Goal: Task Accomplishment & Management: Manage account settings

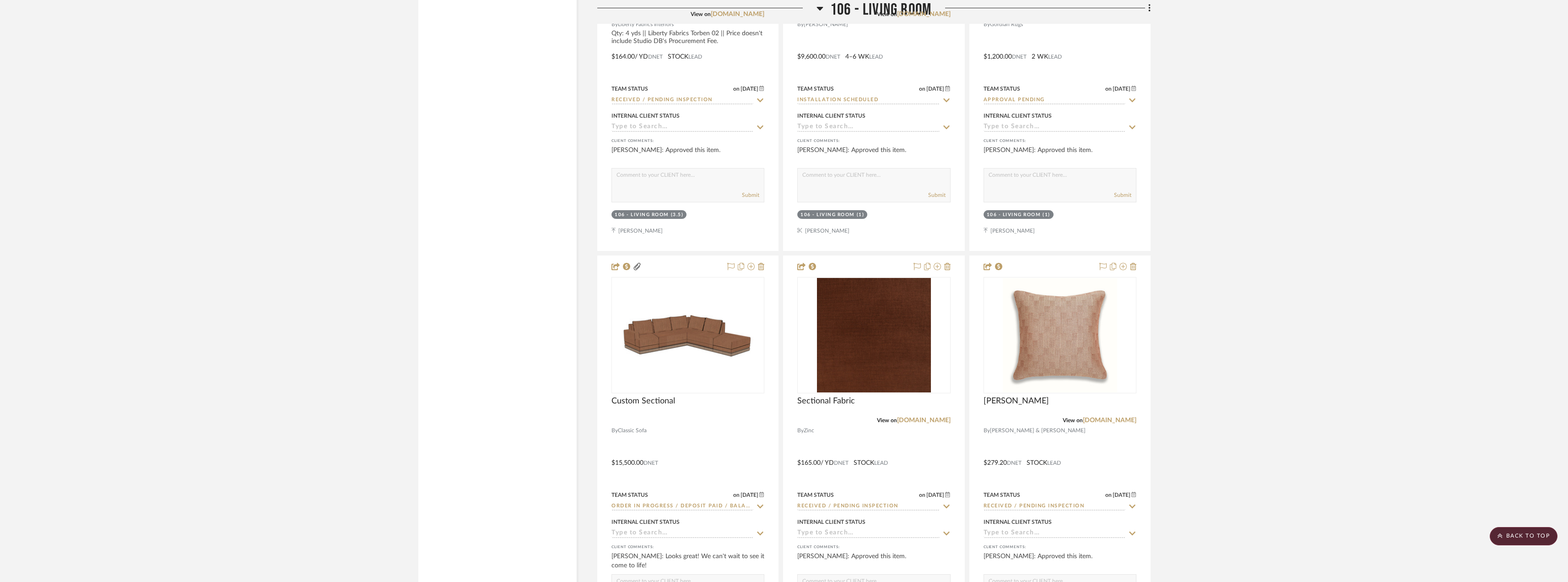
scroll to position [7326, 0]
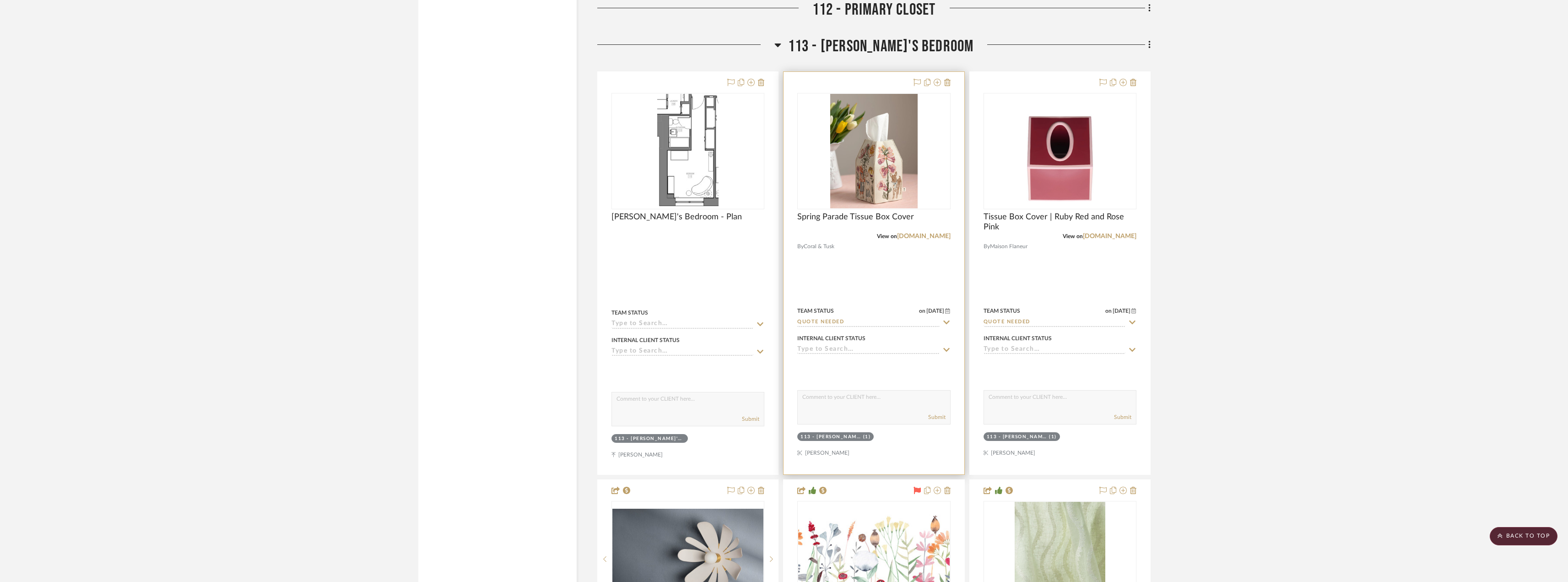
scroll to position [9020, 0]
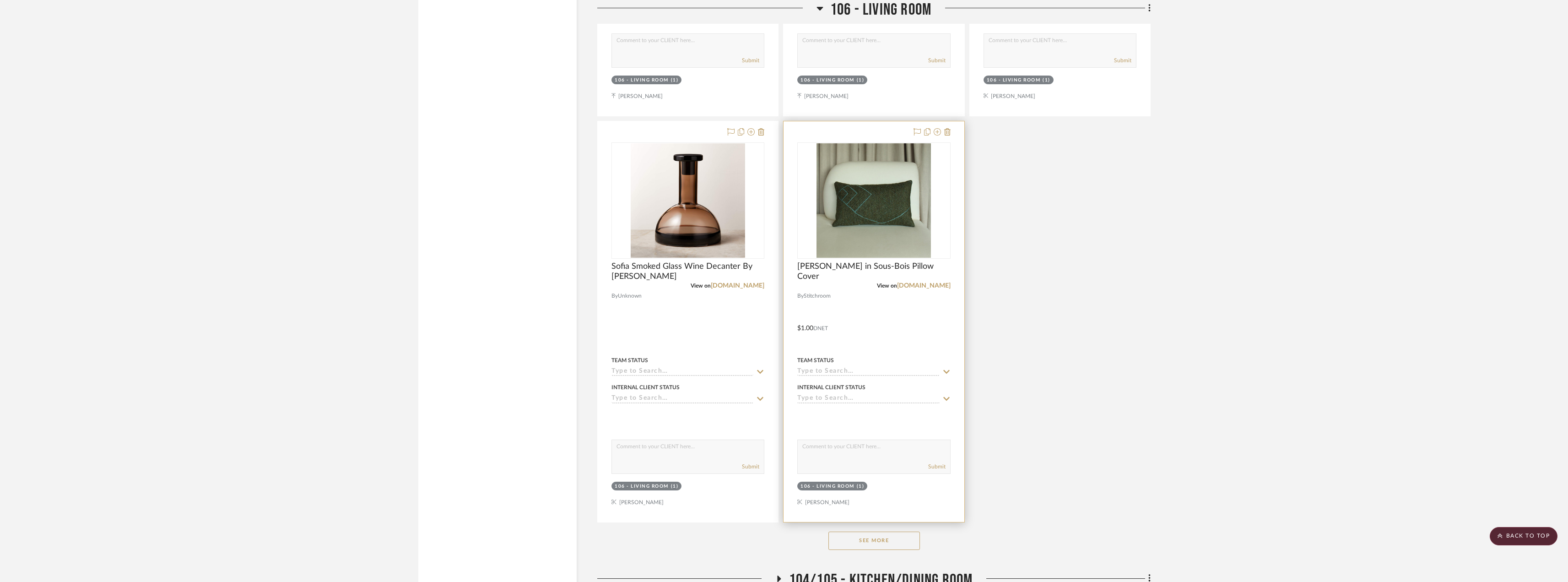
scroll to position [4671, 0]
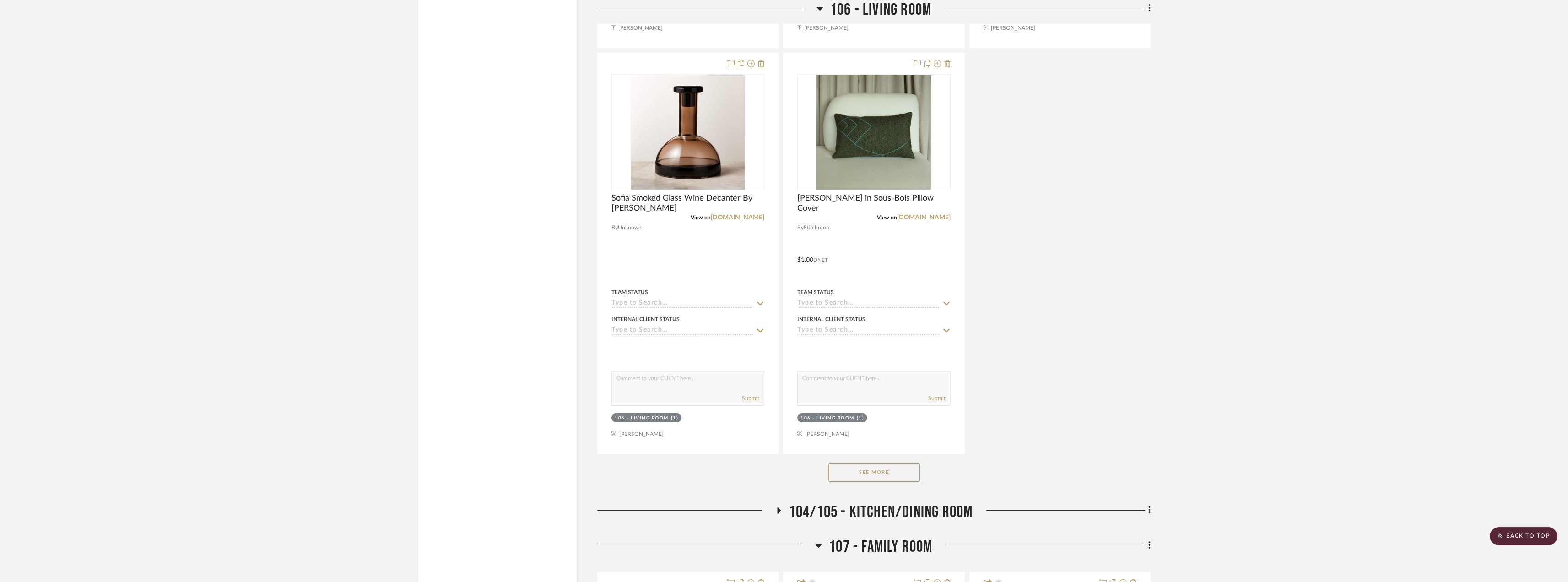
click at [880, 464] on button "See More" at bounding box center [874, 473] width 91 height 19
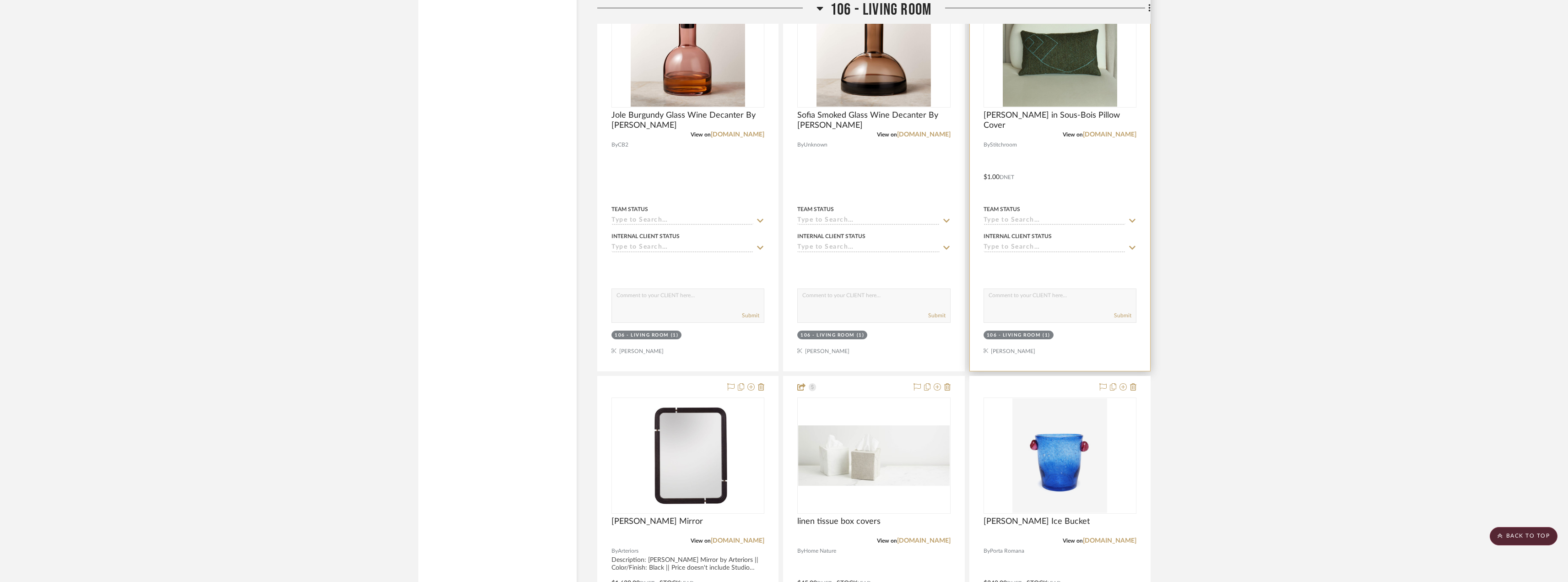
scroll to position [4992, 0]
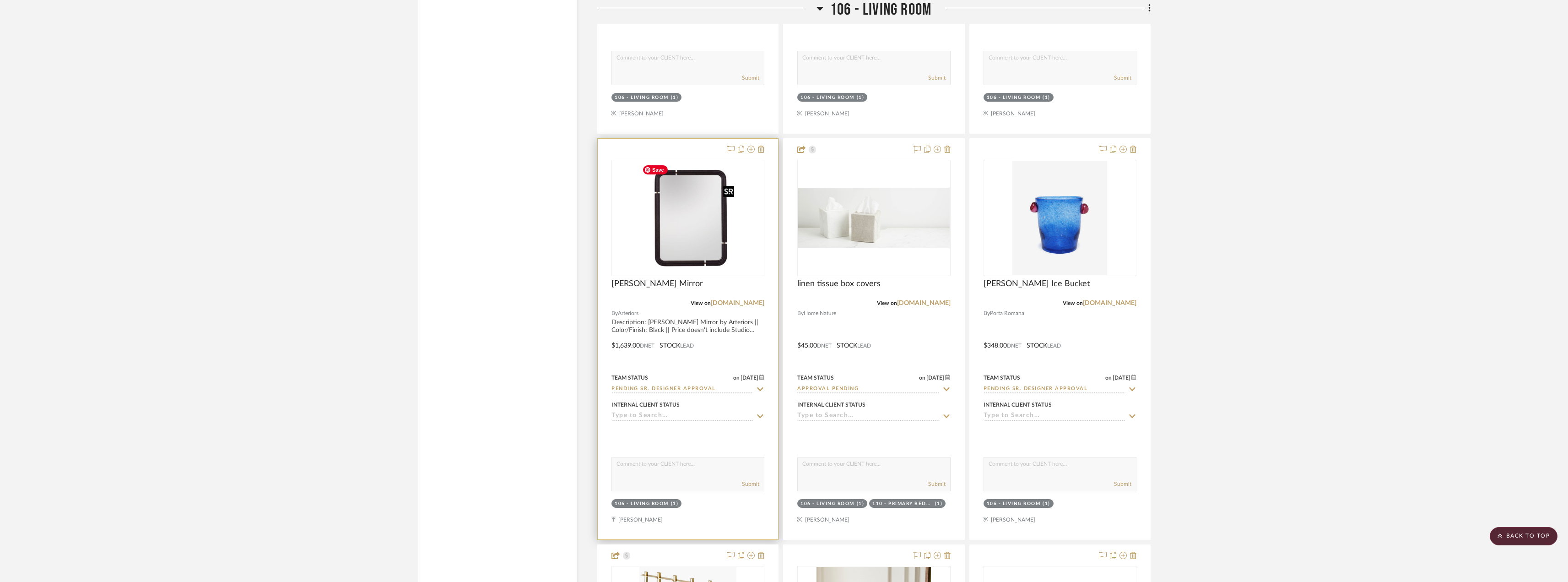
click at [0, 0] on img at bounding box center [0, 0] width 0 height 0
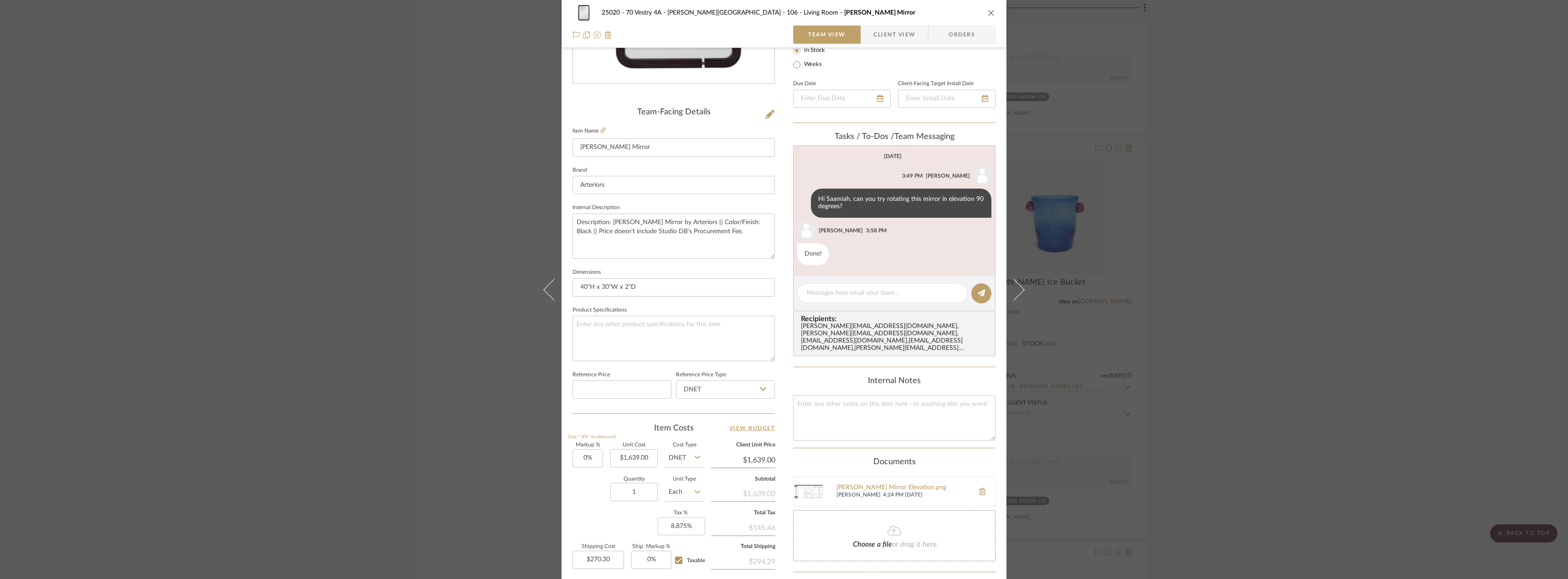
scroll to position [227, 0]
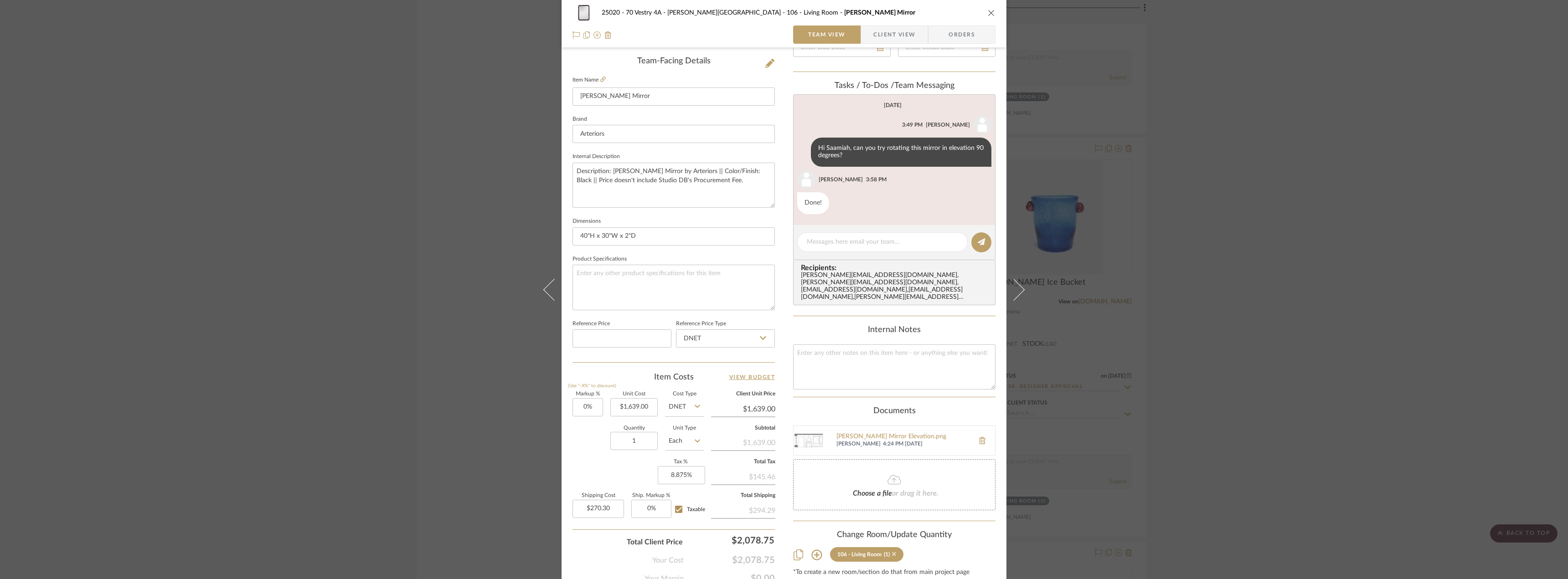
click at [892, 552] on icon at bounding box center [894, 554] width 4 height 4
click at [1227, 426] on div "25020 - 70 Vestry 4A - Grant-Stanleigh 106 - Living Room Mulholland Mirror Team…" at bounding box center [784, 290] width 1568 height 579
radio input "false"
radio input "true"
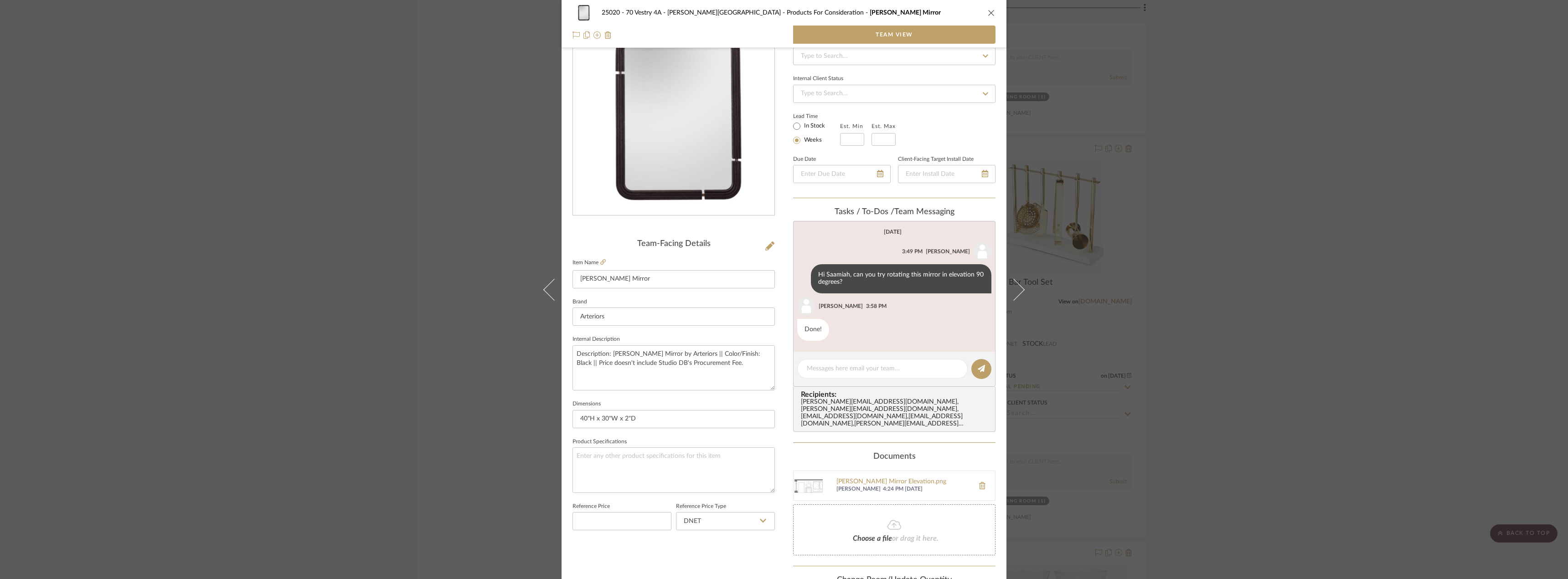
scroll to position [0, 0]
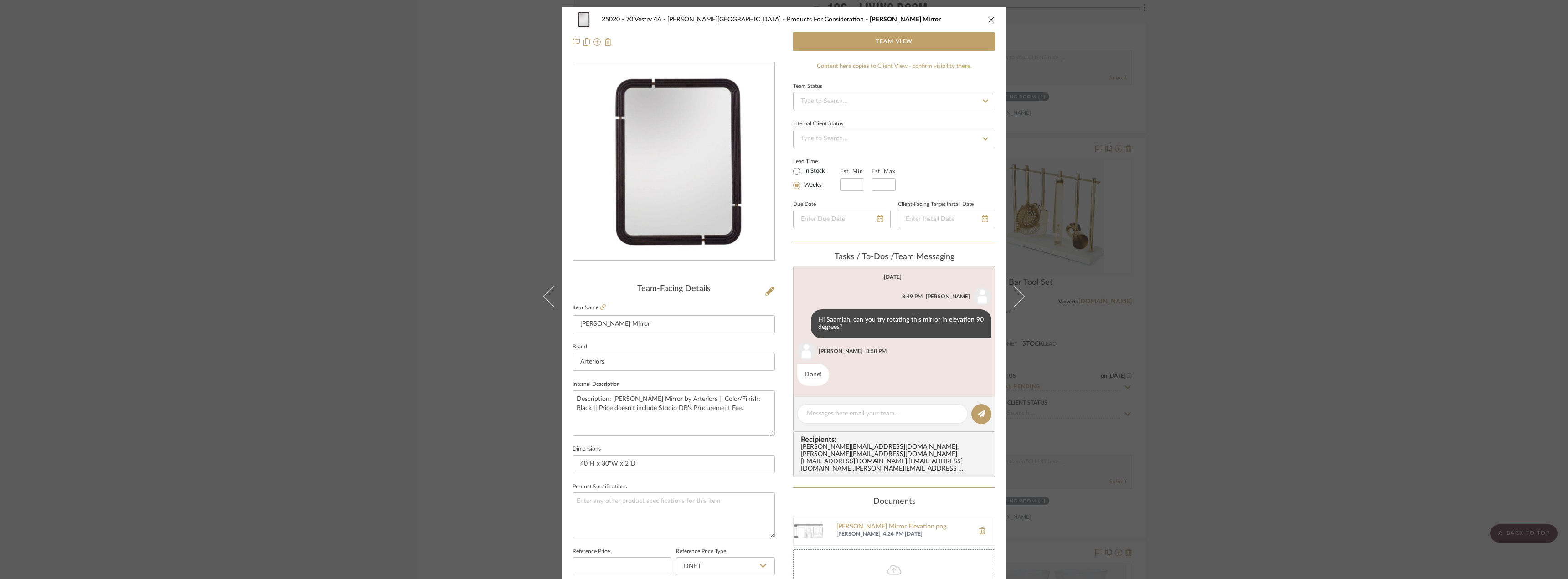
click at [988, 19] on icon "close" at bounding box center [991, 19] width 7 height 7
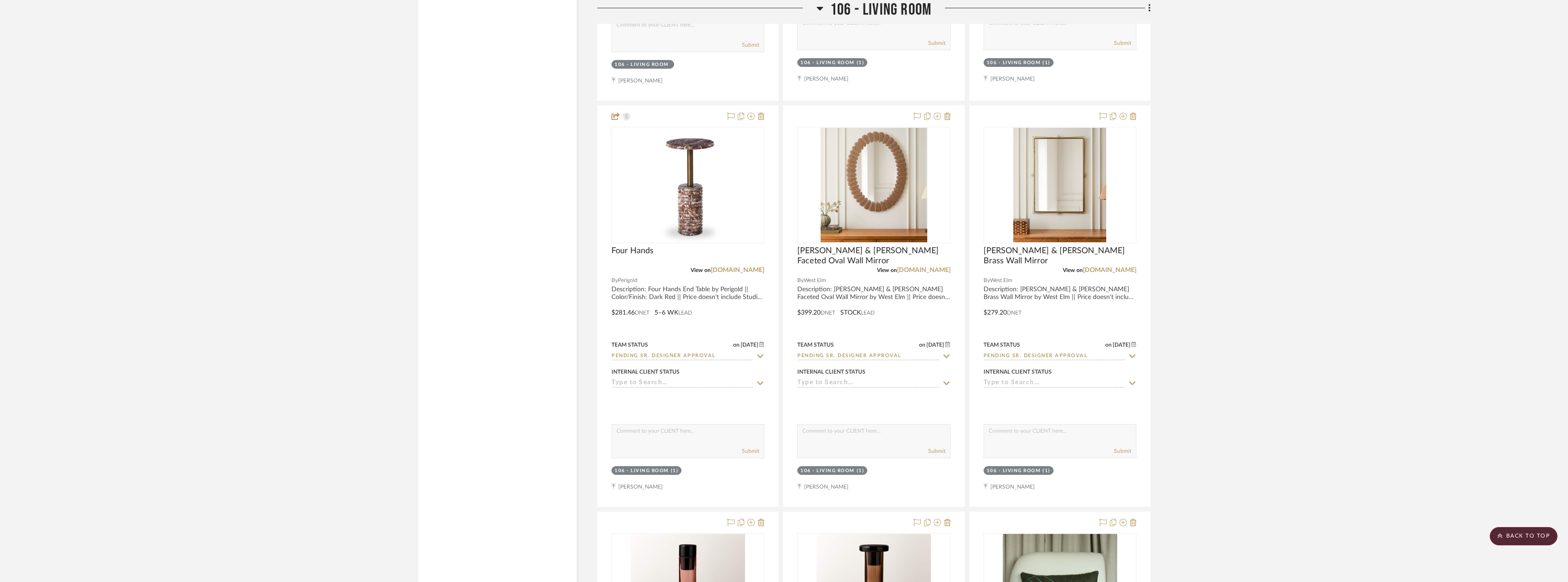
scroll to position [4213, 0]
click at [890, 216] on img "0" at bounding box center [873, 184] width 107 height 115
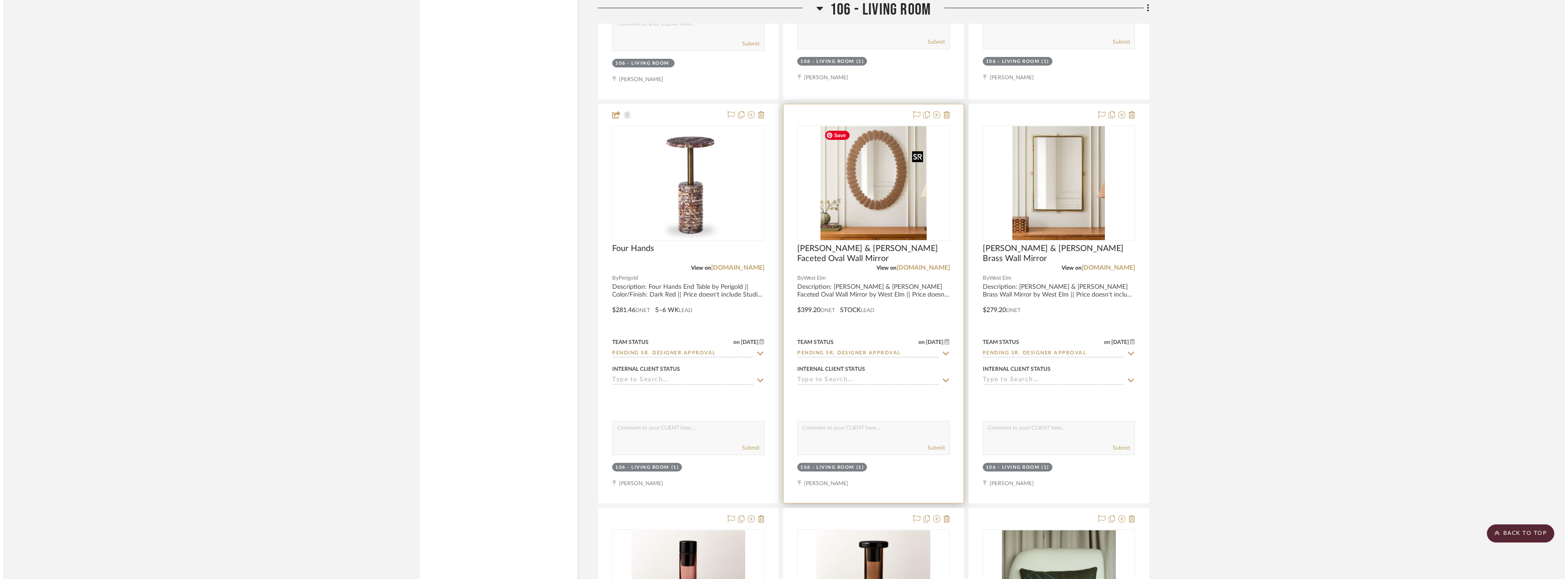
scroll to position [0, 0]
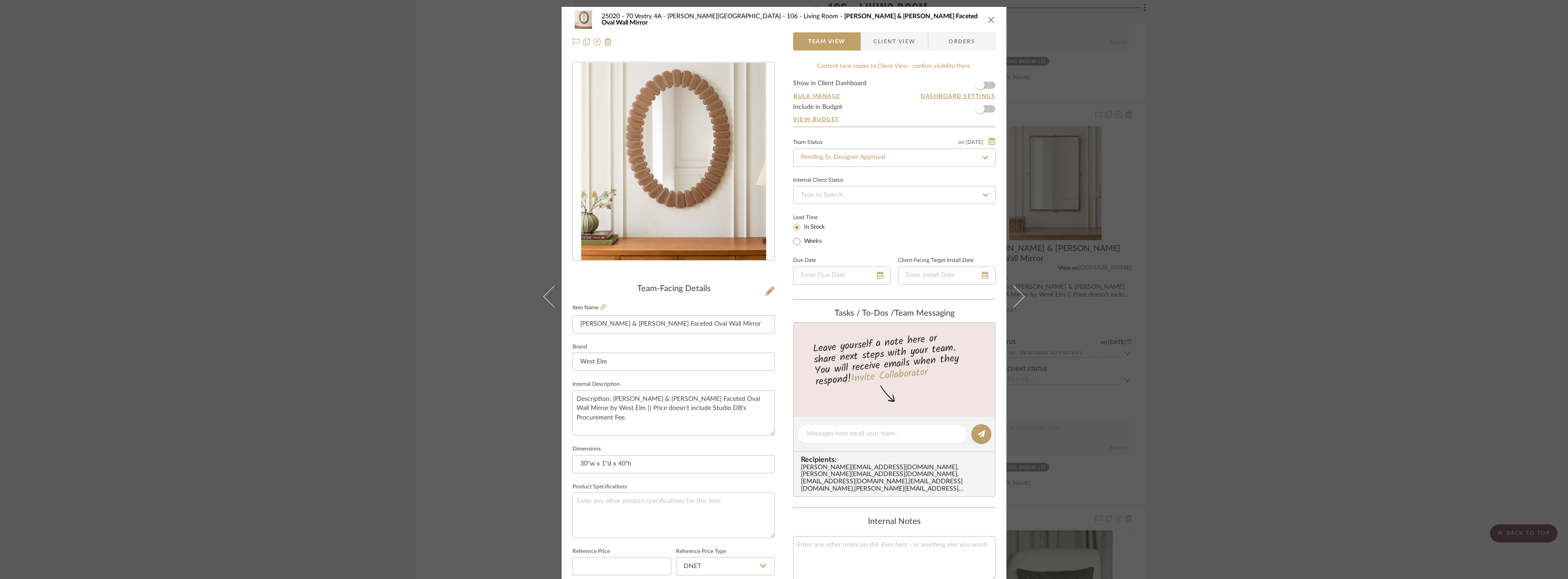
click at [887, 52] on div "25020 - 70 Vestry 4A - Grant-Stanleigh 106 - Living Room Pierce & Ward Faceted …" at bounding box center [784, 31] width 445 height 48
click at [886, 46] on span "Client View" at bounding box center [894, 42] width 42 height 19
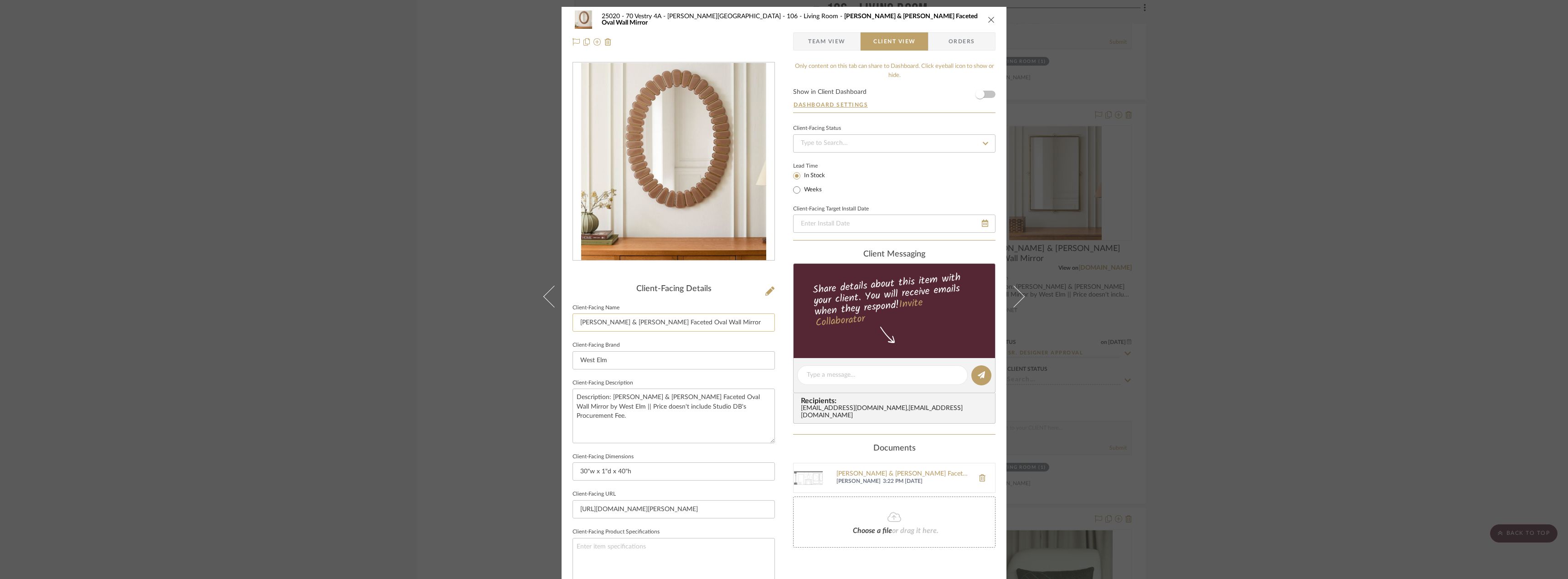
click at [573, 317] on input "[PERSON_NAME] & [PERSON_NAME] Faceted Oval Wall Mirror" at bounding box center [674, 323] width 202 height 19
click at [585, 323] on input "Mirrror Above Fireplace Option 1: Pierce & Ward Faceted Oval Wall Mirror" at bounding box center [674, 323] width 202 height 19
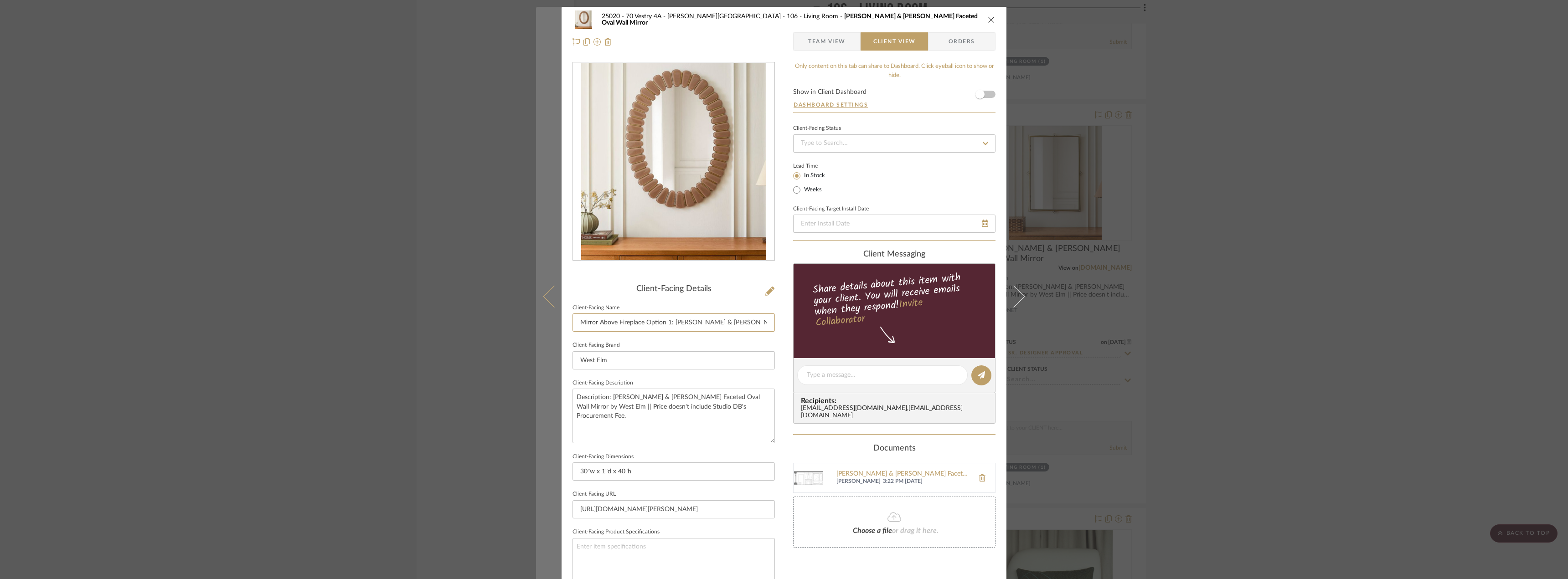
drag, startPoint x: 670, startPoint y: 322, endPoint x: 548, endPoint y: 315, distance: 122.2
click at [548, 315] on mat-dialog-content "25020 - 70 Vestry 4A - Grant-Stanleigh 106 - Living Room Pierce & Ward Faceted …" at bounding box center [784, 378] width 496 height 743
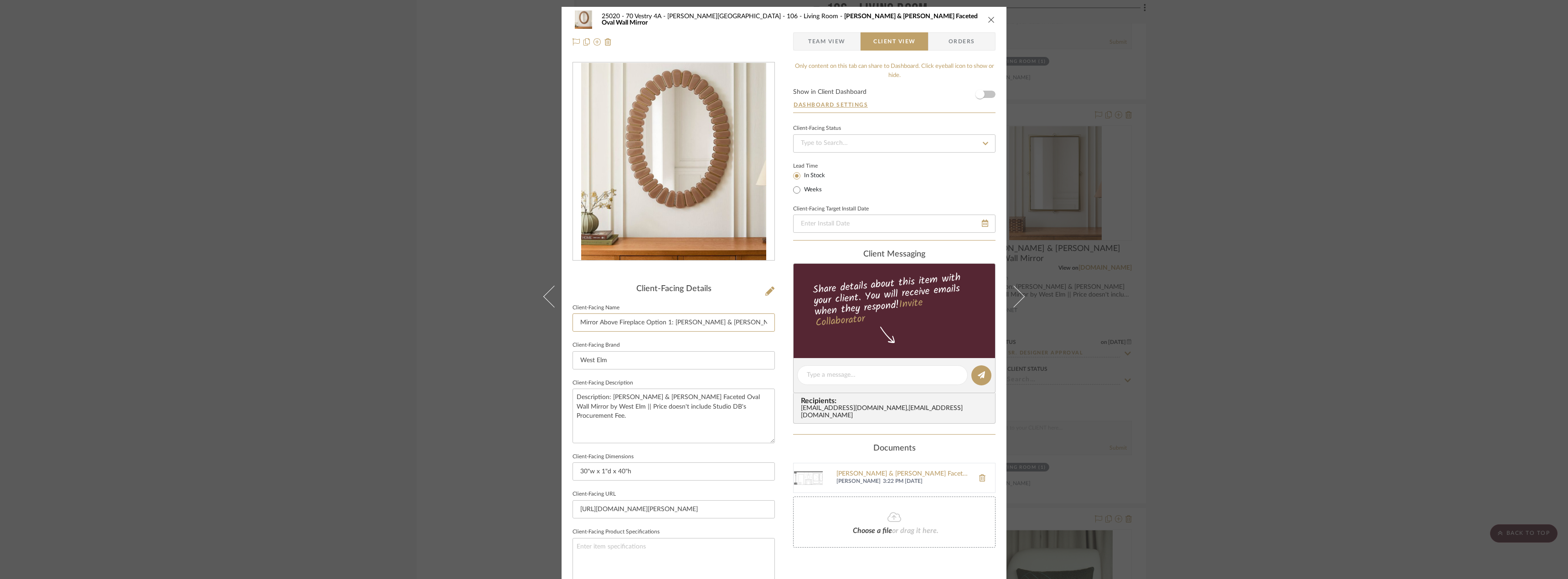
type input "Mirror Above Fireplace Option 1: Pierce & Ward Faceted Oval Wall Mirror"
click at [1231, 267] on div "25020 - 70 Vestry 4A - Grant-Stanleigh 106 - Living Room Pierce & Ward Faceted …" at bounding box center [784, 290] width 1568 height 579
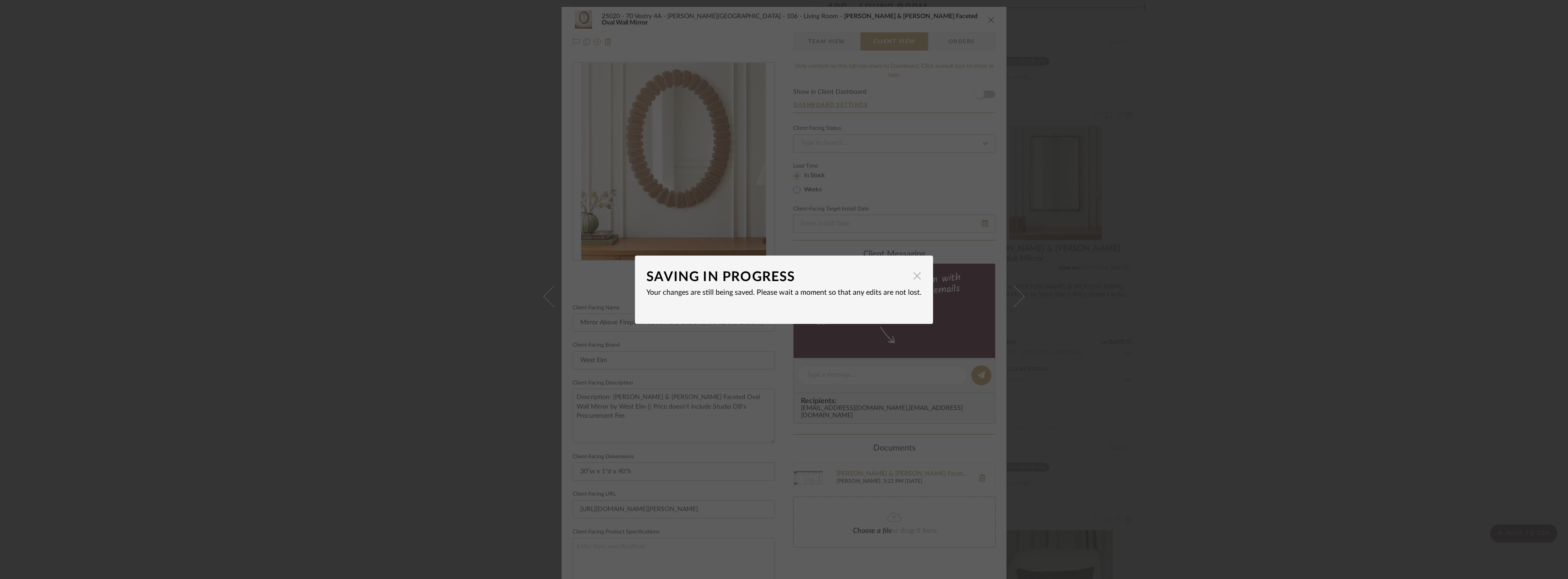
click at [913, 273] on span "button" at bounding box center [917, 277] width 19 height 19
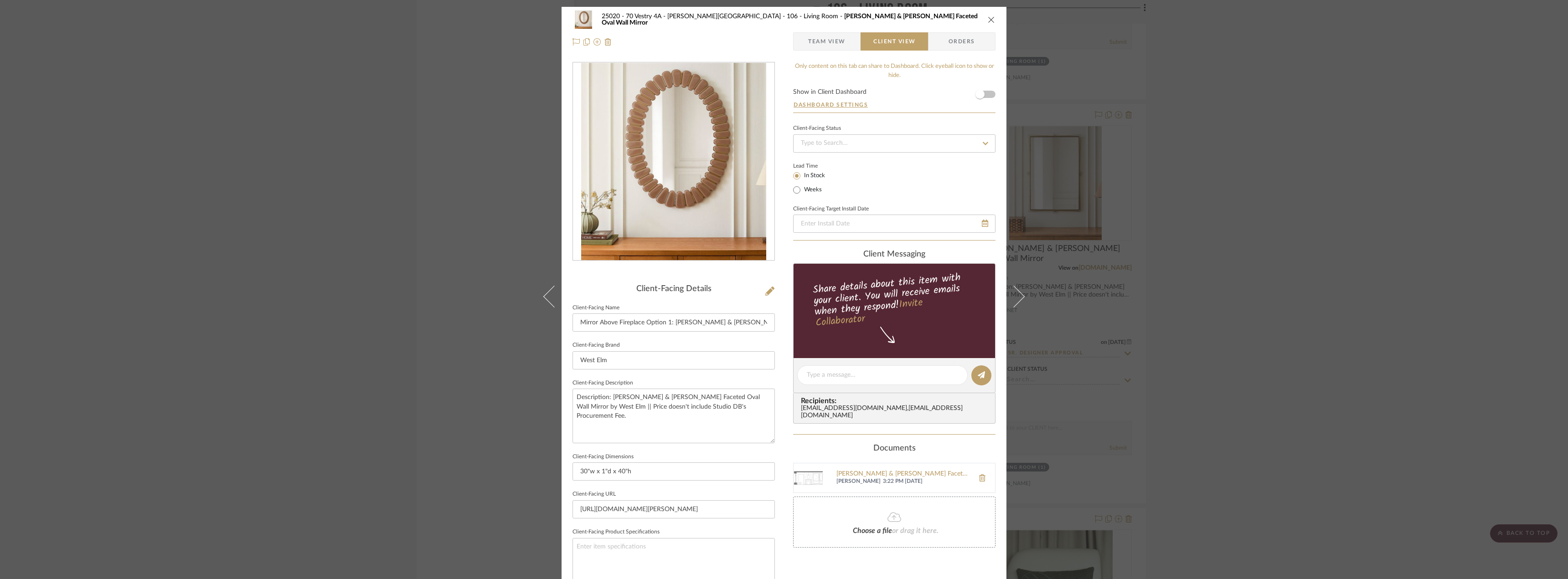
click at [1248, 313] on div "25020 - 70 Vestry 4A - Grant-Stanleigh 106 - Living Room Pierce & Ward Faceted …" at bounding box center [784, 290] width 1568 height 579
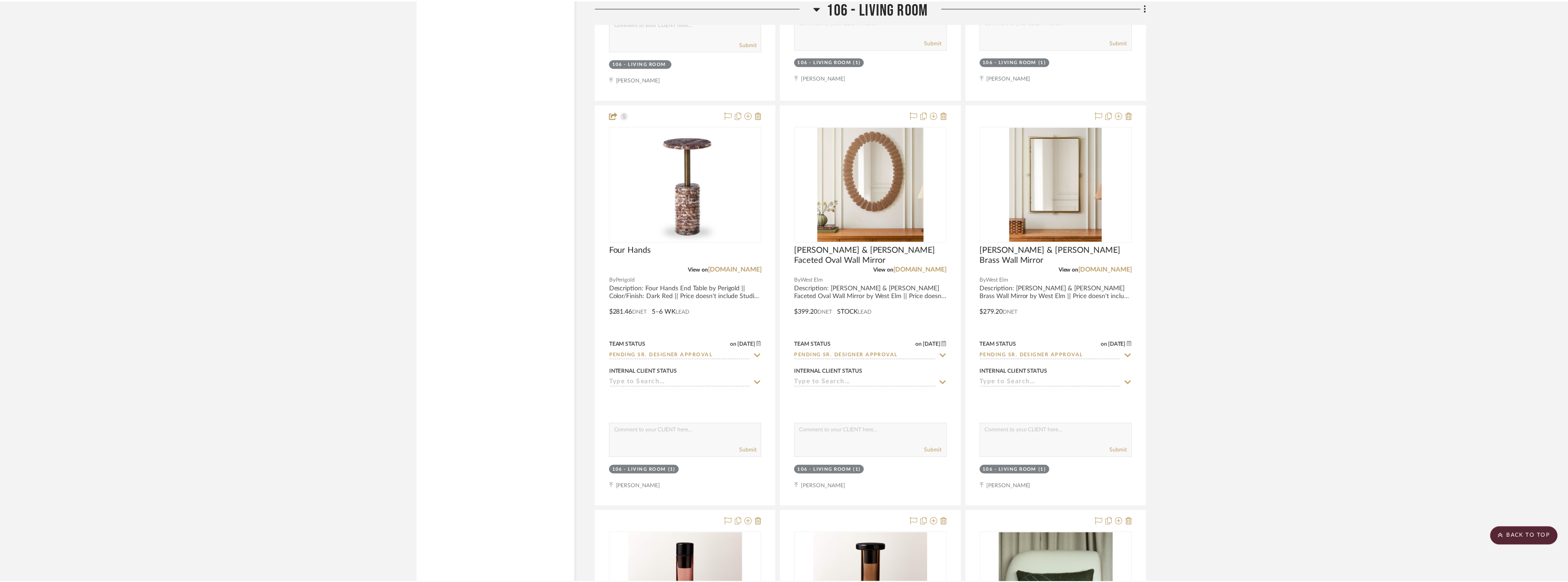
scroll to position [4213, 0]
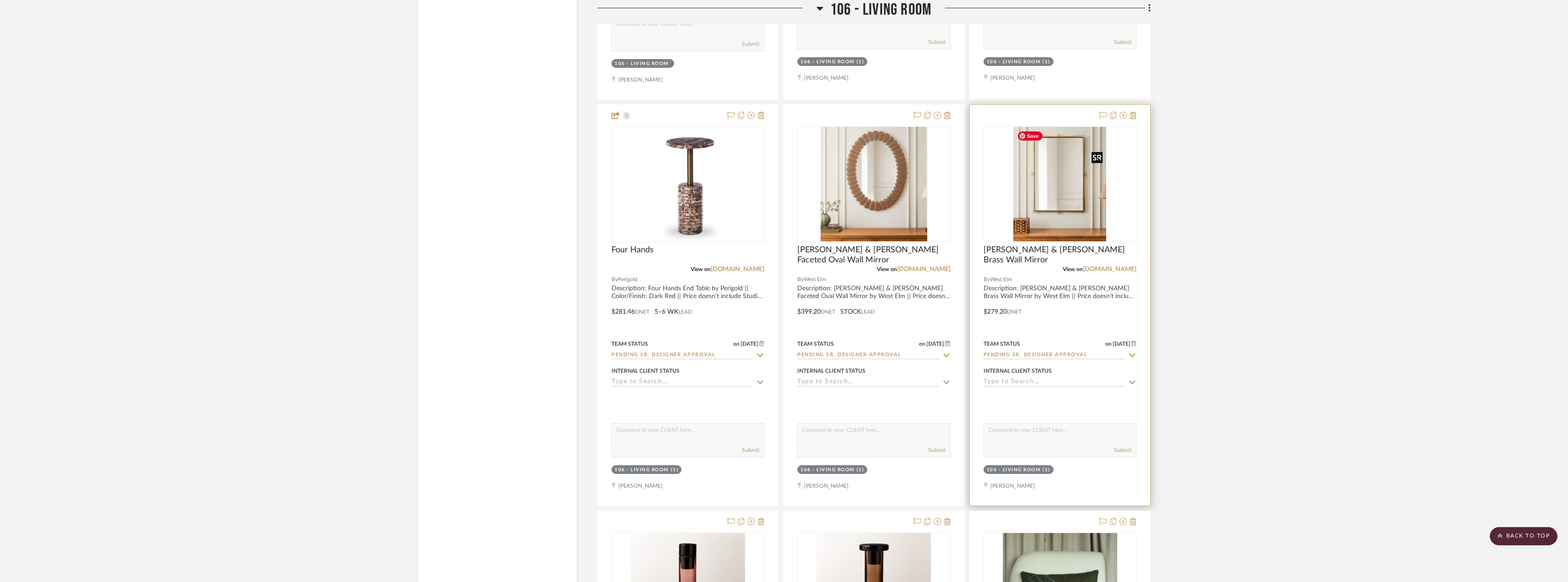
click at [1068, 195] on img "0" at bounding box center [1060, 184] width 93 height 115
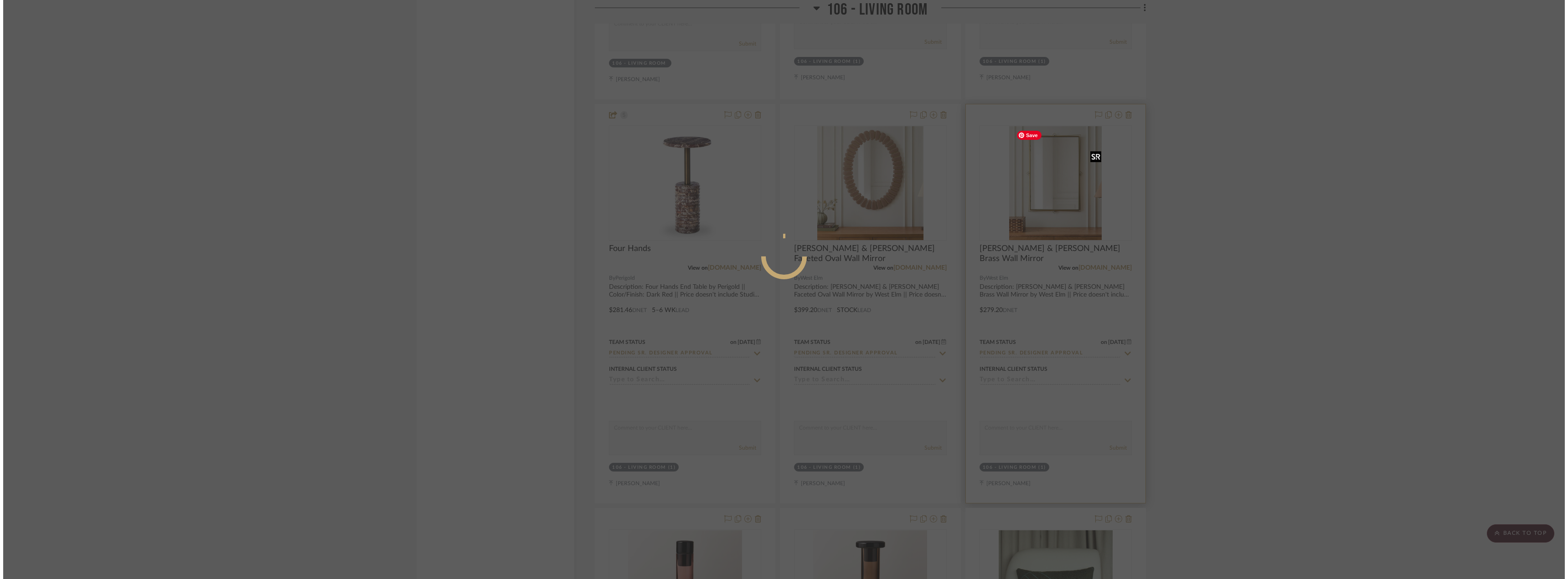
scroll to position [0, 0]
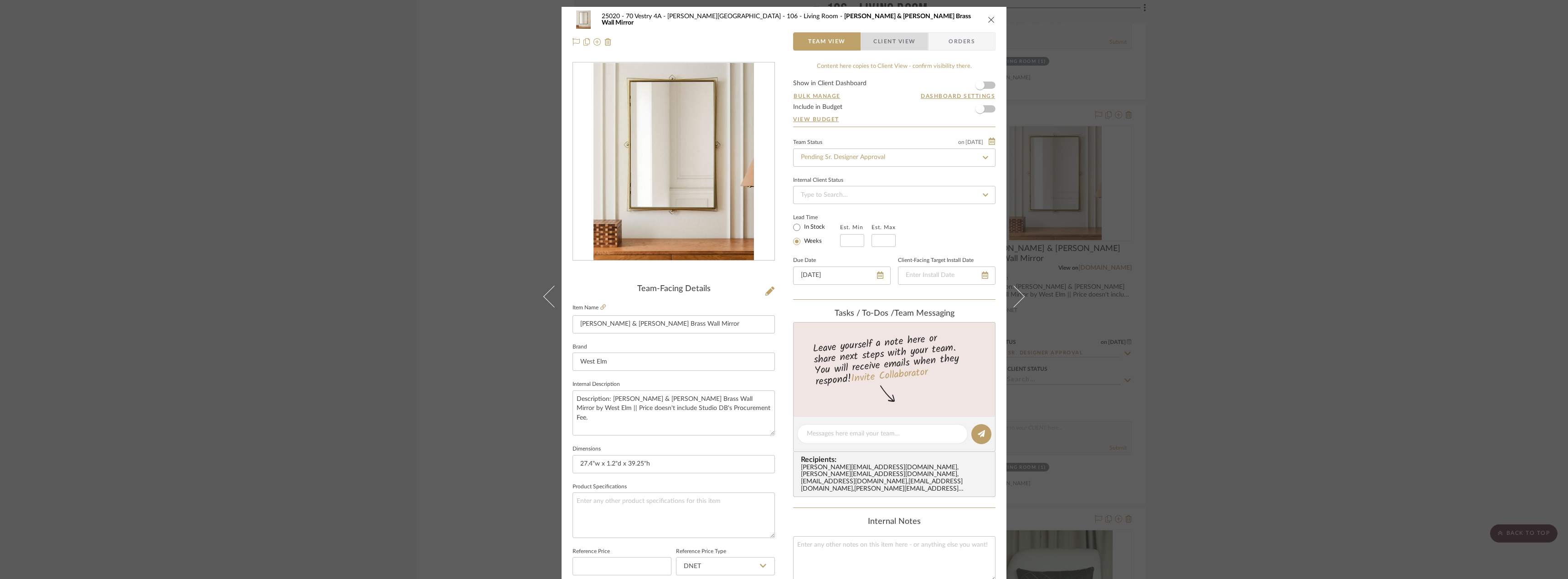
click at [899, 36] on span "Client View" at bounding box center [894, 42] width 42 height 19
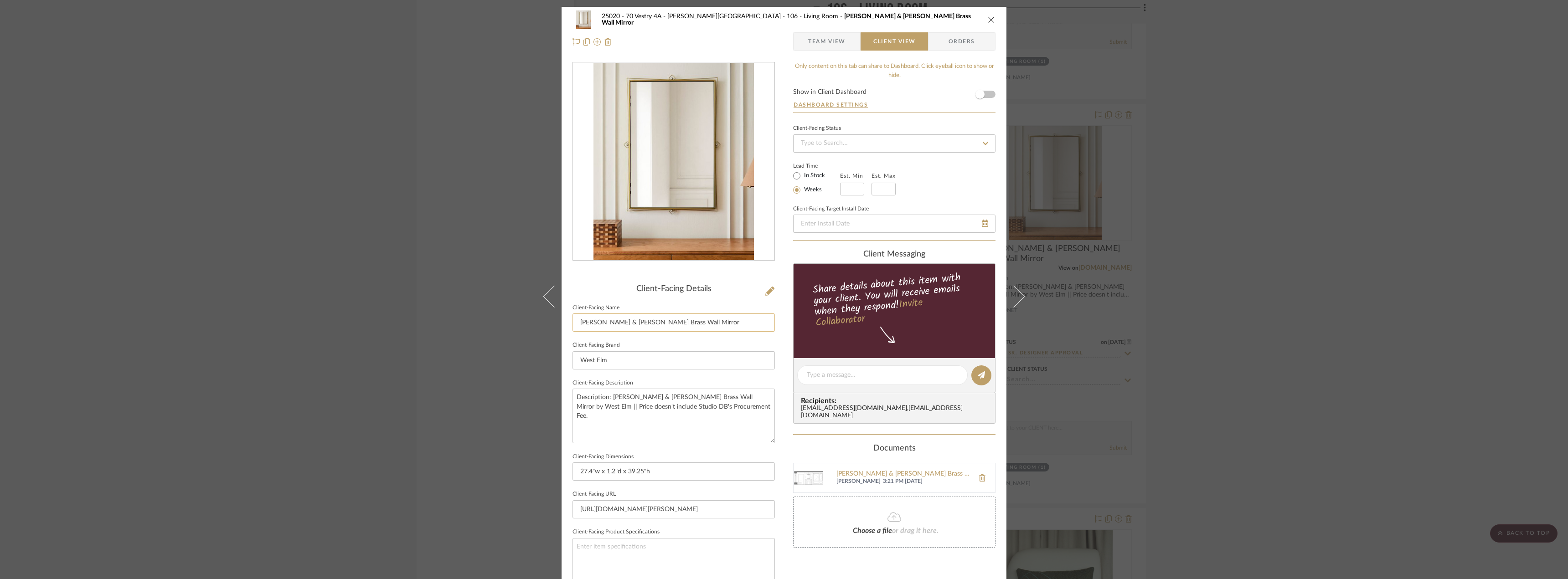
click at [574, 322] on input "[PERSON_NAME] & [PERSON_NAME] Brass Wall Mirror" at bounding box center [674, 323] width 202 height 19
paste input "Mirror Above Fireplace Option 1:"
type input "Mirror Above Fireplace Option 2: Pierce & Ward Brass Wall Mirror"
click at [675, 341] on fieldset "Client-Facing Brand West Elm" at bounding box center [674, 354] width 202 height 31
click at [989, 96] on form "Show in Client Dashboard Dashboard Settings" at bounding box center [894, 101] width 202 height 24
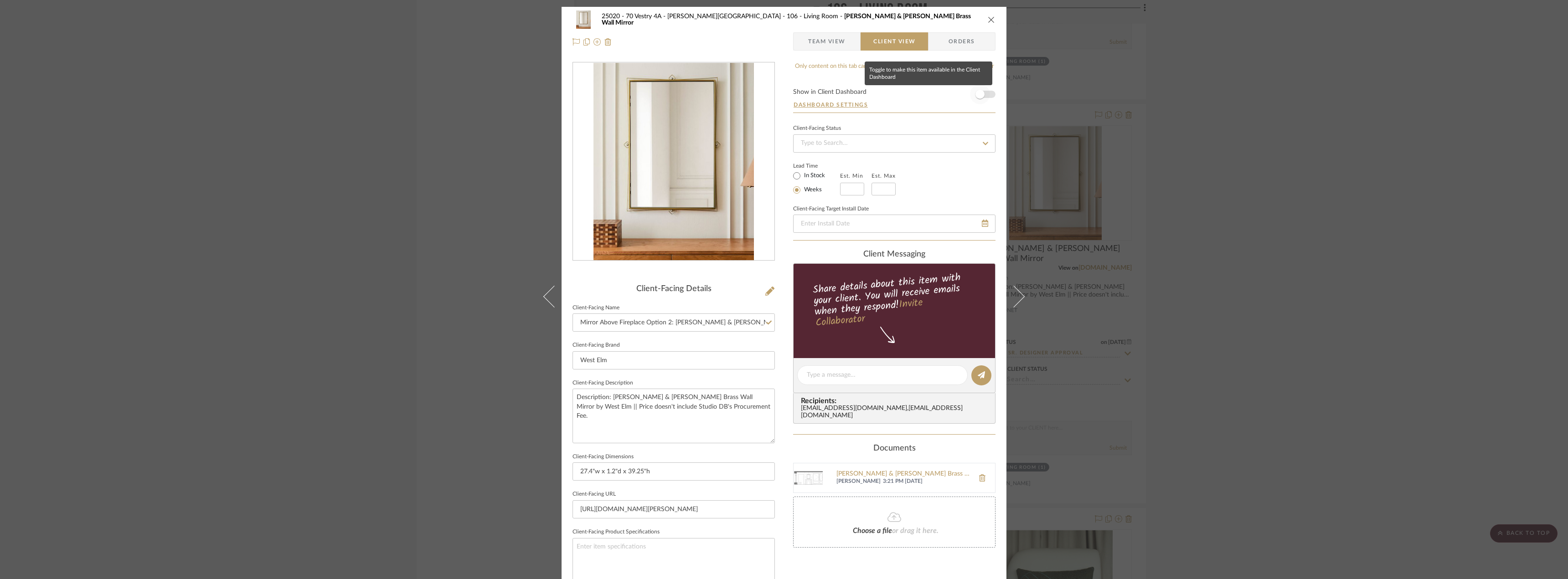
click at [981, 93] on span "button" at bounding box center [980, 95] width 20 height 20
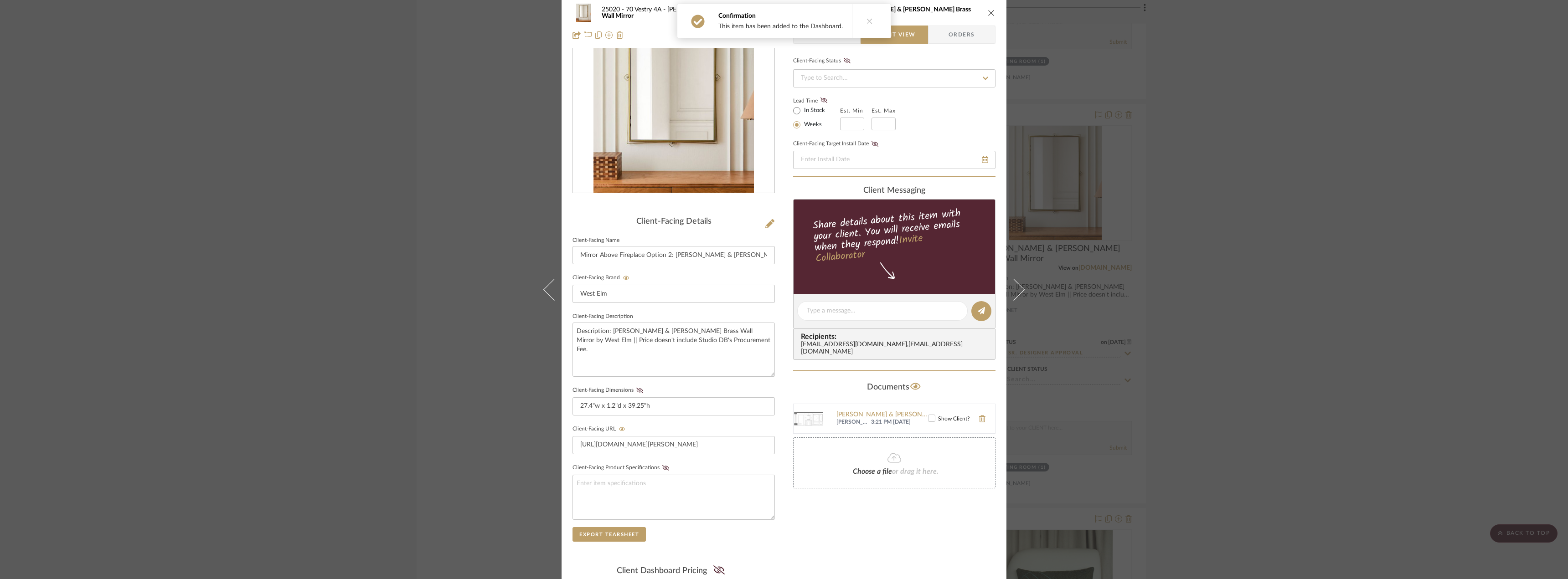
scroll to position [136, 0]
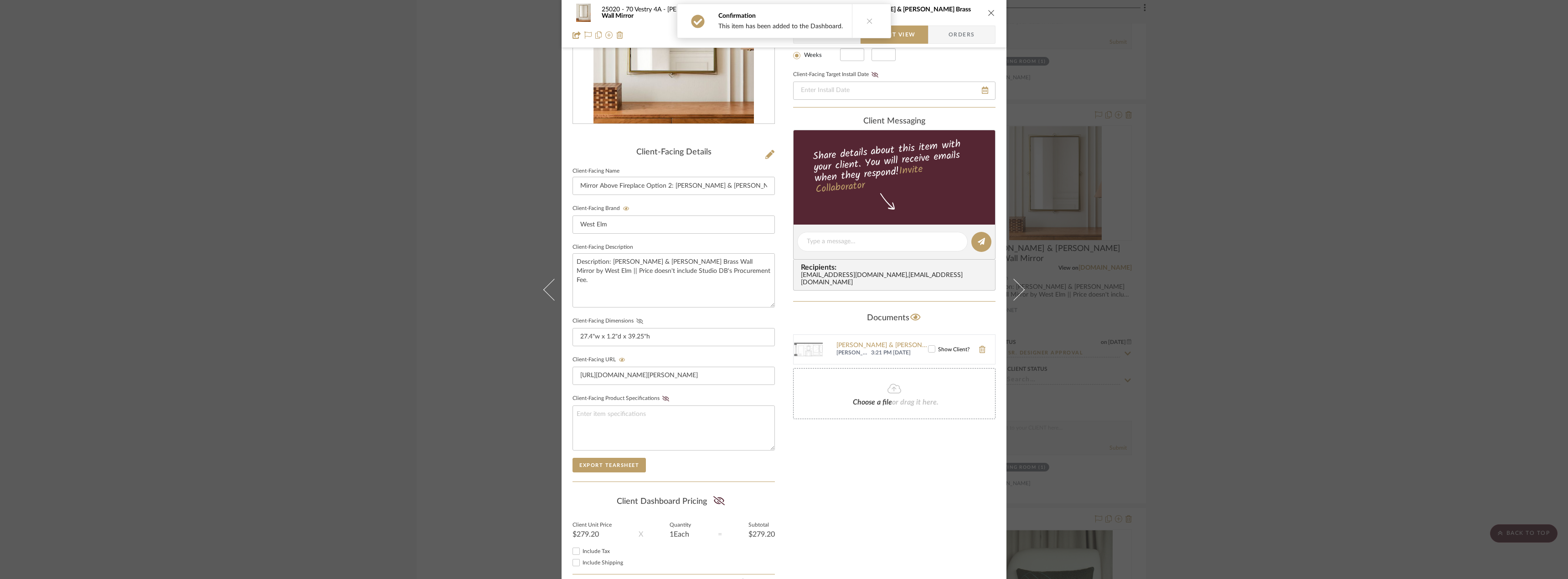
click at [636, 323] on icon at bounding box center [639, 321] width 6 height 6
click at [714, 495] on fa-icon at bounding box center [719, 501] width 11 height 14
click at [582, 552] on span "Include Tax" at bounding box center [595, 551] width 27 height 6
click at [581, 552] on input "Include Tax" at bounding box center [577, 551] width 11 height 11
checkbox input "true"
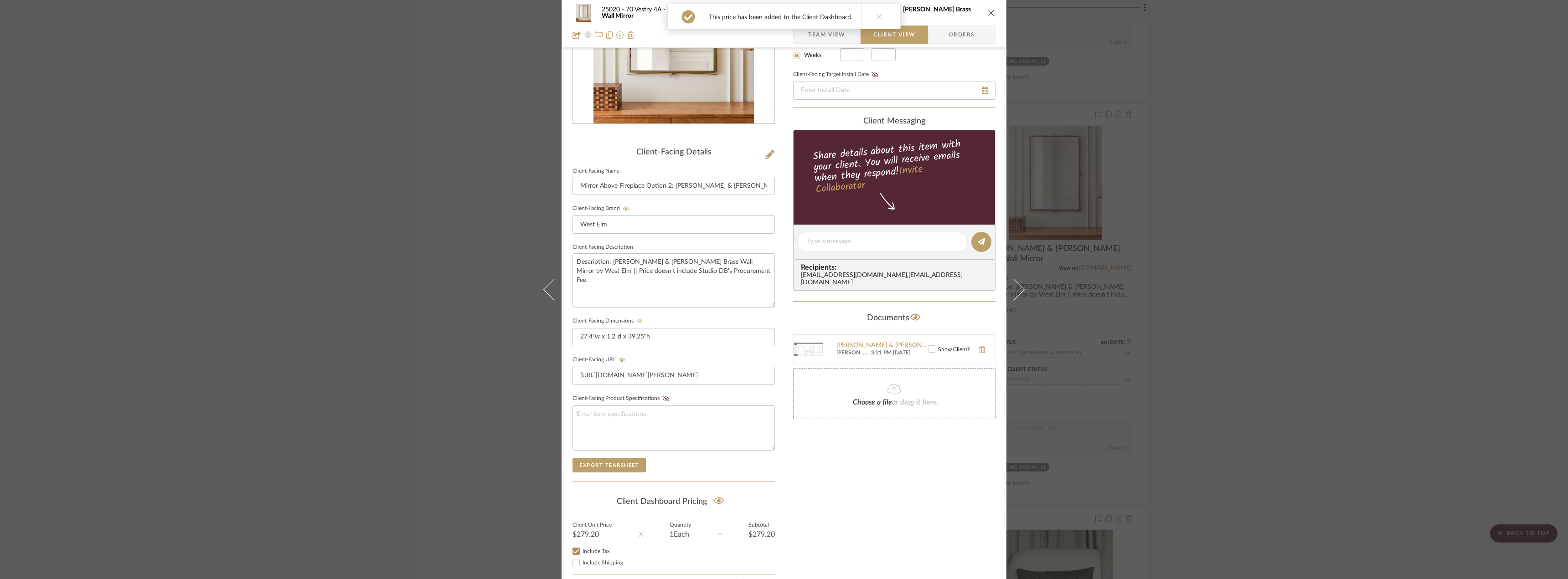
click at [590, 562] on span "Include Shipping" at bounding box center [603, 562] width 41 height 6
click at [581, 562] on input "Include Shipping" at bounding box center [577, 562] width 11 height 11
checkbox input "true"
click at [862, 500] on div "Only content on this tab can share to Dashboard. Click eyeball icon to show or …" at bounding box center [894, 258] width 202 height 667
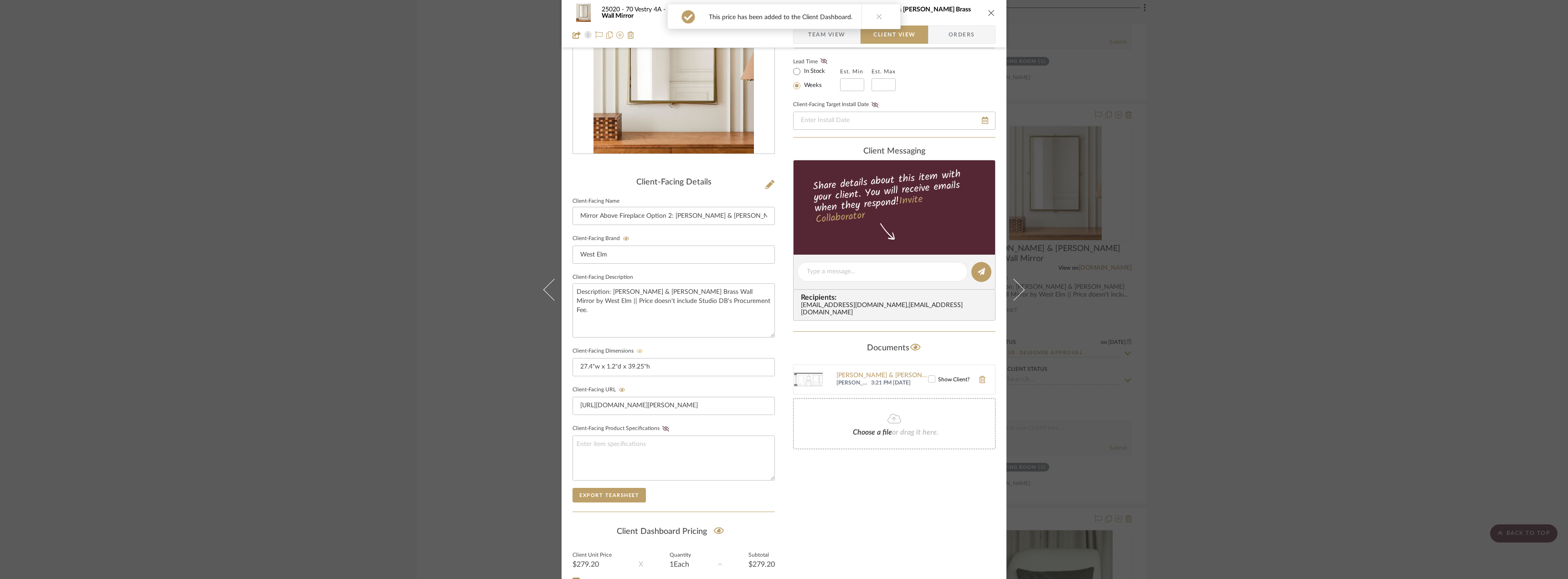
scroll to position [91, 0]
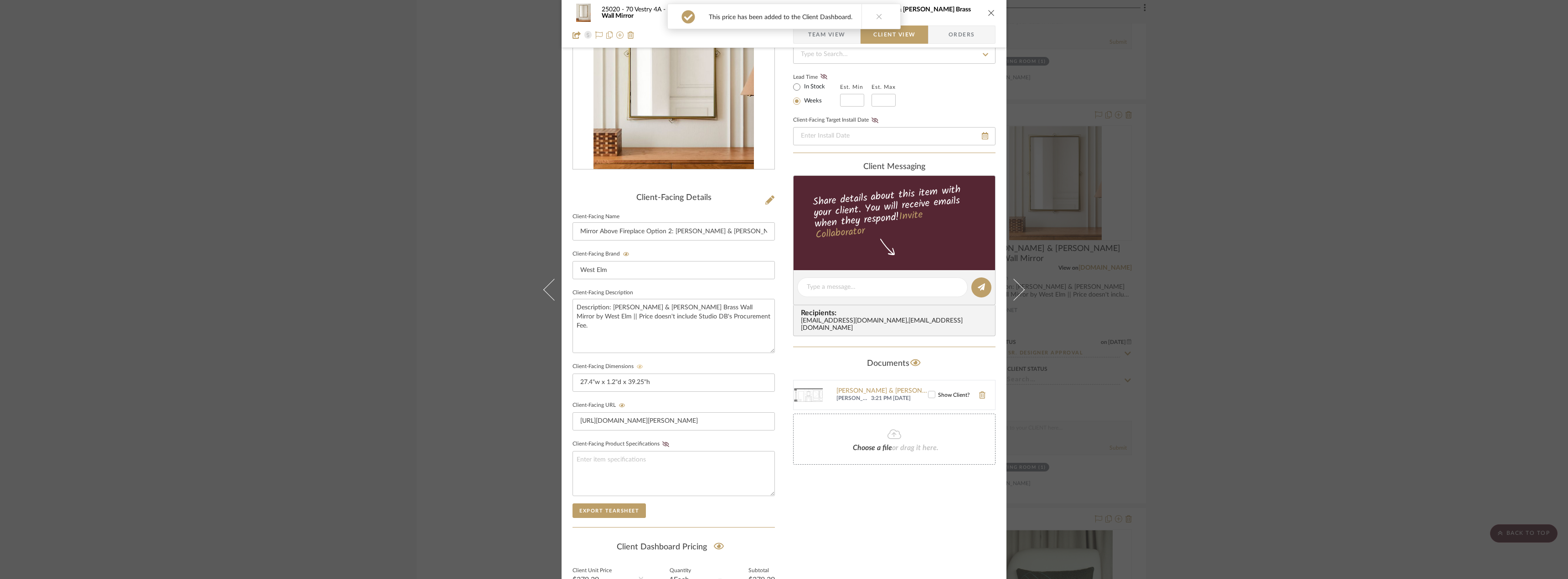
click at [928, 392] on icon at bounding box center [931, 394] width 6 height 6
click at [1223, 354] on div "25020 - 70 Vestry 4A - Grant-Stanleigh 106 - Living Room Pierce & Ward Brass Wa…" at bounding box center [784, 290] width 1568 height 579
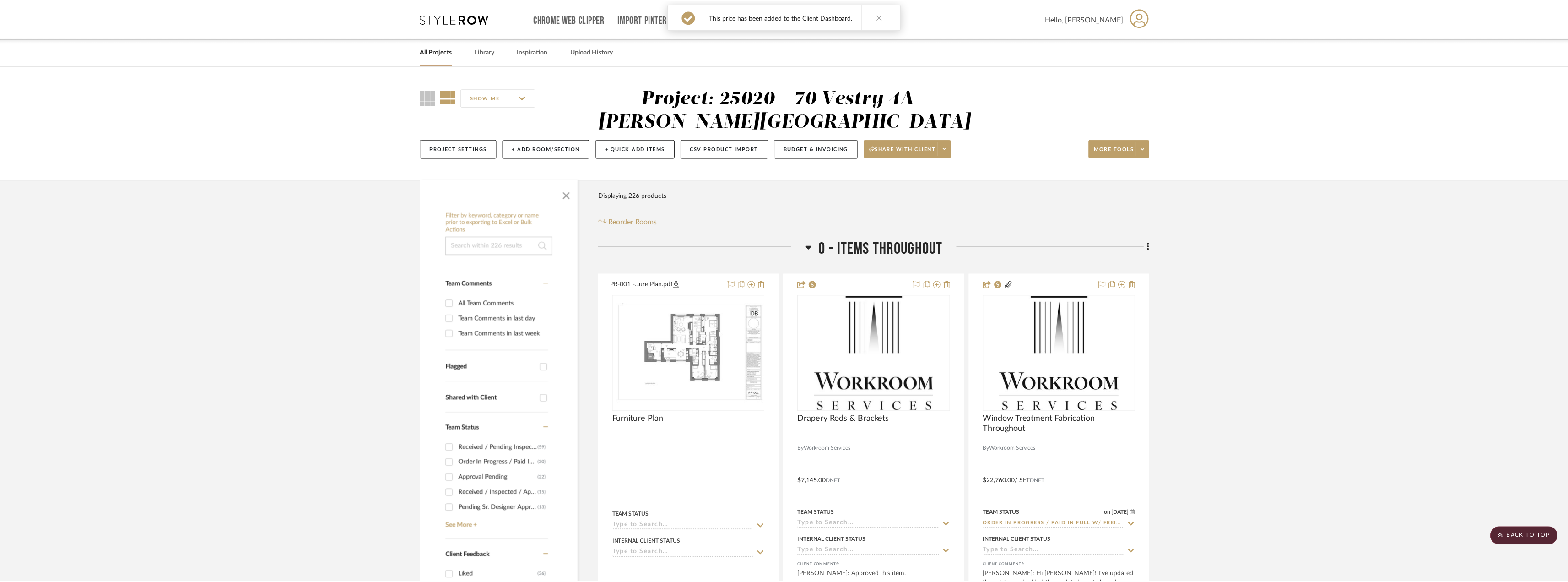
scroll to position [4213, 0]
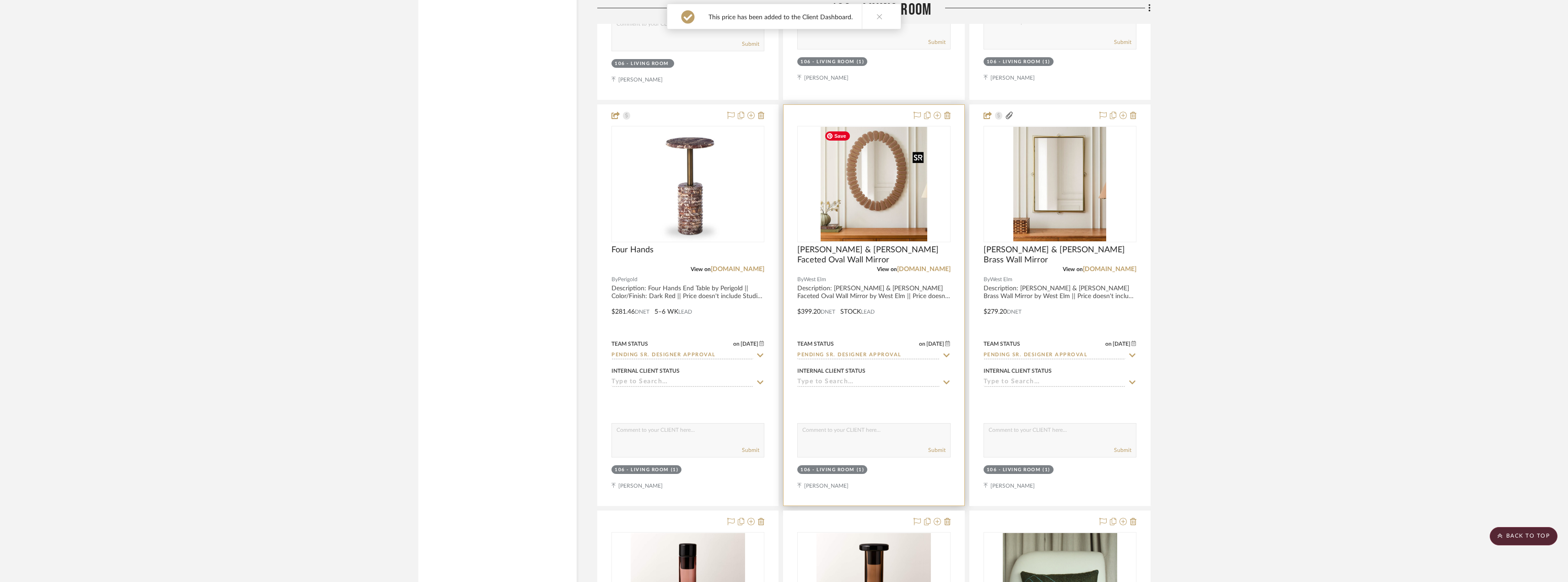
click at [876, 213] on img "0" at bounding box center [873, 184] width 107 height 115
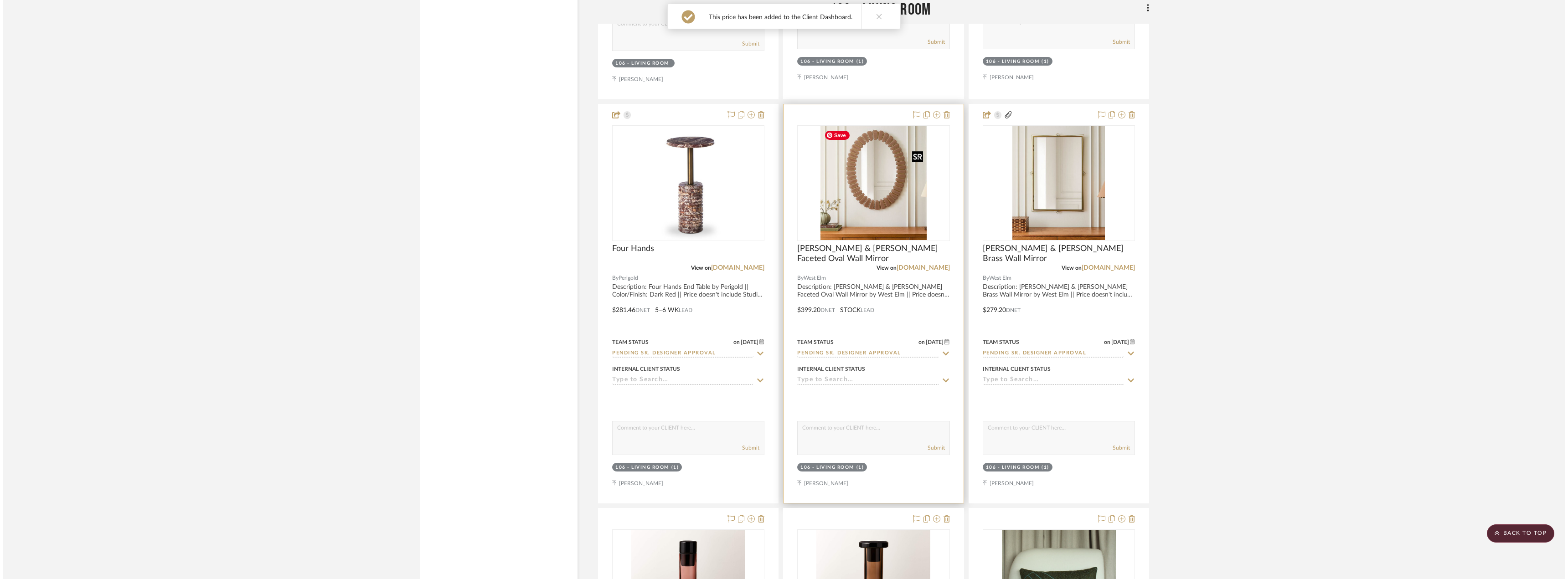
scroll to position [0, 0]
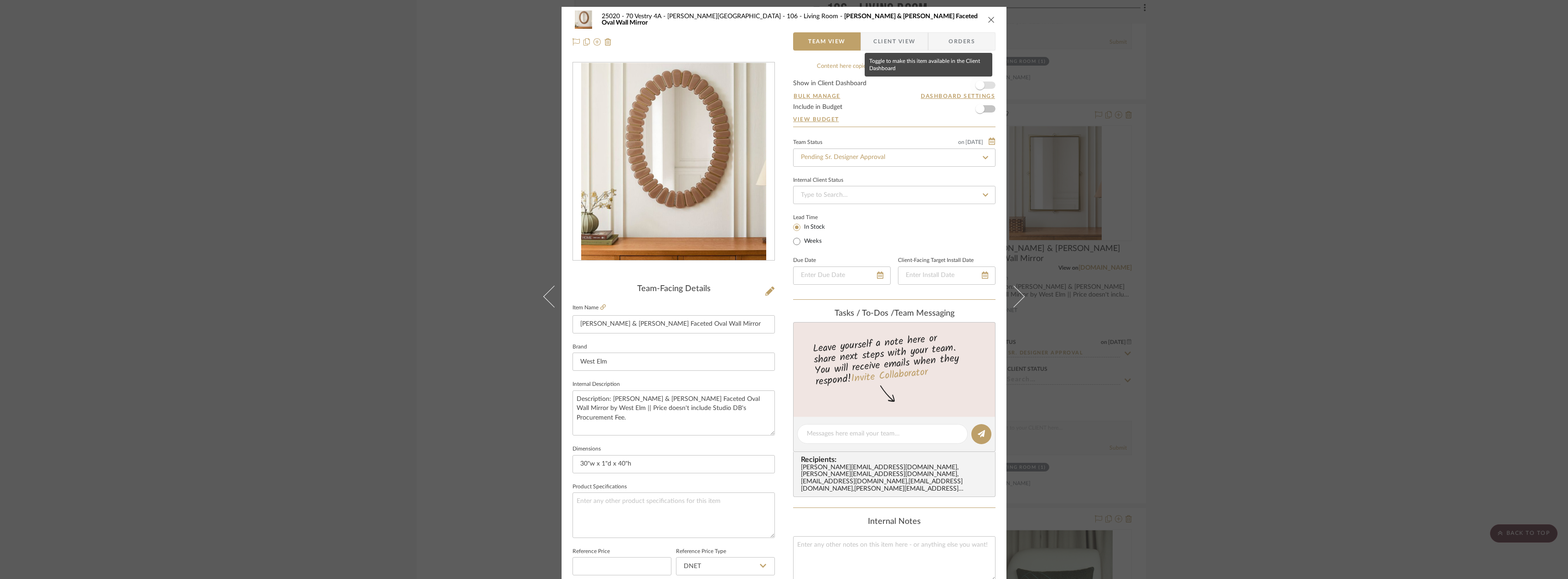
click at [977, 83] on span "button" at bounding box center [980, 85] width 9 height 9
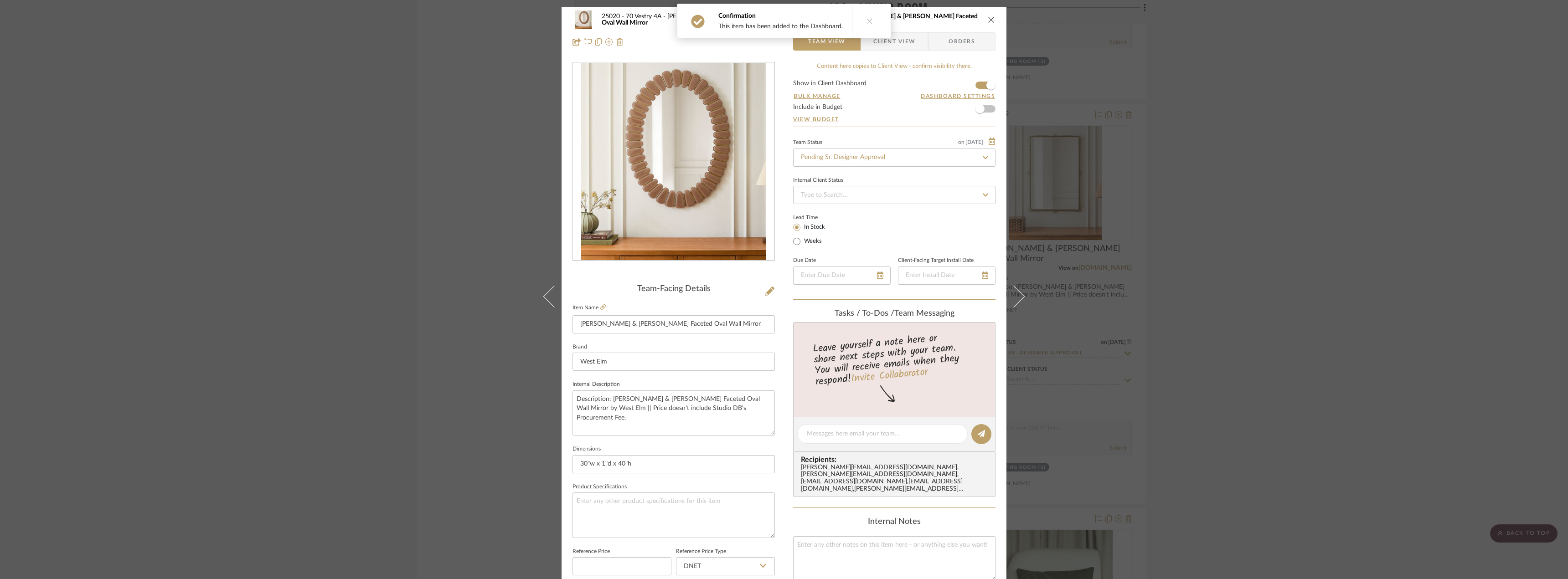
click at [895, 39] on span "Client View" at bounding box center [894, 42] width 42 height 19
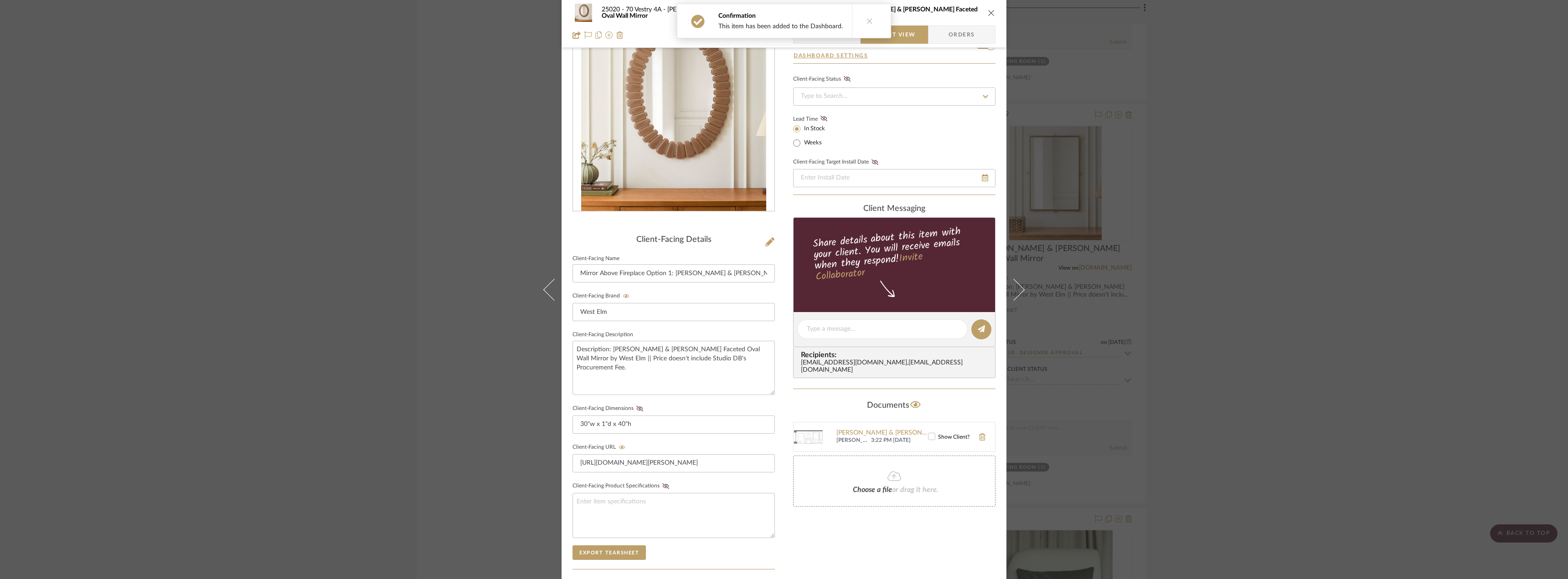
scroll to position [91, 0]
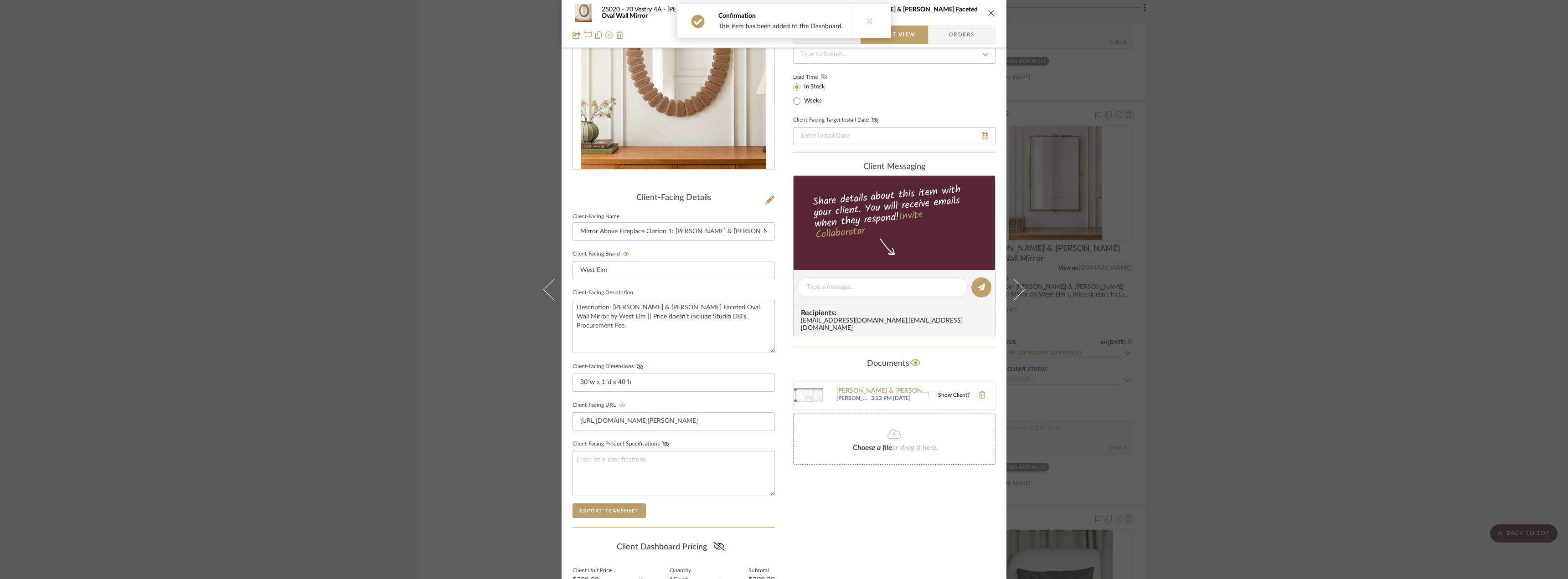
click at [825, 80] on fa-icon at bounding box center [823, 77] width 11 height 8
click at [636, 367] on icon at bounding box center [639, 367] width 6 height 6
click at [713, 547] on icon at bounding box center [719, 547] width 11 height 9
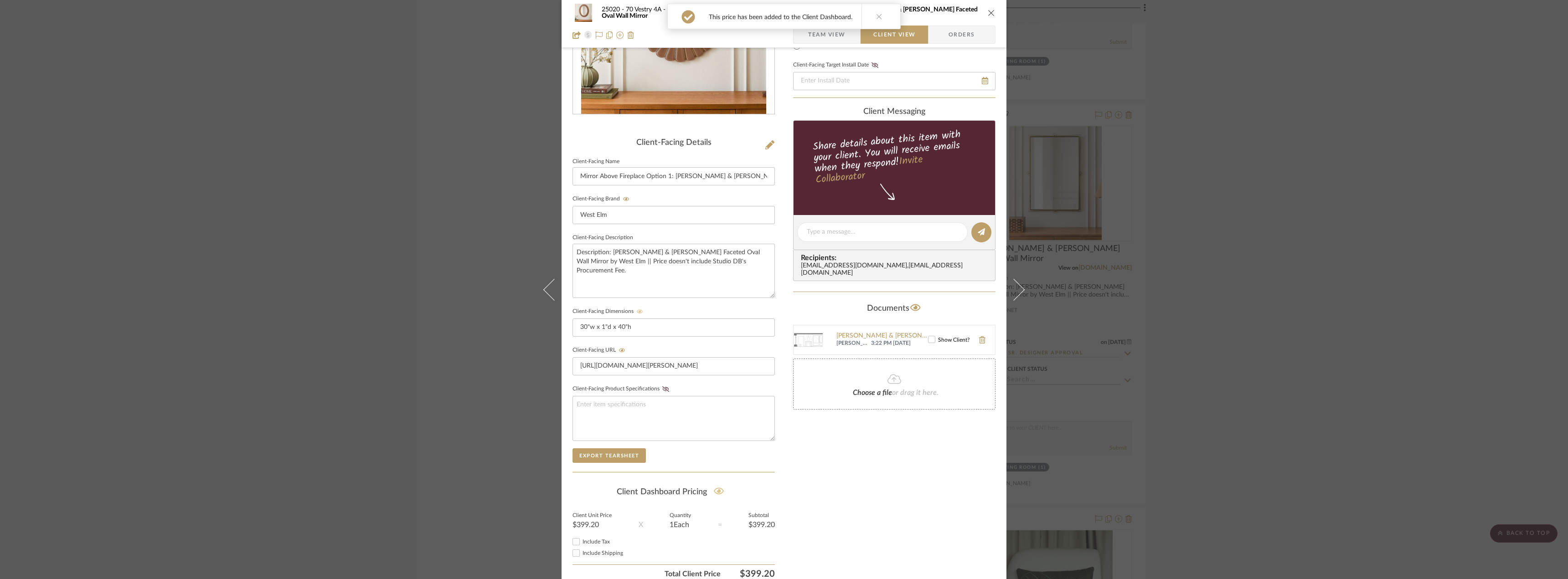
scroll to position [182, 0]
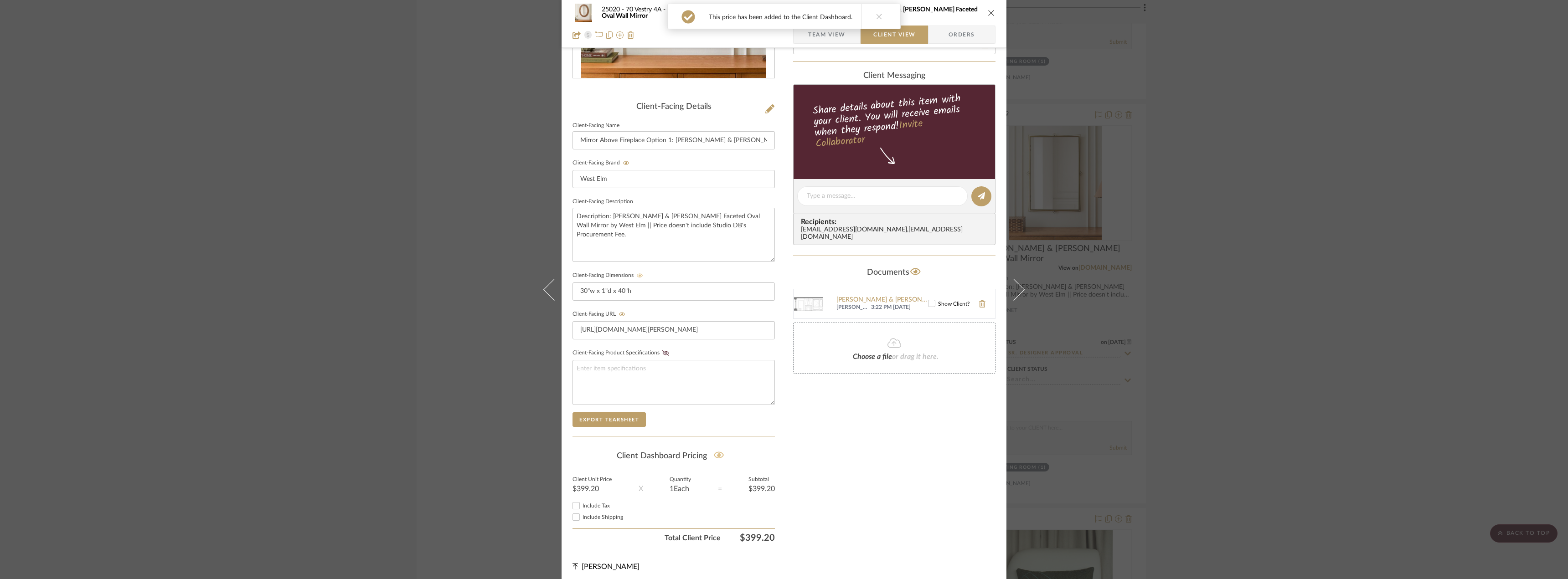
click at [588, 506] on span "Include Tax" at bounding box center [595, 506] width 27 height 6
click at [581, 506] on input "Include Tax" at bounding box center [577, 506] width 11 height 11
checkbox input "true"
click at [590, 512] on div "Include Shipping" at bounding box center [674, 517] width 202 height 11
click at [591, 515] on span "Include Shipping" at bounding box center [603, 517] width 41 height 6
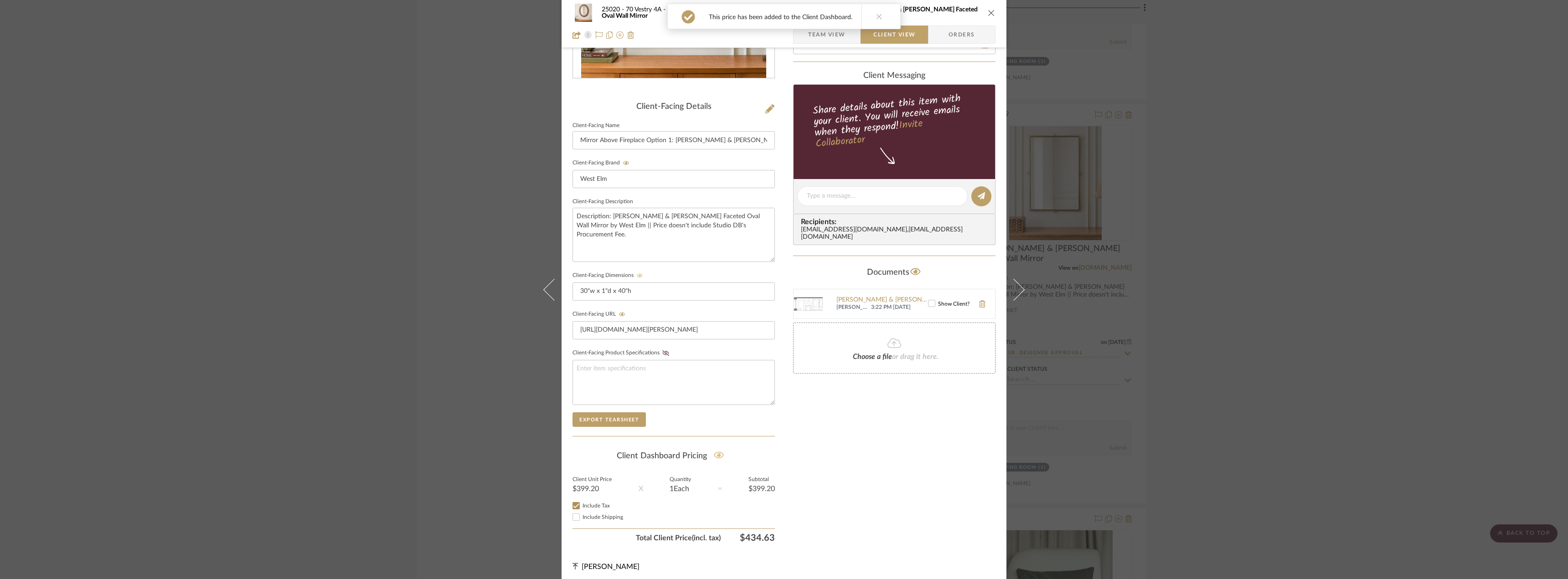
click at [581, 515] on input "Include Shipping" at bounding box center [577, 517] width 11 height 11
checkbox input "true"
drag, startPoint x: 928, startPoint y: 297, endPoint x: 1109, endPoint y: 298, distance: 181.0
click at [928, 301] on icon at bounding box center [931, 303] width 6 height 6
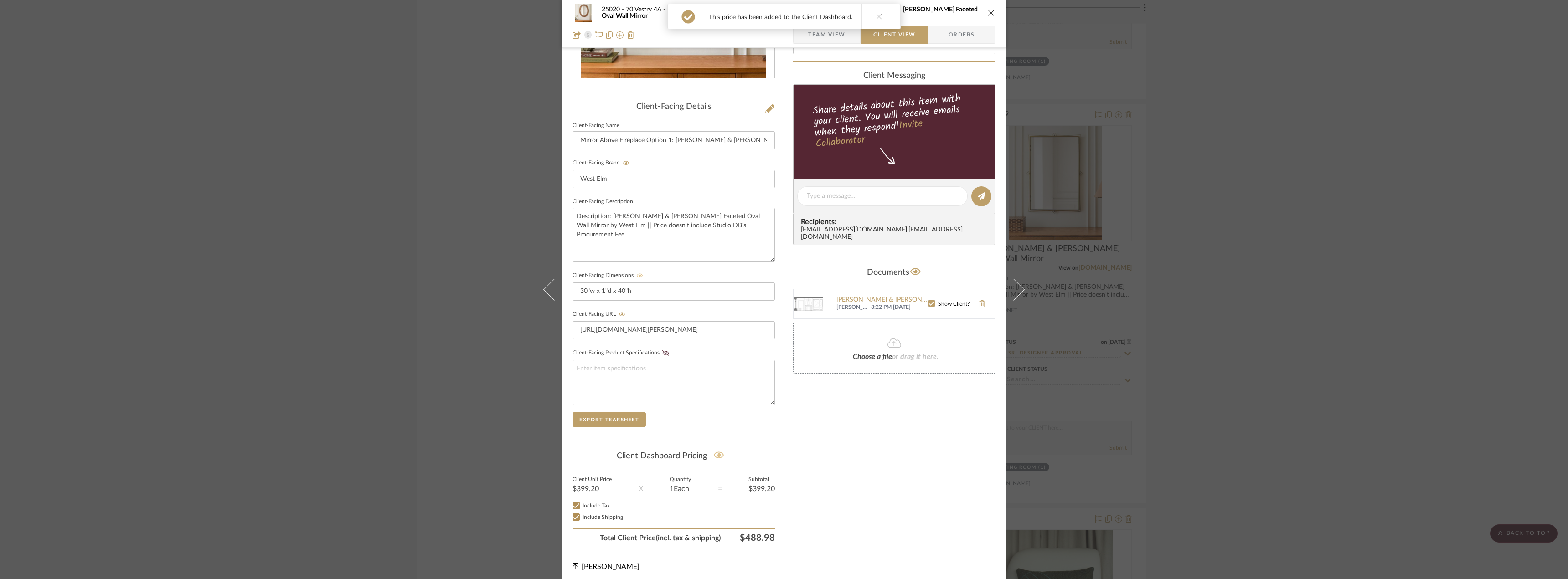
click at [1255, 292] on div "25020 - 70 Vestry 4A - Grant-Stanleigh 106 - Living Room Pierce & Ward Faceted …" at bounding box center [784, 290] width 1568 height 579
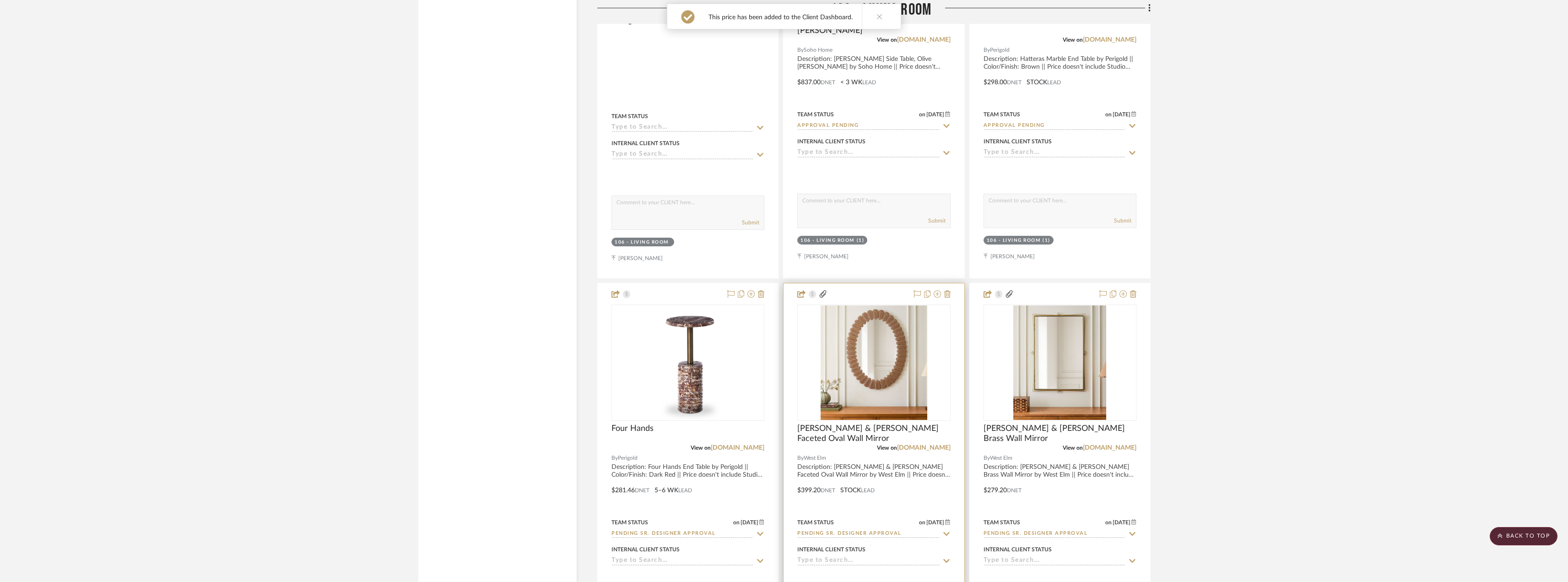
scroll to position [4030, 0]
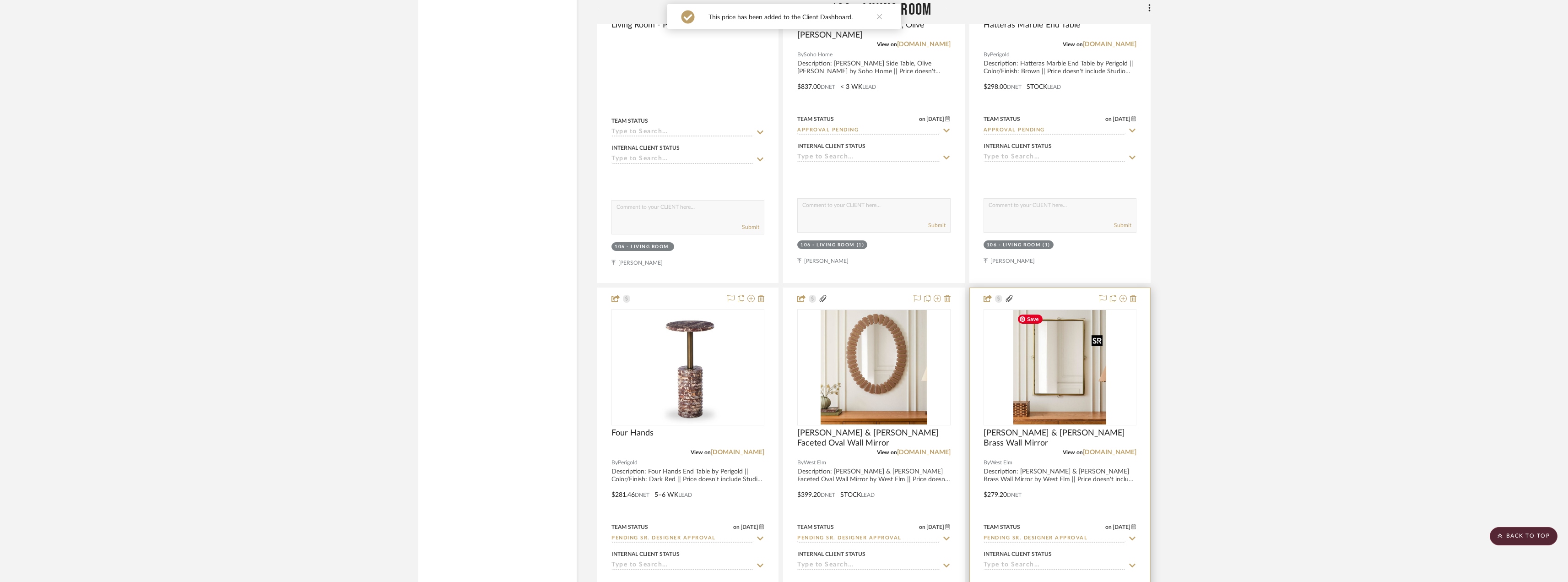
click at [1072, 388] on img "0" at bounding box center [1060, 367] width 93 height 115
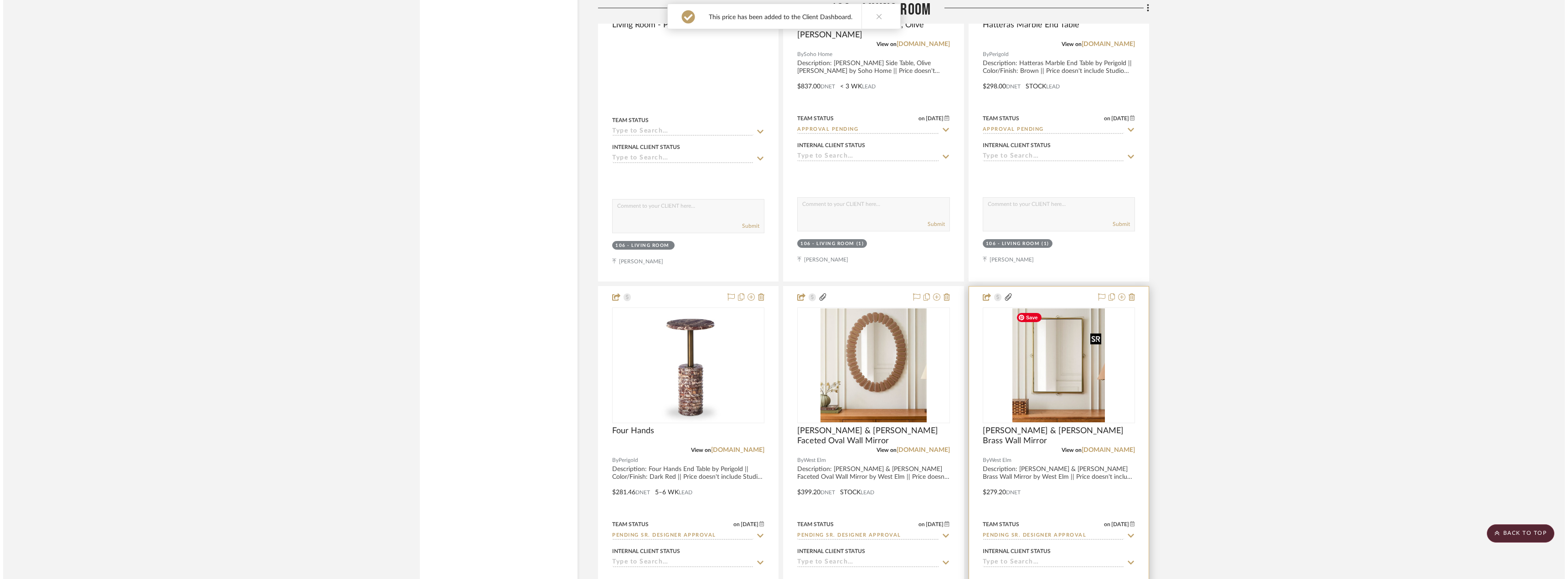
scroll to position [0, 0]
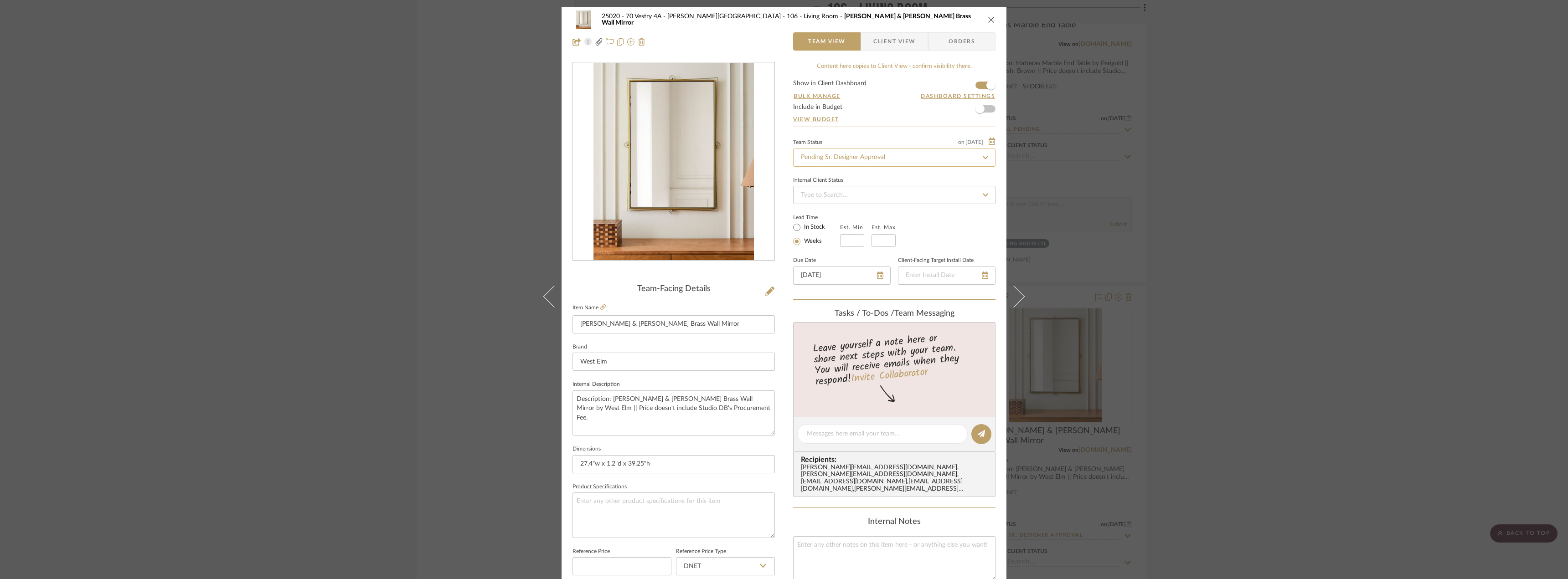
click at [892, 156] on input "Pending Sr. Designer Approval" at bounding box center [894, 158] width 202 height 19
click at [851, 223] on div "Approval Pending" at bounding box center [890, 228] width 201 height 23
type input "Approval Pending"
click at [1275, 264] on div "25020 - 70 Vestry 4A - Grant-Stanleigh 106 - Living Room Pierce & Ward Brass Wa…" at bounding box center [784, 290] width 1568 height 579
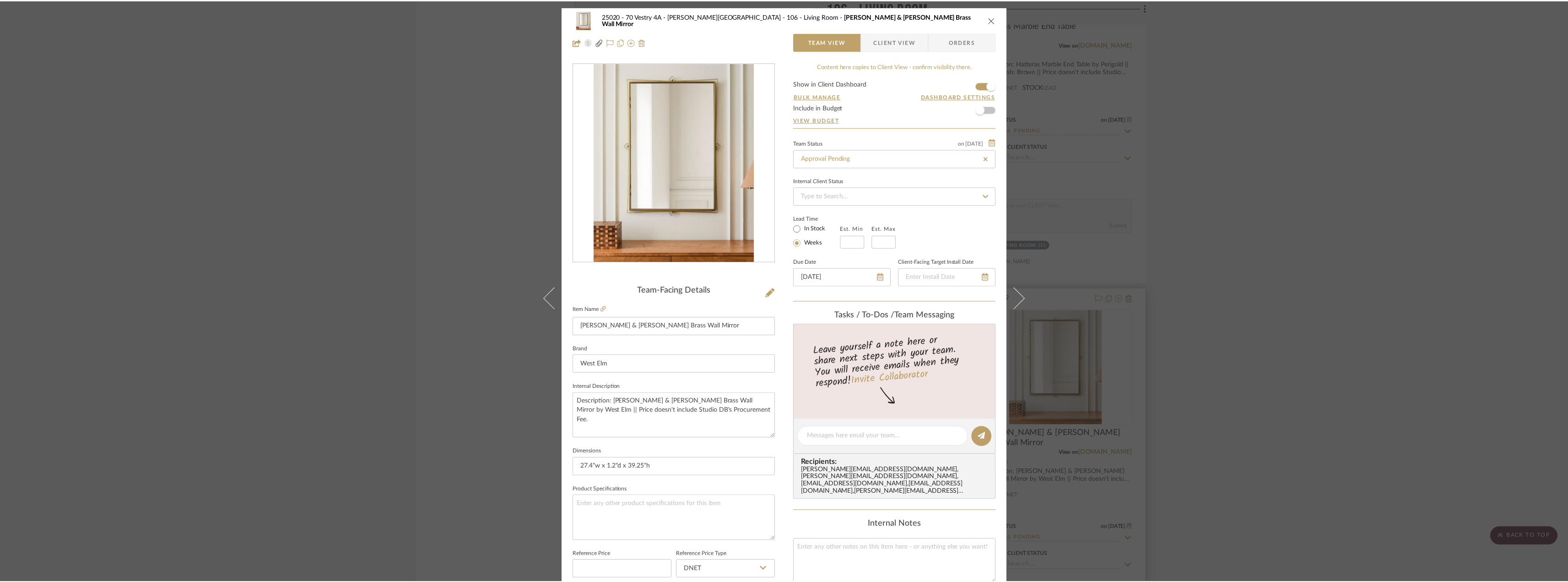
scroll to position [4030, 0]
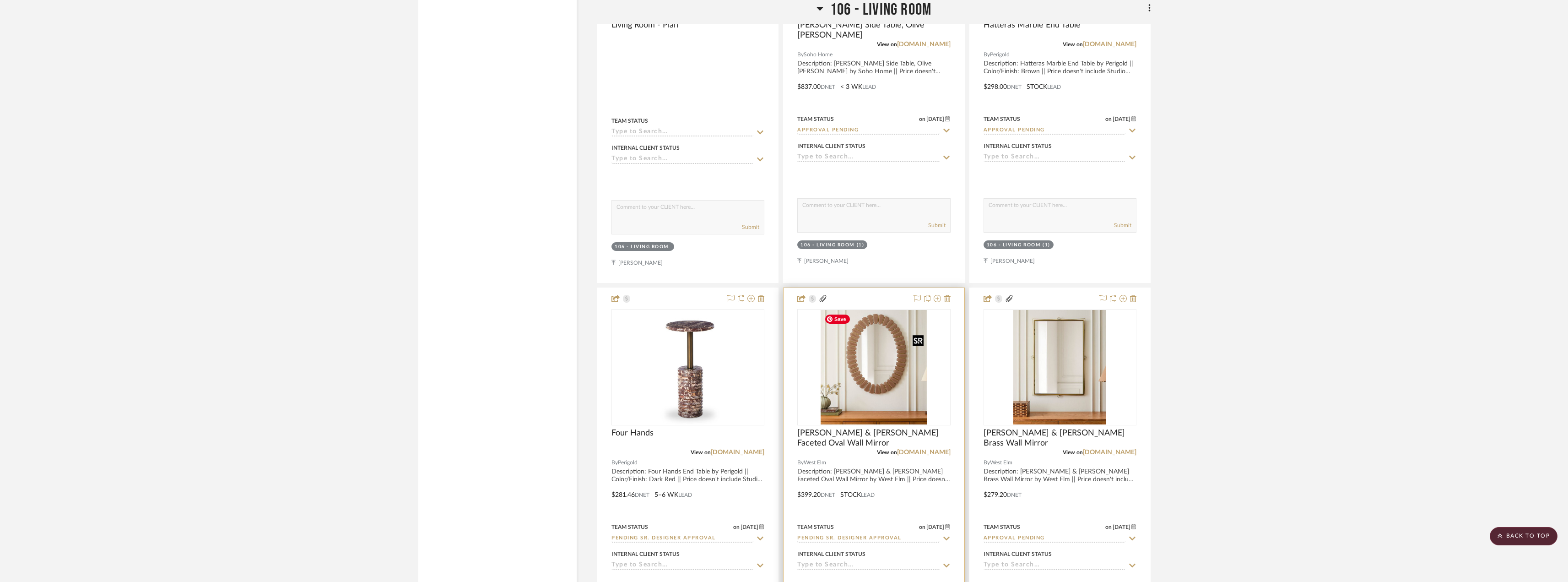
click at [898, 387] on img "0" at bounding box center [873, 367] width 107 height 115
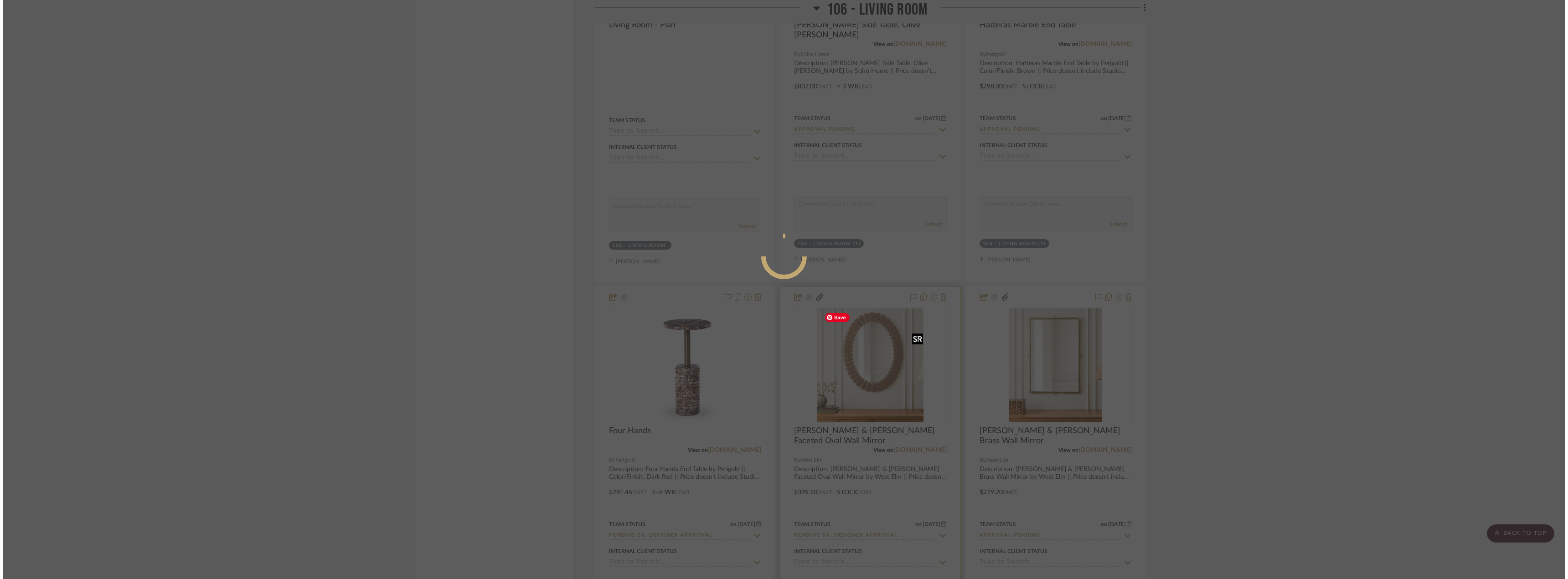
scroll to position [0, 0]
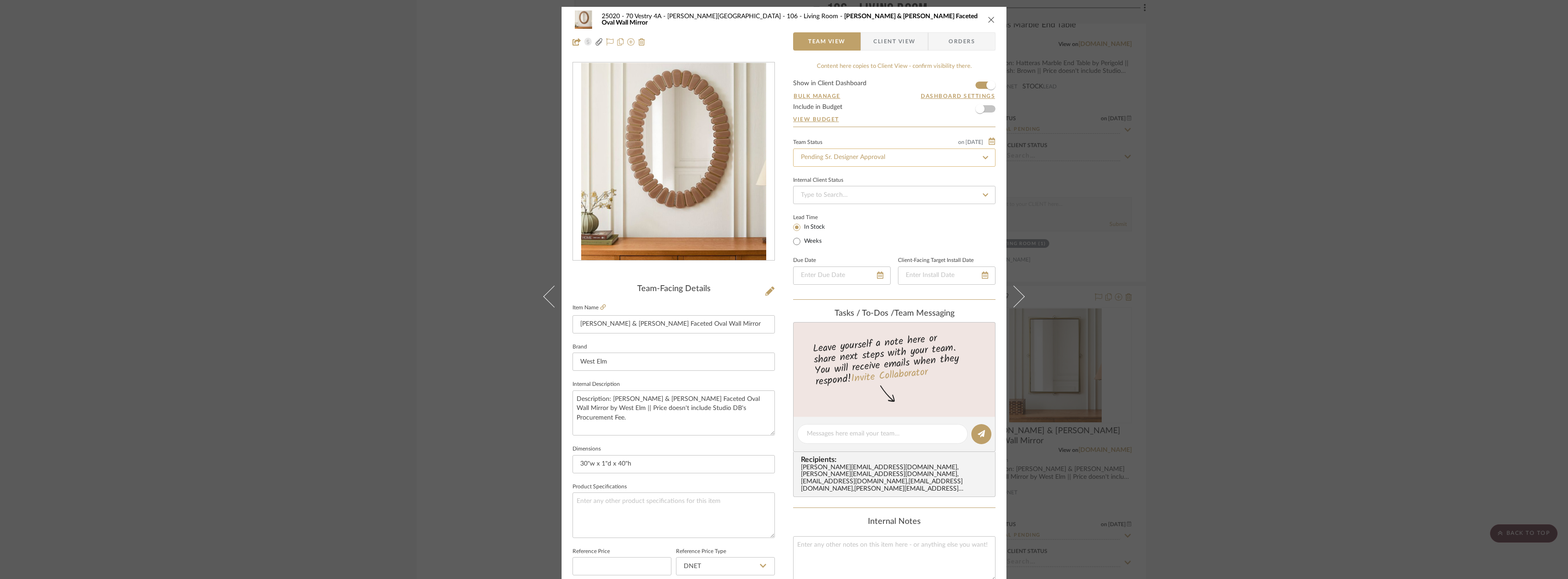
click at [836, 160] on input "Pending Sr. Designer Approval" at bounding box center [894, 158] width 202 height 19
click at [842, 227] on span "Approval Pending" at bounding box center [823, 228] width 49 height 6
type input "Approval Pending"
click at [902, 45] on span "Client View" at bounding box center [894, 42] width 42 height 19
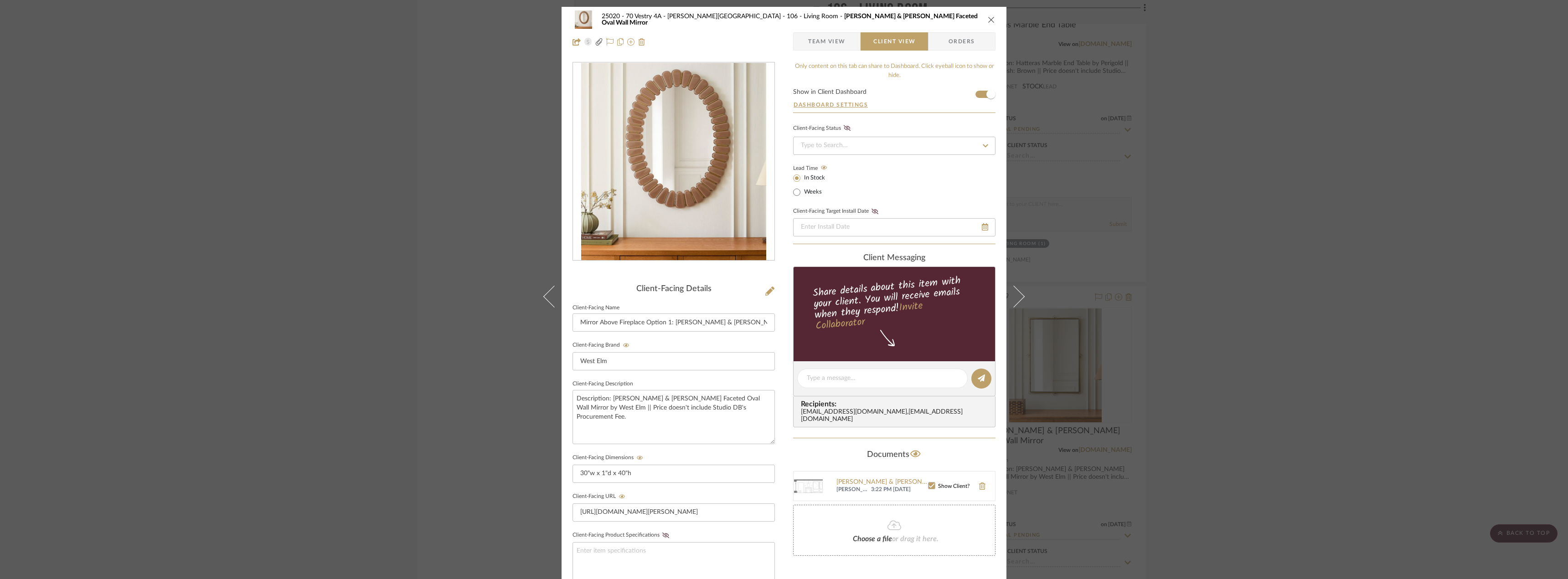
click at [1202, 327] on div "25020 - 70 Vestry 4A - Grant-Stanleigh 106 - Living Room Pierce & Ward Faceted …" at bounding box center [784, 290] width 1568 height 579
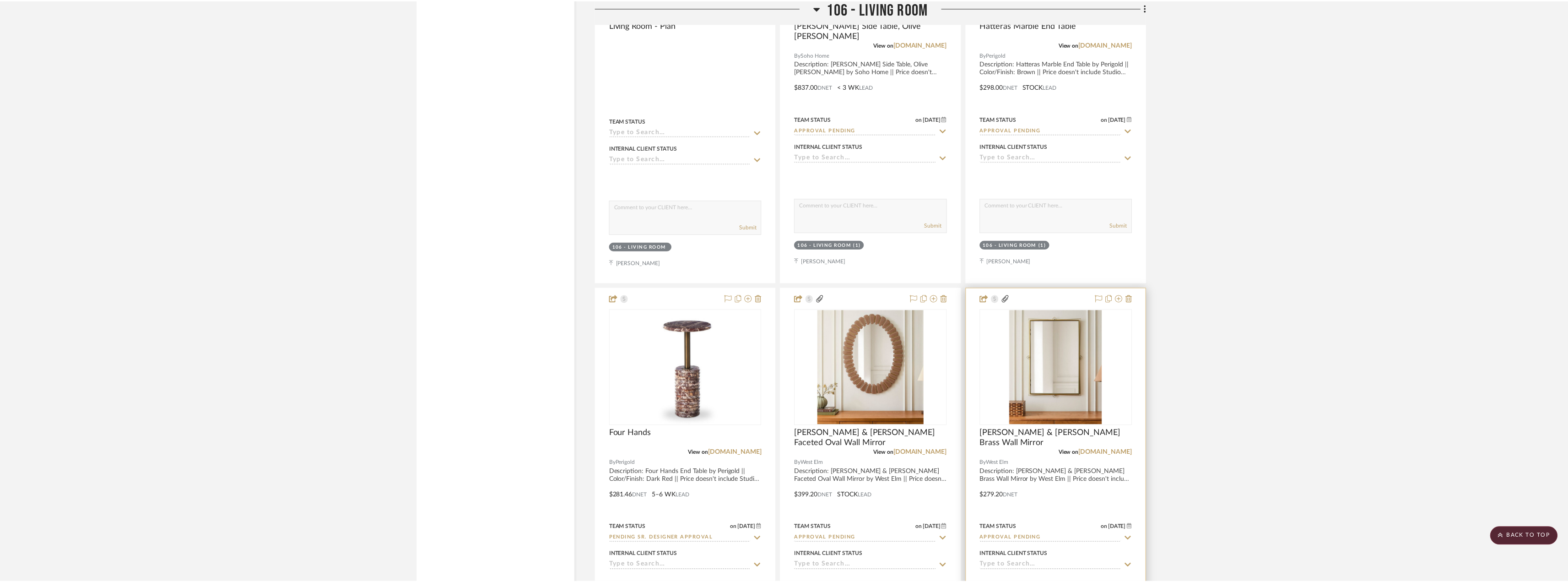
scroll to position [4030, 0]
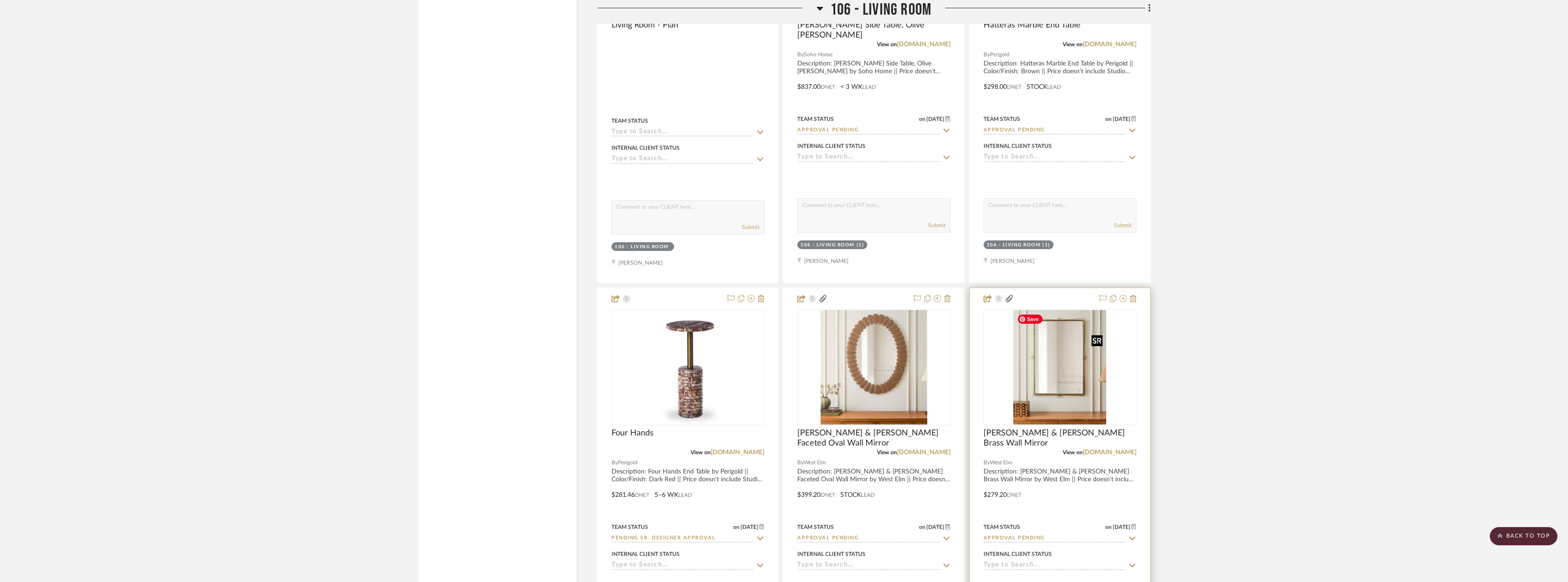
click at [1062, 371] on img "0" at bounding box center [1060, 367] width 93 height 115
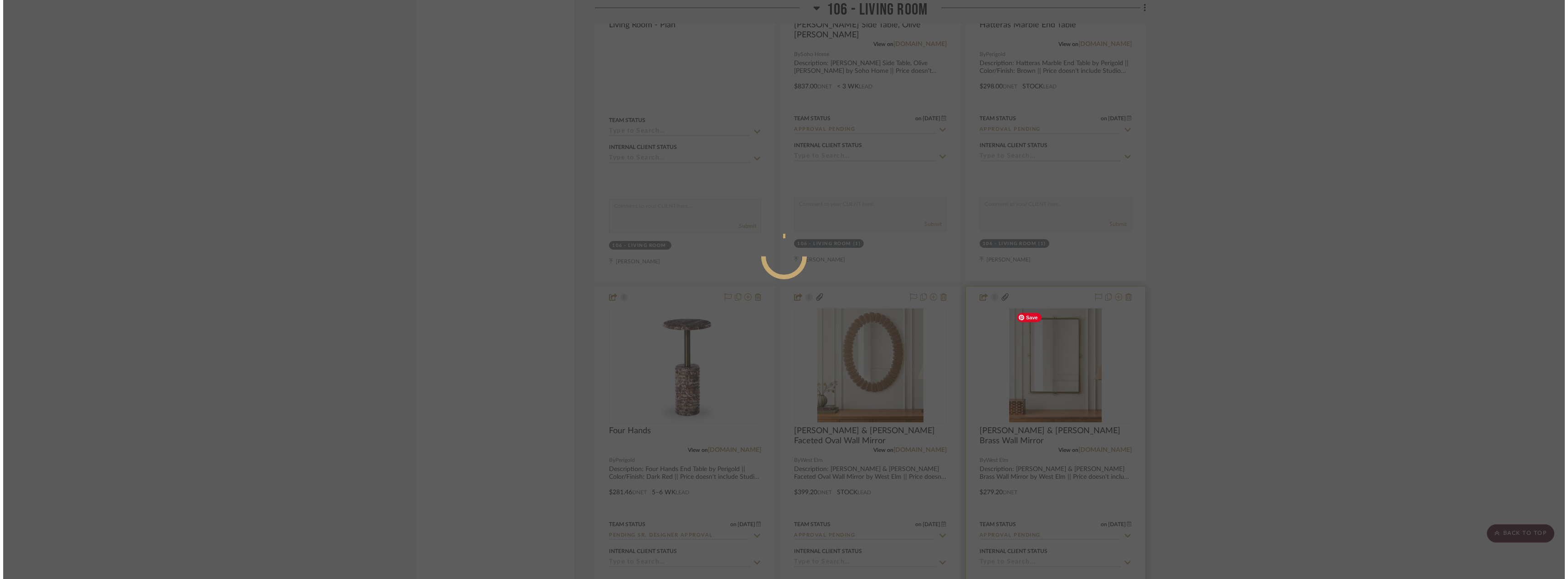
scroll to position [0, 0]
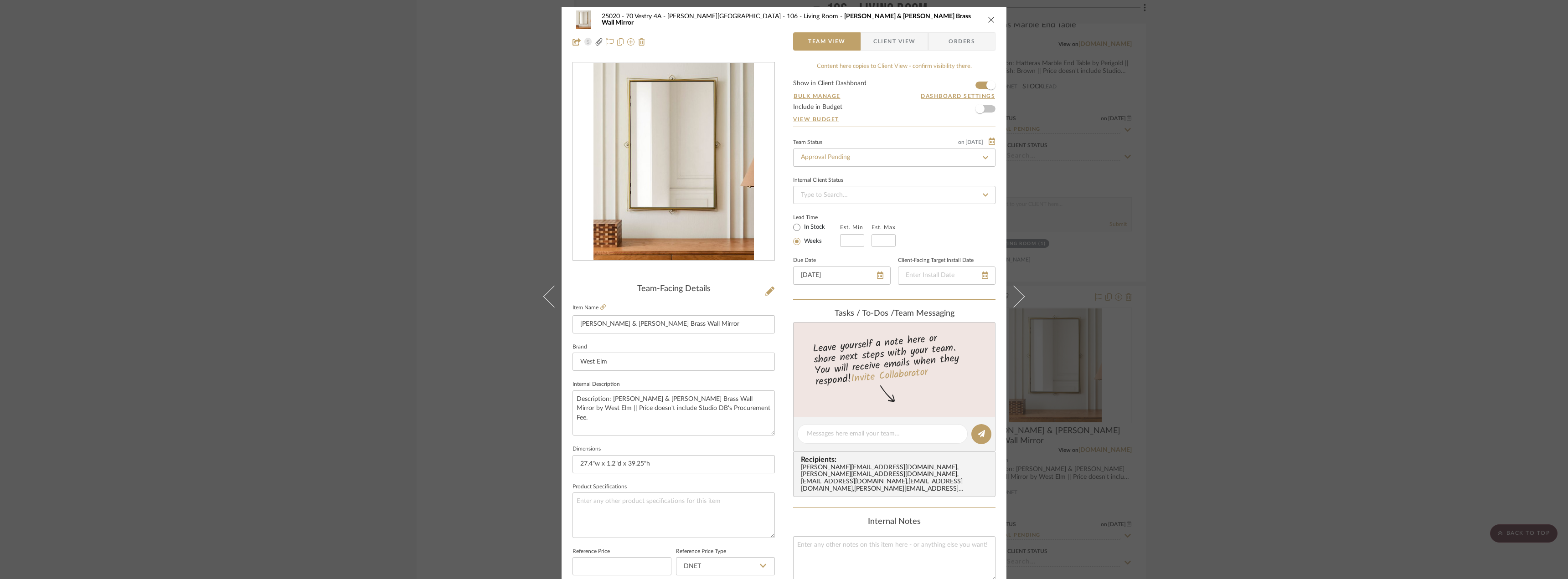
click at [904, 45] on span "Client View" at bounding box center [894, 42] width 42 height 19
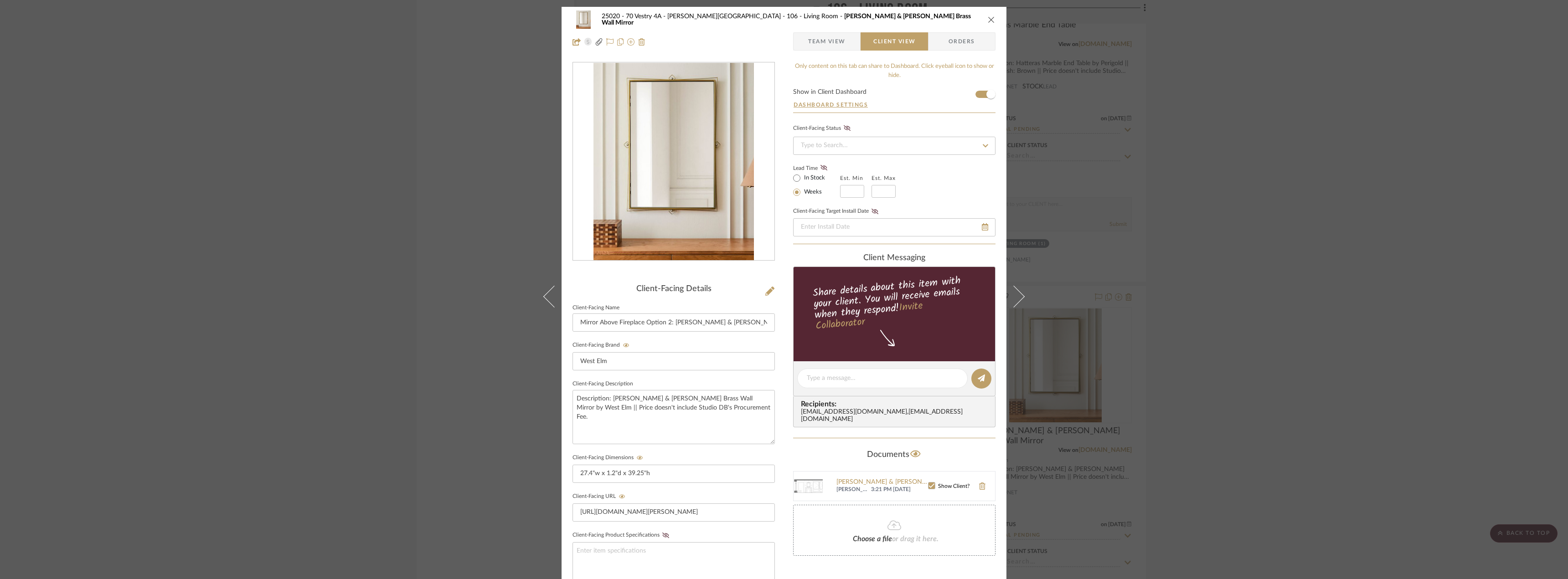
click at [826, 45] on span "Team View" at bounding box center [826, 42] width 37 height 19
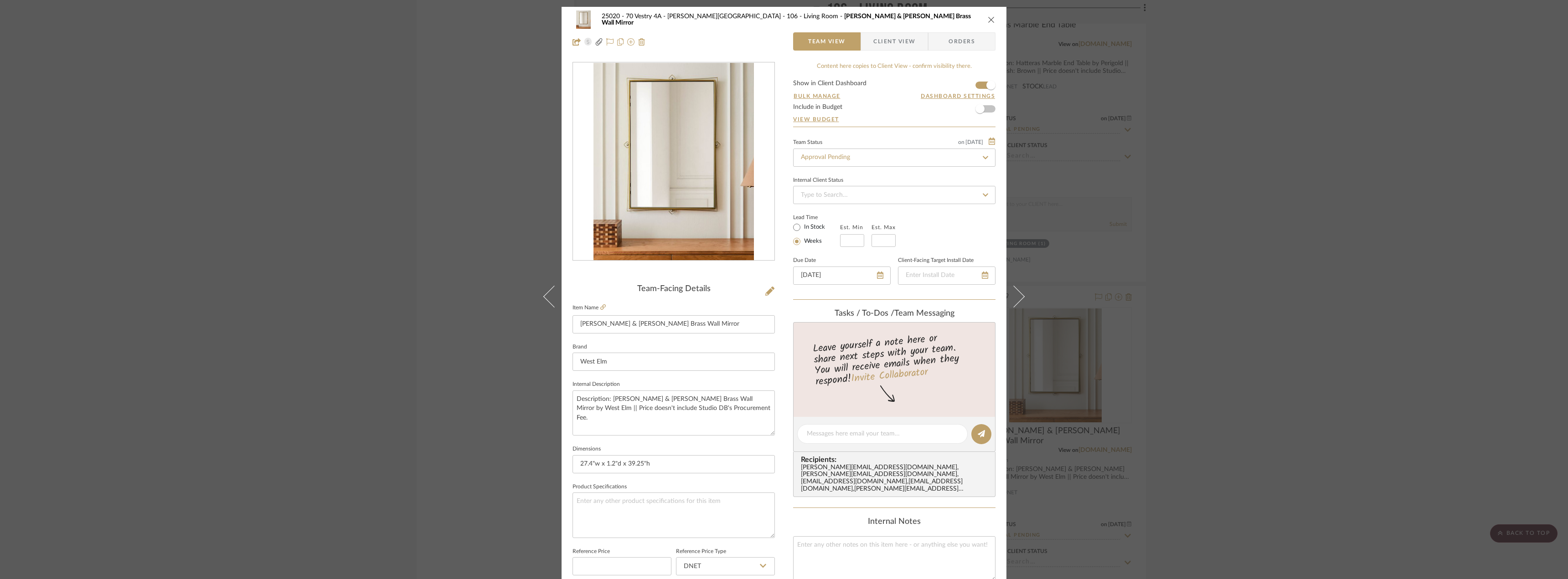
click at [906, 44] on span "Client View" at bounding box center [894, 42] width 42 height 19
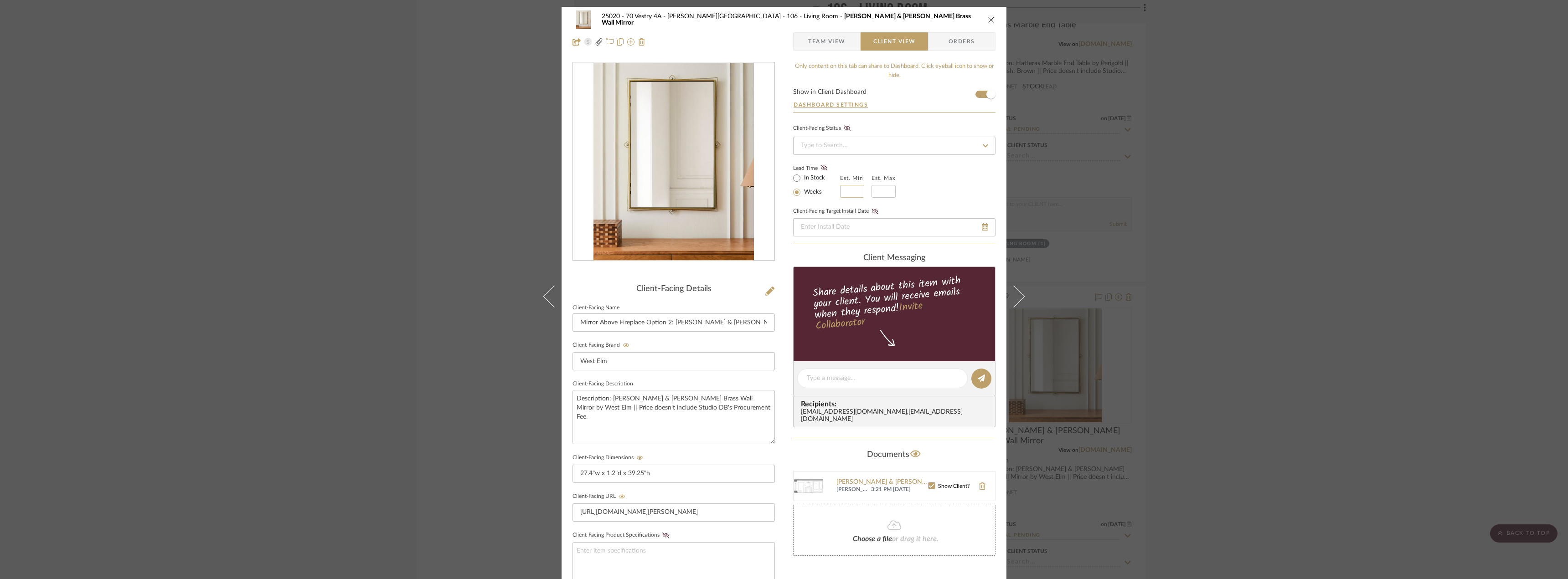
click at [846, 188] on input at bounding box center [852, 191] width 24 height 13
click at [827, 47] on span "Team View" at bounding box center [826, 42] width 37 height 19
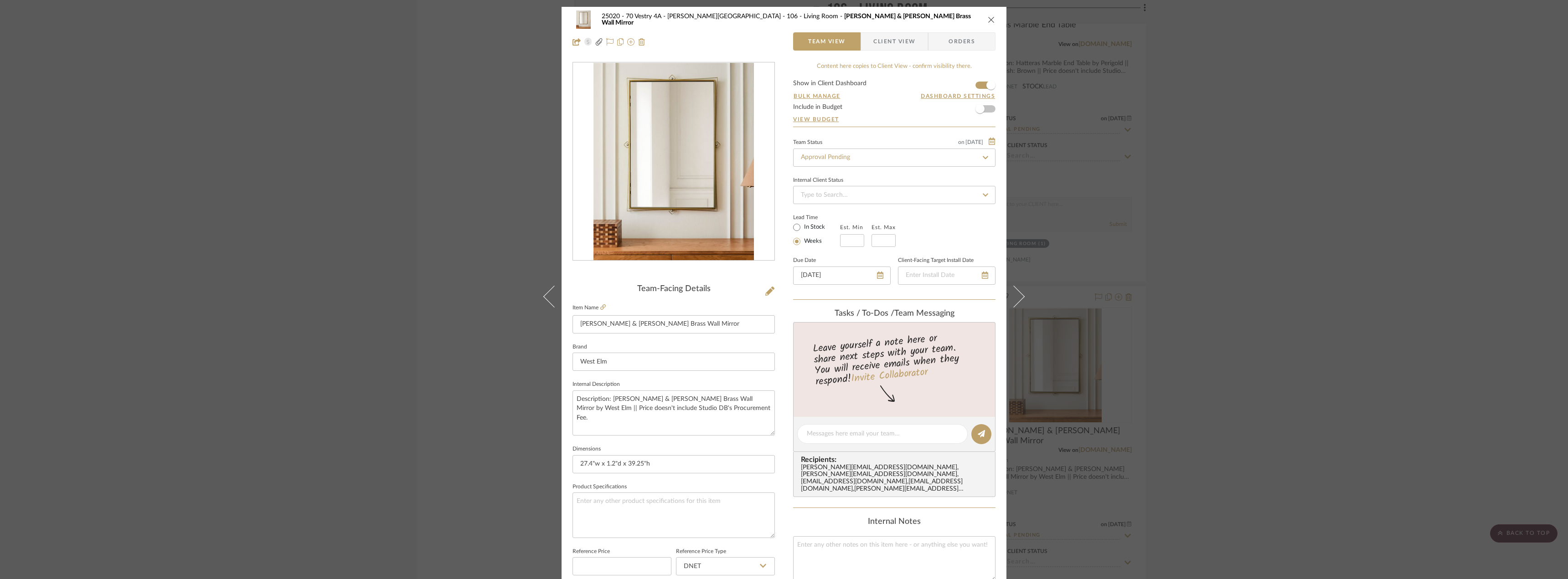
click at [882, 40] on span "Client View" at bounding box center [894, 42] width 42 height 19
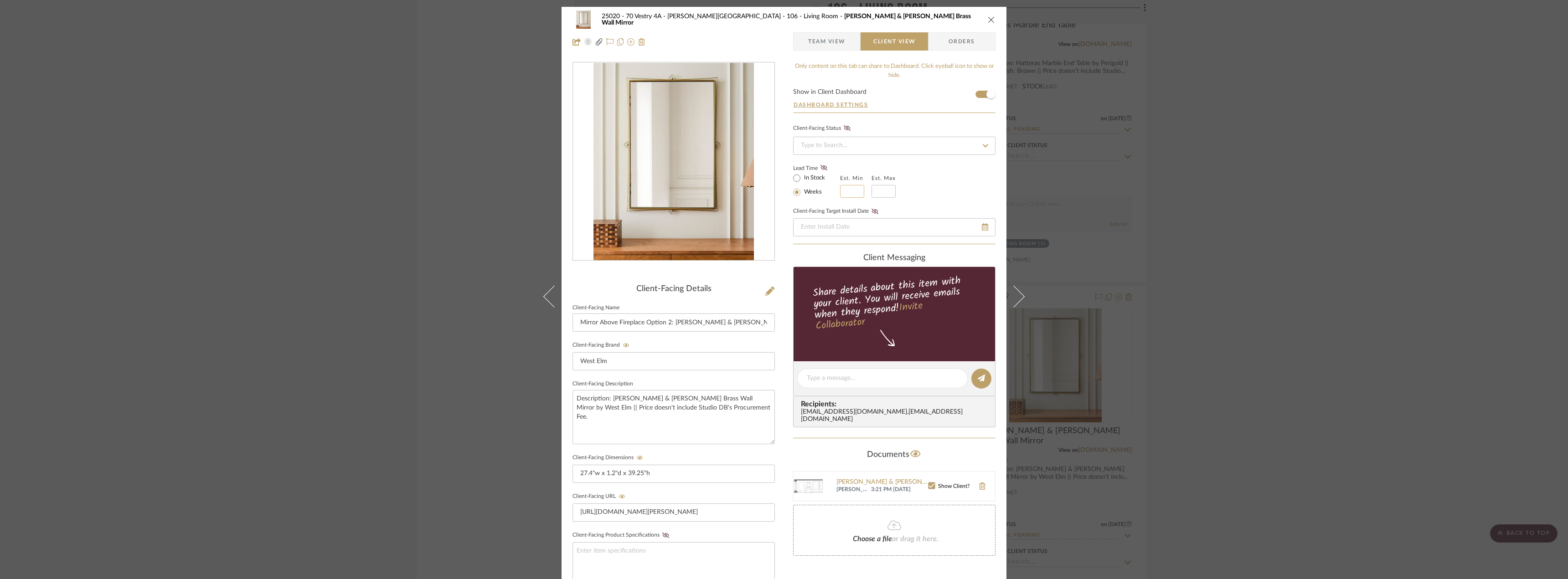
click at [849, 193] on input "text" at bounding box center [852, 191] width 24 height 13
type input "12"
drag, startPoint x: 872, startPoint y: 192, endPoint x: 897, endPoint y: 175, distance: 30.2
click at [872, 192] on input at bounding box center [884, 191] width 24 height 13
type input "1"
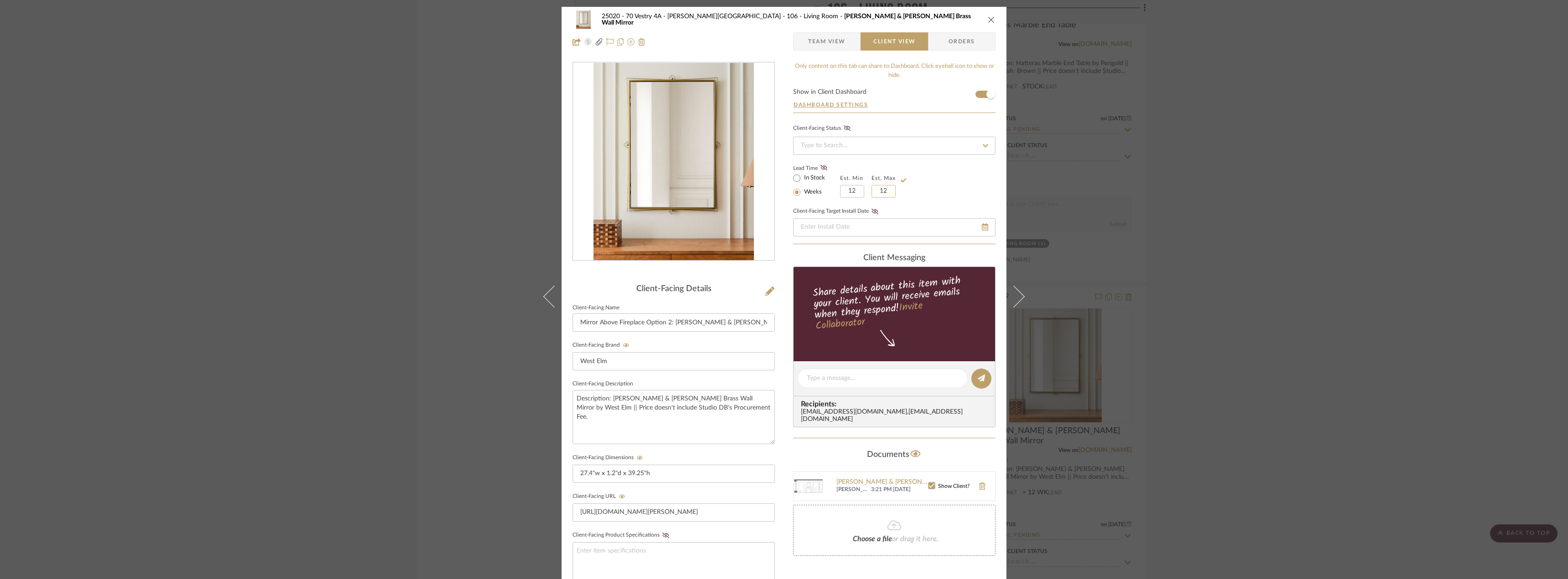
type input "12"
click at [948, 164] on div "Lead Time In Stock Weeks Est. Min 12 Est. Max 12" at bounding box center [894, 180] width 202 height 35
click at [823, 171] on icon at bounding box center [823, 168] width 6 height 6
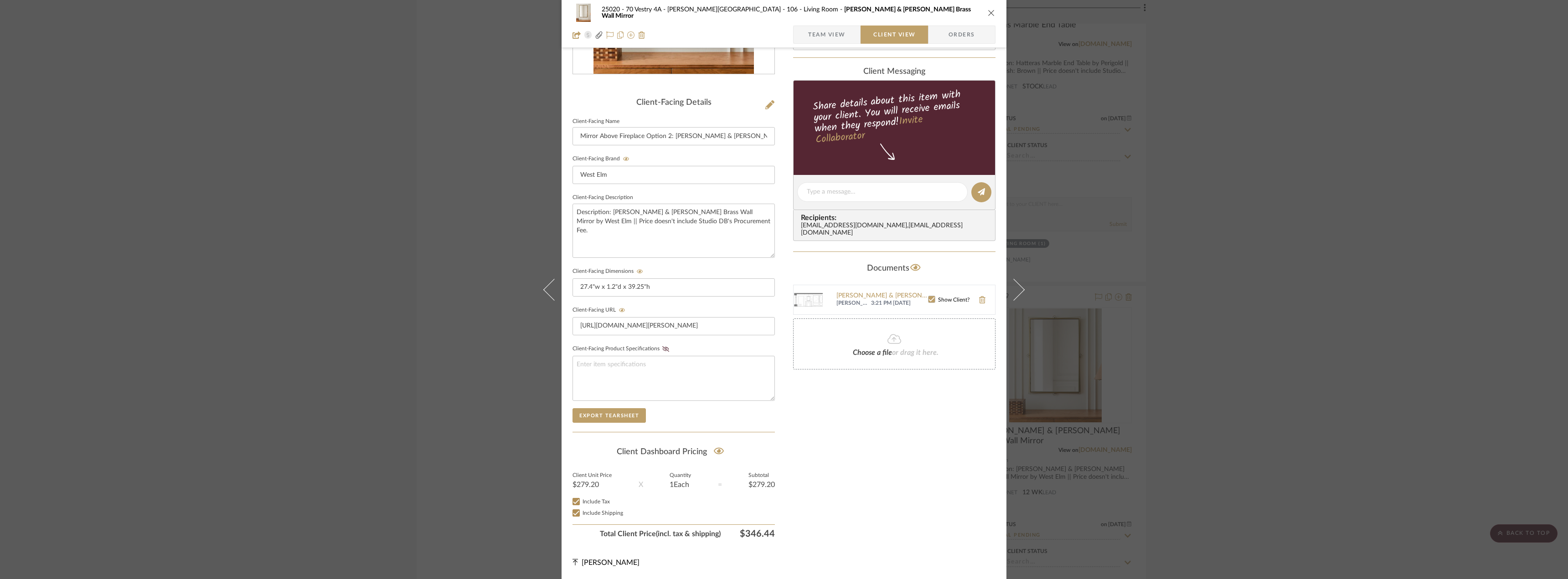
click at [902, 481] on div "Only content on this tab can share to Dashboard. Click eyeball icon to show or …" at bounding box center [894, 209] width 202 height 667
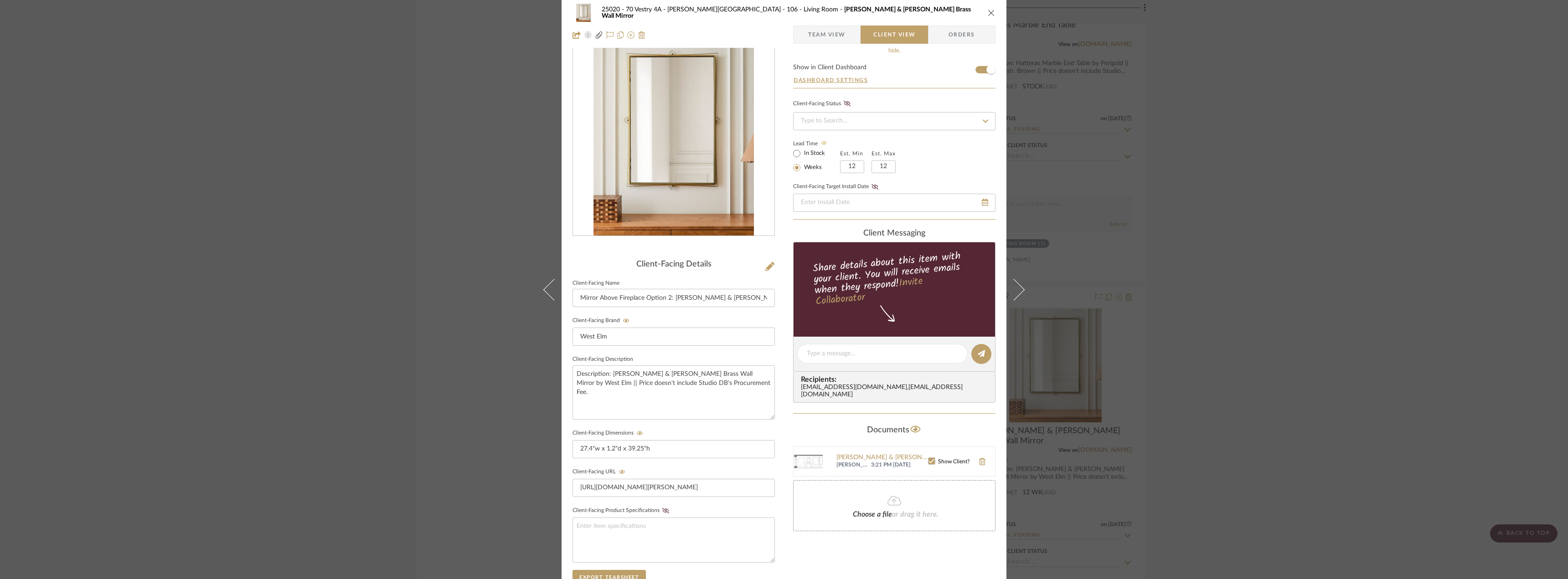
scroll to position [0, 0]
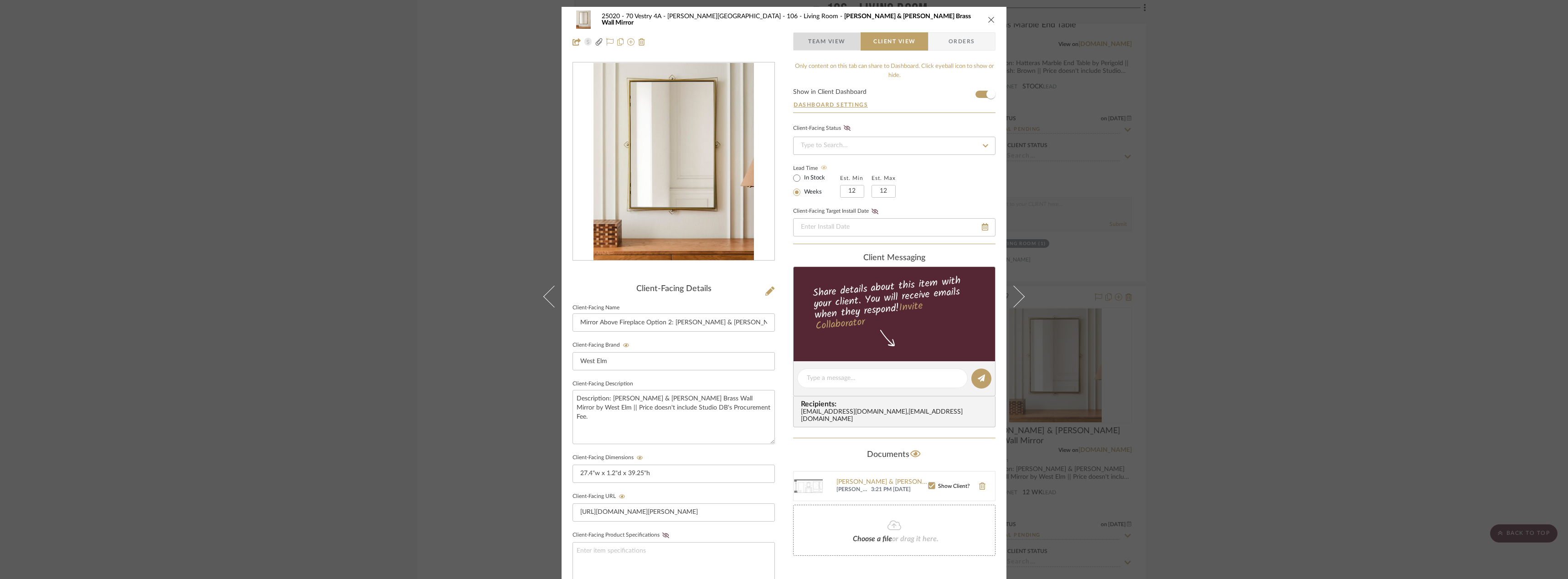
click at [837, 45] on span "Team View" at bounding box center [826, 42] width 37 height 19
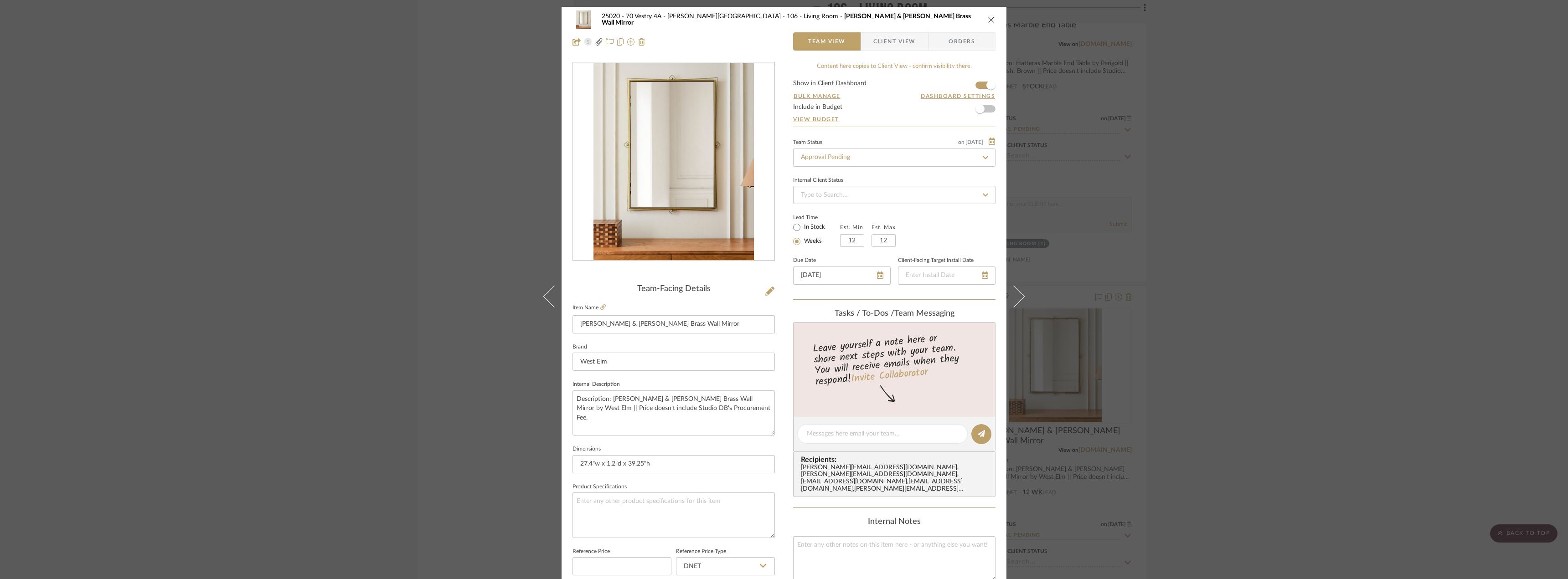
click at [1384, 204] on div "25020 - 70 Vestry 4A - Grant-Stanleigh 106 - Living Room Pierce & Ward Brass Wa…" at bounding box center [784, 290] width 1568 height 579
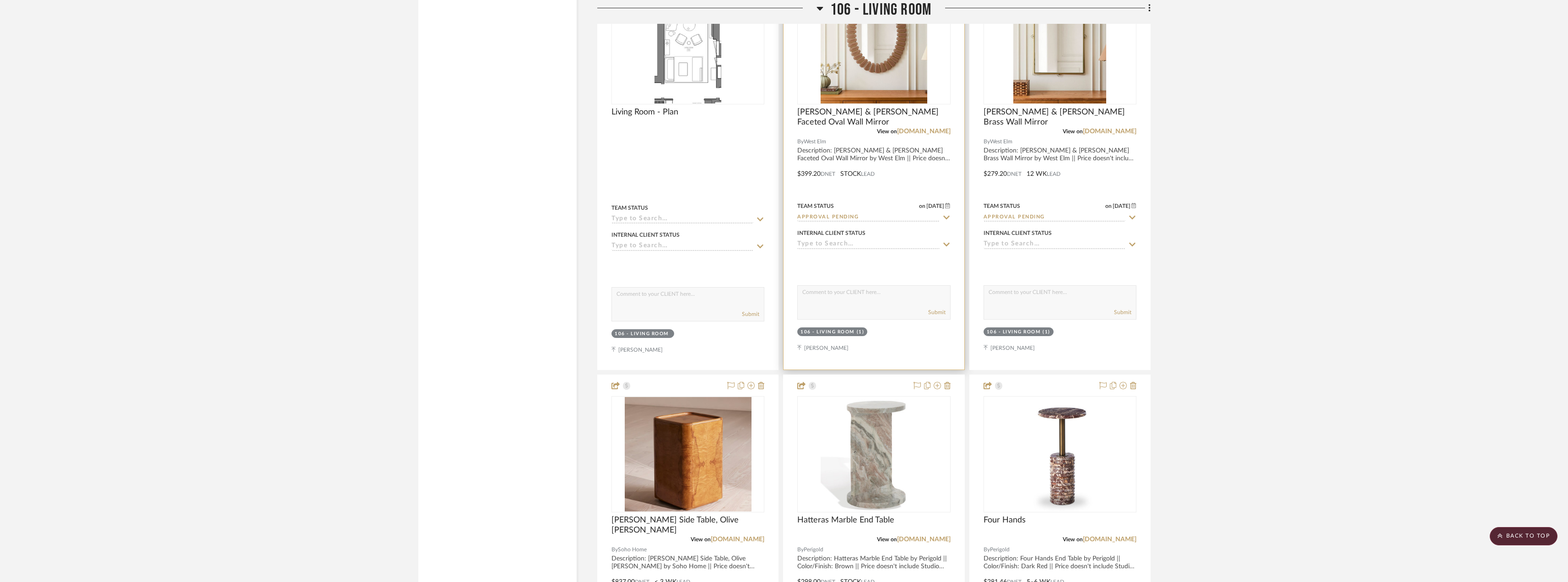
scroll to position [3805, 0]
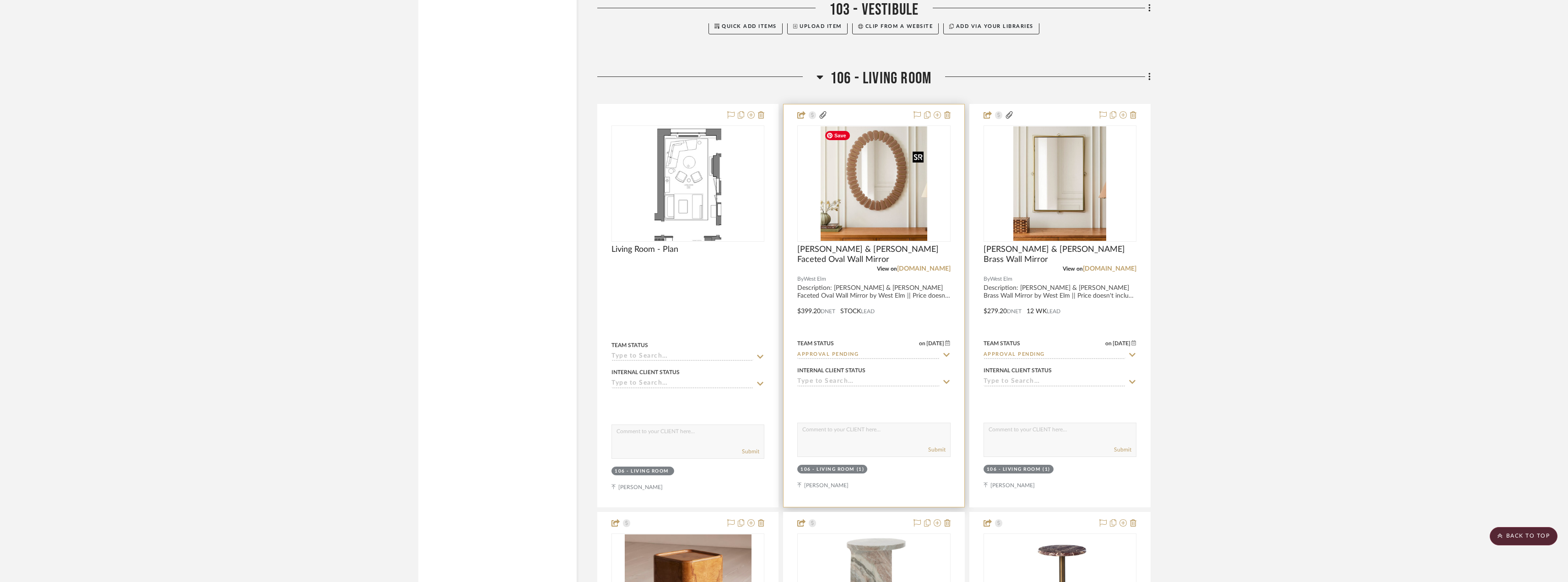
click at [876, 206] on img "0" at bounding box center [873, 183] width 107 height 115
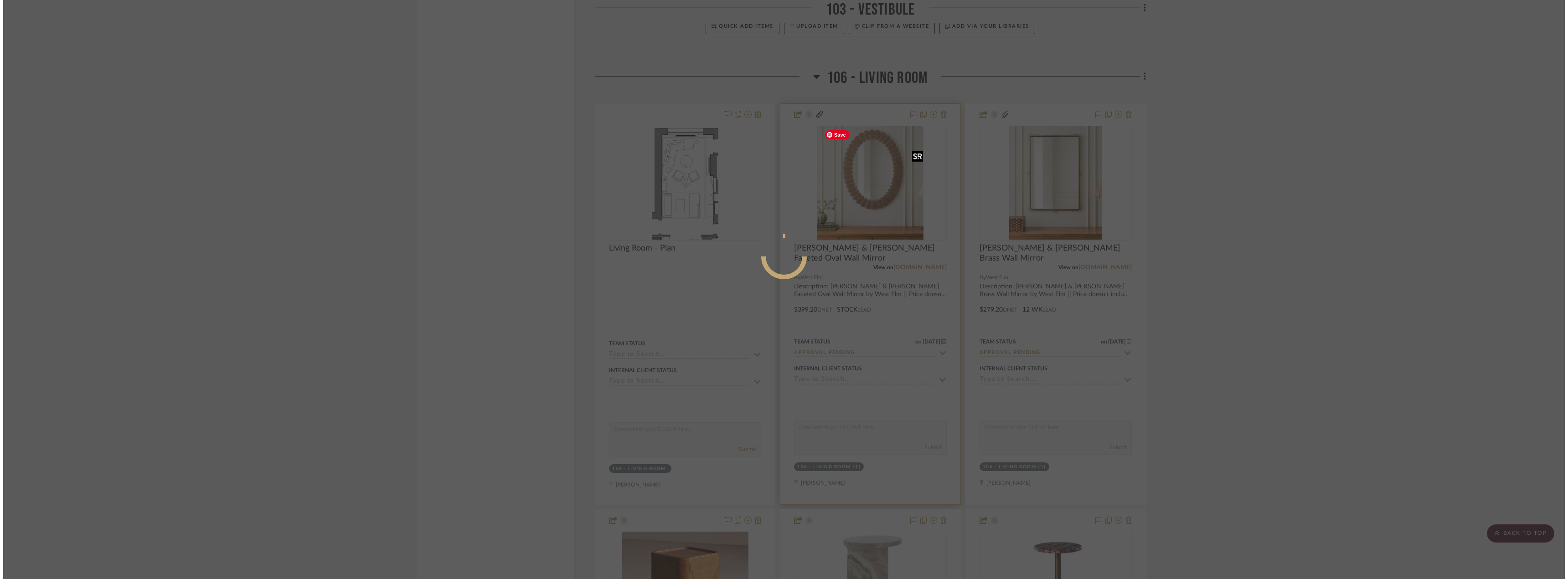
scroll to position [0, 0]
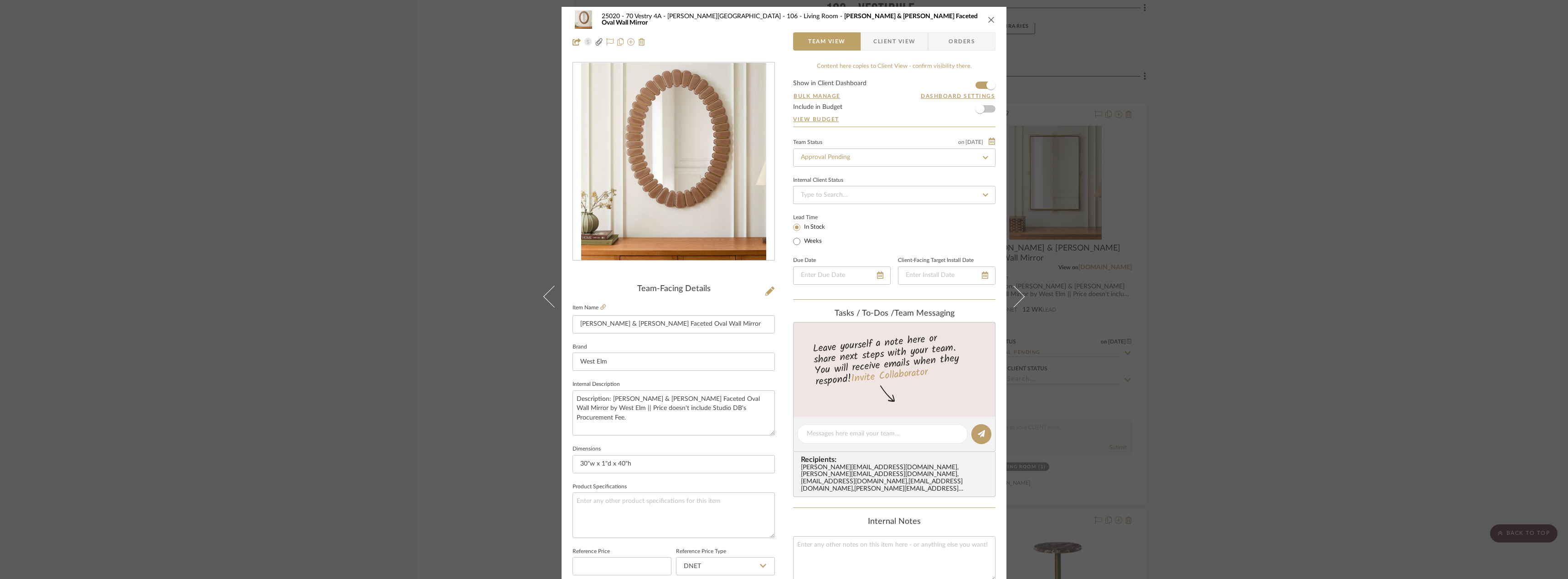
click at [1227, 200] on div "25020 - 70 Vestry 4A - Grant-Stanleigh 106 - Living Room Pierce & Ward Faceted …" at bounding box center [784, 290] width 1568 height 579
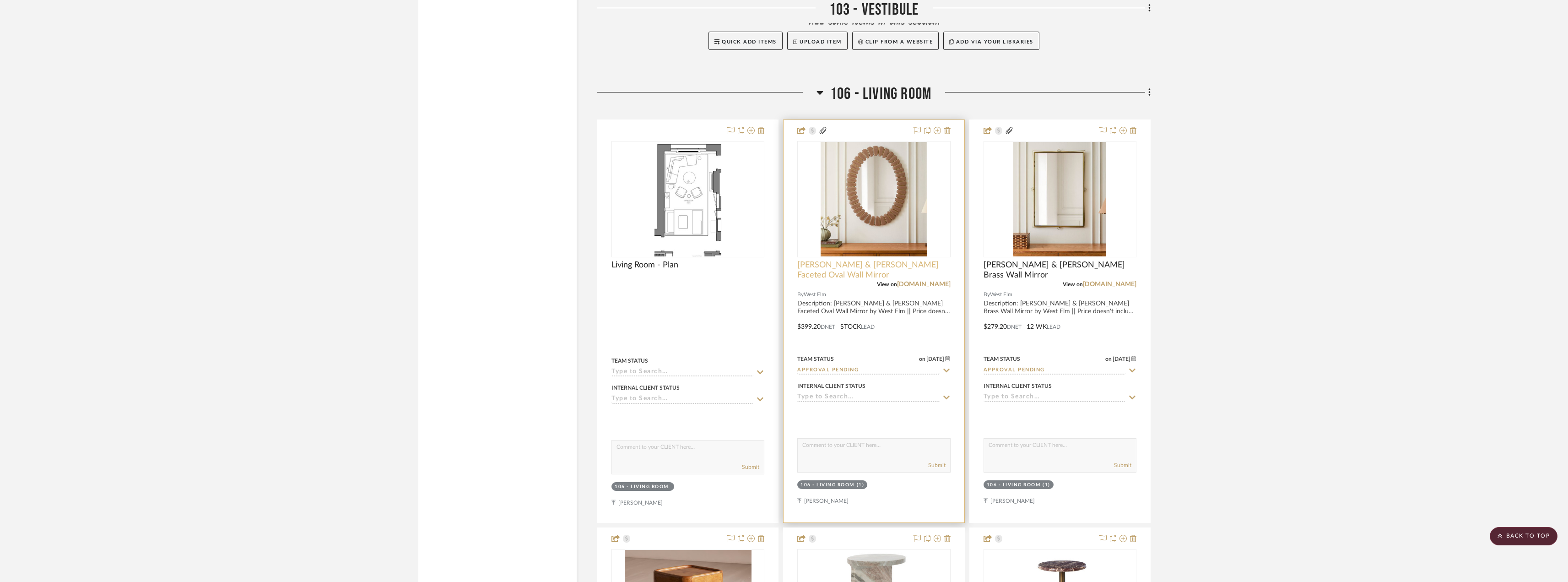
scroll to position [3760, 0]
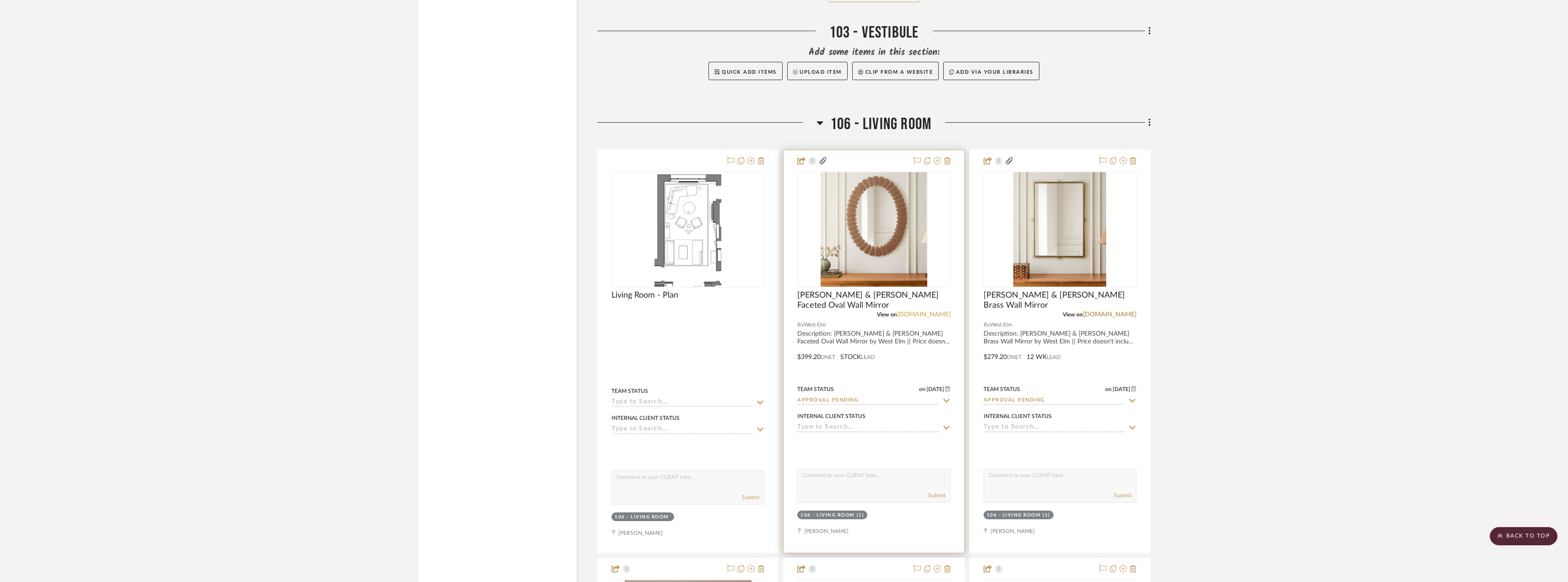
click at [916, 316] on link "[DOMAIN_NAME]" at bounding box center [923, 314] width 53 height 7
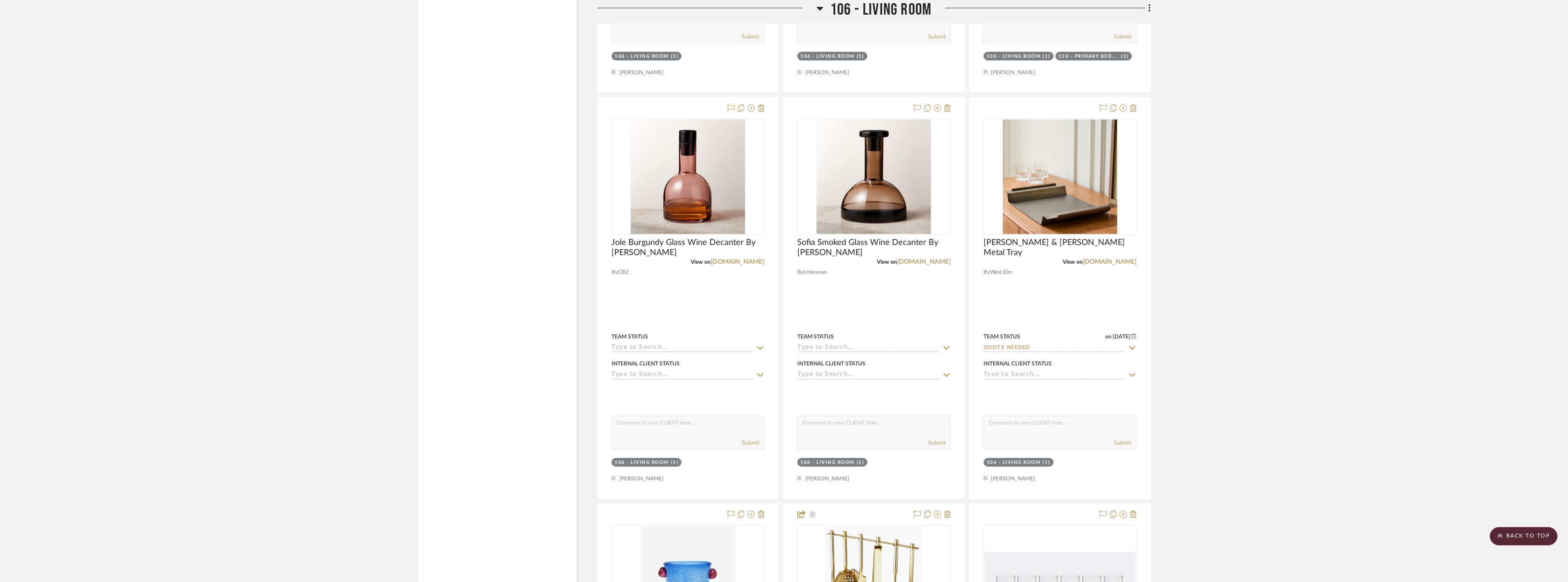
scroll to position [4822, 0]
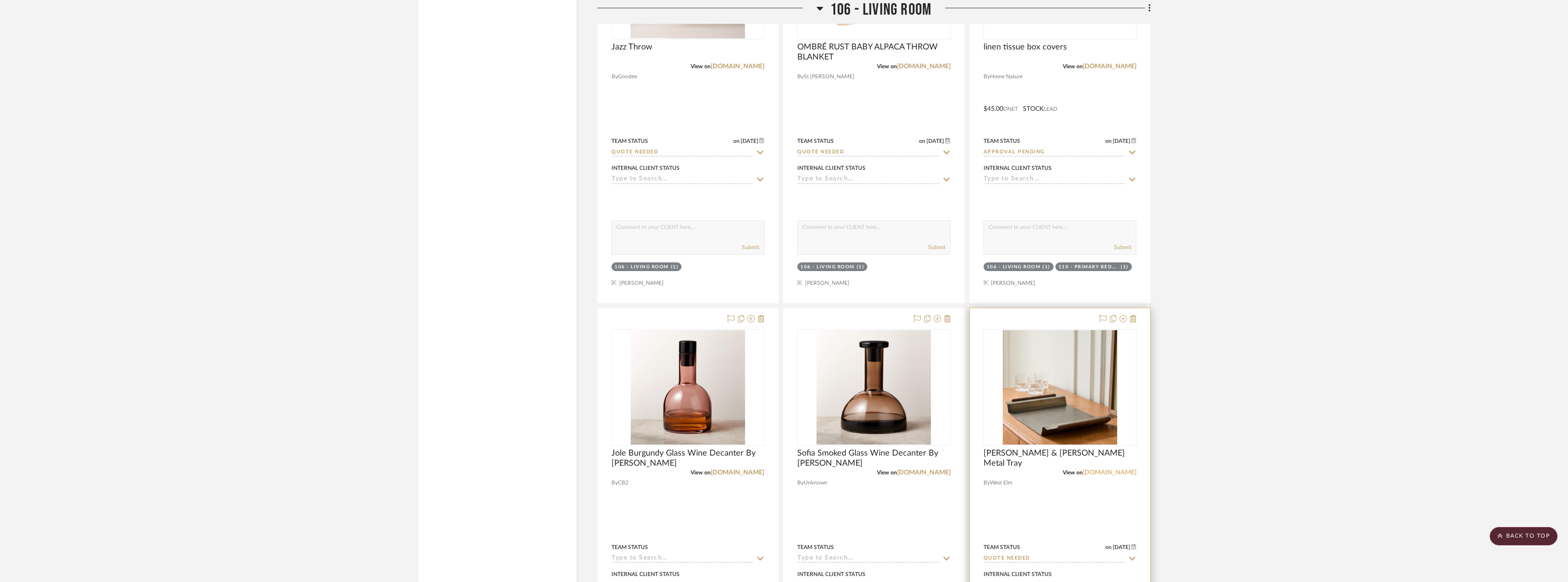
click at [1114, 470] on link "[DOMAIN_NAME]" at bounding box center [1108, 472] width 53 height 7
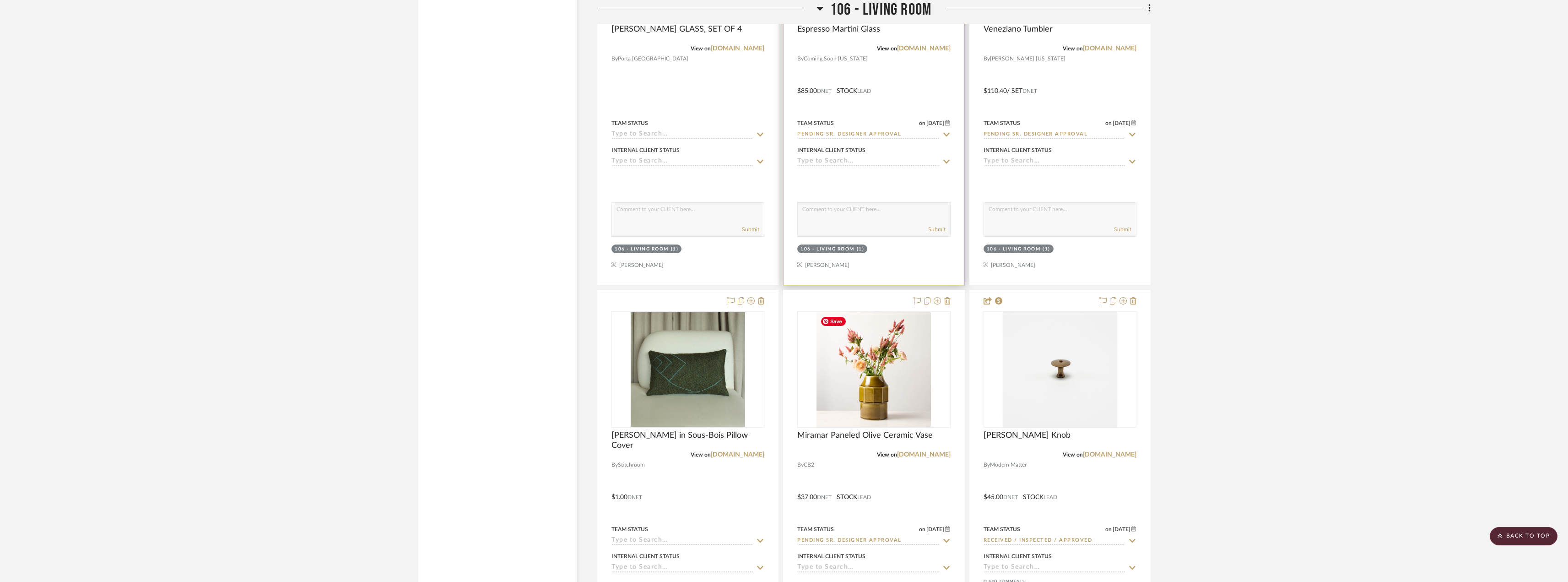
scroll to position [6379, 0]
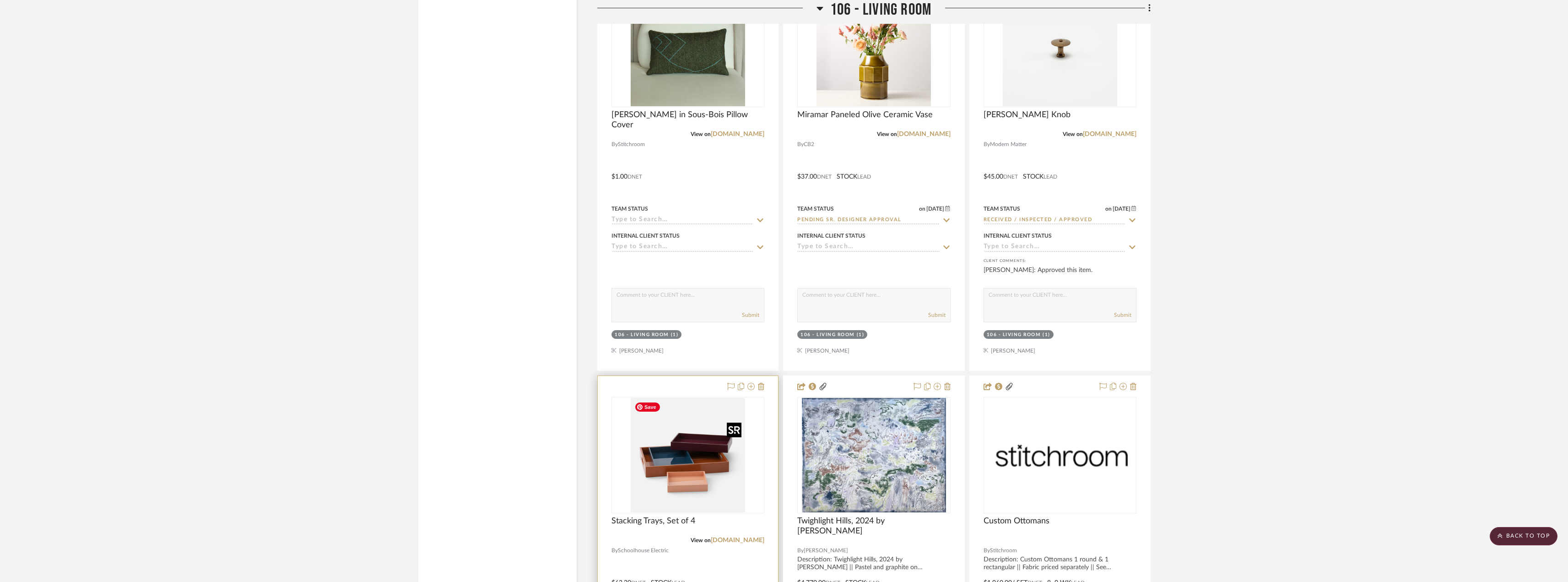
click at [728, 456] on img "0" at bounding box center [687, 455] width 115 height 115
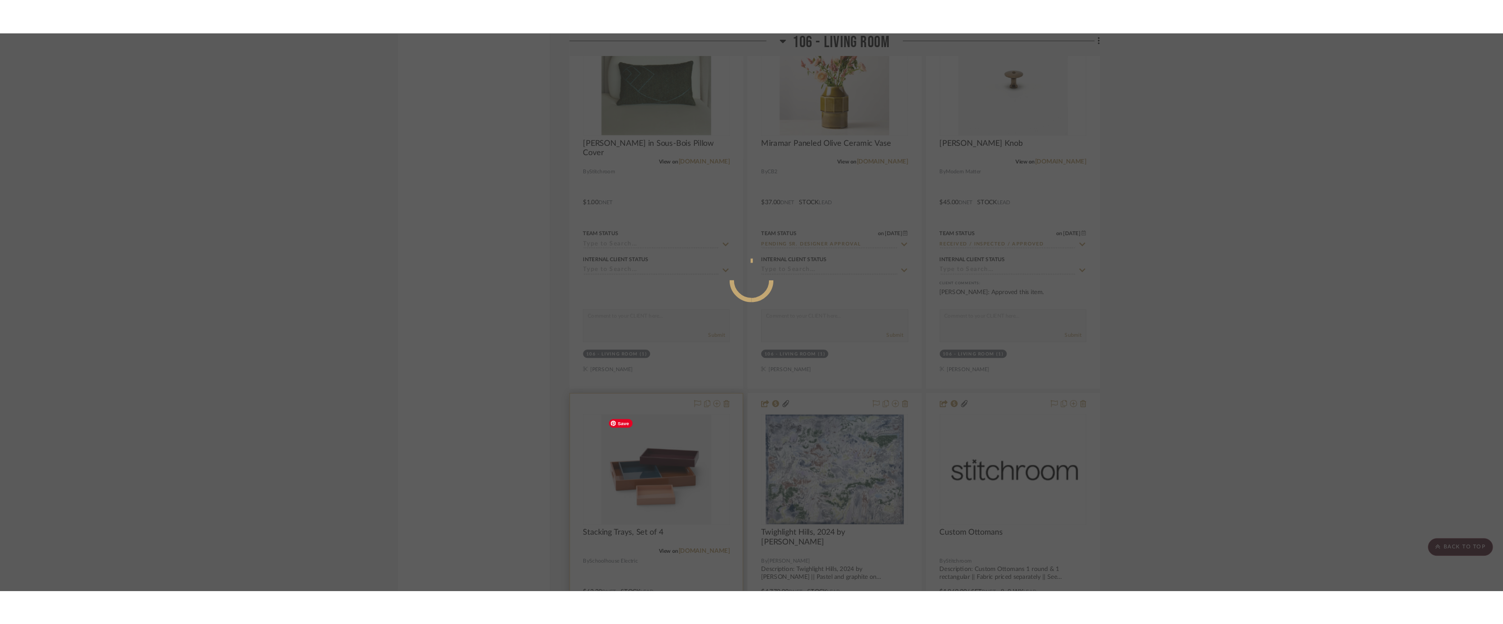
scroll to position [0, 0]
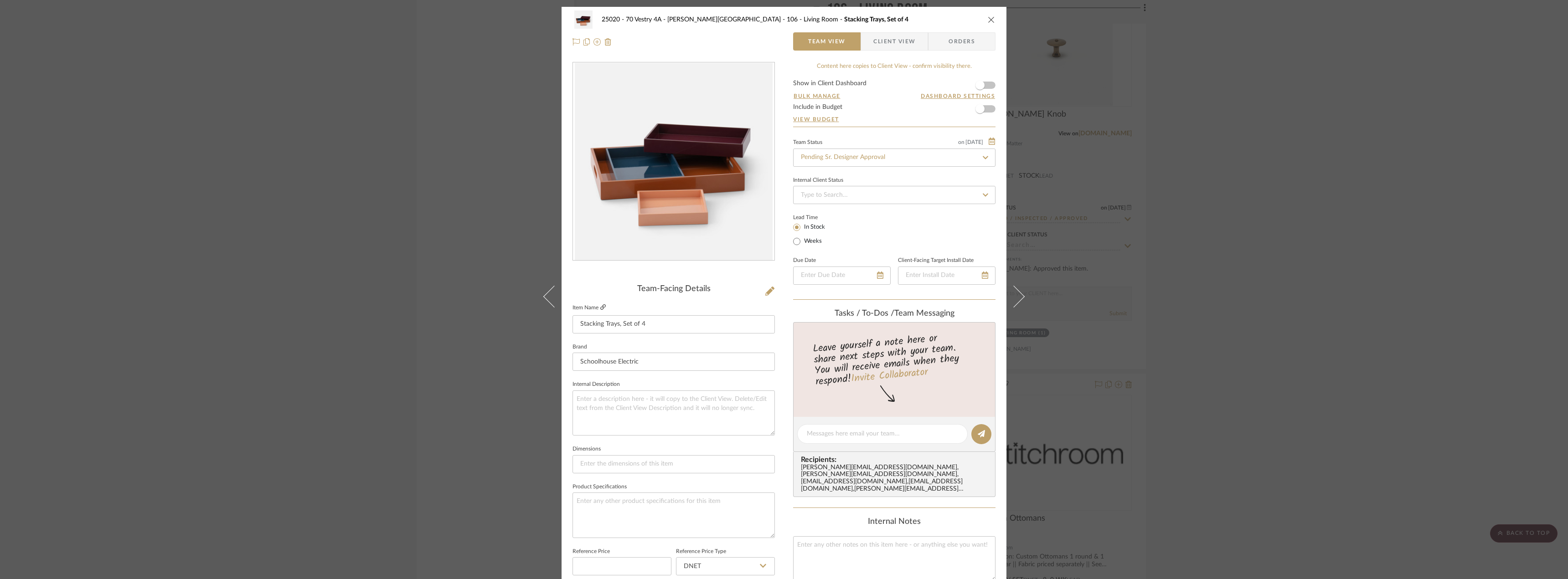
click at [601, 305] on icon at bounding box center [603, 307] width 6 height 6
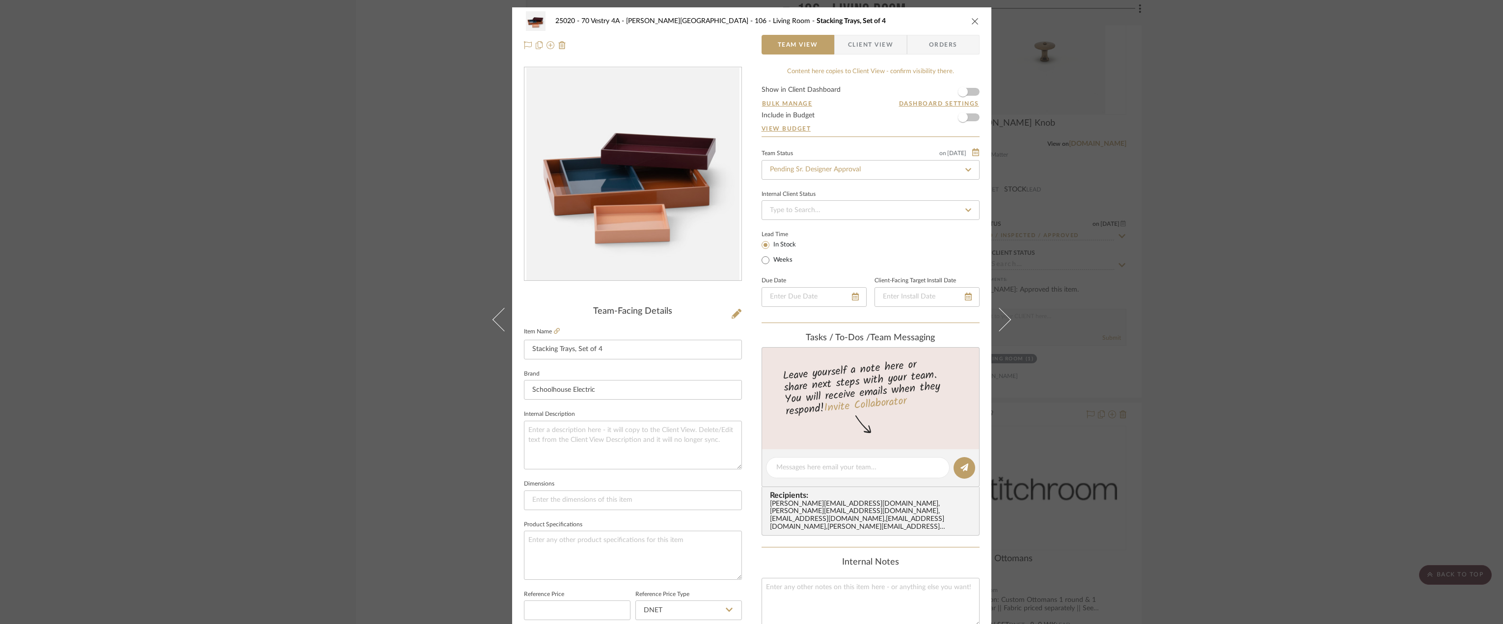
click at [1289, 248] on div "25020 - 70 Vestry 4A - Grant-Stanleigh 106 - Living Room Stacking Trays, Set of…" at bounding box center [751, 312] width 1503 height 624
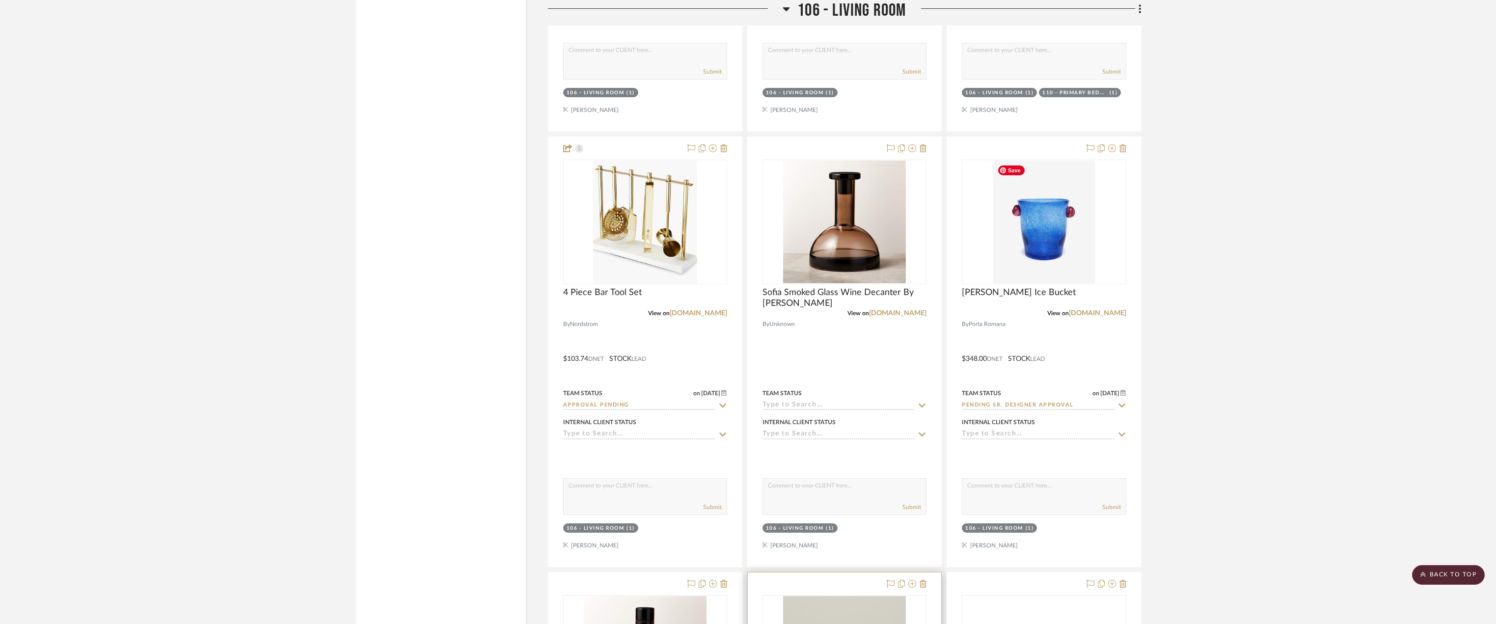
scroll to position [5541, 0]
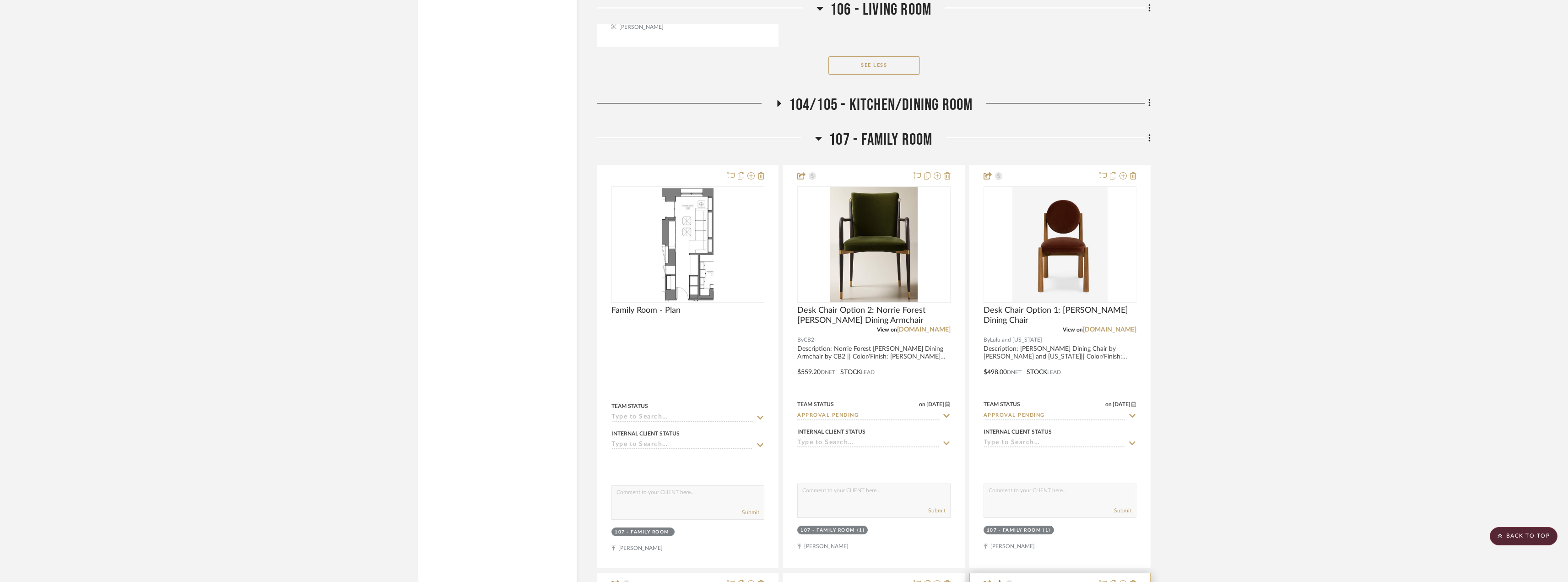
scroll to position [10718, 0]
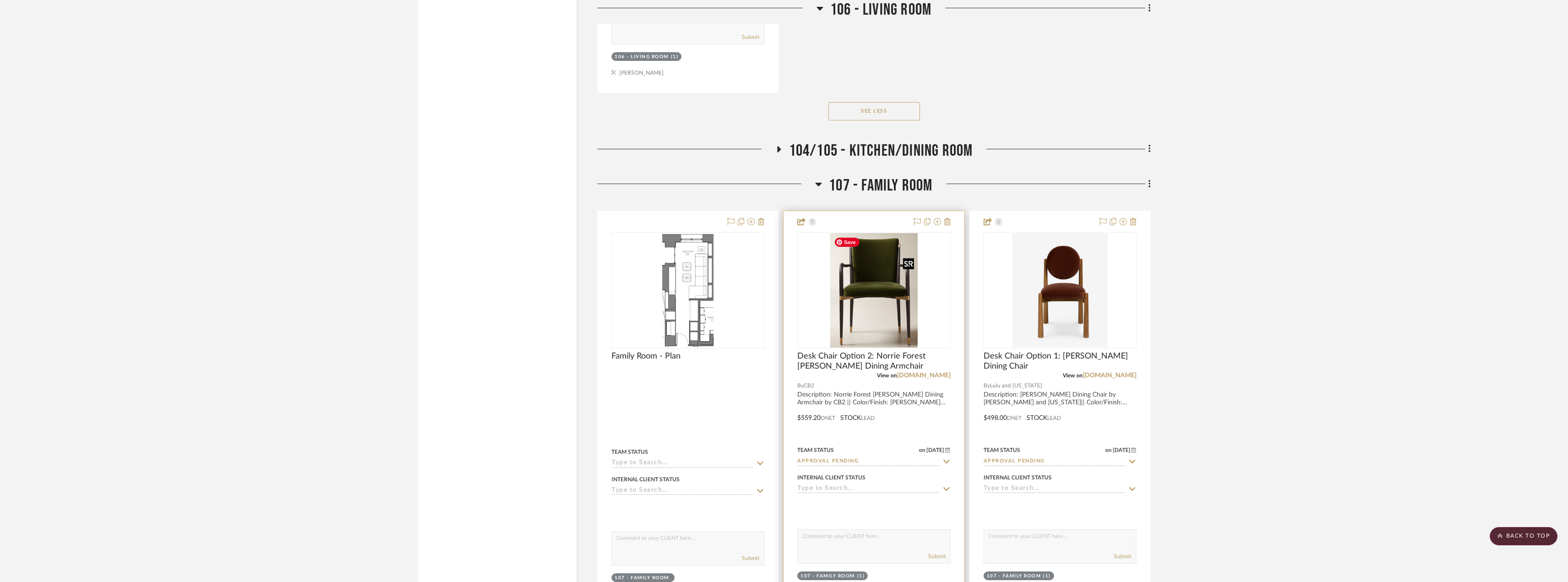
click at [894, 314] on img "0" at bounding box center [874, 290] width 88 height 115
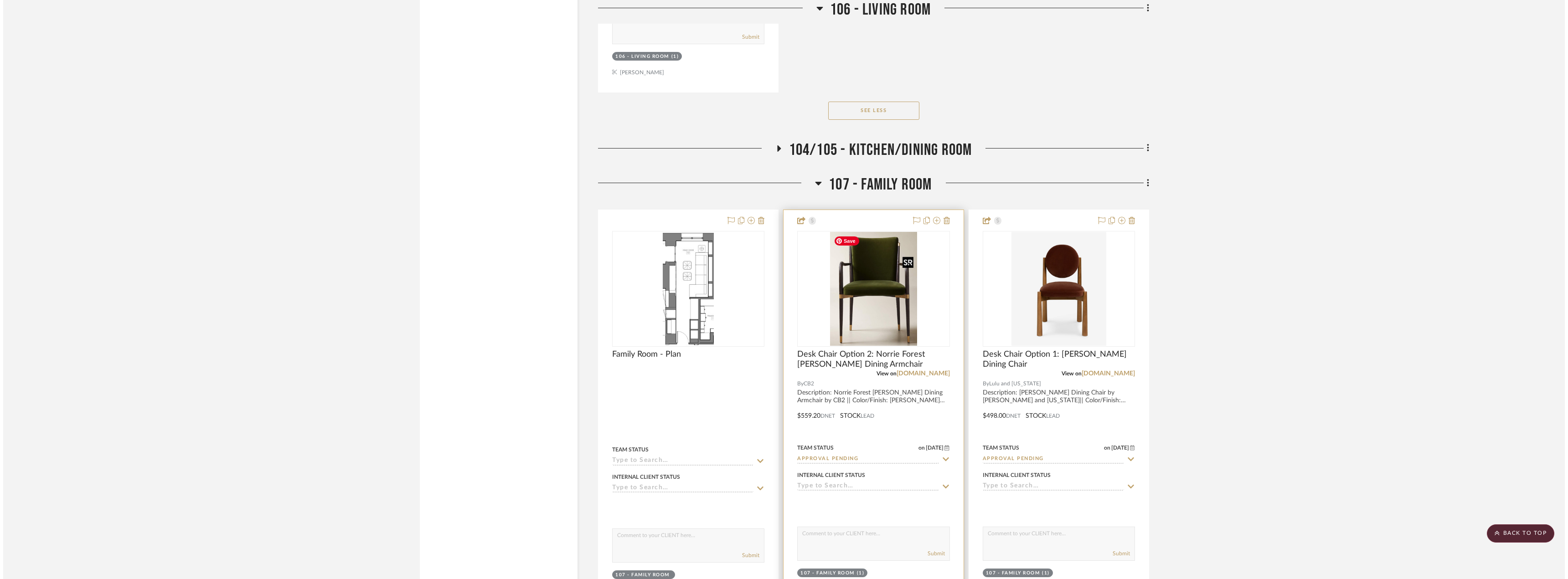
scroll to position [0, 0]
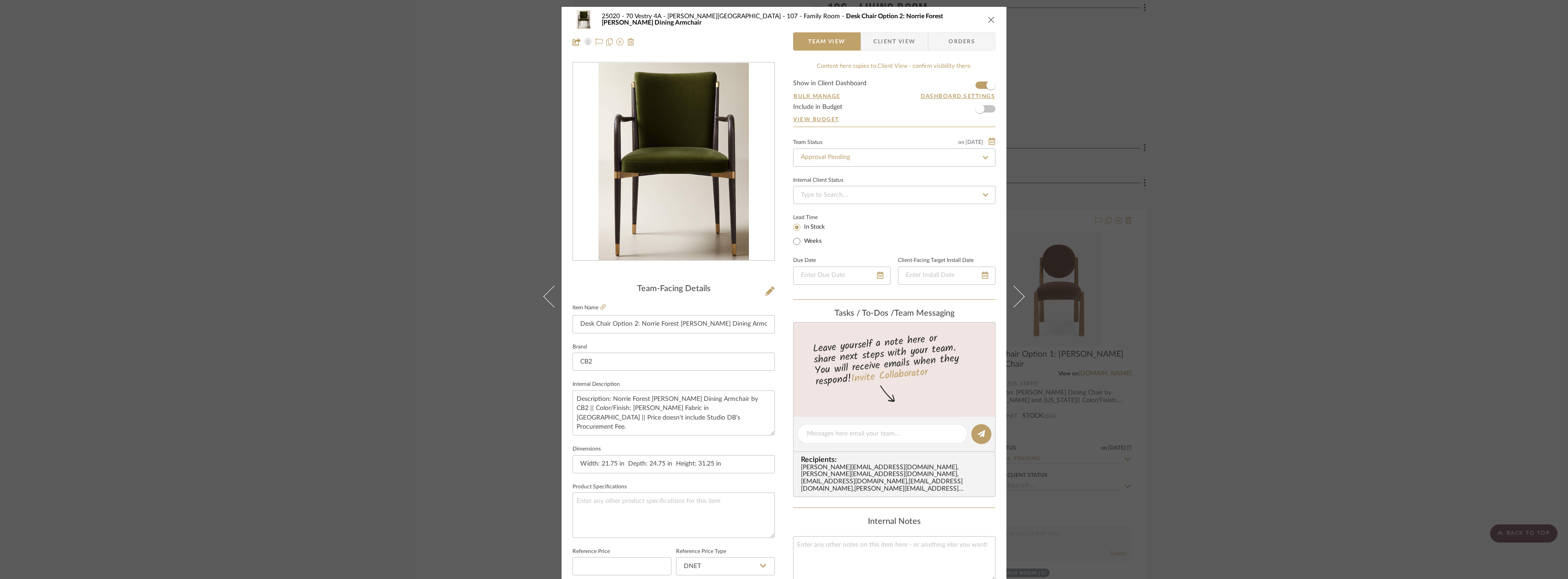
click at [1098, 299] on div "25020 - 70 Vestry 4A - Grant-Stanleigh 107 - Family Room Desk Chair Option 2: N…" at bounding box center [784, 290] width 1568 height 579
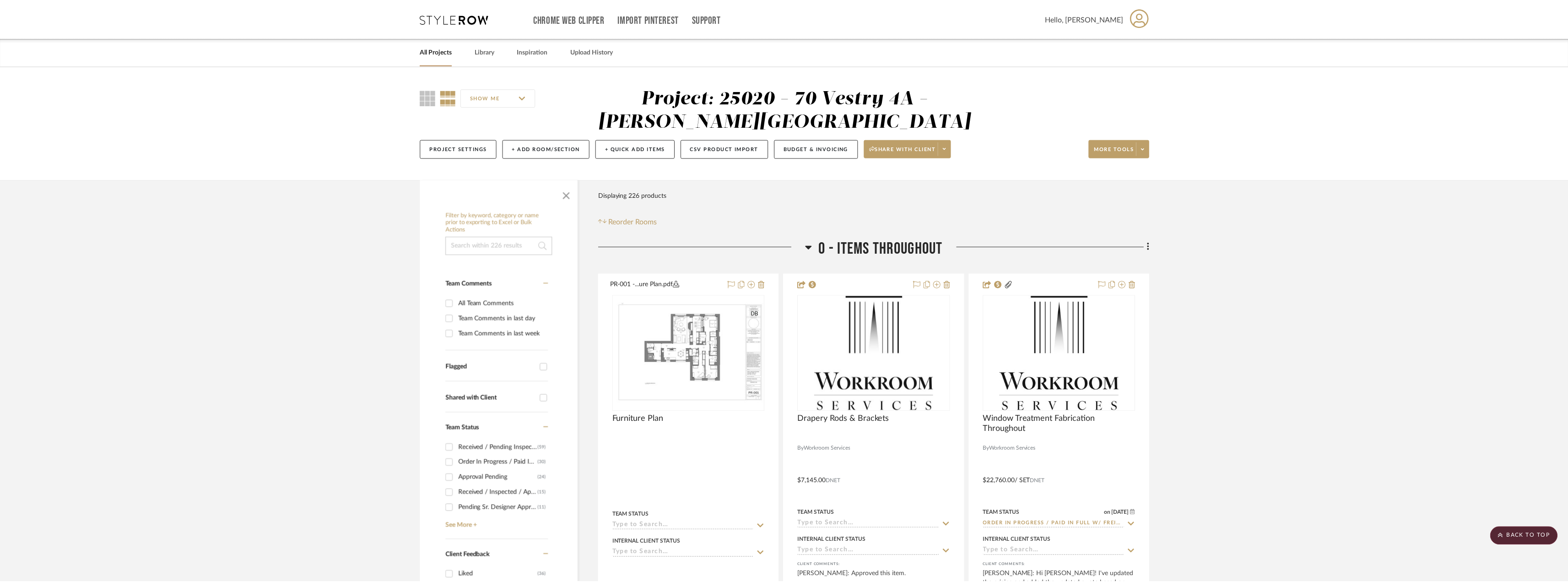
scroll to position [10718, 0]
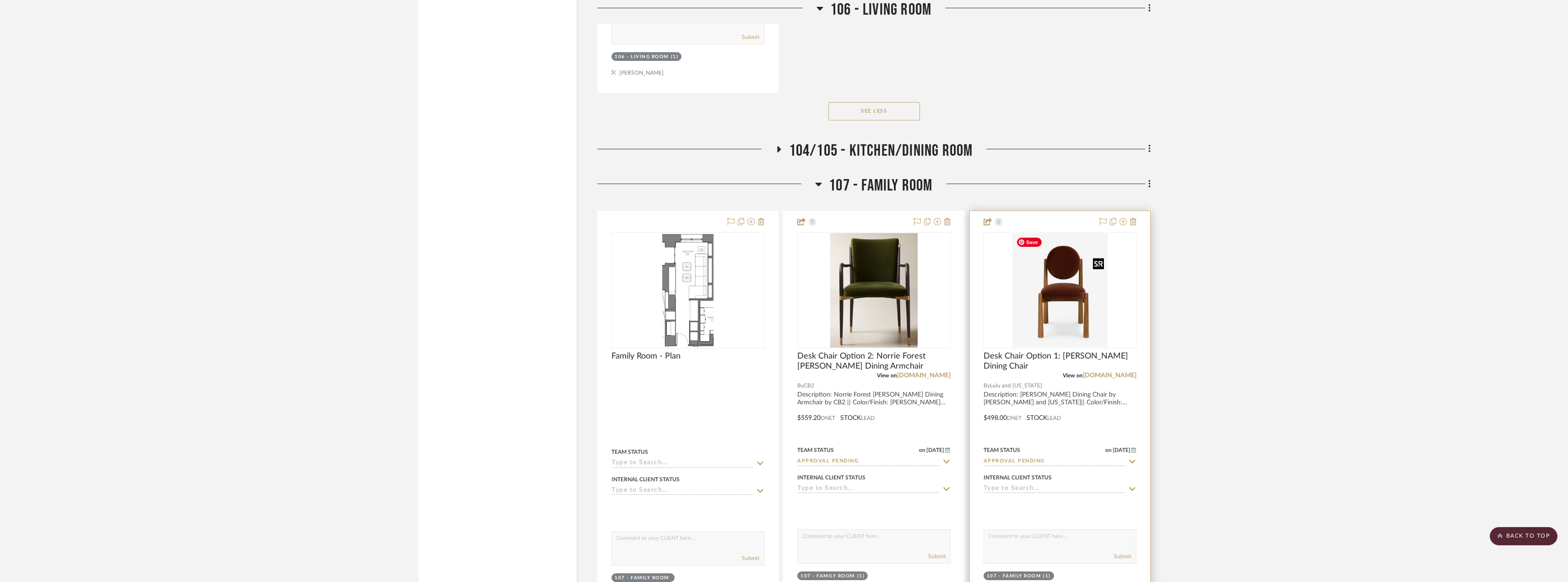
click at [1069, 298] on img "0" at bounding box center [1060, 290] width 96 height 115
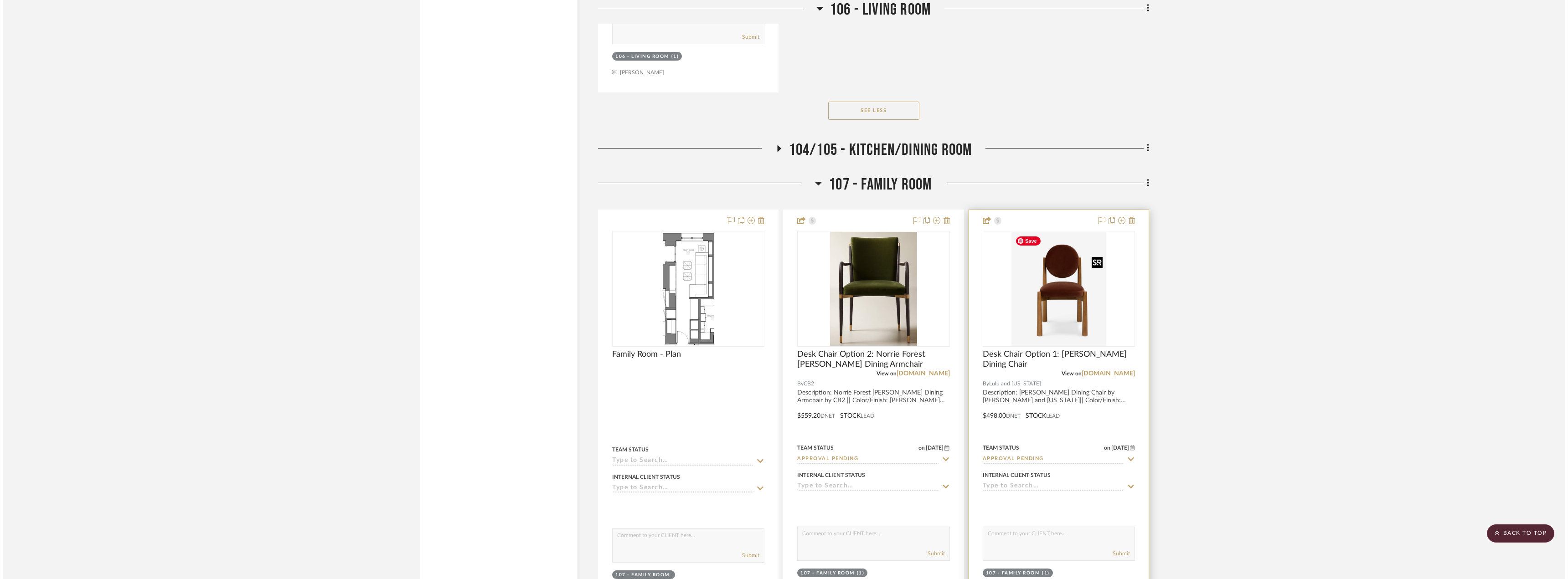
scroll to position [0, 0]
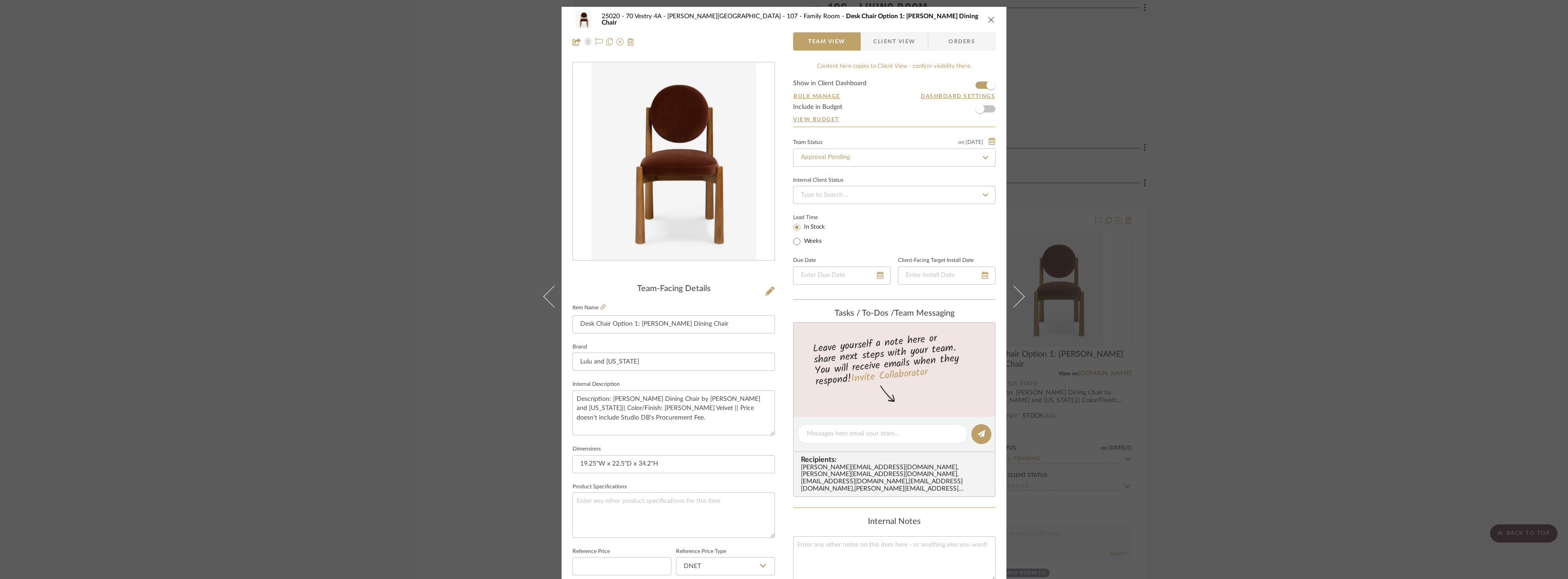
click at [1197, 255] on div "25020 - 70 Vestry 4A - Grant-Stanleigh 107 - Family Room Desk Chair Option 1: T…" at bounding box center [784, 290] width 1568 height 579
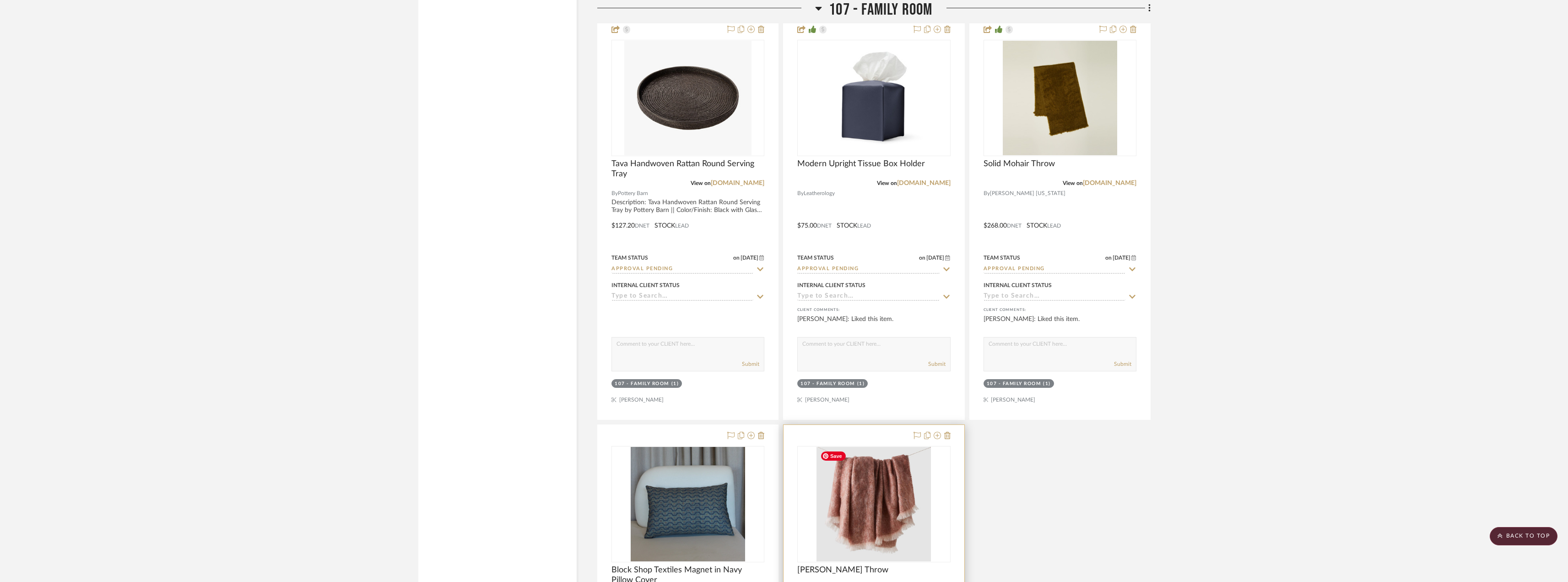
scroll to position [11501, 0]
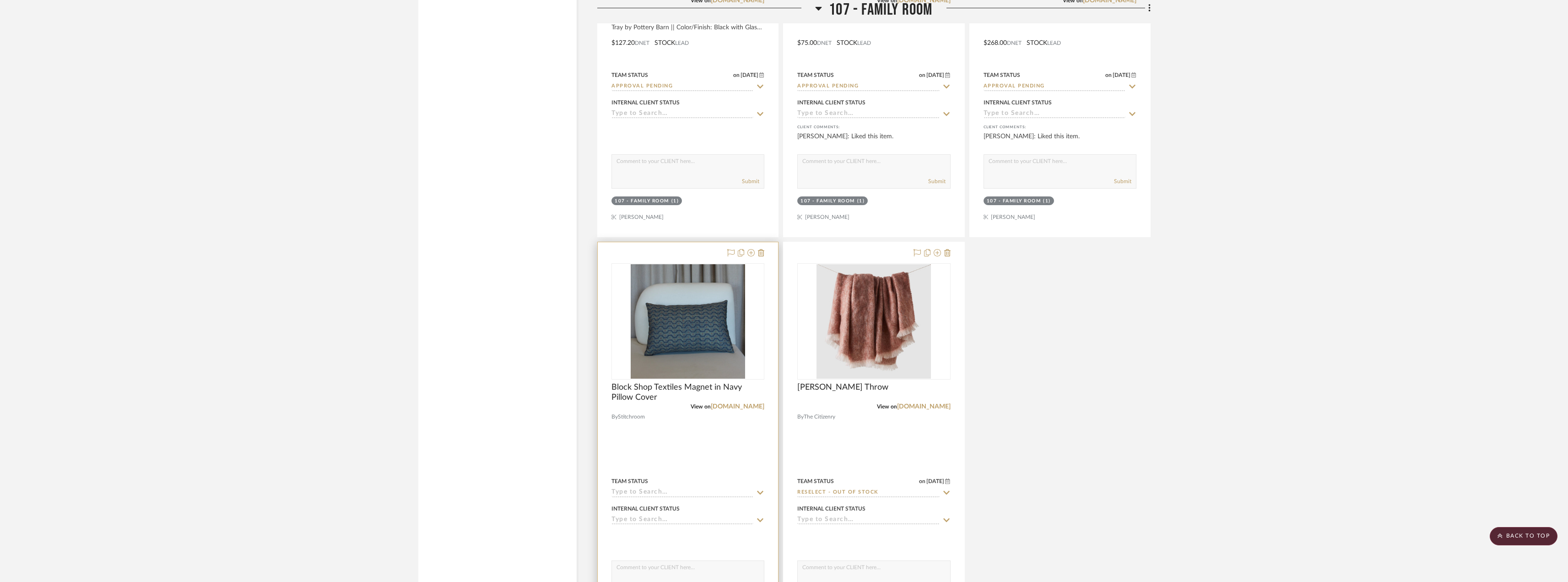
click at [717, 327] on img "0" at bounding box center [687, 321] width 115 height 115
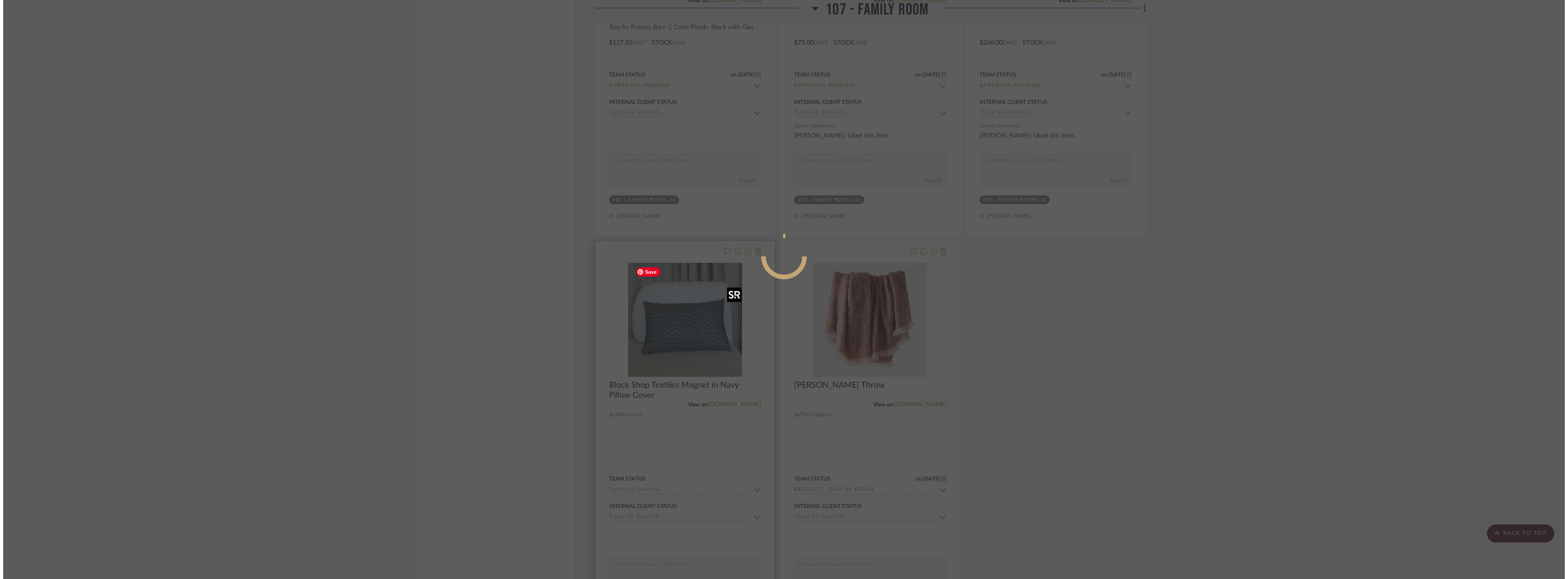
scroll to position [0, 0]
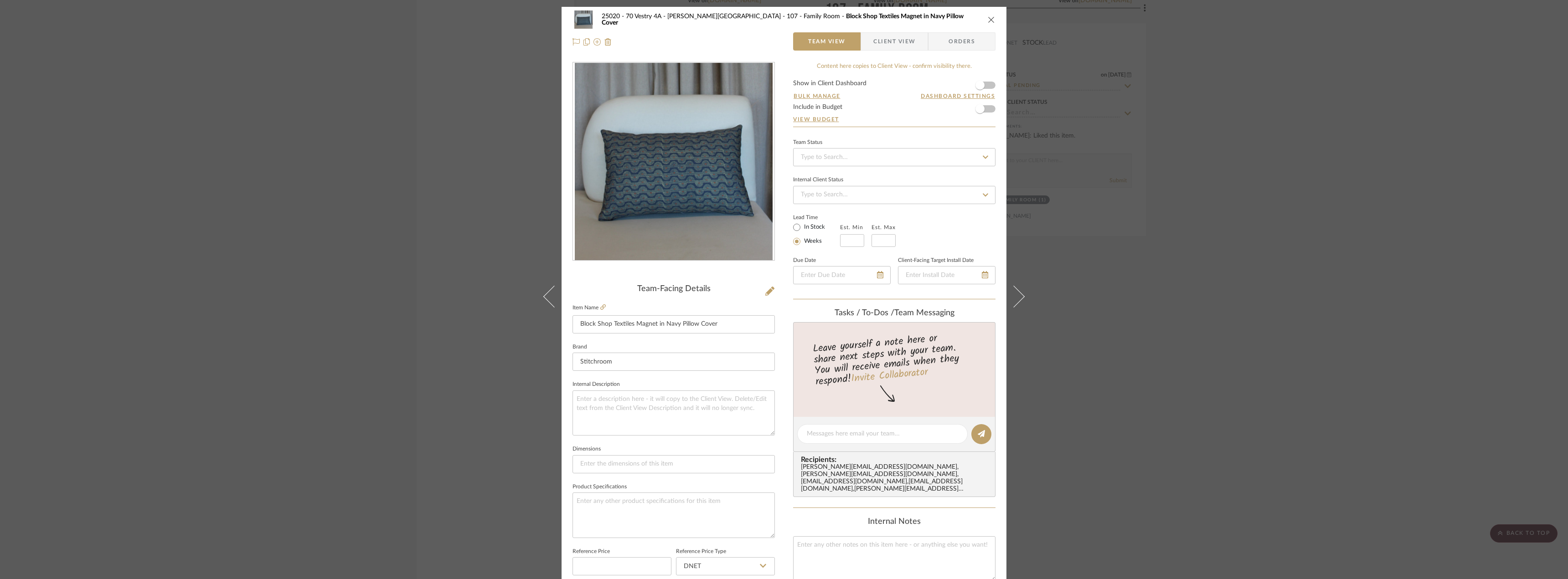
click at [912, 46] on span "Client View" at bounding box center [894, 42] width 42 height 19
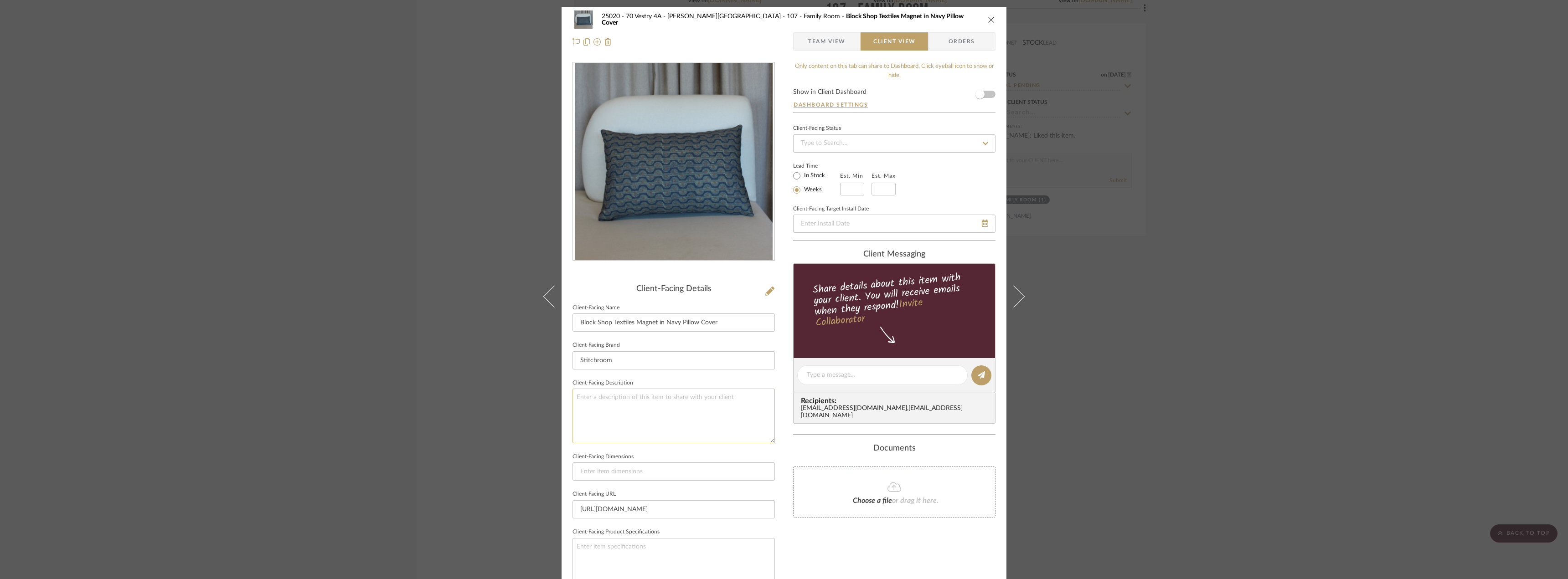
click at [672, 423] on textarea at bounding box center [674, 416] width 202 height 54
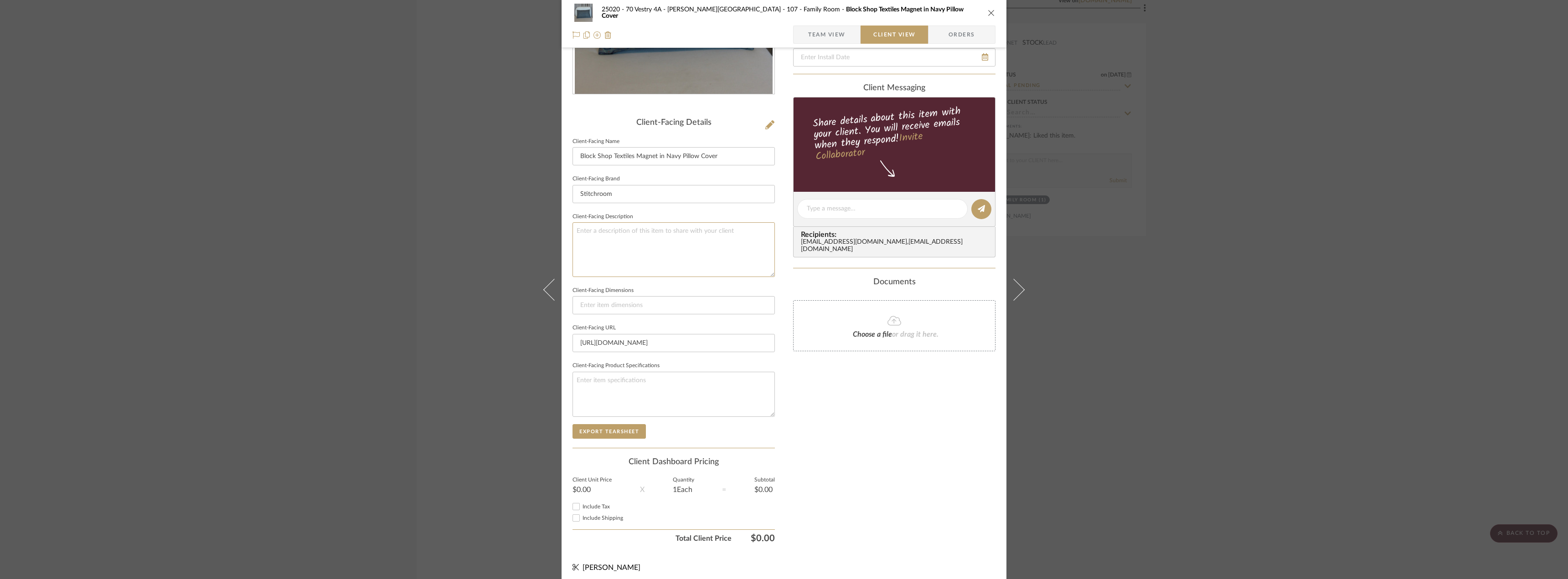
scroll to position [172, 0]
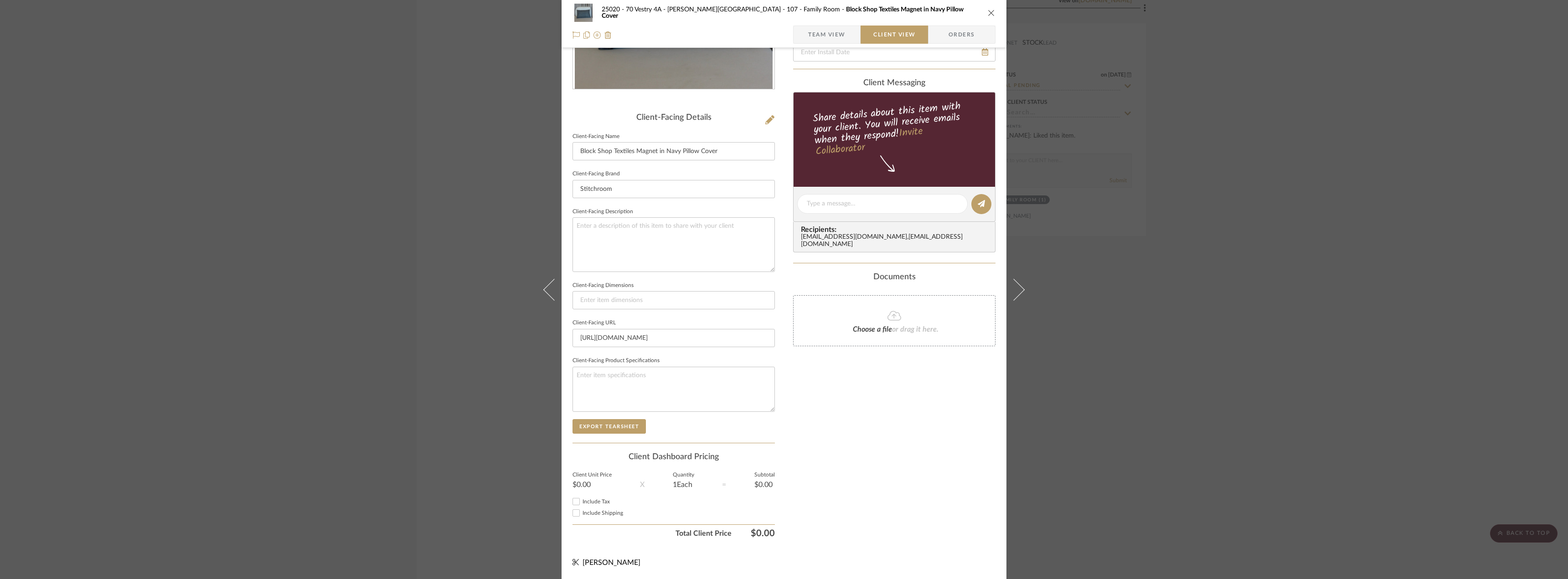
click at [824, 35] on span "Team View" at bounding box center [826, 34] width 37 height 19
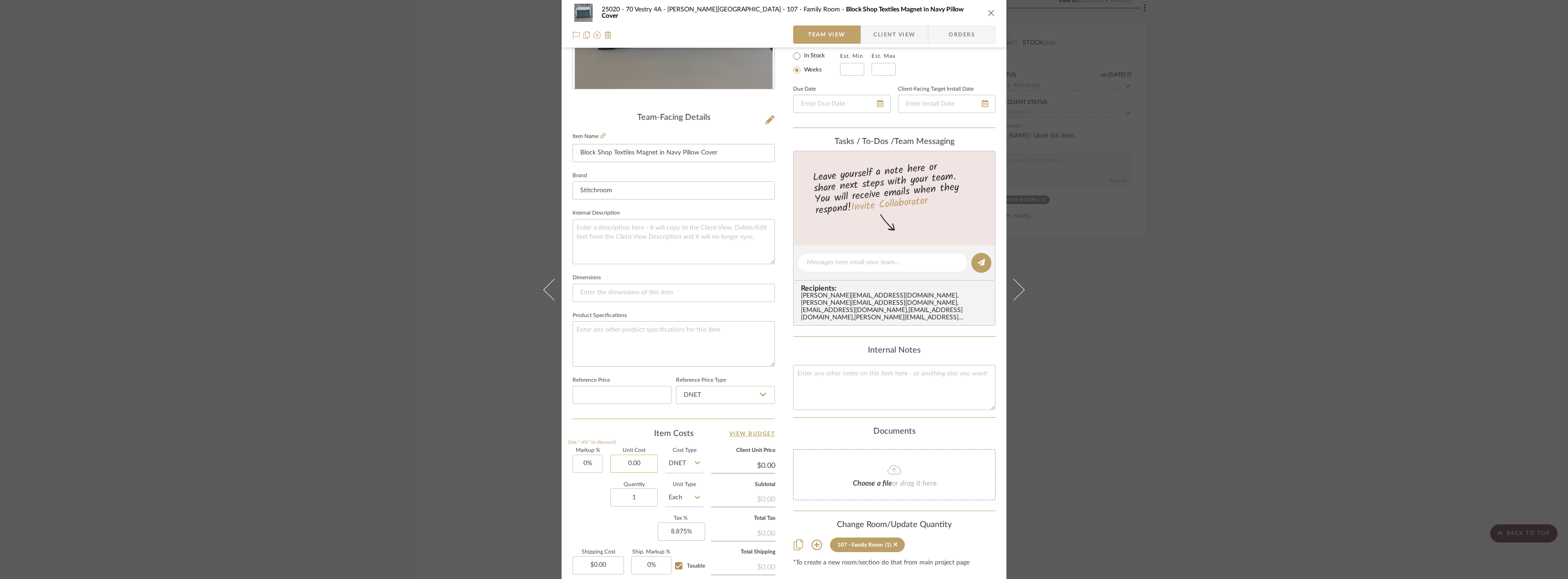
click at [628, 470] on input "0.00" at bounding box center [633, 464] width 47 height 19
type input "$75.00"
click at [907, 35] on span "Client View" at bounding box center [894, 34] width 42 height 19
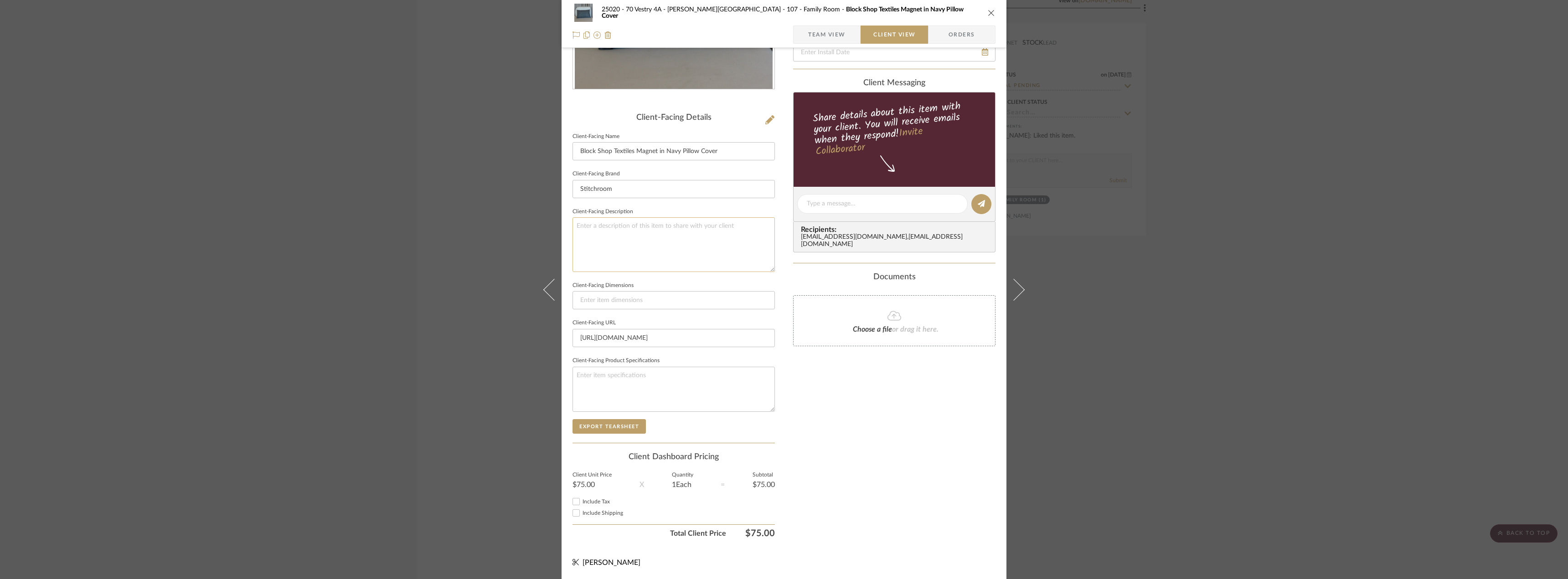
click at [677, 245] on textarea at bounding box center [674, 244] width 202 height 54
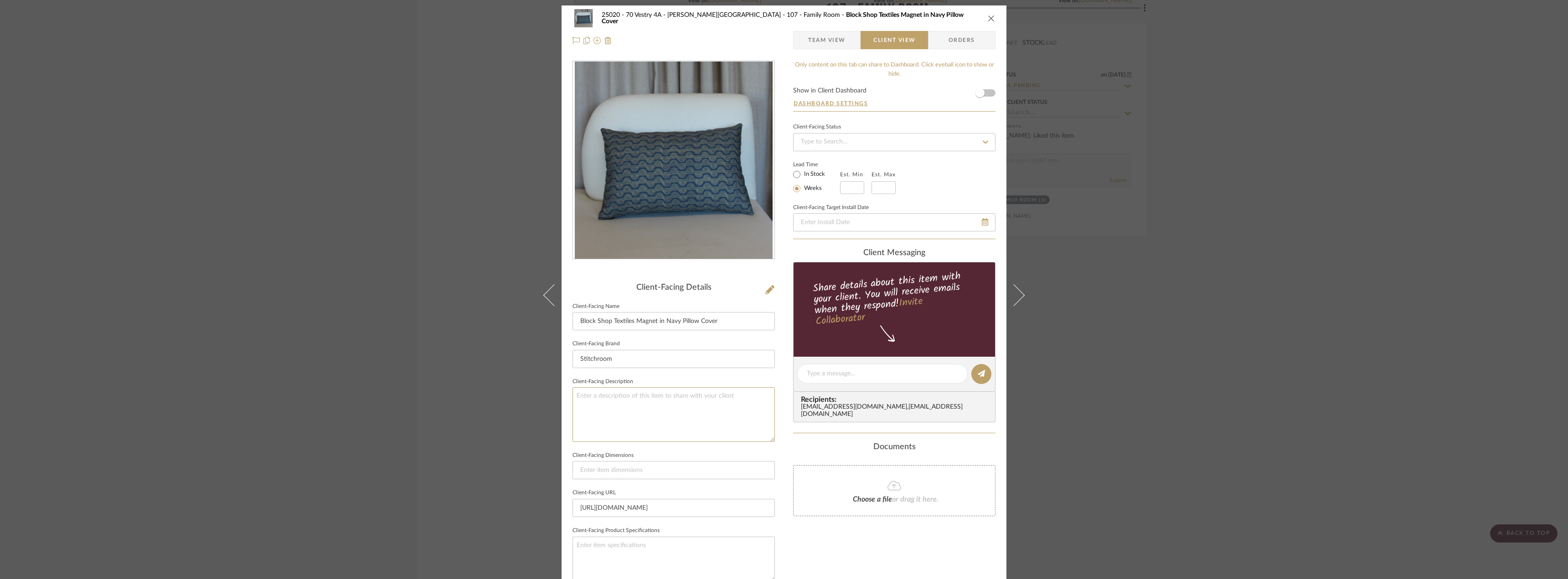
scroll to position [0, 0]
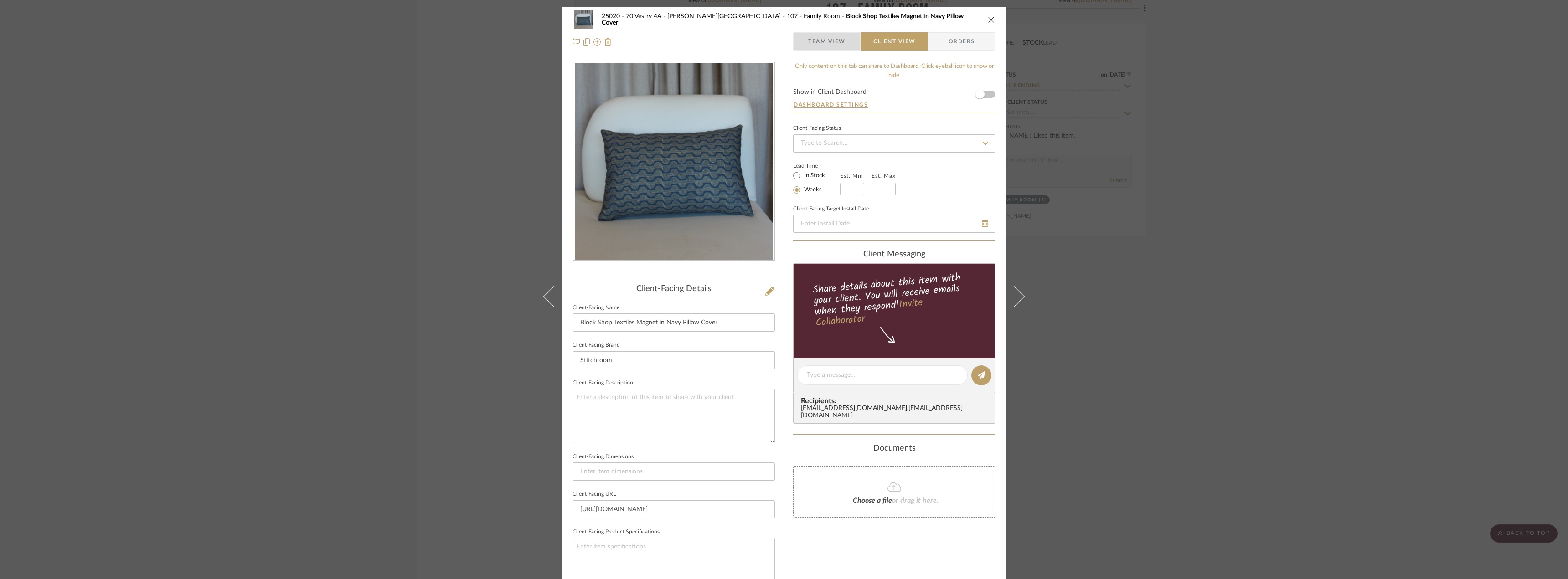
click at [824, 49] on span "Team View" at bounding box center [826, 42] width 37 height 19
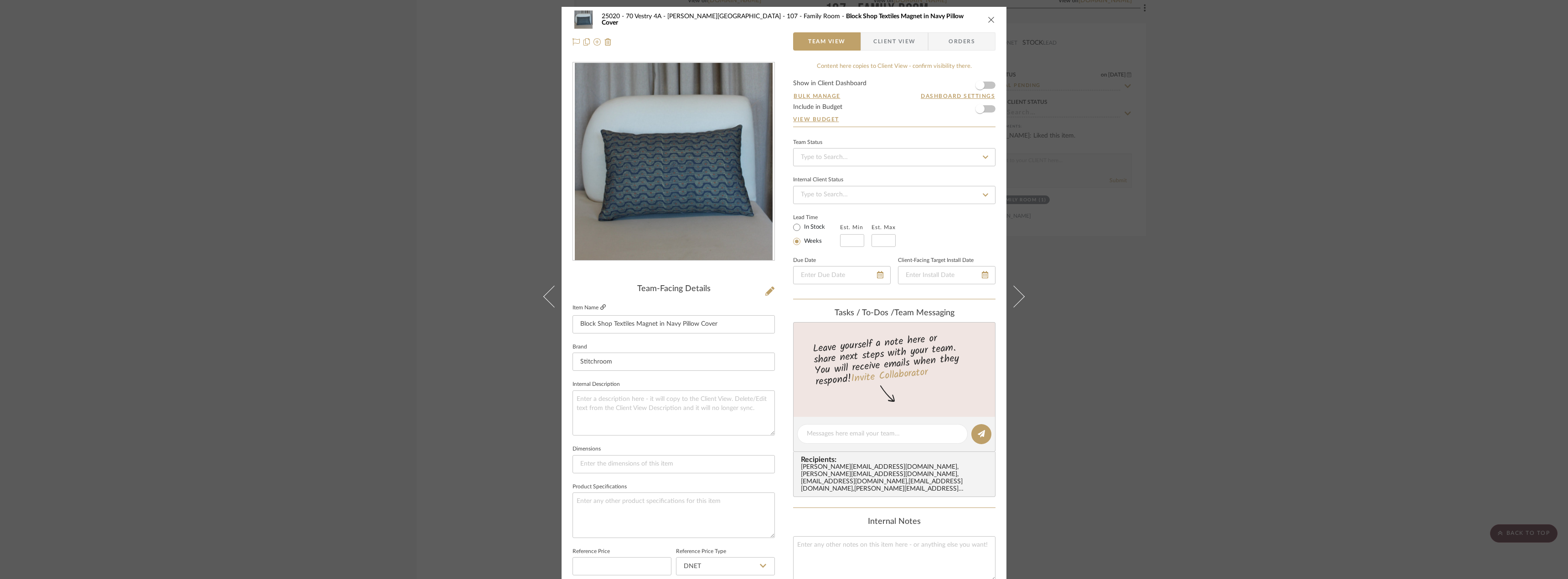
click at [601, 306] on icon at bounding box center [603, 307] width 6 height 6
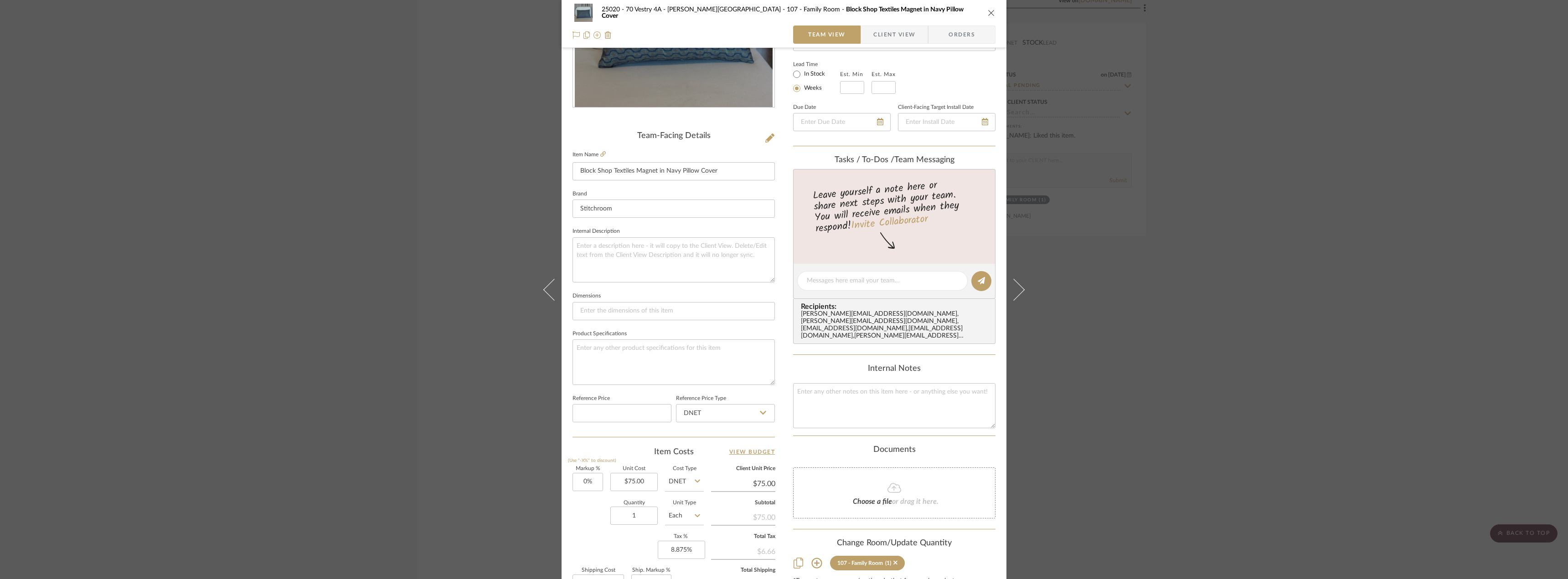
scroll to position [227, 0]
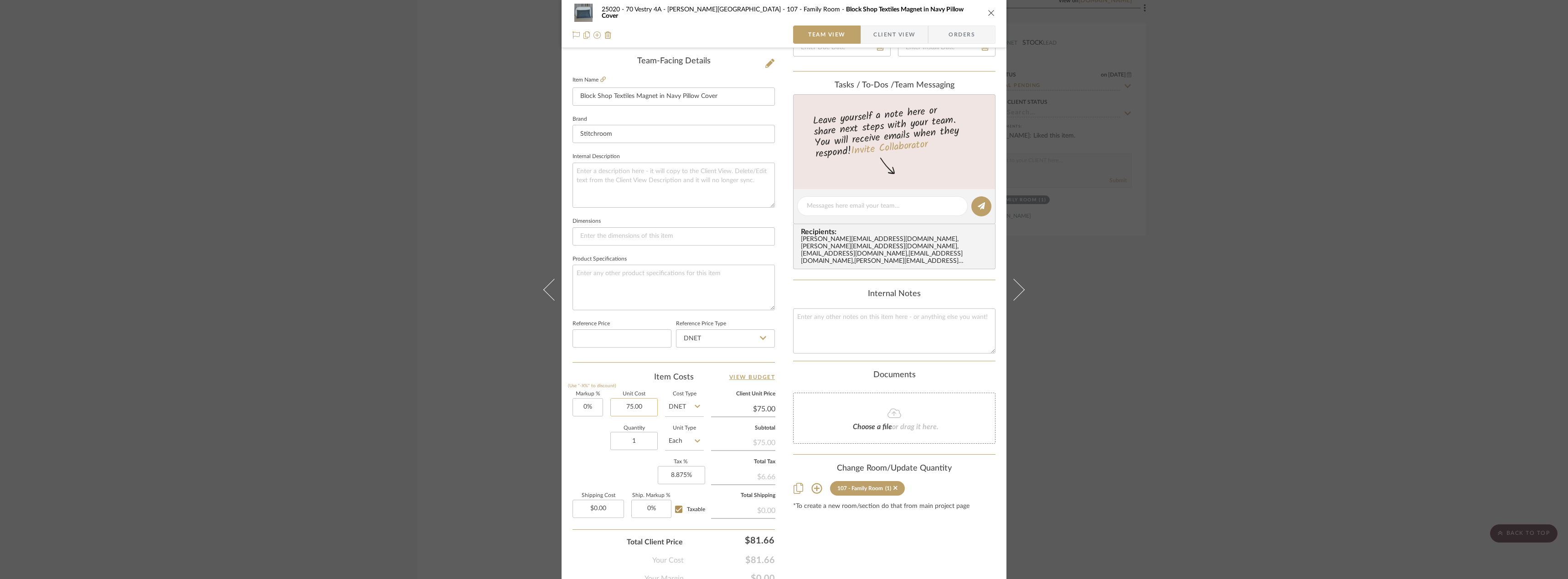
click at [638, 410] on input "75.00" at bounding box center [633, 407] width 47 height 19
type input "$115.00"
click at [876, 30] on span "Client View" at bounding box center [894, 34] width 42 height 19
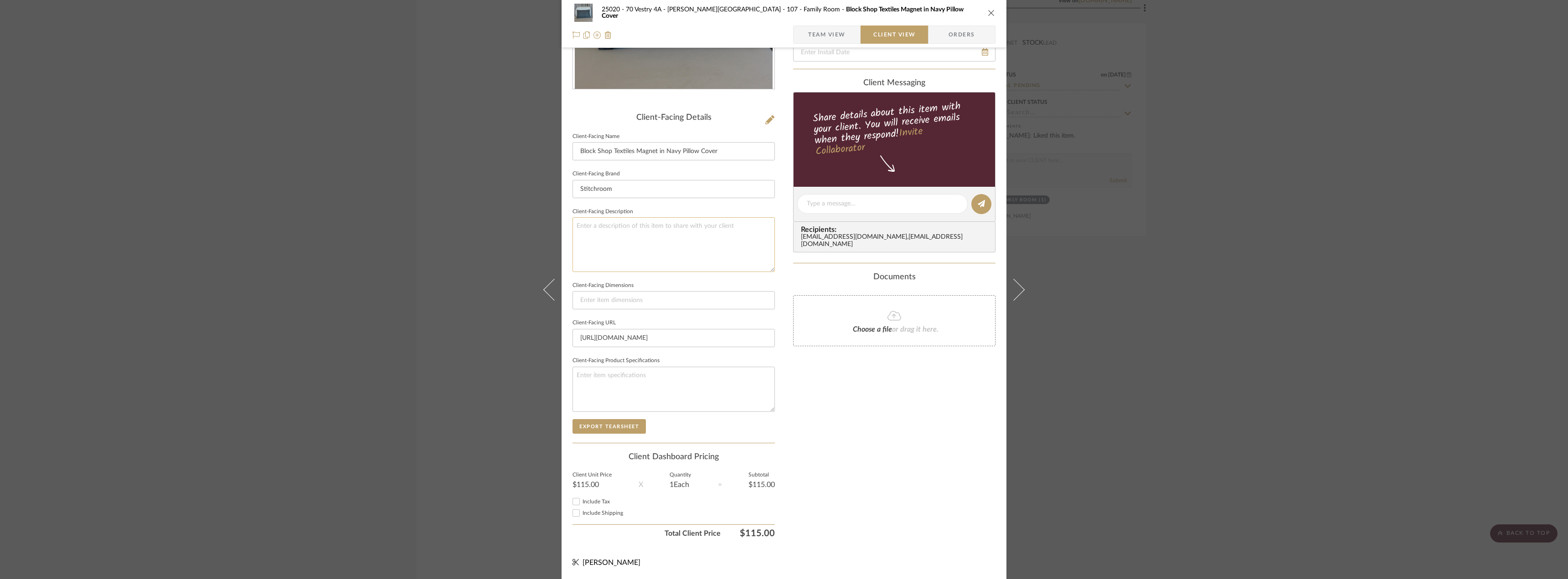
click at [638, 223] on textarea at bounding box center [674, 244] width 202 height 54
click at [665, 225] on textarea "Description: Blockshop Textiles Throw Pillow i" at bounding box center [674, 244] width 202 height 54
click at [730, 225] on textarea "Description: Blockshop Textiles Magnet Throw Pillow i" at bounding box center [674, 244] width 202 height 54
click at [621, 236] on textarea "Description: Blockshop Textiles Magnet Throw Pillow in Navy || Price includes d…" at bounding box center [674, 244] width 202 height 54
click at [721, 237] on textarea "Description: Blockshop Textiles Magnet Throw Pillow in Navy || Price includes d…" at bounding box center [674, 244] width 202 height 54
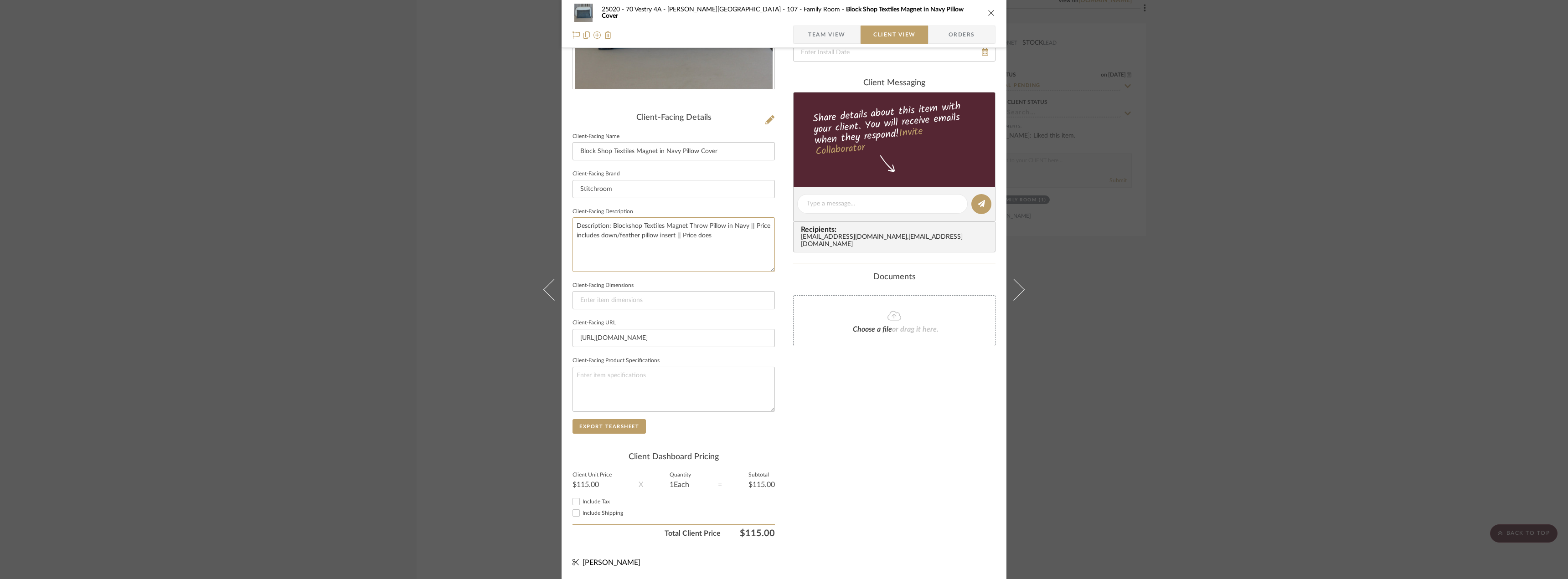
type textarea "Description: Blockshop Textiles Magnet Throw Pillow in Navy || Price includes d…"
click at [594, 502] on span "Include Tax" at bounding box center [595, 502] width 27 height 6
click at [581, 502] on input "Include Tax" at bounding box center [577, 502] width 11 height 11
checkbox input "true"
click at [600, 512] on span "Include Shipping" at bounding box center [603, 513] width 41 height 6
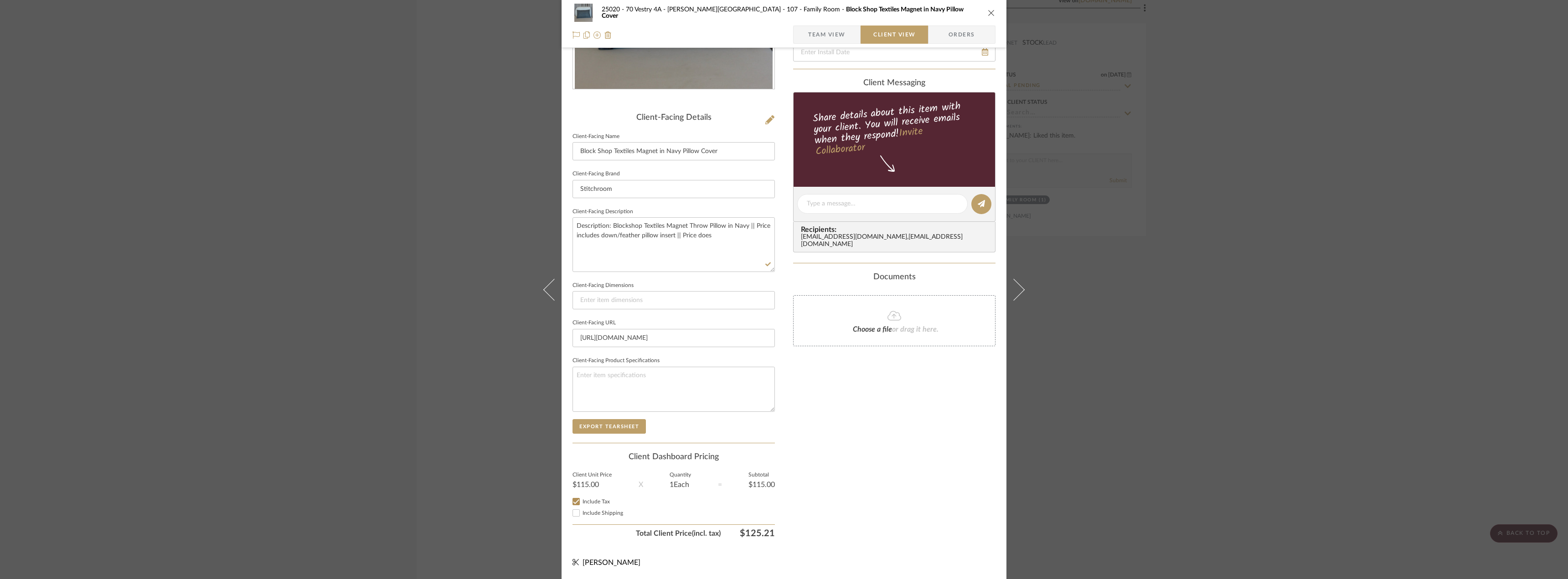
click at [581, 512] on input "Include Shipping" at bounding box center [577, 513] width 11 height 11
checkbox input "false"
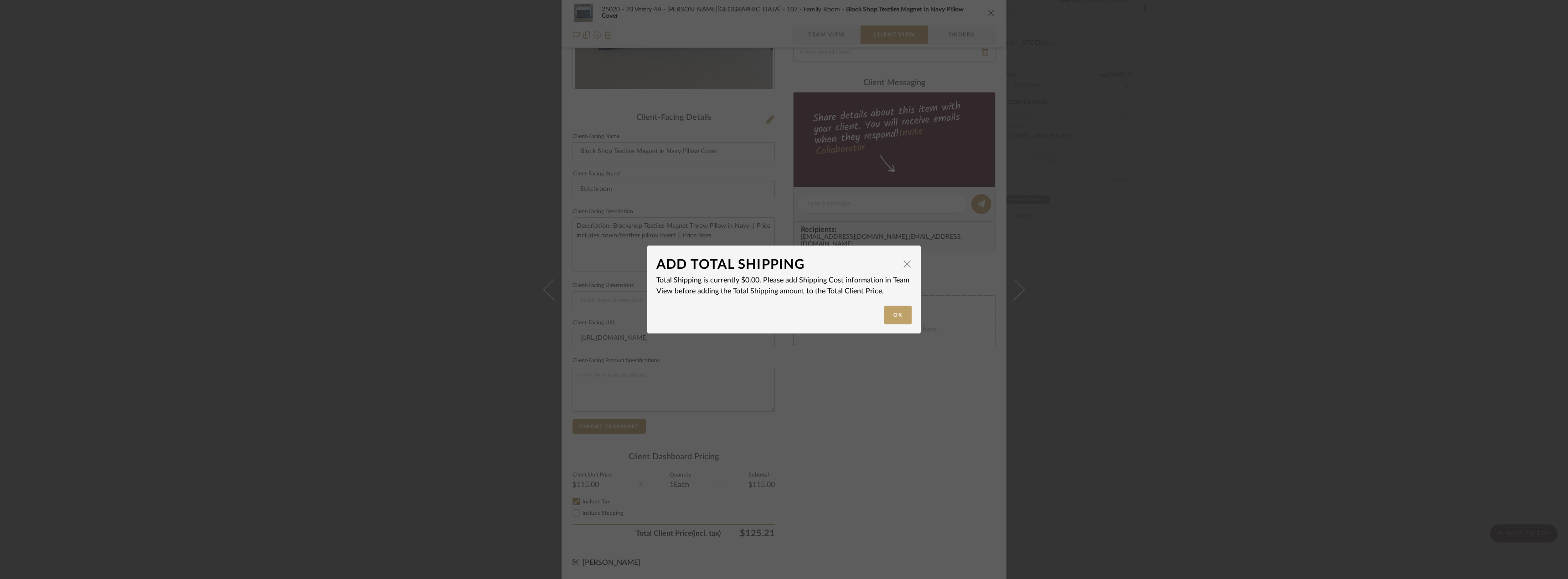
click at [846, 446] on div "ADD TOTAL SHIPPING × Total Shipping is currently $0.00. Please add Shipping Cos…" at bounding box center [784, 290] width 1568 height 579
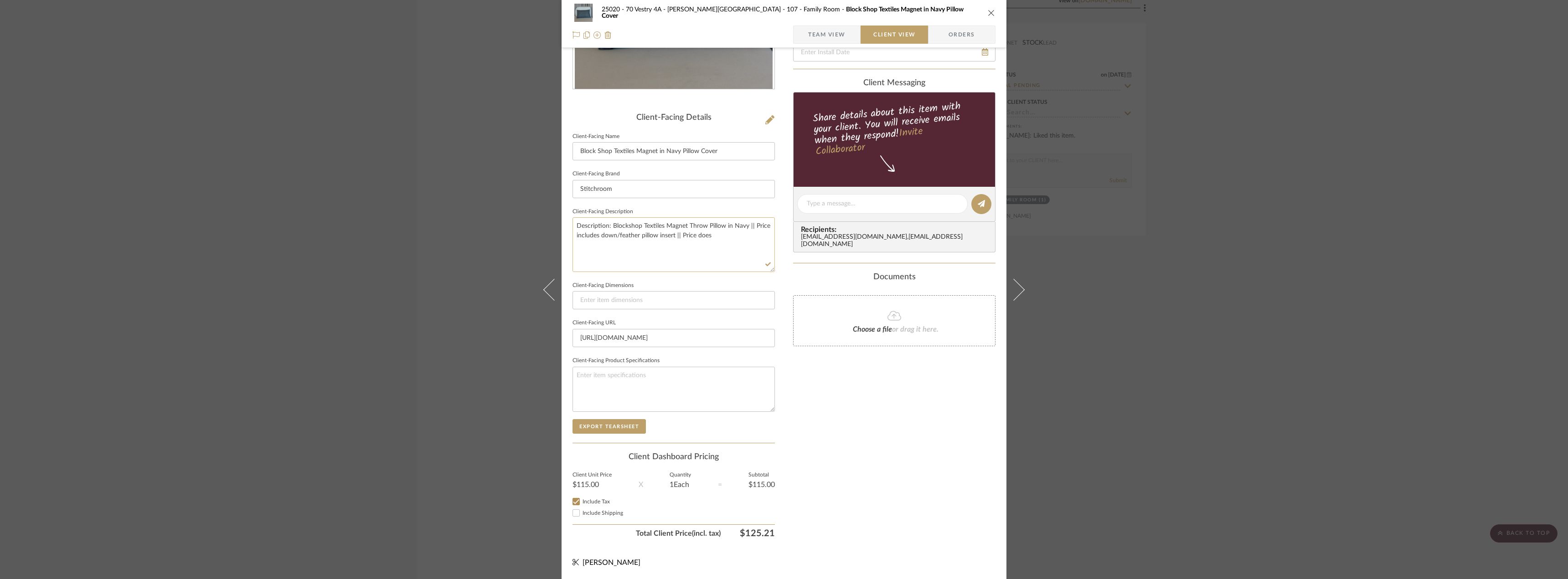
click at [727, 244] on textarea "Description: Blockshop Textiles Magnet Throw Pillow in Navy || Price includes d…" at bounding box center [674, 244] width 202 height 54
click at [726, 237] on textarea "Description: Blockshop Textiles Magnet Throw Pillow in Navy || Price includes d…" at bounding box center [674, 244] width 202 height 54
type textarea "Description: Blockshop Textiles Magnet Throw Pillow in Navy || Price includes d…"
click at [1032, 471] on div "25020 - 70 Vestry 4A - Grant-Stanleigh 107 - Family Room Block Shop Textiles Ma…" at bounding box center [784, 290] width 1568 height 579
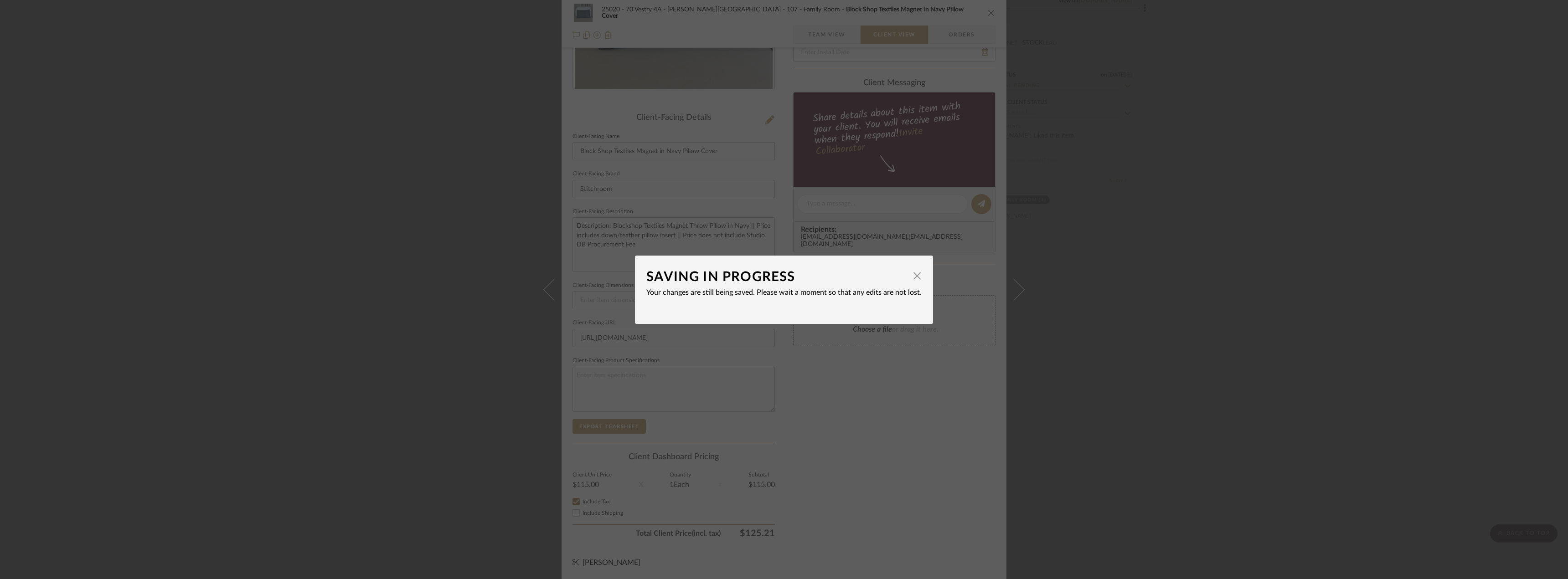
click at [878, 378] on div "SAVING IN PROGRESS × Your changes are still being saved. Please wait a moment s…" at bounding box center [784, 290] width 1568 height 579
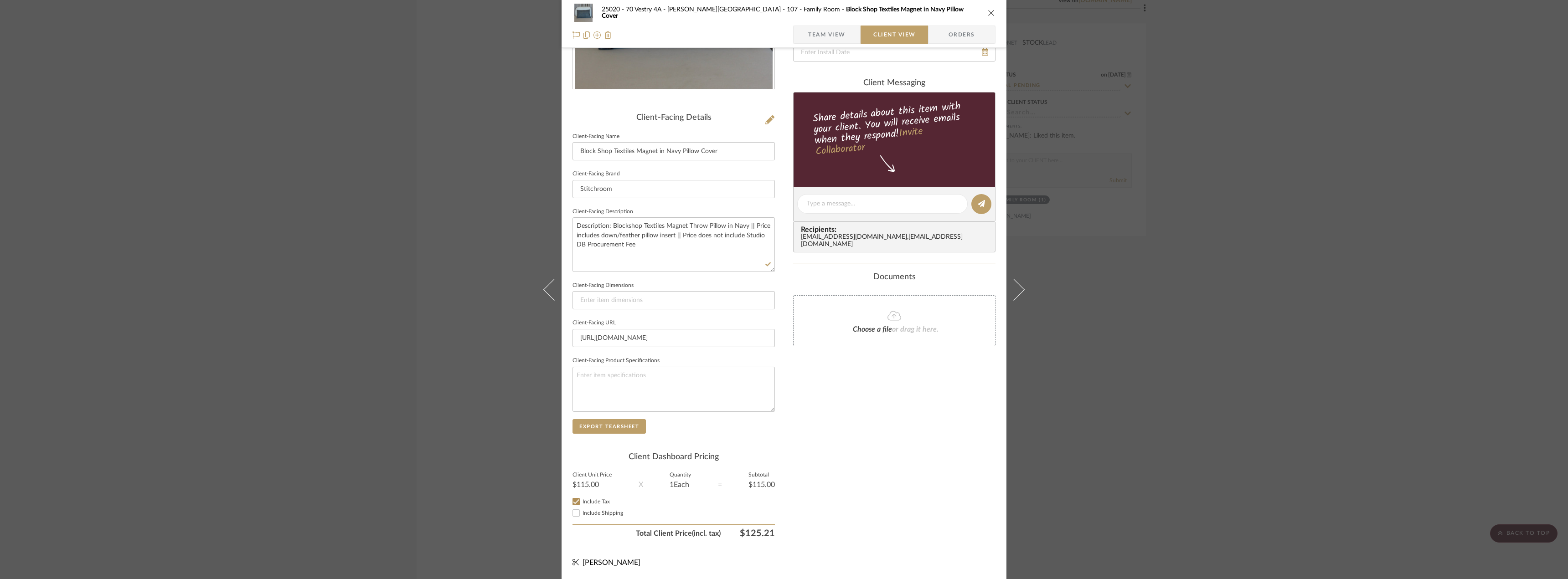
click at [852, 396] on div "Only content on this tab can share to Dashboard. Click eyeball icon to show or …" at bounding box center [894, 216] width 202 height 651
click at [824, 38] on span "Team View" at bounding box center [826, 34] width 37 height 19
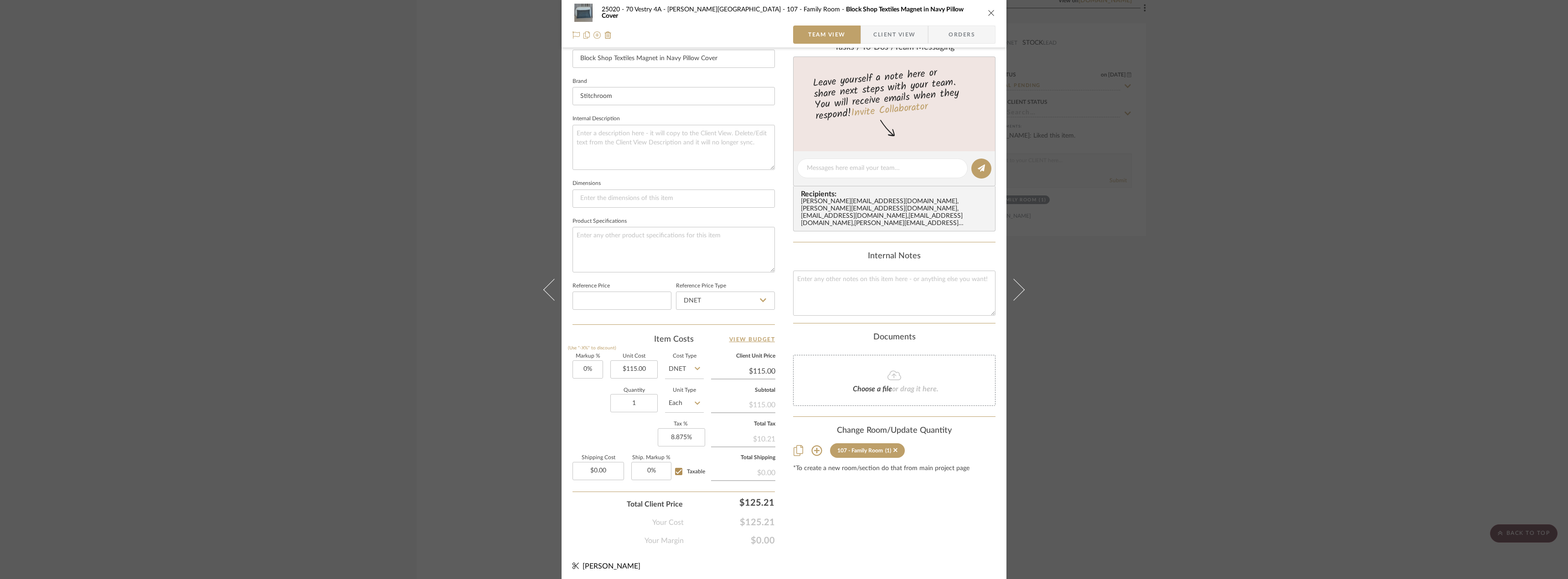
scroll to position [269, 0]
click at [613, 472] on input "0.00" at bounding box center [598, 468] width 51 height 19
type input "$33.34"
click at [786, 497] on div "25020 - 70 Vestry 4A - Grant-Stanleigh 107 - Family Room Block Shop Textiles Ma…" at bounding box center [784, 158] width 445 height 842
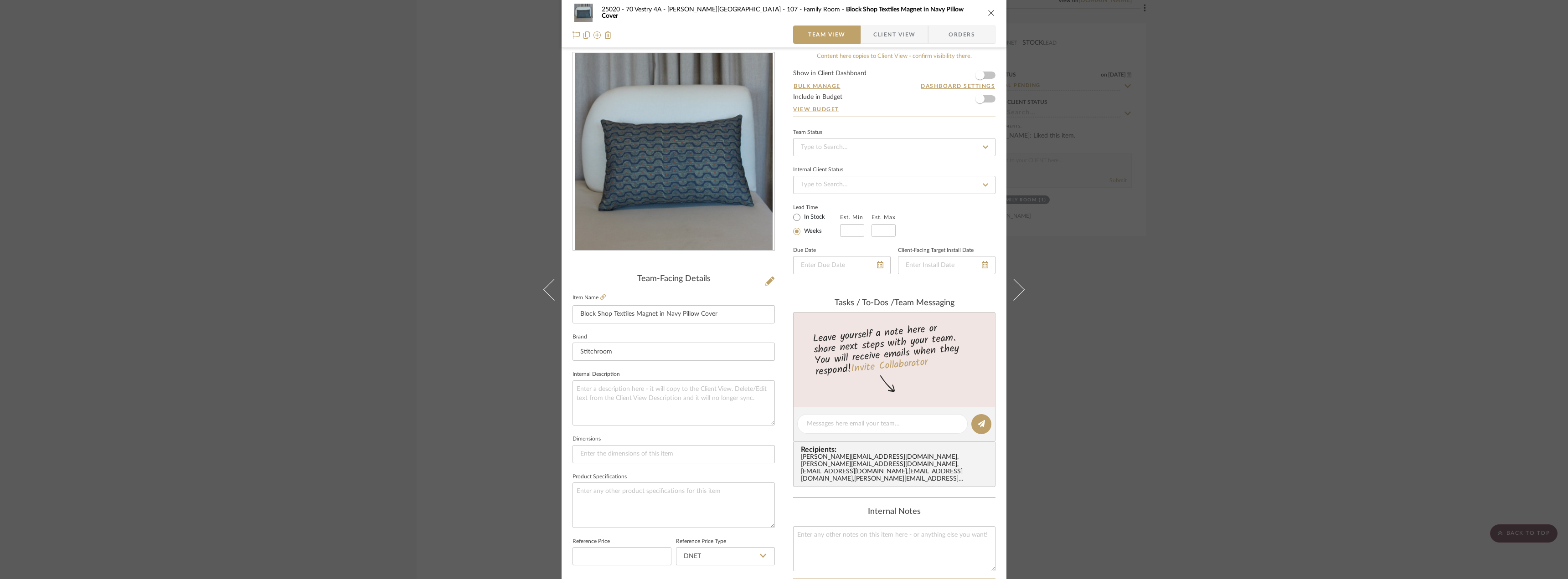
scroll to position [0, 0]
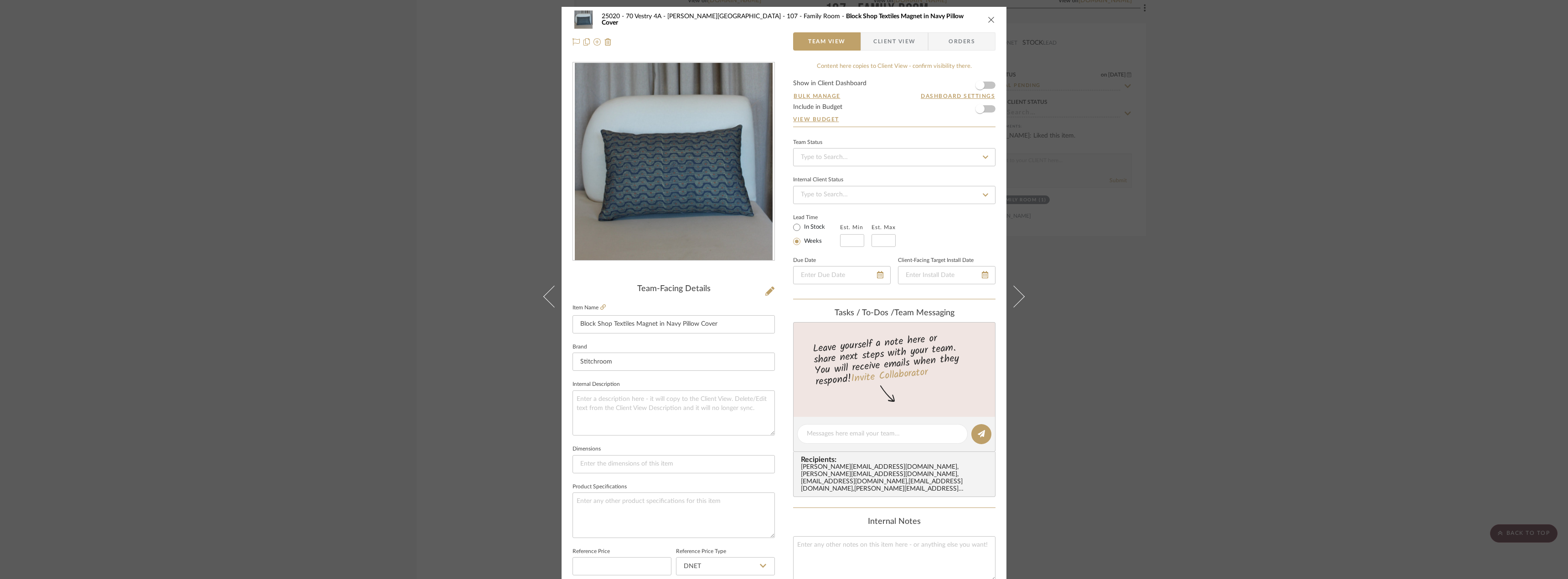
click at [884, 45] on span "Client View" at bounding box center [894, 42] width 42 height 19
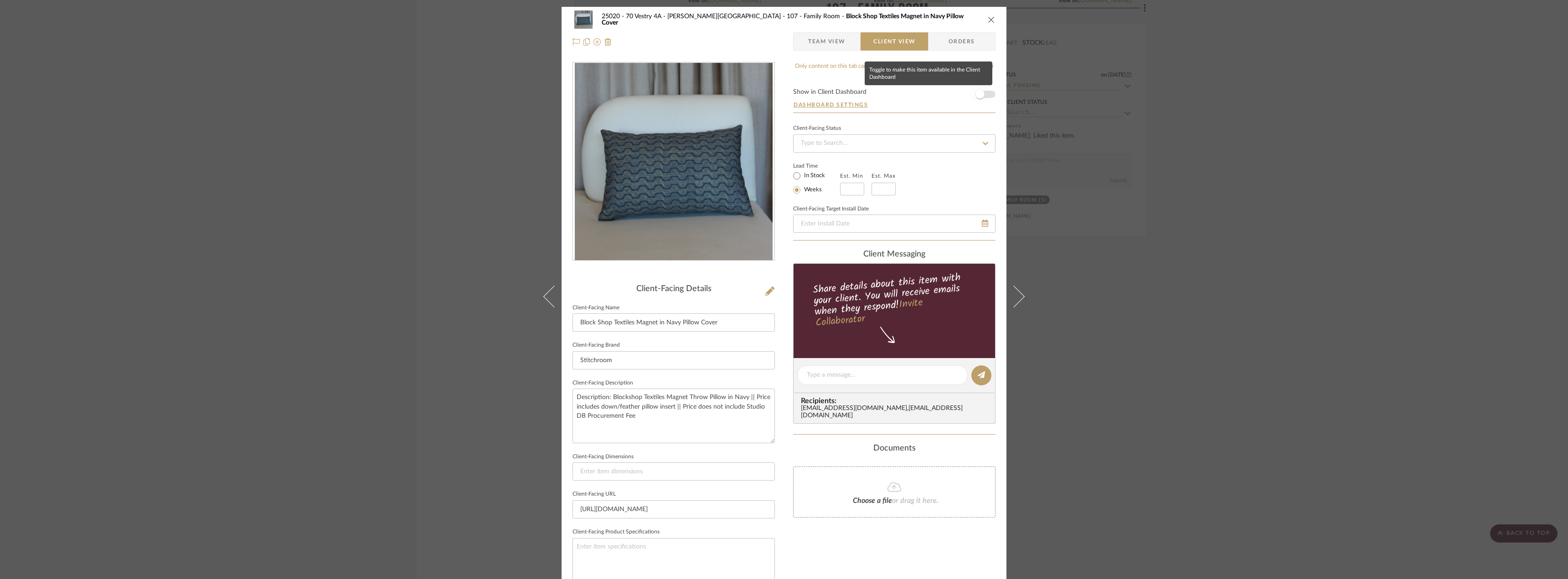
click at [986, 93] on span "button" at bounding box center [980, 95] width 20 height 20
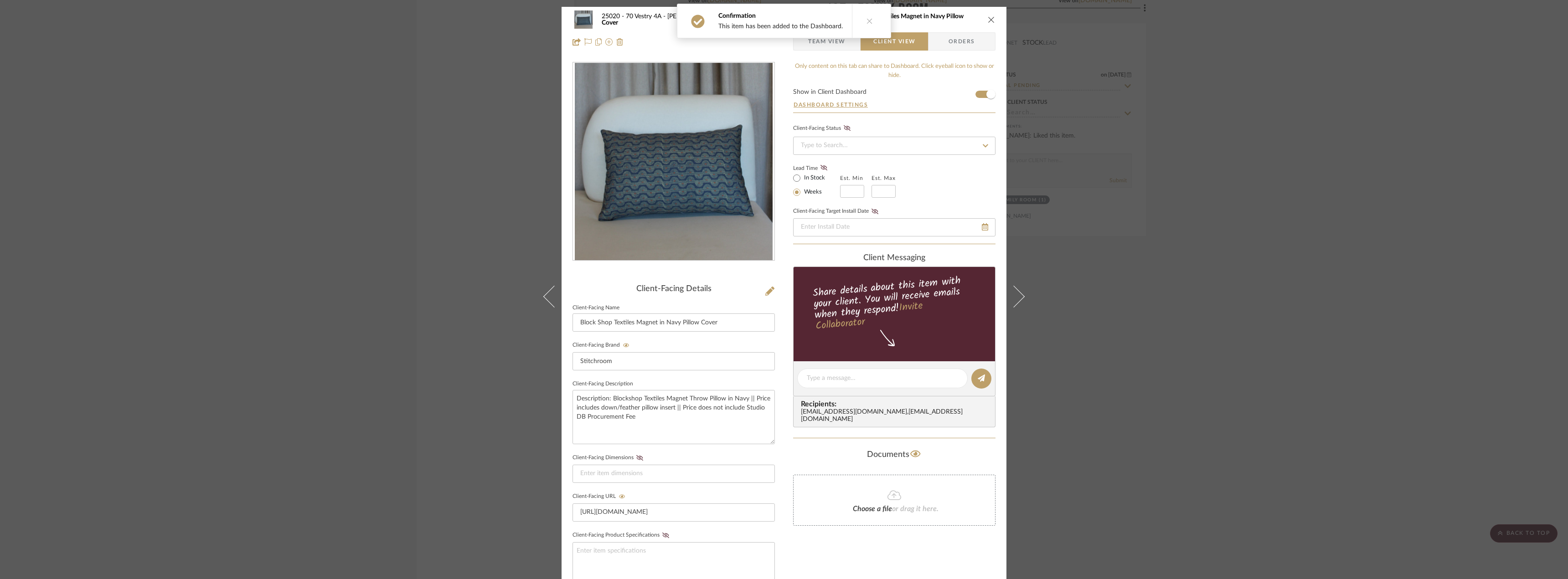
click at [810, 176] on label "In Stock" at bounding box center [813, 178] width 23 height 8
click at [802, 176] on input "In Stock" at bounding box center [797, 178] width 11 height 11
radio input "true"
click at [821, 170] on icon at bounding box center [823, 168] width 6 height 6
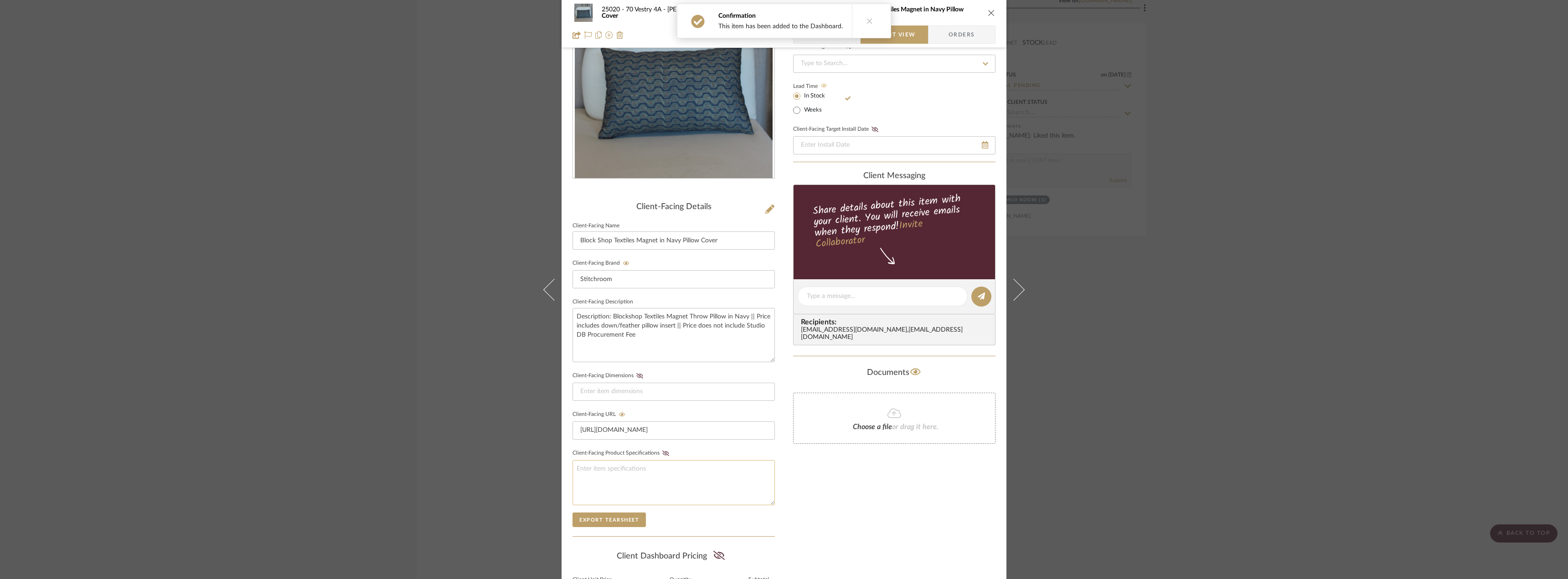
scroll to position [182, 0]
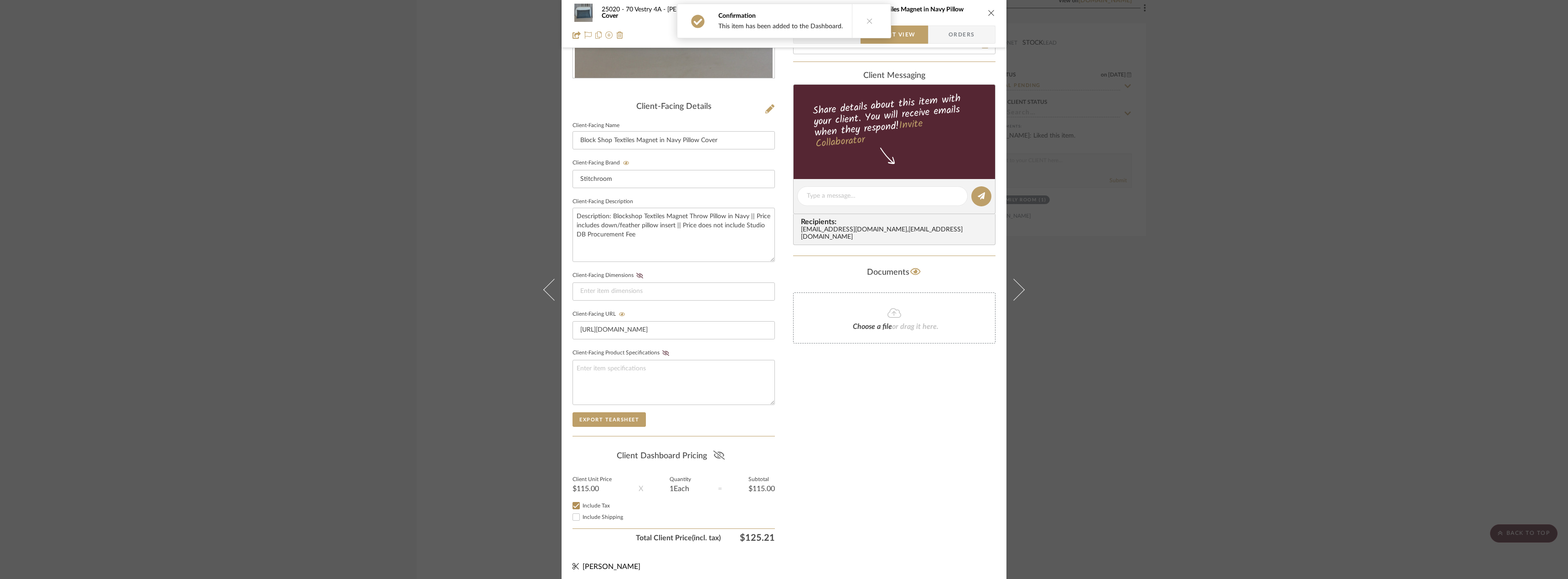
click at [720, 457] on icon at bounding box center [719, 456] width 11 height 9
click at [635, 289] on input at bounding box center [674, 291] width 202 height 19
type input "13x20 inches"
click at [818, 397] on div "Only content on this tab can share to Dashboard. Click eyeball icon to show or …" at bounding box center [894, 212] width 202 height 667
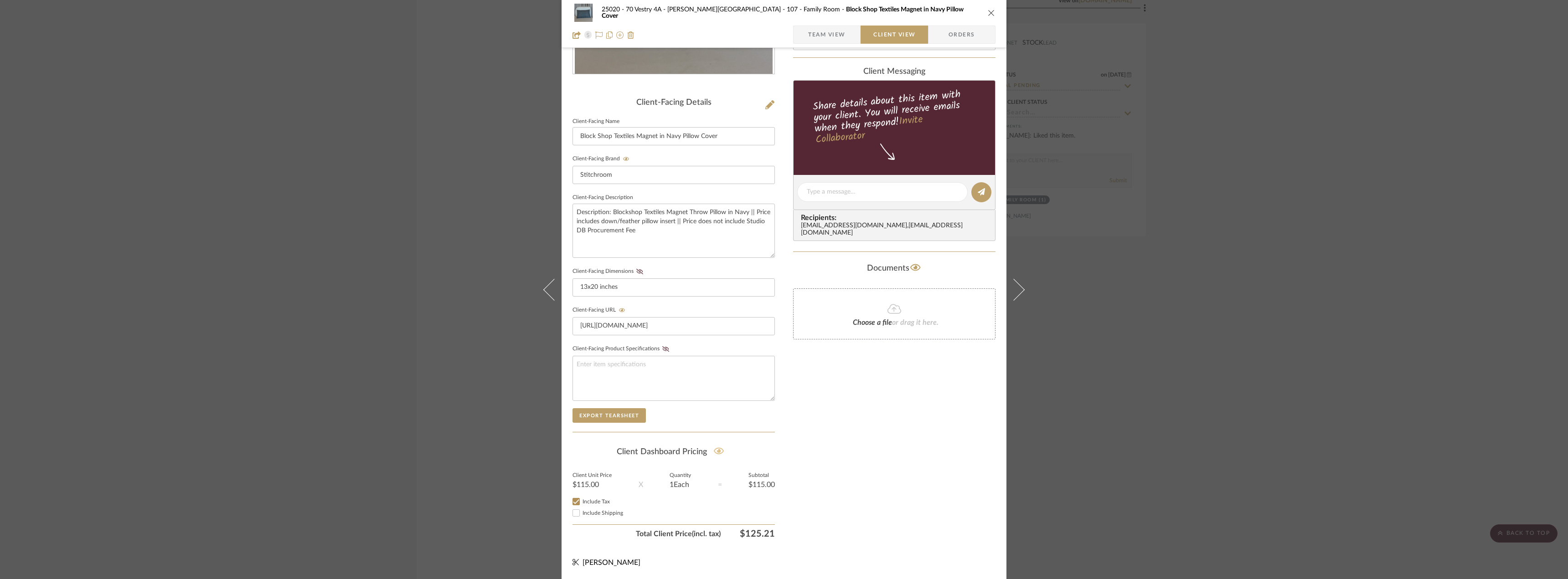
scroll to position [0, 0]
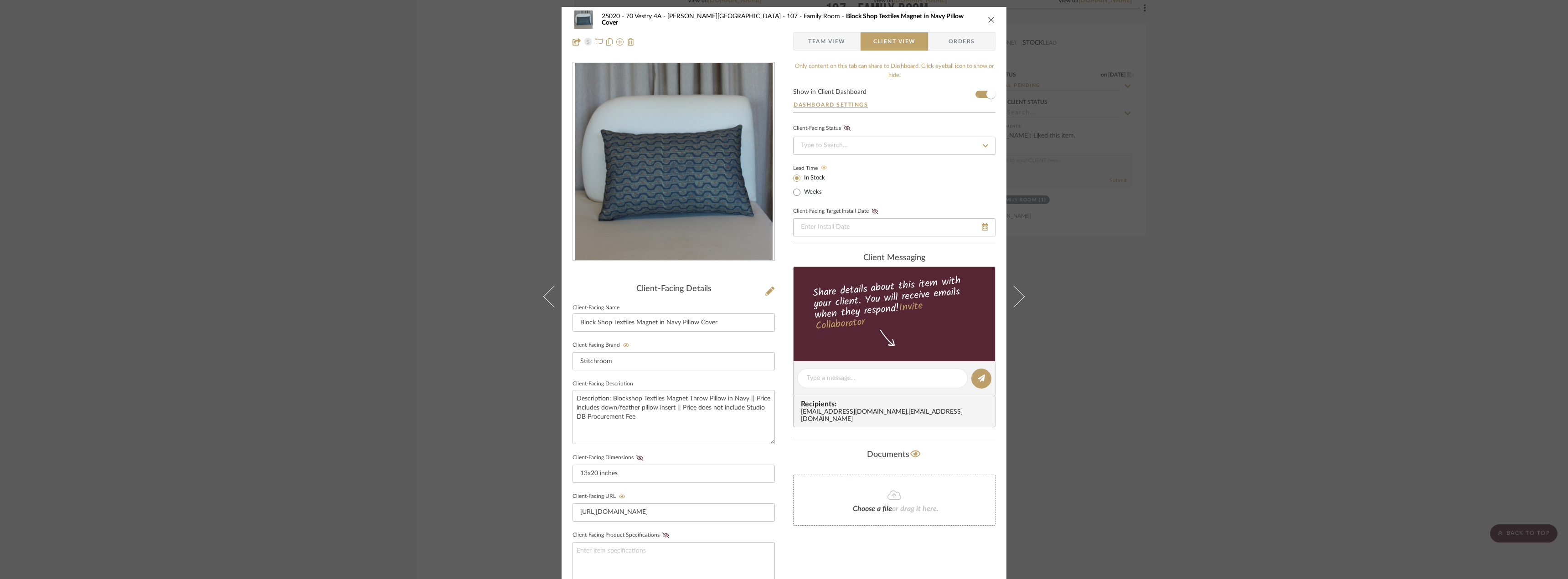
click at [817, 53] on div "25020 - 70 Vestry 4A - Grant-Stanleigh 107 - Family Room Block Shop Textiles Ma…" at bounding box center [784, 31] width 445 height 48
click at [815, 45] on span "Team View" at bounding box center [826, 42] width 37 height 19
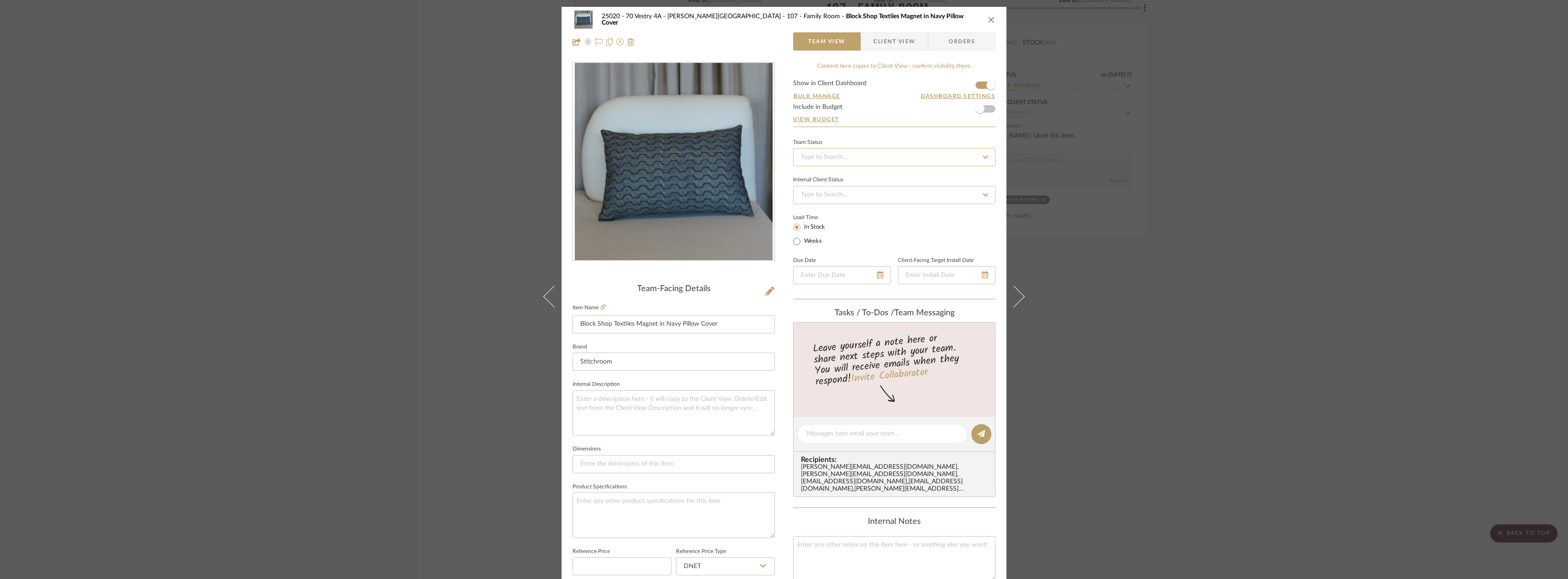
click at [831, 158] on input at bounding box center [894, 158] width 202 height 19
type input "approval"
click at [841, 205] on span "Approval Pending" at bounding box center [823, 204] width 49 height 6
type input "[DATE]"
type input "Approval Pending"
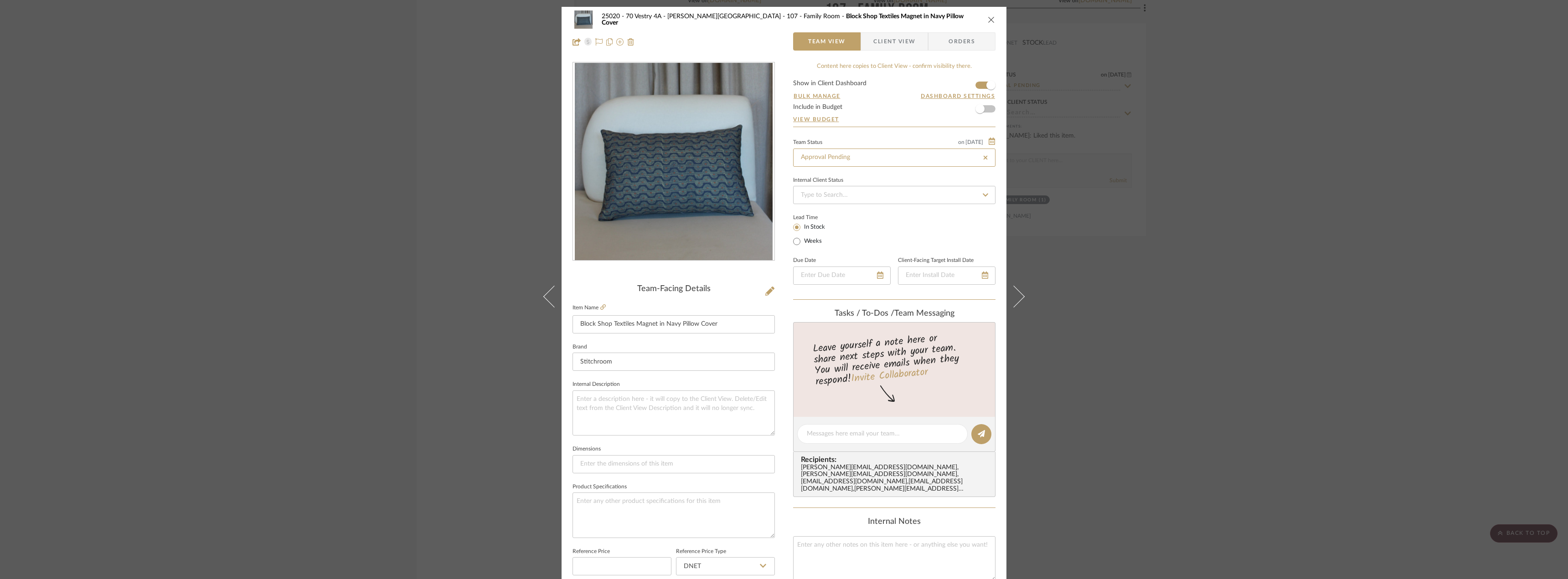
type input "[DATE]"
type input "Approval Pending"
click at [891, 38] on span "Client View" at bounding box center [894, 42] width 42 height 19
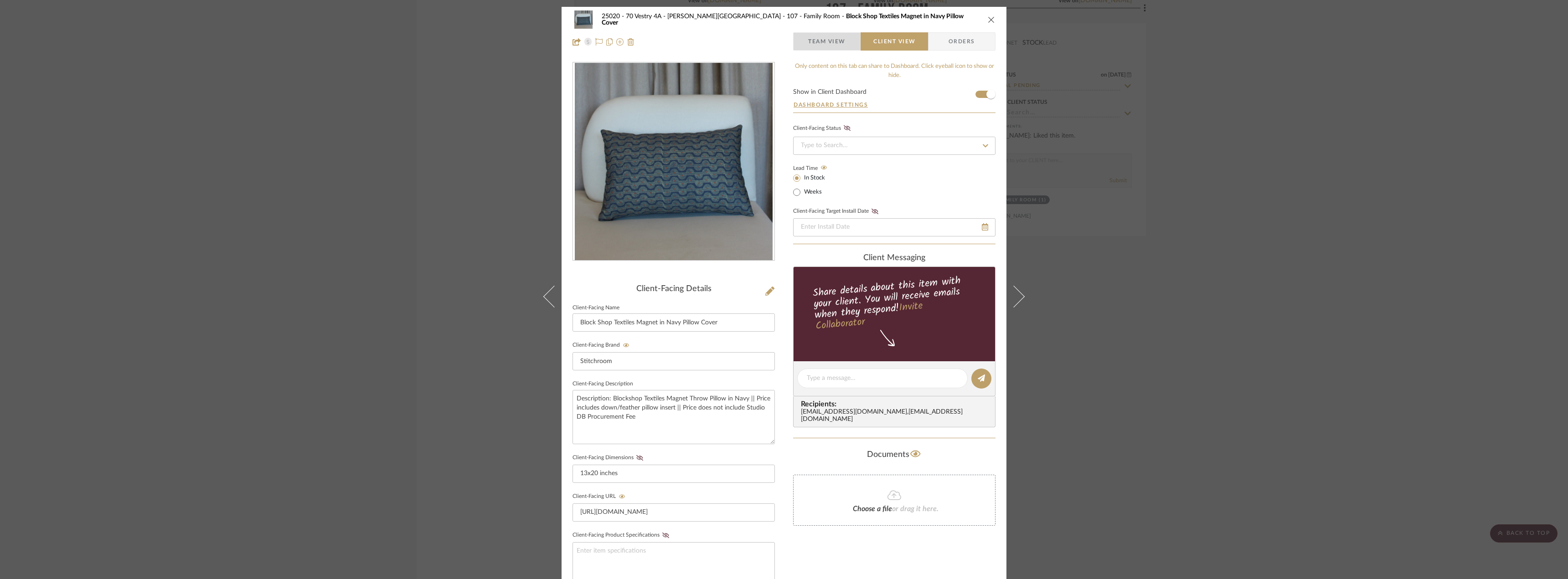
click at [816, 37] on span "Team View" at bounding box center [826, 42] width 37 height 19
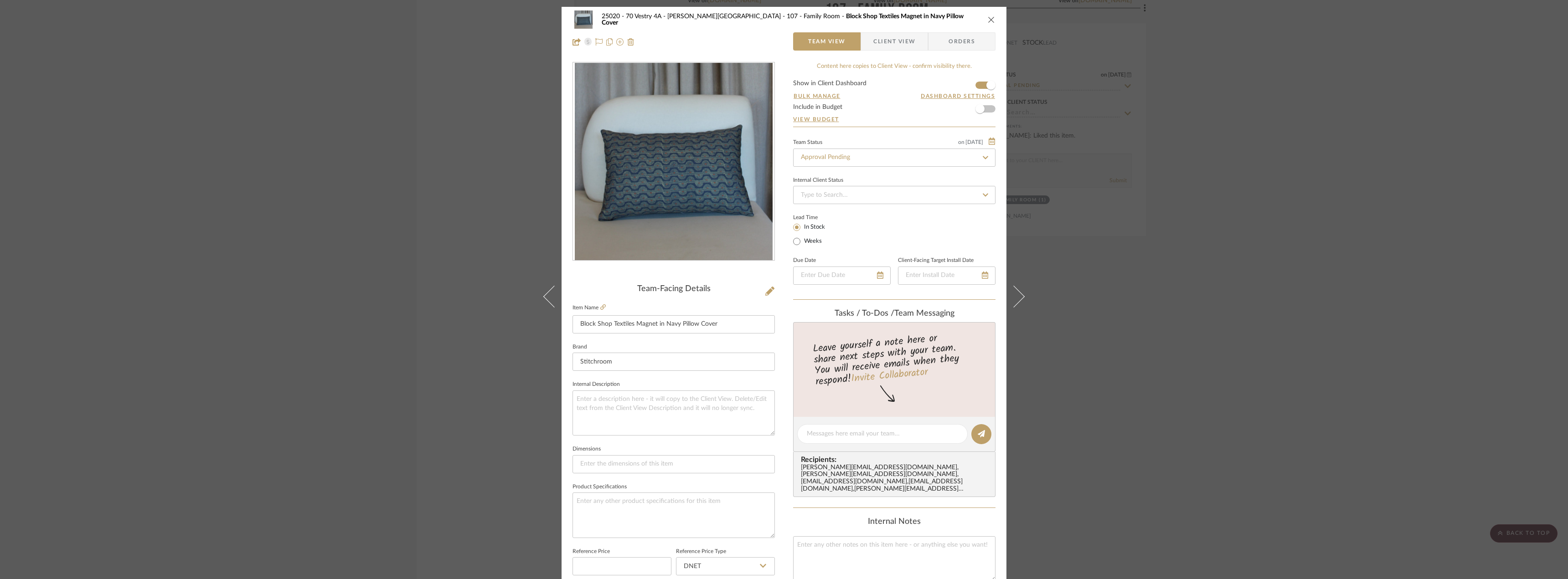
click at [894, 44] on span "Client View" at bounding box center [894, 42] width 42 height 19
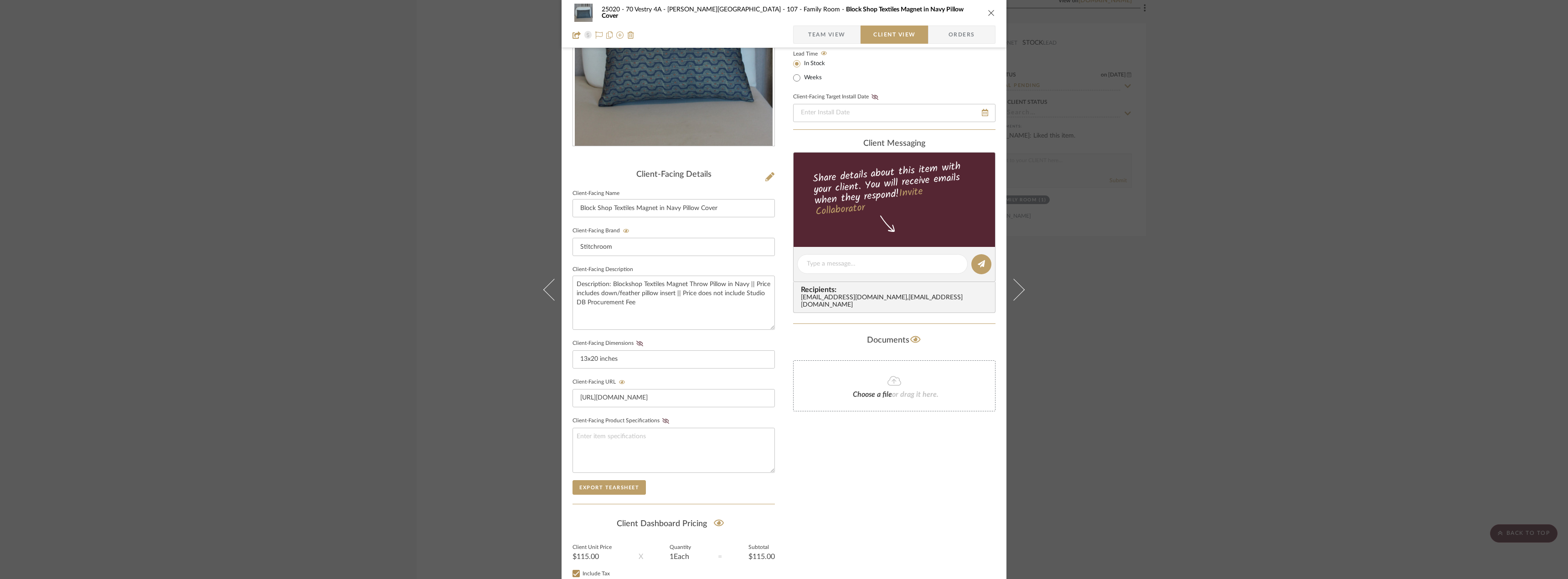
scroll to position [187, 0]
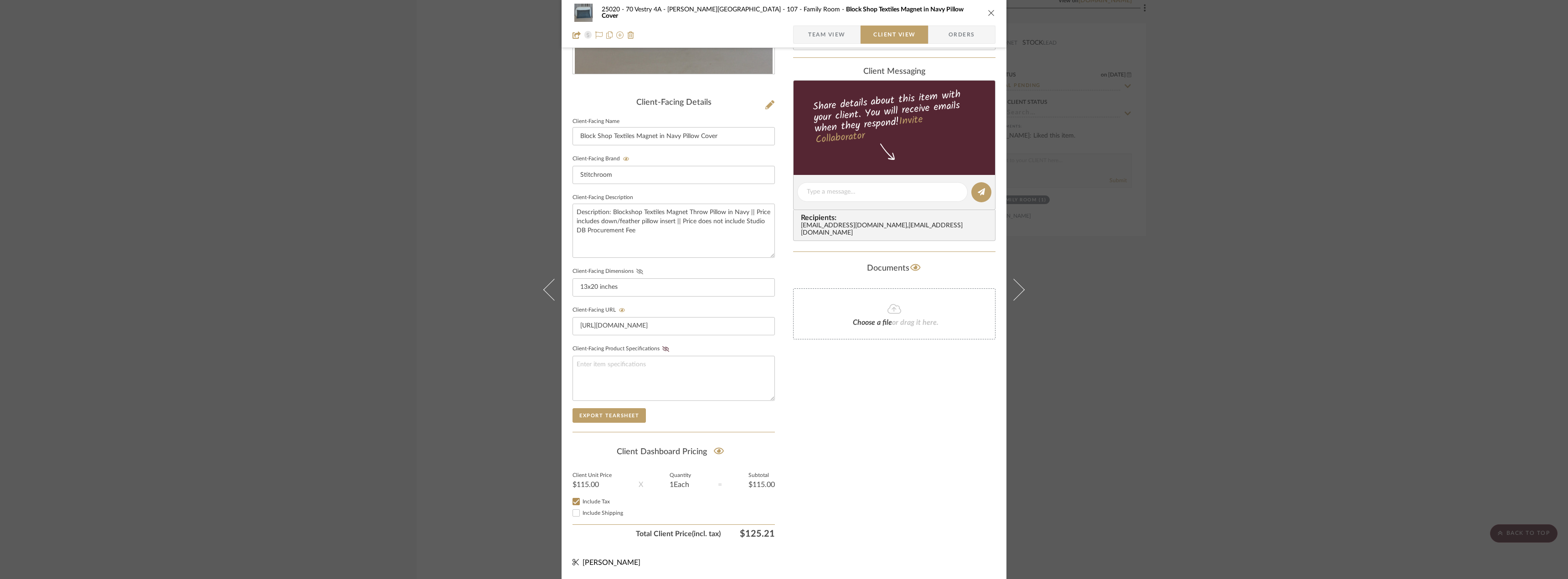
click at [636, 273] on icon at bounding box center [639, 272] width 6 height 6
click at [823, 422] on div "Only content on this tab can share to Dashboard. Click eyeball icon to show or …" at bounding box center [894, 209] width 202 height 667
click at [610, 515] on span "Include Shipping" at bounding box center [603, 513] width 41 height 6
click at [581, 515] on input "Include Shipping" at bounding box center [577, 513] width 11 height 11
checkbox input "true"
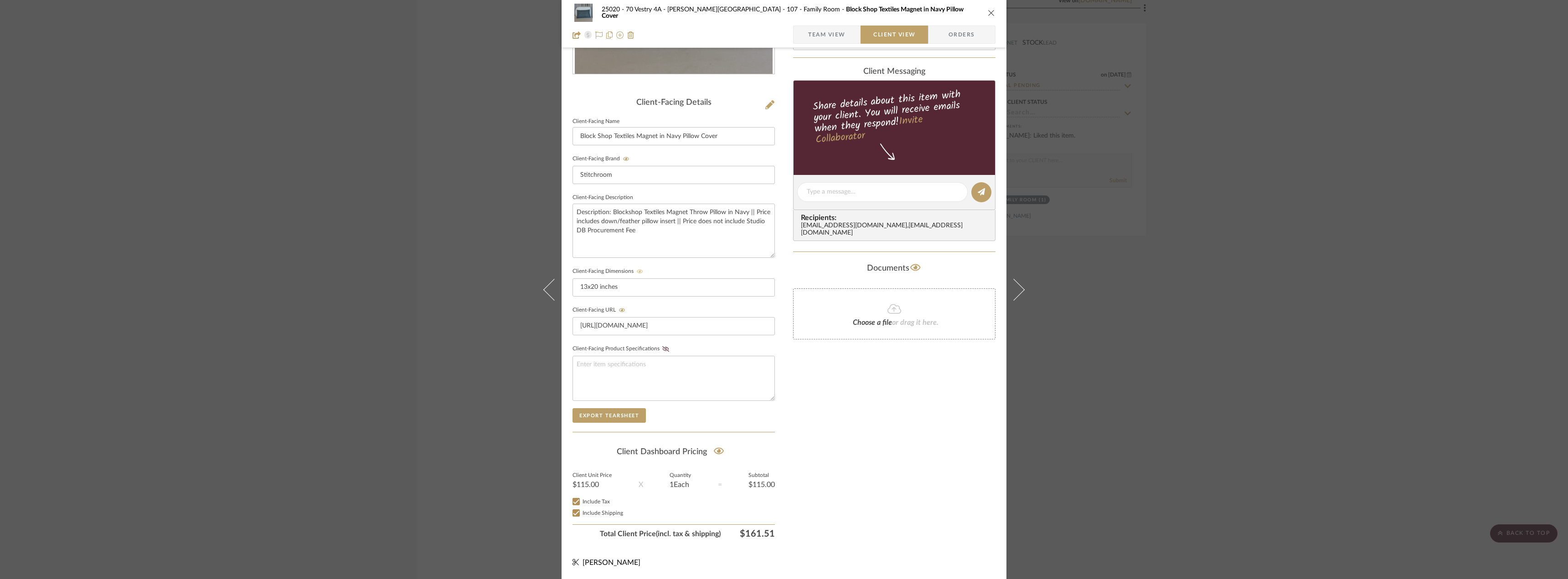
click at [806, 465] on div "Only content on this tab can share to Dashboard. Click eyeball icon to show or …" at bounding box center [894, 209] width 202 height 667
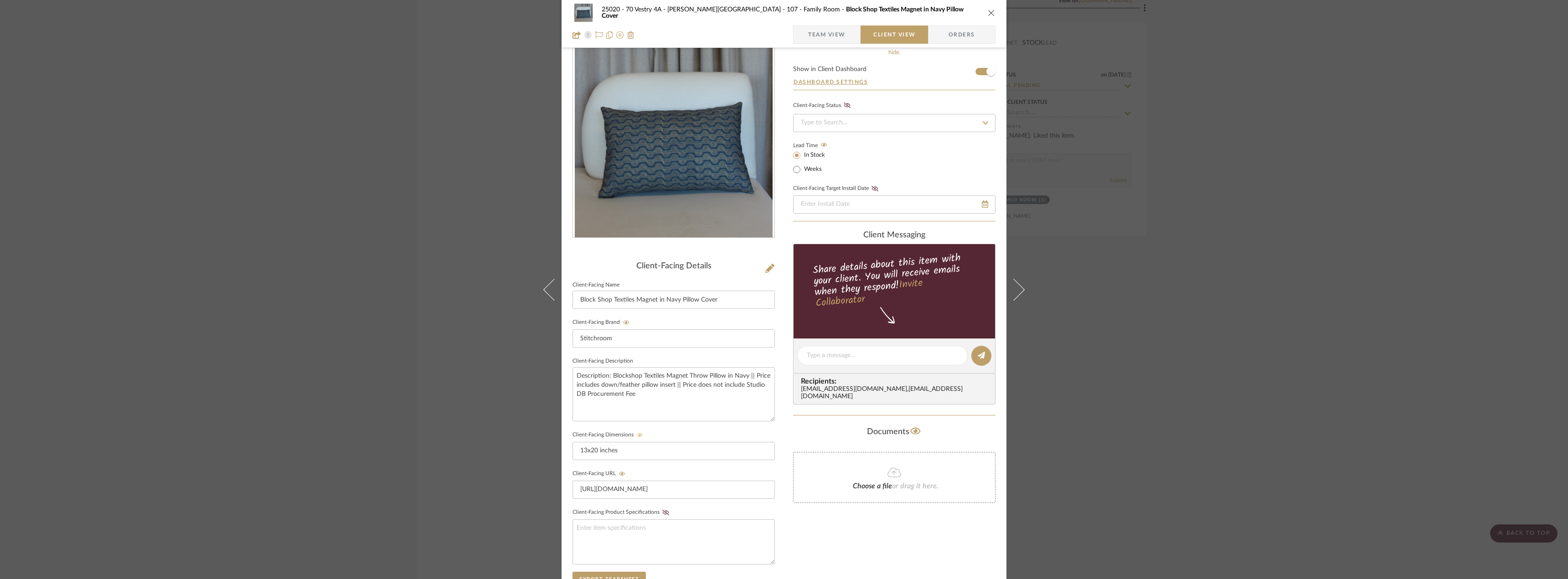
scroll to position [0, 0]
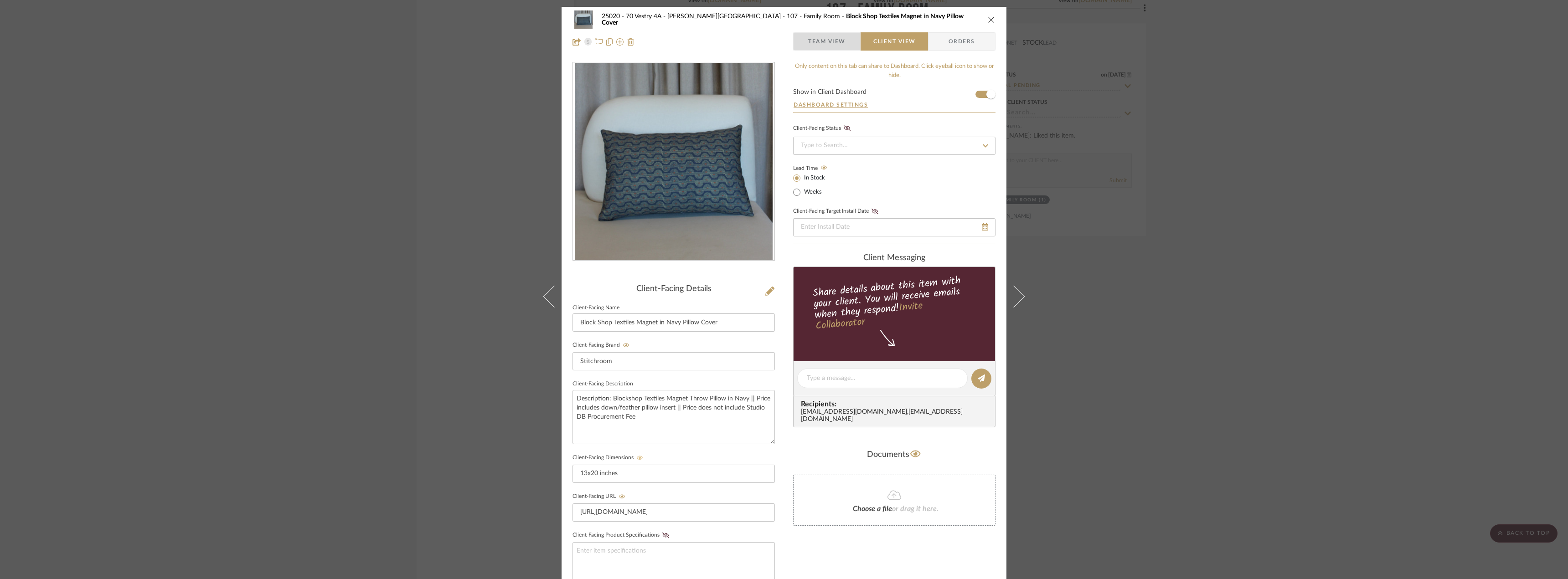
click at [820, 45] on span "Team View" at bounding box center [826, 42] width 37 height 19
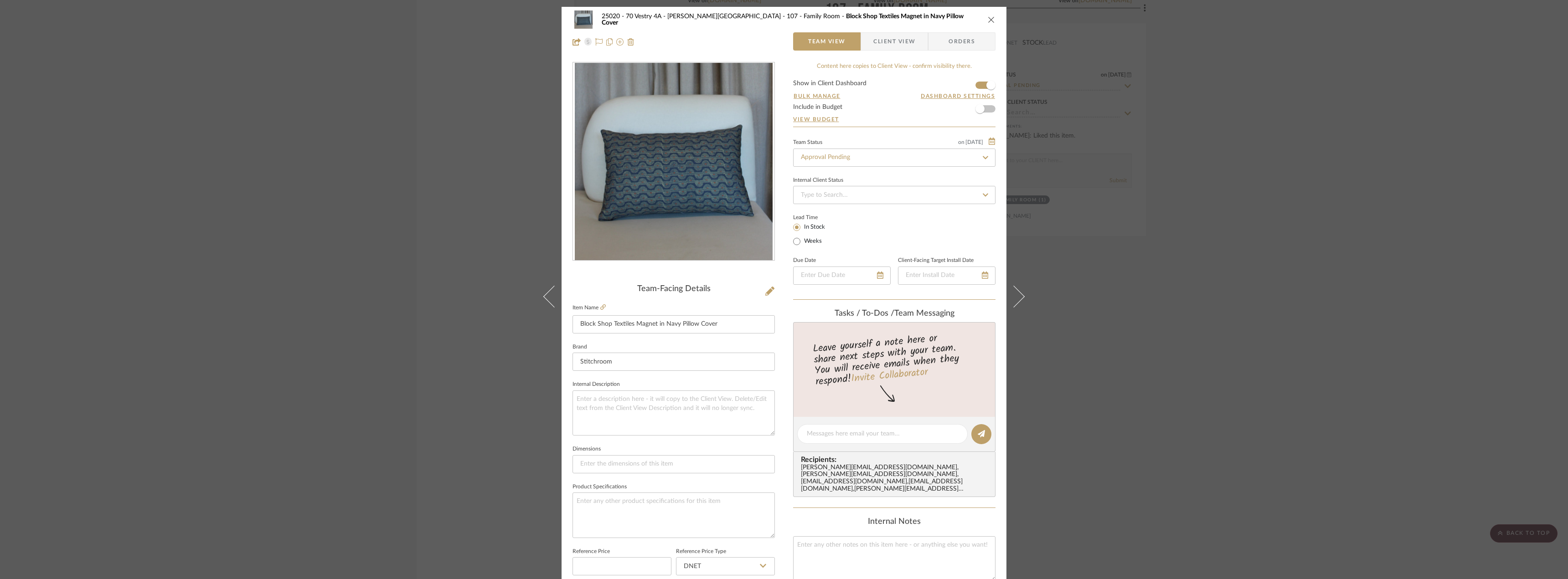
click at [989, 19] on icon "close" at bounding box center [991, 19] width 7 height 7
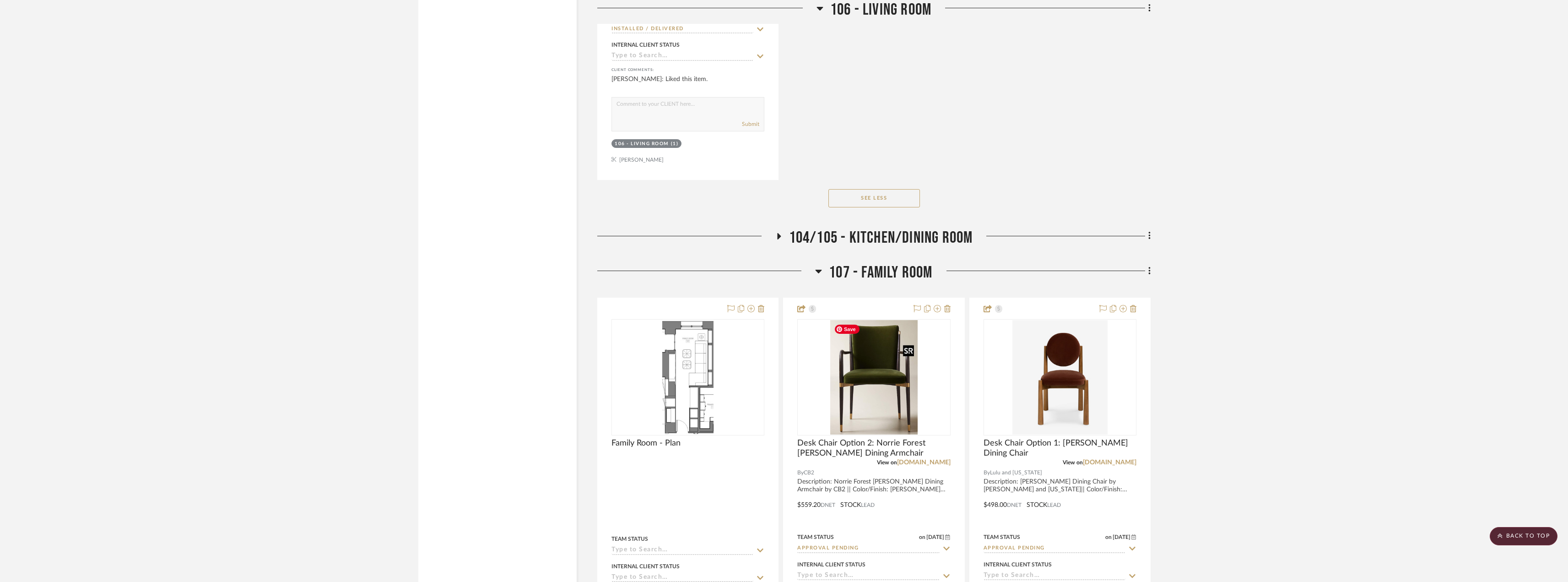
scroll to position [10539, 0]
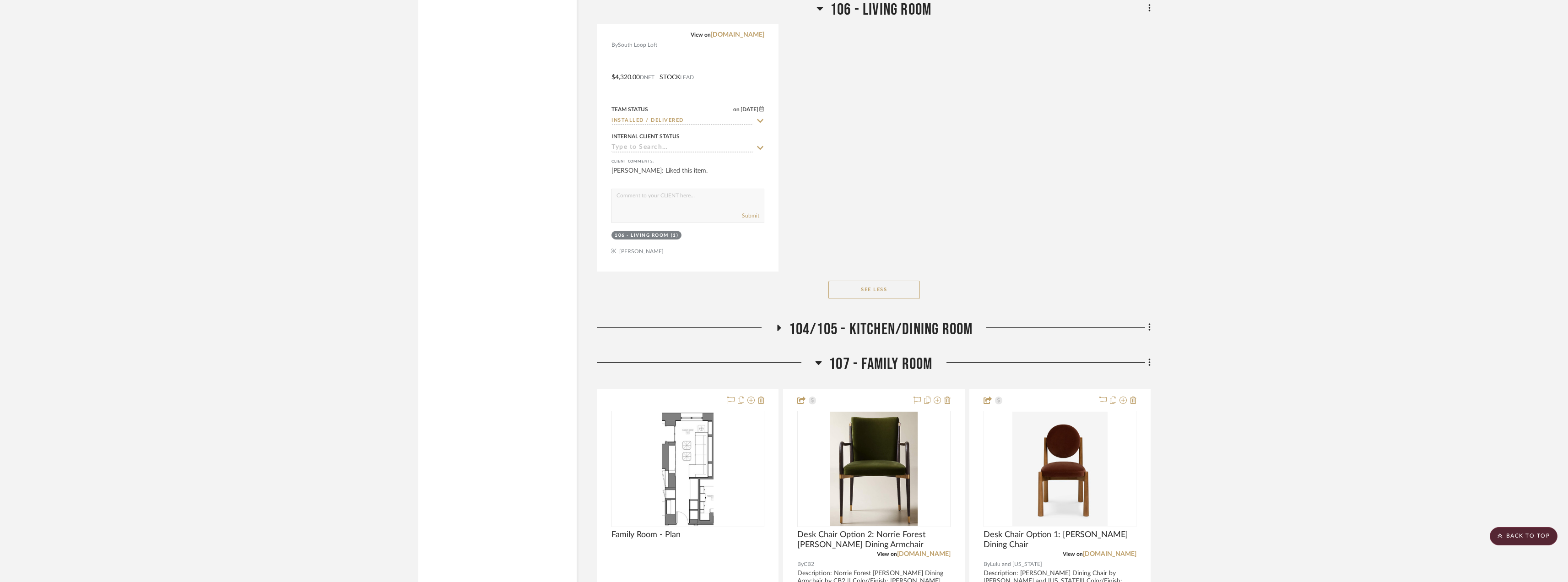
click at [817, 364] on icon at bounding box center [818, 363] width 7 height 11
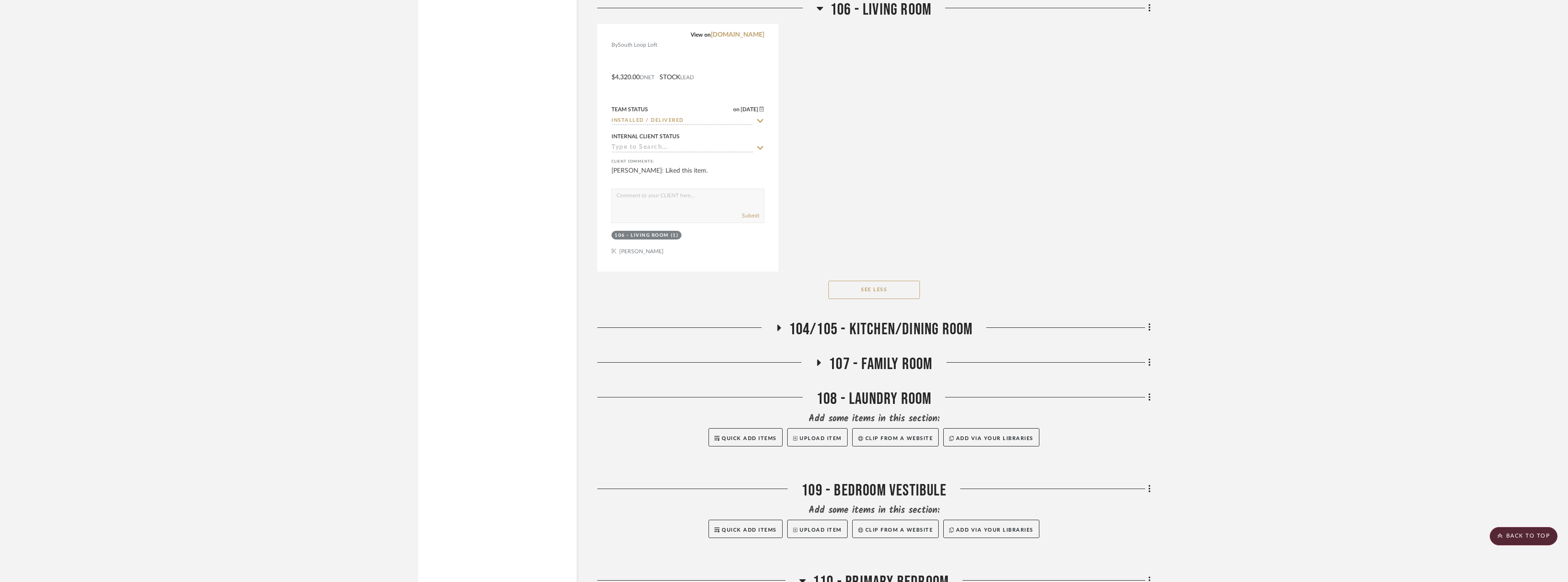
click at [787, 328] on h3 "104/105 - Kitchen/Dining Room" at bounding box center [874, 329] width 198 height 20
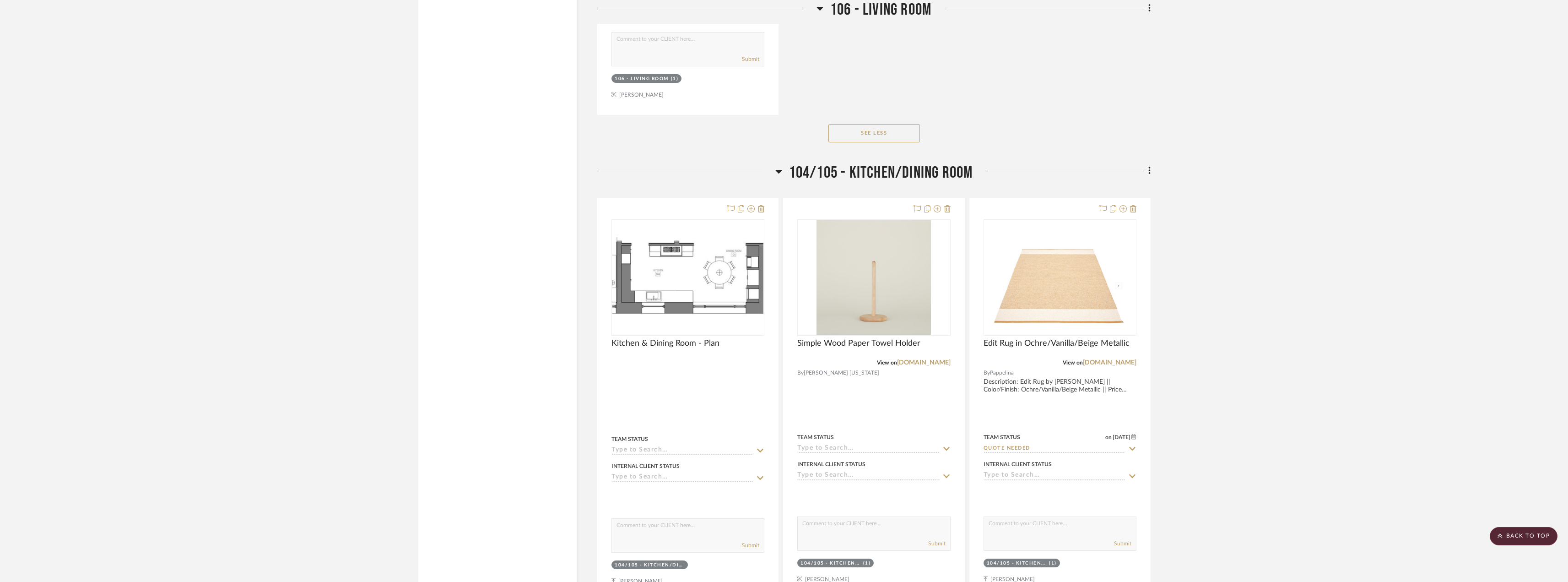
scroll to position [10677, 0]
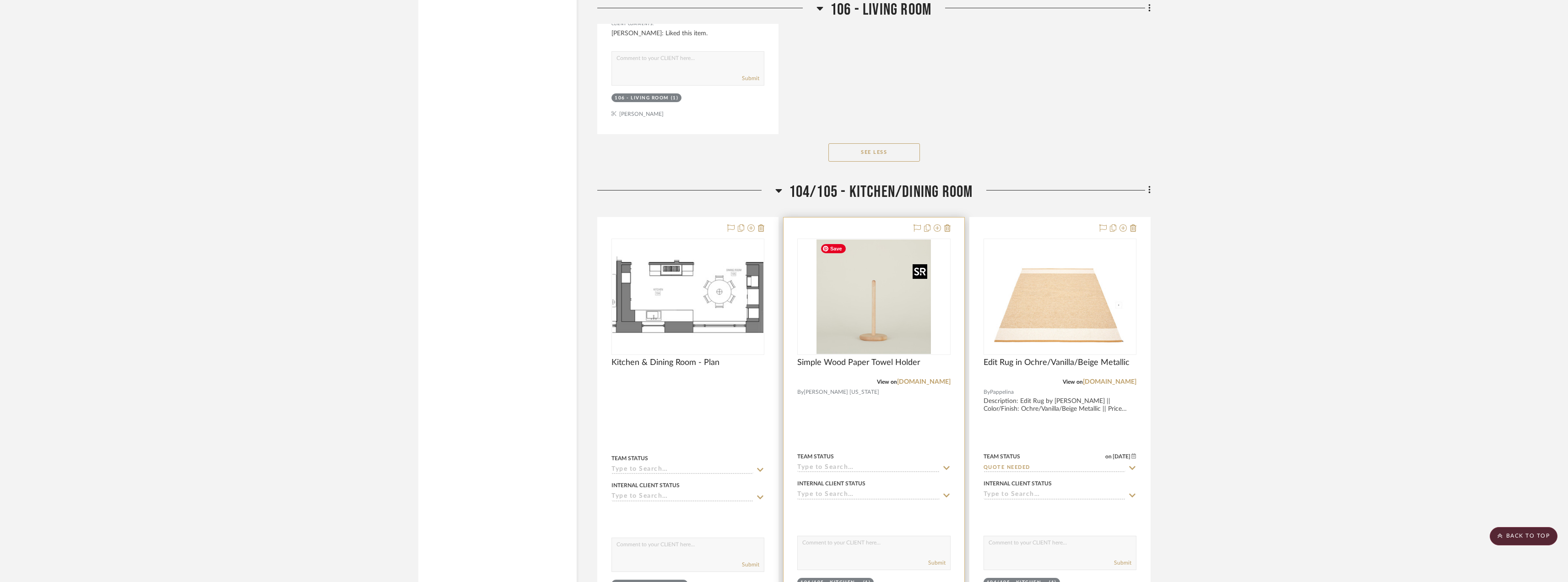
click at [869, 318] on img "0" at bounding box center [873, 297] width 115 height 115
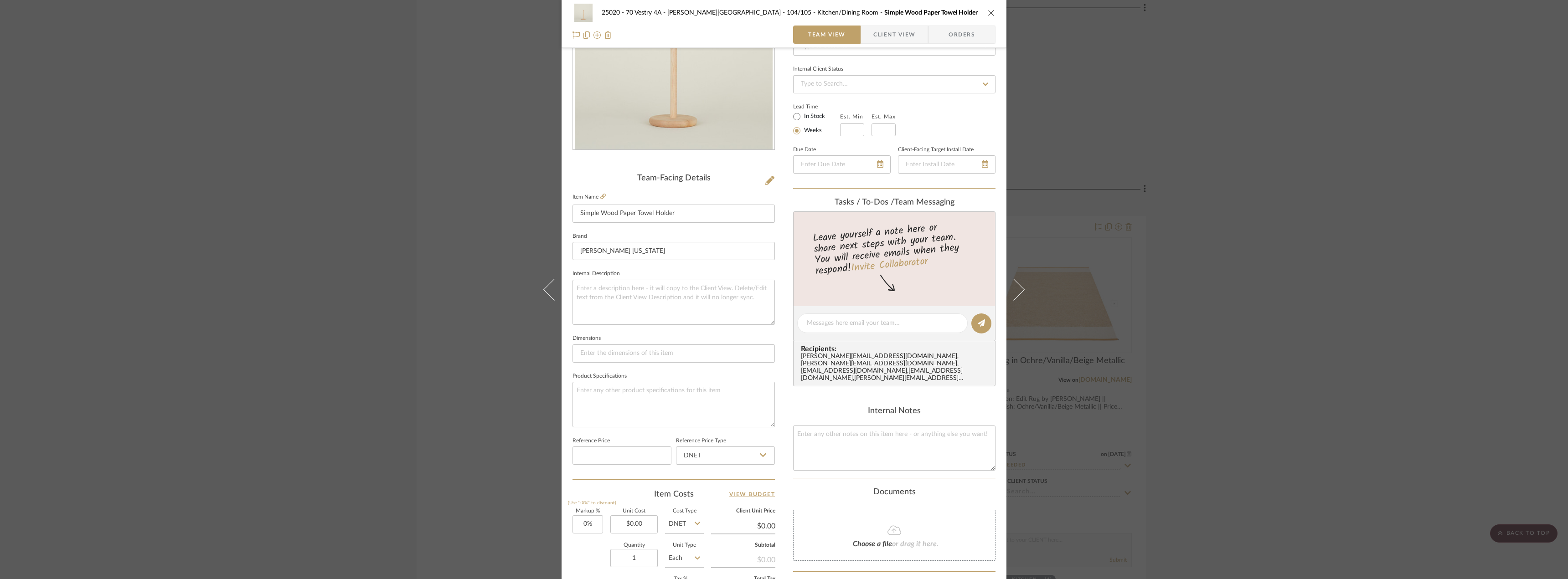
scroll to position [0, 0]
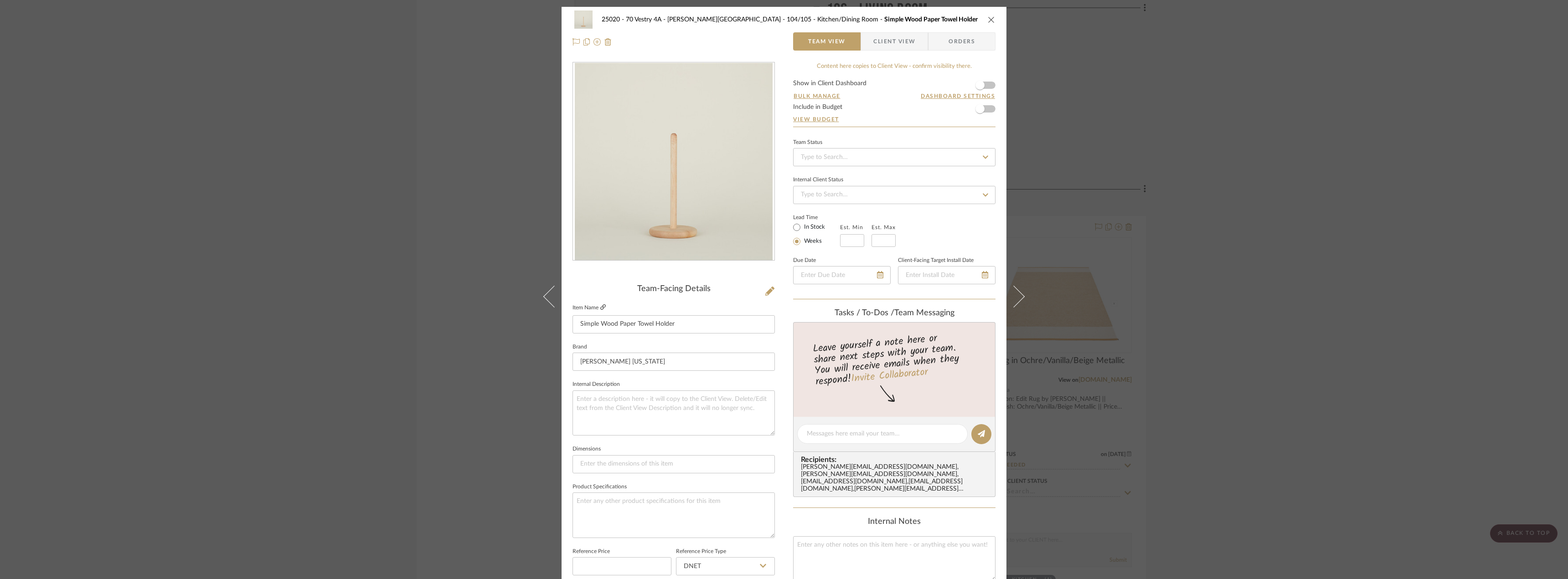
click at [601, 305] on icon at bounding box center [603, 307] width 6 height 6
click at [991, 17] on button "close" at bounding box center [991, 19] width 8 height 8
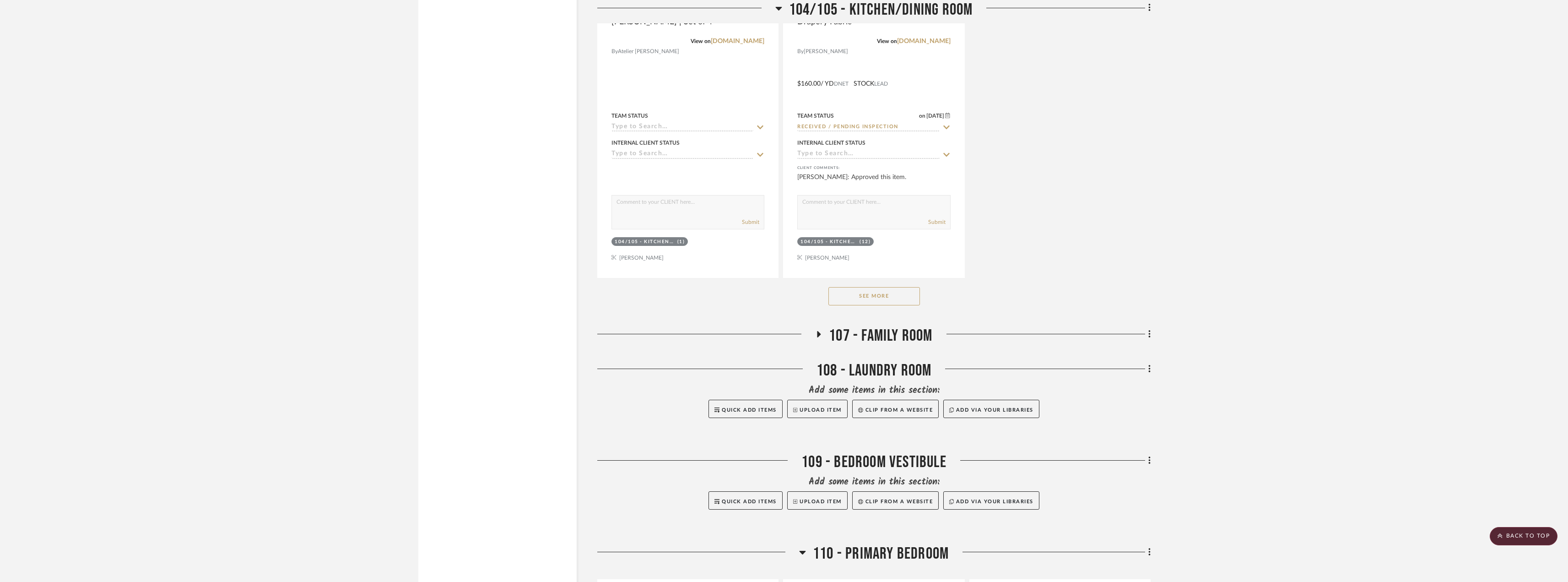
scroll to position [11913, 0]
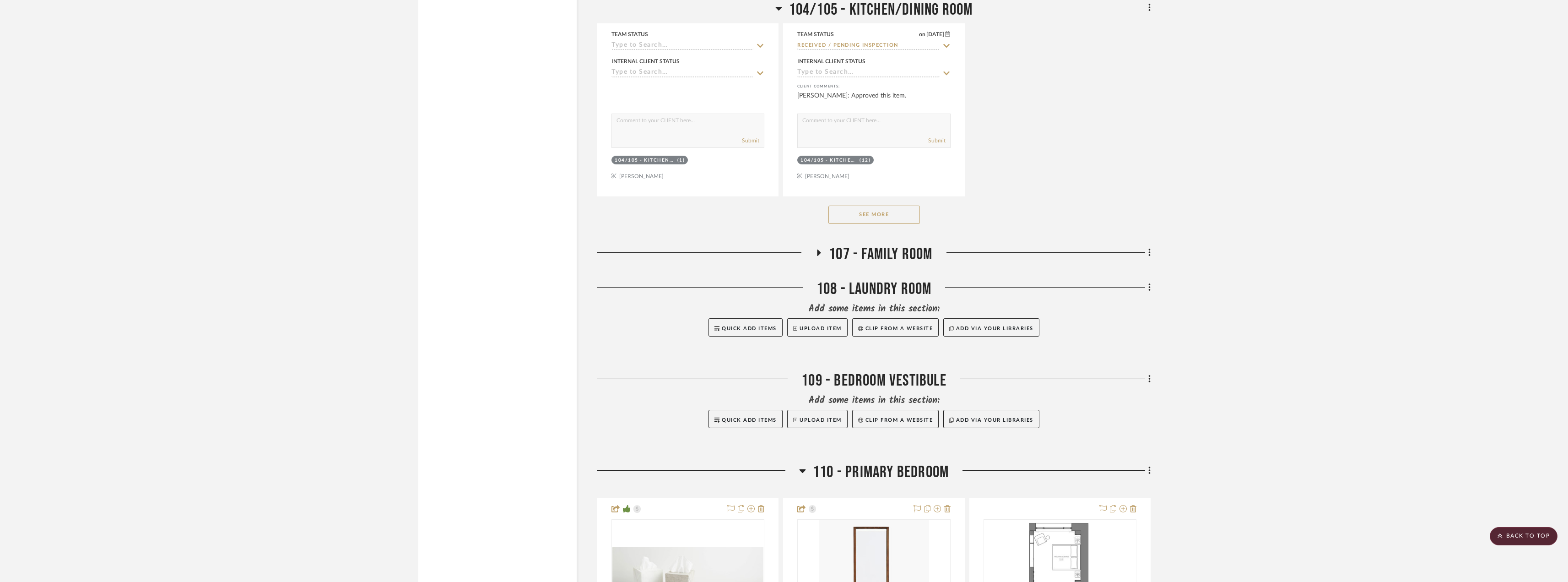
click at [906, 221] on button "See More" at bounding box center [874, 215] width 91 height 19
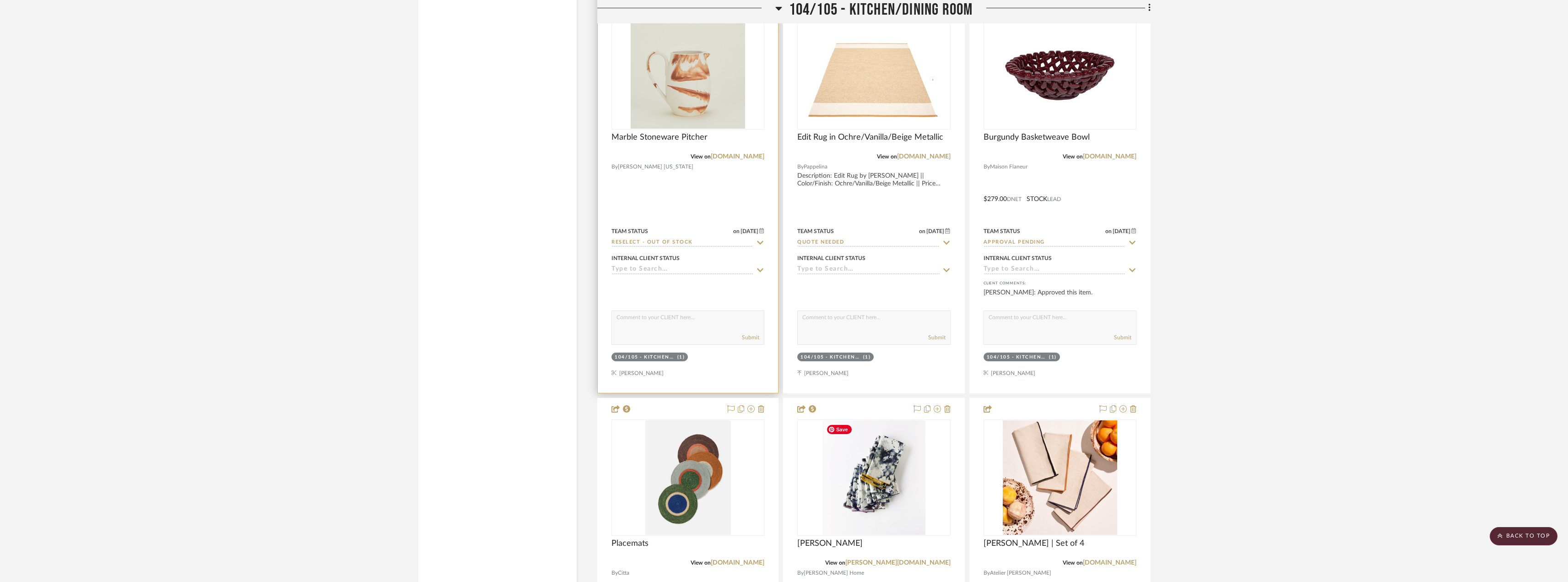
scroll to position [11231, 0]
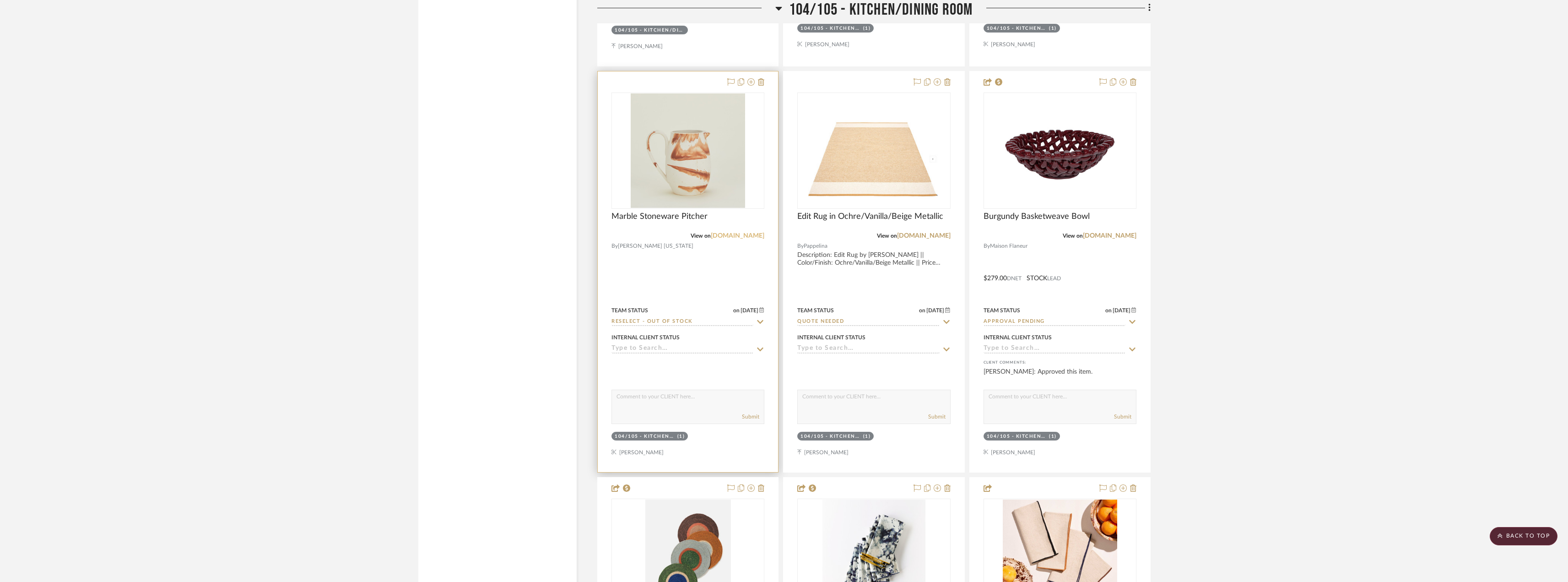
click at [715, 238] on link "[DOMAIN_NAME]" at bounding box center [736, 235] width 53 height 7
click at [760, 81] on icon at bounding box center [761, 82] width 7 height 7
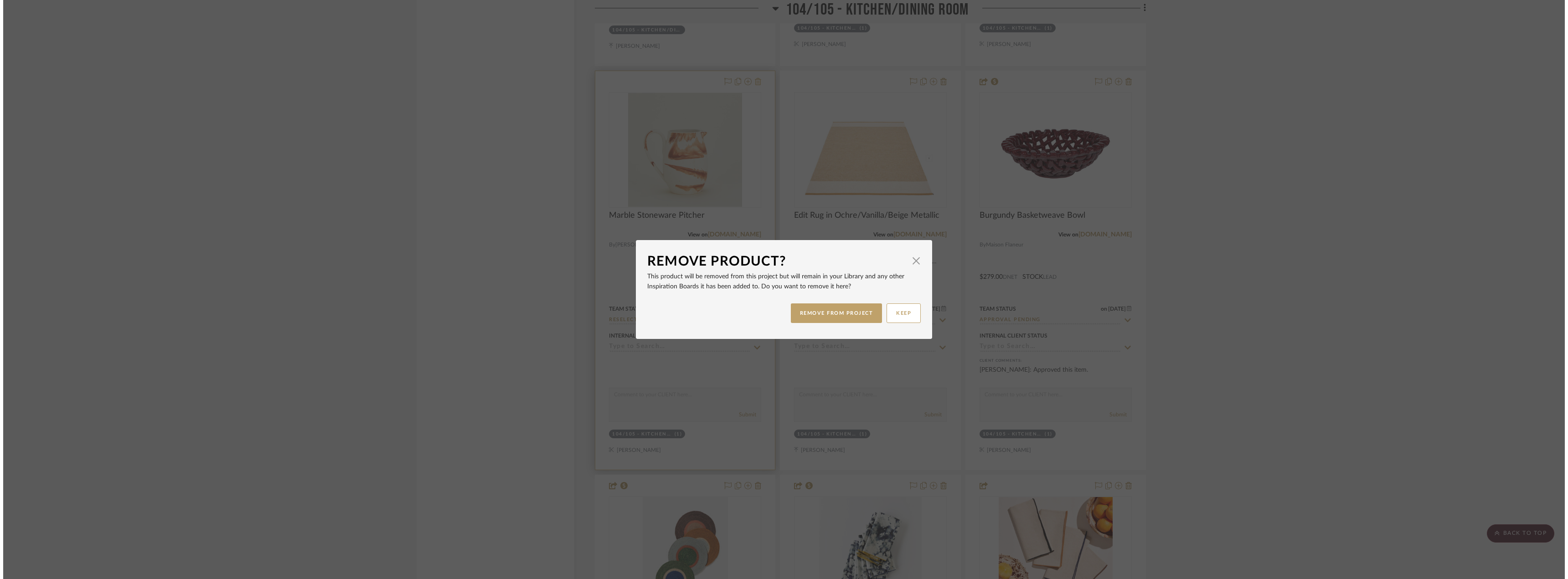
scroll to position [0, 0]
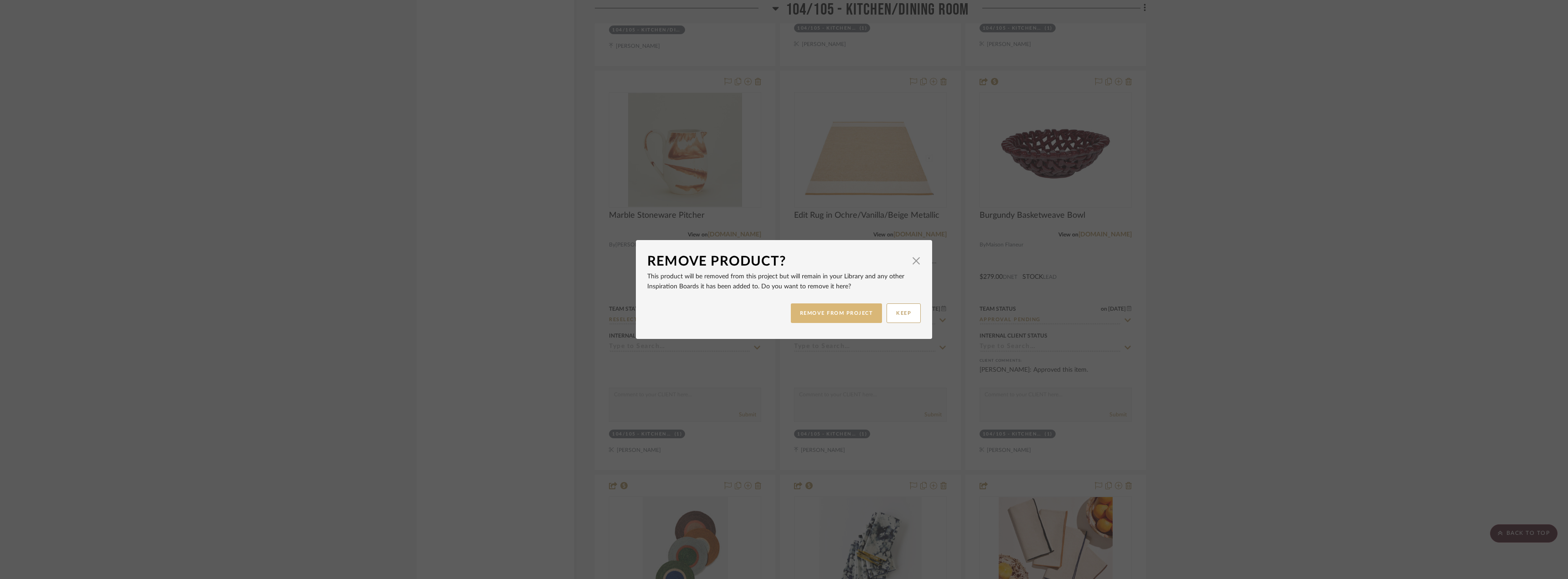
click at [854, 306] on button "REMOVE FROM PROJECT" at bounding box center [836, 313] width 92 height 19
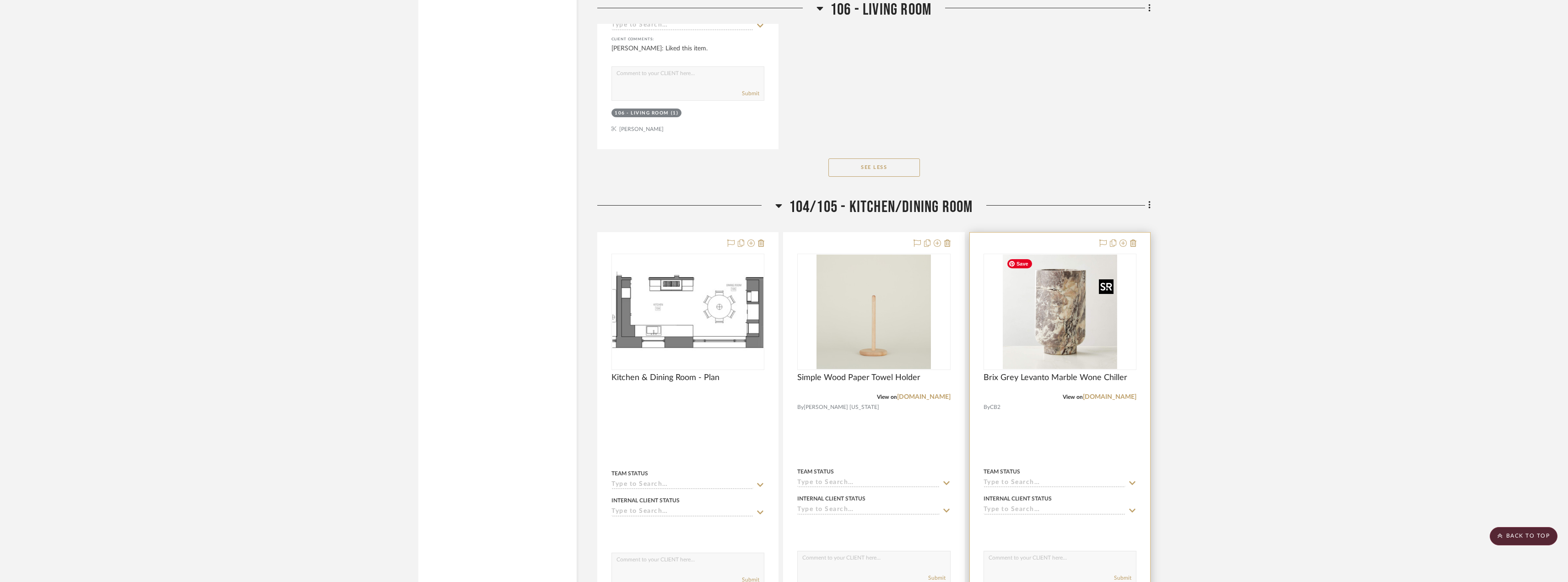
scroll to position [10681, 0]
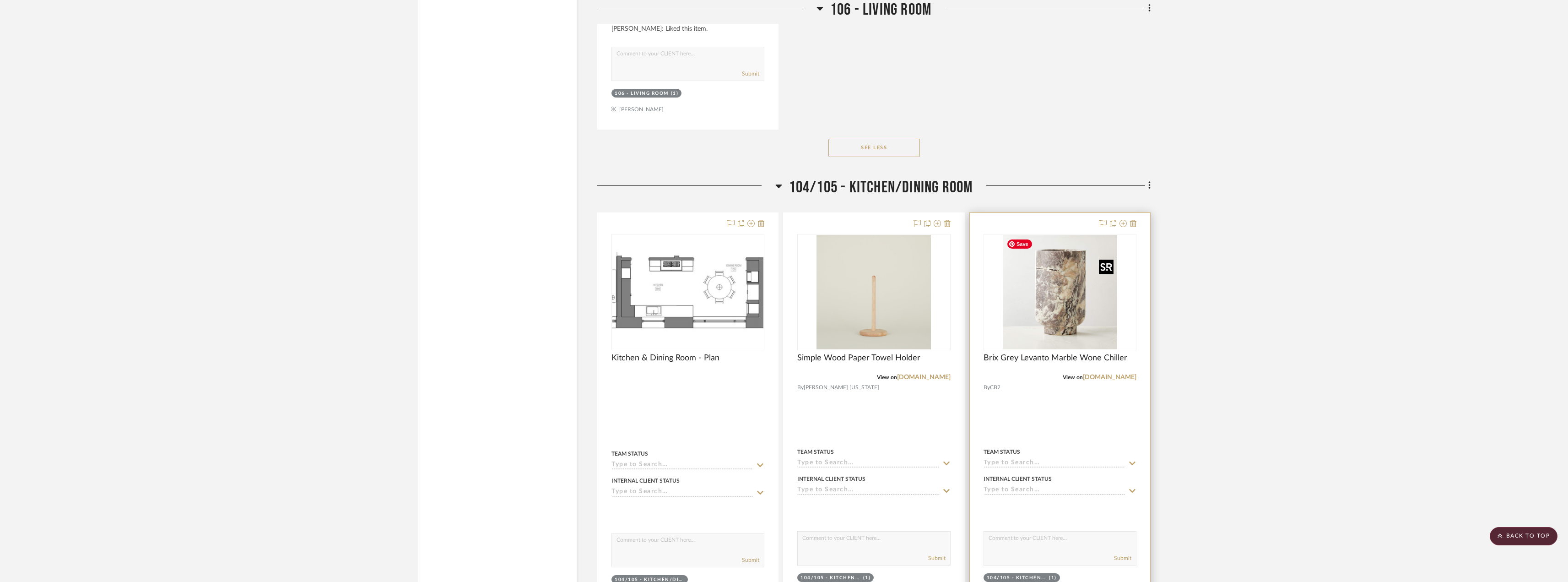
click at [1090, 299] on img "0" at bounding box center [1060, 292] width 115 height 115
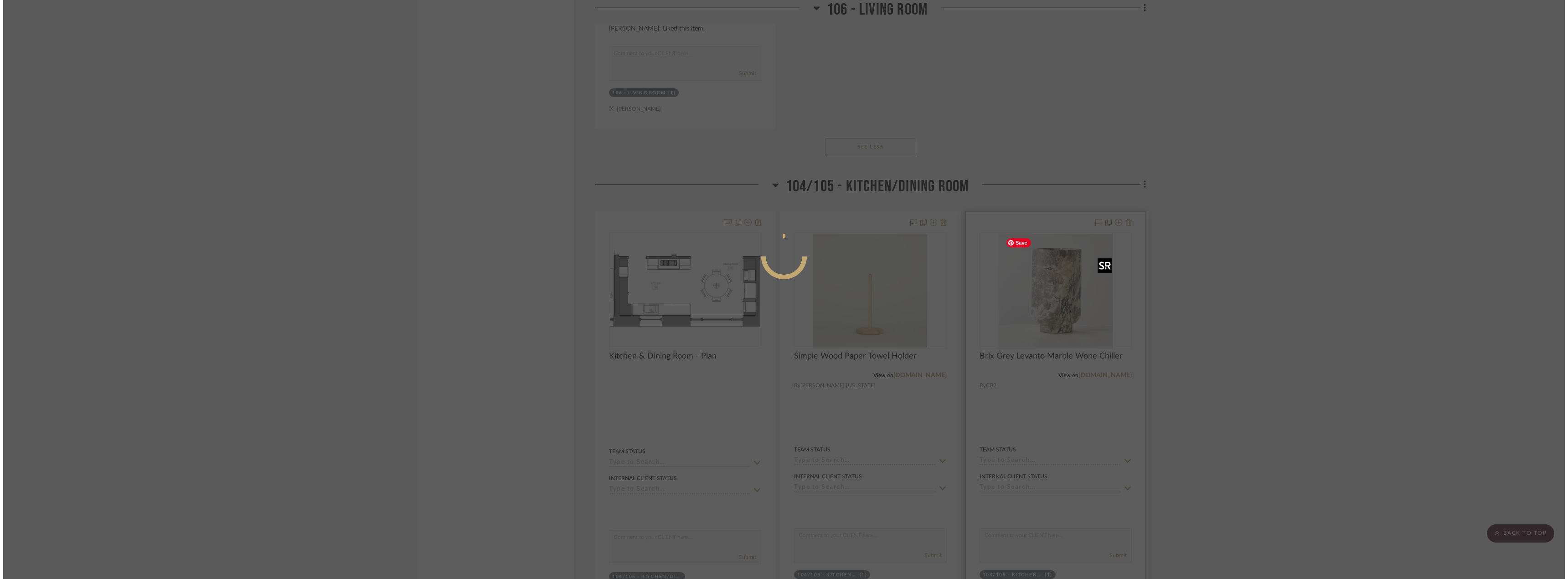
scroll to position [0, 0]
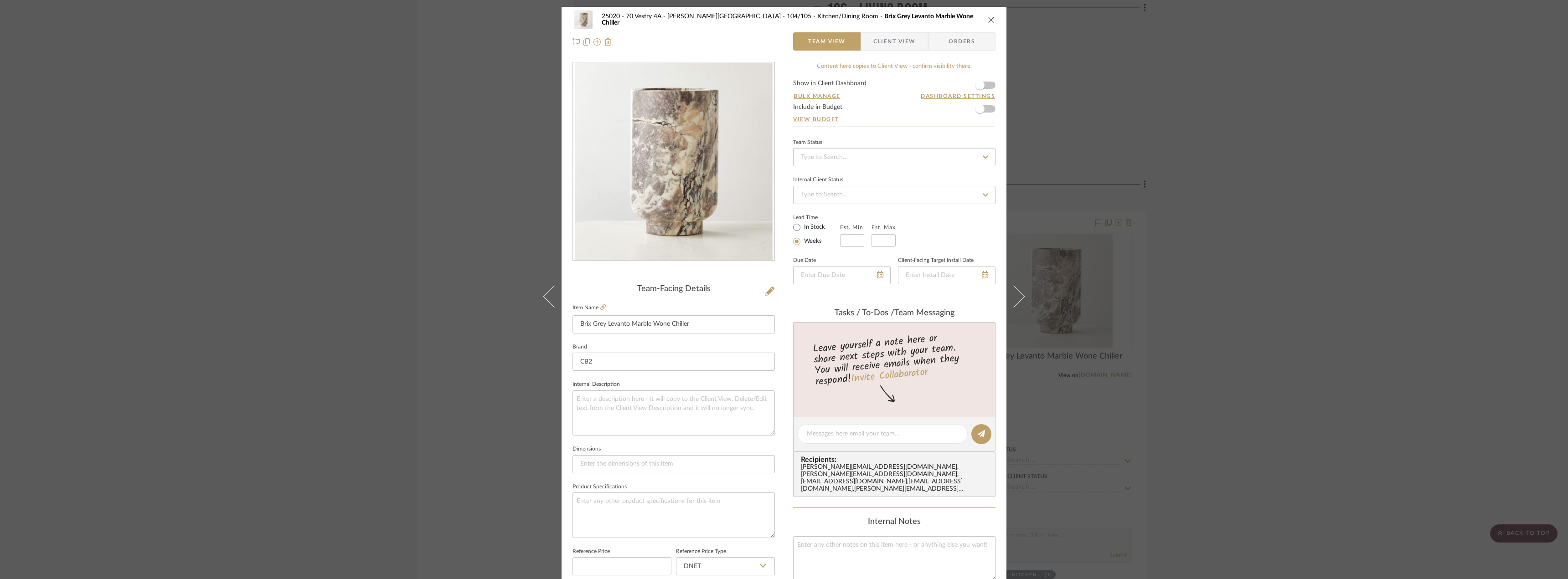
click at [877, 35] on span "Client View" at bounding box center [894, 42] width 42 height 19
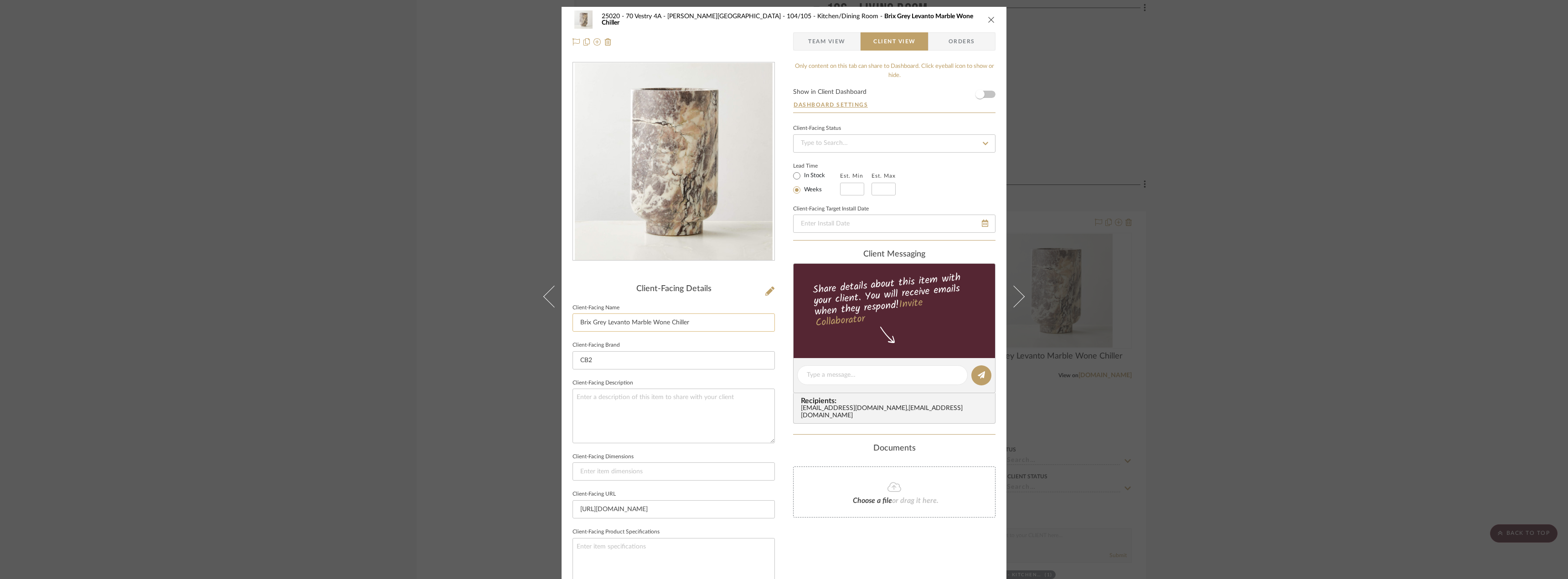
click at [662, 320] on input "Brix Grey Levanto Marble Wone Chiller" at bounding box center [674, 323] width 202 height 19
type input "Brix Grey Levanto Marble Wine Chiller"
click at [682, 335] on sr-form-field "Client-Facing Name Brix Grey Levanto Marble Wine Chiller" at bounding box center [674, 320] width 202 height 38
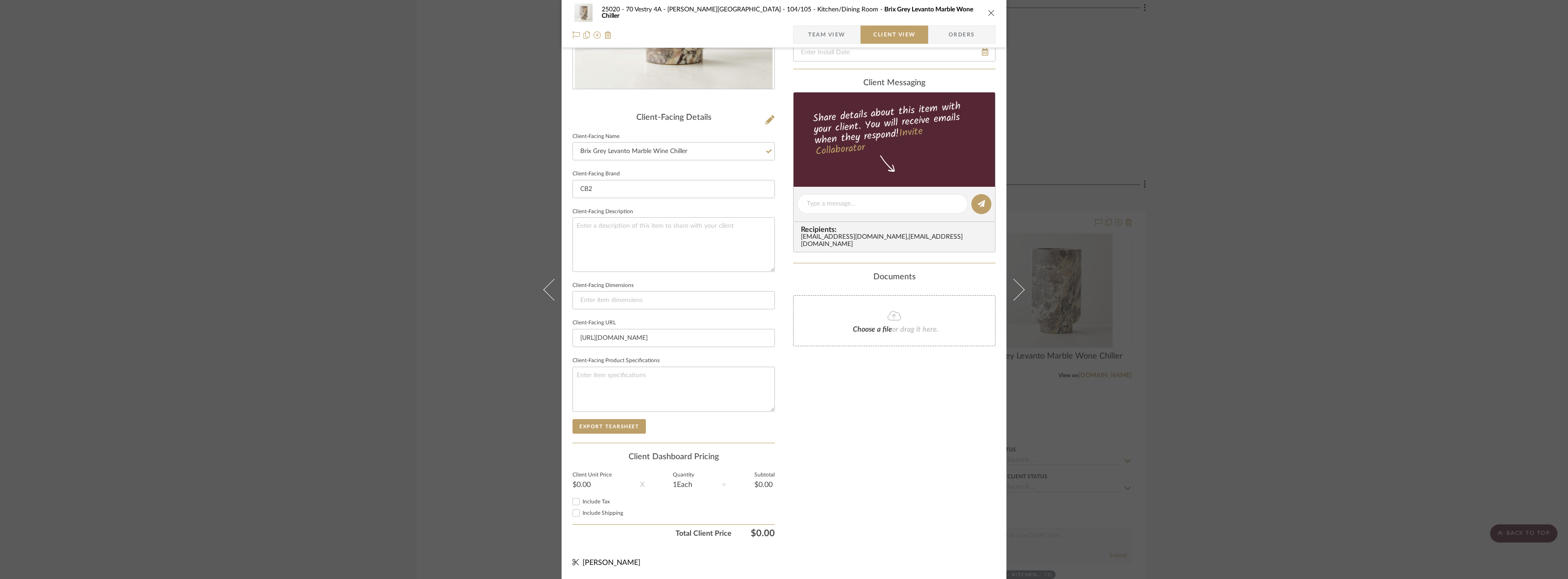
click at [604, 502] on span "Include Tax" at bounding box center [595, 502] width 27 height 6
click at [581, 502] on input "Include Tax" at bounding box center [577, 502] width 11 height 11
checkbox input "false"
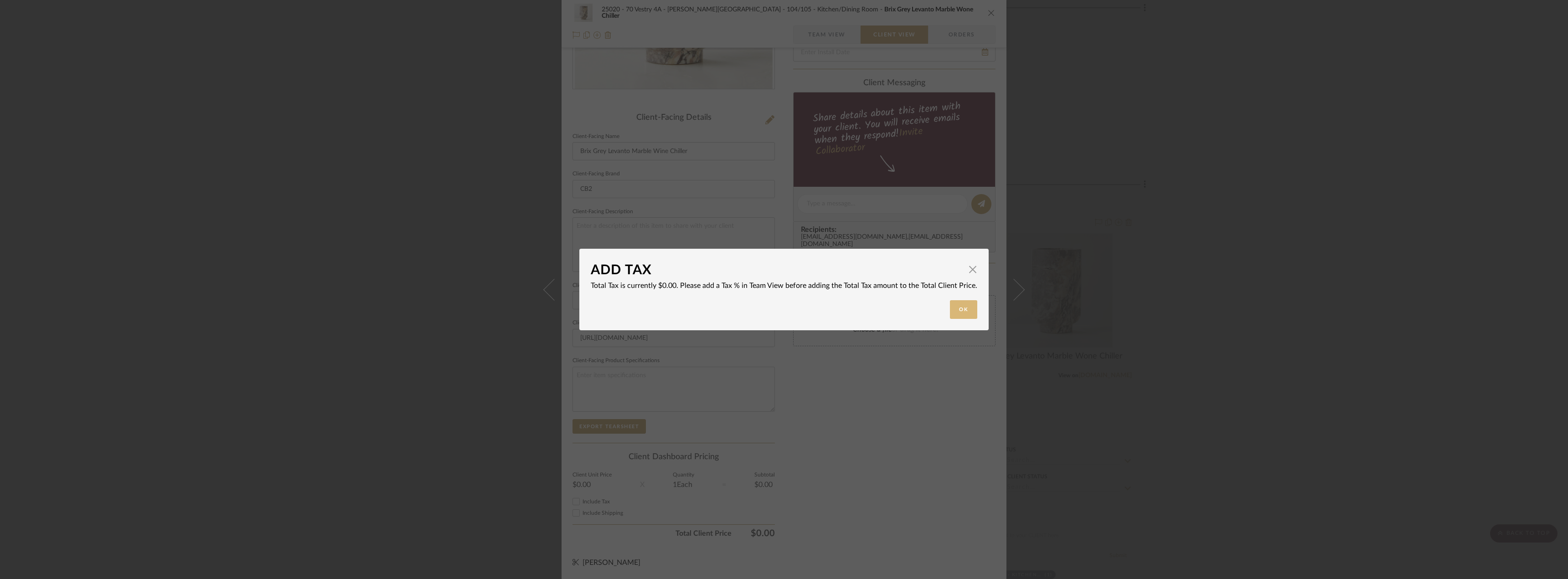
click at [954, 315] on button "Ok" at bounding box center [963, 310] width 27 height 19
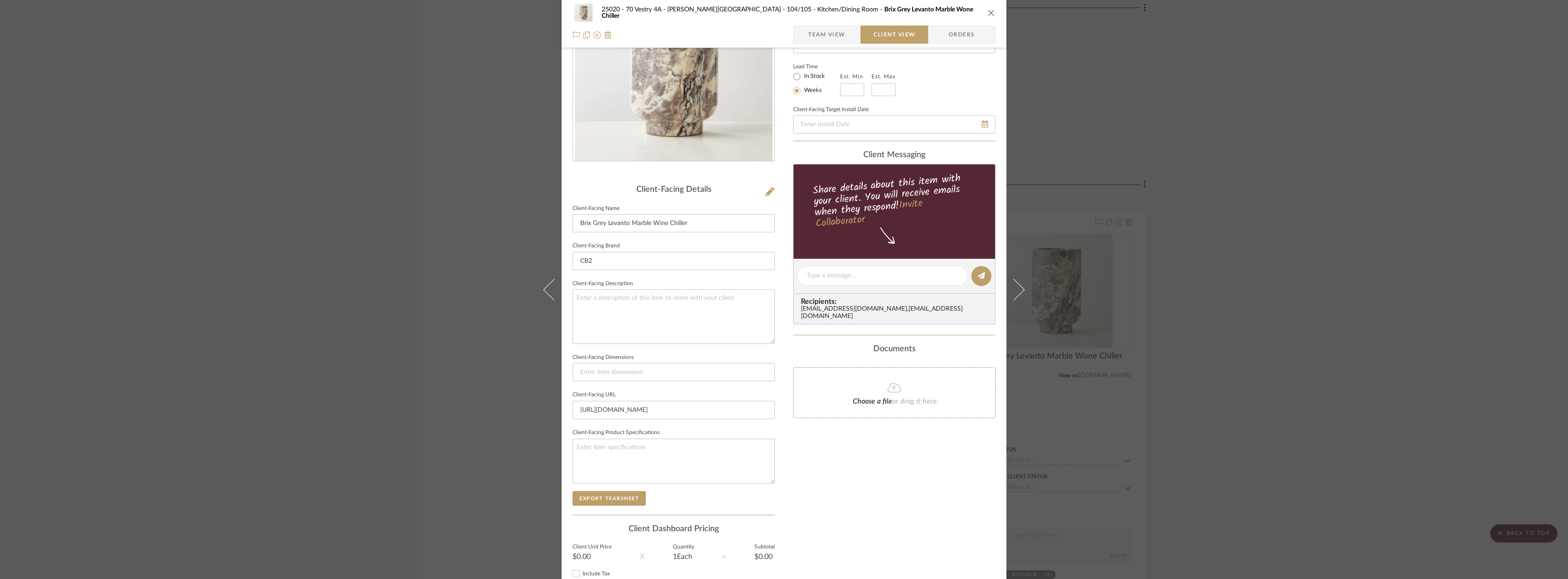
scroll to position [0, 0]
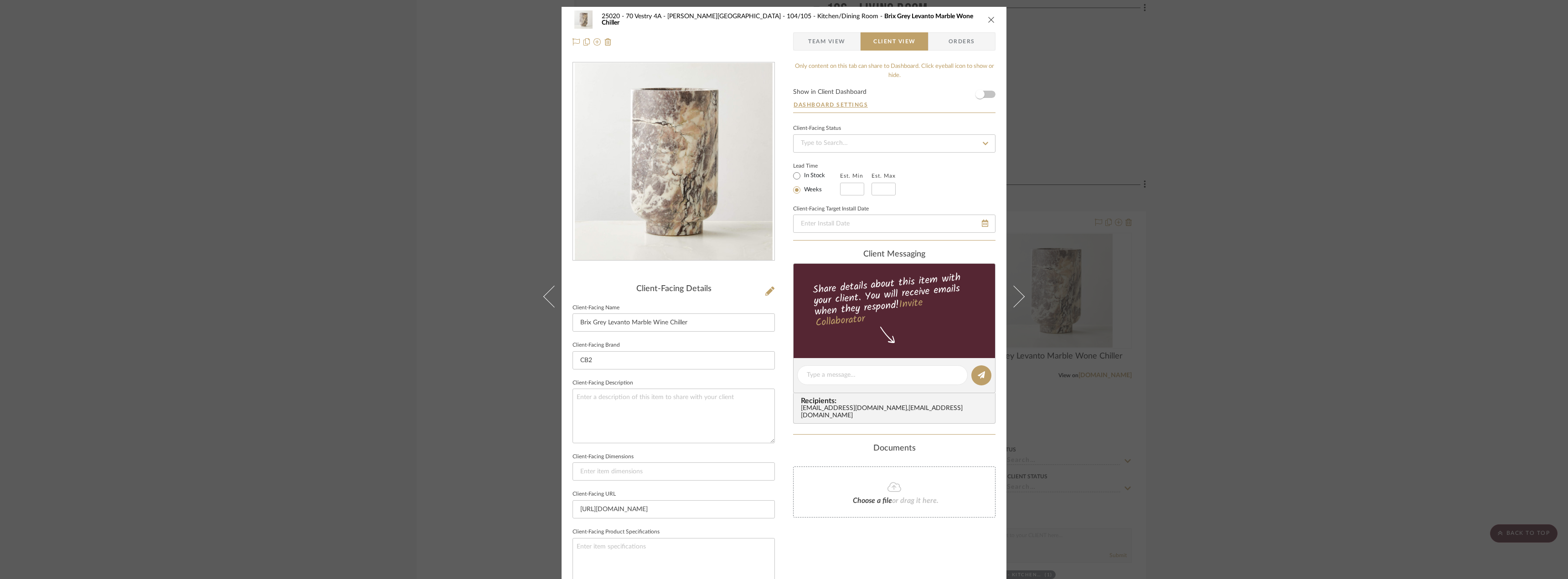
click at [990, 19] on icon "close" at bounding box center [991, 19] width 7 height 7
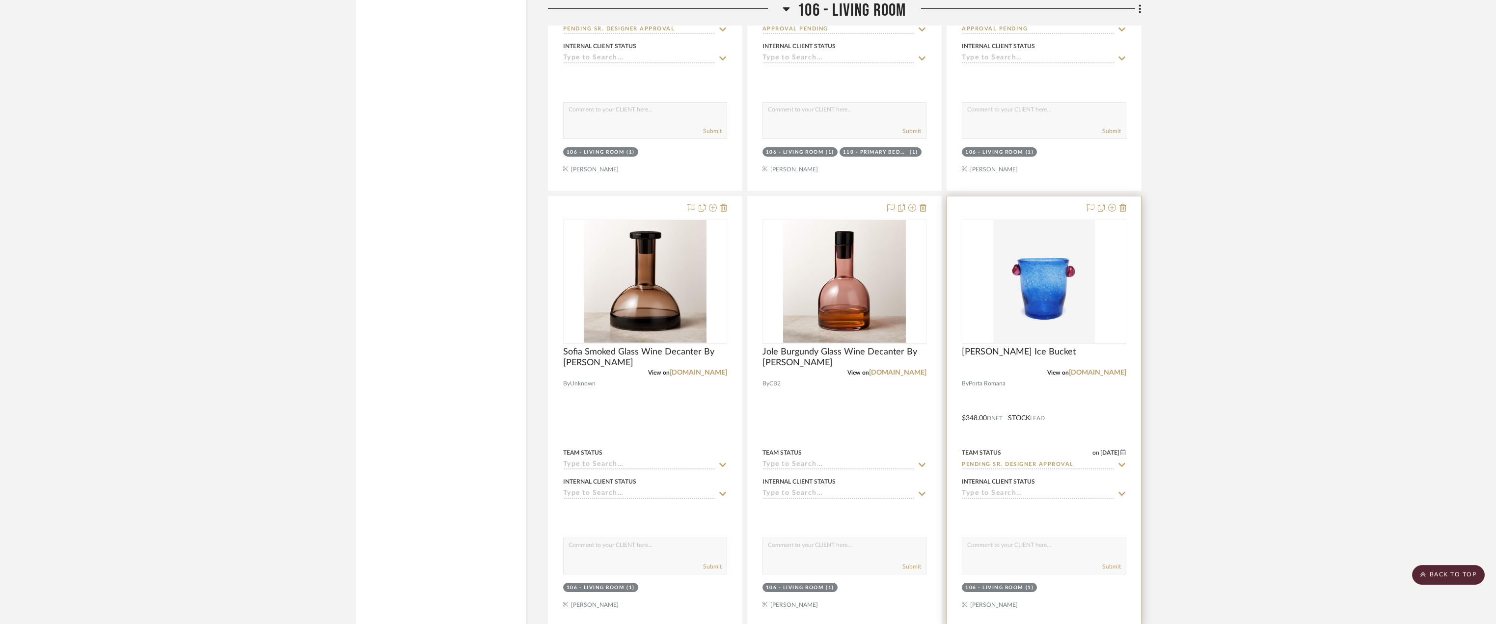
scroll to position [5709, 0]
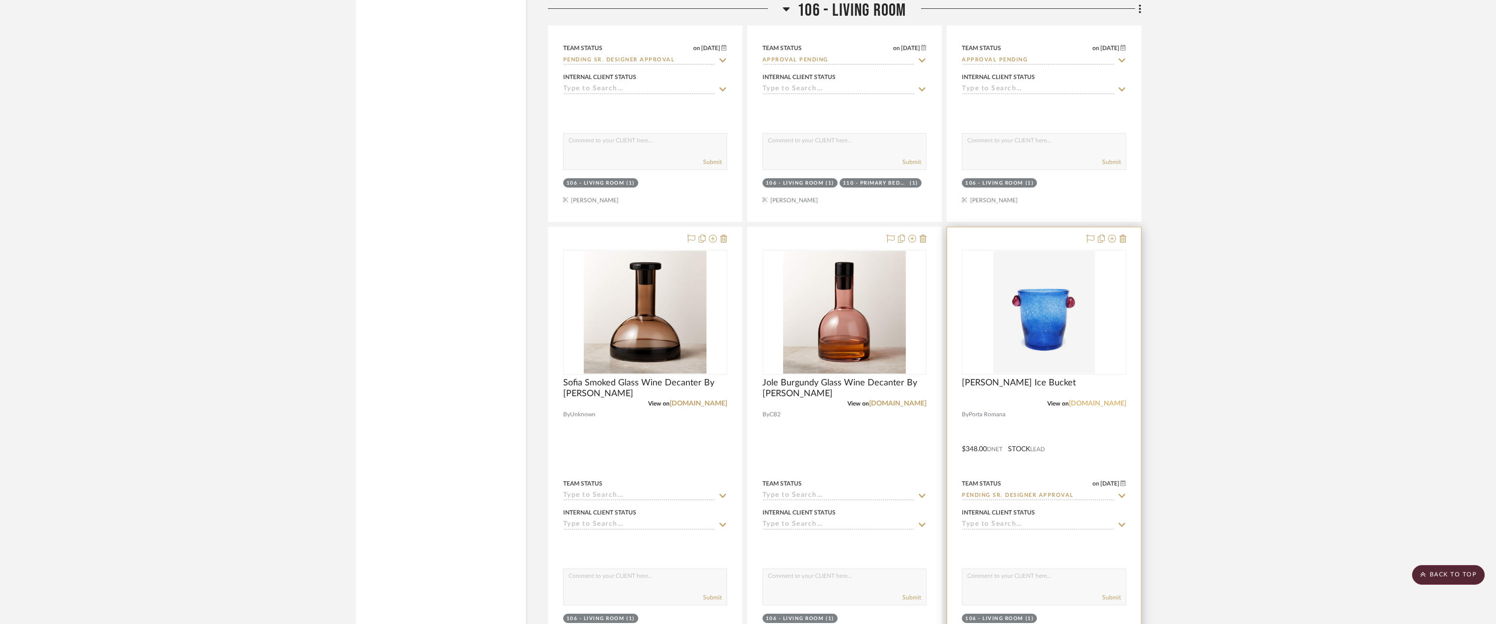
click at [1092, 404] on link "porta-nyc.com" at bounding box center [1097, 403] width 57 height 7
click at [1014, 495] on input "Pending Sr. Designer Approval" at bounding box center [1038, 495] width 152 height 9
click at [1046, 363] on img "0" at bounding box center [1044, 312] width 102 height 123
click at [1063, 355] on img "0" at bounding box center [1044, 312] width 102 height 123
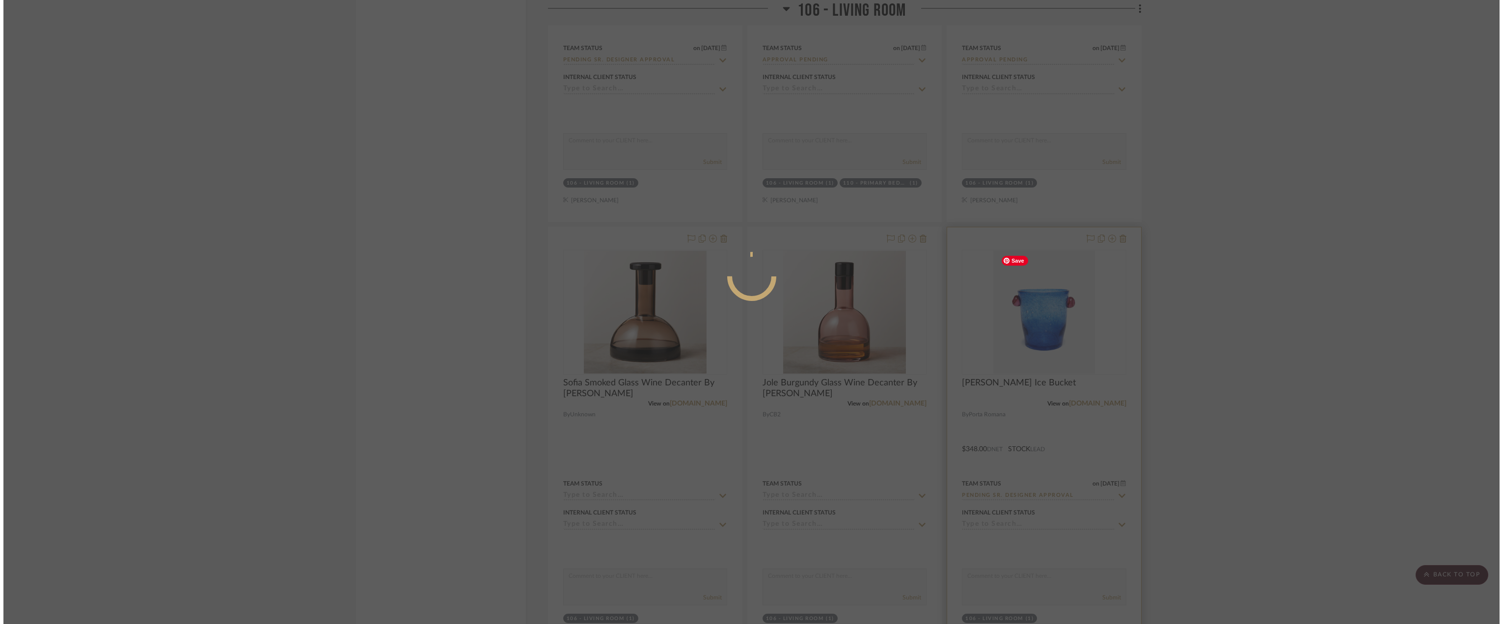
scroll to position [0, 0]
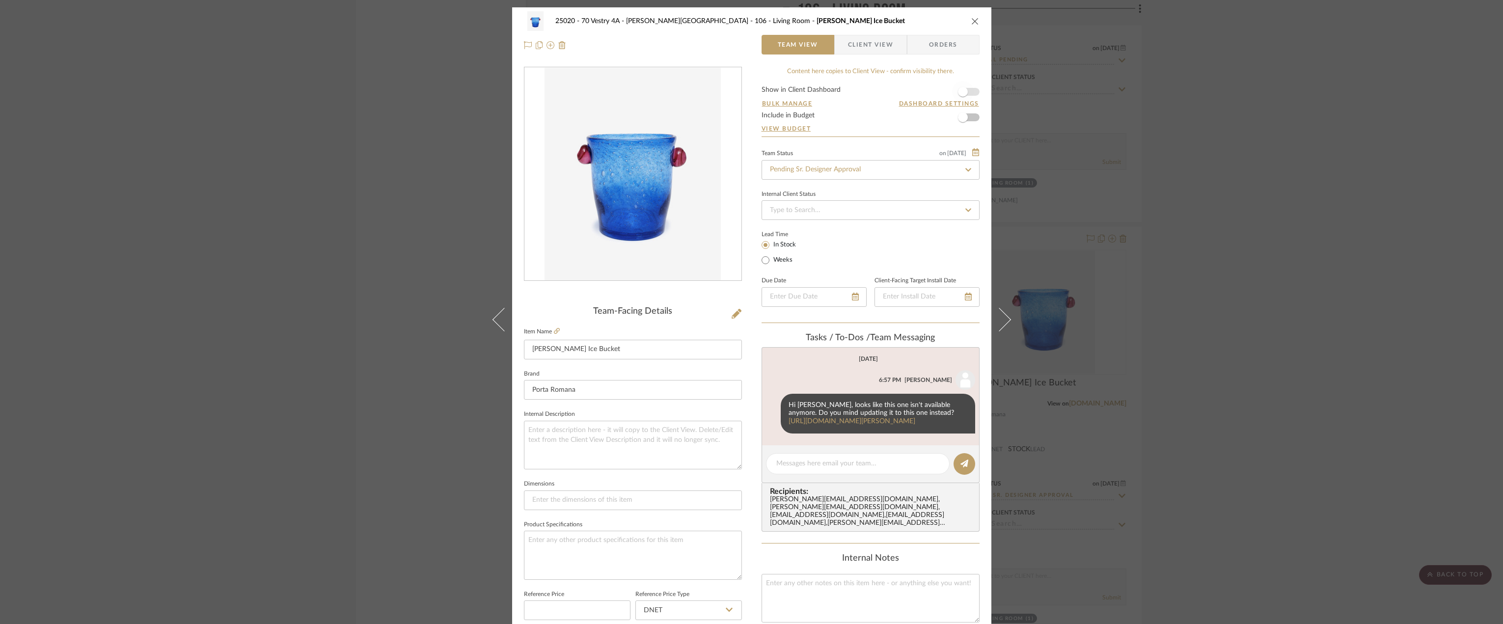
click at [965, 90] on span "button" at bounding box center [963, 92] width 22 height 22
drag, startPoint x: 840, startPoint y: 29, endPoint x: 847, endPoint y: 40, distance: 12.7
click at [840, 29] on button at bounding box center [844, 22] width 38 height 36
click at [857, 48] on span "Client View" at bounding box center [870, 45] width 45 height 20
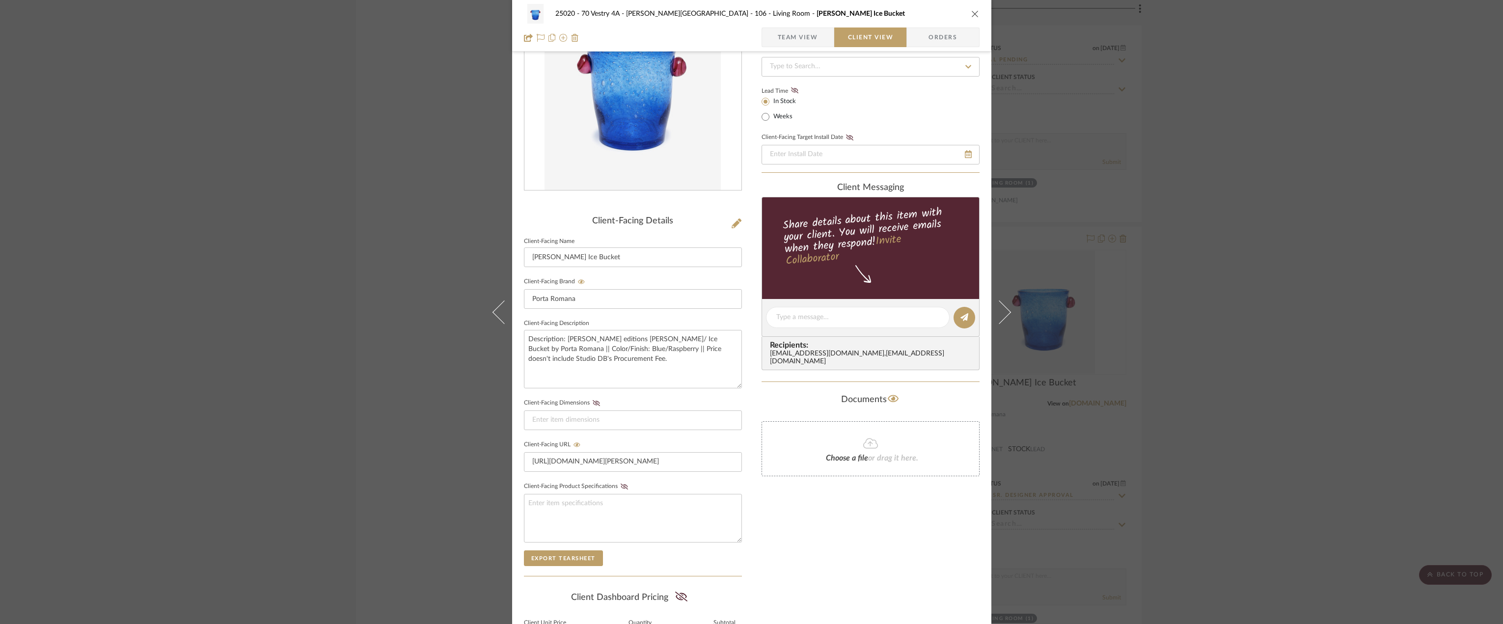
scroll to position [201, 0]
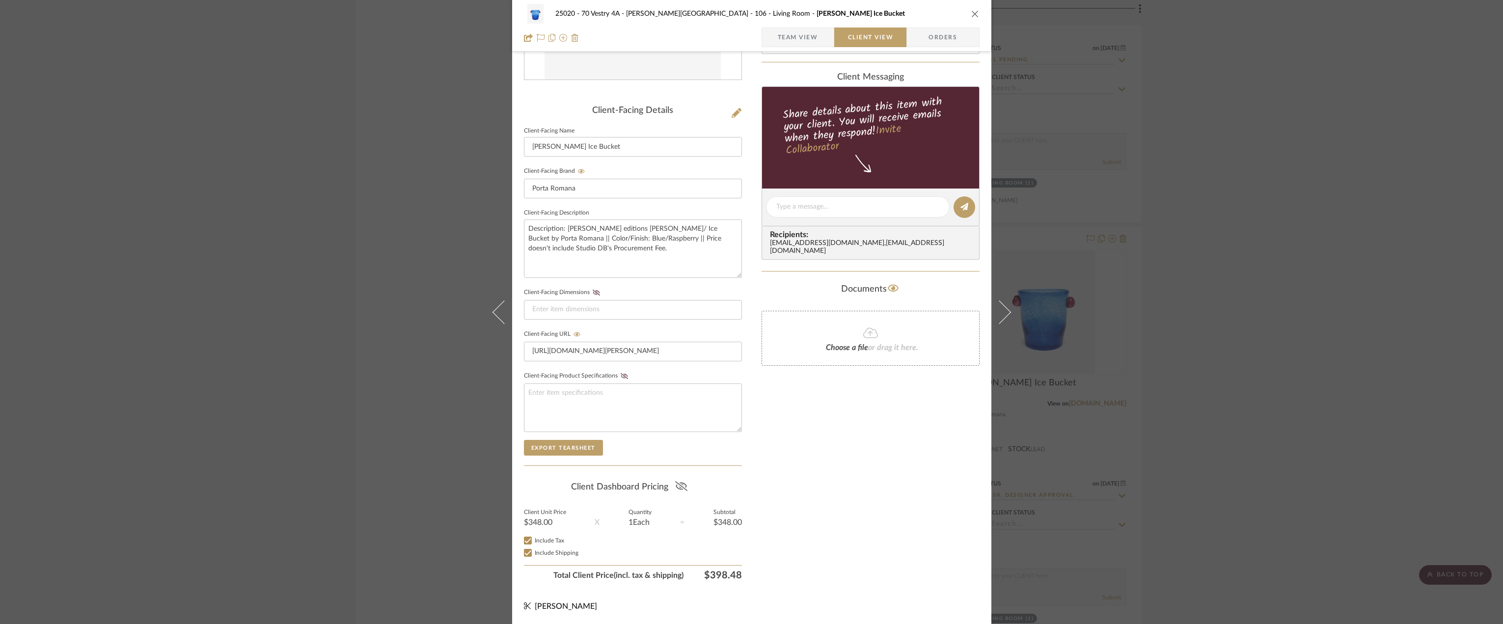
click at [680, 488] on icon at bounding box center [681, 486] width 12 height 10
click at [776, 484] on div "Only content on this tab can share to Dashboard. Click eyeball icon to show or …" at bounding box center [870, 225] width 218 height 719
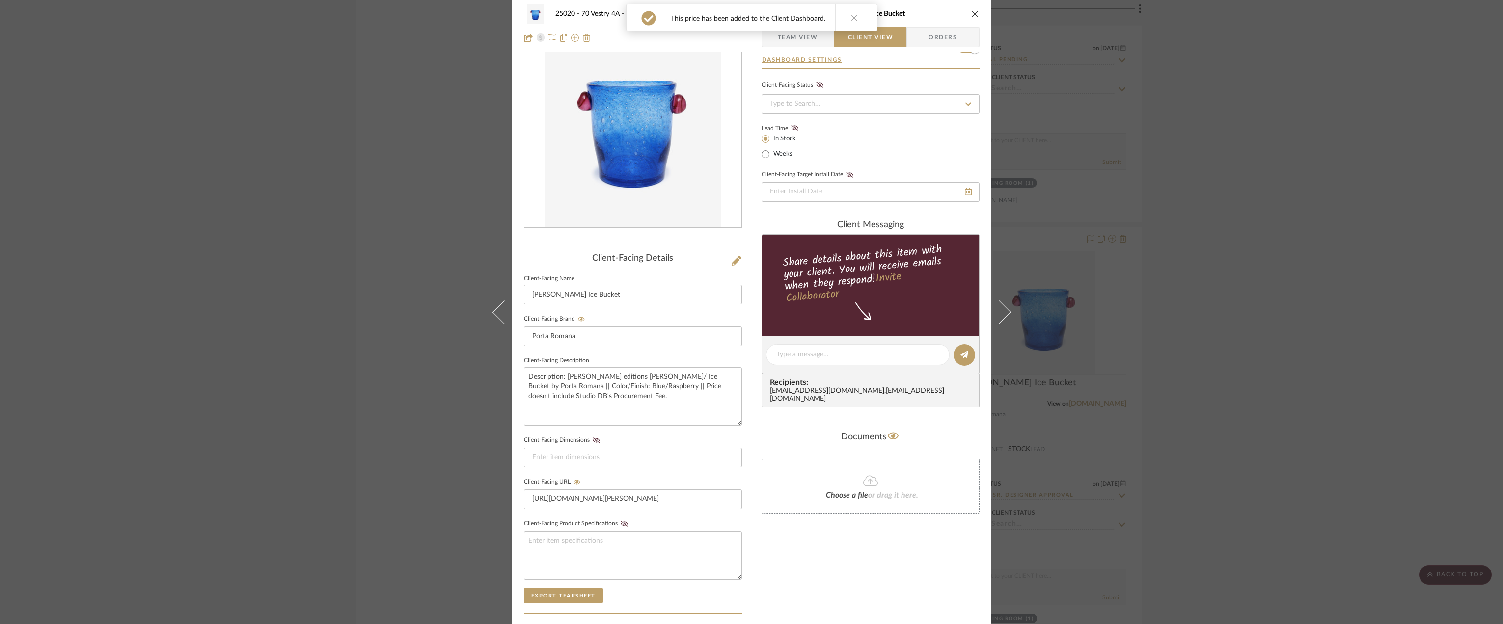
scroll to position [0, 0]
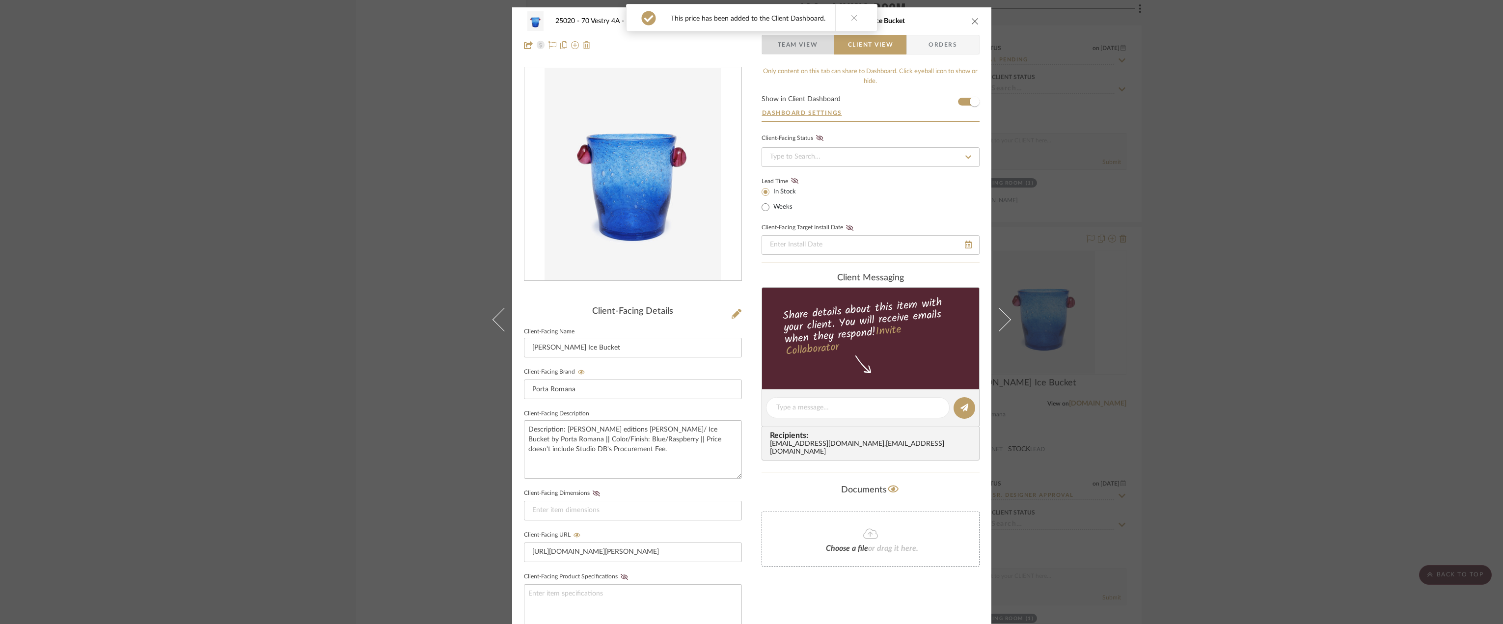
click at [804, 53] on span "Team View" at bounding box center [798, 45] width 40 height 20
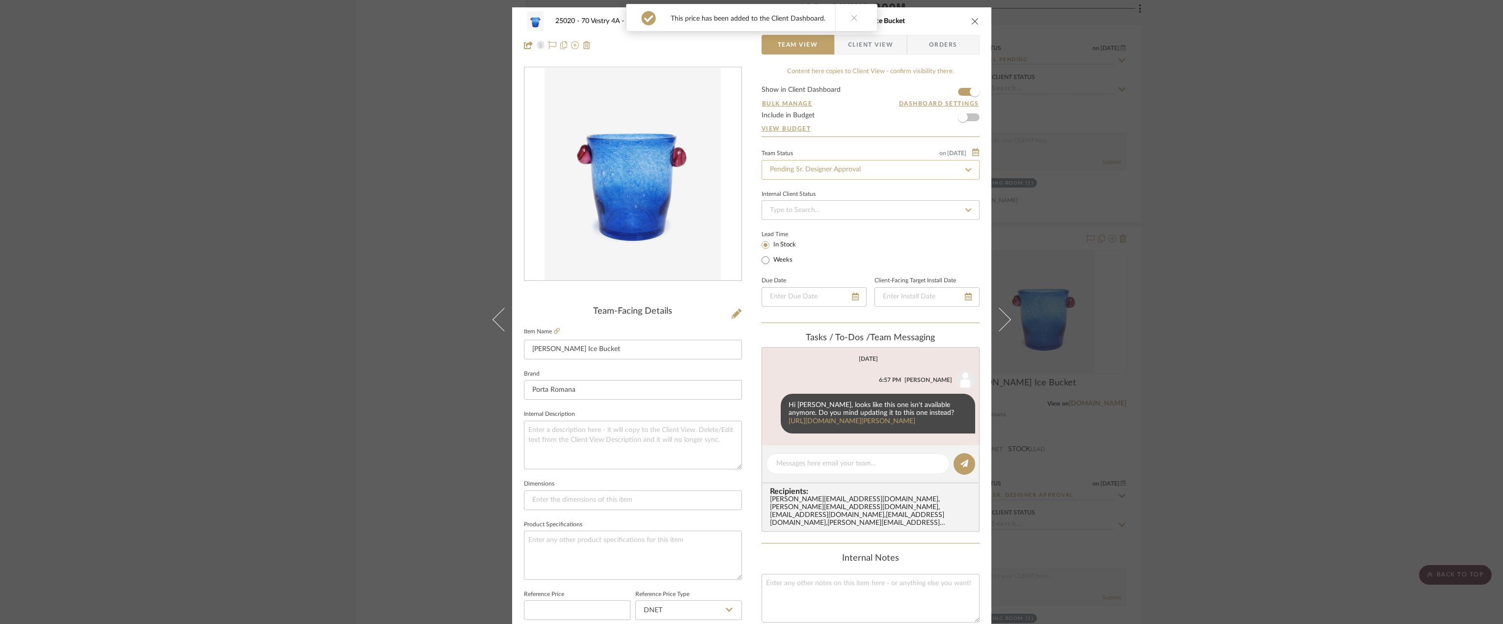
click at [827, 168] on input "Pending Sr. Designer Approval" at bounding box center [870, 170] width 218 height 20
type input "approval"
click at [832, 229] on div "Approval Pending" at bounding box center [866, 221] width 217 height 25
type input "[DATE]"
type input "Approval Pending"
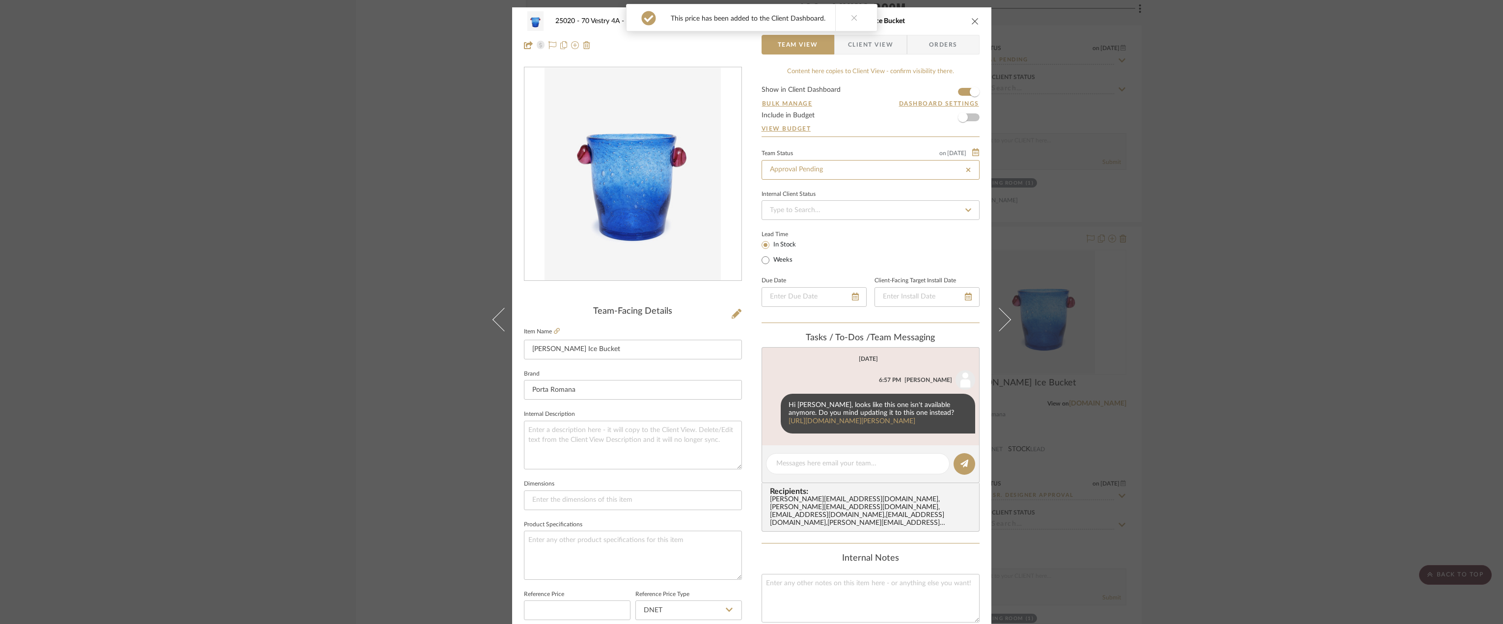
type input "[DATE]"
type input "Approval Pending"
click at [1307, 216] on div "25020 - 70 Vestry 4A - Grant-Stanleigh 106 - Living Room La Romaine Ice Bucket …" at bounding box center [751, 312] width 1503 height 624
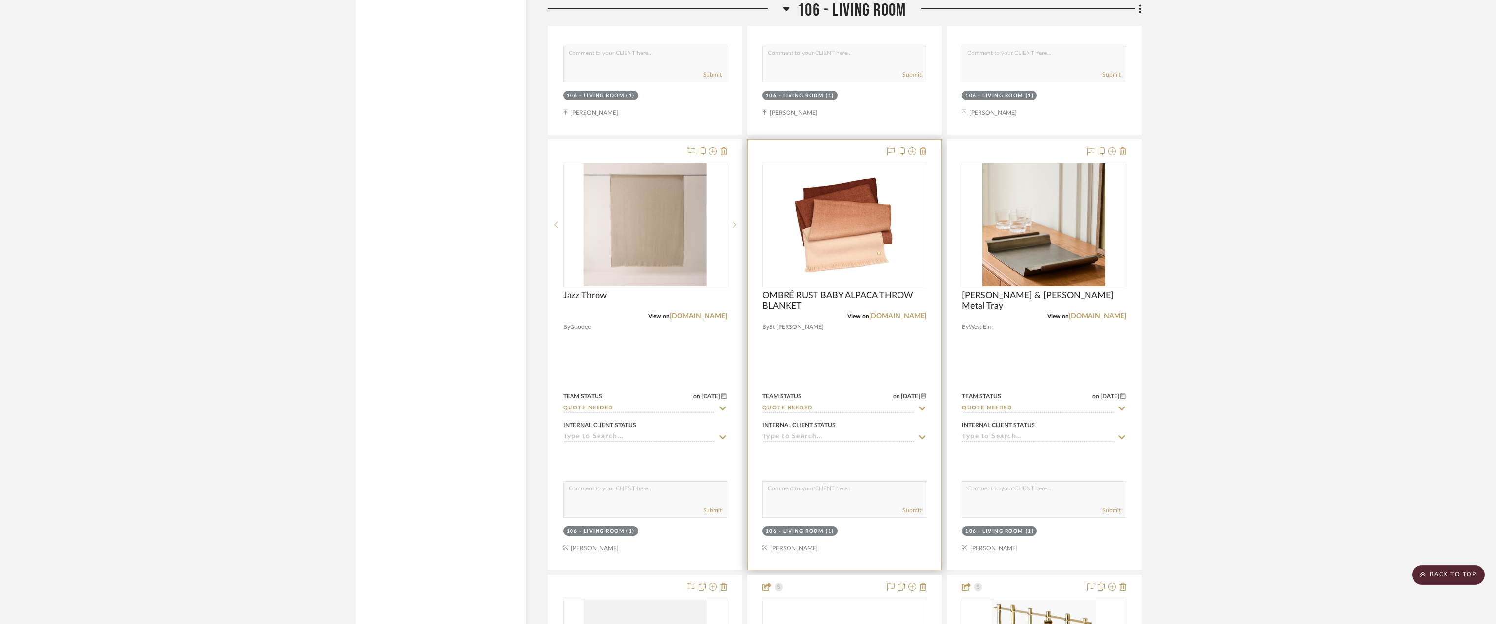
scroll to position [4874, 0]
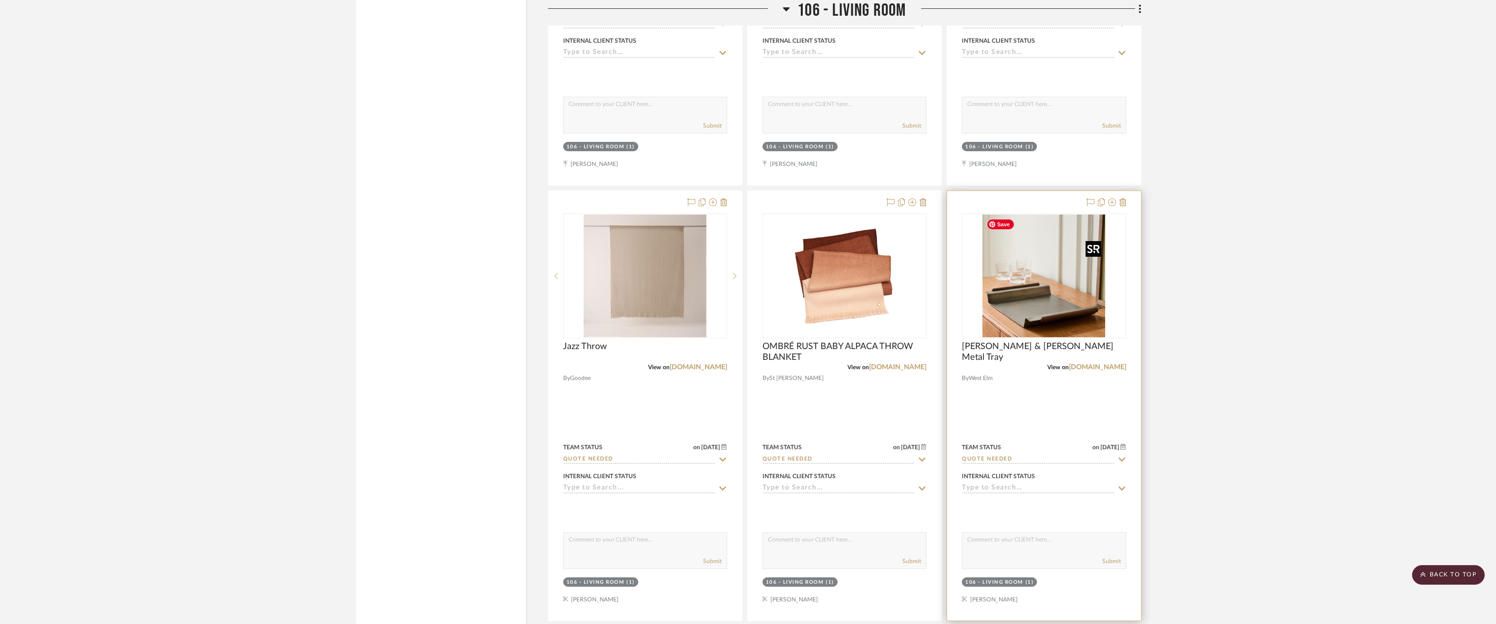
click at [1027, 297] on img "0" at bounding box center [1043, 276] width 123 height 123
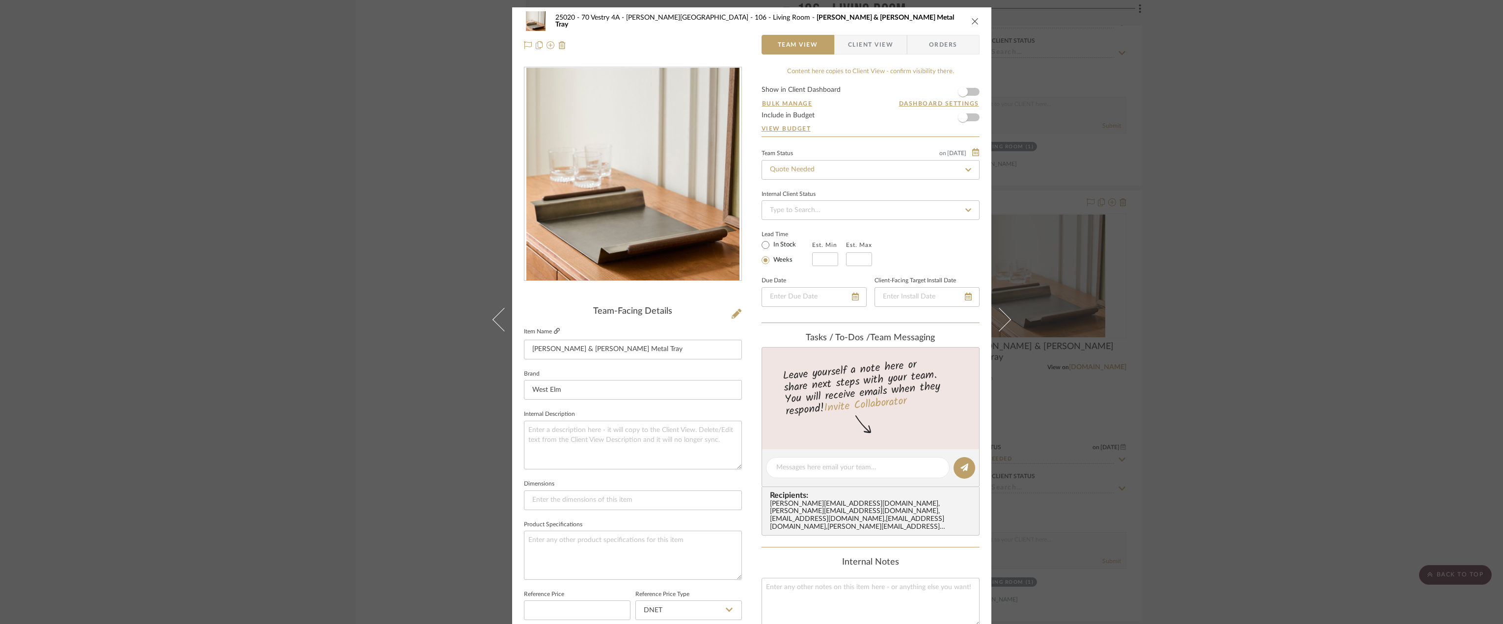
click at [555, 329] on icon at bounding box center [557, 331] width 6 height 6
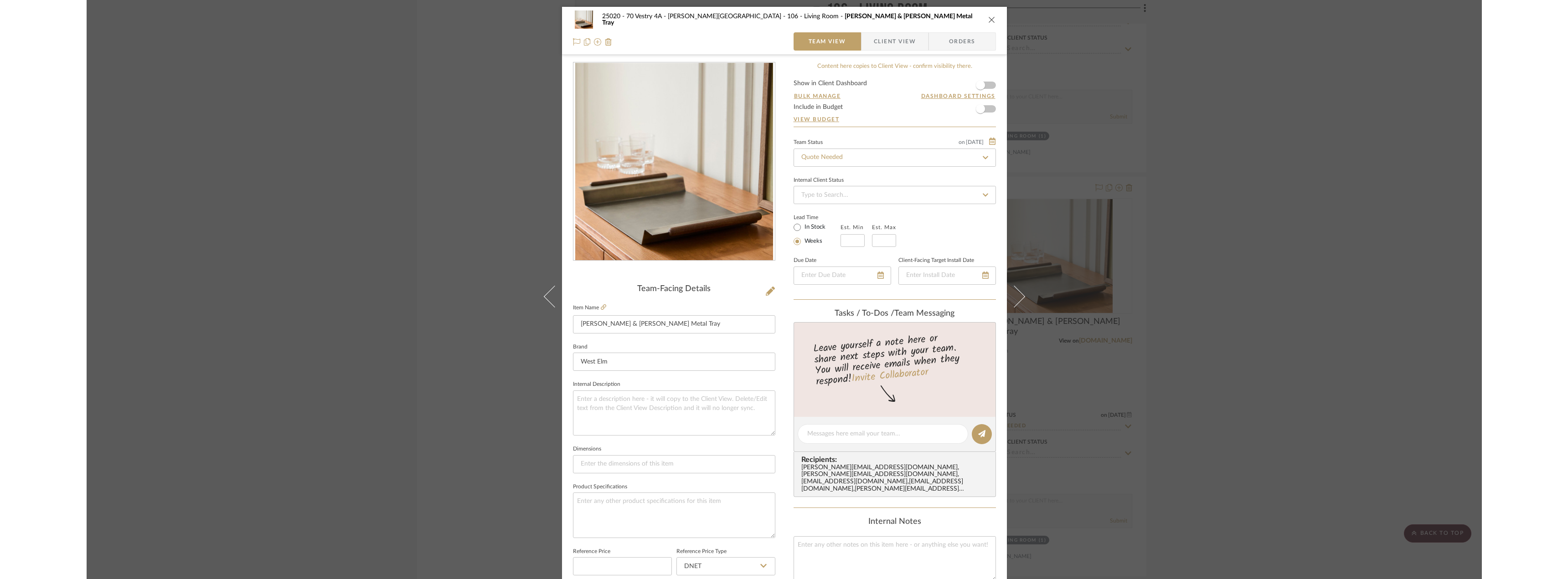
scroll to position [269, 0]
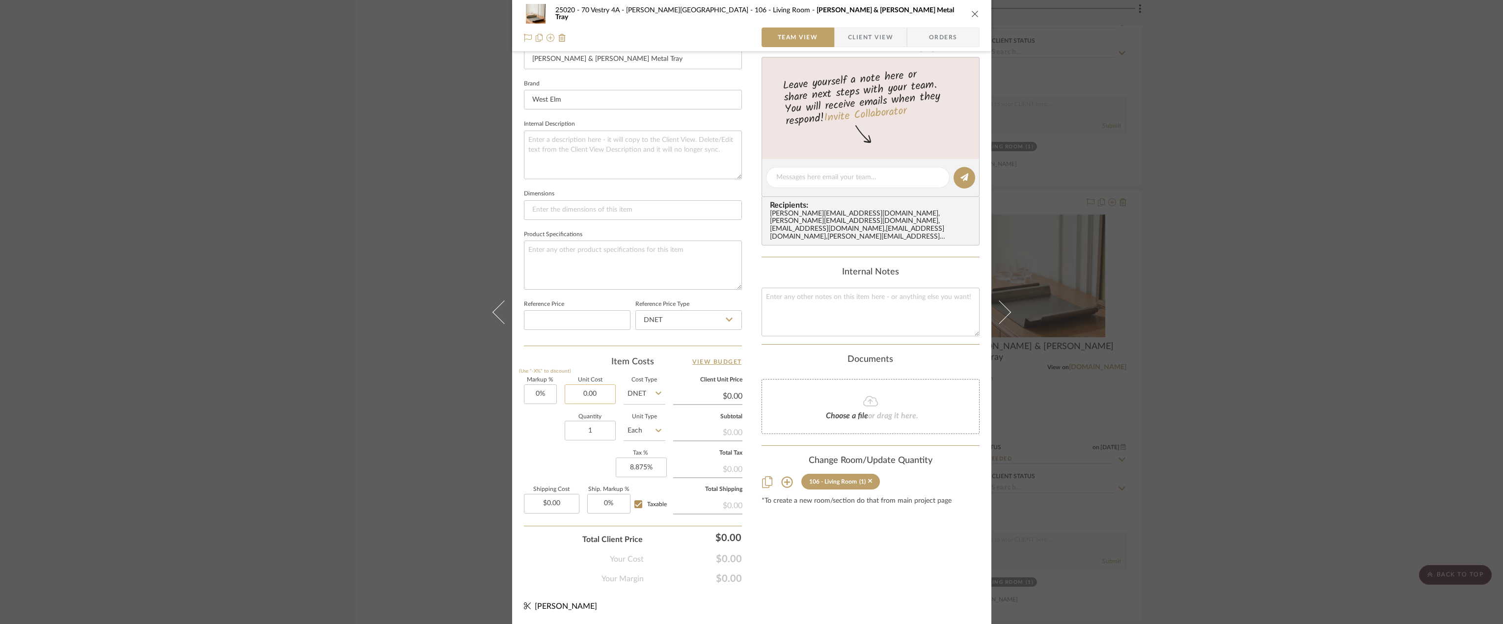
click at [597, 390] on input "0.00" at bounding box center [590, 394] width 51 height 20
type input "$103.20"
click at [814, 561] on div "Content here copies to Client View - confirm visibility there. Show in Client D…" at bounding box center [870, 181] width 218 height 808
type input "$103.20"
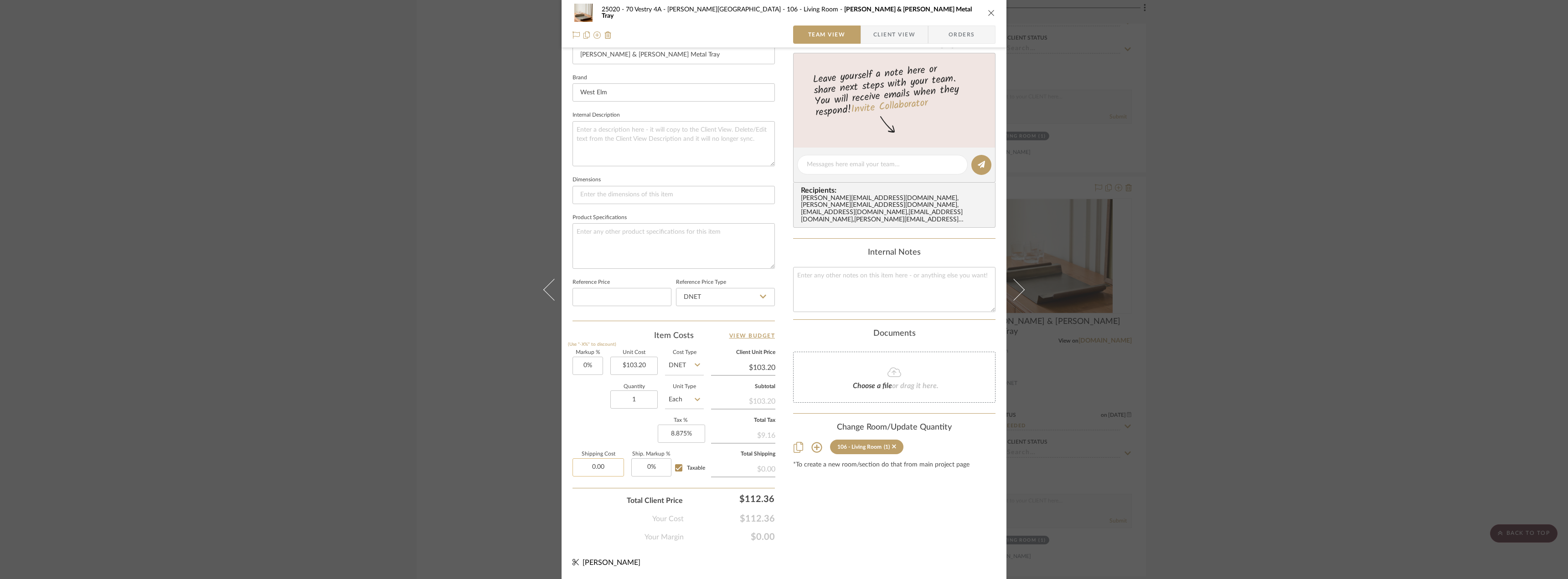
click at [604, 469] on input "0.00" at bounding box center [598, 468] width 51 height 19
type input "$19.00"
click at [882, 518] on div "Content here copies to Client View - confirm visibility there. Show in Client D…" at bounding box center [894, 168] width 202 height 750
click at [676, 469] on input "Taxable" at bounding box center [679, 468] width 15 height 15
checkbox input "false"
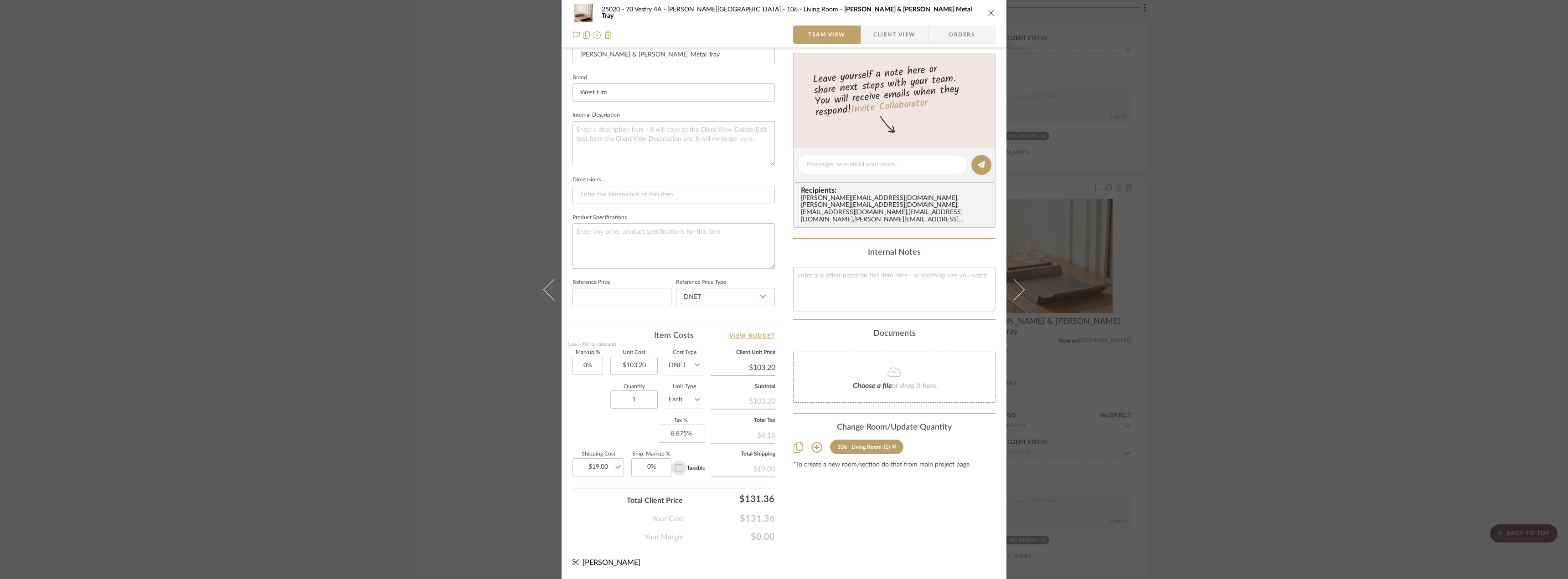
click at [676, 469] on input "Taxable" at bounding box center [679, 468] width 15 height 15
checkbox input "true"
click at [854, 514] on div "Content here copies to Client View - confirm visibility there. Show in Client D…" at bounding box center [894, 168] width 202 height 750
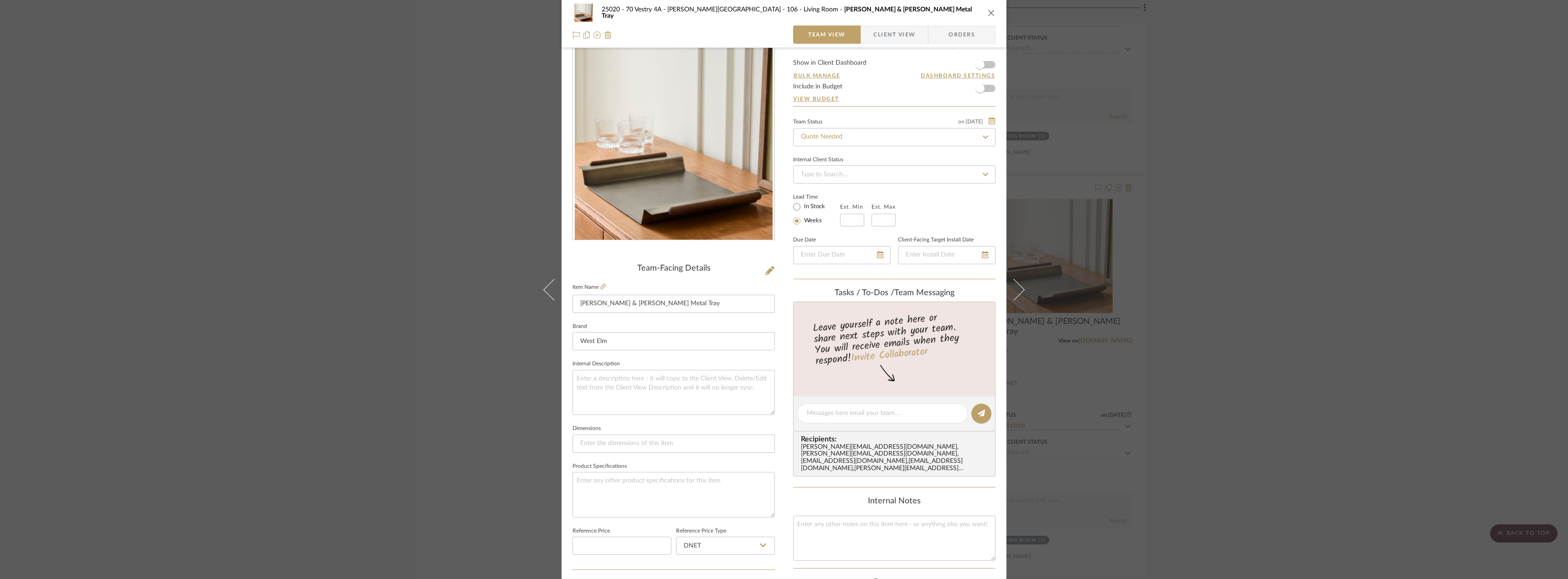
scroll to position [0, 0]
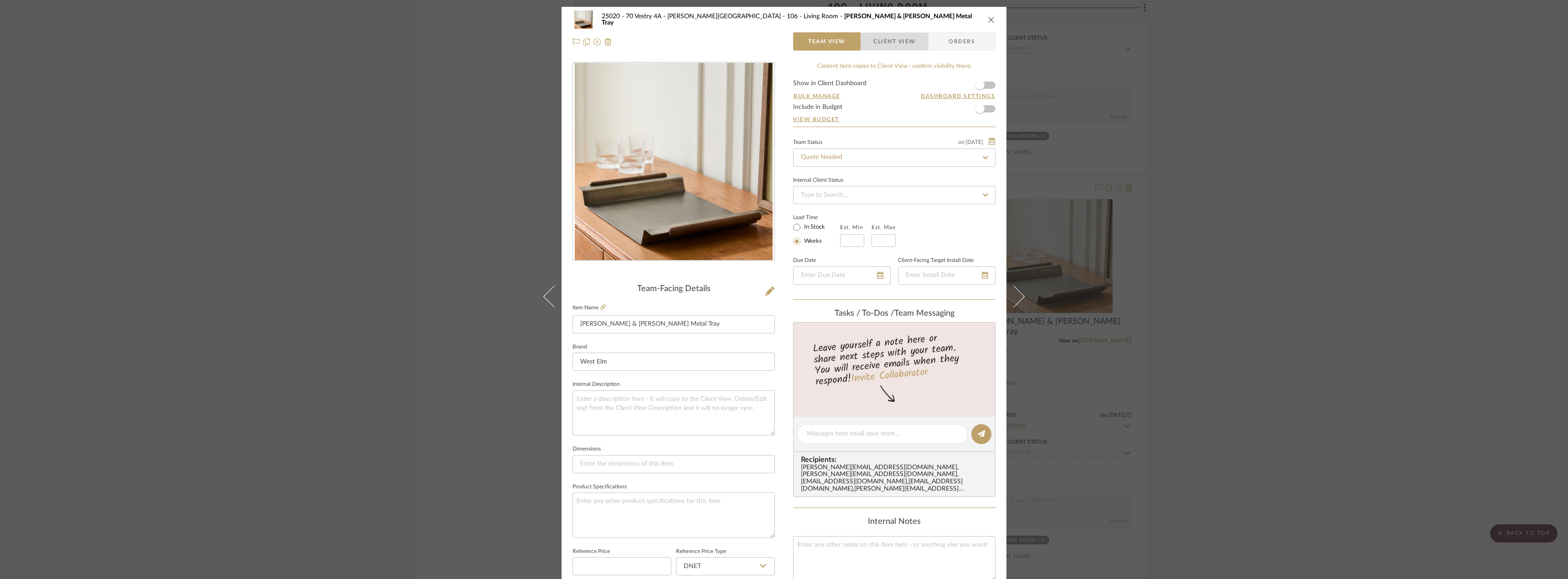
click at [865, 39] on span "button" at bounding box center [866, 42] width 12 height 19
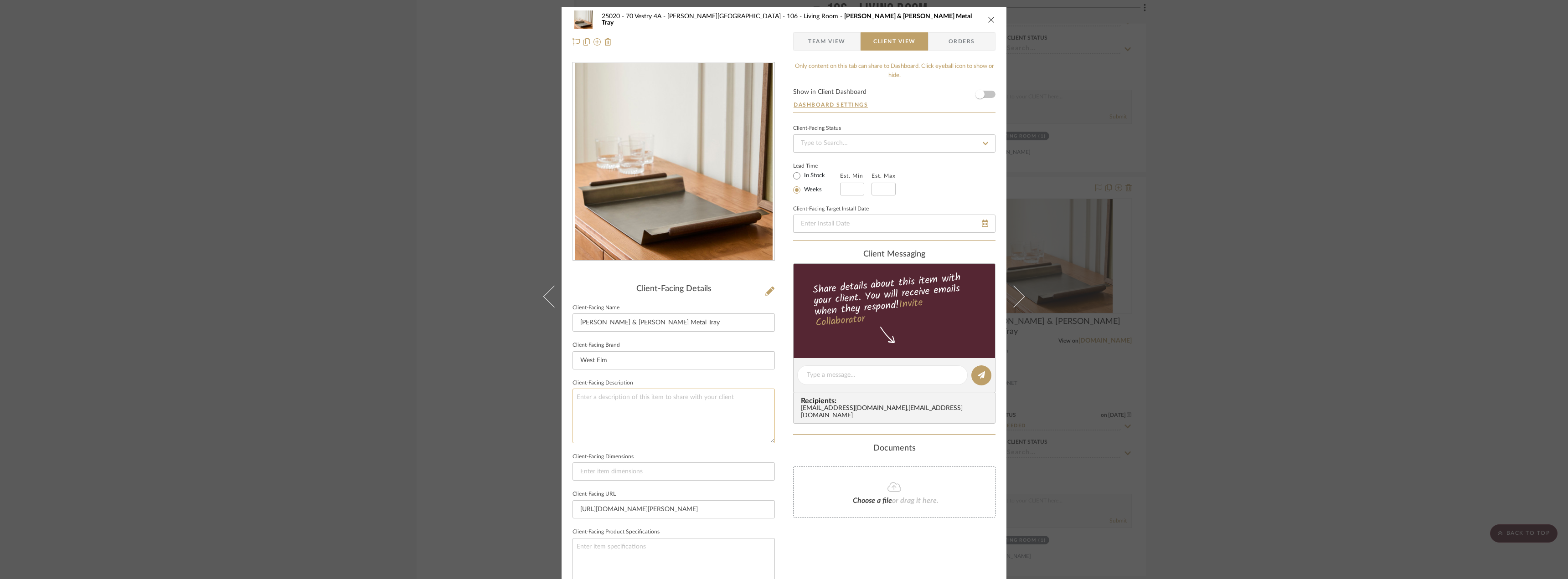
click at [669, 430] on textarea at bounding box center [674, 416] width 202 height 54
type textarea "C"
type textarea "Description: Pierce & Ward Metal Tray by West Elm || Price does not include Stu…"
click at [807, 168] on label "Lead Time" at bounding box center [816, 165] width 47 height 8
click at [813, 173] on label "In Stock" at bounding box center [813, 175] width 23 height 8
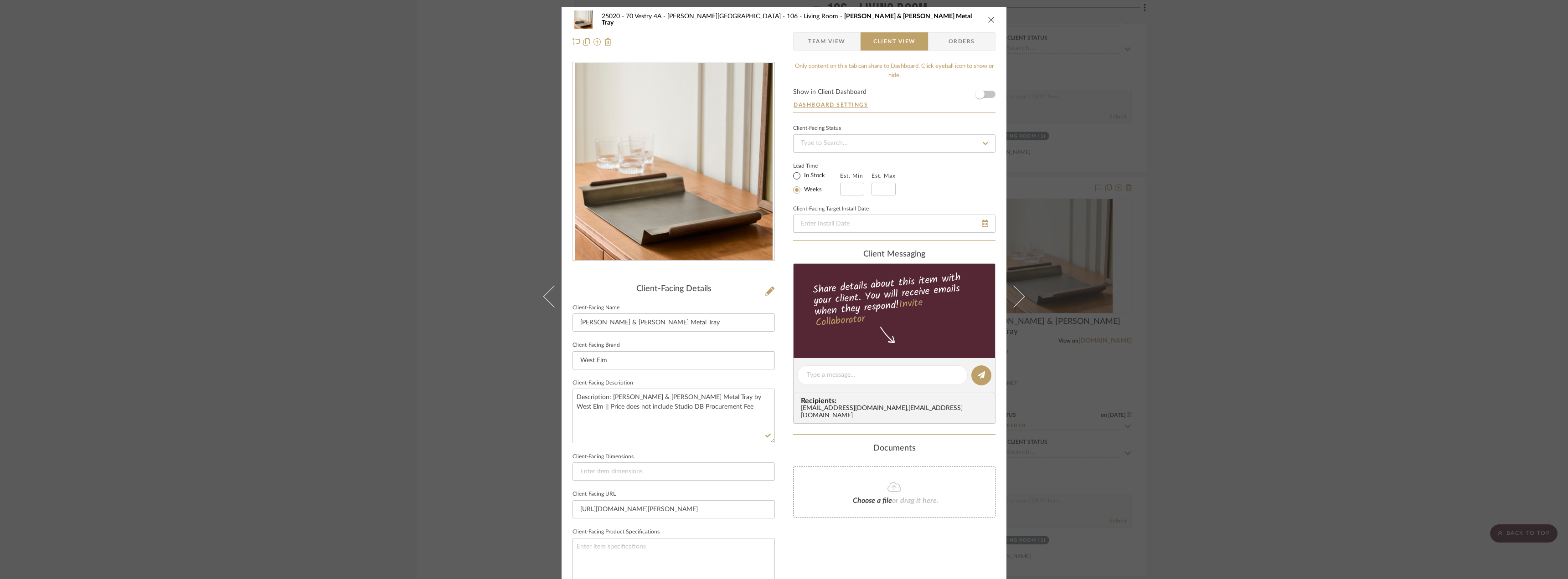
click at [802, 173] on input "In Stock" at bounding box center [797, 176] width 11 height 11
radio input "true"
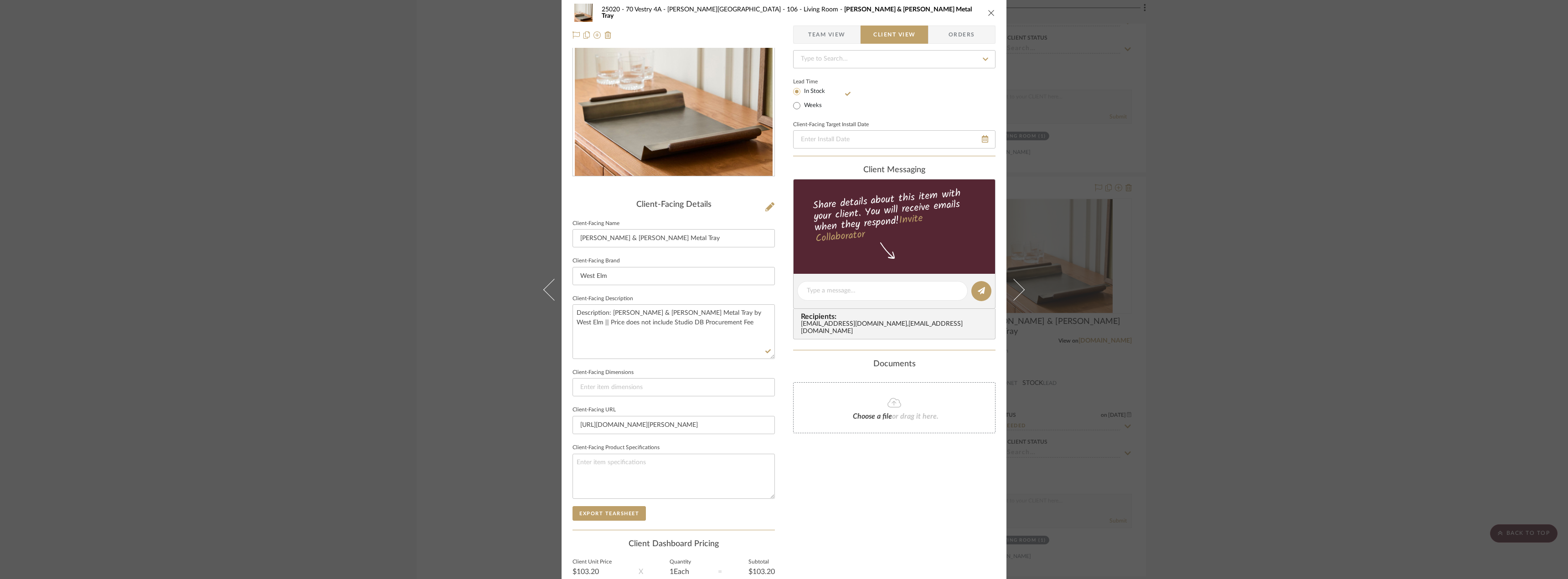
scroll to position [172, 0]
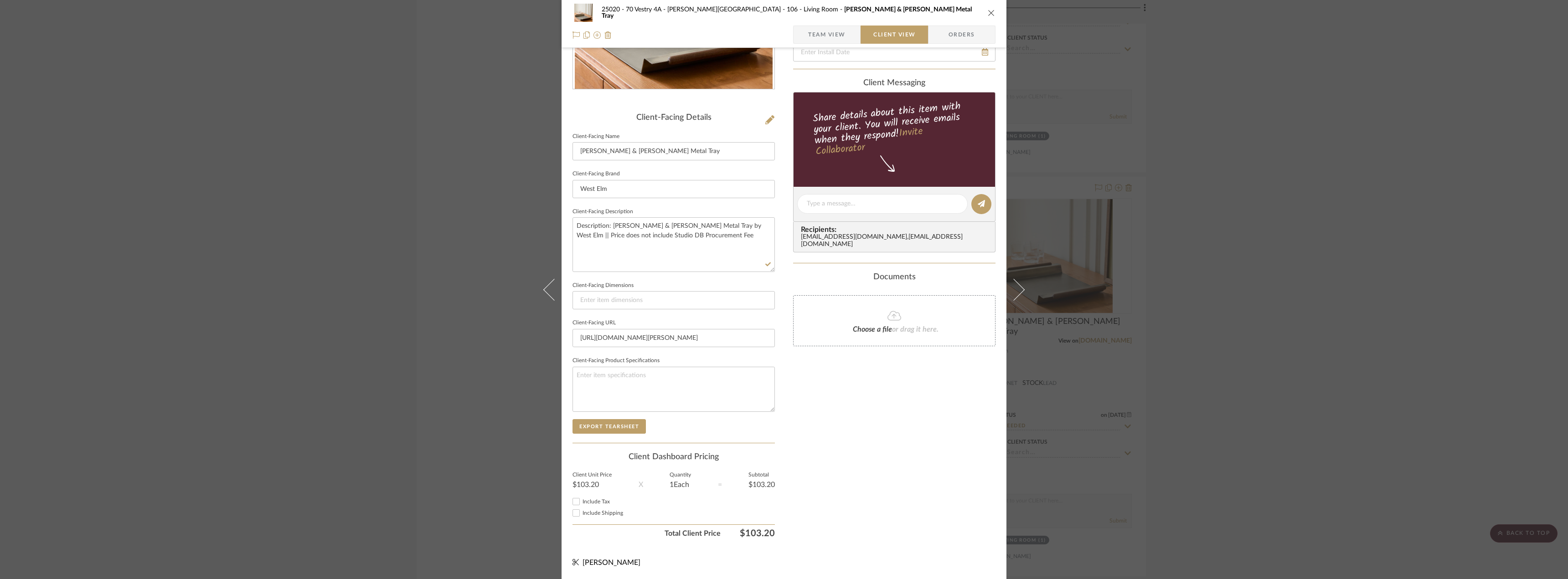
click at [593, 508] on div "Include Shipping" at bounding box center [674, 513] width 202 height 11
click at [595, 500] on span "Include Tax" at bounding box center [595, 502] width 27 height 6
click at [581, 500] on input "Include Tax" at bounding box center [577, 502] width 11 height 11
checkbox input "true"
click at [595, 510] on span "Include Shipping" at bounding box center [603, 513] width 41 height 6
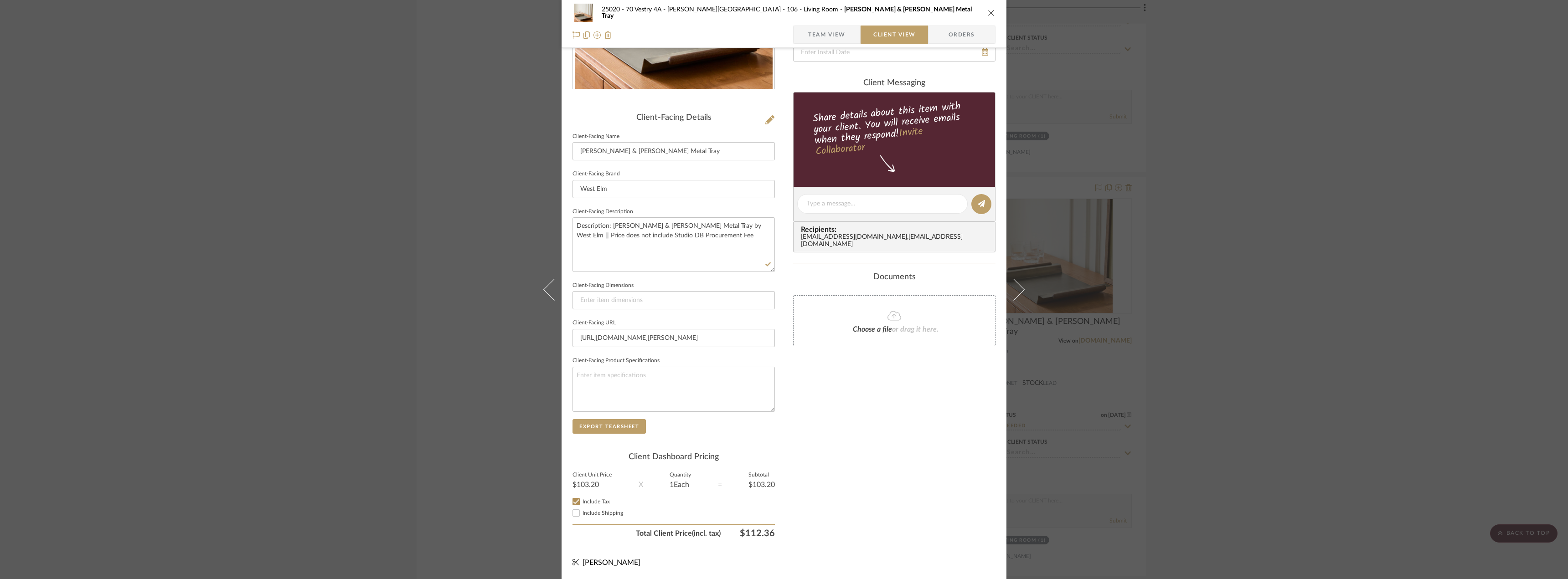
click at [581, 510] on input "Include Shipping" at bounding box center [577, 513] width 11 height 11
checkbox input "true"
click at [832, 484] on div "Only content on this tab can share to Dashboard. Click eyeball icon to show or …" at bounding box center [894, 216] width 202 height 651
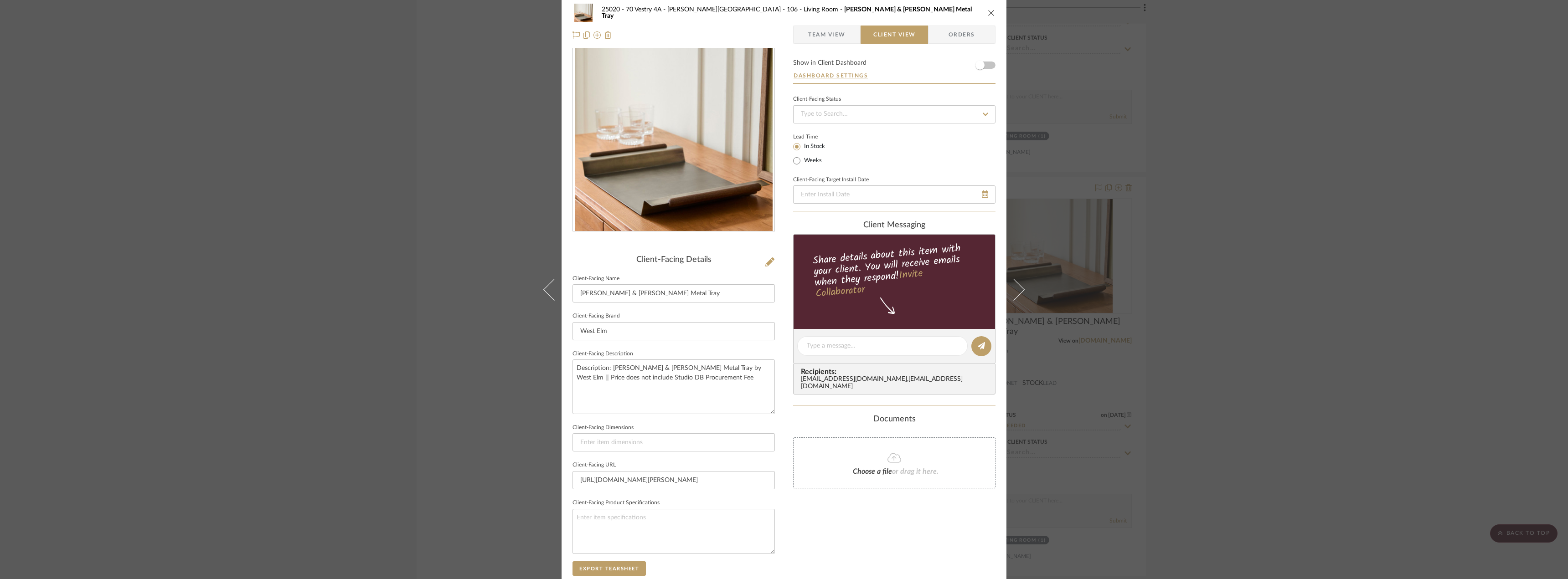
scroll to position [0, 0]
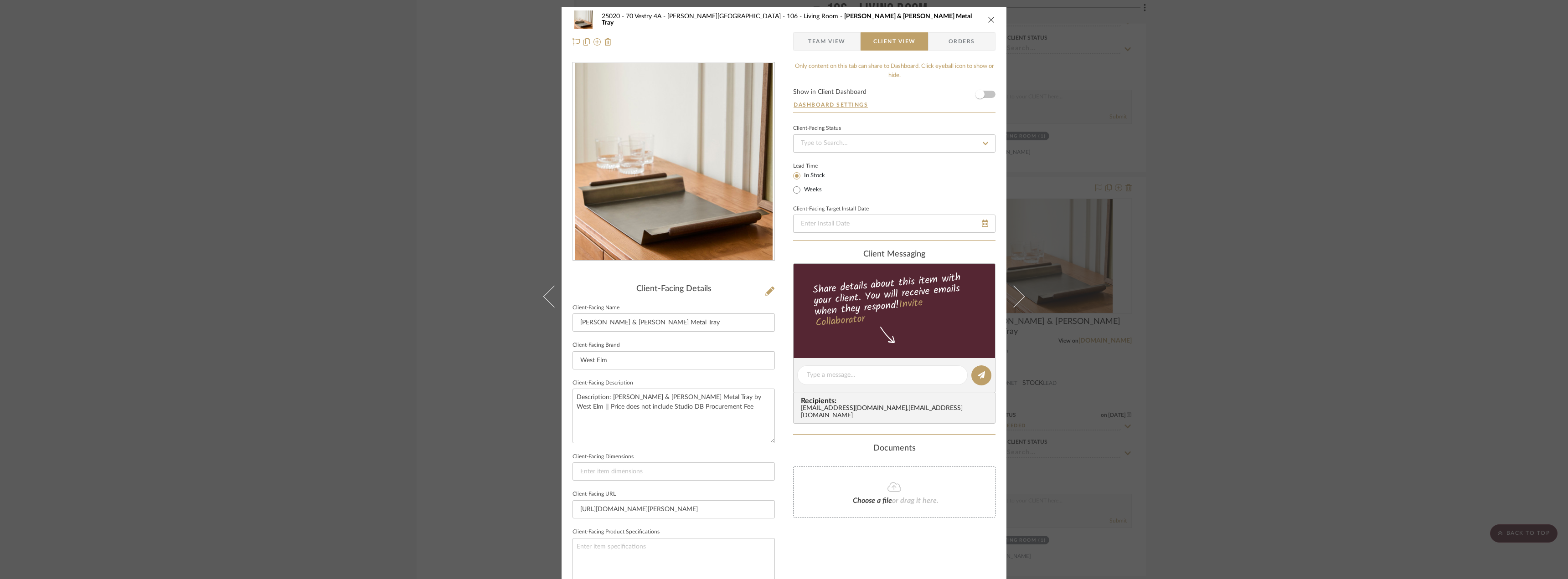
click at [832, 43] on span "Team View" at bounding box center [826, 42] width 37 height 19
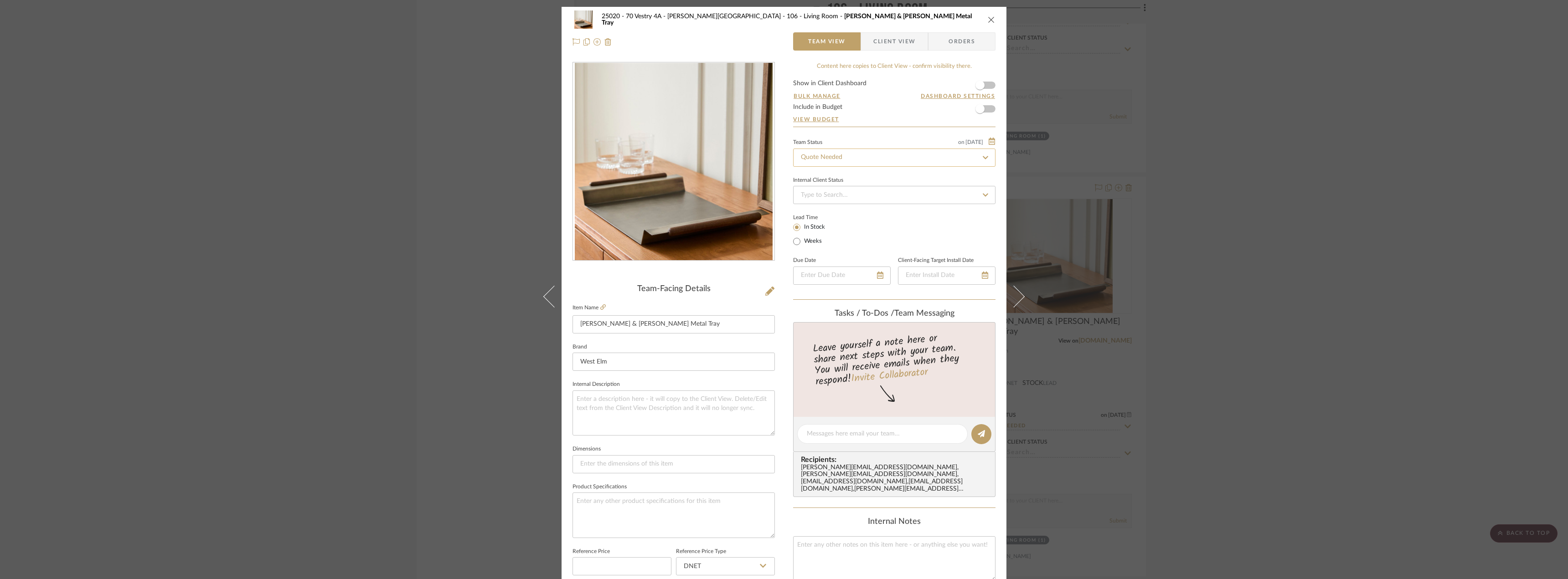
click at [872, 154] on input "Quote Needed" at bounding box center [894, 158] width 202 height 19
click at [843, 212] on div "Approval Pending" at bounding box center [890, 205] width 201 height 23
click at [891, 51] on div "25020 - 70 Vestry 4A - Grant-Stanleigh 106 - Living Room Pierce & Ward Metal Tr…" at bounding box center [784, 31] width 445 height 48
click at [905, 41] on span "Client View" at bounding box center [894, 42] width 42 height 19
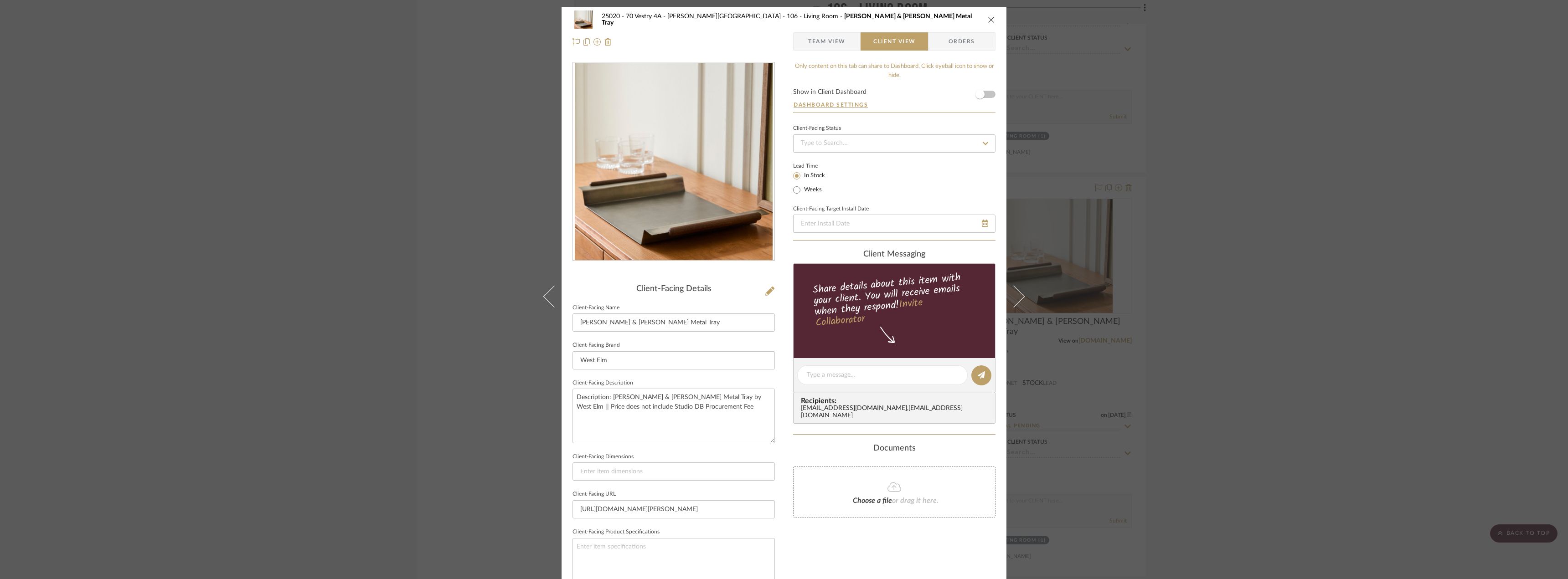
click at [988, 19] on icon "close" at bounding box center [991, 19] width 7 height 7
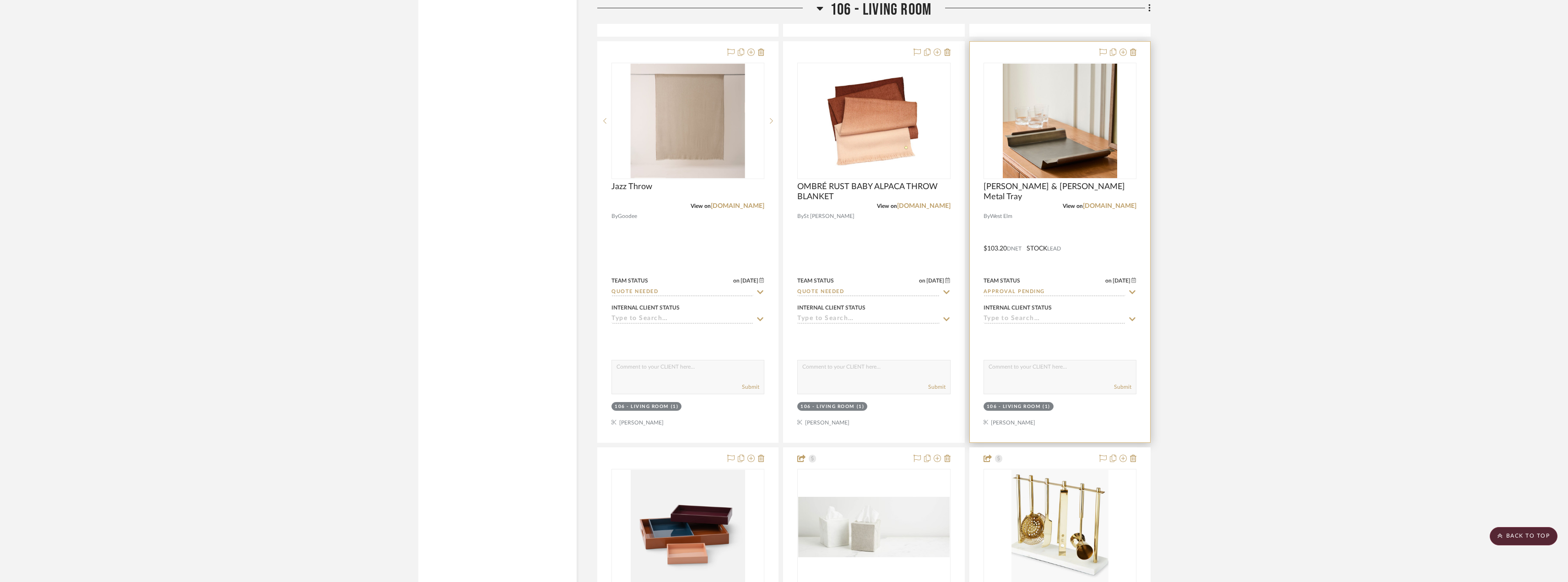
scroll to position [4730, 0]
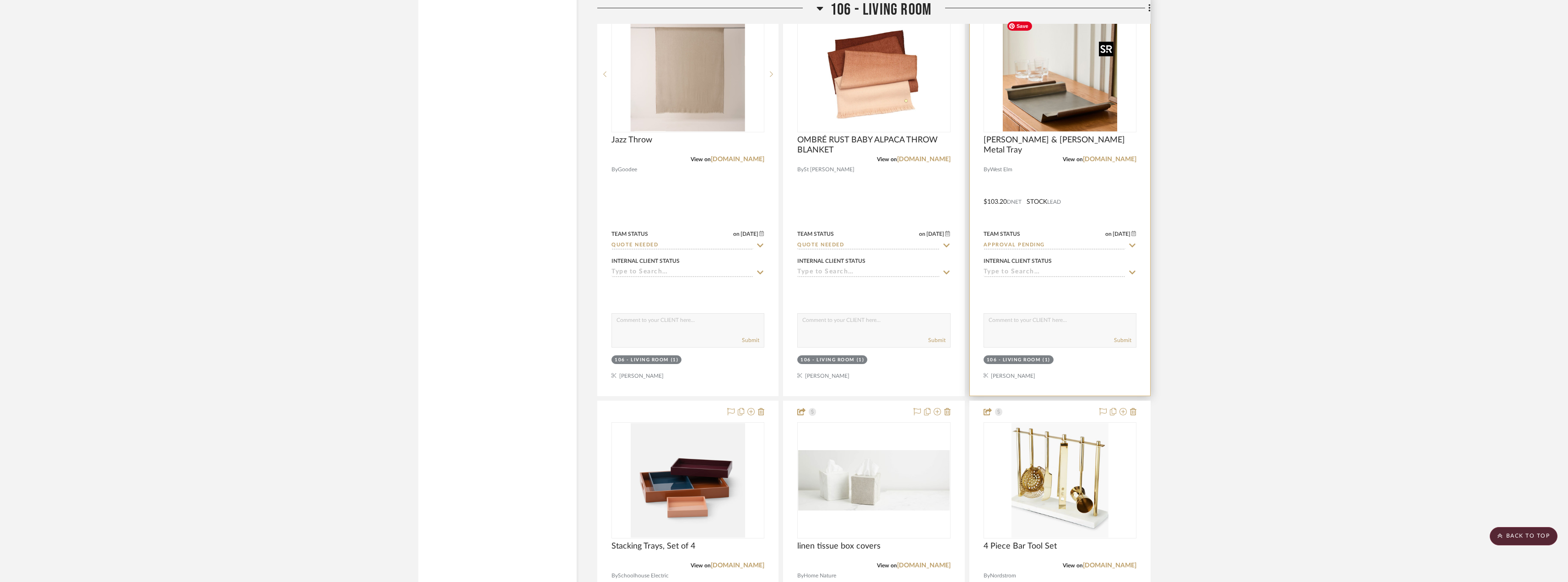
click at [1091, 109] on img "0" at bounding box center [1060, 74] width 115 height 115
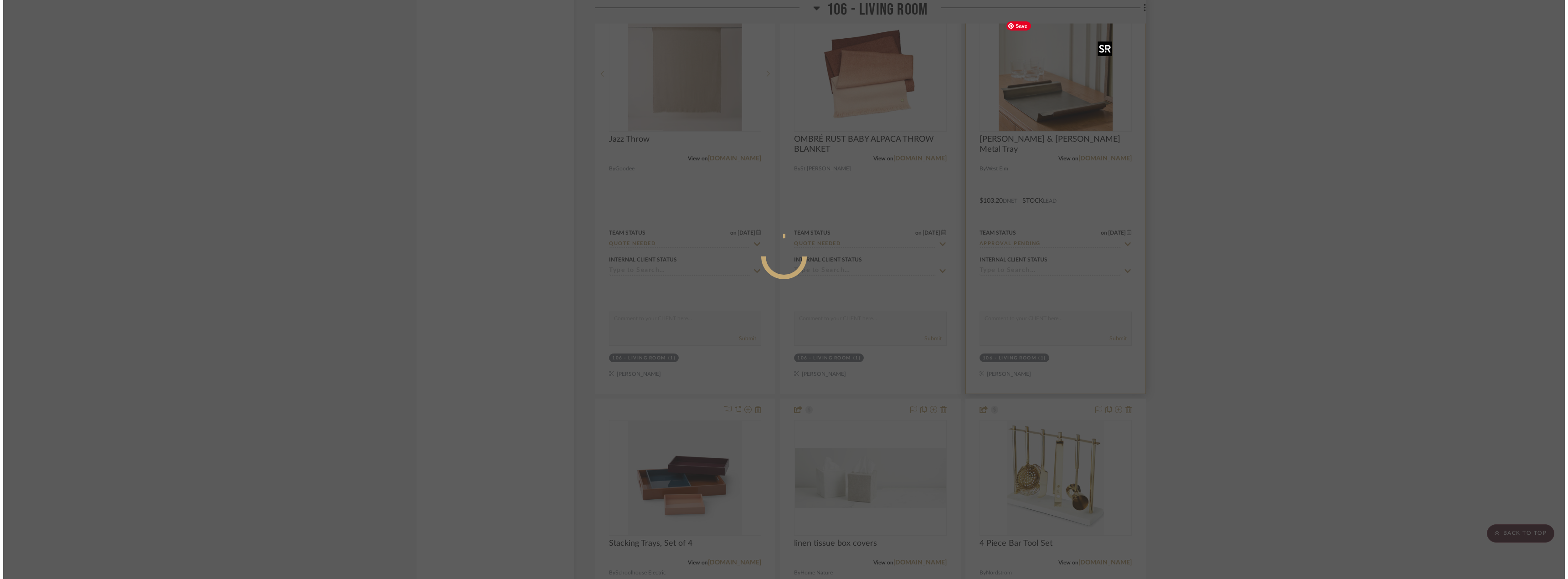
scroll to position [0, 0]
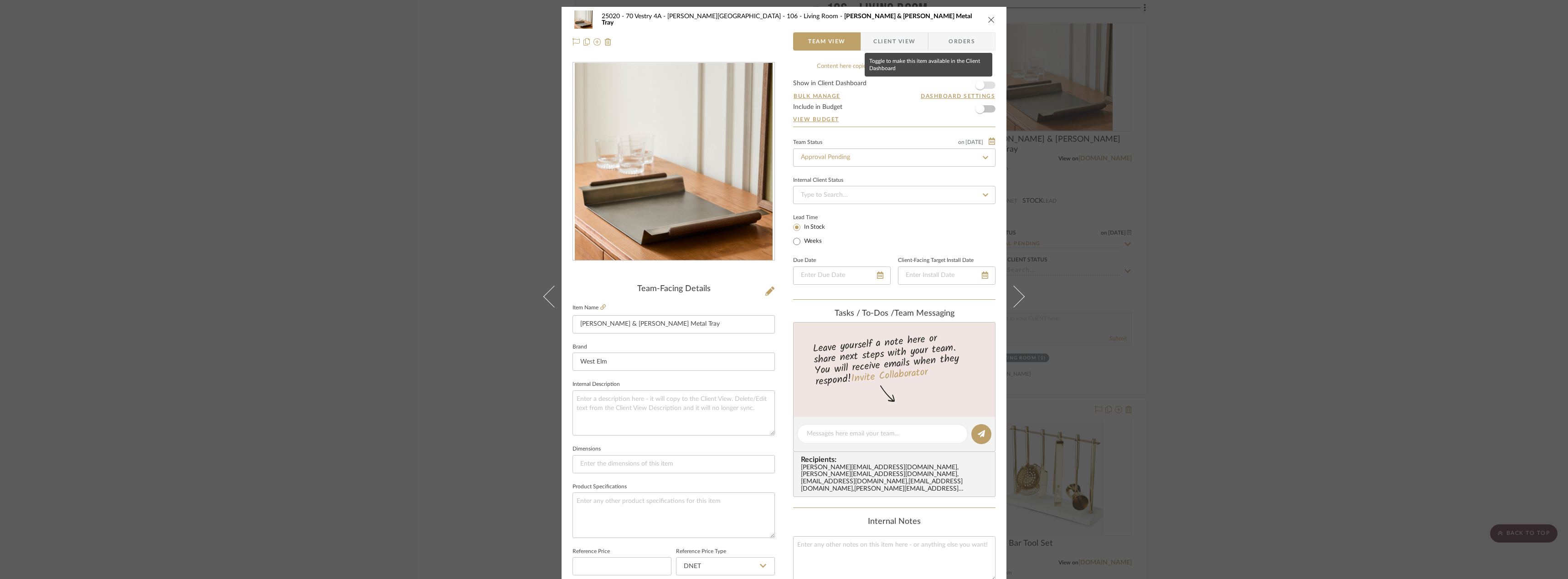
click at [979, 81] on span "button" at bounding box center [980, 85] width 20 height 20
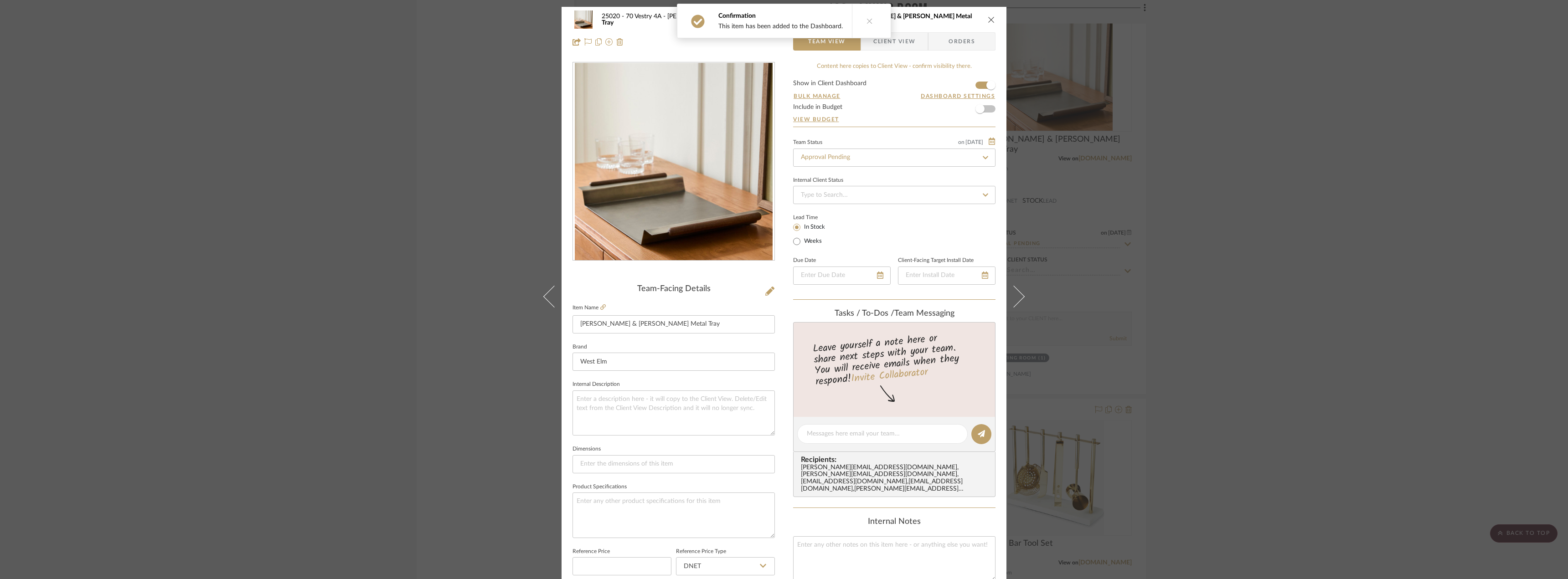
click at [907, 44] on span "Client View" at bounding box center [894, 42] width 42 height 19
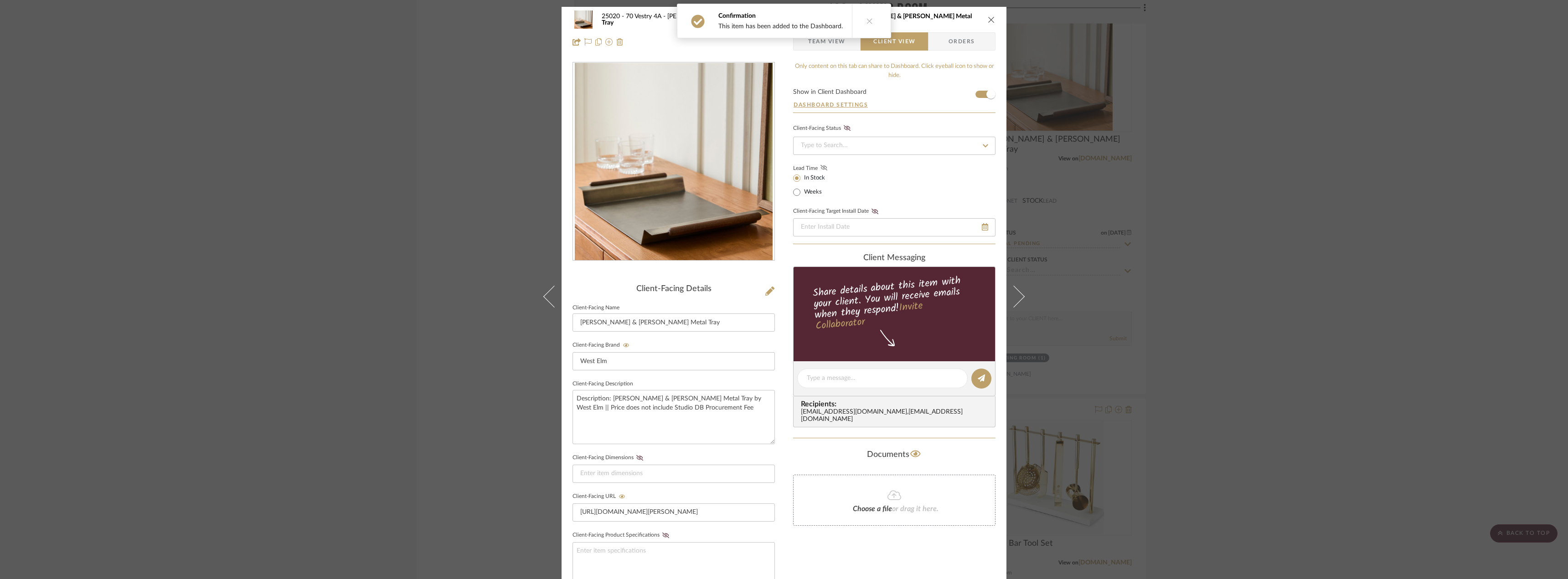
click at [821, 169] on icon at bounding box center [823, 168] width 6 height 6
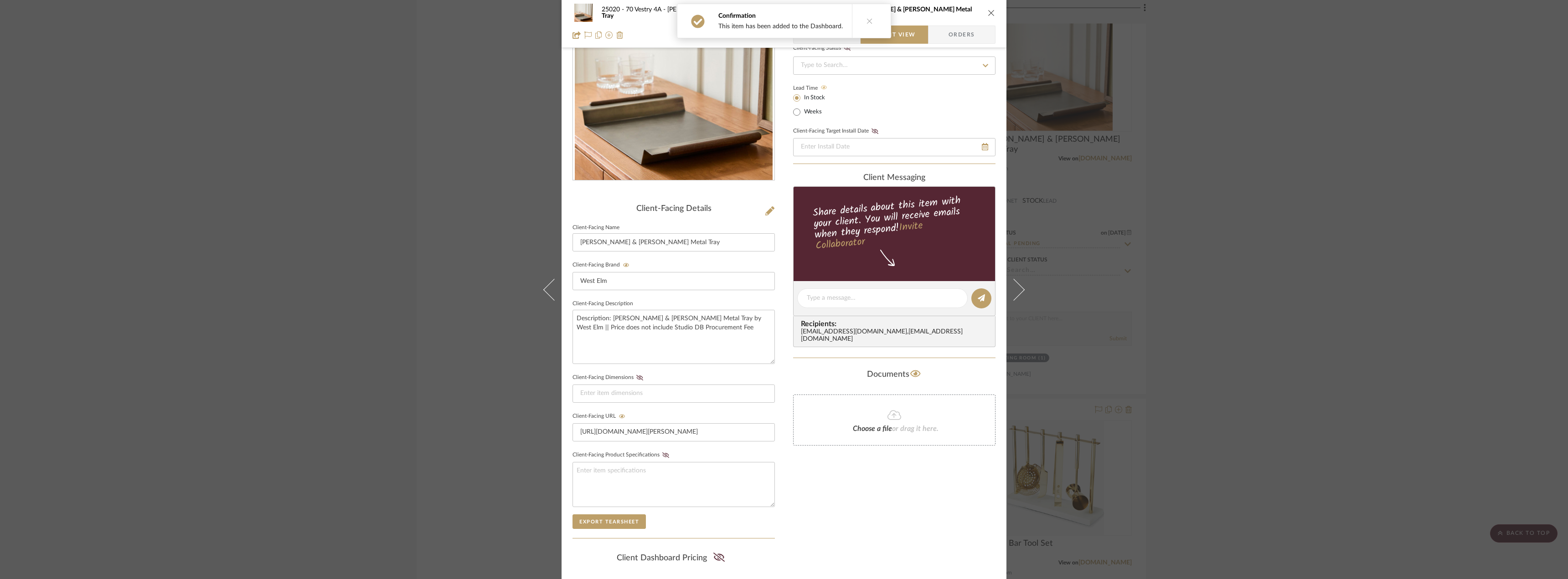
scroll to position [187, 0]
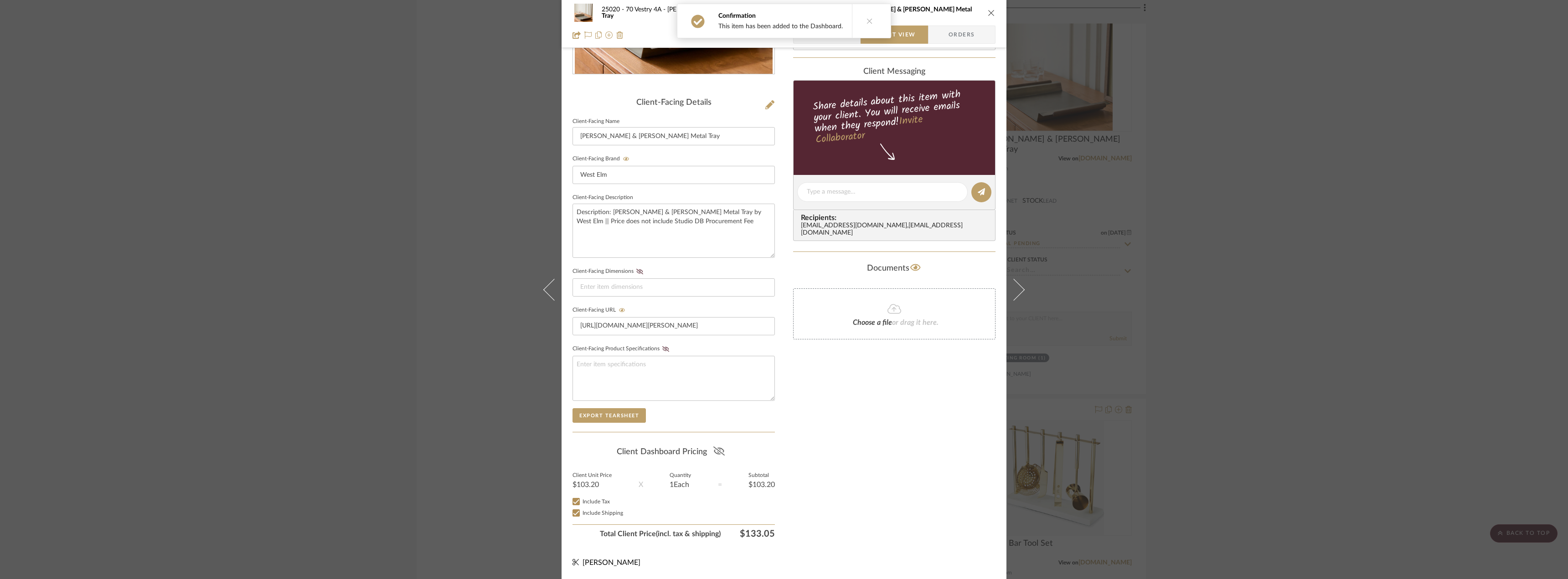
click at [720, 450] on icon at bounding box center [719, 451] width 11 height 9
click at [880, 450] on div "Only content on this tab can share to Dashboard. Click eyeball icon to show or …" at bounding box center [894, 209] width 202 height 667
click at [1354, 328] on div "25020 - 70 Vestry 4A - Grant-Stanleigh 106 - Living Room Pierce & Ward Metal Tr…" at bounding box center [784, 290] width 1568 height 579
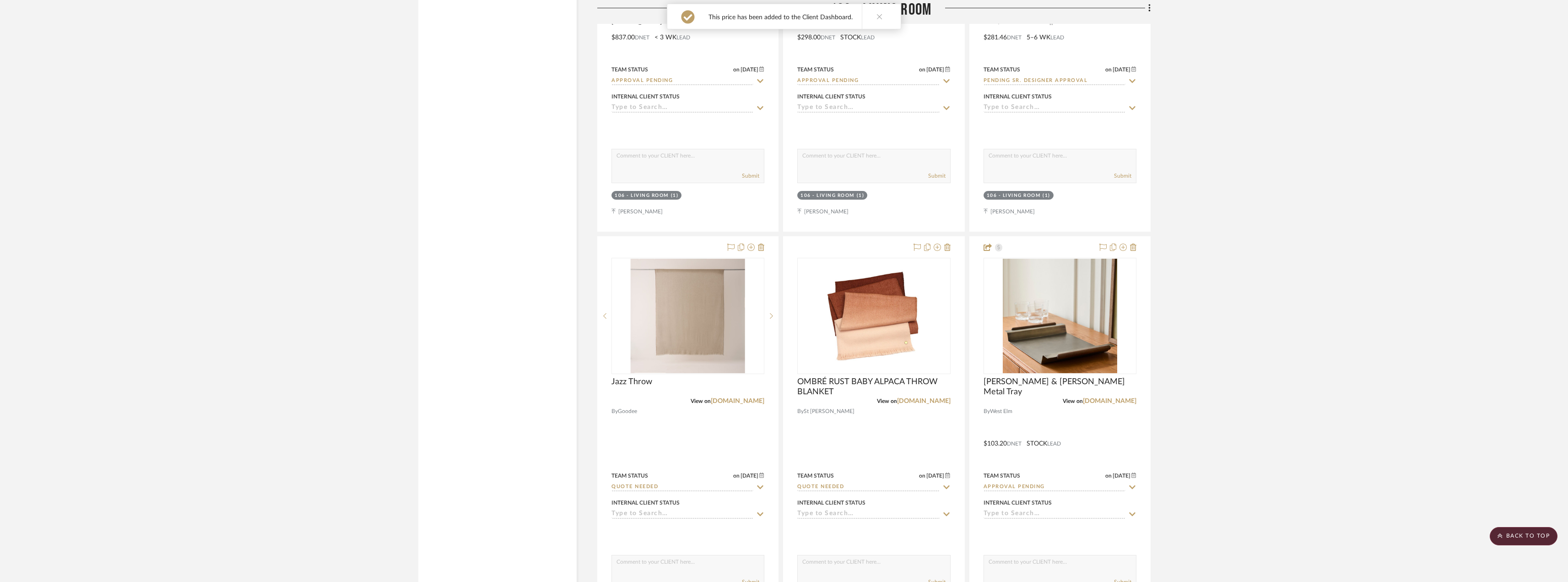
scroll to position [4455, 0]
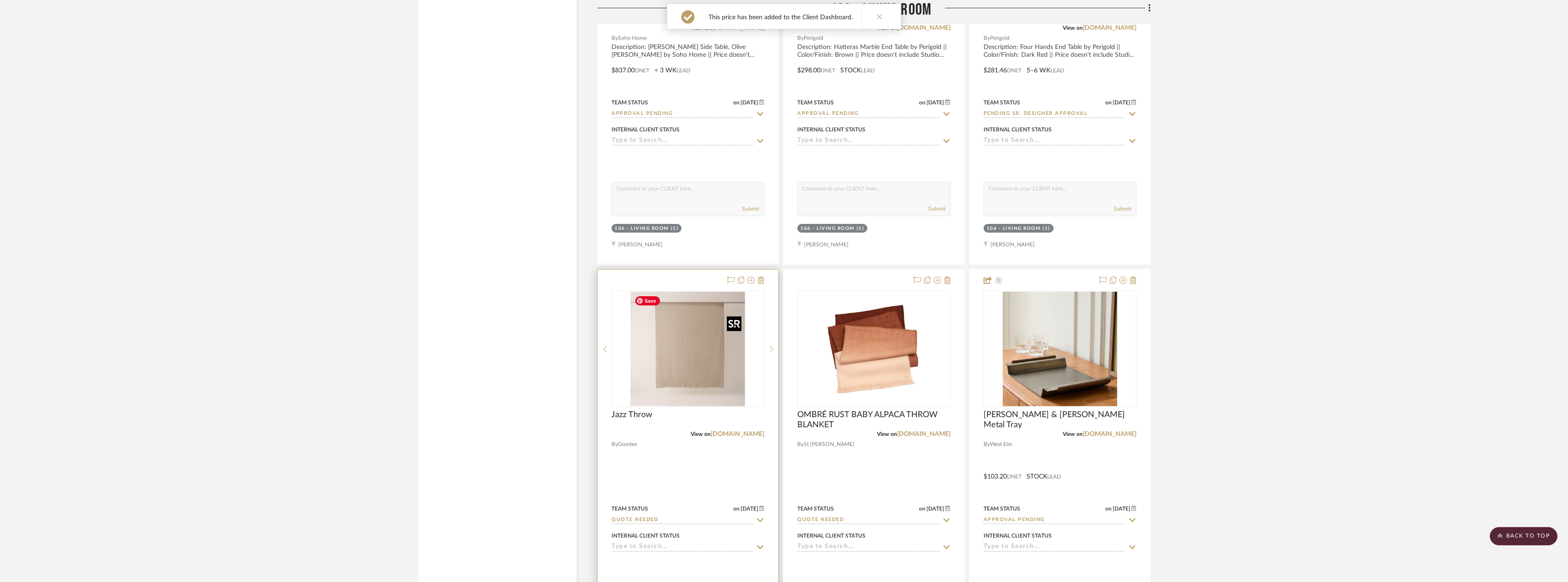
click at [705, 365] on img "0" at bounding box center [687, 349] width 115 height 115
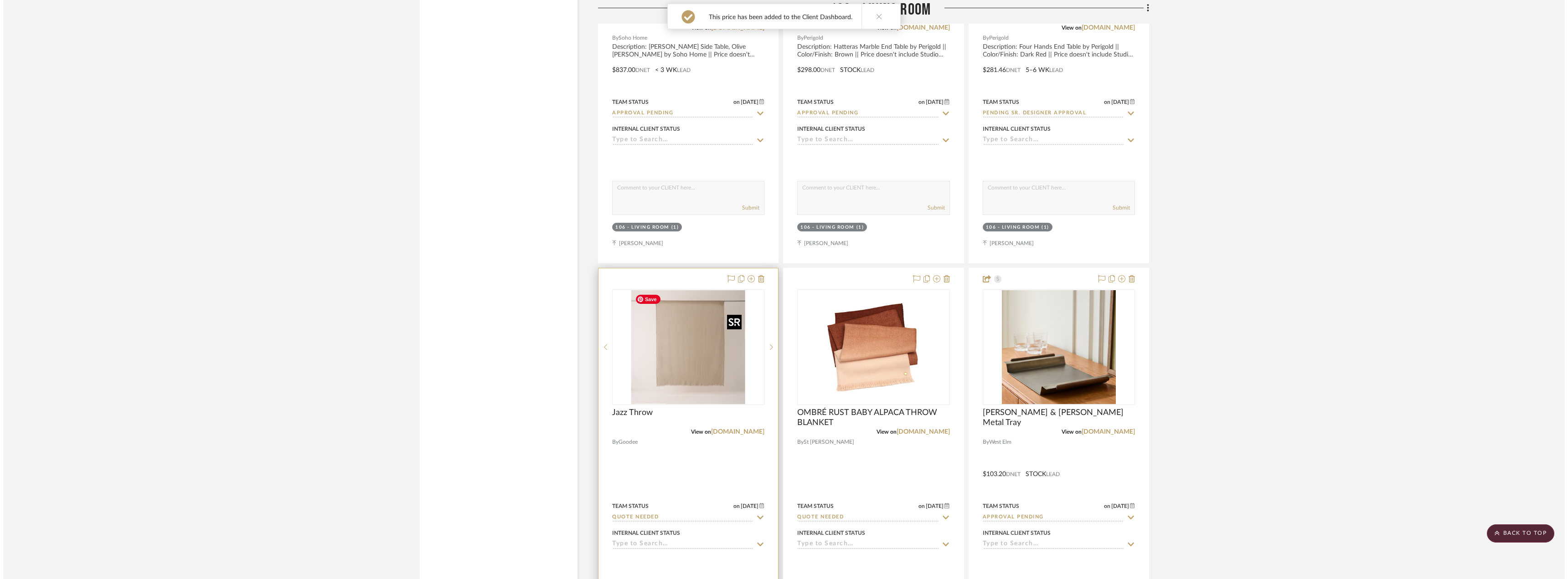
scroll to position [0, 0]
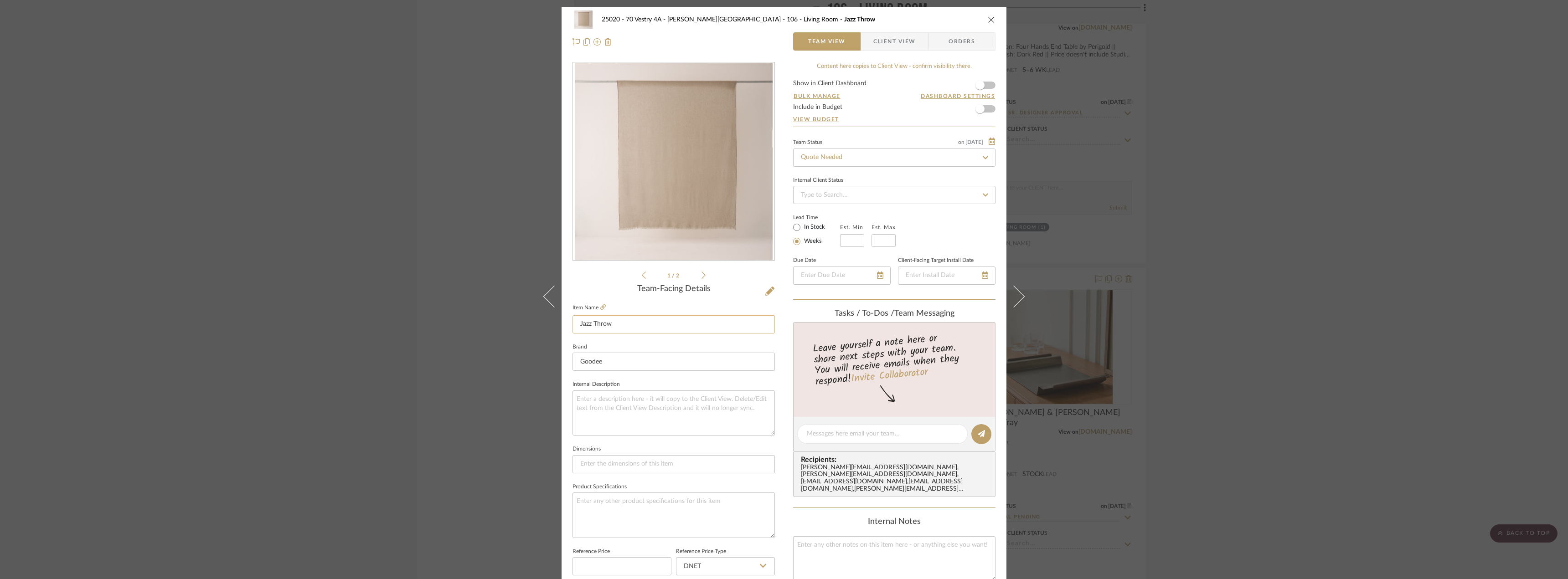
click at [577, 323] on input "Jazz Throw" at bounding box center [674, 325] width 202 height 19
click at [625, 432] on textarea at bounding box center [674, 413] width 202 height 45
click at [1273, 264] on div "25020 - 70 Vestry 4A - Grant-Stanleigh 106 - Living Room Throw Blanket Option 1…" at bounding box center [784, 290] width 1568 height 579
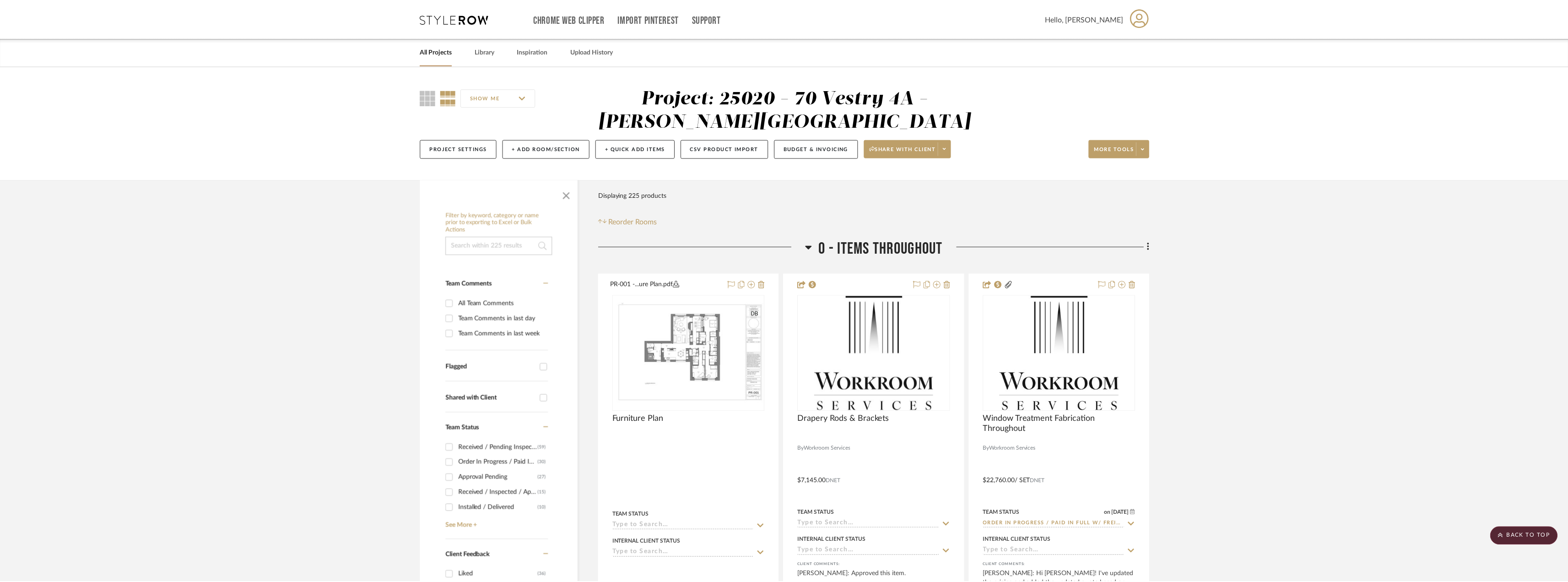
scroll to position [4455, 0]
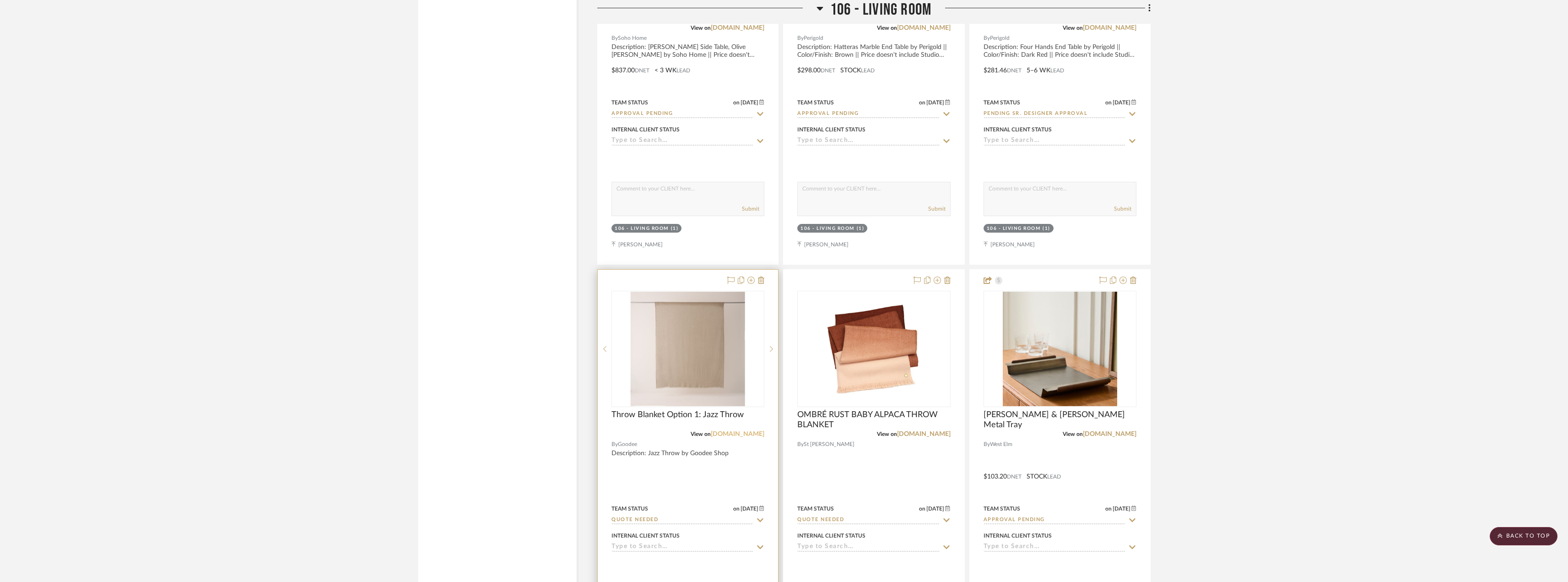
click at [737, 435] on link "goodeeworld.com" at bounding box center [736, 434] width 53 height 7
click at [699, 367] on img "0" at bounding box center [687, 349] width 115 height 115
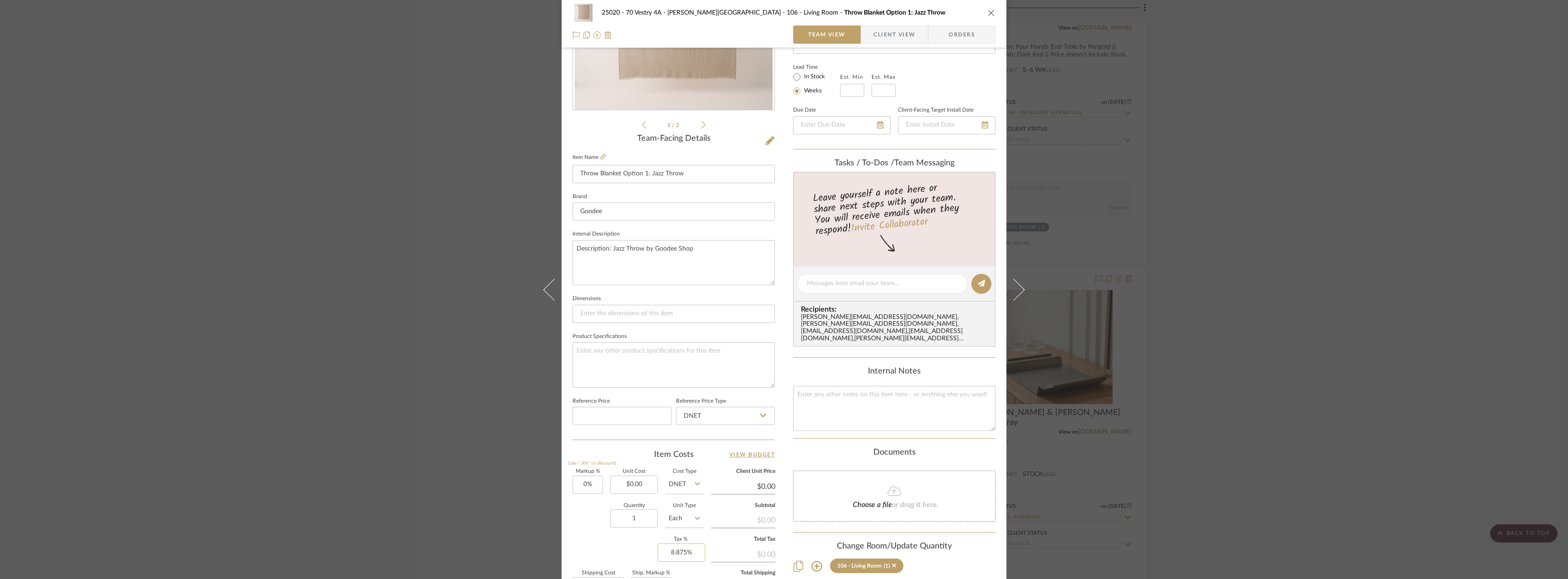
scroll to position [269, 0]
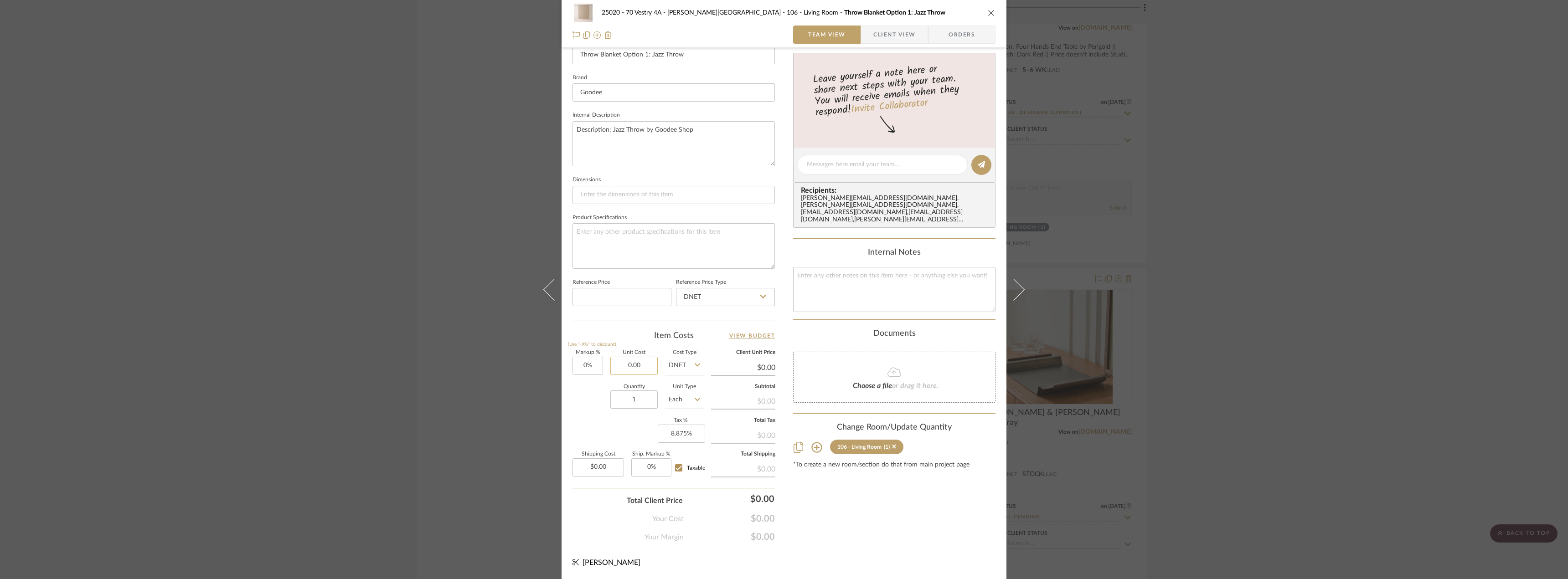
click at [641, 372] on input "0.00" at bounding box center [633, 366] width 47 height 19
click at [978, 525] on div "Content here copies to Client View - confirm visibility there. Show in Client D…" at bounding box center [894, 168] width 202 height 750
click at [702, 123] on textarea "Description: Jazz Throw by Goodee Shop" at bounding box center [674, 144] width 202 height 45
click at [725, 170] on sr-form-field "Internal Description Description: Jazz Throw by Goodee Shop || Finish/Contet: B…" at bounding box center [674, 141] width 202 height 65
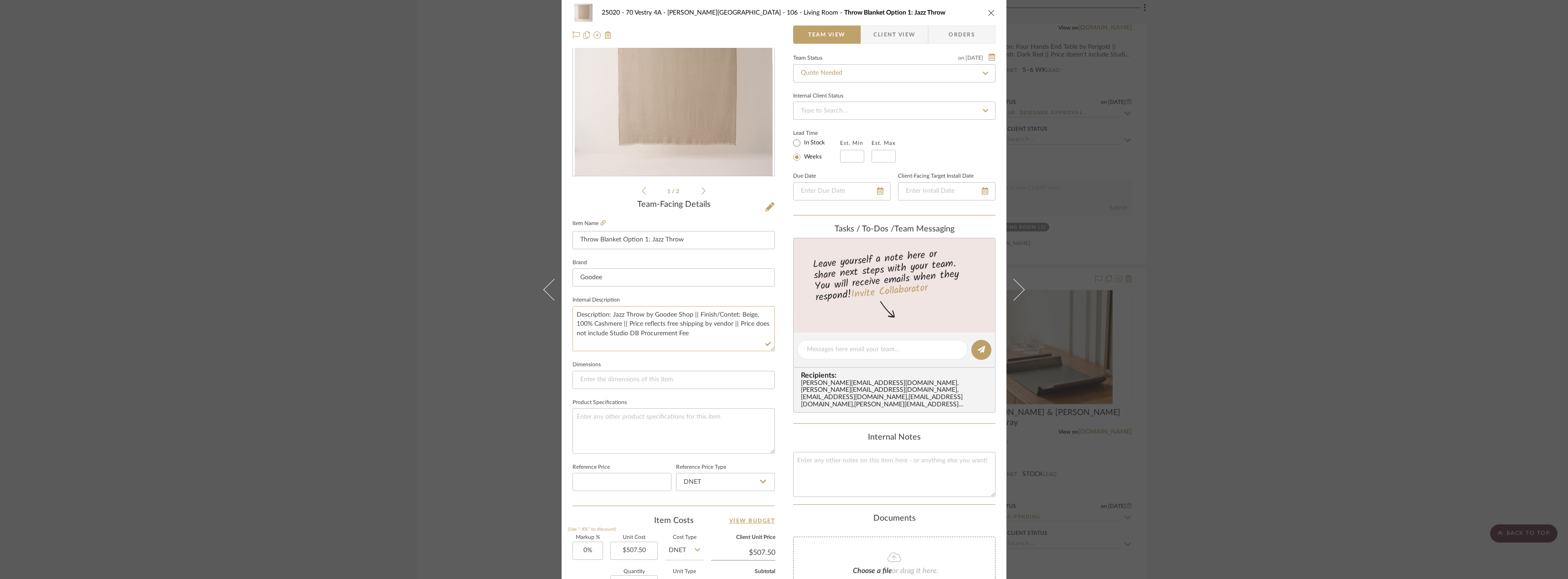
scroll to position [0, 0]
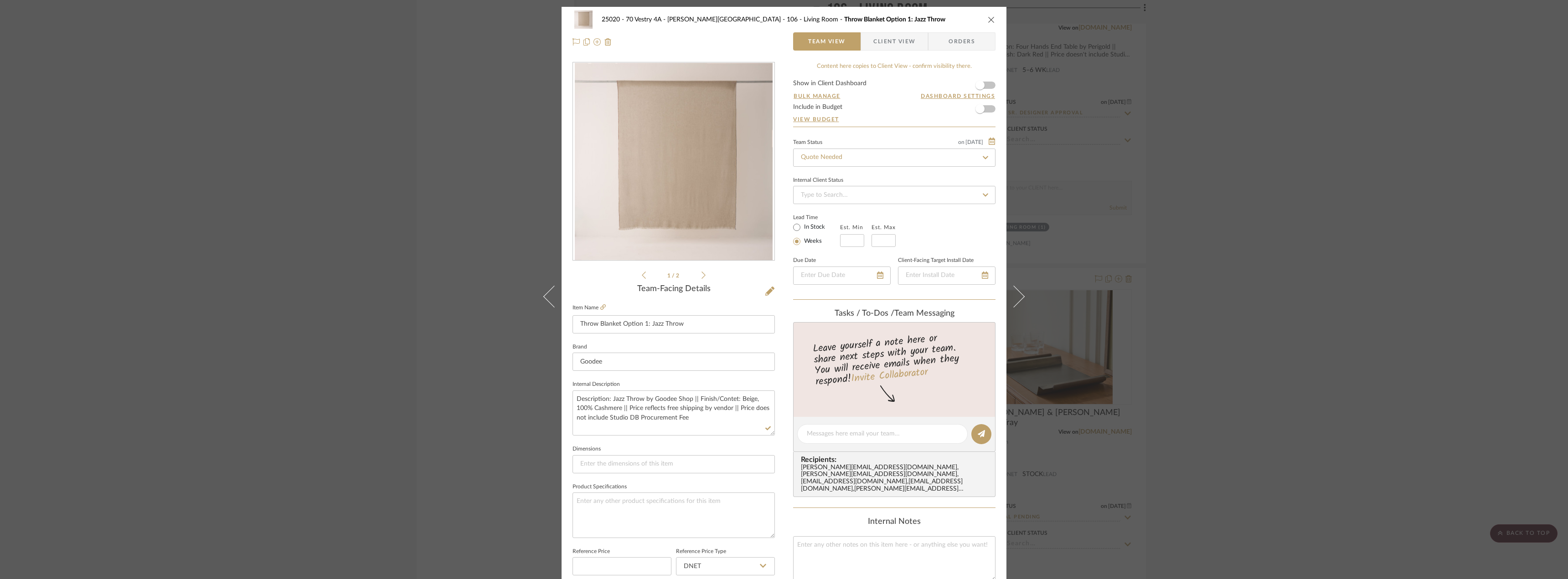
click at [909, 41] on span "Client View" at bounding box center [894, 42] width 42 height 19
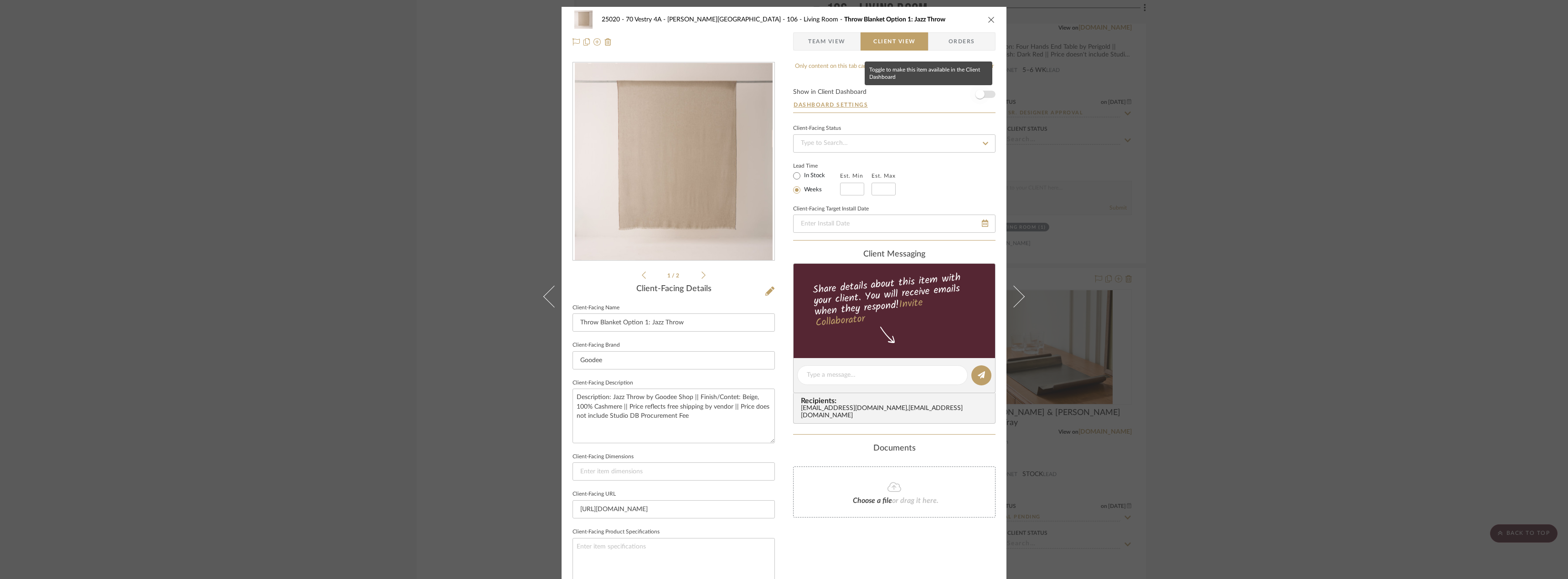
click at [978, 95] on span "button" at bounding box center [980, 95] width 9 height 9
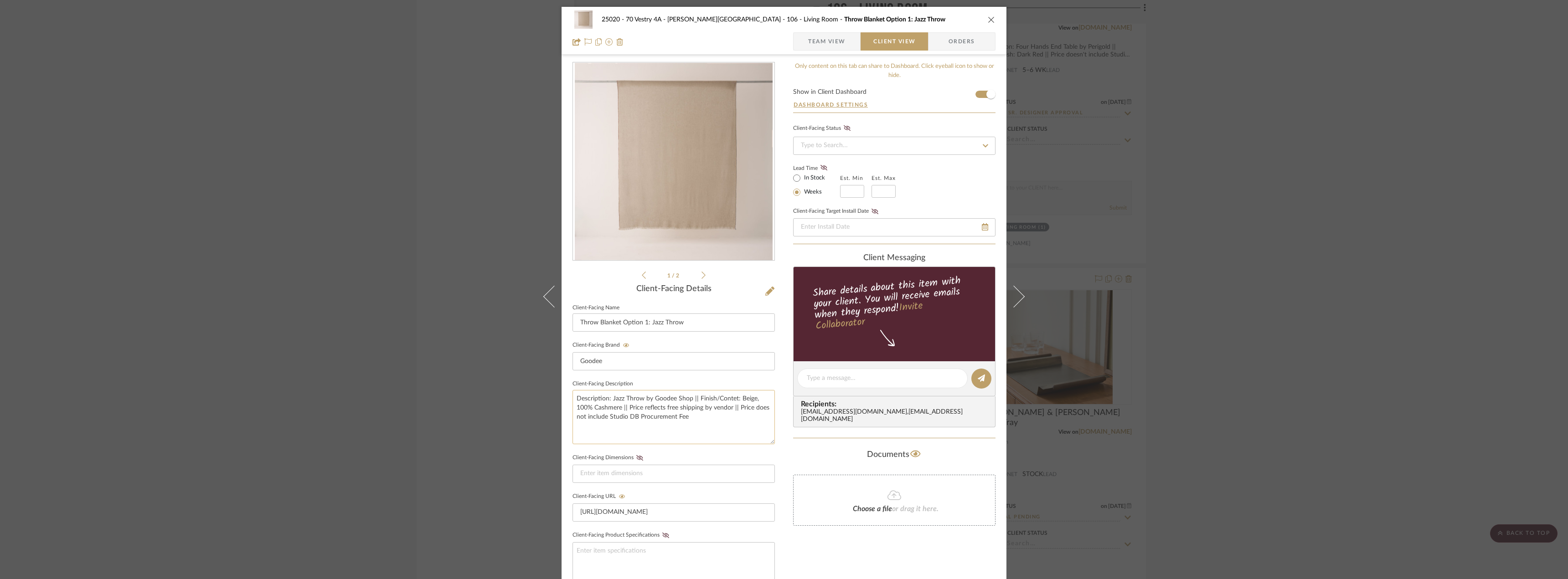
scroll to position [91, 0]
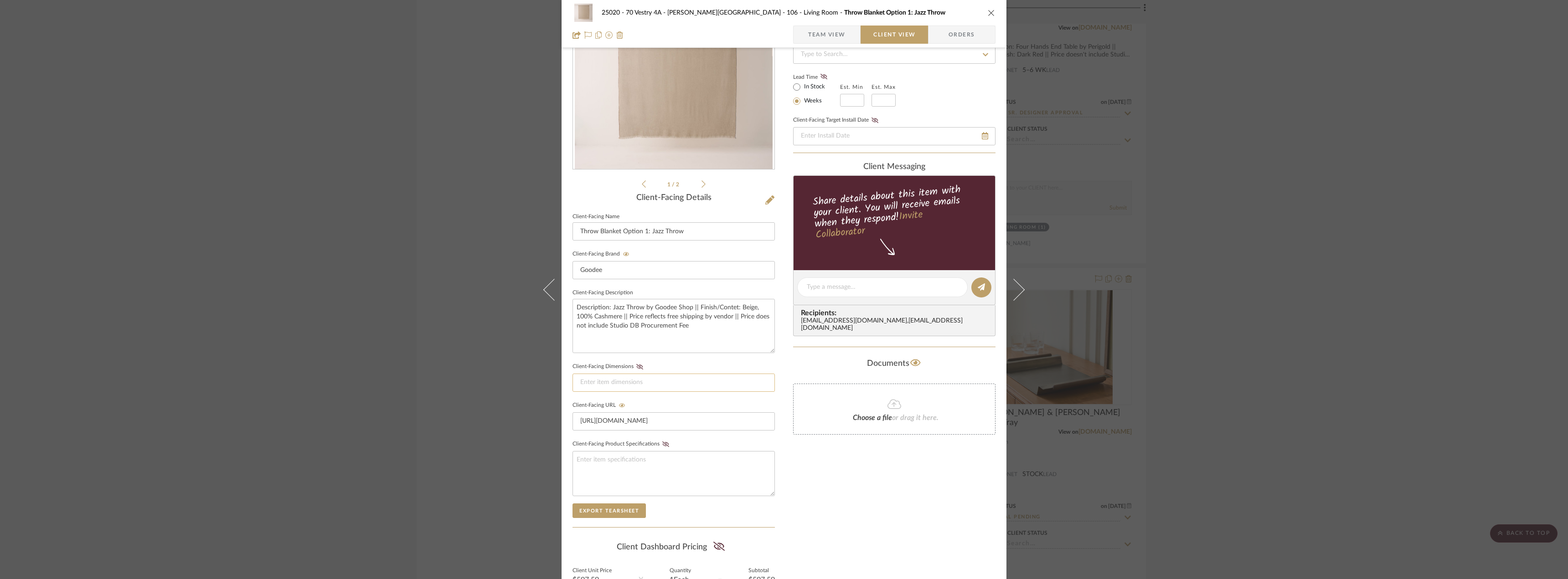
click at [625, 382] on input at bounding box center [674, 383] width 202 height 19
paste input "L 71 x W 55 in"
click at [640, 362] on fieldset "Client-Facing Dimensions L 71 x W 55 in" at bounding box center [674, 376] width 202 height 32
click at [636, 367] on icon at bounding box center [639, 367] width 6 height 6
click at [898, 522] on div "Only content on this tab can share to Dashboard. Click eyeball icon to show or …" at bounding box center [894, 304] width 202 height 667
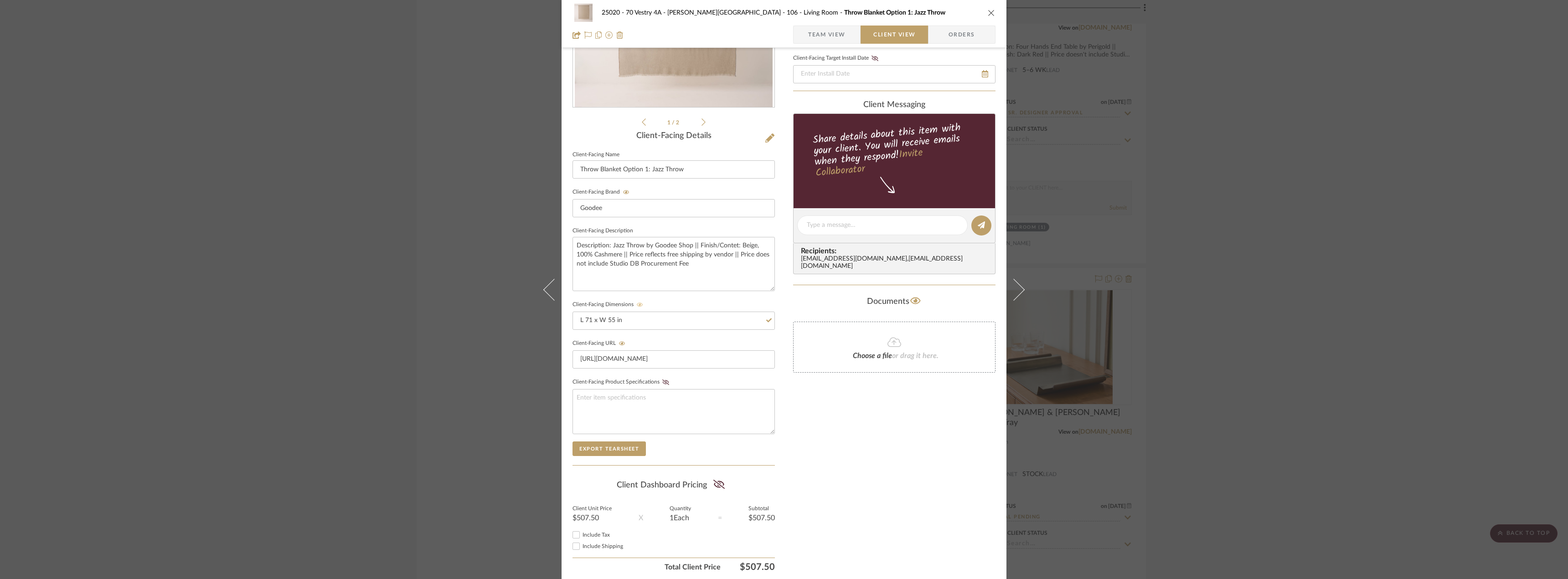
scroll to position [187, 0]
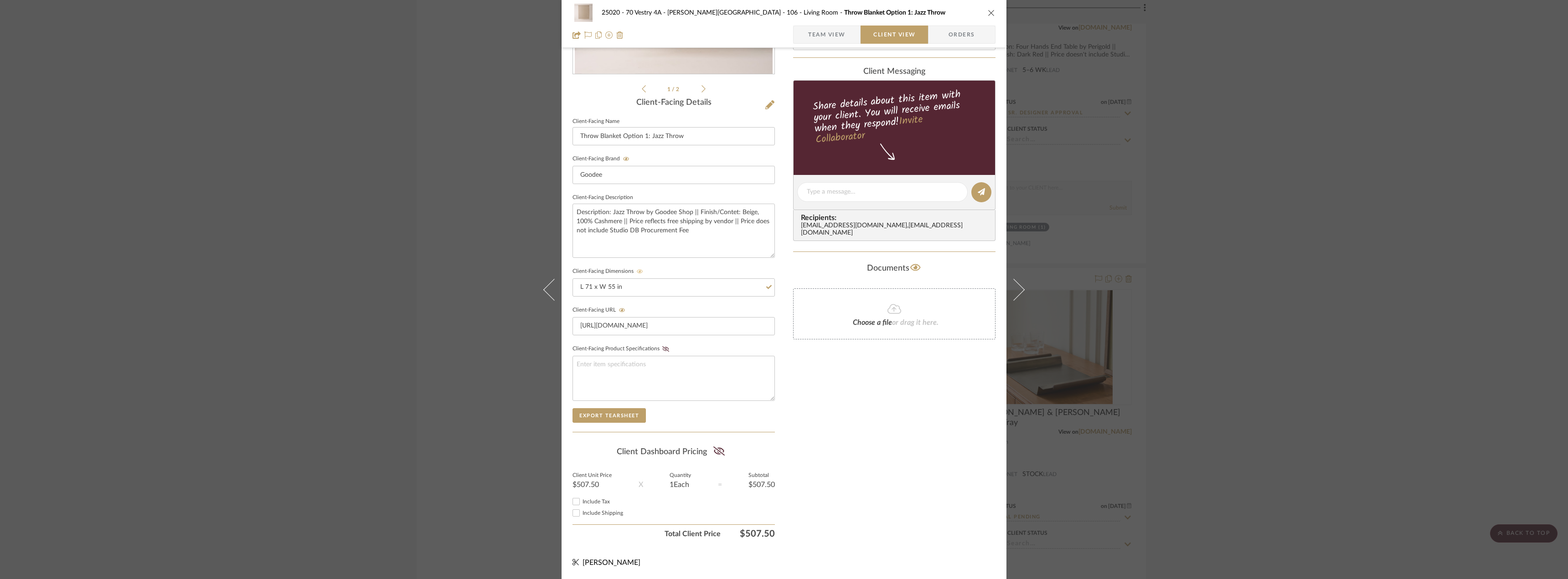
click at [592, 496] on div "Include Tax" at bounding box center [674, 502] width 202 height 11
click at [594, 502] on span "Include Tax" at bounding box center [595, 502] width 27 height 6
click at [581, 502] on input "Include Tax" at bounding box center [577, 502] width 11 height 11
click at [862, 473] on div "Only content on this tab can share to Dashboard. Click eyeball icon to show or …" at bounding box center [894, 209] width 202 height 667
click at [721, 452] on icon at bounding box center [719, 451] width 11 height 9
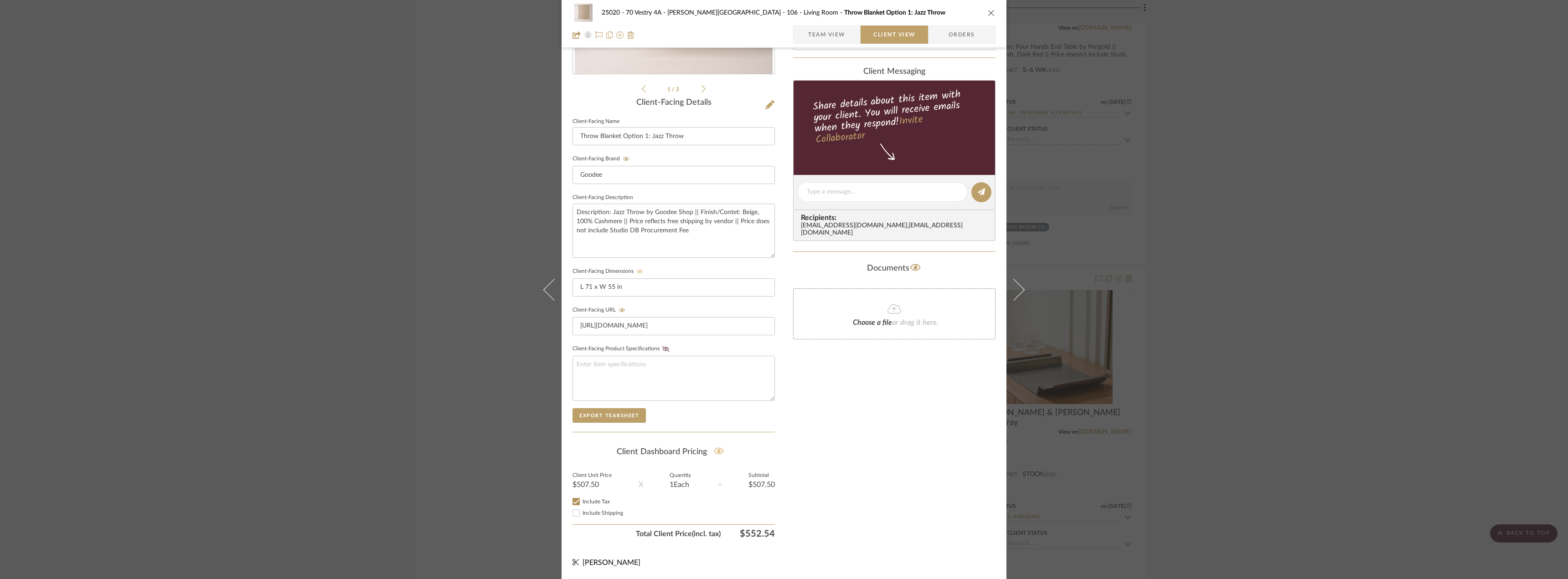
click at [889, 451] on div "Only content on this tab can share to Dashboard. Click eyeball icon to show or …" at bounding box center [894, 209] width 202 height 667
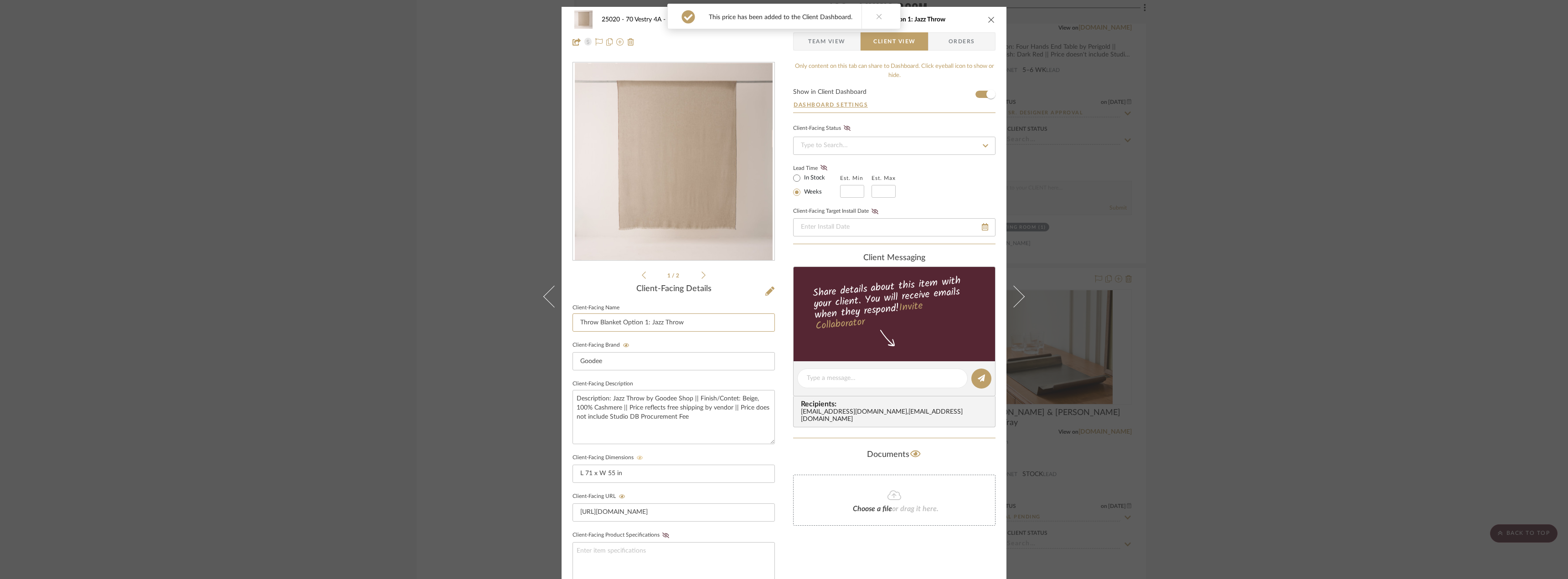
drag, startPoint x: 646, startPoint y: 325, endPoint x: 565, endPoint y: 322, distance: 81.1
click at [565, 322] on div "25020 - 70 Vestry 4A - Grant-Stanleigh 106 - Living Room Throw Blanket Option 1…" at bounding box center [784, 385] width 445 height 758
click at [1199, 315] on div "25020 - 70 Vestry 4A - Grant-Stanleigh 106 - Living Room Throw Blanket Option 1…" at bounding box center [784, 290] width 1568 height 579
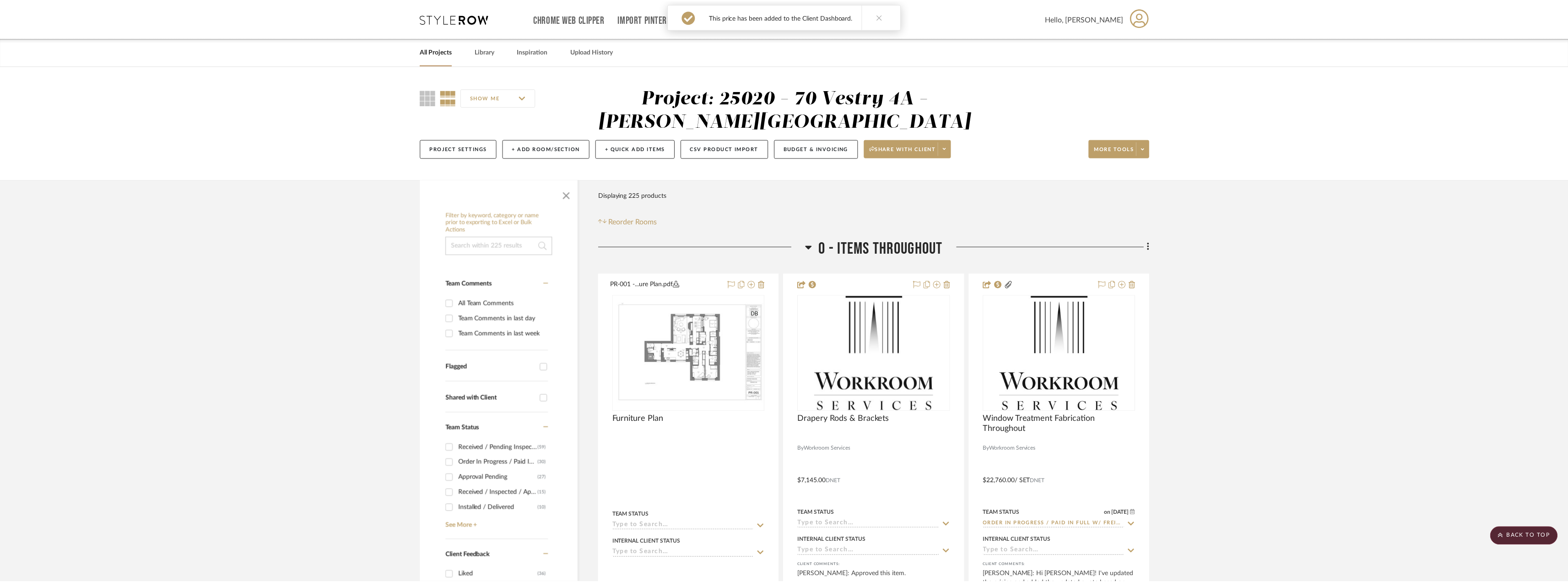
scroll to position [4455, 0]
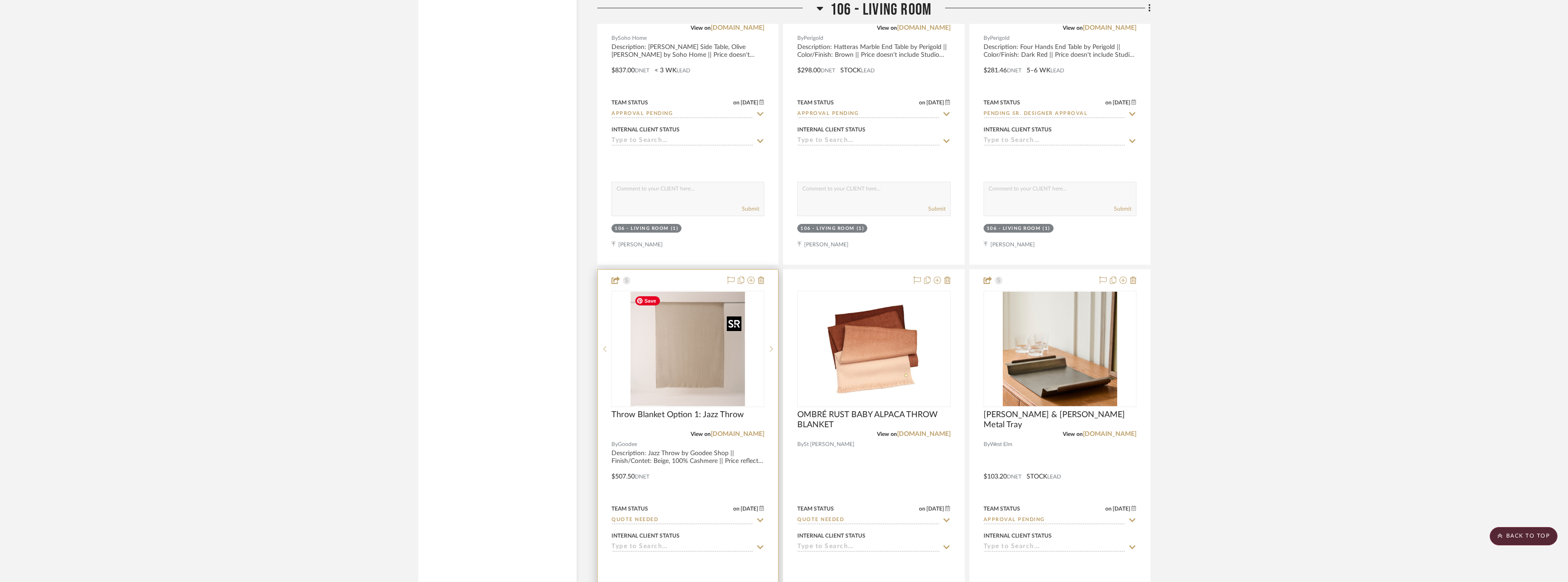
click at [670, 353] on img "0" at bounding box center [687, 349] width 115 height 115
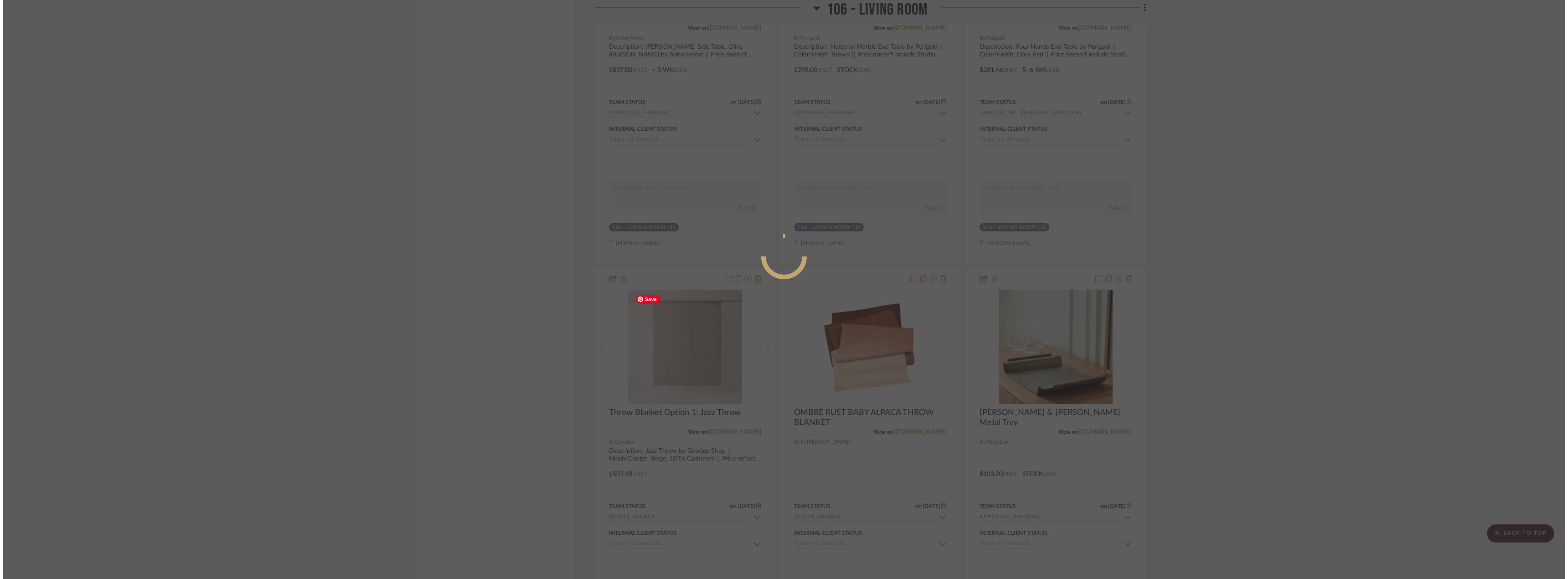
scroll to position [0, 0]
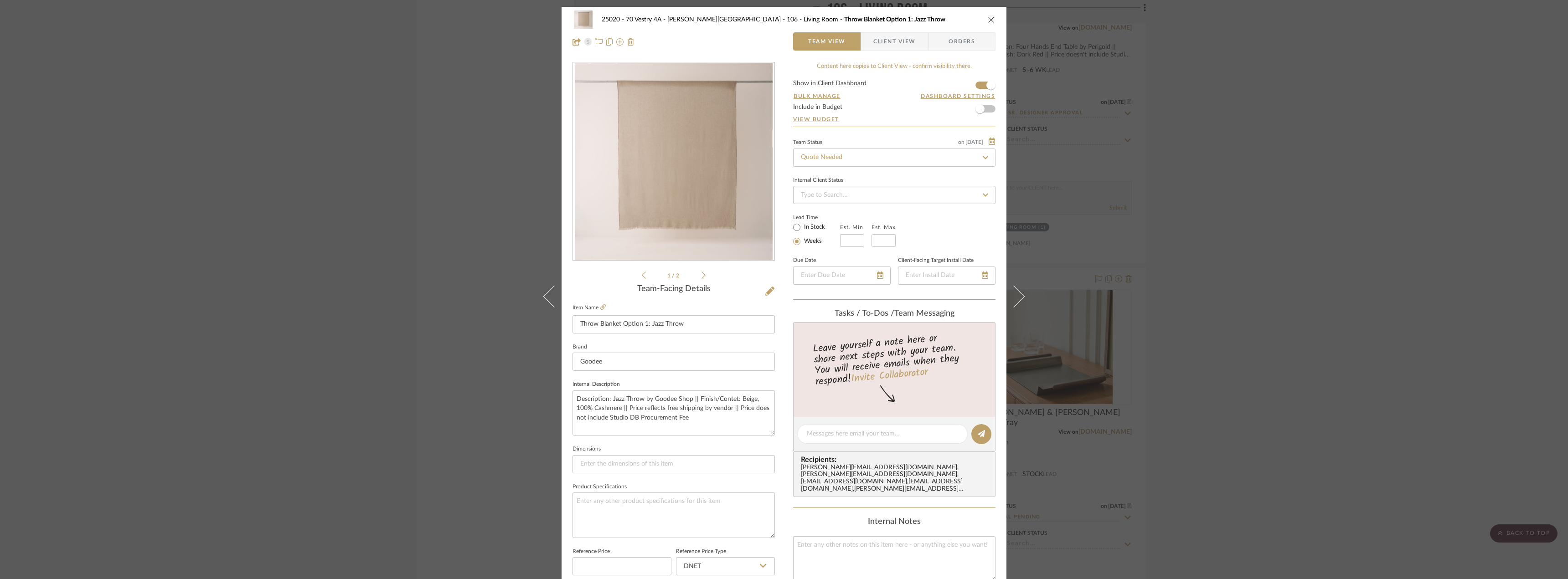
click at [808, 227] on label "In Stock" at bounding box center [813, 227] width 23 height 8
click at [802, 227] on input "In Stock" at bounding box center [797, 227] width 11 height 11
click at [880, 45] on span "Client View" at bounding box center [894, 42] width 42 height 19
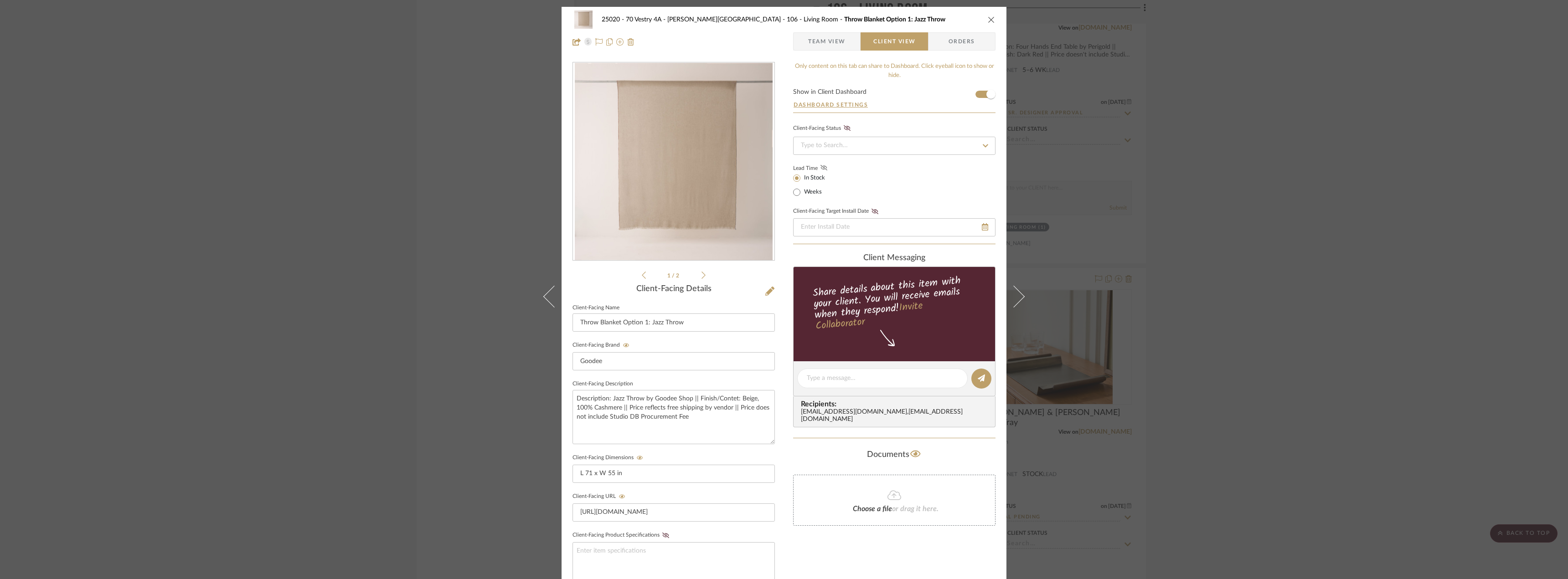
click at [821, 168] on icon at bounding box center [823, 168] width 6 height 6
click at [1224, 219] on div "25020 - 70 Vestry 4A - Grant-Stanleigh 106 - Living Room Throw Blanket Option 1…" at bounding box center [784, 290] width 1568 height 579
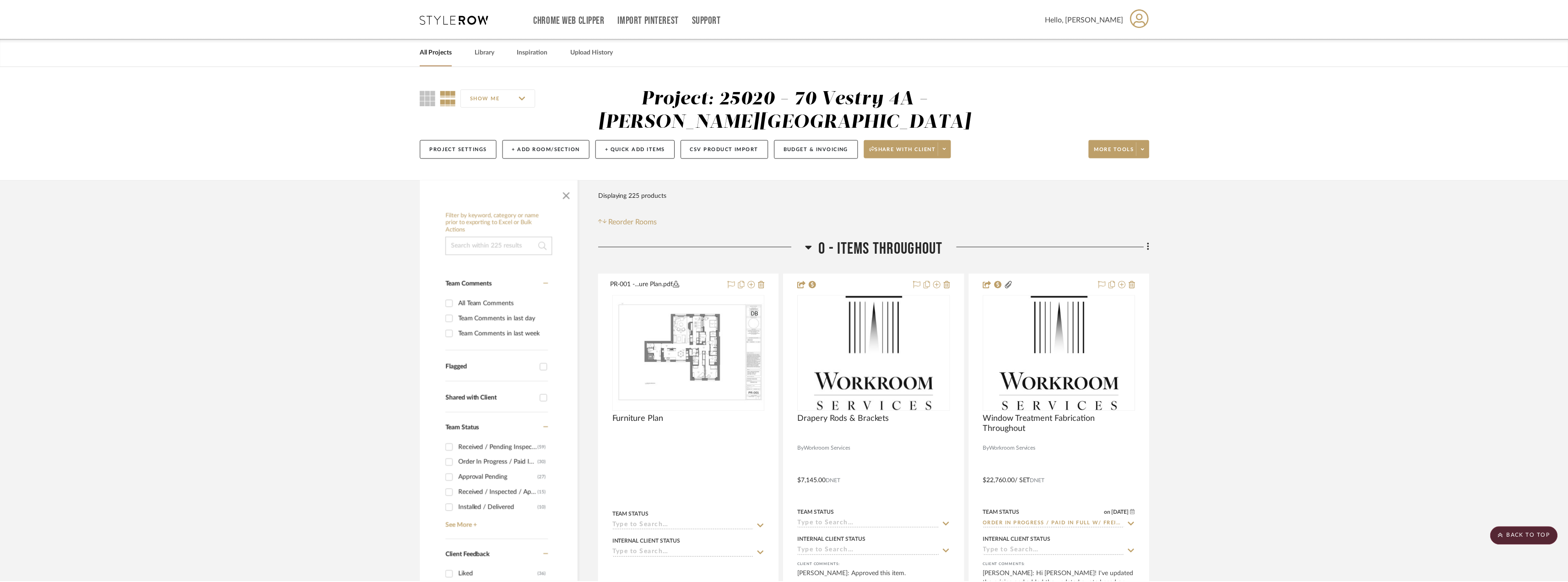
scroll to position [4455, 0]
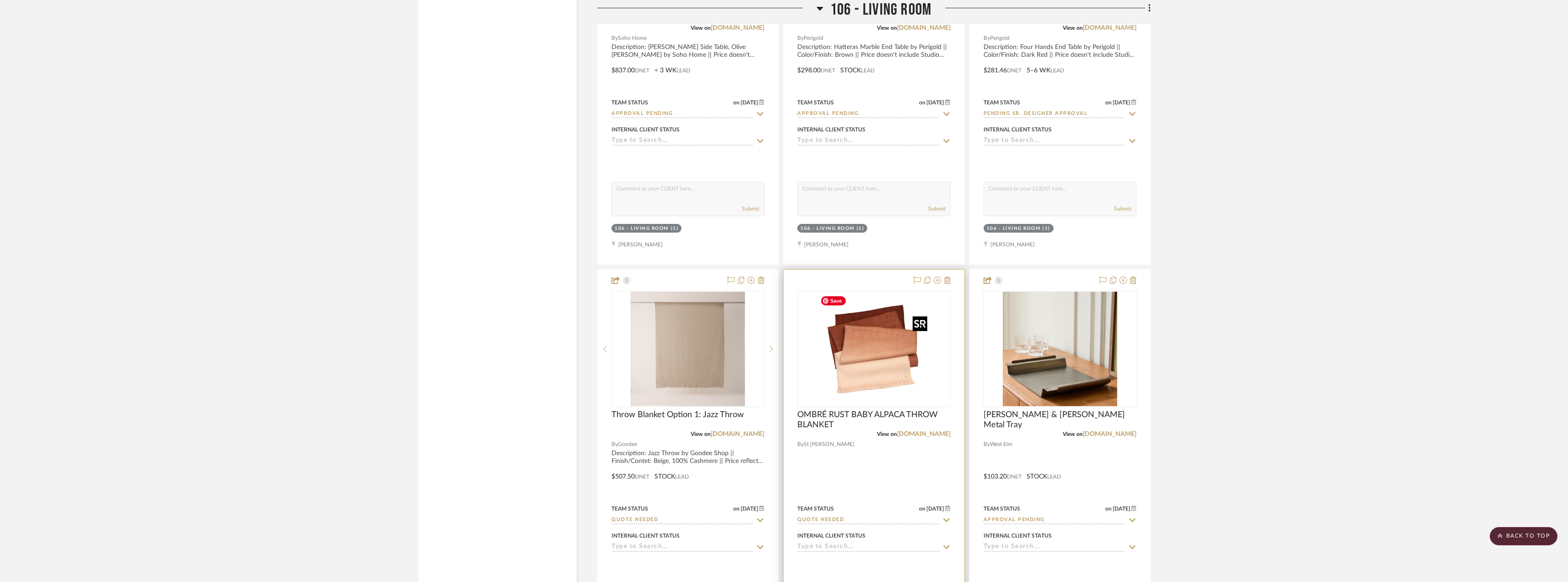
click at [911, 350] on img "0" at bounding box center [873, 349] width 115 height 115
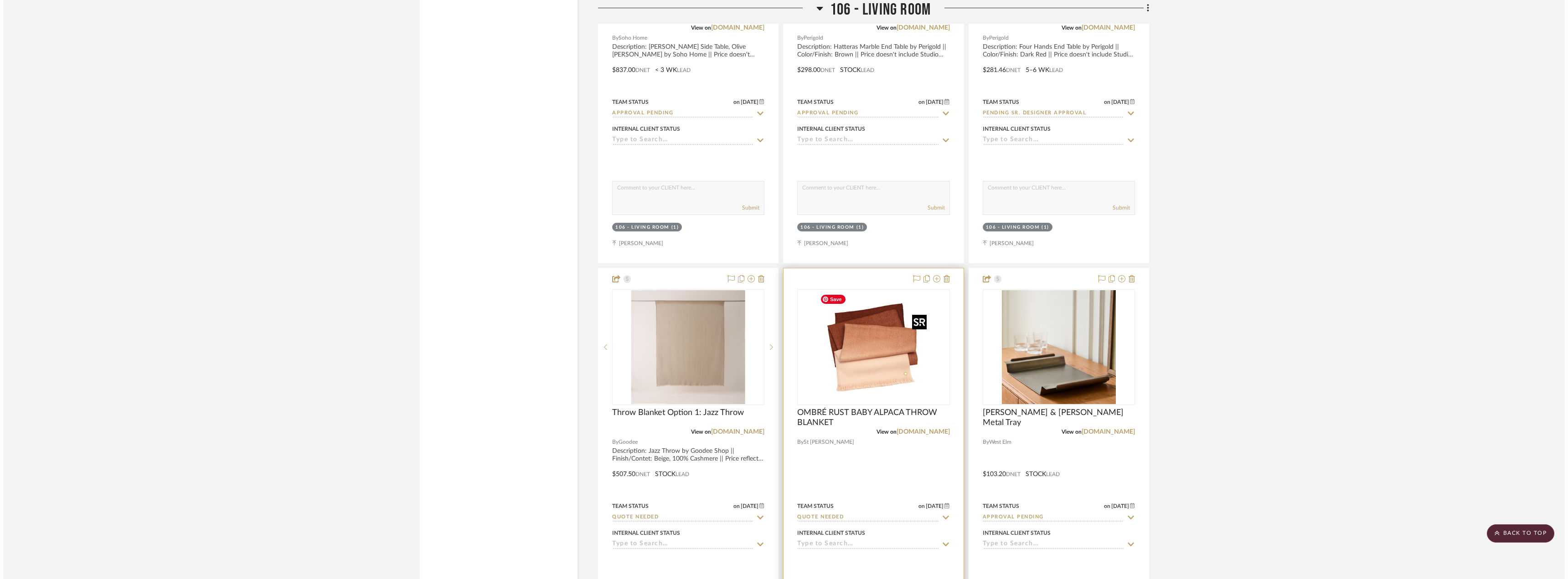
scroll to position [0, 0]
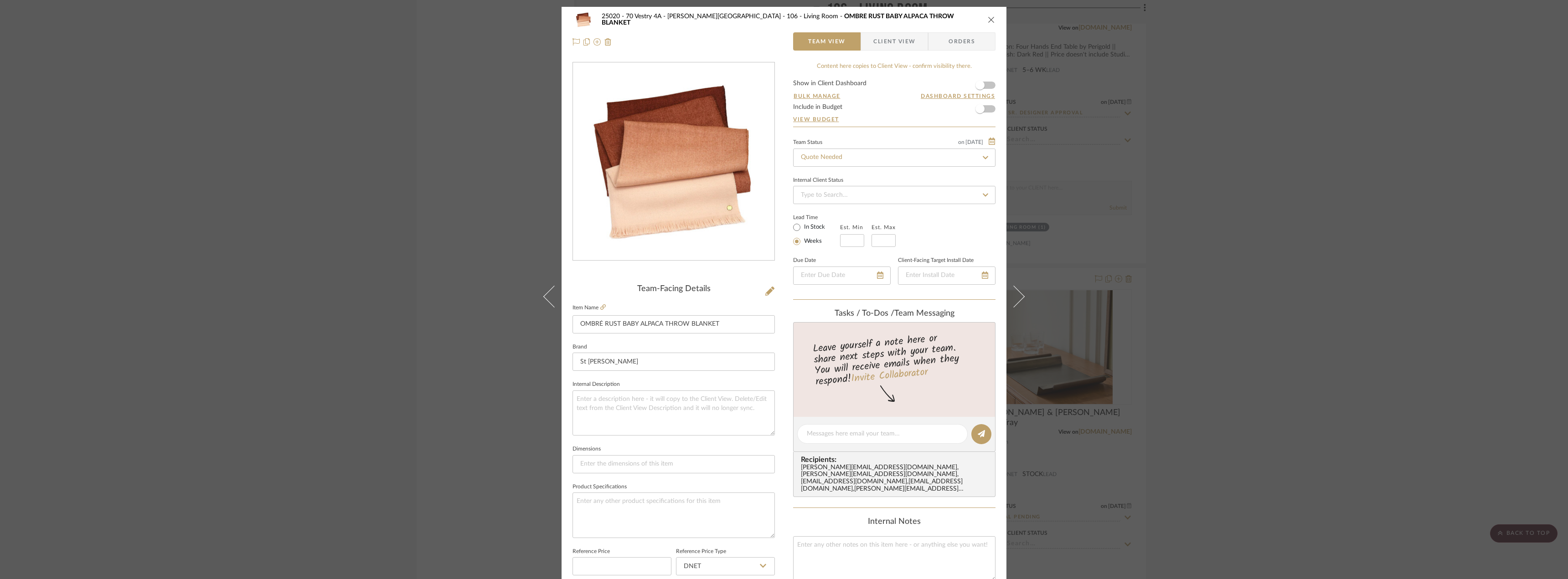
drag, startPoint x: 898, startPoint y: 33, endPoint x: 879, endPoint y: 84, distance: 54.4
click at [898, 32] on span "Client View" at bounding box center [894, 42] width 42 height 19
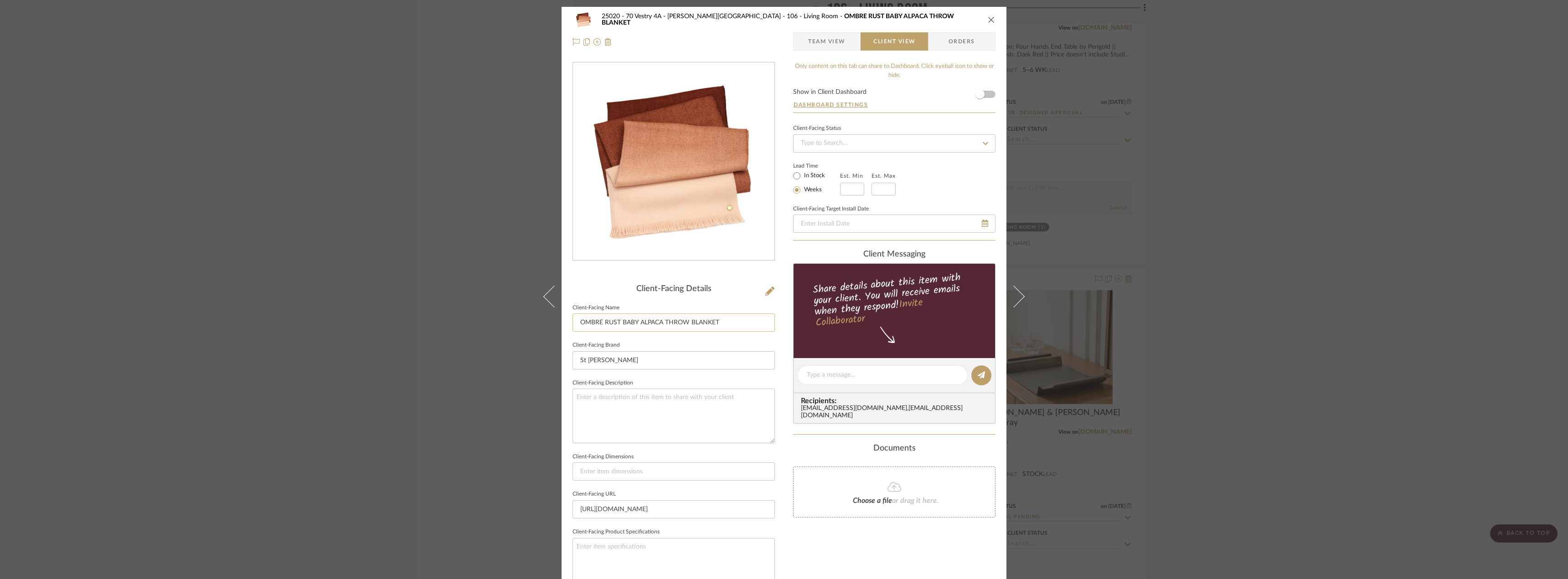
click at [577, 324] on input "OMBRÉ RUST BABY ALPACA THROW BLANKET" at bounding box center [674, 323] width 202 height 19
paste input "Throw Blanket Option 1:"
click at [736, 319] on input "Throw Blanket Option 2: OMBRÉ RUST BABY ALPACA THROW BLANKET" at bounding box center [674, 323] width 202 height 19
click at [654, 405] on textarea at bounding box center [674, 416] width 202 height 54
click at [1327, 301] on div "25020 - 70 Vestry 4A - Grant-Stanleigh 106 - Living Room OMBRÉ RUST BABY ALPACA…" at bounding box center [784, 290] width 1568 height 579
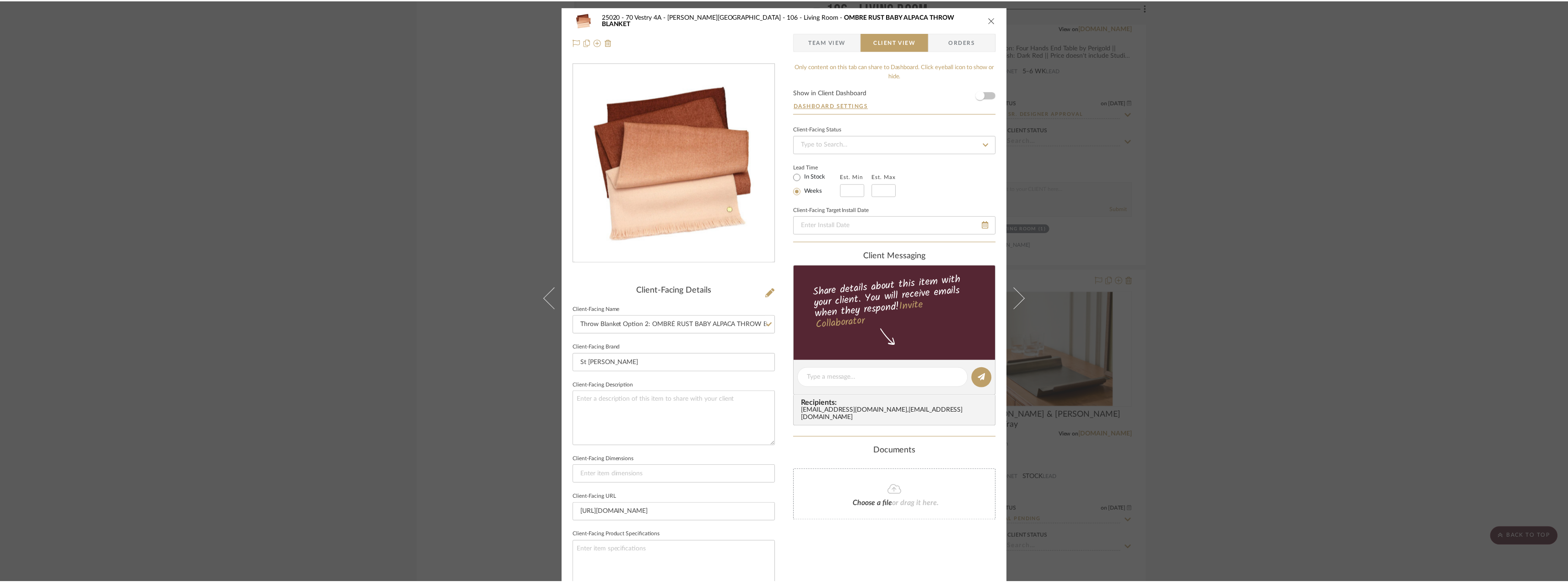
scroll to position [4455, 0]
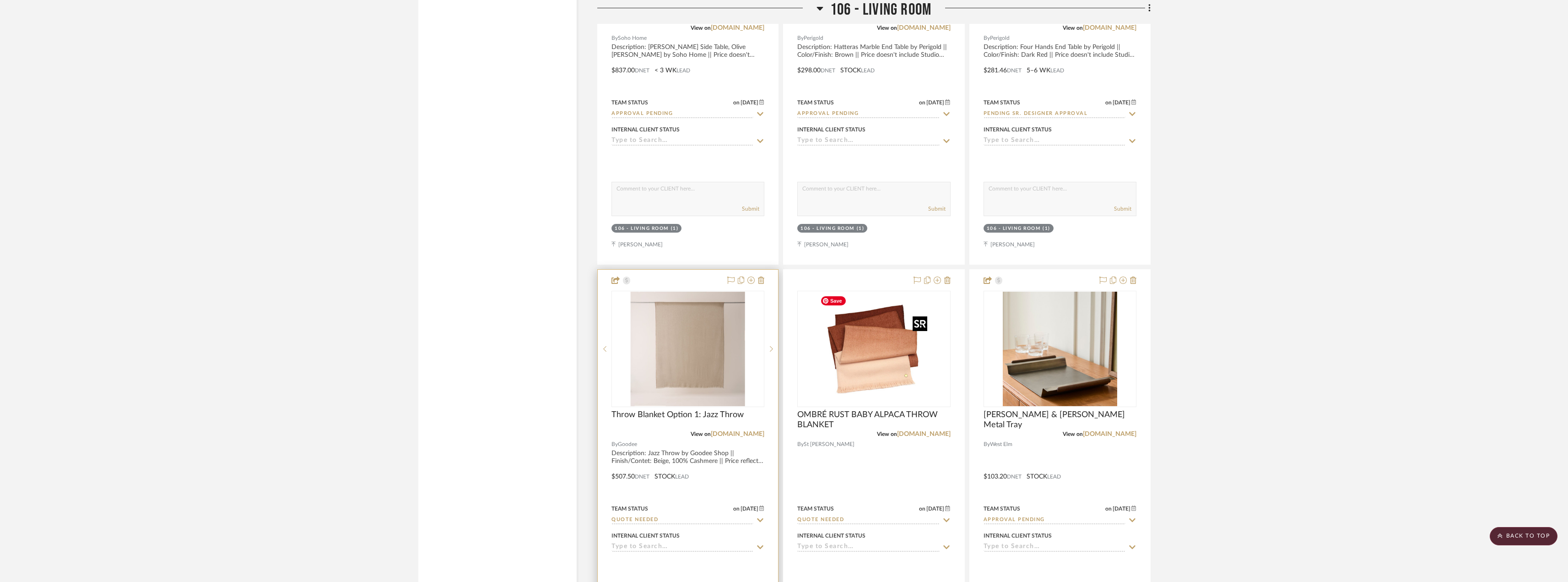
click at [709, 372] on img "0" at bounding box center [687, 349] width 115 height 115
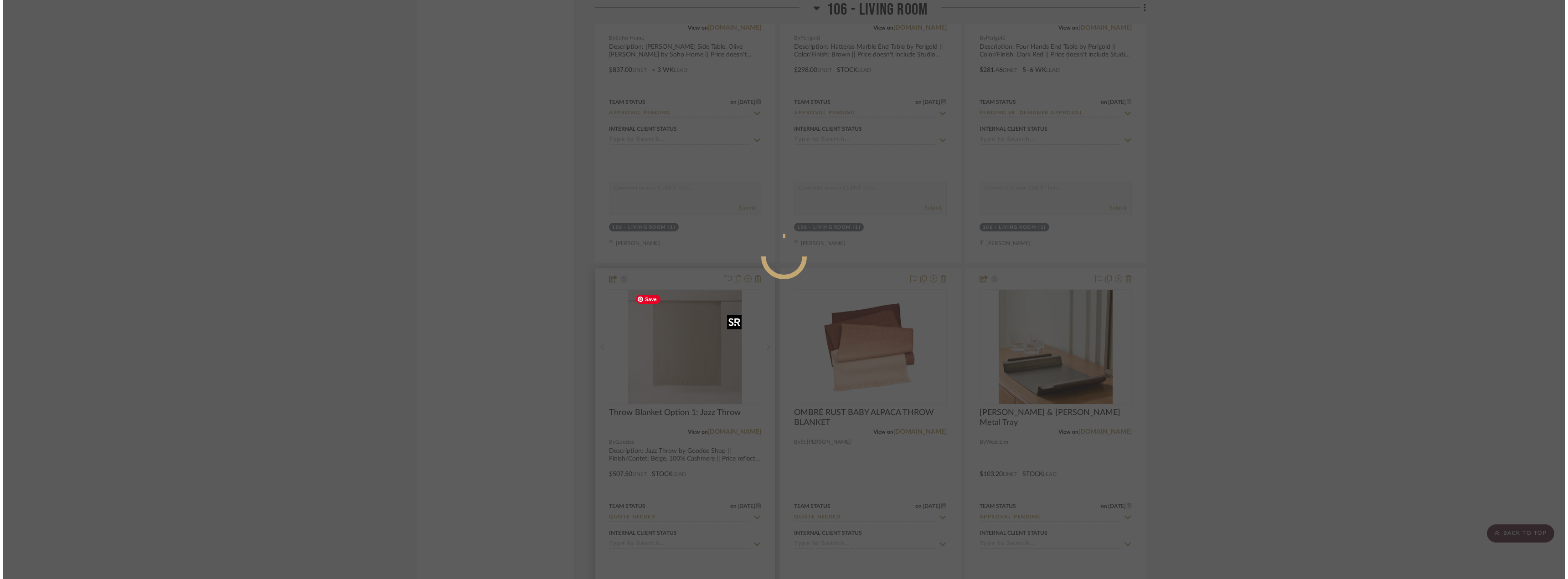
scroll to position [0, 0]
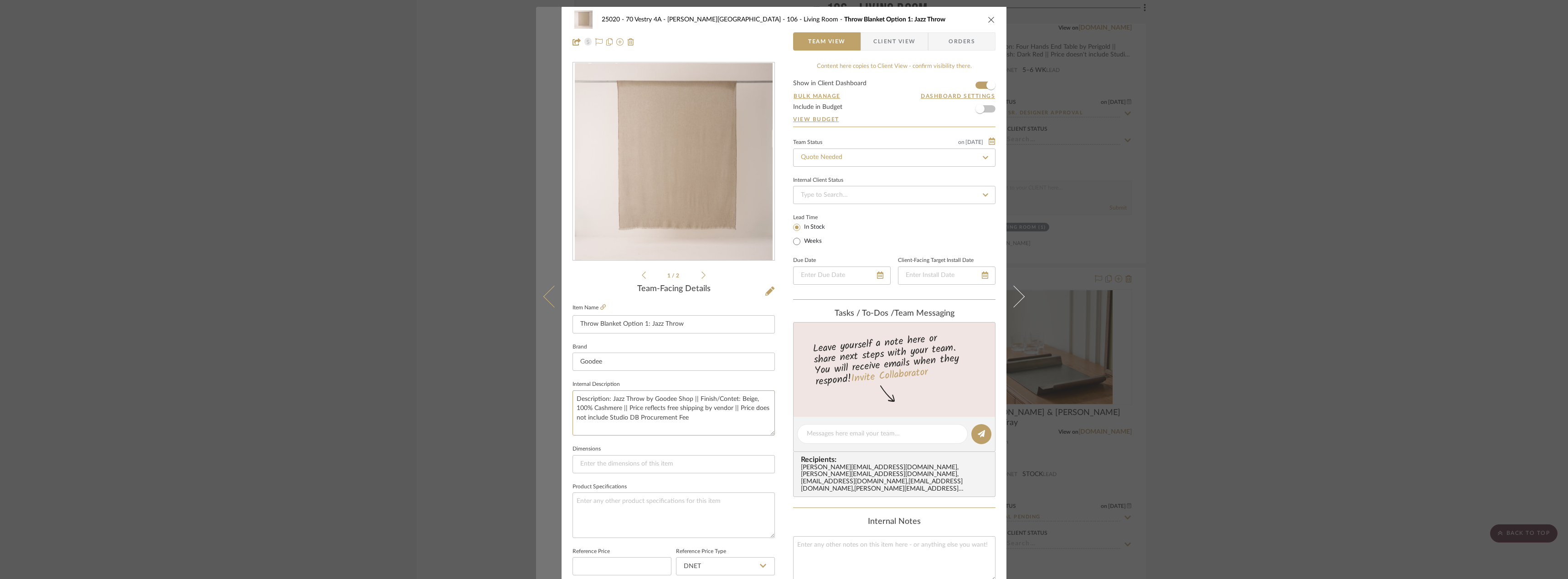
drag, startPoint x: 637, startPoint y: 408, endPoint x: 551, endPoint y: 385, distance: 89.0
click at [551, 385] on mat-dialog-content "25020 - 70 Vestry 4A - Grant-Stanleigh 106 - Living Room Throw Blanket Option 1…" at bounding box center [784, 427] width 496 height 842
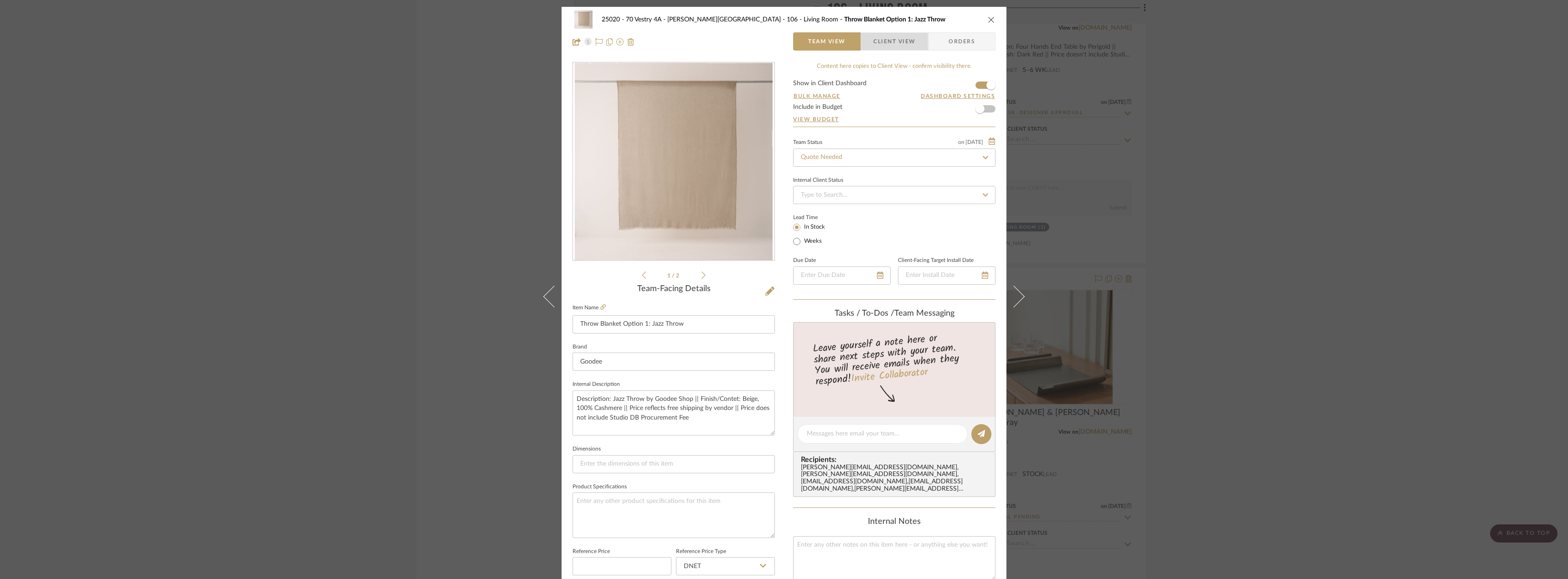
click at [900, 38] on span "Client View" at bounding box center [894, 42] width 42 height 19
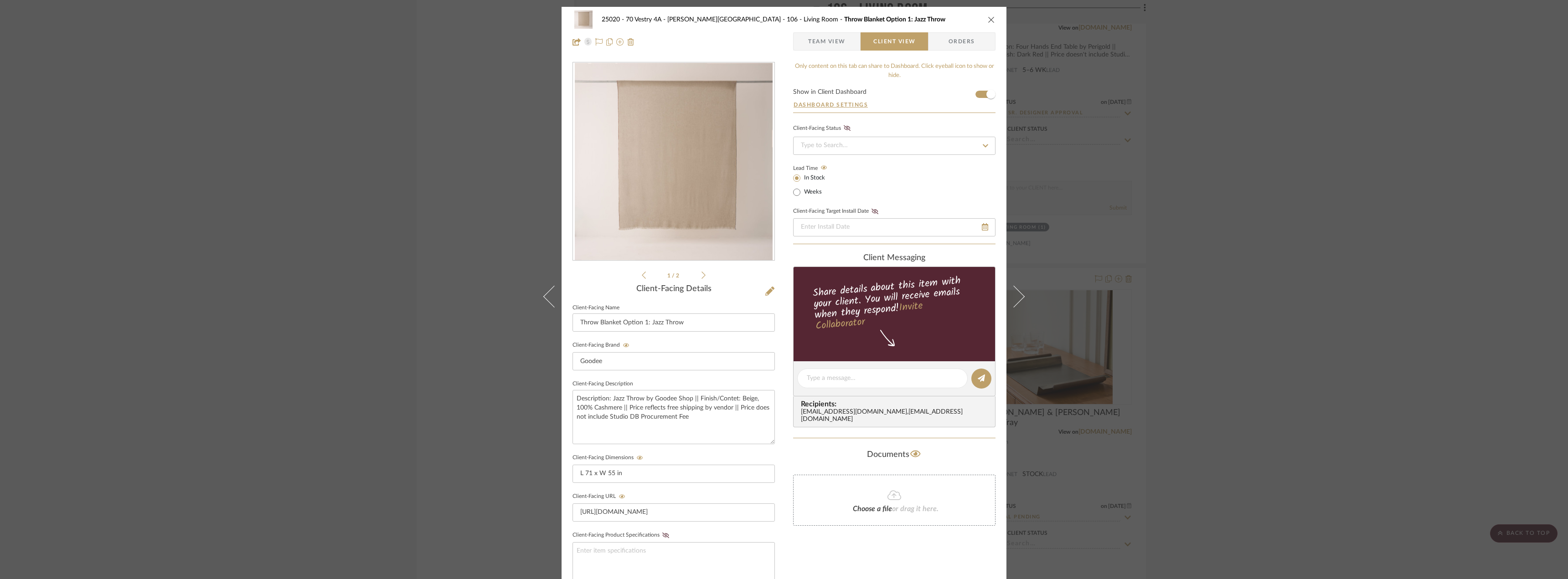
click at [1278, 230] on div "25020 - 70 Vestry 4A - Grant-Stanleigh 106 - Living Room Throw Blanket Option 1…" at bounding box center [784, 290] width 1568 height 579
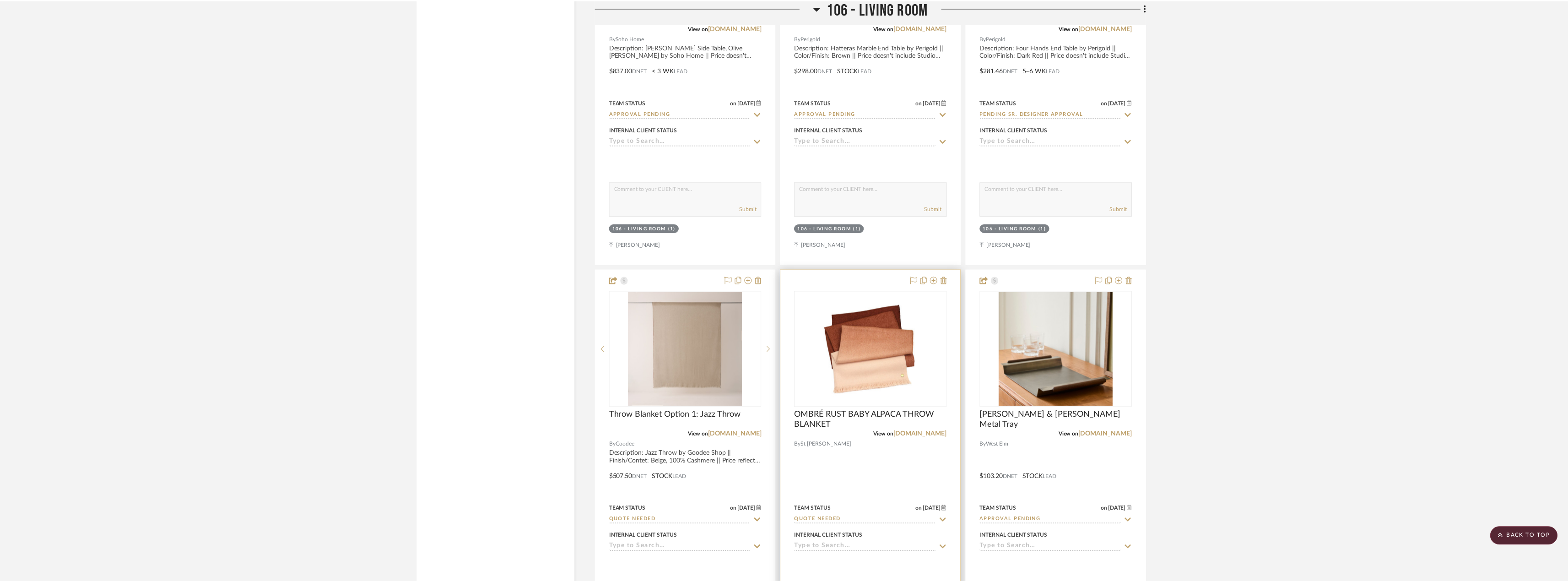
scroll to position [4455, 0]
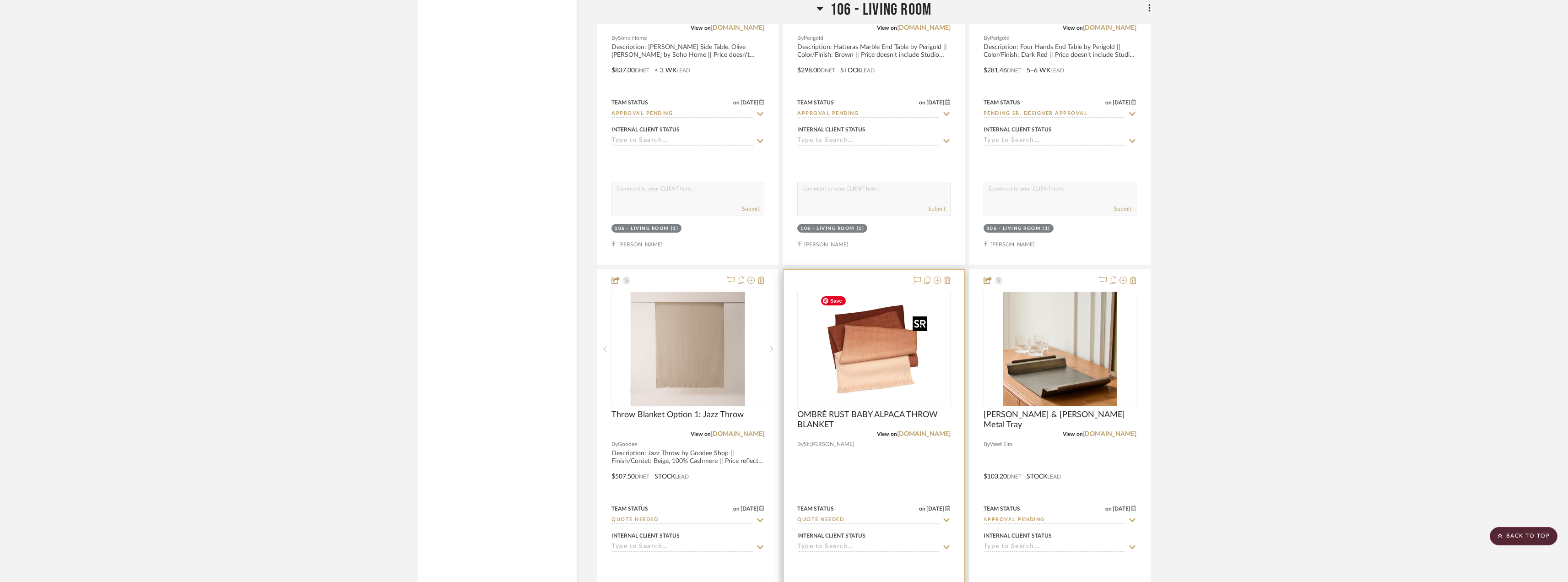
click at [900, 381] on img "0" at bounding box center [873, 349] width 115 height 115
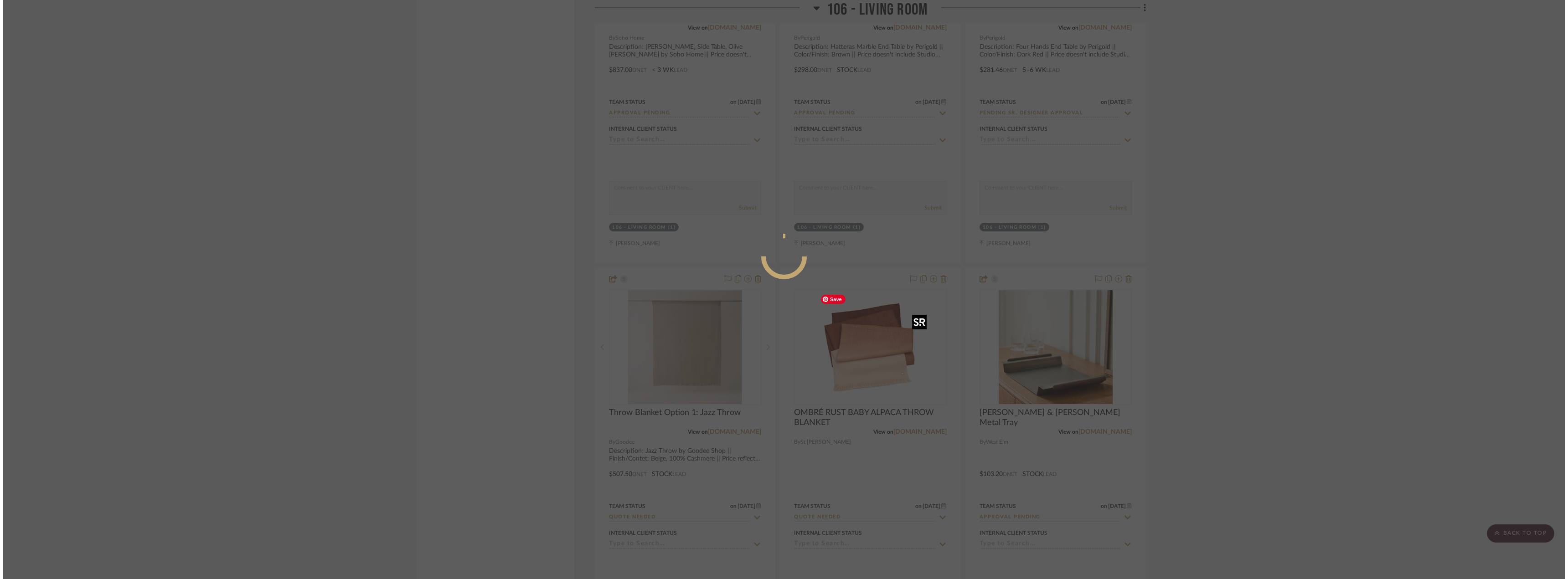
scroll to position [0, 0]
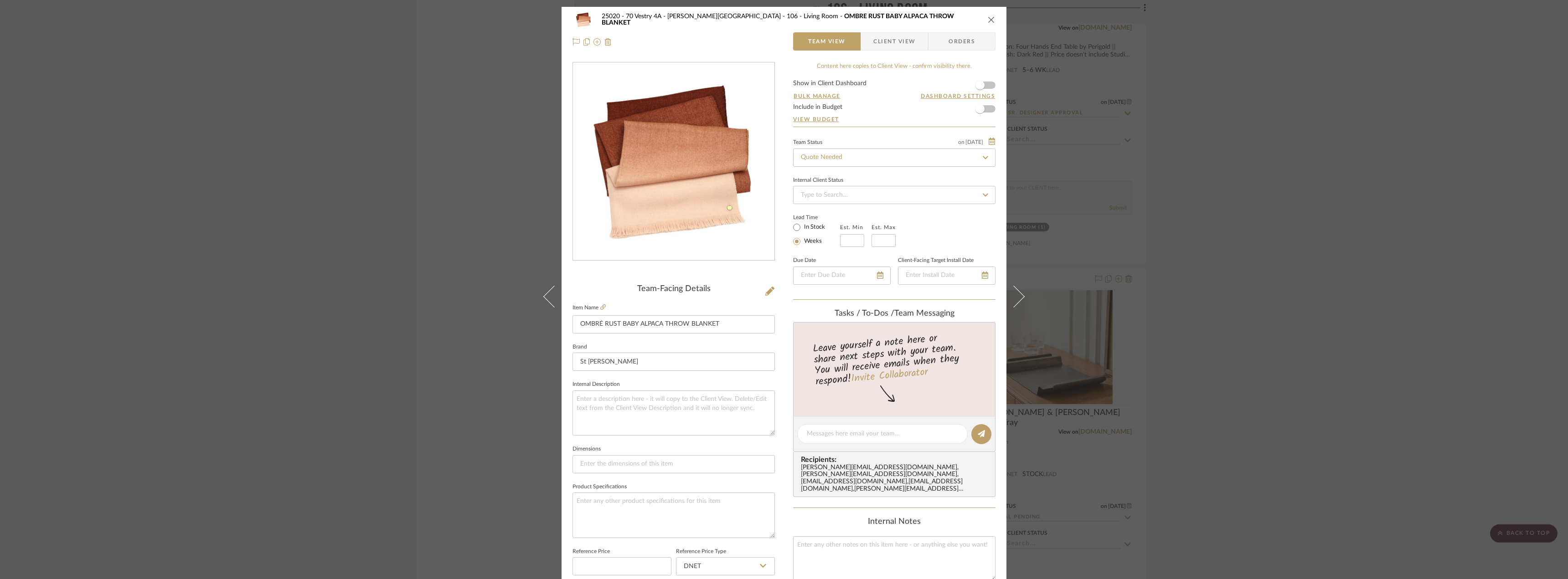
click at [913, 42] on span "Client View" at bounding box center [894, 42] width 67 height 19
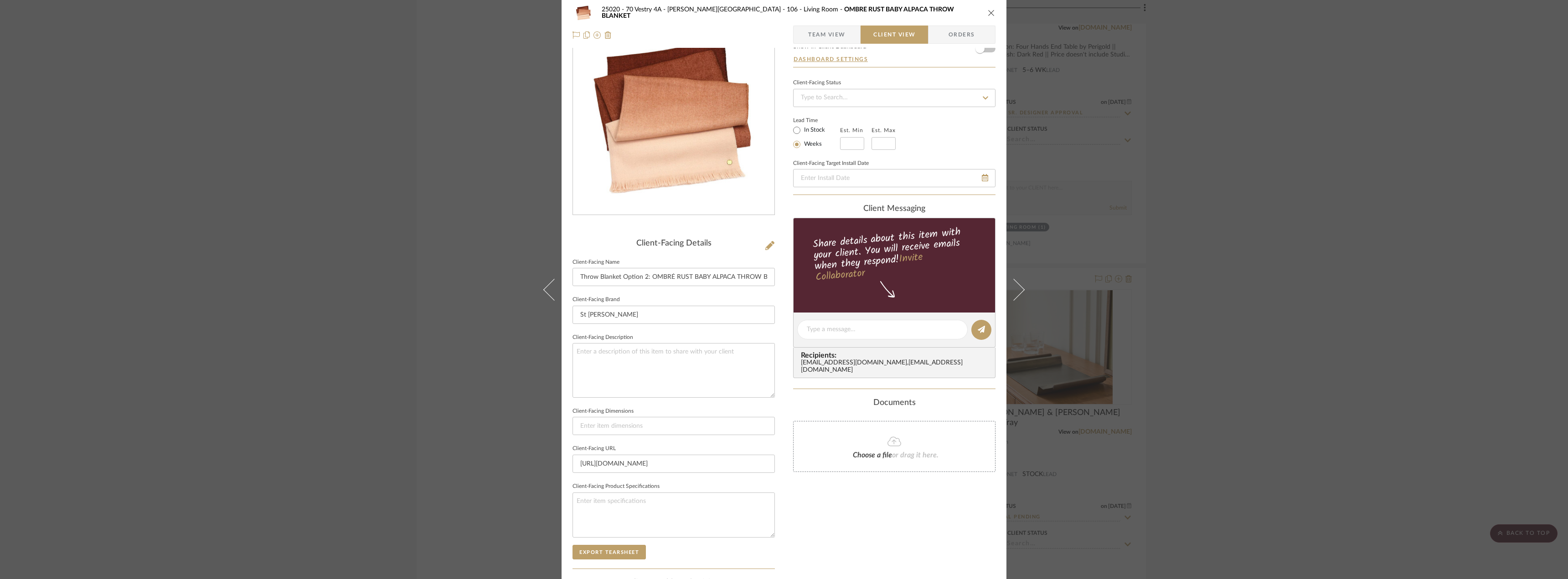
scroll to position [91, 0]
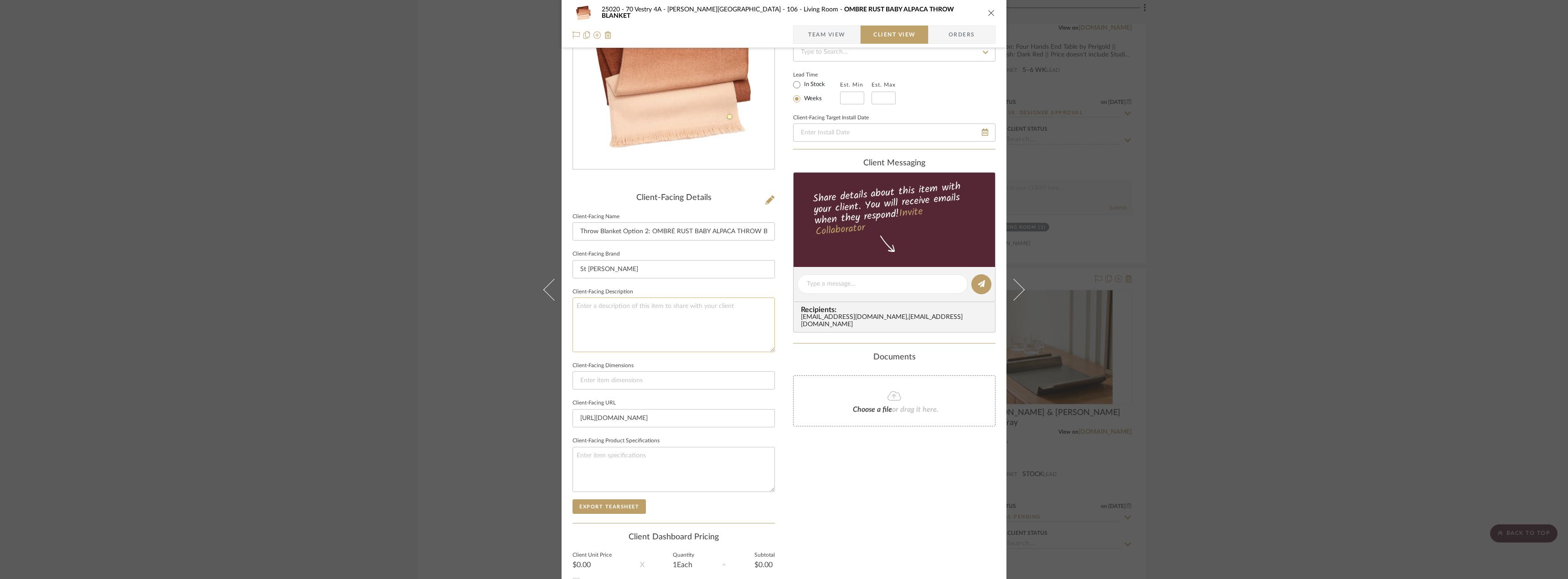
click at [630, 325] on textarea at bounding box center [674, 325] width 202 height 54
paste textarea "Description: Jazz Throw by Goodee Shop || Finish/Contet: Beige, 100% Cashmere |…"
click at [634, 315] on textarea "Description: Jazz Throw by Goodee Shop || Finish/Contet: Beige, 100% Cashmere |…" at bounding box center [674, 325] width 202 height 54
drag, startPoint x: 686, startPoint y: 305, endPoint x: 610, endPoint y: 309, distance: 76.1
click at [610, 309] on textarea "Description: Jazz Throw by Goodee Shop || Finish/Contet: Beige, 100% Cashmere |…" at bounding box center [674, 325] width 202 height 54
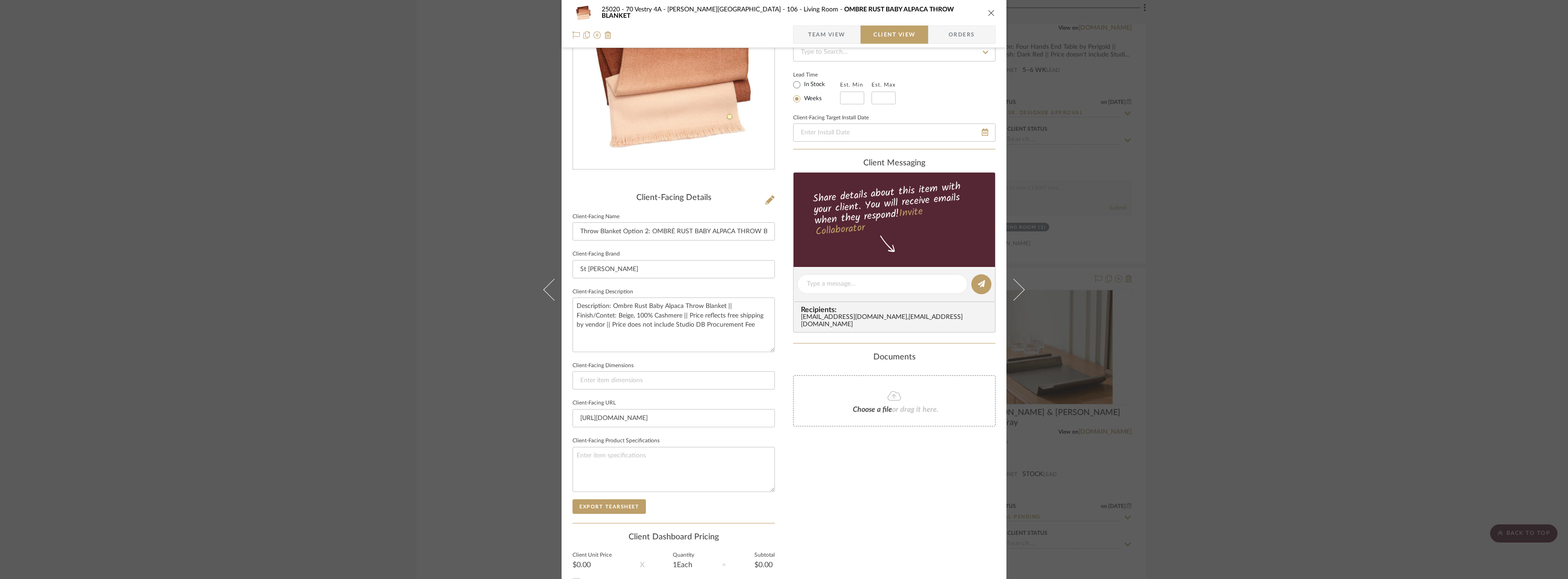
click at [848, 494] on div "Only content on this tab can share to Dashboard. Click eyeball icon to show or …" at bounding box center [894, 297] width 202 height 651
click at [761, 305] on textarea "Description: Ombre Rust Baby Alpaca Throw Blanket || Finish/Contet: Beige, 100%…" at bounding box center [674, 325] width 202 height 54
click at [763, 307] on textarea "Description: Ombre Rust Baby Alpaca Throw Blanket || Finish/Contet: Beige, 100%…" at bounding box center [674, 325] width 202 height 54
click at [1226, 294] on div "25020 - 70 Vestry 4A - Grant-Stanleigh 106 - Living Room OMBRÉ RUST BABY ALPACA…" at bounding box center [784, 290] width 1568 height 579
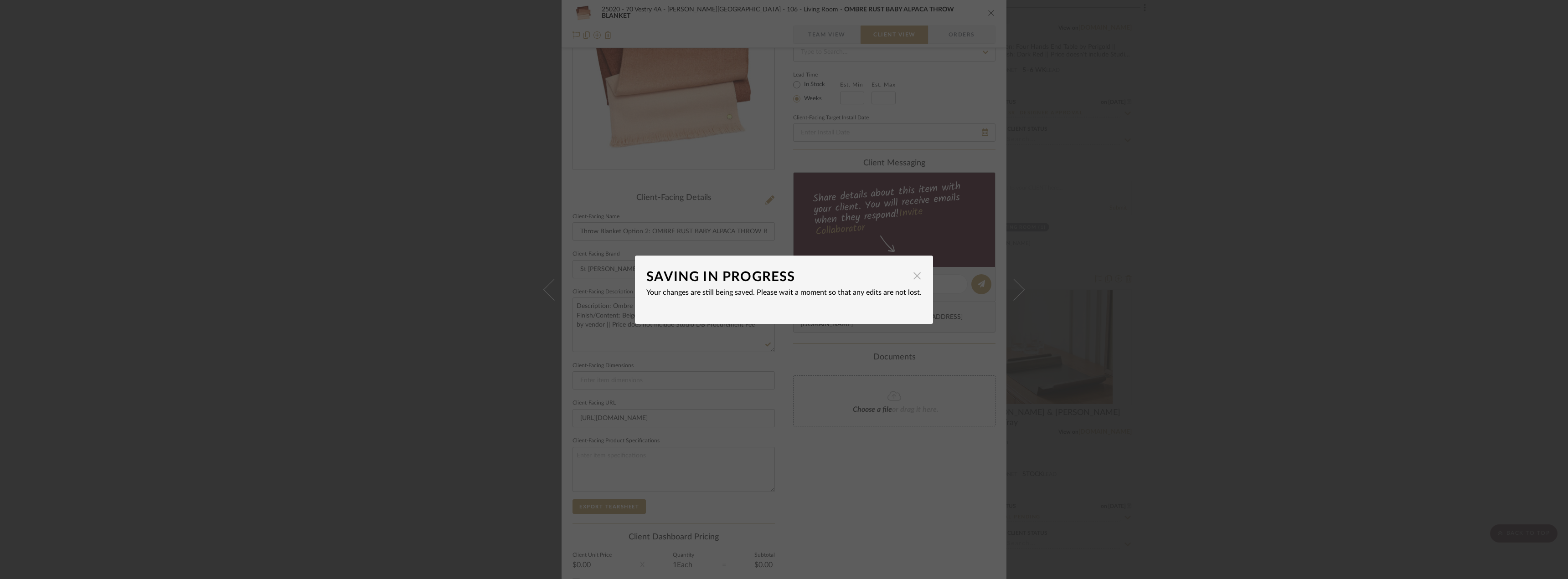
click at [914, 276] on span "button" at bounding box center [917, 277] width 19 height 19
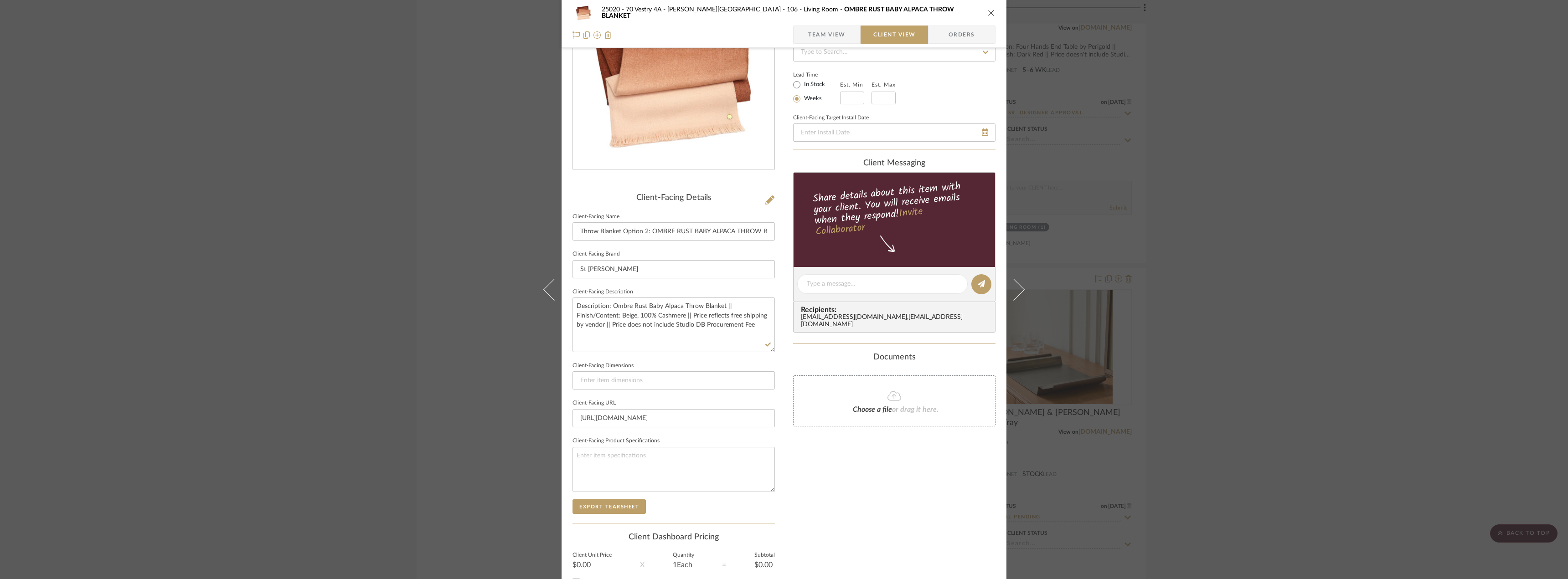
click at [1248, 269] on div "25020 - 70 Vestry 4A - Grant-Stanleigh 106 - Living Room OMBRÉ RUST BABY ALPACA…" at bounding box center [784, 290] width 1568 height 579
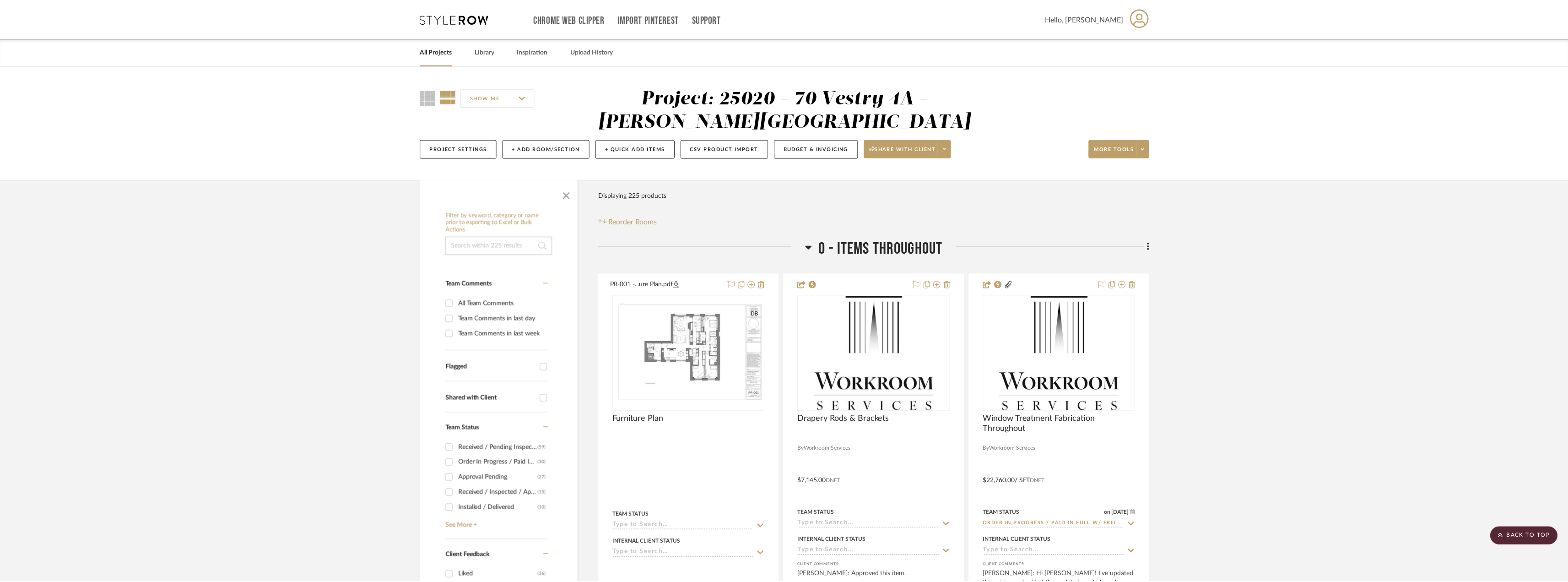
scroll to position [4455, 0]
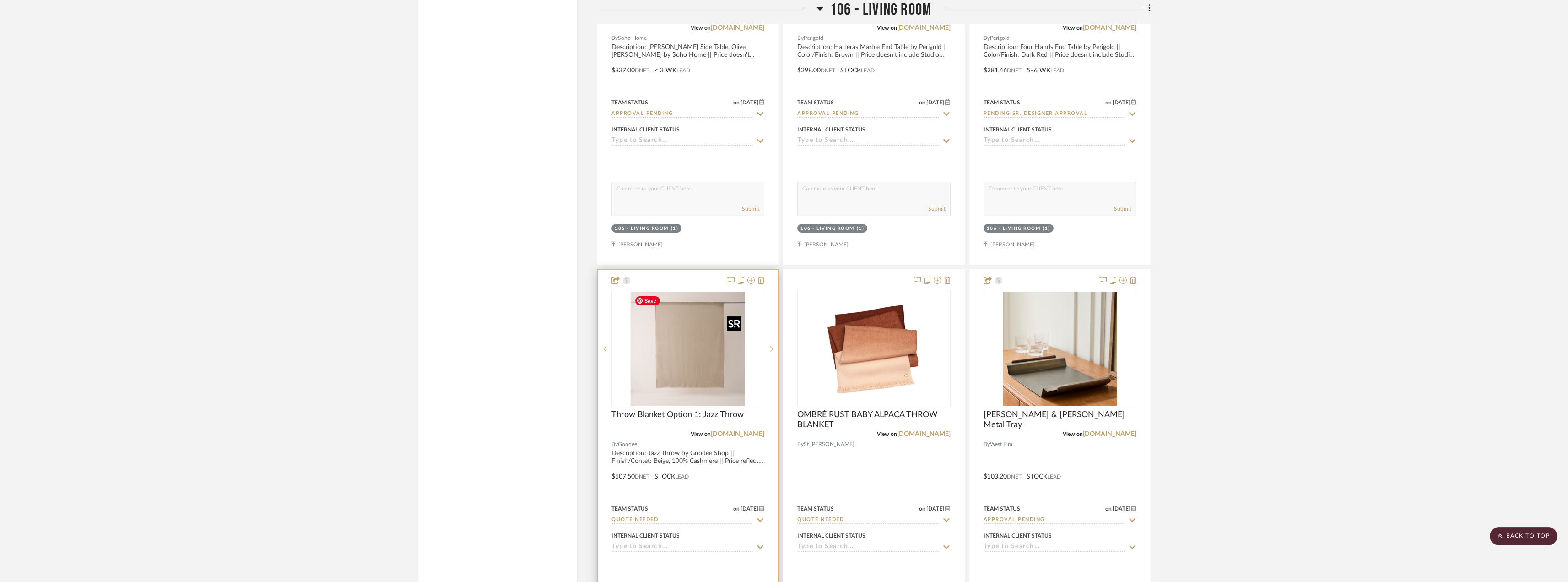
click at [667, 331] on img "0" at bounding box center [687, 349] width 115 height 115
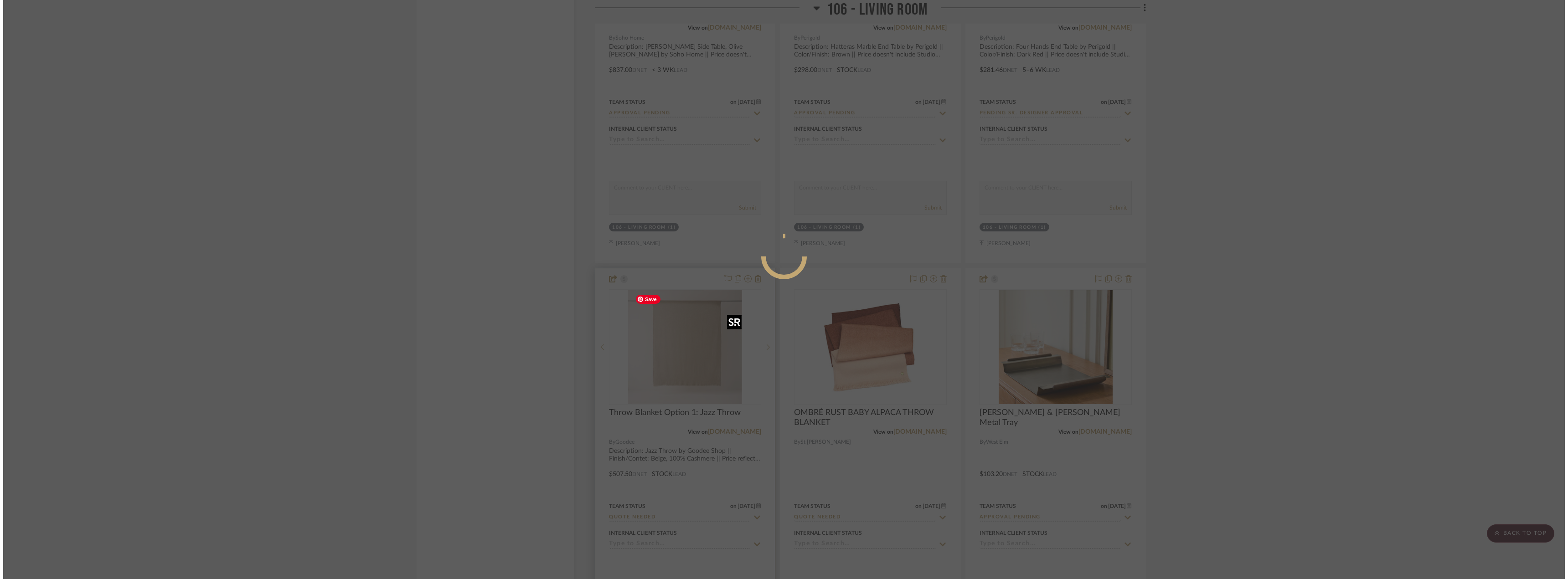
scroll to position [0, 0]
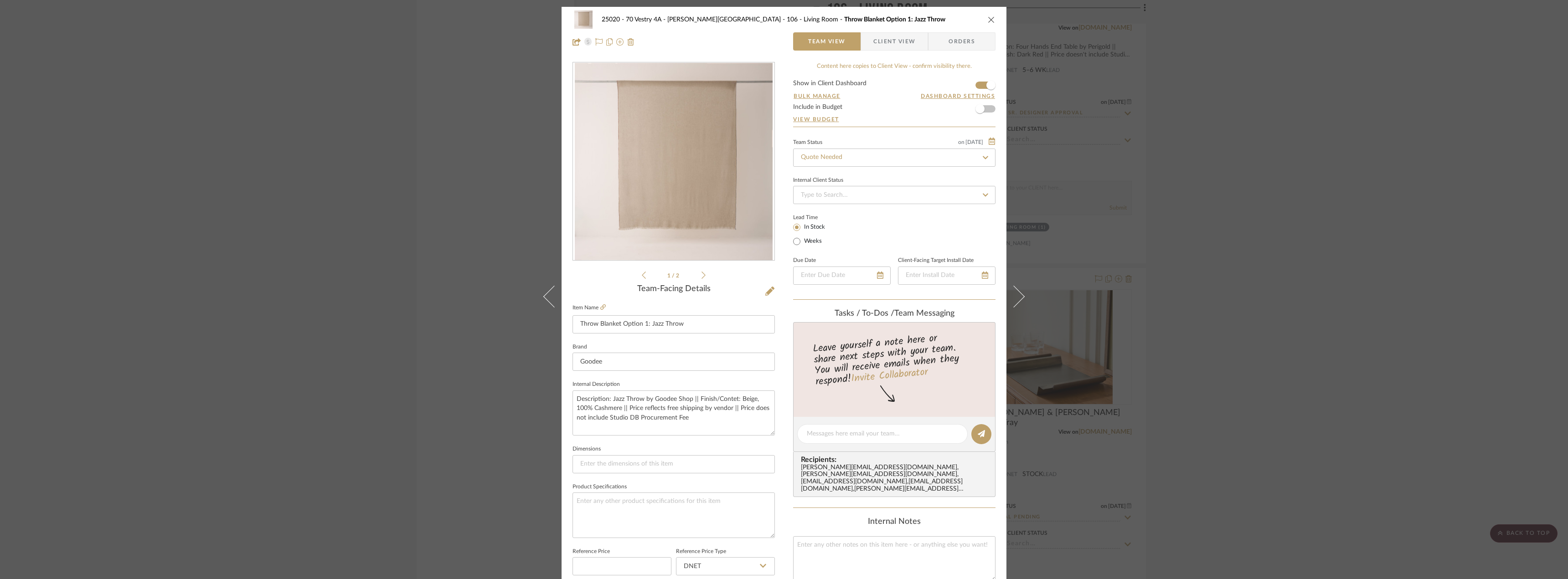
click at [882, 49] on span "Client View" at bounding box center [894, 42] width 42 height 19
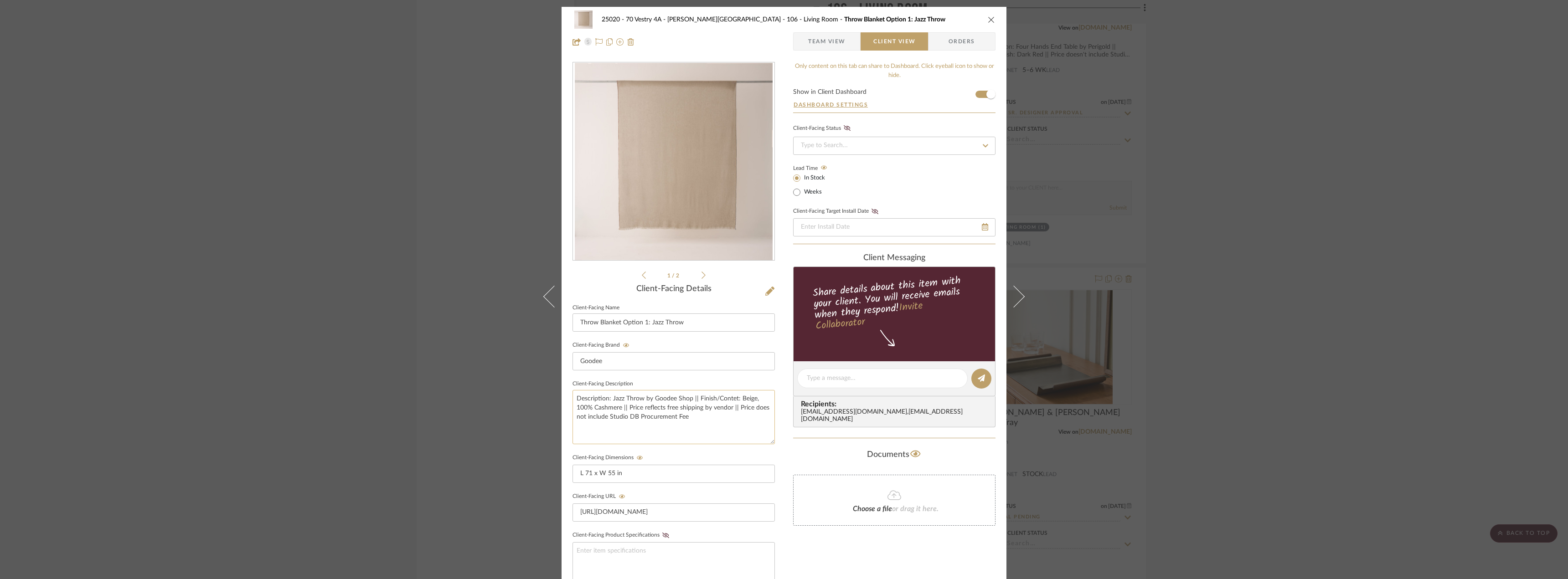
click at [730, 401] on textarea "Description: Jazz Throw by Goodee Shop || Finish/Contet: Beige, 100% Cashmere |…" at bounding box center [674, 417] width 202 height 54
click at [1201, 290] on div "25020 - 70 Vestry 4A - Grant-Stanleigh 106 - Living Room Throw Blanket Option 1…" at bounding box center [784, 290] width 1568 height 579
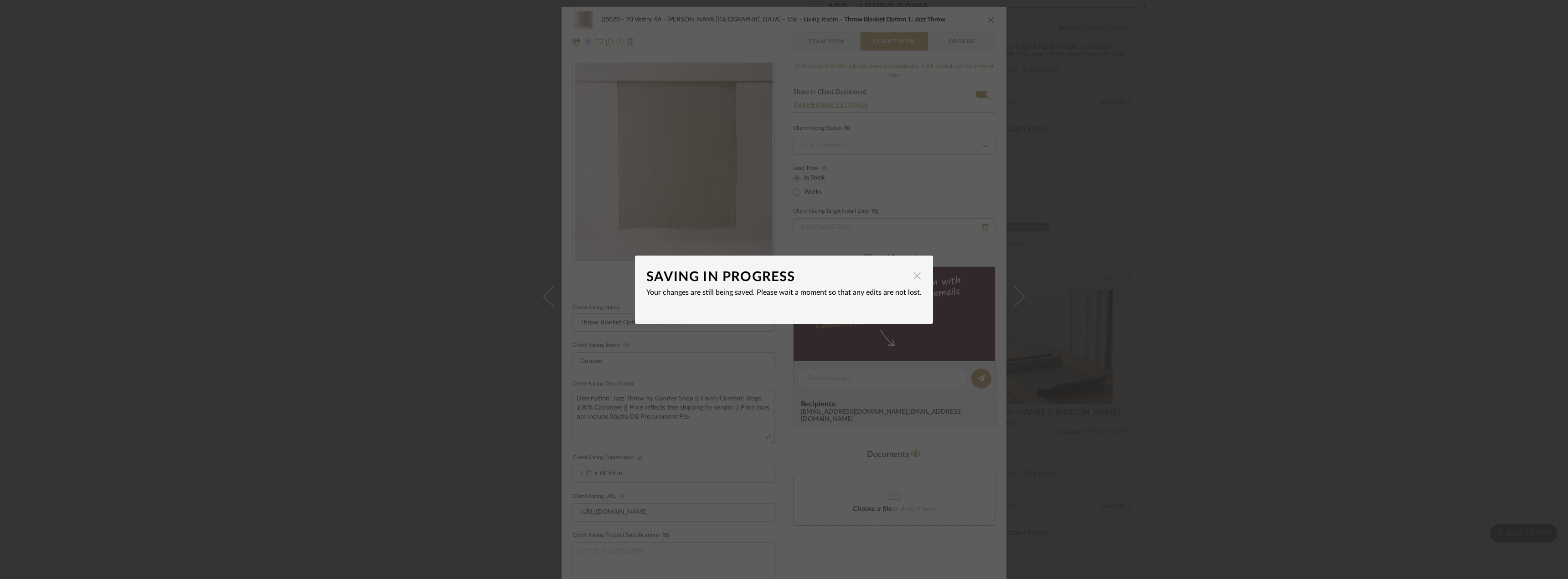
click at [915, 277] on span "button" at bounding box center [917, 277] width 19 height 19
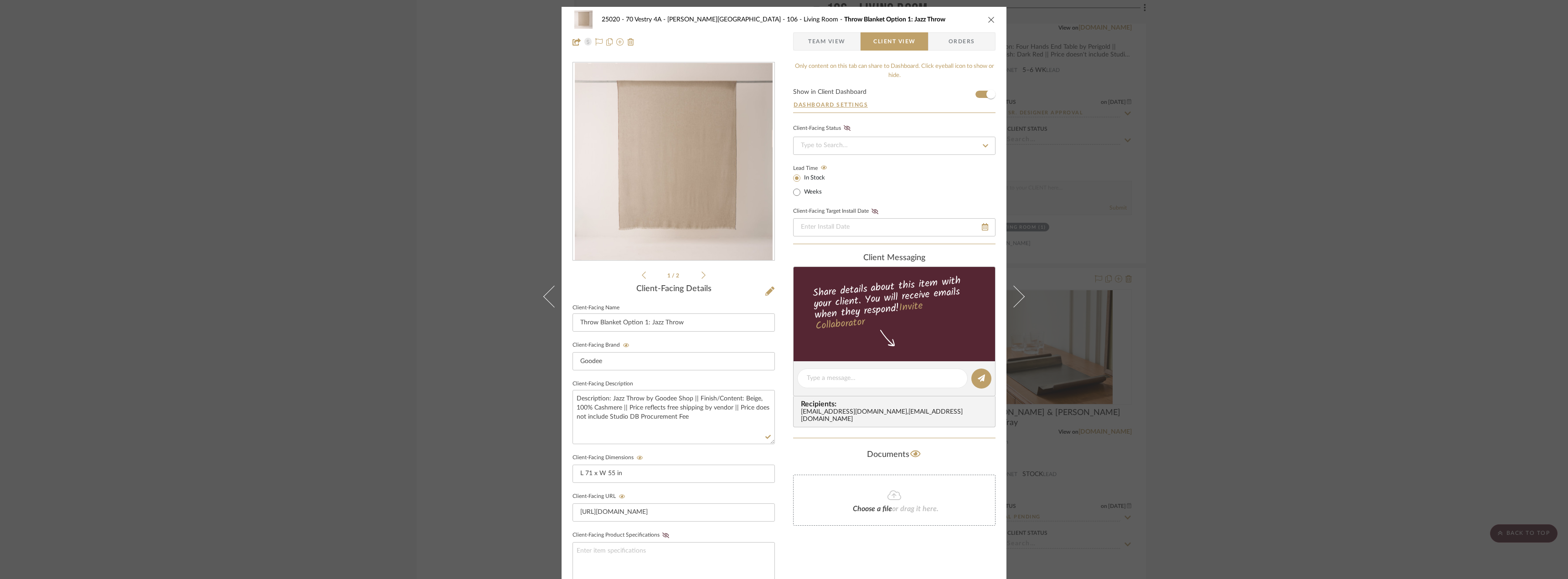
click at [1231, 297] on div "25020 - 70 Vestry 4A - Grant-Stanleigh 106 - Living Room Throw Blanket Option 1…" at bounding box center [784, 290] width 1568 height 579
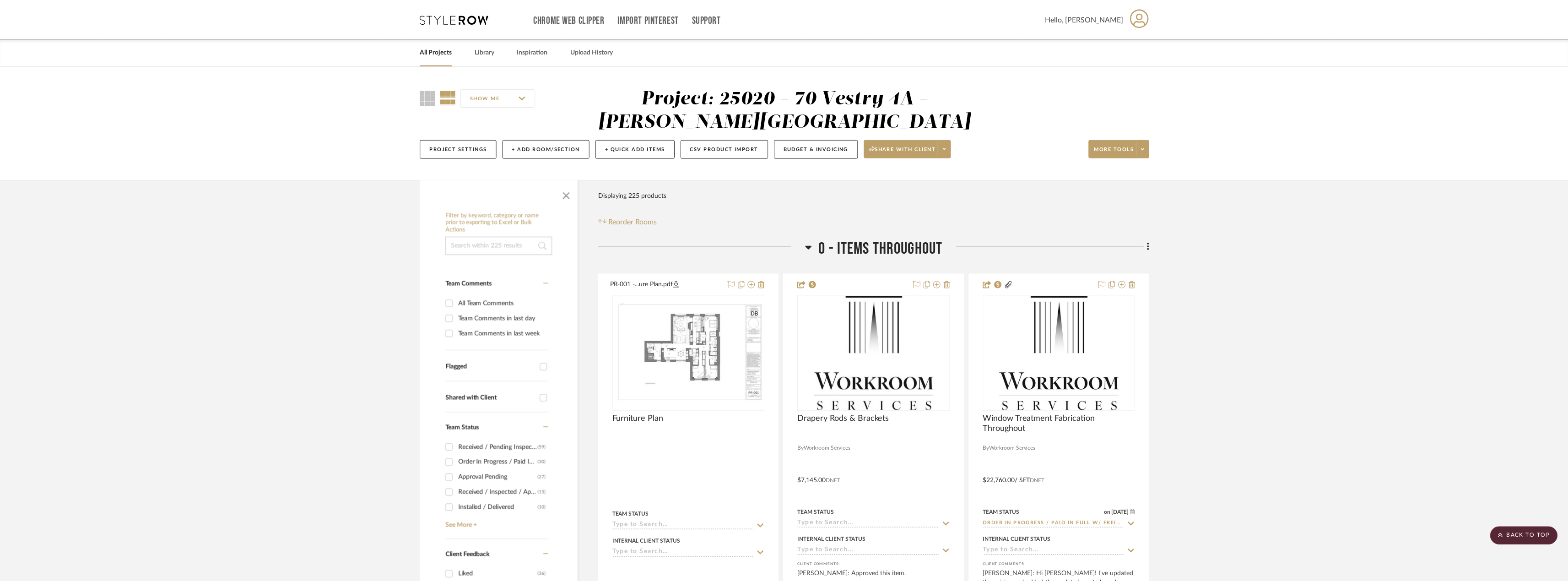
scroll to position [4455, 0]
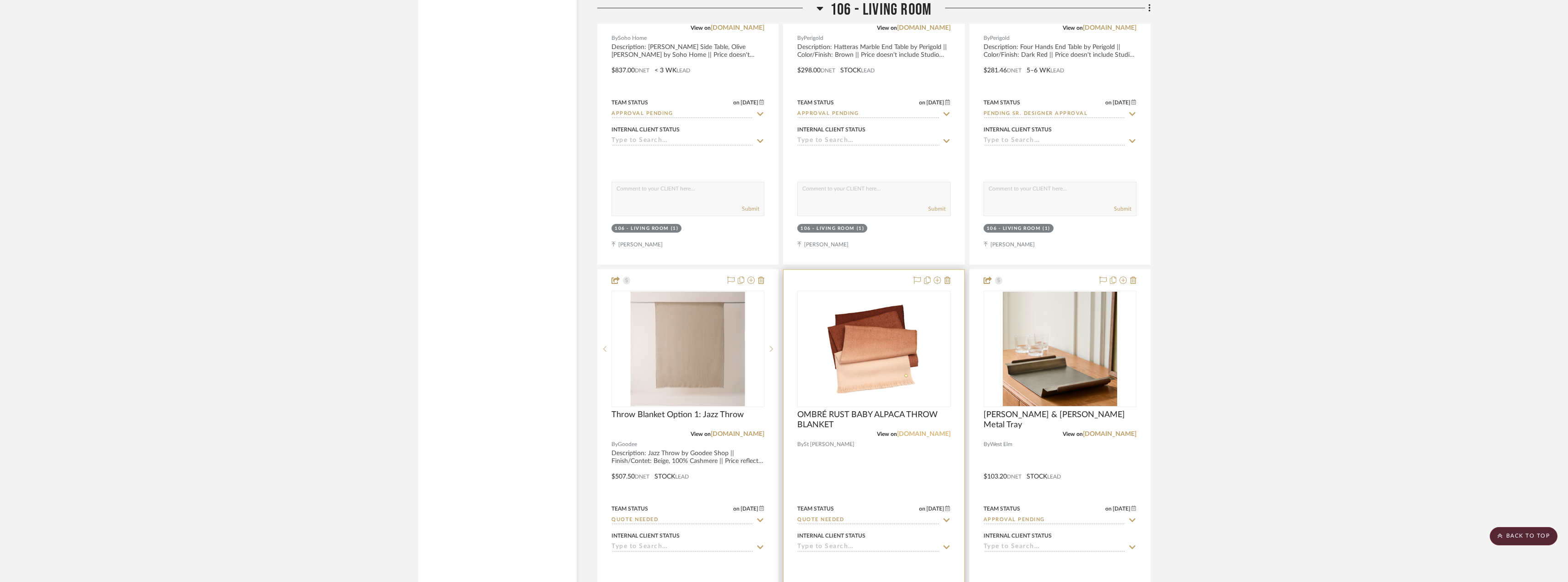
click at [940, 434] on link "stfrank.com" at bounding box center [923, 434] width 53 height 7
click at [859, 409] on div at bounding box center [873, 470] width 180 height 401
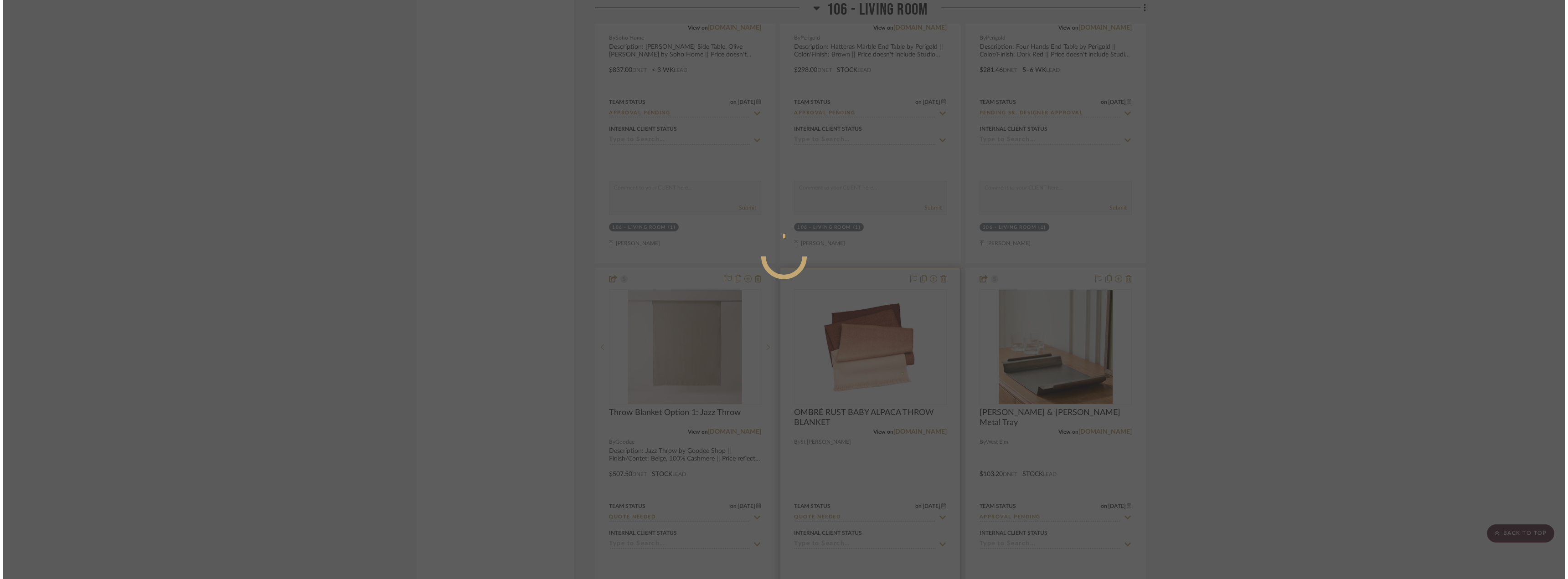
scroll to position [0, 0]
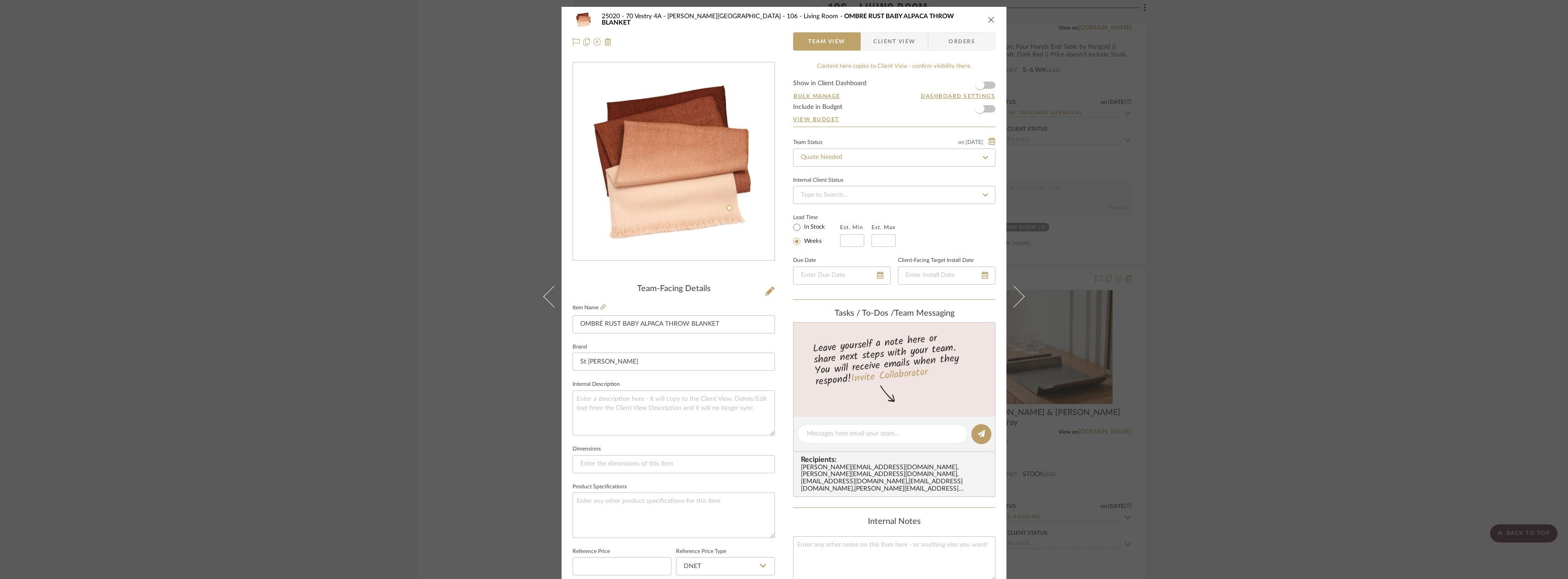
click at [889, 35] on span "Client View" at bounding box center [894, 42] width 42 height 19
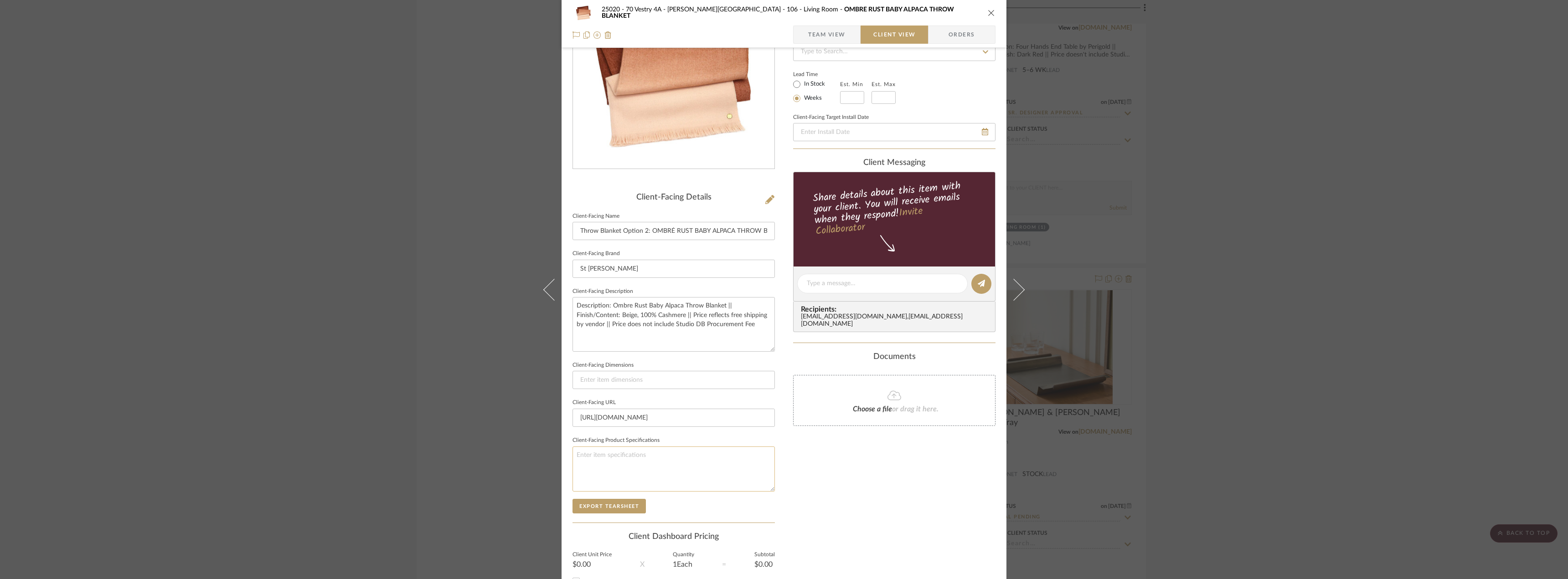
scroll to position [172, 0]
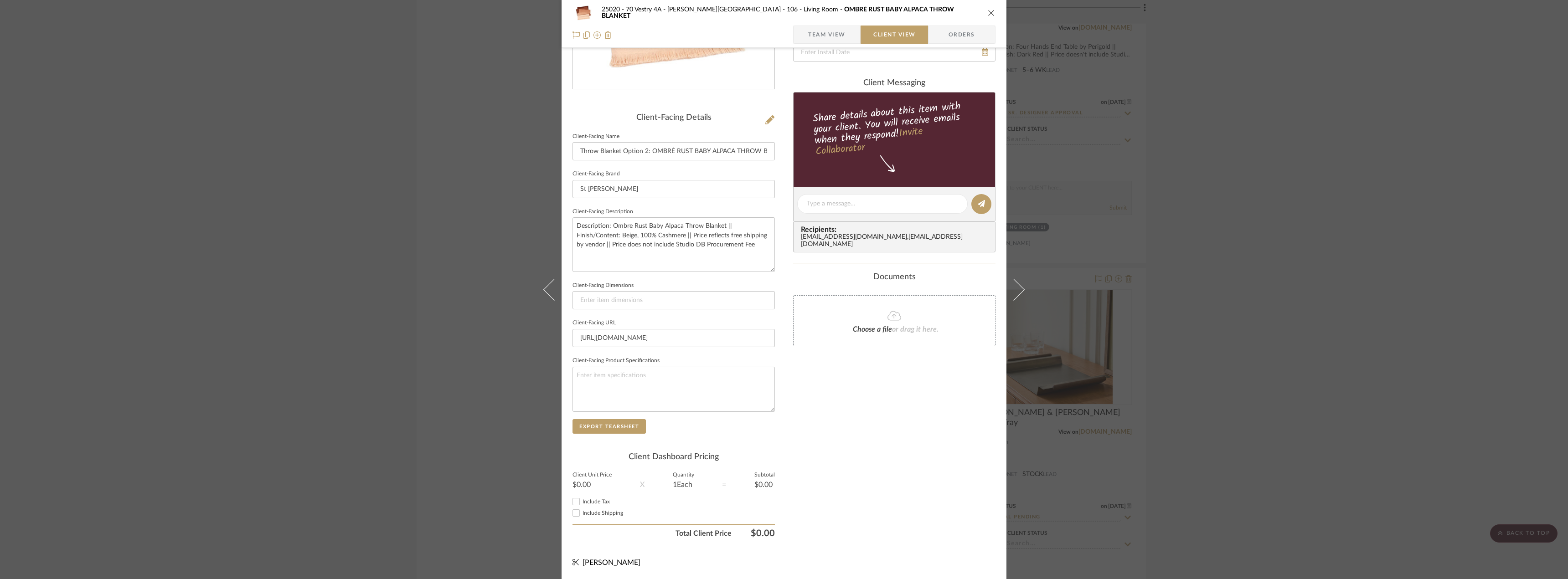
click at [843, 32] on span "Team View" at bounding box center [827, 34] width 67 height 19
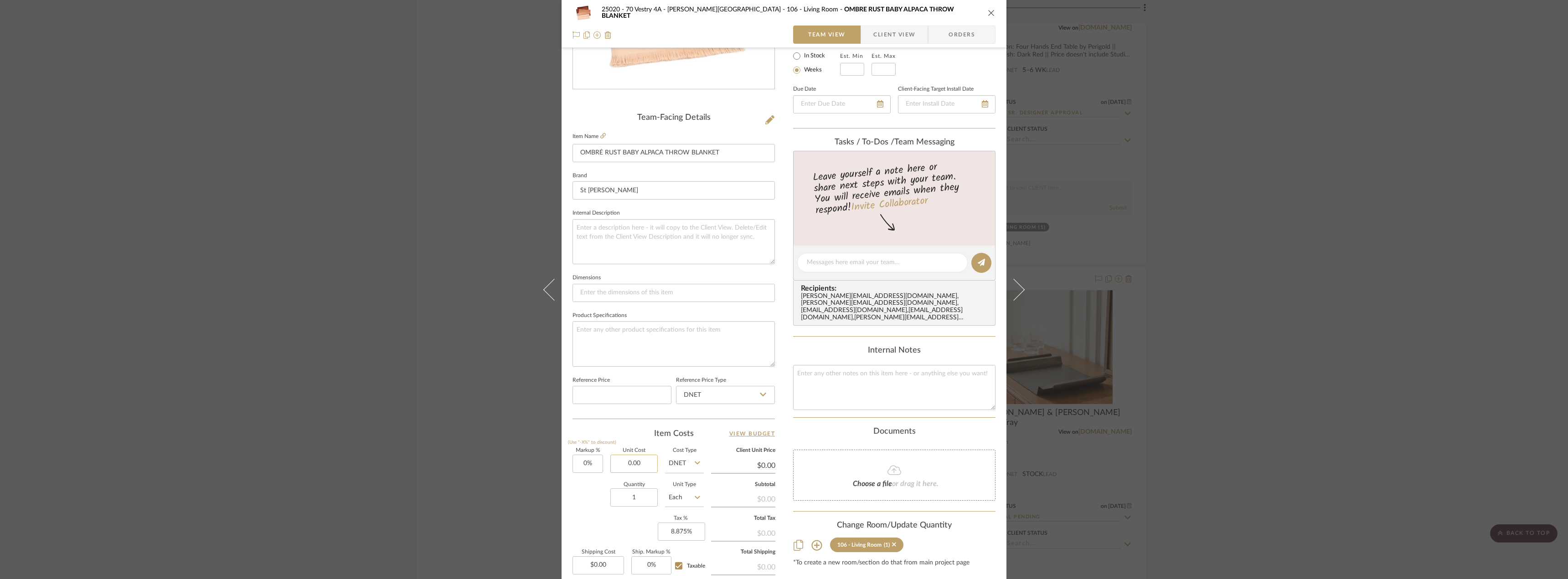
click at [635, 460] on input "0.00" at bounding box center [633, 464] width 47 height 19
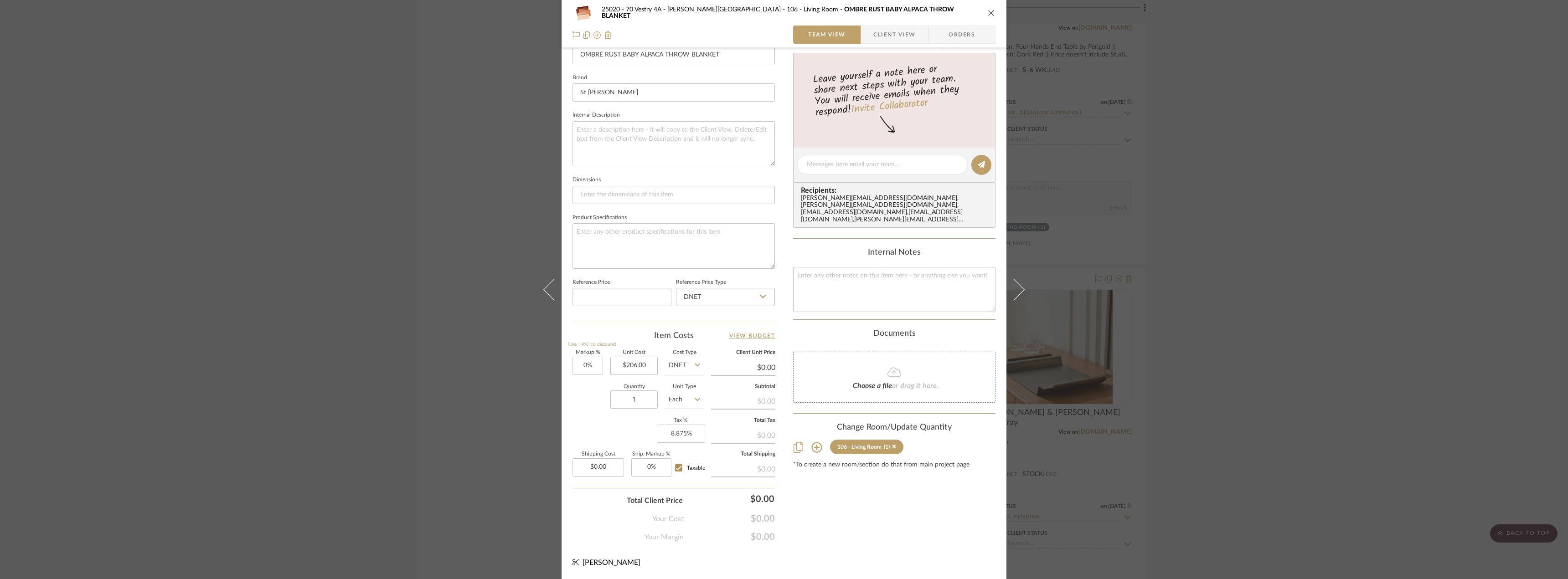
click at [871, 512] on div "Content here copies to Client View - confirm visibility there. Show in Client D…" at bounding box center [894, 168] width 202 height 750
click at [621, 190] on input at bounding box center [674, 195] width 202 height 19
paste input "50" W x 70" H"
click at [861, 518] on div "Content here copies to Client View - confirm visibility there. Show in Client D…" at bounding box center [894, 168] width 202 height 750
click at [884, 38] on span "Client View" at bounding box center [894, 34] width 42 height 19
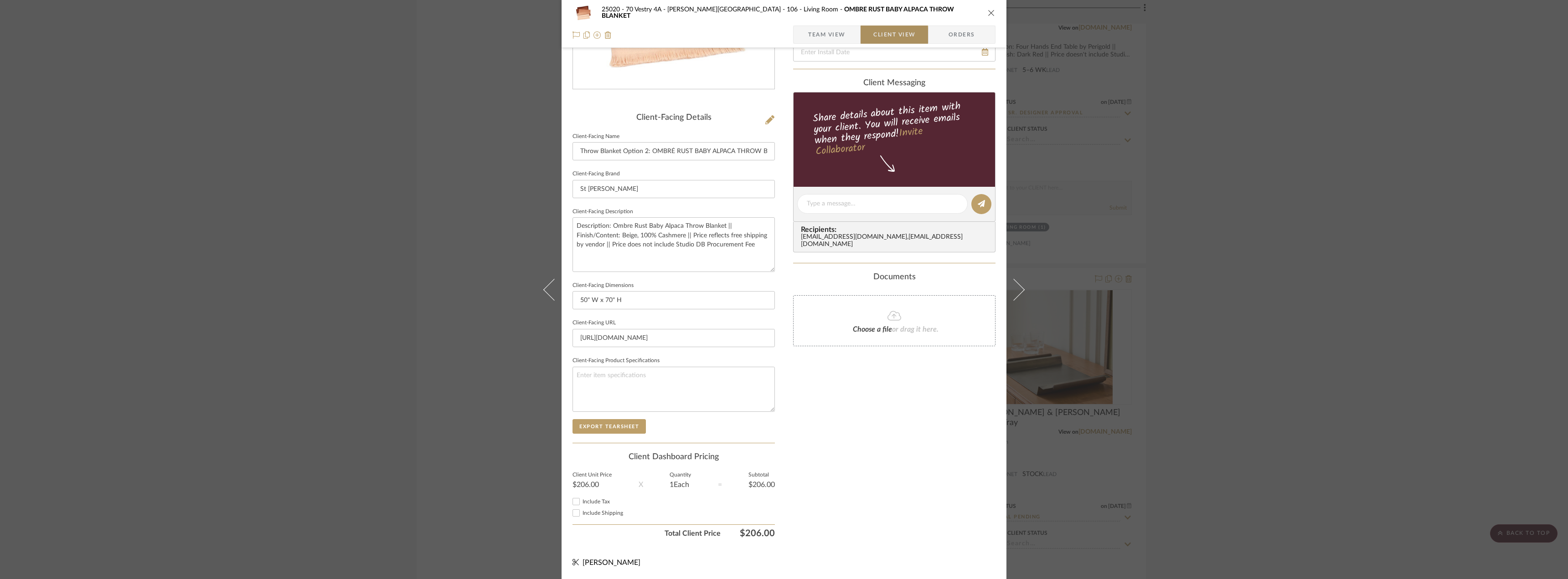
scroll to position [172, 0]
click at [751, 238] on textarea "Description: Ombre Rust Baby Alpaca Throw Blanket || Finish/Content: Beige, 100…" at bounding box center [674, 244] width 202 height 54
click at [725, 232] on textarea "Description: Ombre Rust Baby Alpaca Throw Blanket || Finish/Content: Beige, 100…" at bounding box center [674, 244] width 202 height 54
drag, startPoint x: 633, startPoint y: 236, endPoint x: 620, endPoint y: 236, distance: 13.0
click at [620, 236] on textarea "Description: Ombre Rust Baby Alpaca Throw Blanket || Finish/Content: Beige, 100…" at bounding box center [674, 244] width 202 height 54
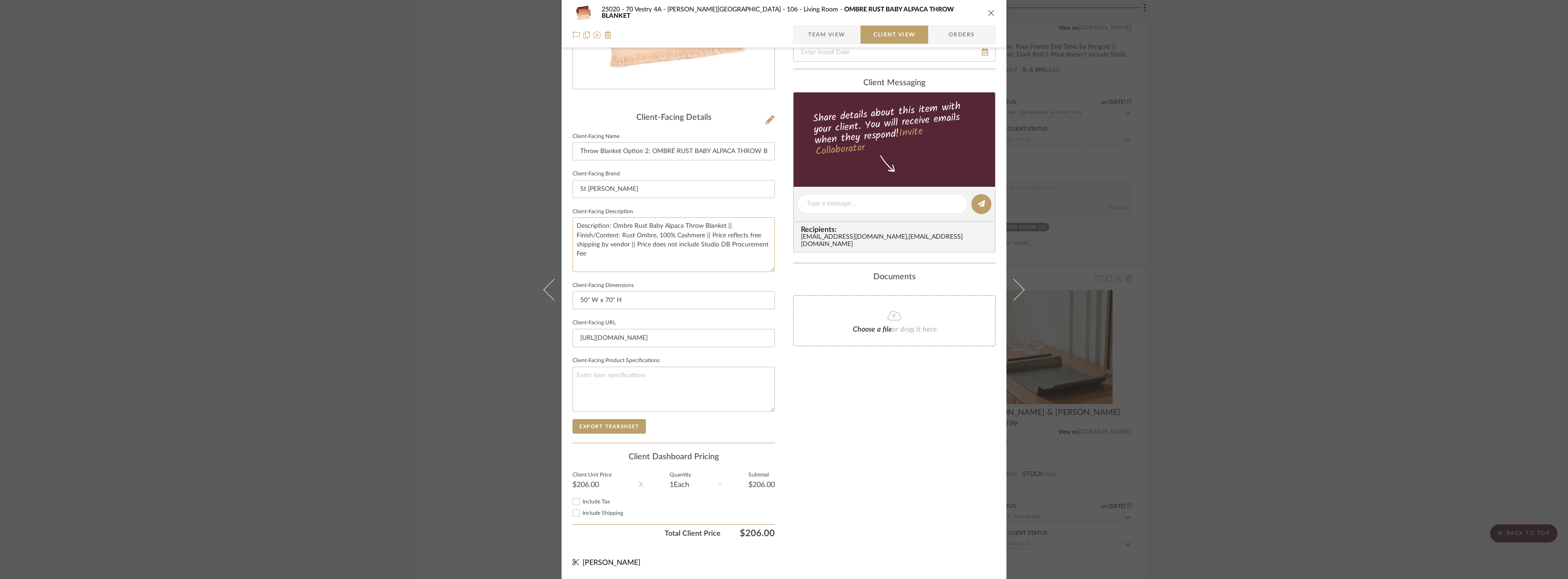
drag, startPoint x: 702, startPoint y: 238, endPoint x: 674, endPoint y: 236, distance: 28.1
click at [674, 236] on textarea "Description: Ombre Rust Baby Alpaca Throw Blanket || Finish/Content: Rust Ombre…" at bounding box center [674, 244] width 202 height 54
click at [881, 418] on div "Only content on this tab can share to Dashboard. Click eyeball icon to show or …" at bounding box center [894, 216] width 202 height 651
click at [582, 503] on span "Include Tax" at bounding box center [595, 502] width 27 height 6
click at [579, 503] on input "Include Tax" at bounding box center [577, 502] width 11 height 11
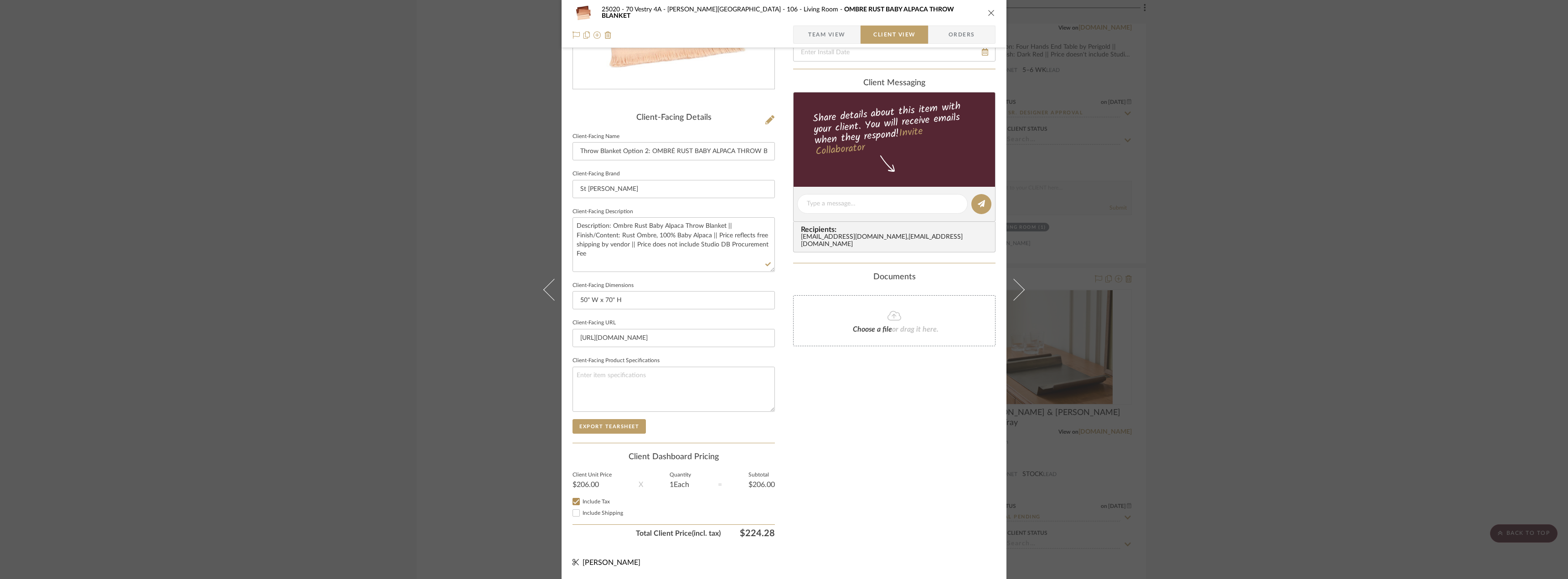
click at [870, 493] on div "Only content on this tab can share to Dashboard. Click eyeball icon to show or …" at bounding box center [894, 216] width 202 height 651
click at [821, 418] on div "Only content on this tab can share to Dashboard. Click eyeball icon to show or …" at bounding box center [894, 216] width 202 height 651
click at [812, 415] on div "Only content on this tab can share to Dashboard. Click eyeball icon to show or …" at bounding box center [894, 216] width 202 height 651
click at [786, 496] on div "25020 - 70 Vestry 4A - Grant-Stanleigh 106 - Living Room OMBRÉ RUST BABY ALPACA…" at bounding box center [784, 207] width 445 height 743
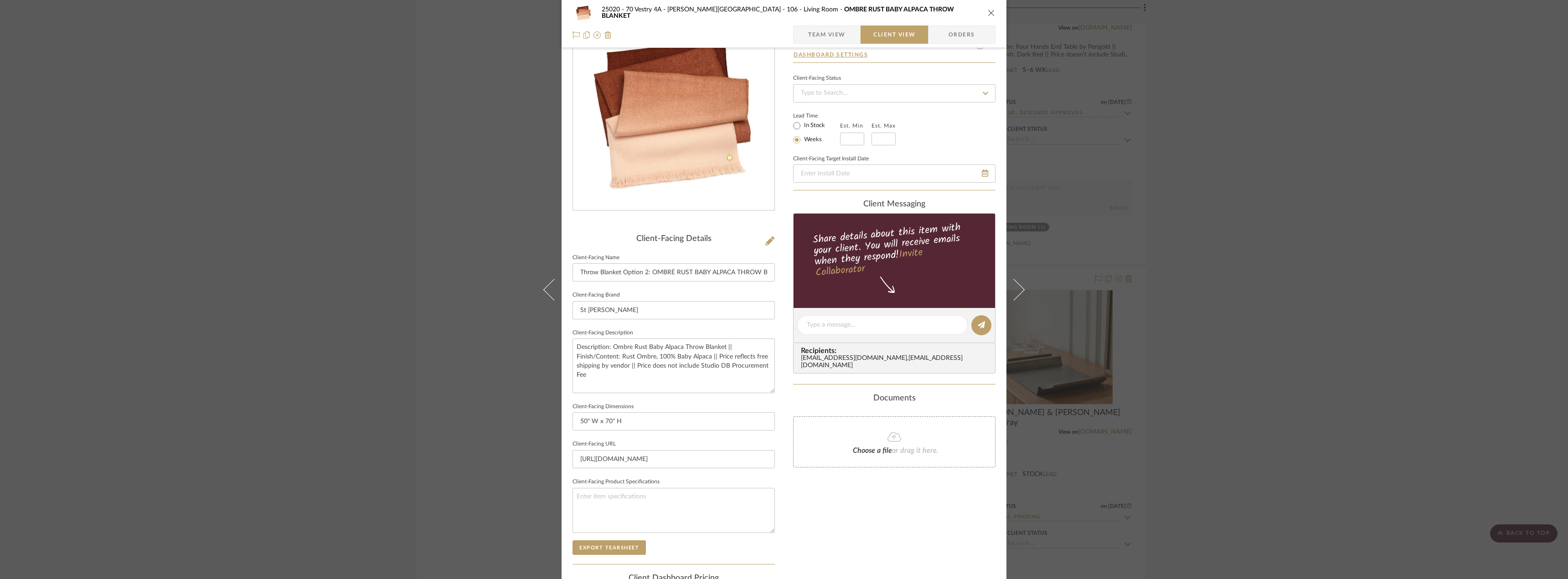
scroll to position [0, 0]
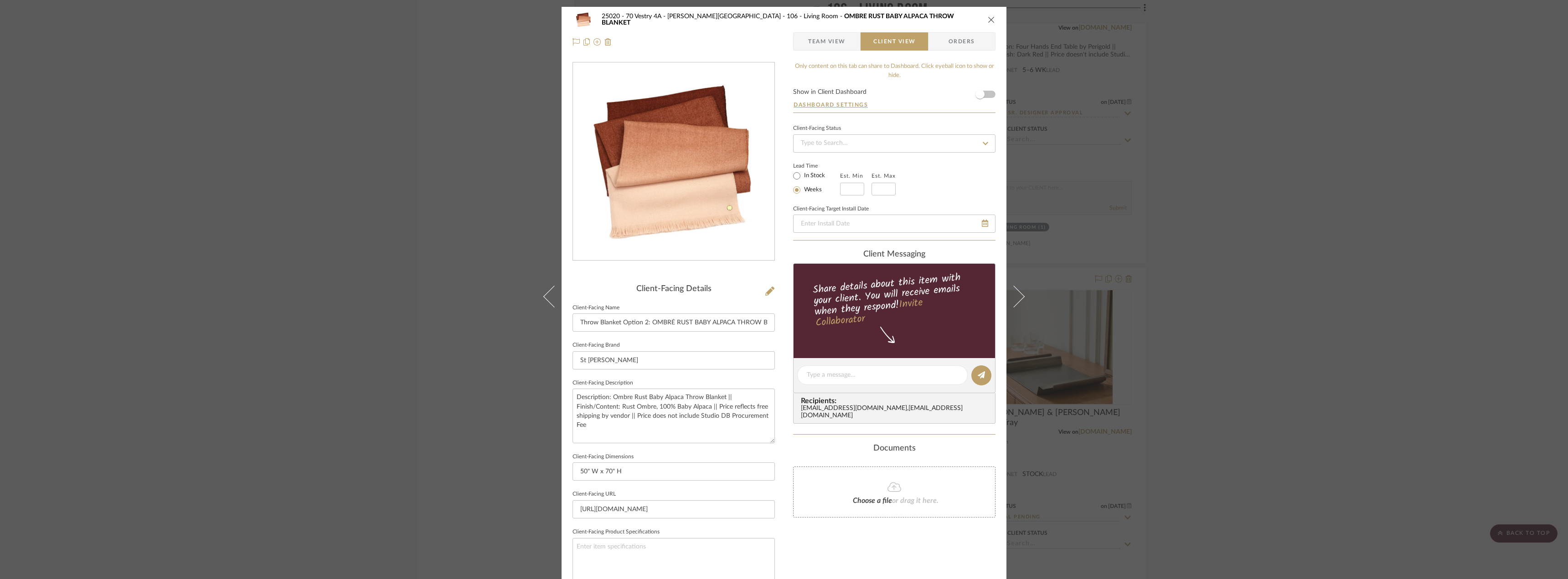
click at [833, 47] on span "Team View" at bounding box center [826, 42] width 37 height 19
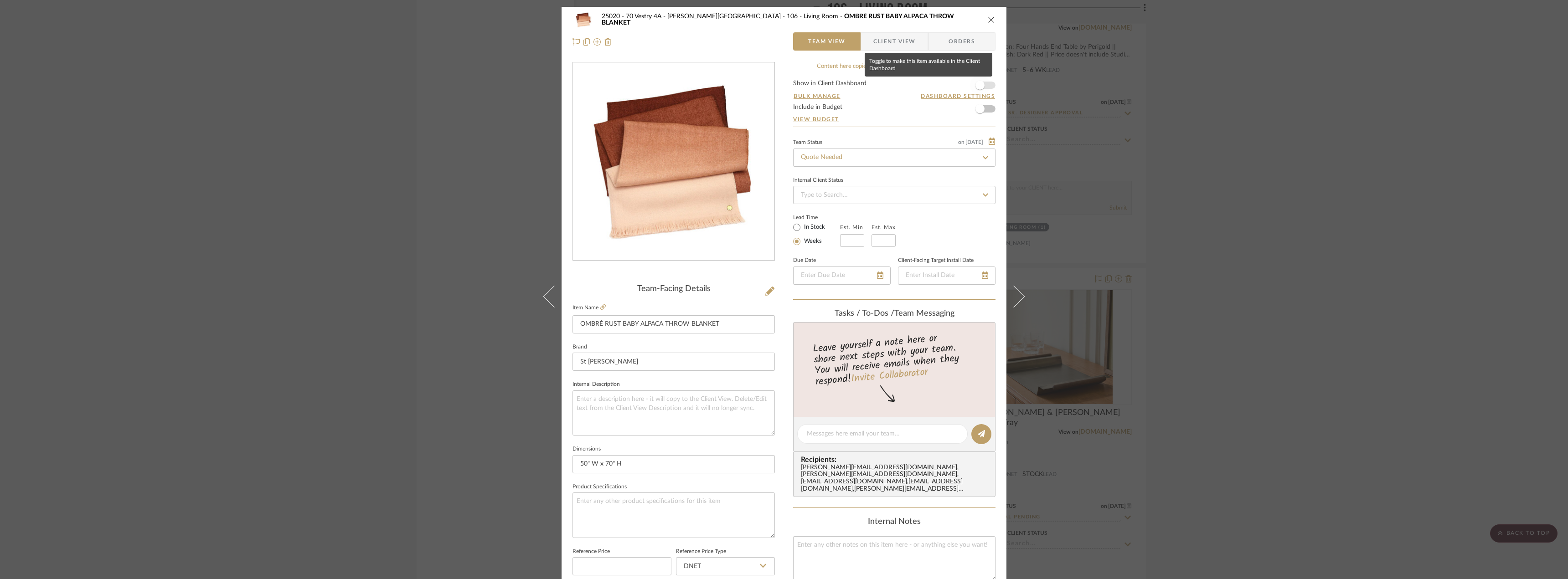
click at [980, 89] on span "button" at bounding box center [980, 85] width 20 height 20
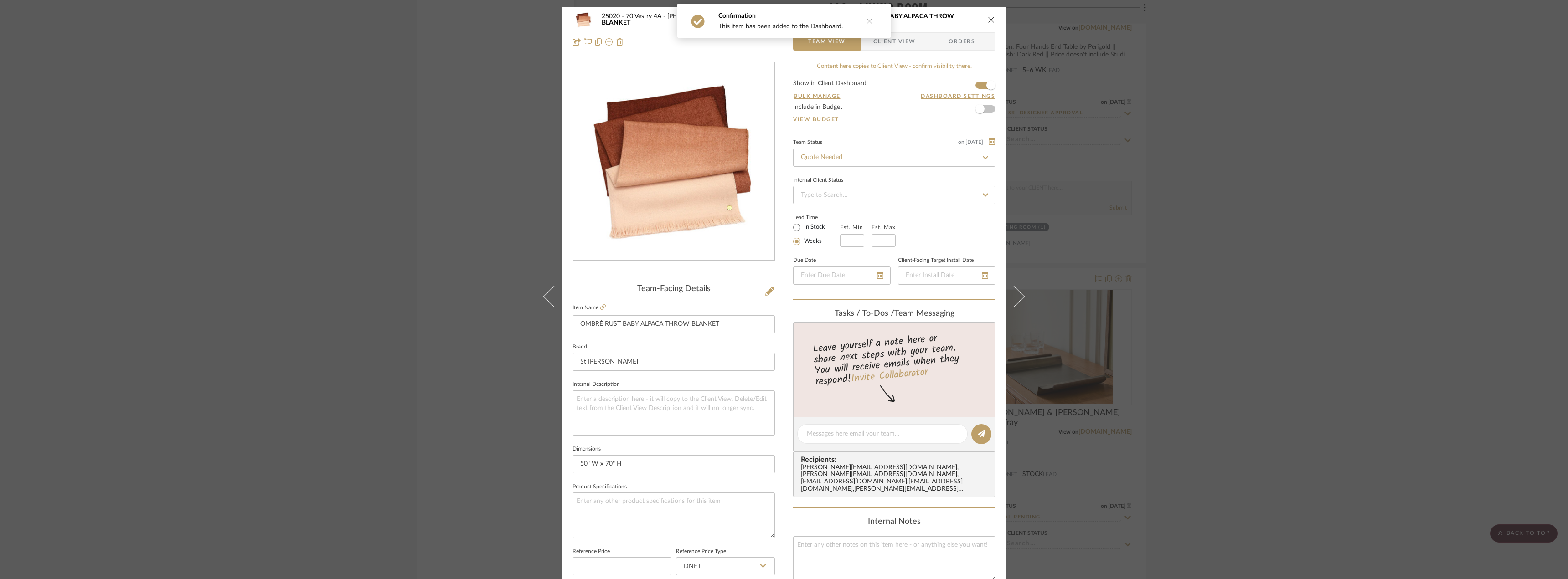
click at [899, 43] on span "Client View" at bounding box center [894, 42] width 42 height 19
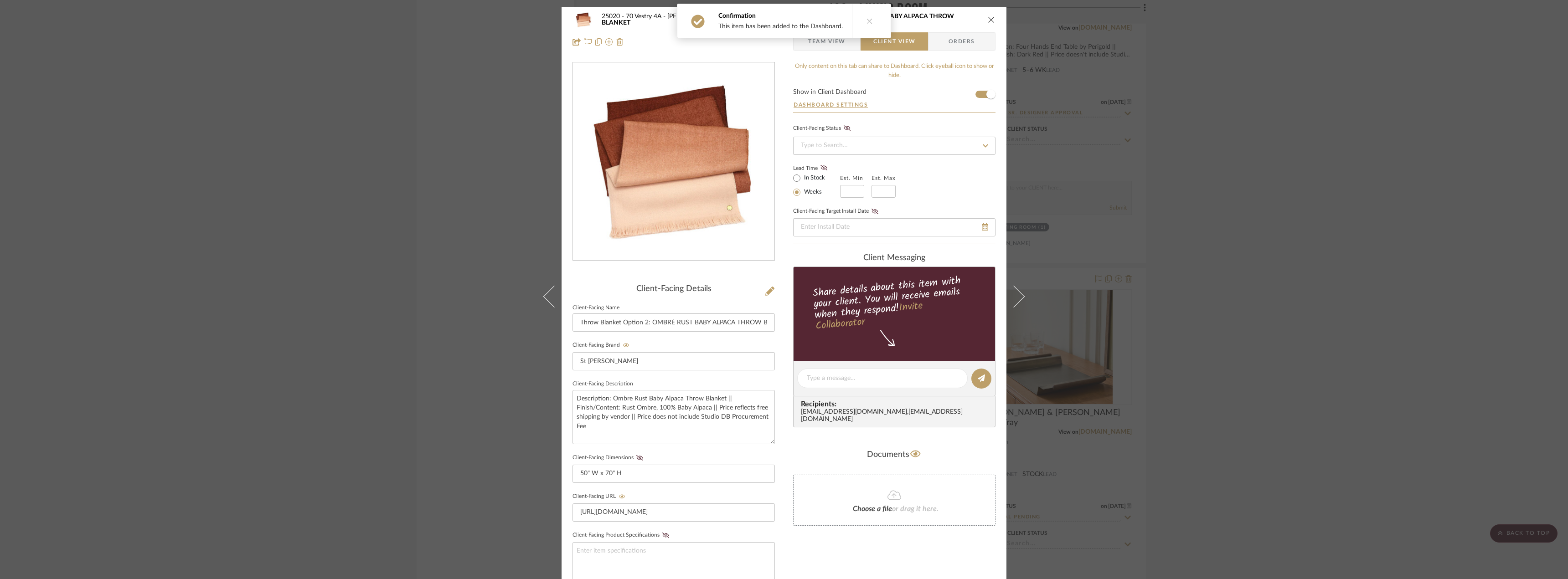
click at [807, 180] on label "In Stock" at bounding box center [813, 178] width 23 height 8
click at [802, 180] on input "In Stock" at bounding box center [797, 178] width 11 height 11
click at [821, 170] on icon at bounding box center [823, 168] width 6 height 6
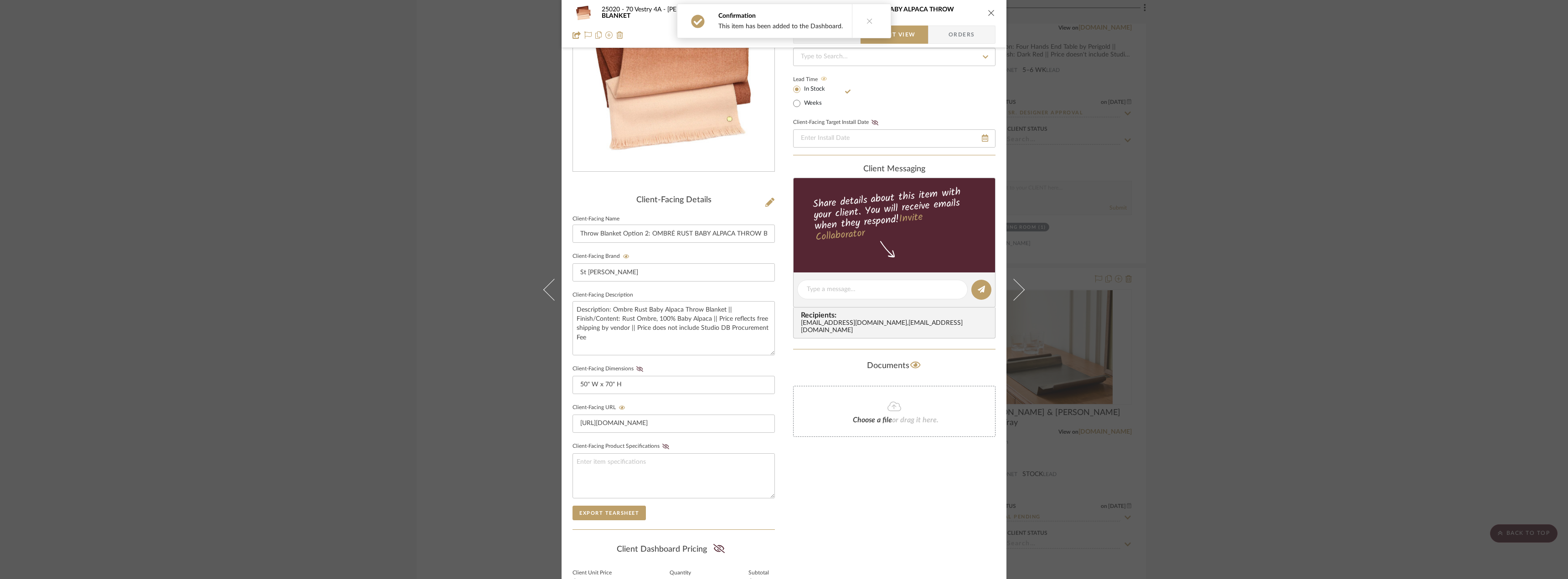
scroll to position [187, 0]
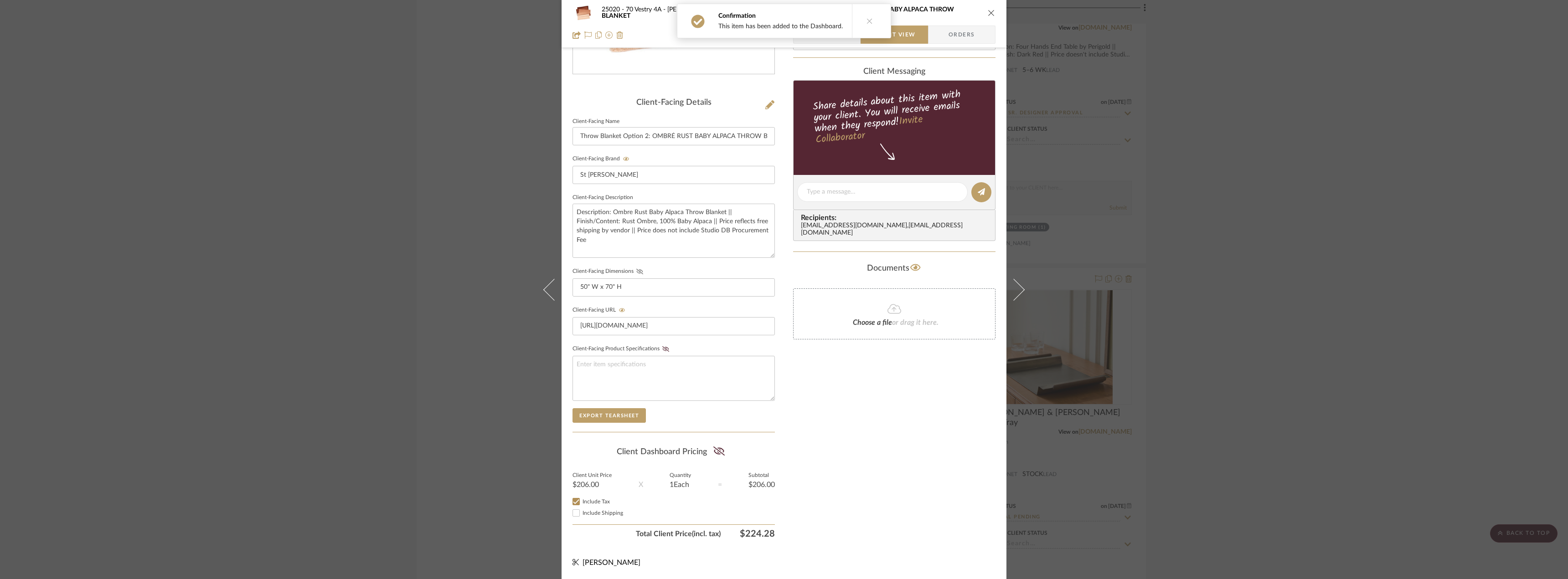
click at [639, 273] on icon at bounding box center [639, 272] width 6 height 6
click at [719, 445] on fa-icon at bounding box center [719, 452] width 11 height 14
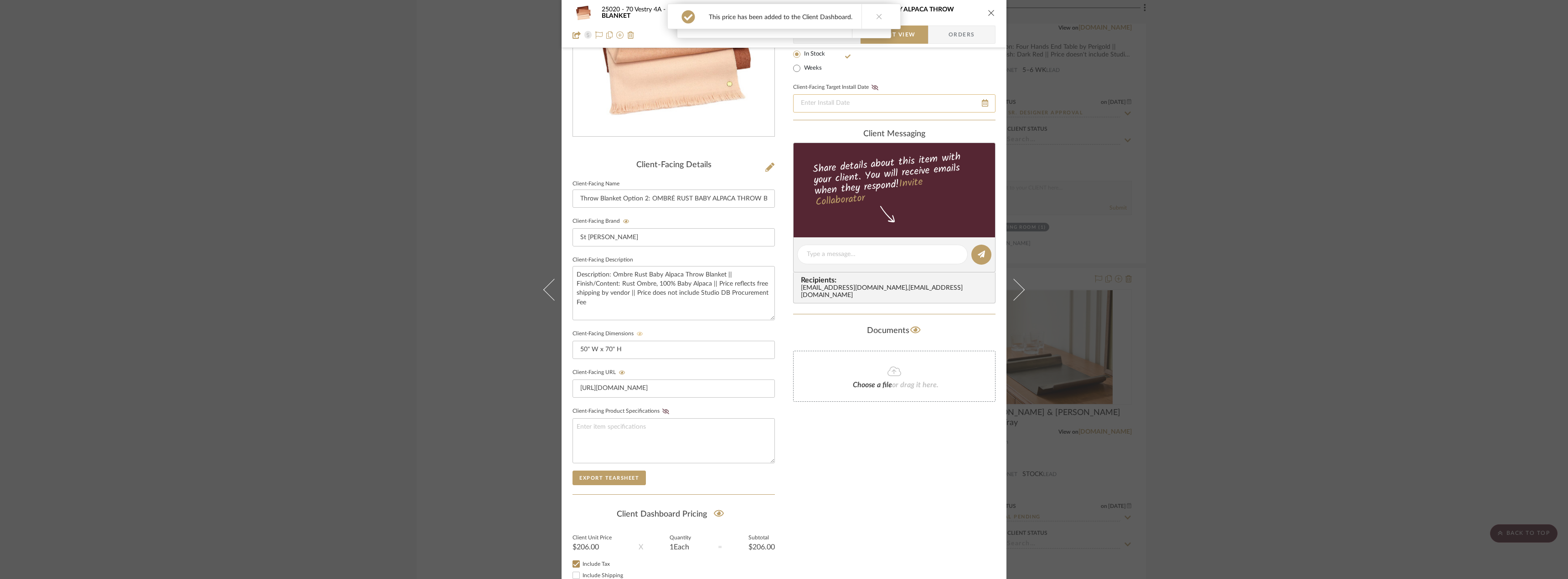
scroll to position [0, 0]
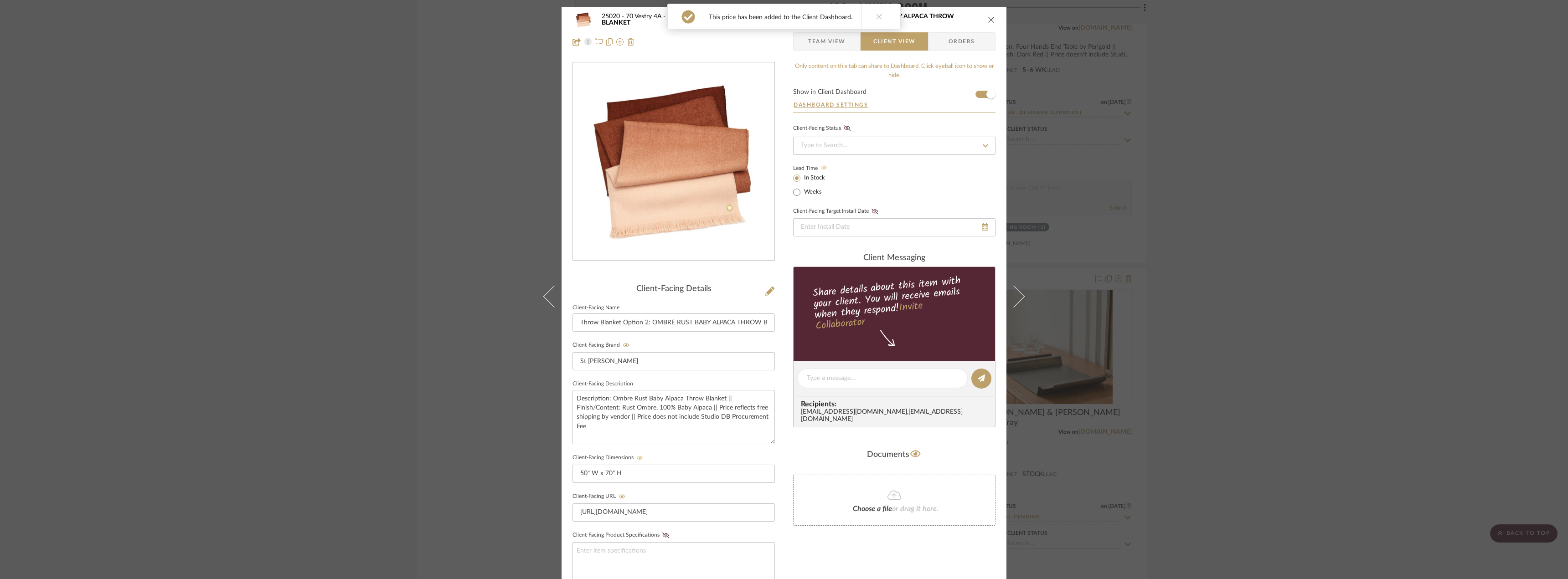
click at [819, 48] on span "Team View" at bounding box center [826, 42] width 37 height 19
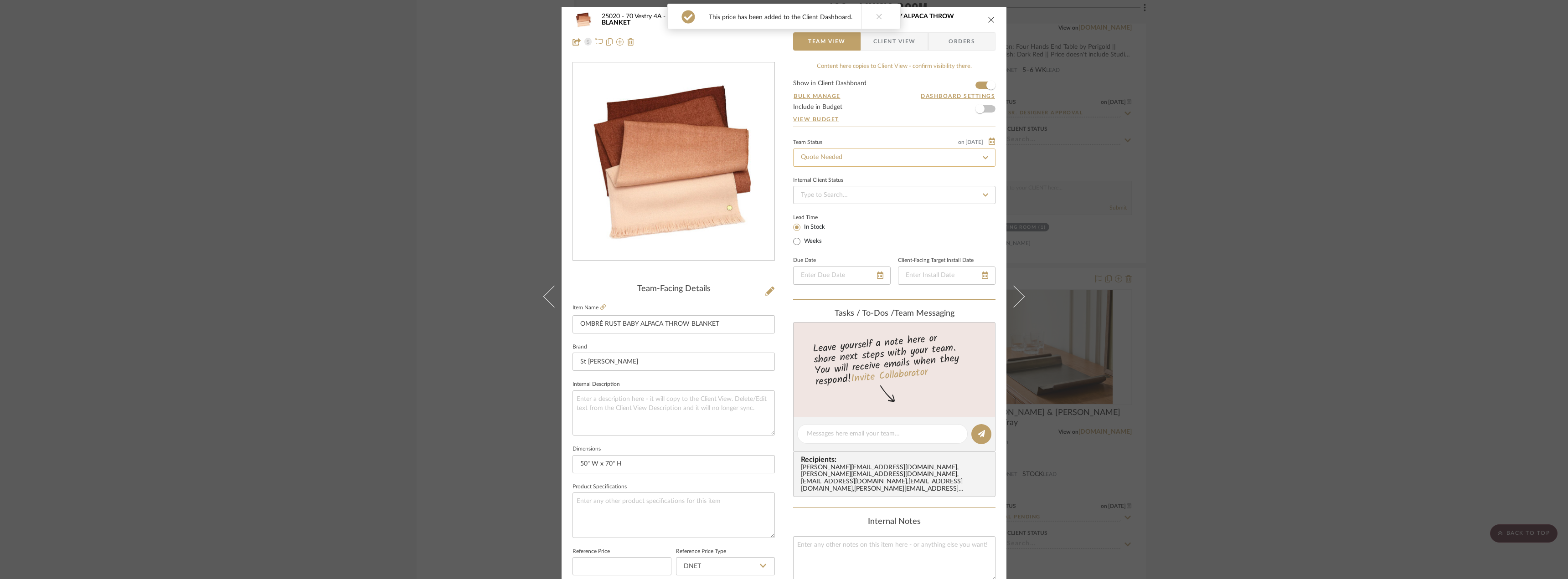
click at [823, 156] on input "Quote Needed" at bounding box center [894, 158] width 202 height 19
drag, startPoint x: 842, startPoint y: 209, endPoint x: 867, endPoint y: 167, distance: 48.9
click at [842, 208] on div "Approval Pending" at bounding box center [890, 205] width 201 height 23
click at [880, 20] on button at bounding box center [879, 16] width 35 height 25
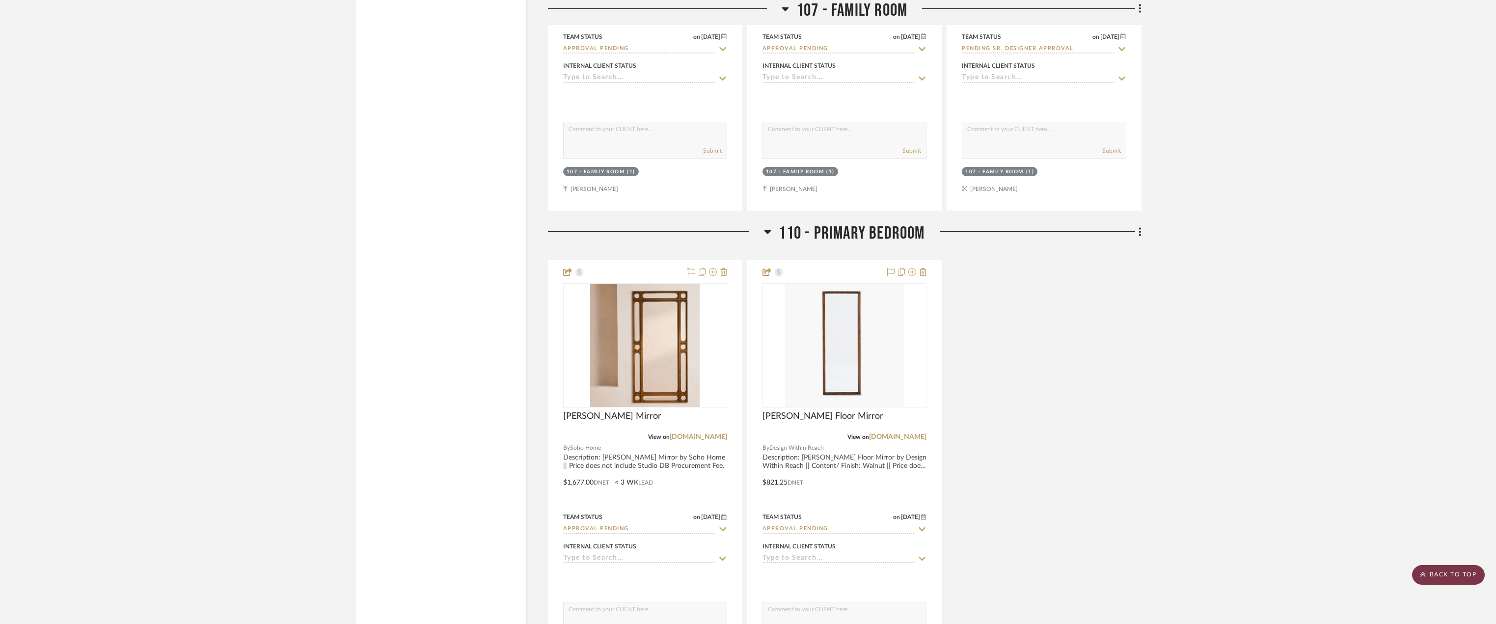
click at [1459, 569] on scroll-to-top-button "BACK TO TOP" at bounding box center [1448, 575] width 73 height 20
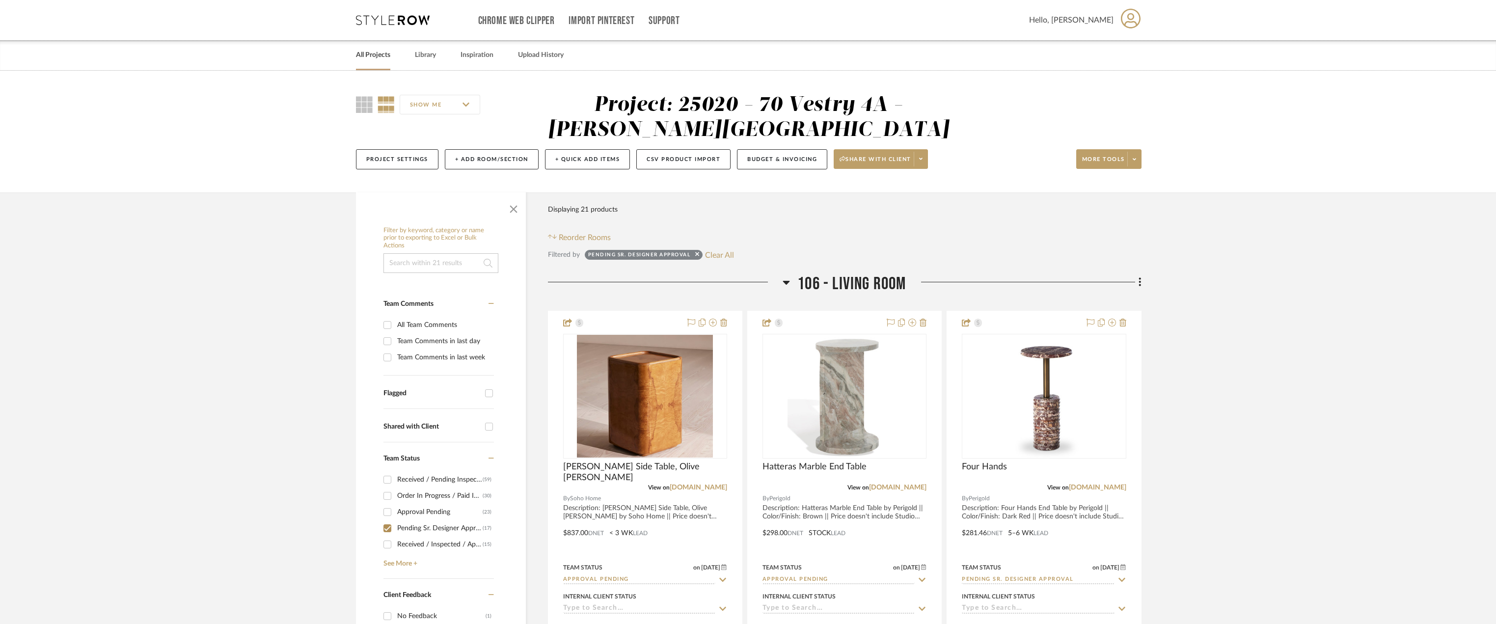
click at [356, 57] on link "All Projects" at bounding box center [373, 55] width 34 height 13
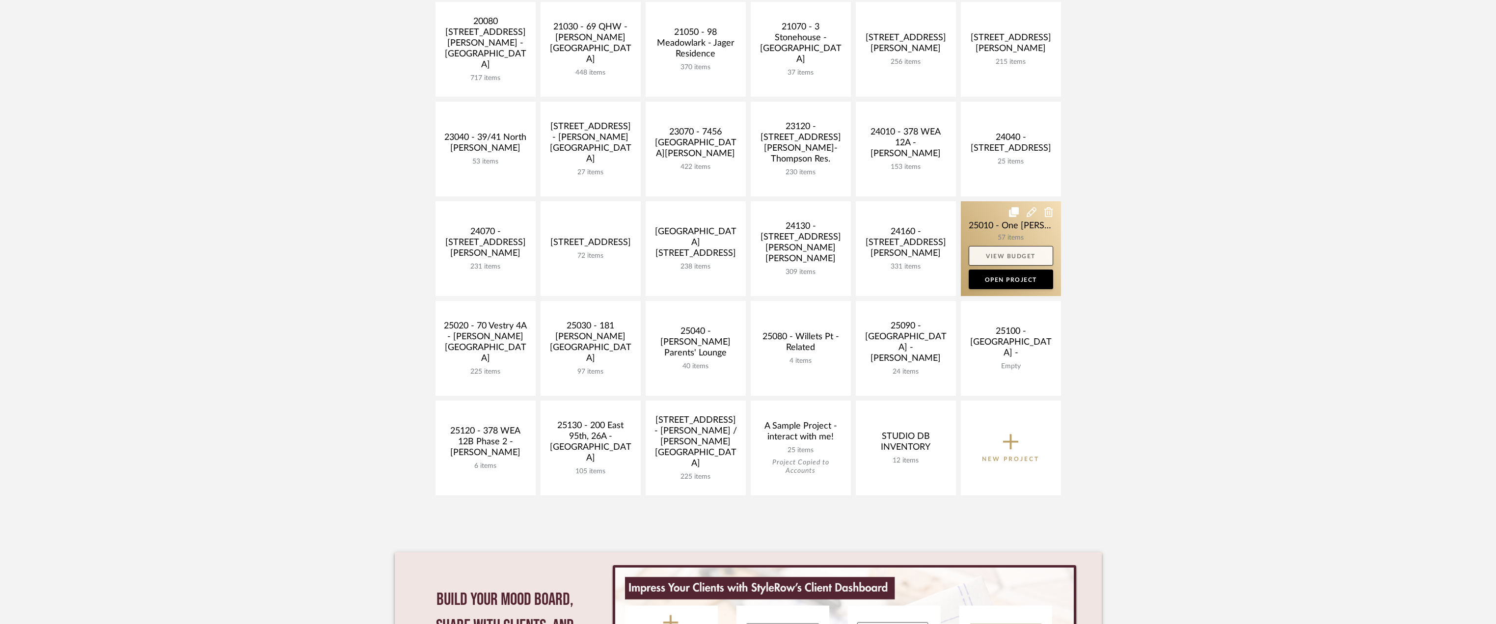
scroll to position [245, 0]
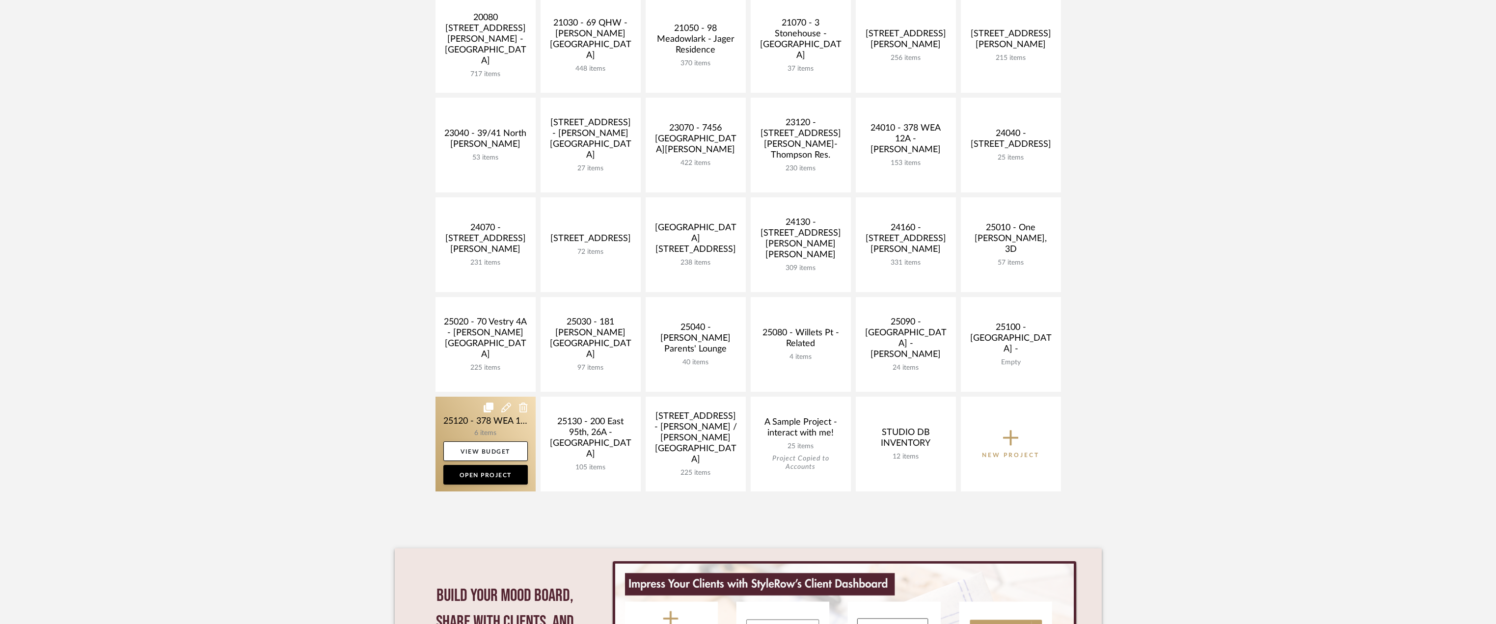
click at [498, 418] on link at bounding box center [485, 444] width 100 height 95
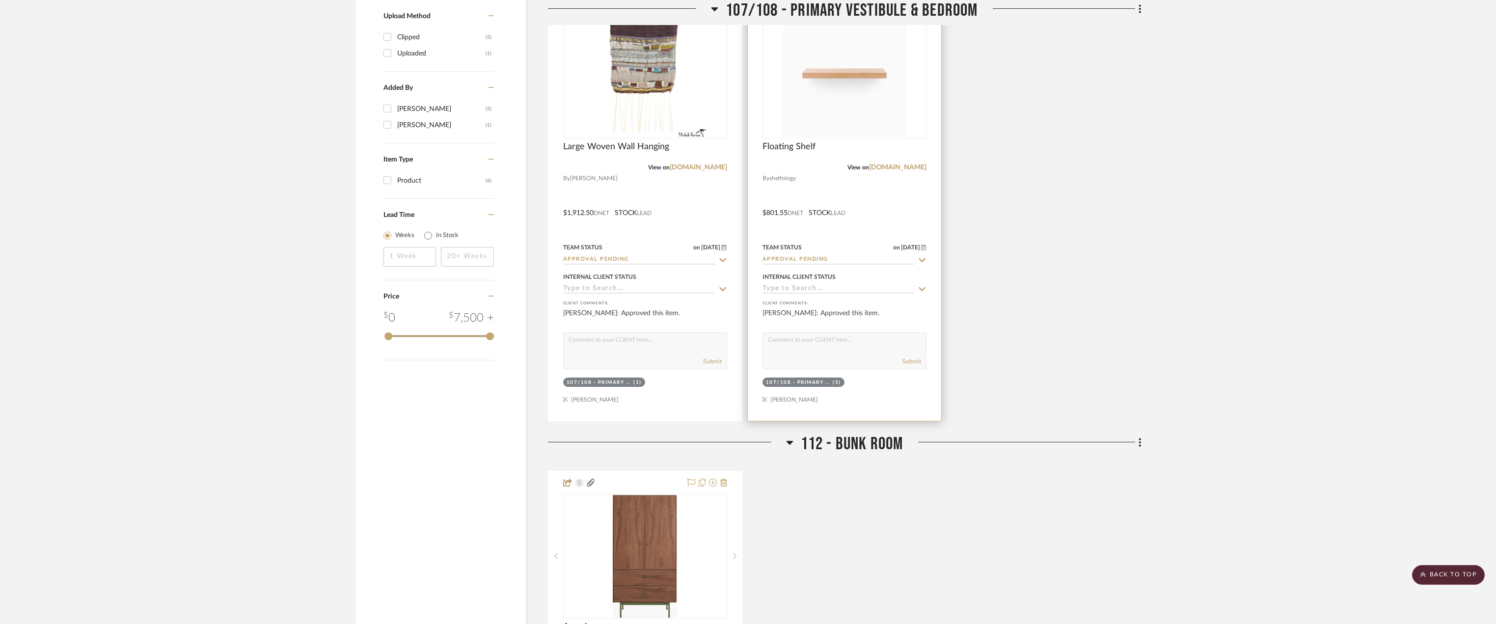
scroll to position [982, 0]
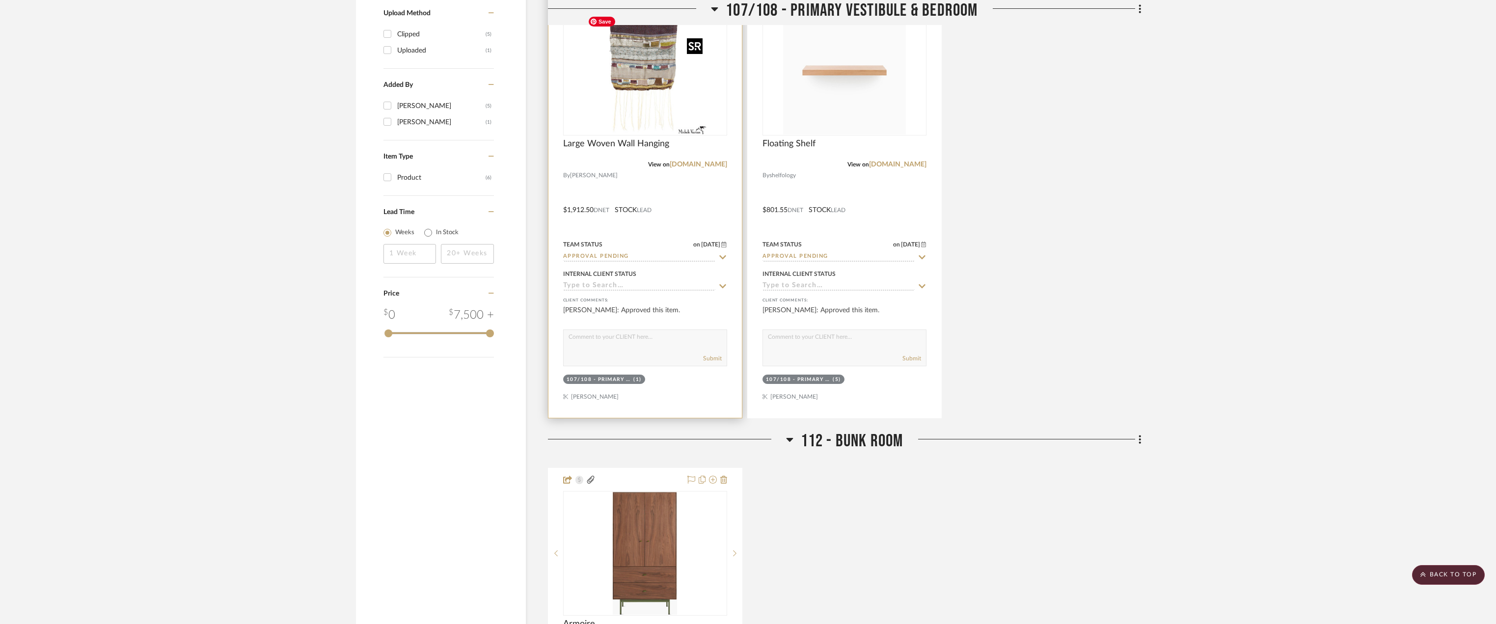
click at [0, 0] on img at bounding box center [0, 0] width 0 height 0
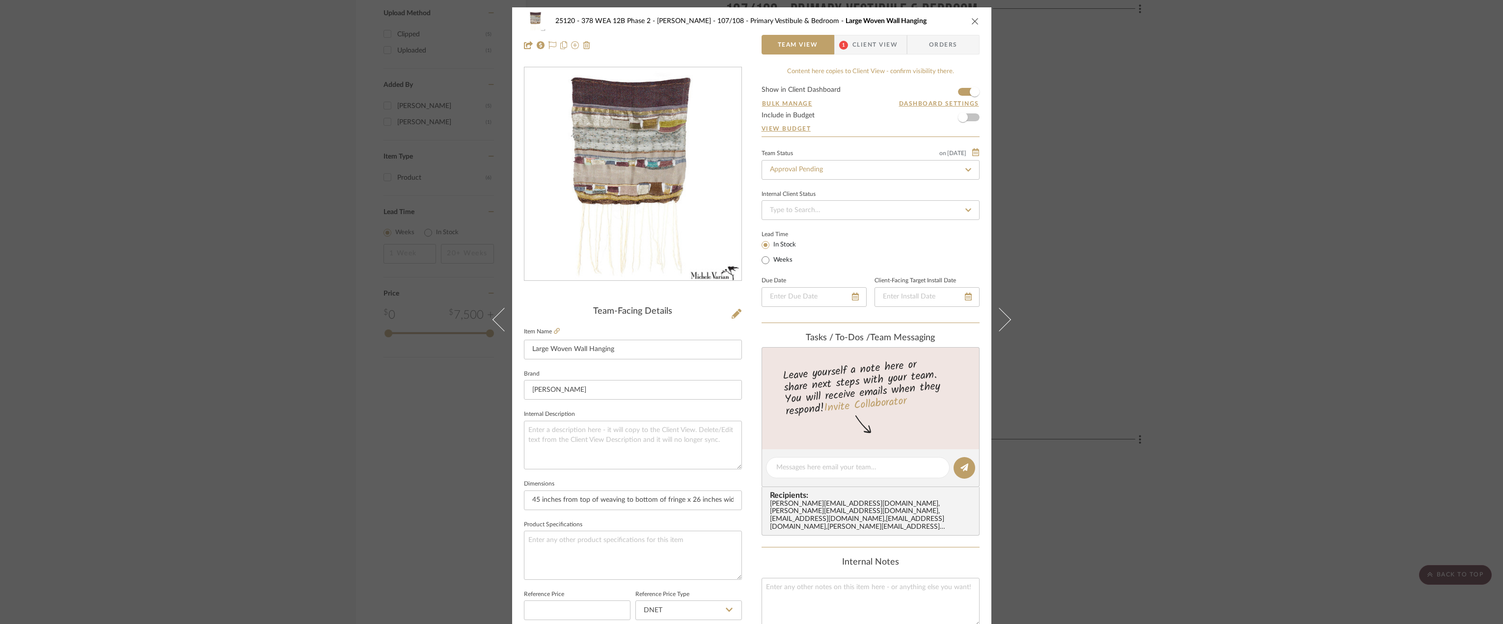
click at [858, 47] on span "Client View" at bounding box center [874, 45] width 45 height 20
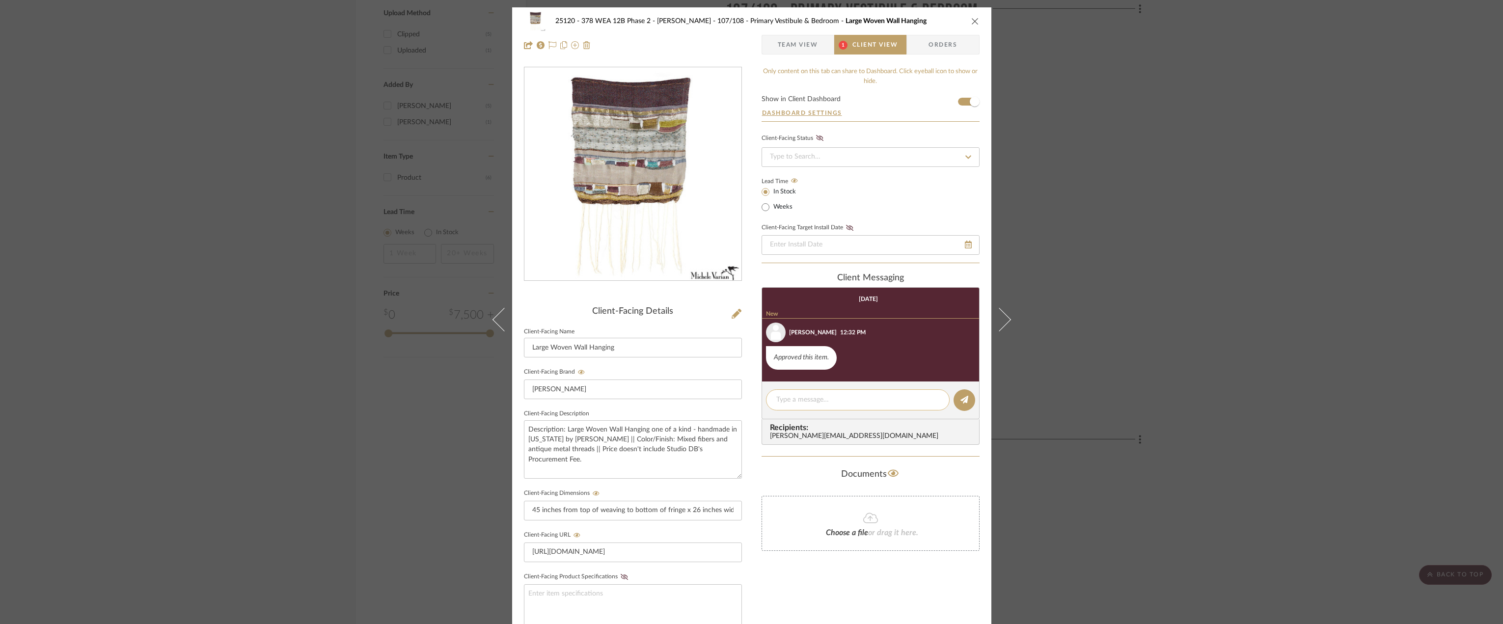
click at [832, 393] on div at bounding box center [858, 399] width 184 height 21
click at [828, 401] on textarea at bounding box center [857, 400] width 163 height 10
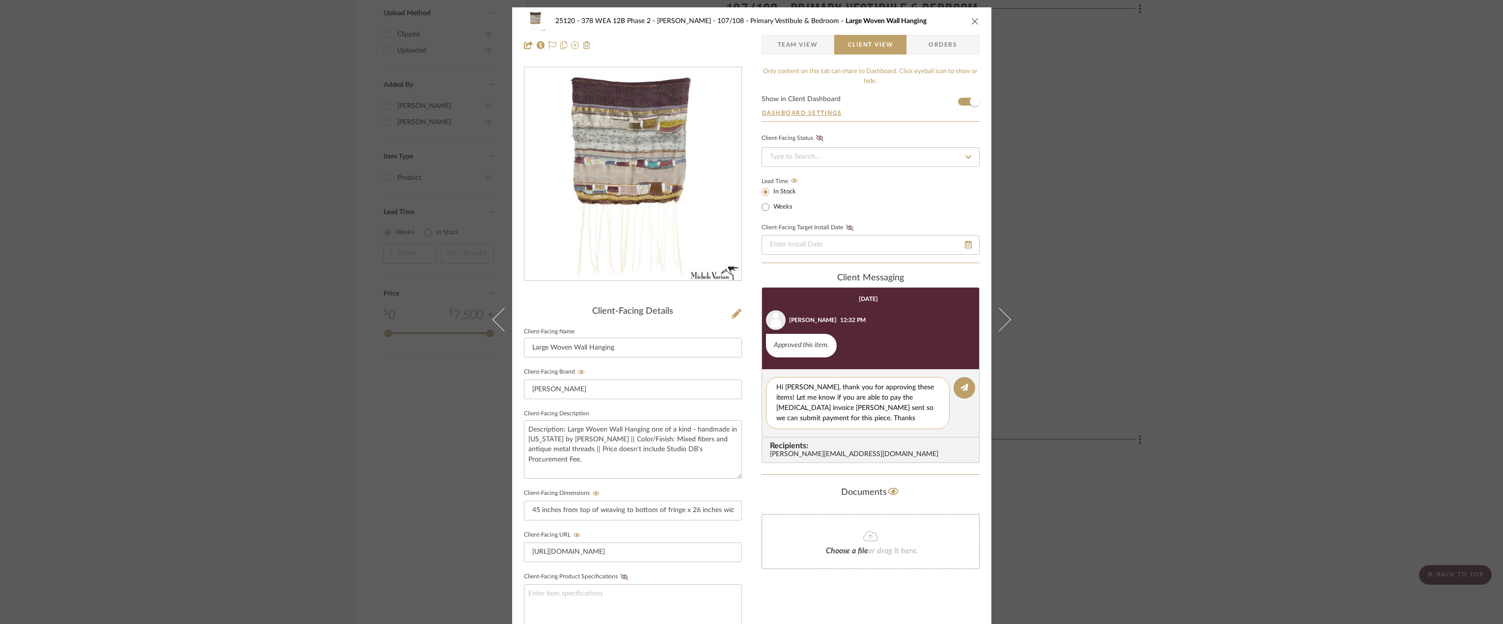
type textarea "Hi Luciana, thank you for approving these items! Let me know if you are able to…"
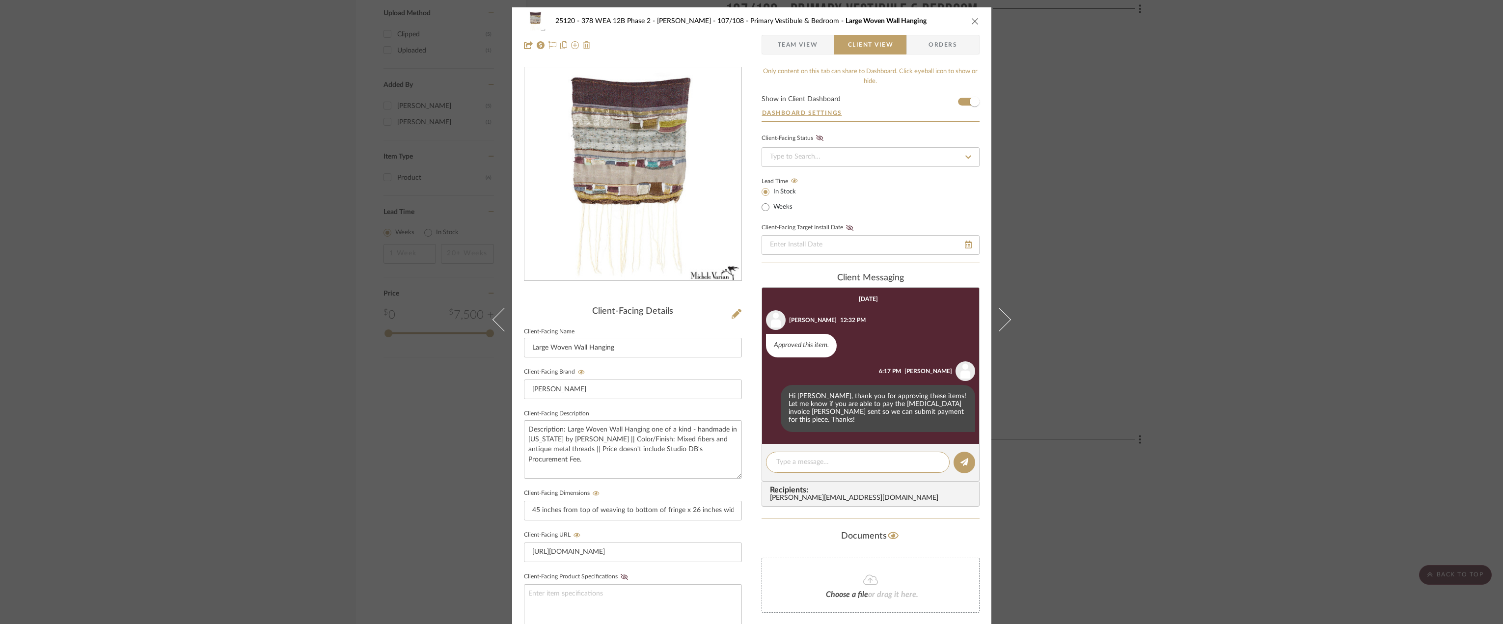
click at [1150, 357] on div "25120 - 378 WEA 12B Phase 2 - Mautner 107/108 - Primary Vestibule & Bedroom Lar…" at bounding box center [751, 312] width 1503 height 624
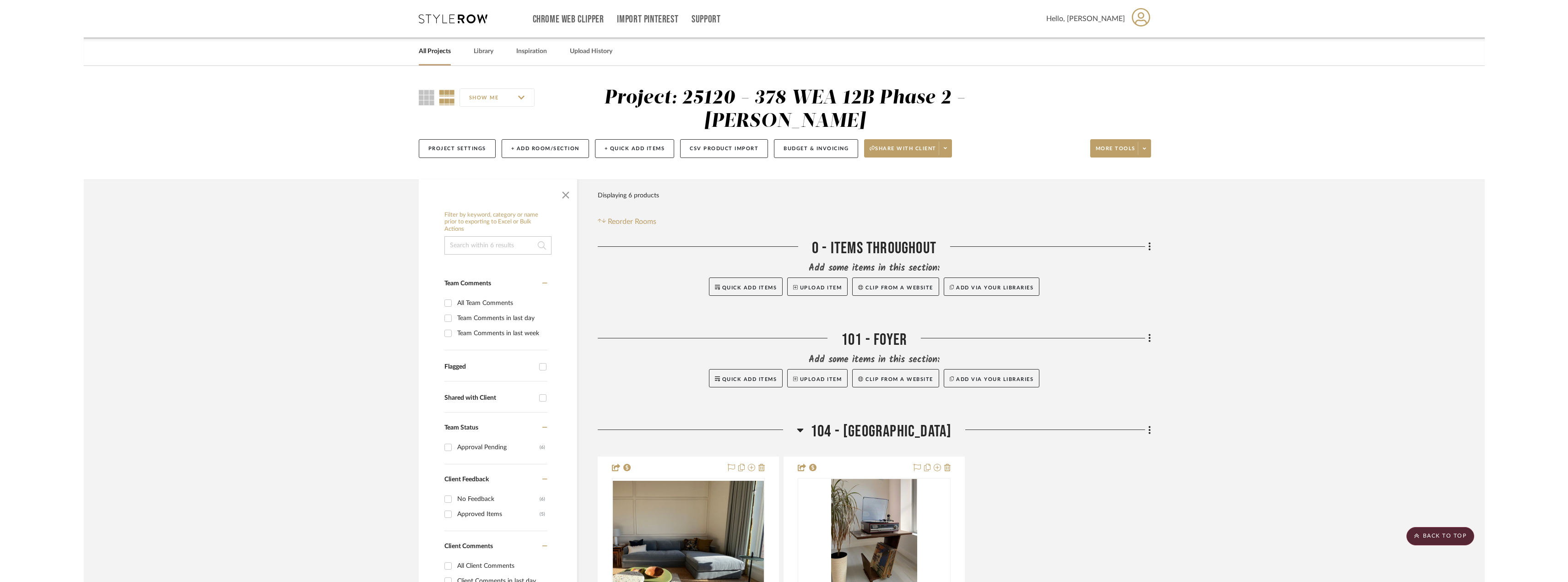
scroll to position [916, 0]
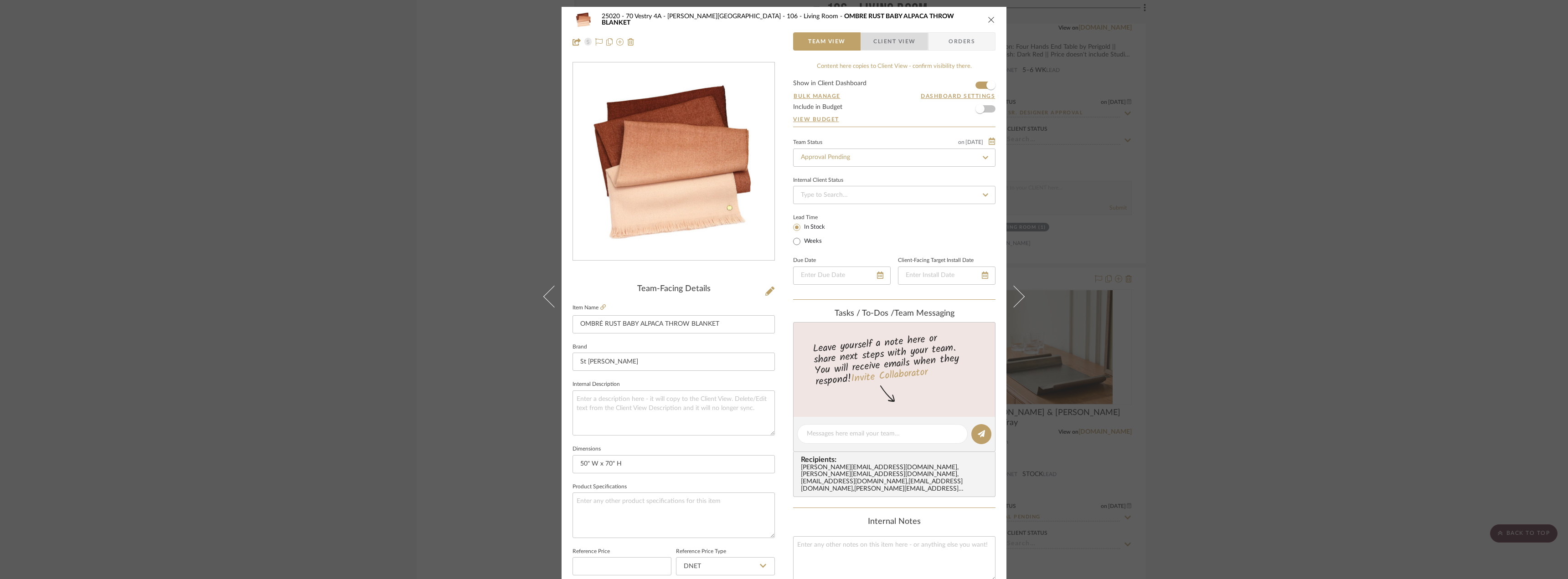
click at [889, 33] on span "Client View" at bounding box center [894, 42] width 42 height 19
click at [1259, 247] on div "25020 - 70 Vestry 4A - Grant-Stanleigh 106 - Living Room OMBRÉ RUST BABY ALPACA…" at bounding box center [784, 290] width 1568 height 579
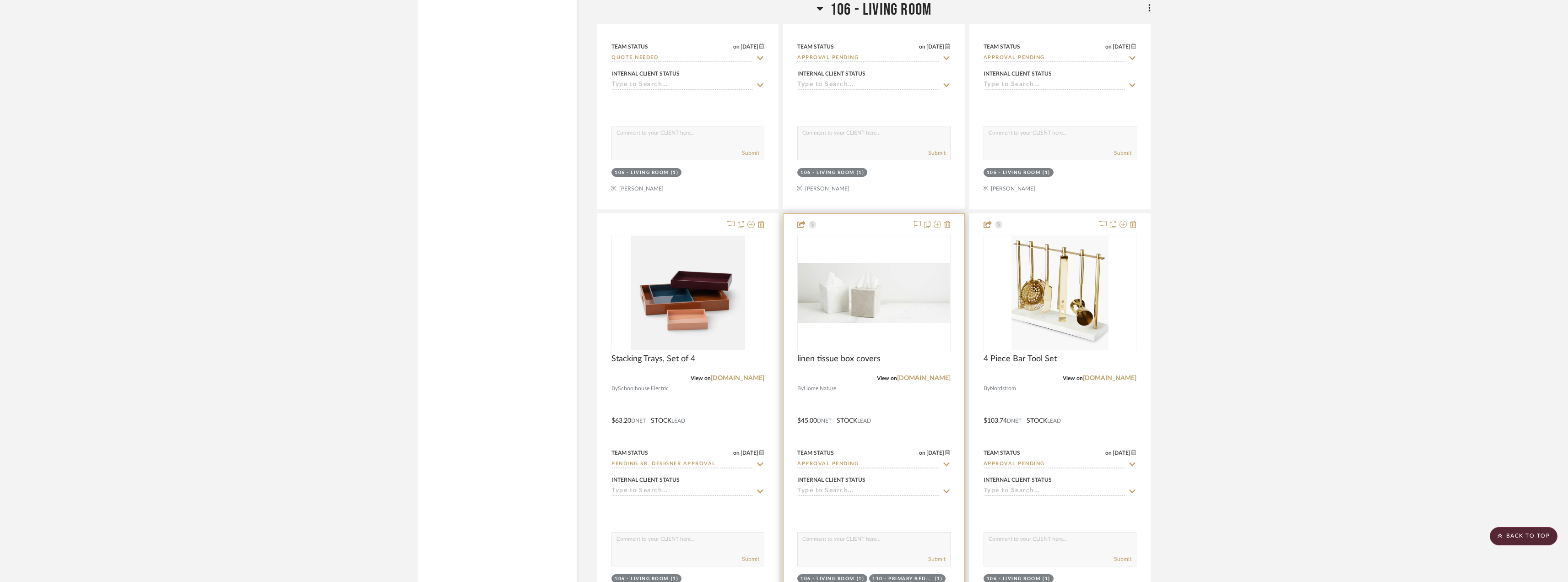
scroll to position [4912, 0]
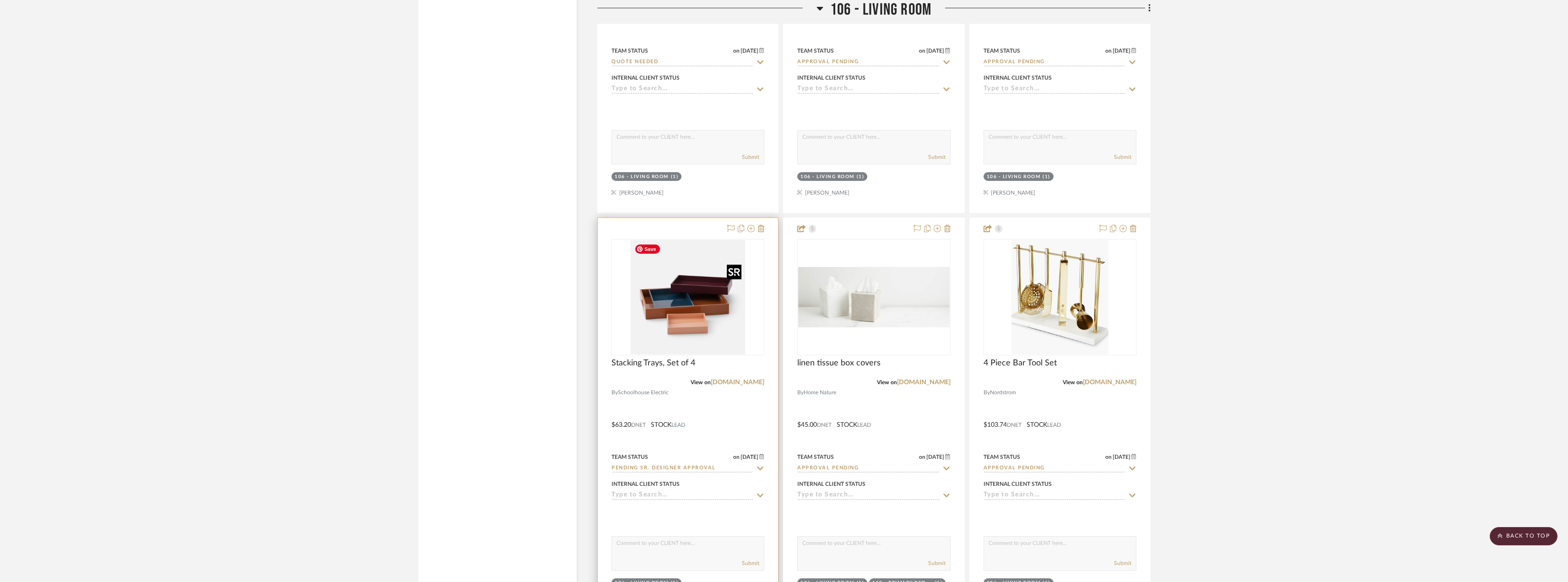
click at [707, 320] on img "0" at bounding box center [687, 297] width 115 height 115
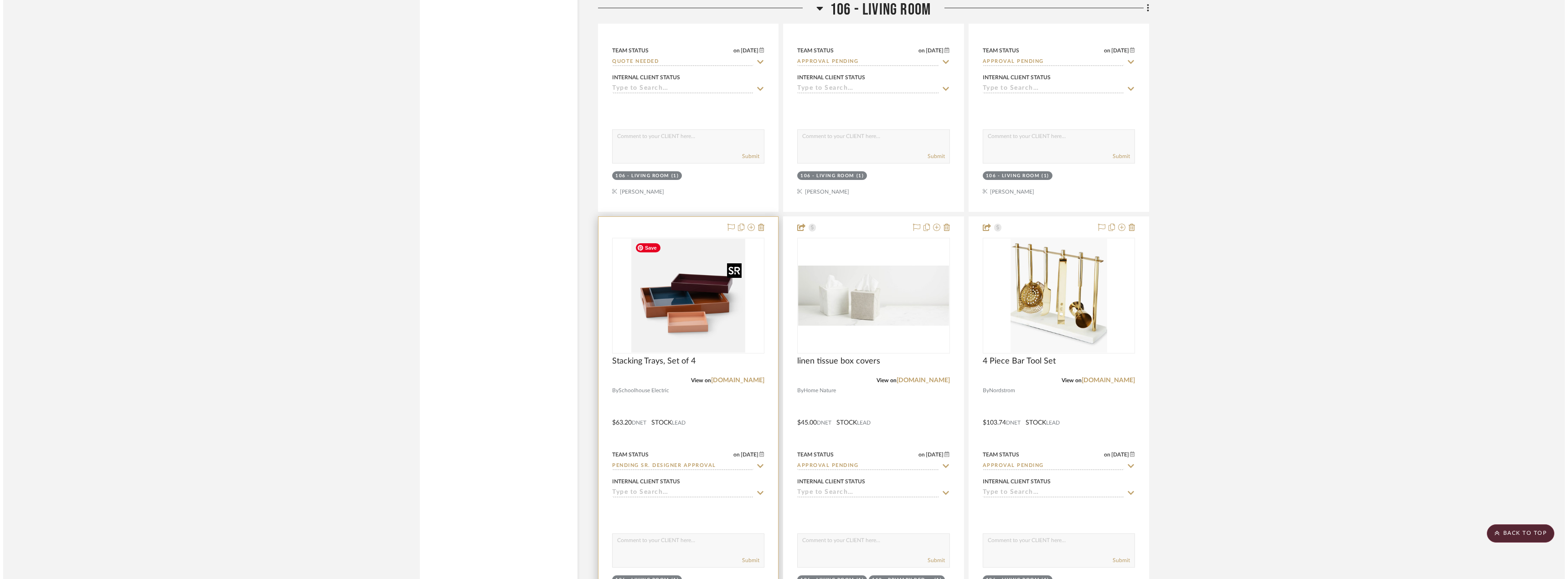
scroll to position [0, 0]
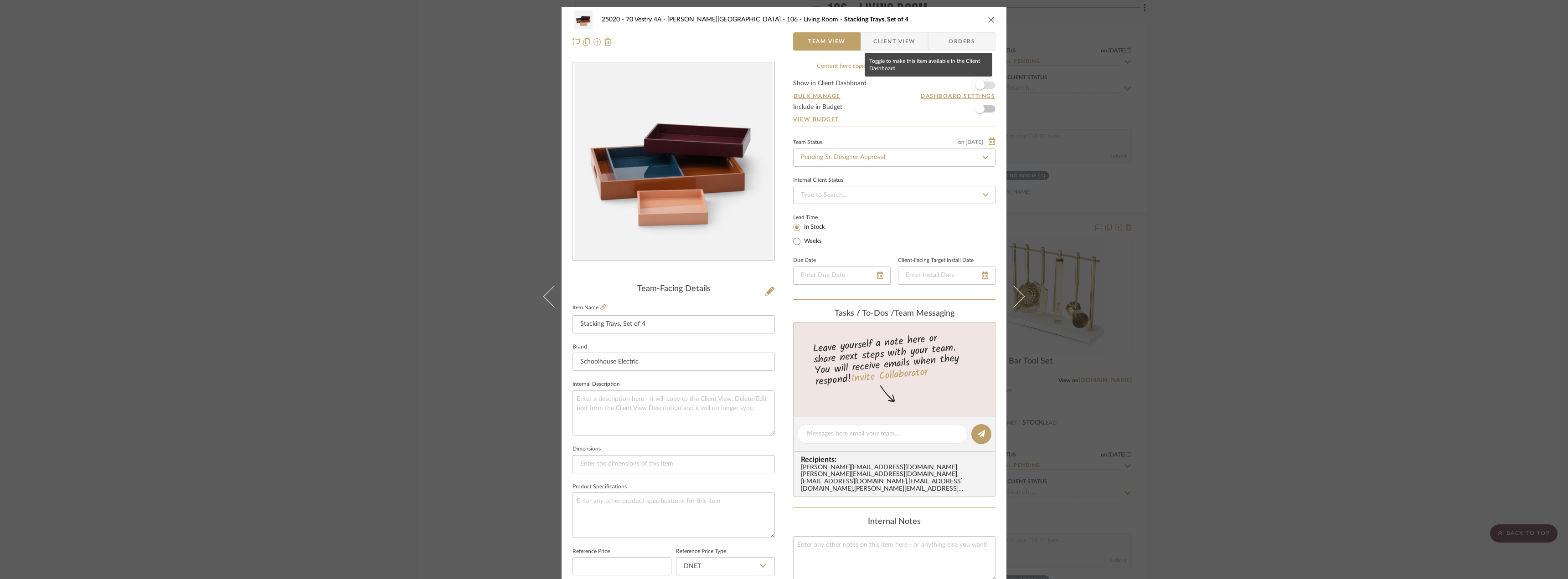
click at [980, 86] on span "button" at bounding box center [980, 85] width 9 height 9
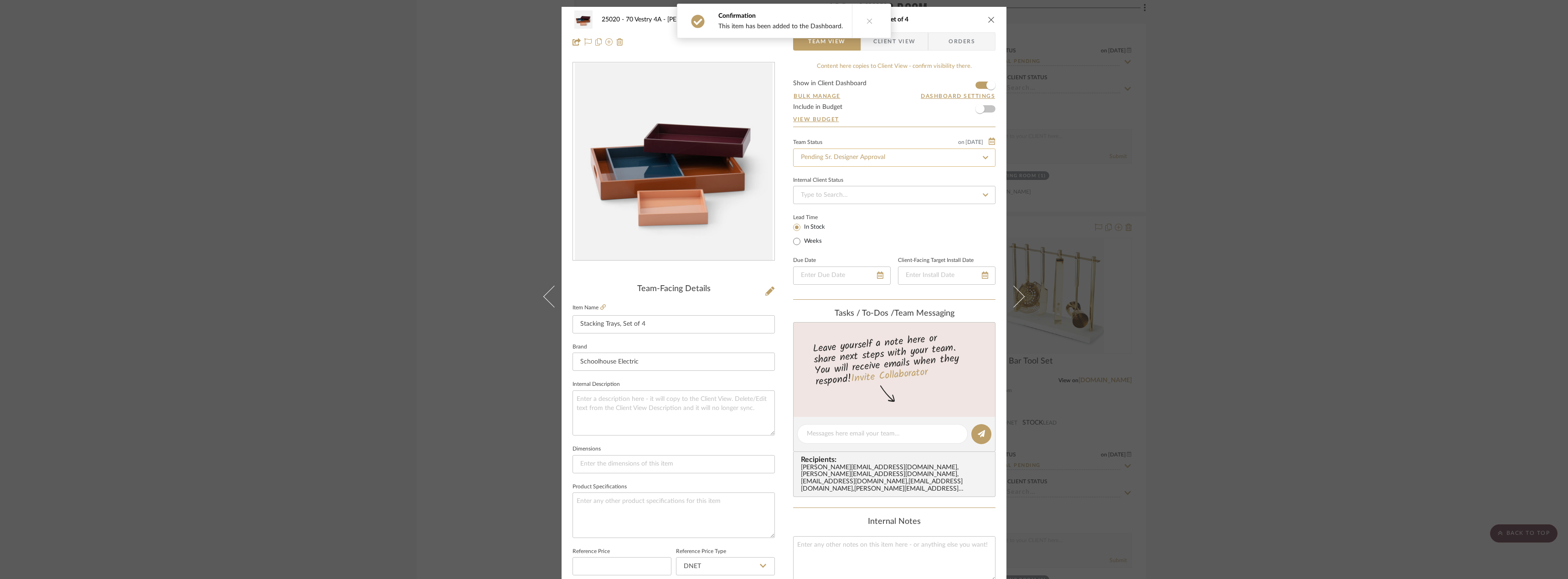
click at [863, 153] on input "Pending Sr. Designer Approval" at bounding box center [894, 158] width 202 height 19
type input "appr"
click at [843, 225] on span "Approval Pending" at bounding box center [823, 228] width 49 height 6
type input "[DATE]"
type input "Approval Pending"
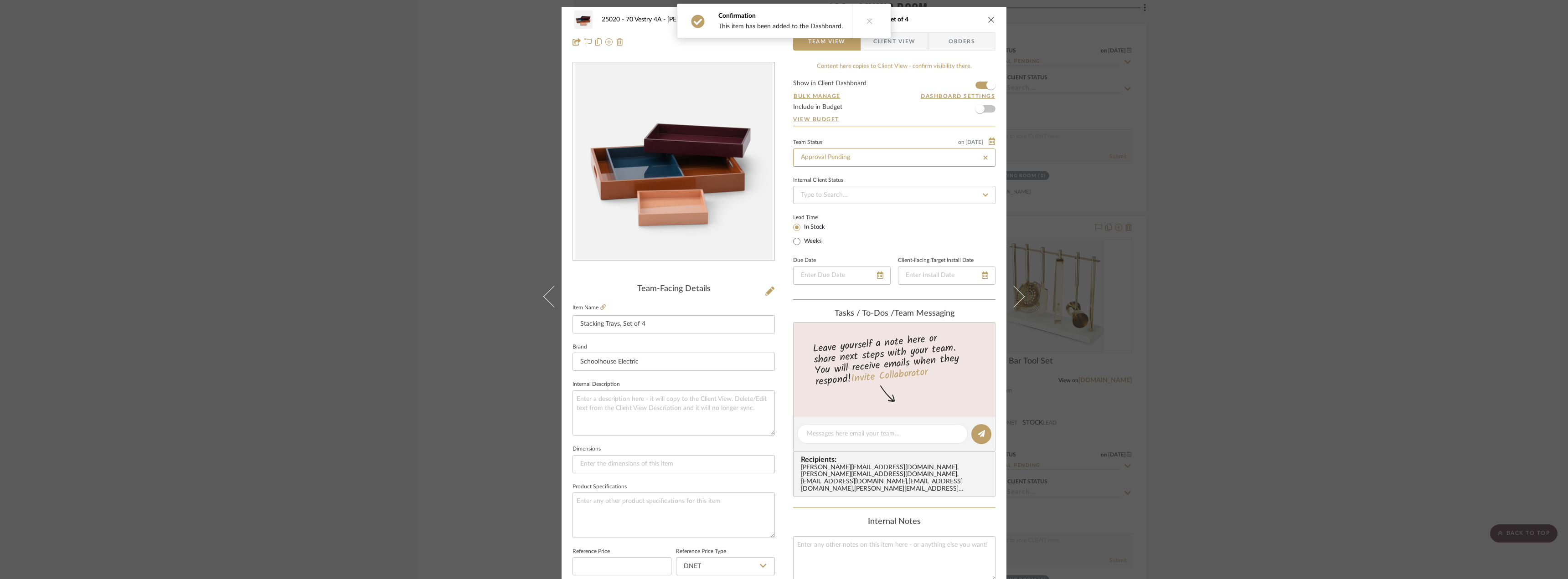
type input "[DATE]"
type input "Approval Pending"
click at [884, 44] on span "Client View" at bounding box center [894, 42] width 42 height 19
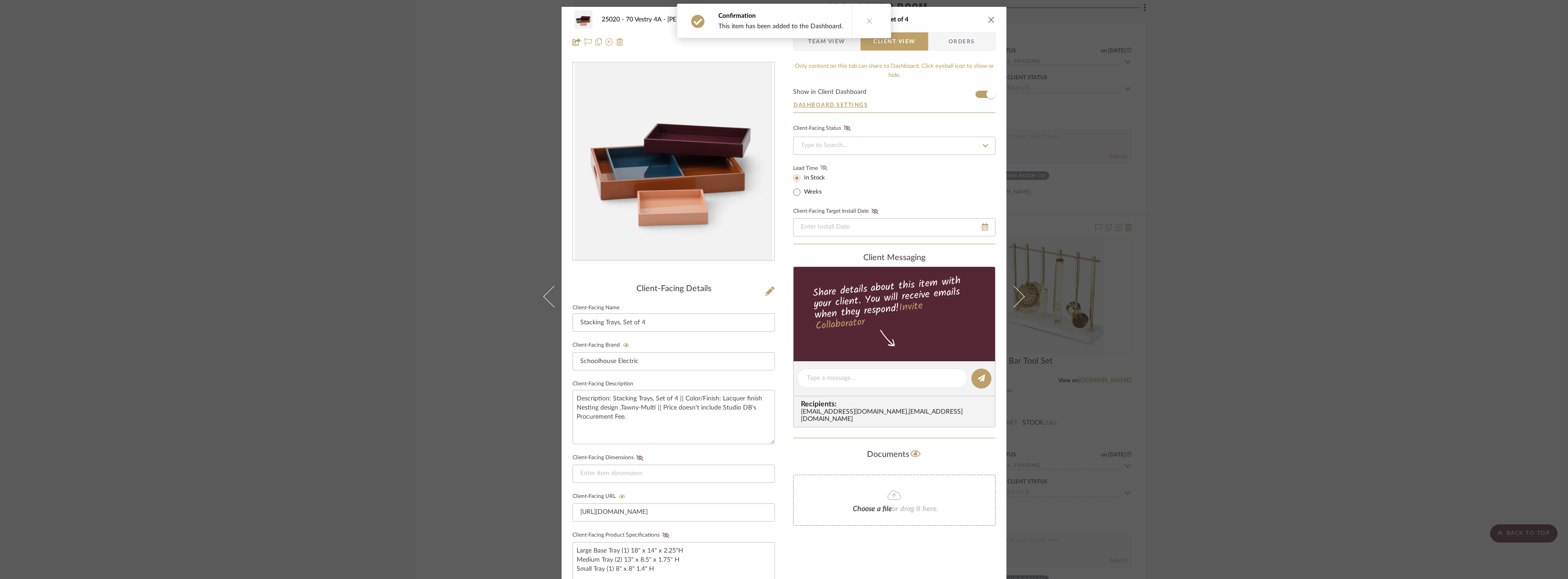
click at [822, 167] on icon at bounding box center [823, 168] width 6 height 6
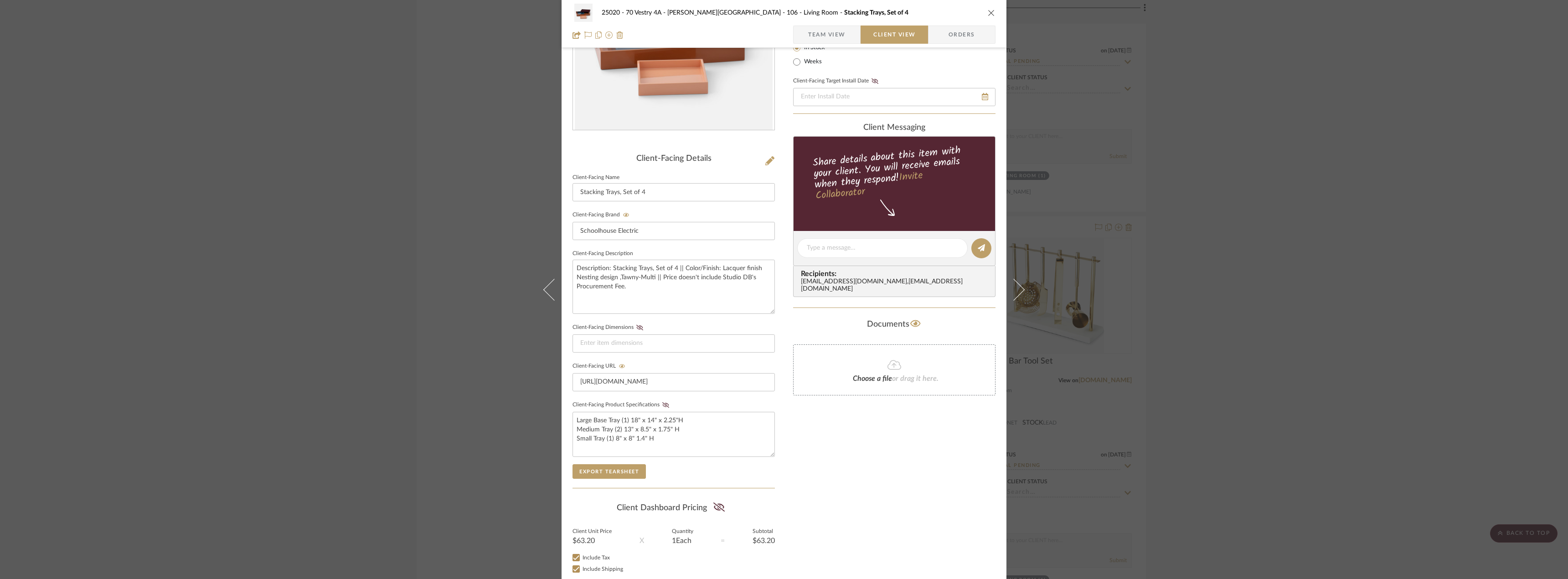
scroll to position [182, 0]
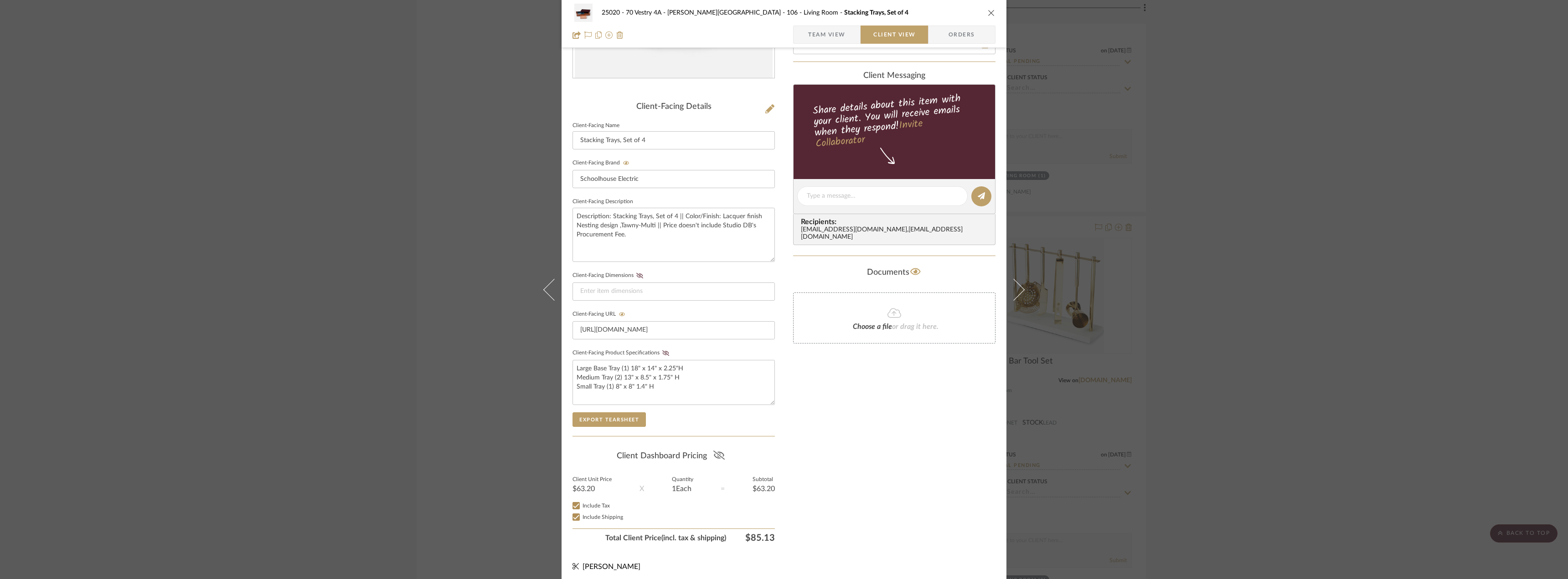
click at [720, 460] on fa-icon at bounding box center [719, 456] width 11 height 14
click at [875, 451] on div "Only content on this tab can share to Dashboard. Click eyeball icon to show or …" at bounding box center [894, 212] width 202 height 667
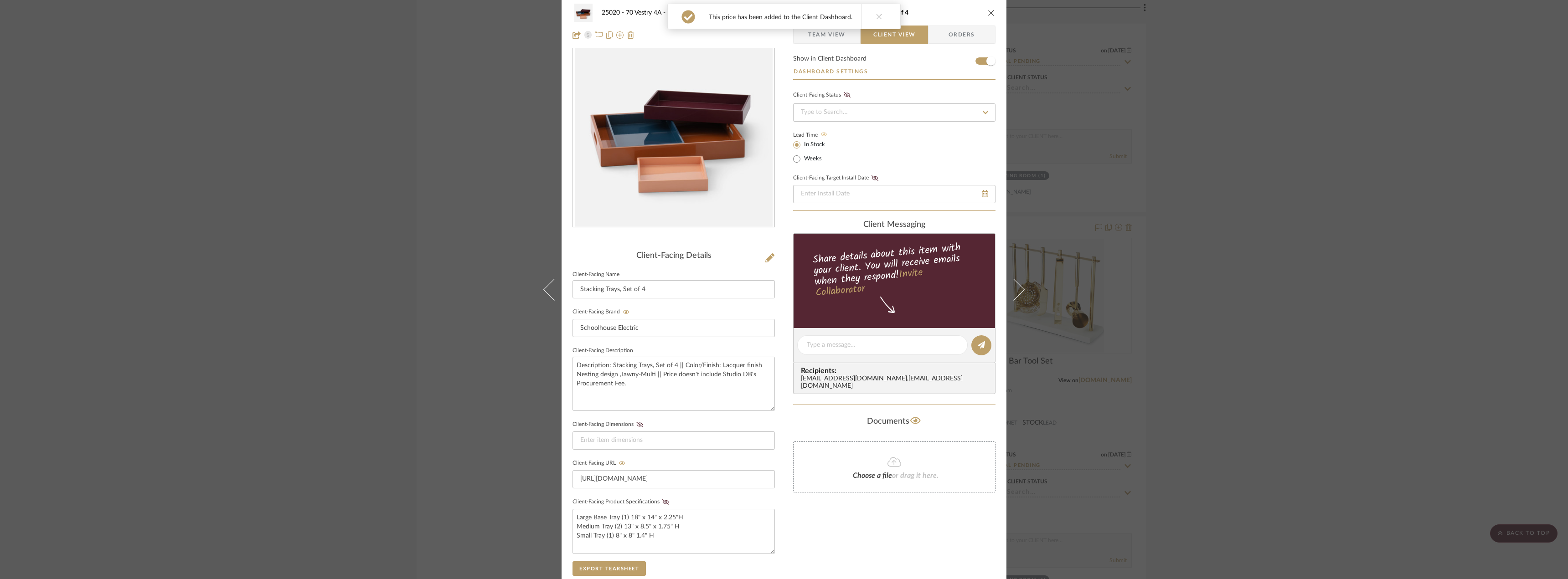
scroll to position [0, 0]
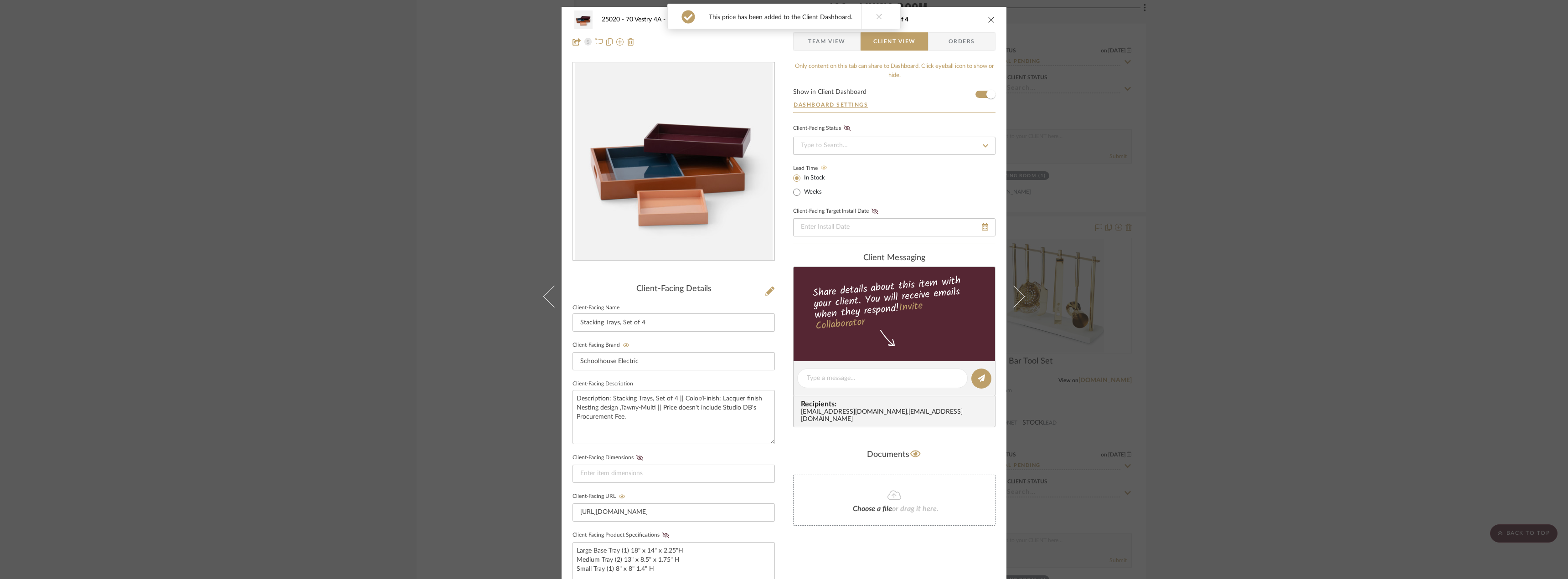
click at [876, 16] on icon at bounding box center [879, 16] width 6 height 6
click at [834, 41] on span "Team View" at bounding box center [826, 42] width 37 height 19
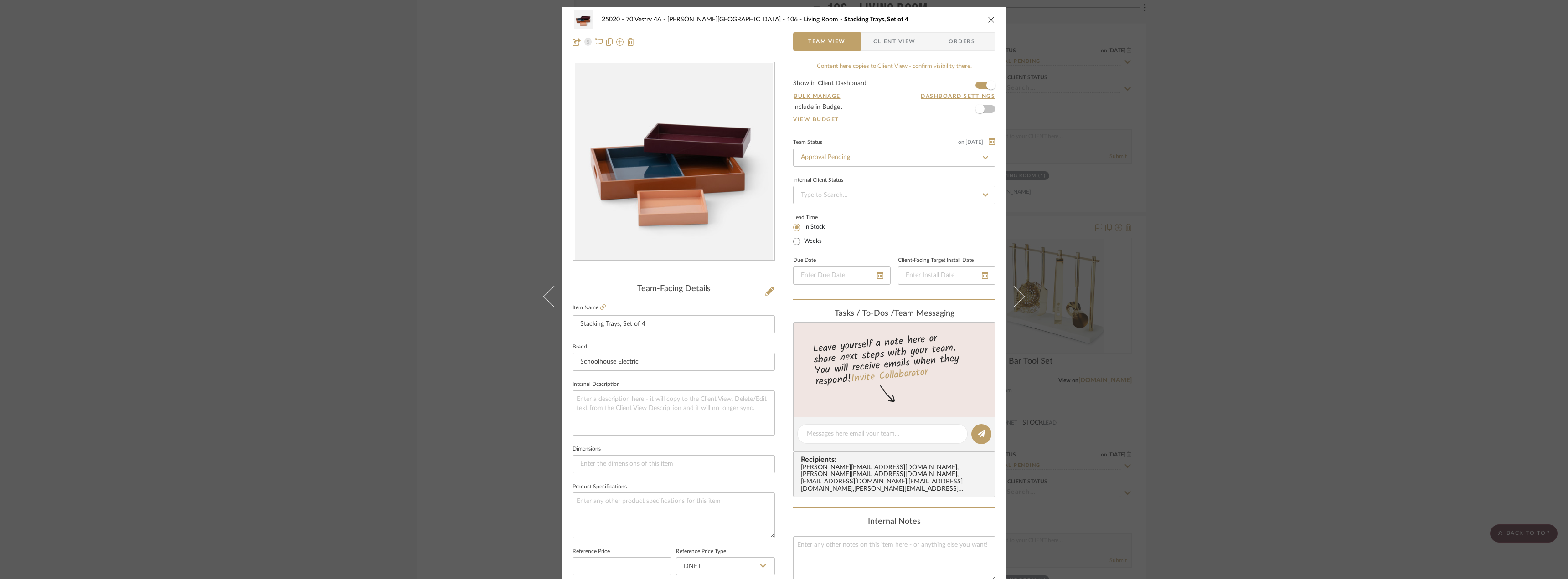
click at [902, 44] on span "Client View" at bounding box center [894, 42] width 42 height 19
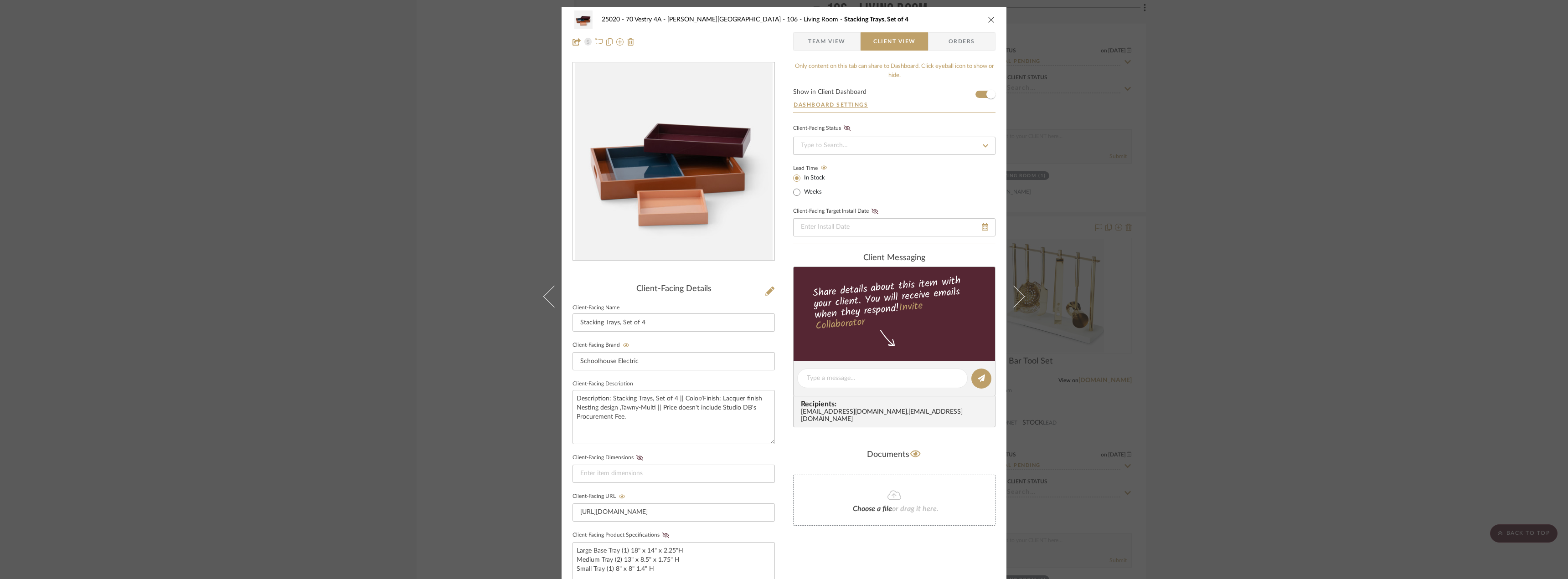
click at [988, 22] on icon "close" at bounding box center [991, 19] width 7 height 7
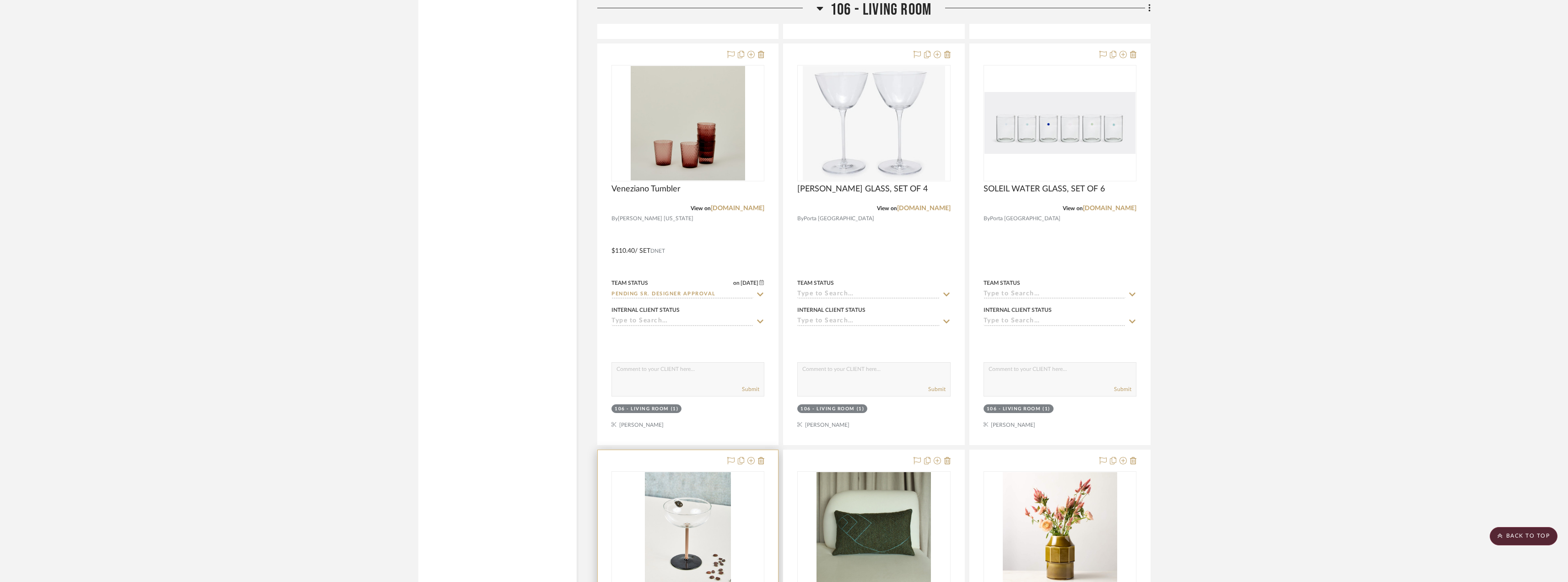
scroll to position [5883, 0]
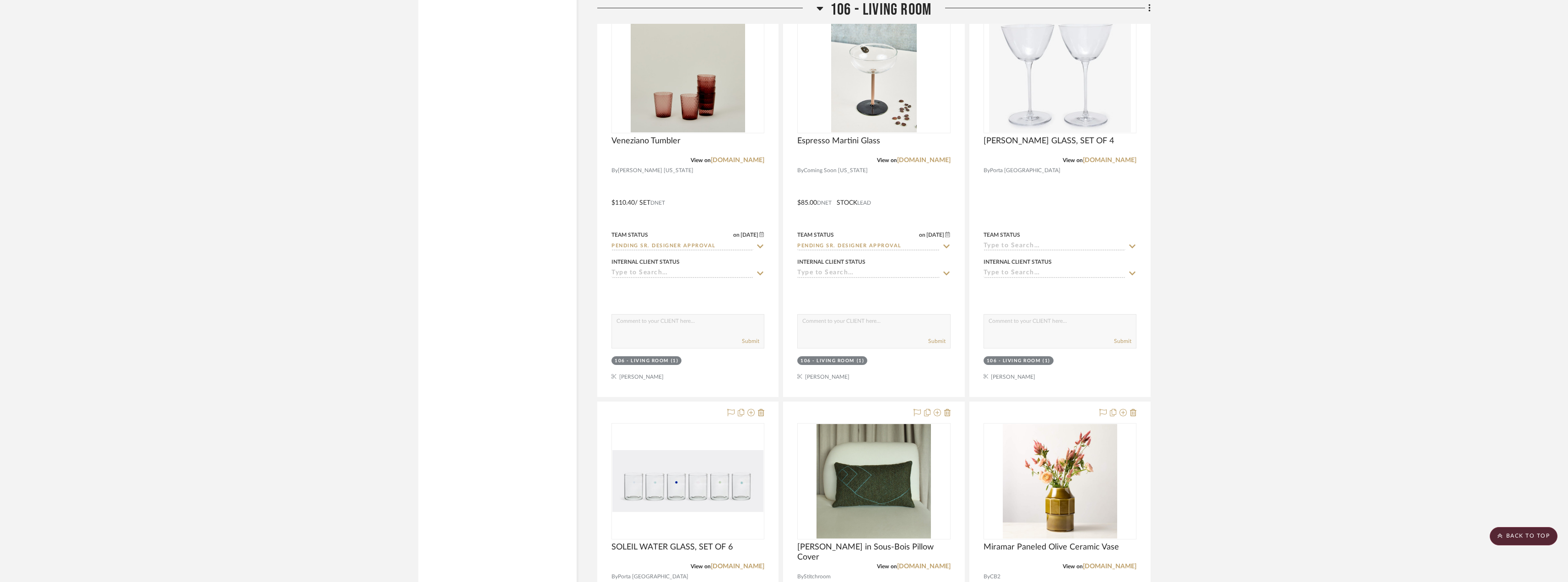
scroll to position [6021, 0]
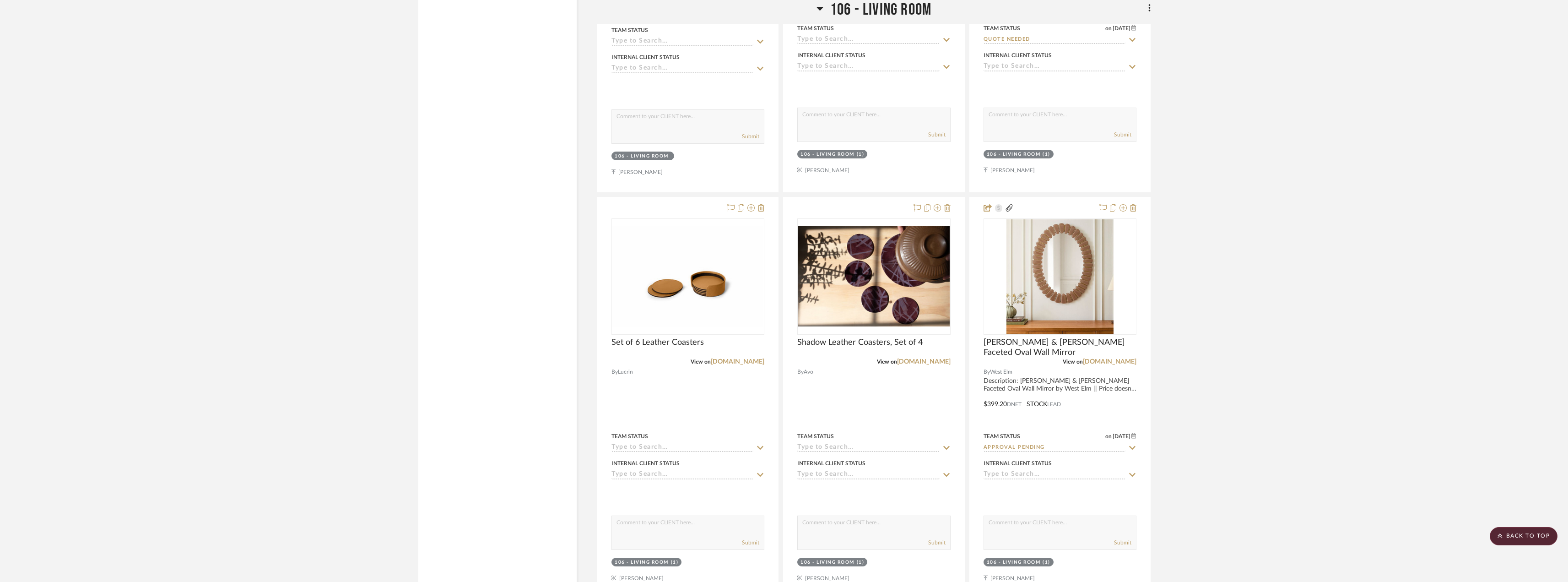
scroll to position [3938, 0]
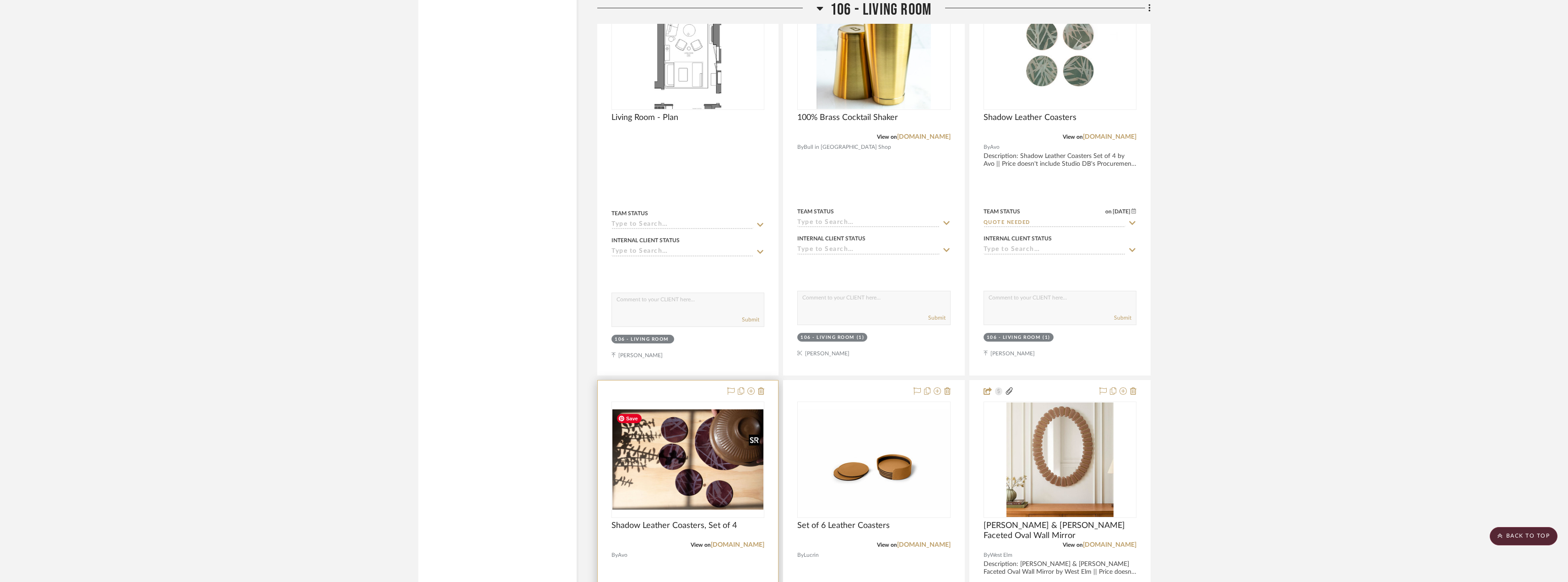
click at [697, 472] on img "0" at bounding box center [688, 460] width 151 height 101
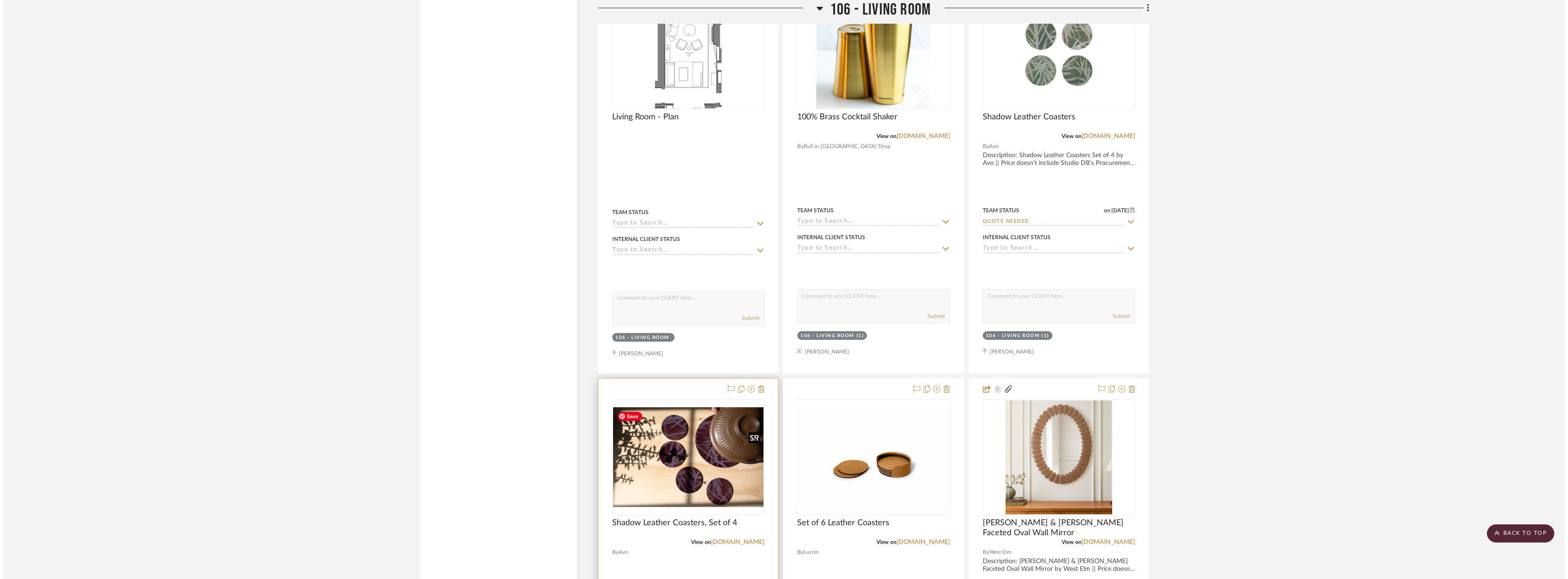
scroll to position [0, 0]
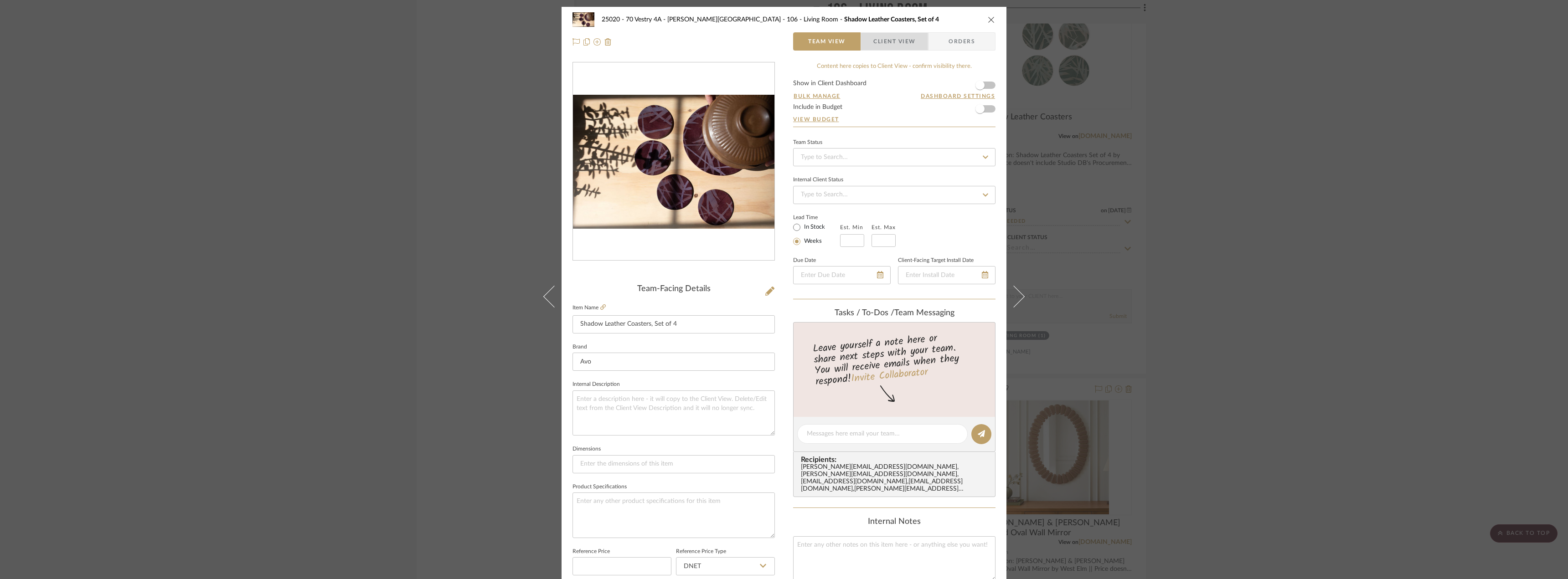
click at [904, 47] on span "Client View" at bounding box center [894, 42] width 42 height 19
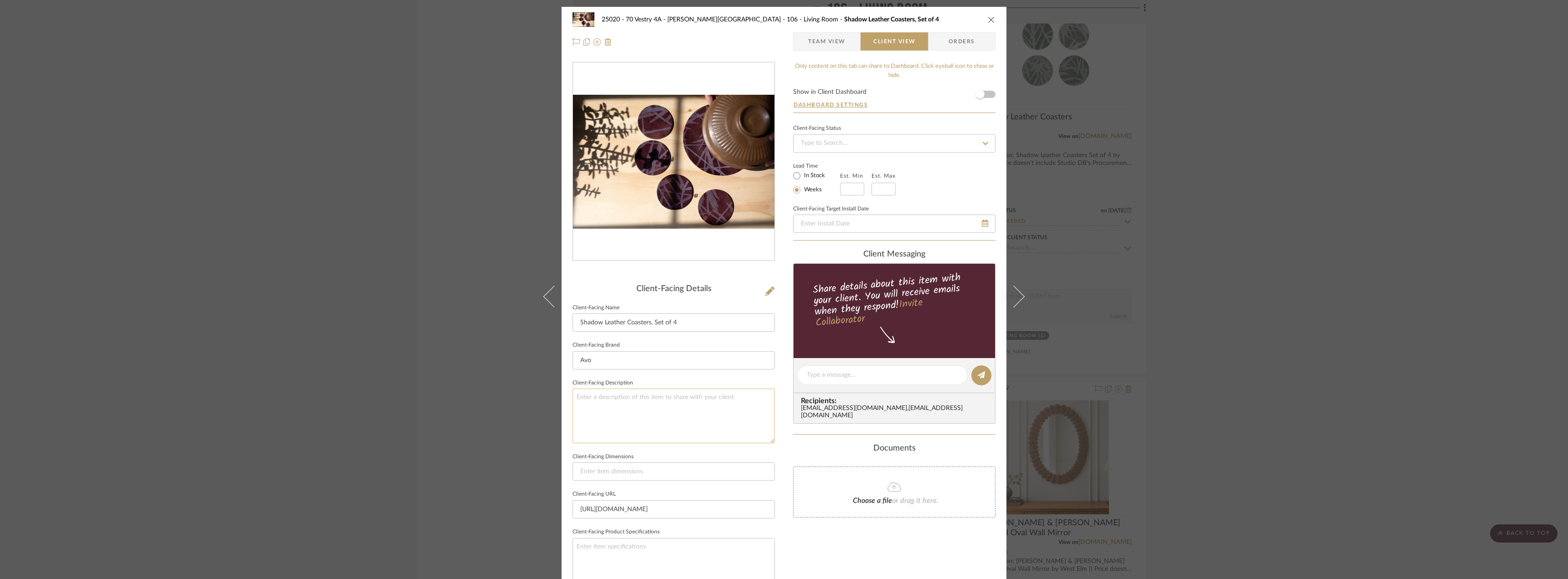
click at [602, 418] on textarea at bounding box center [674, 416] width 202 height 54
click at [1326, 266] on div "25020 - 70 Vestry 4A - [PERSON_NAME] 106 - Living Room Shadow Leather Coasters,…" at bounding box center [784, 290] width 1568 height 579
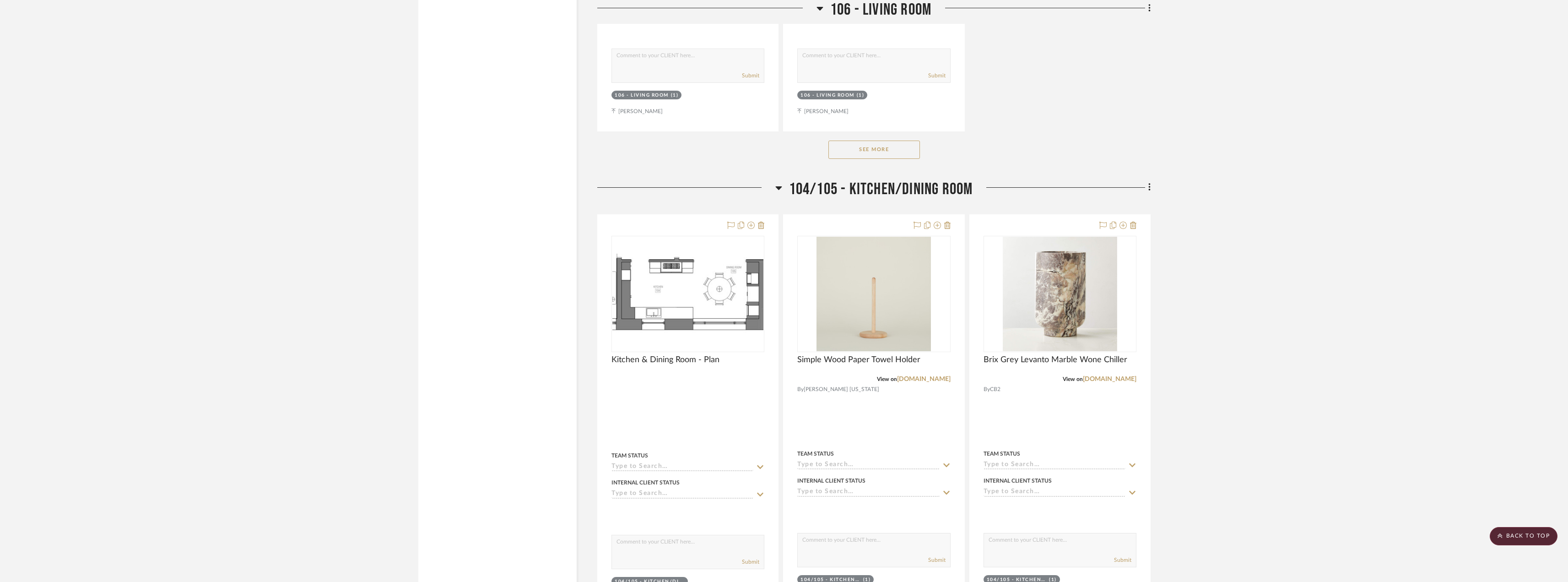
scroll to position [4854, 0]
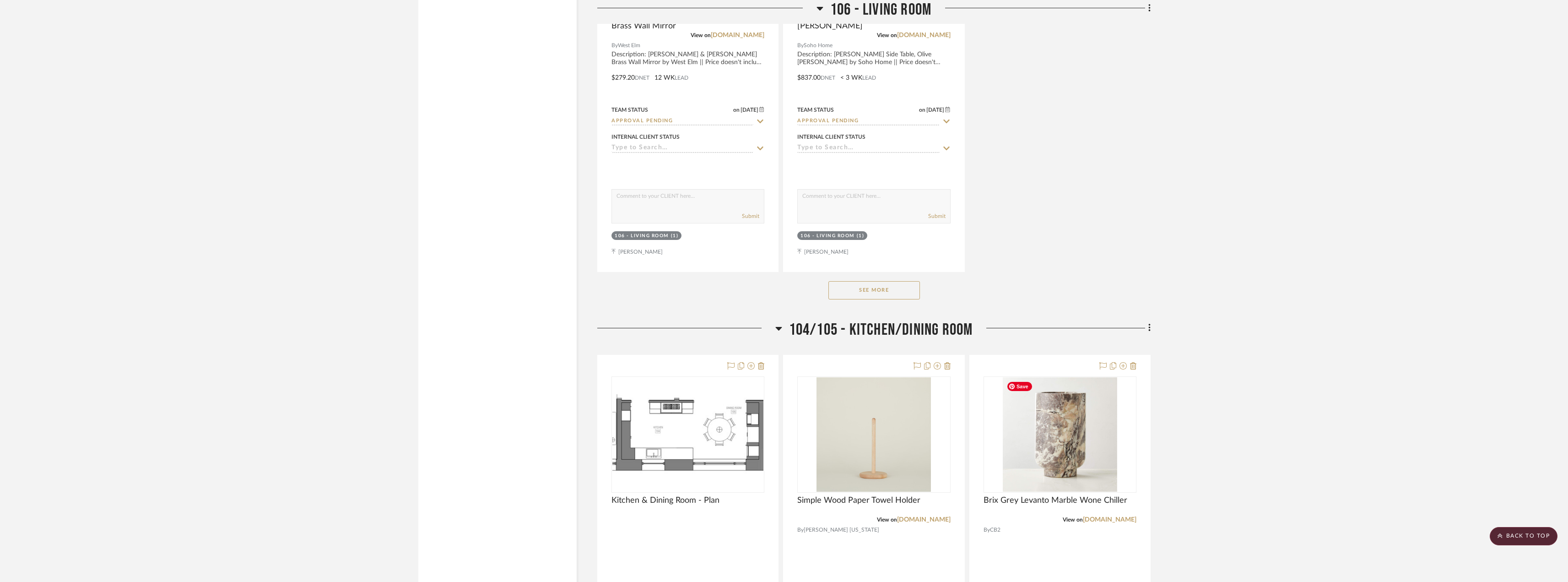
click at [891, 298] on button "See More" at bounding box center [874, 290] width 91 height 19
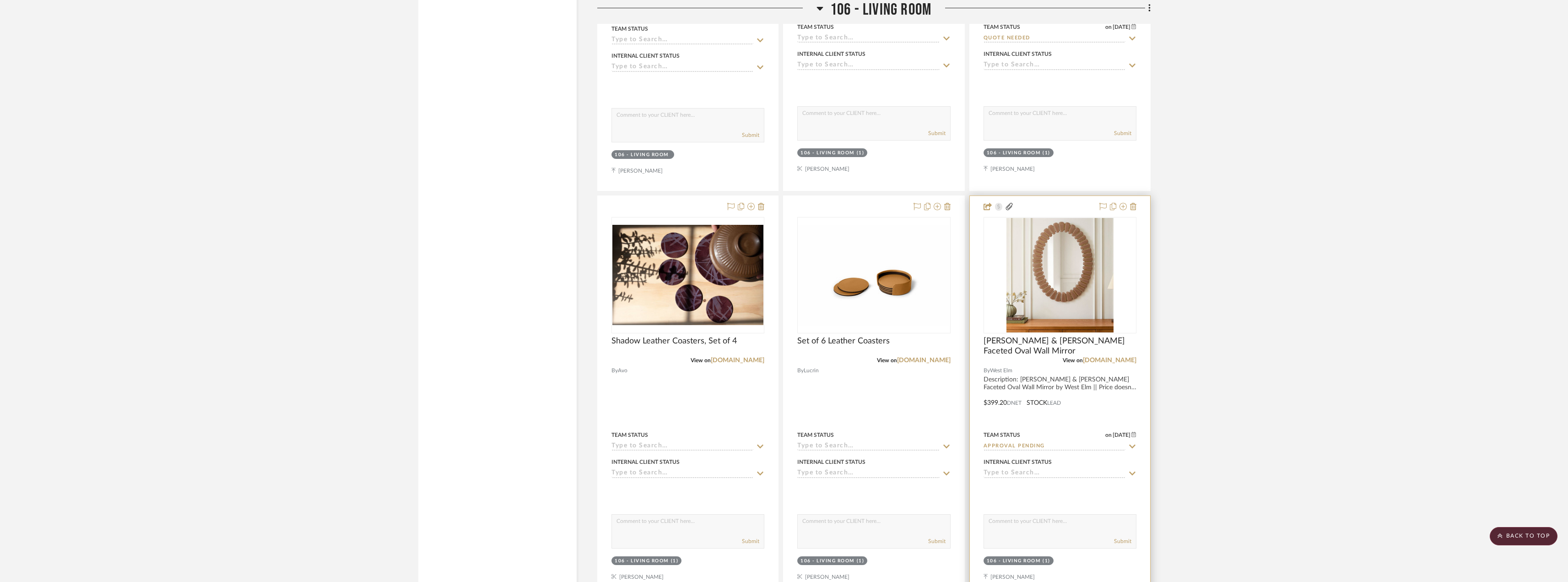
scroll to position [4166, 0]
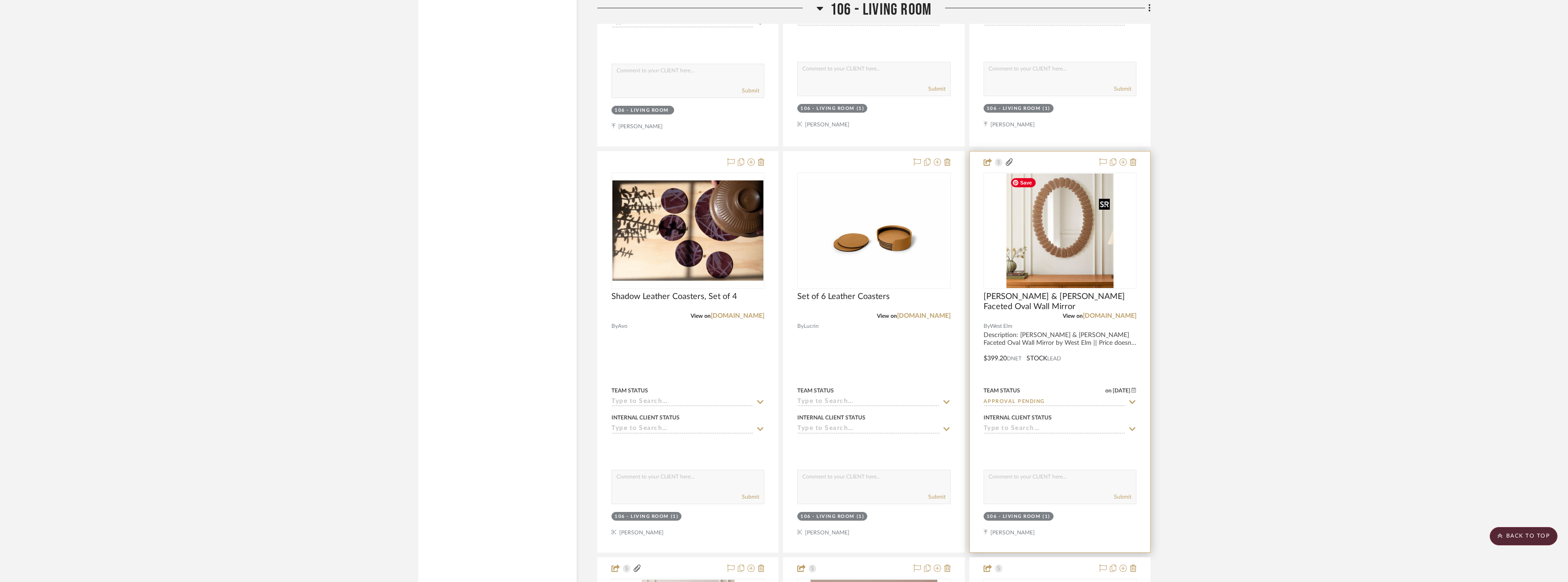
click at [1052, 243] on img "0" at bounding box center [1060, 230] width 107 height 115
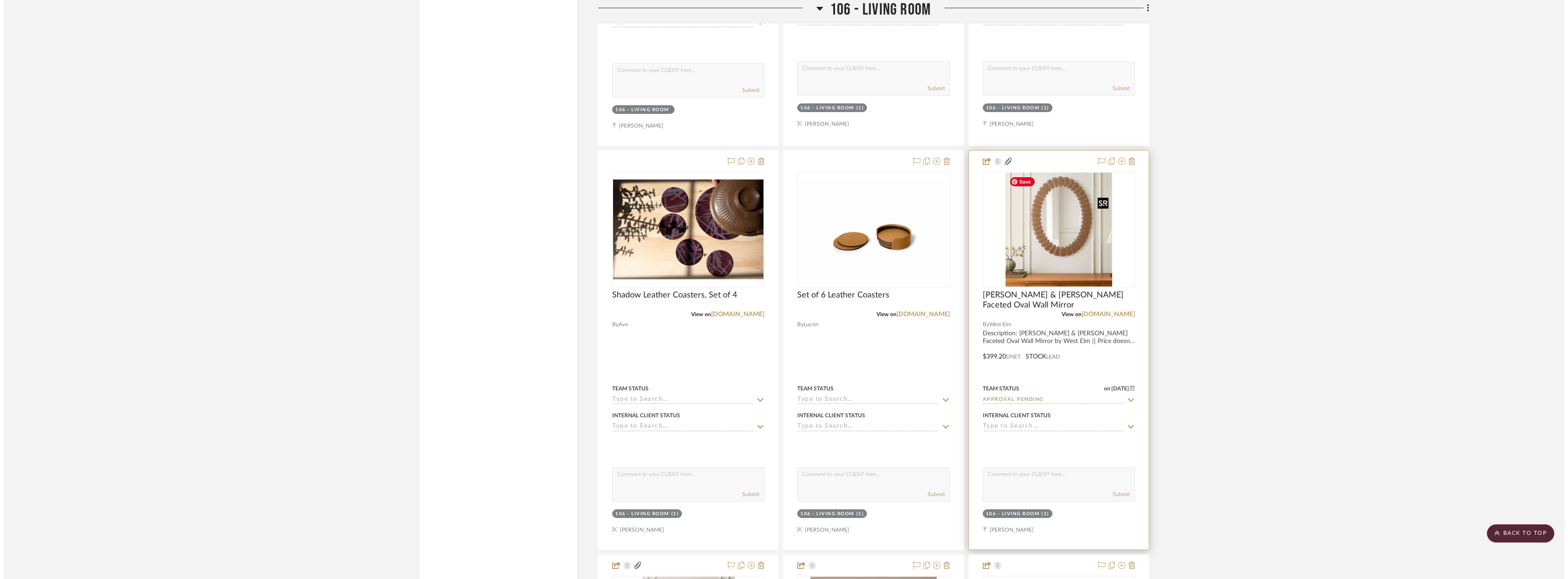
scroll to position [0, 0]
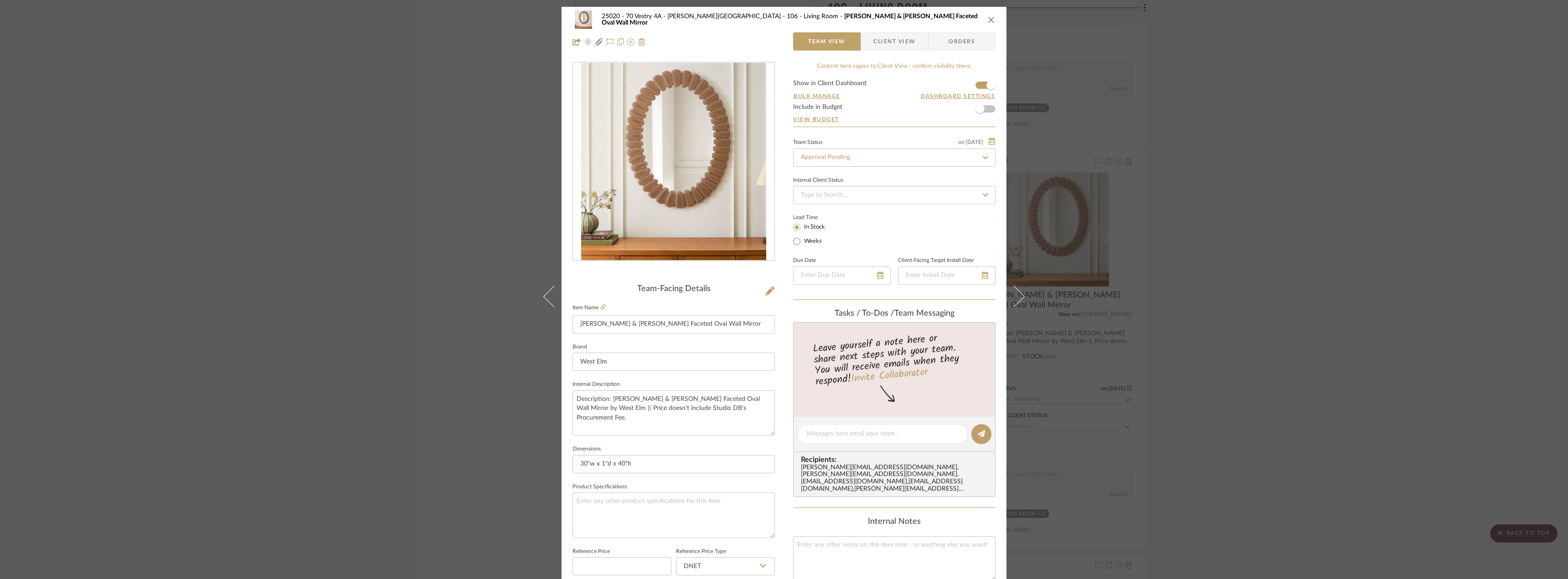
click at [865, 42] on span "button" at bounding box center [866, 42] width 12 height 19
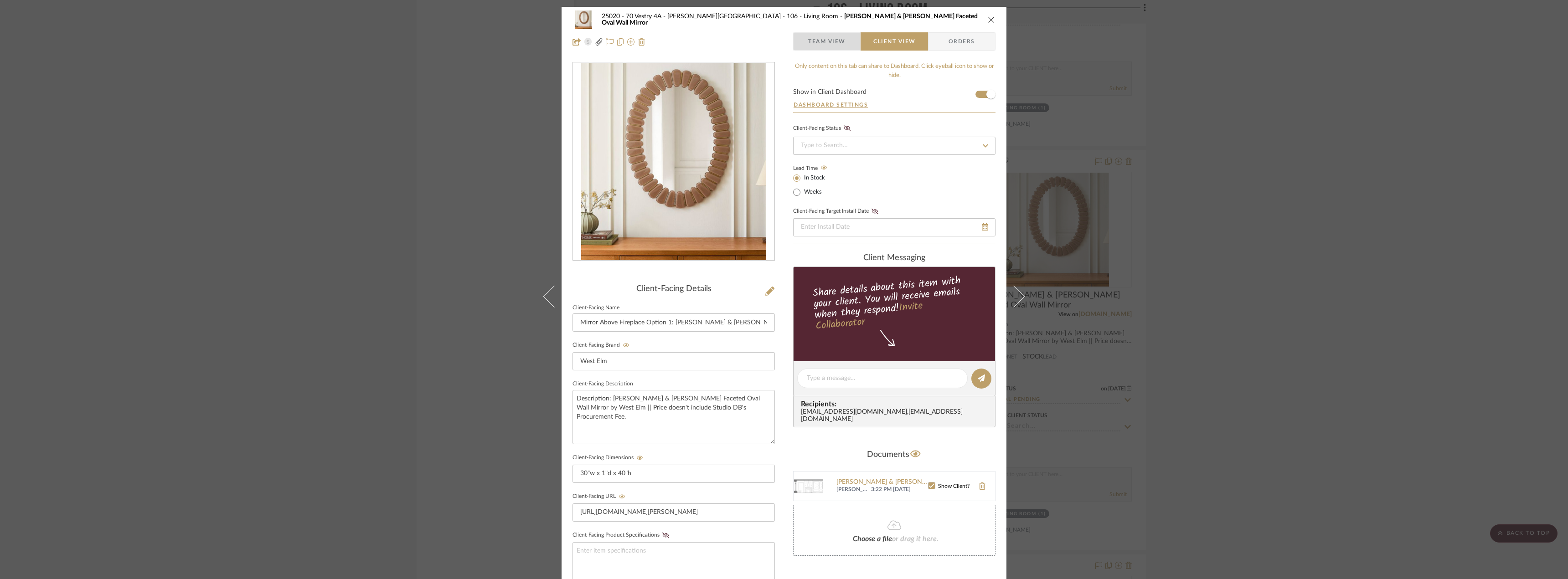
click at [837, 42] on span "Team View" at bounding box center [826, 42] width 37 height 19
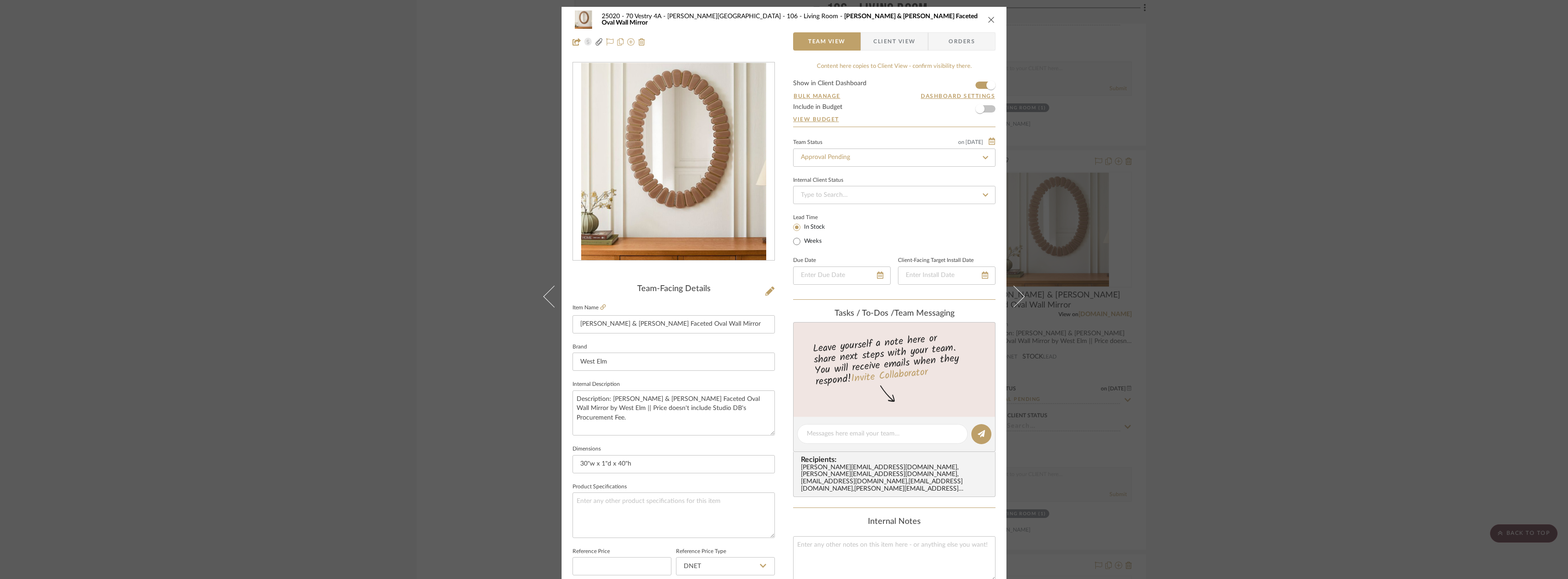
click at [909, 42] on span "Client View" at bounding box center [894, 42] width 42 height 19
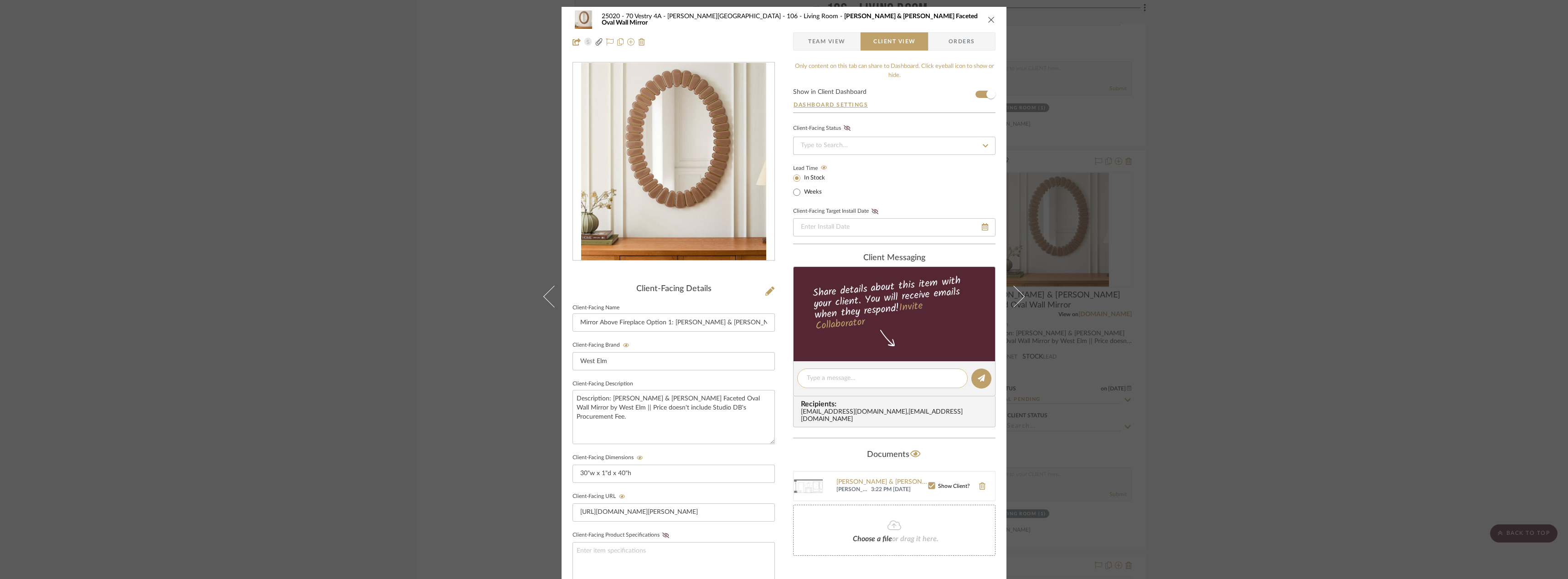
click at [838, 377] on textarea at bounding box center [882, 379] width 151 height 9
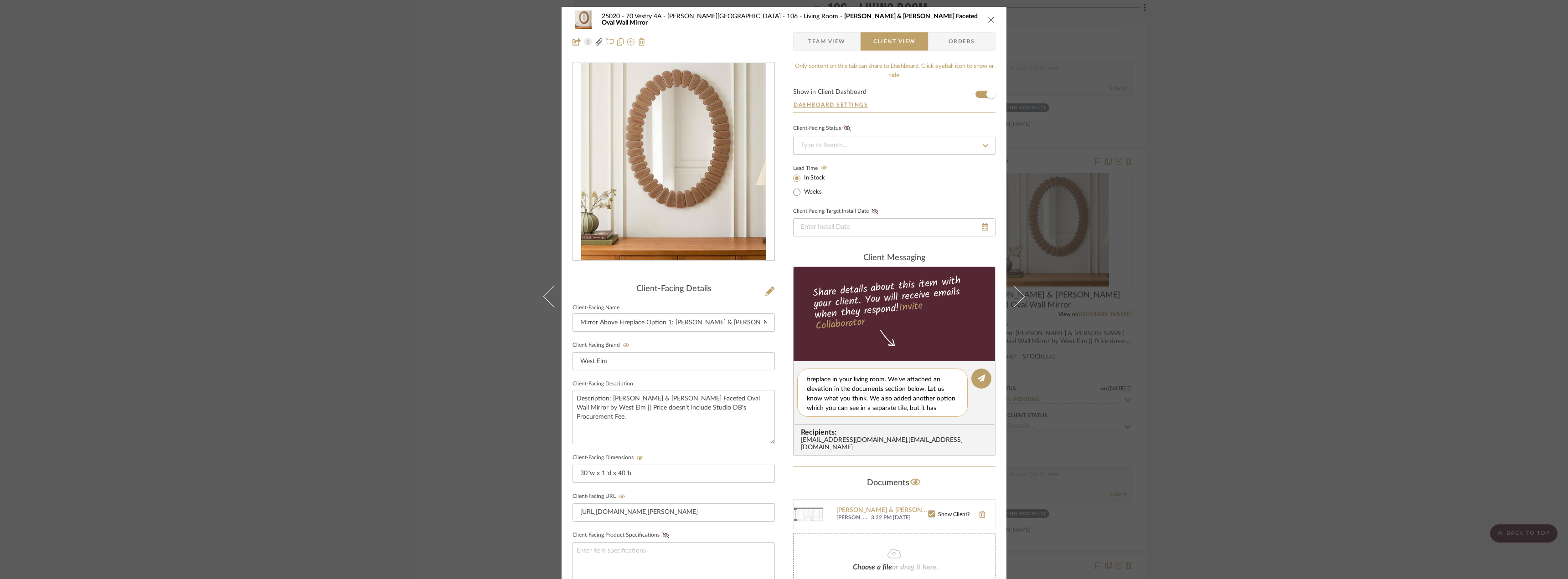
scroll to position [27, 0]
type textarea "Hi [PERSON_NAME]! Hope you're having a nice trip! We thought this mirror would …"
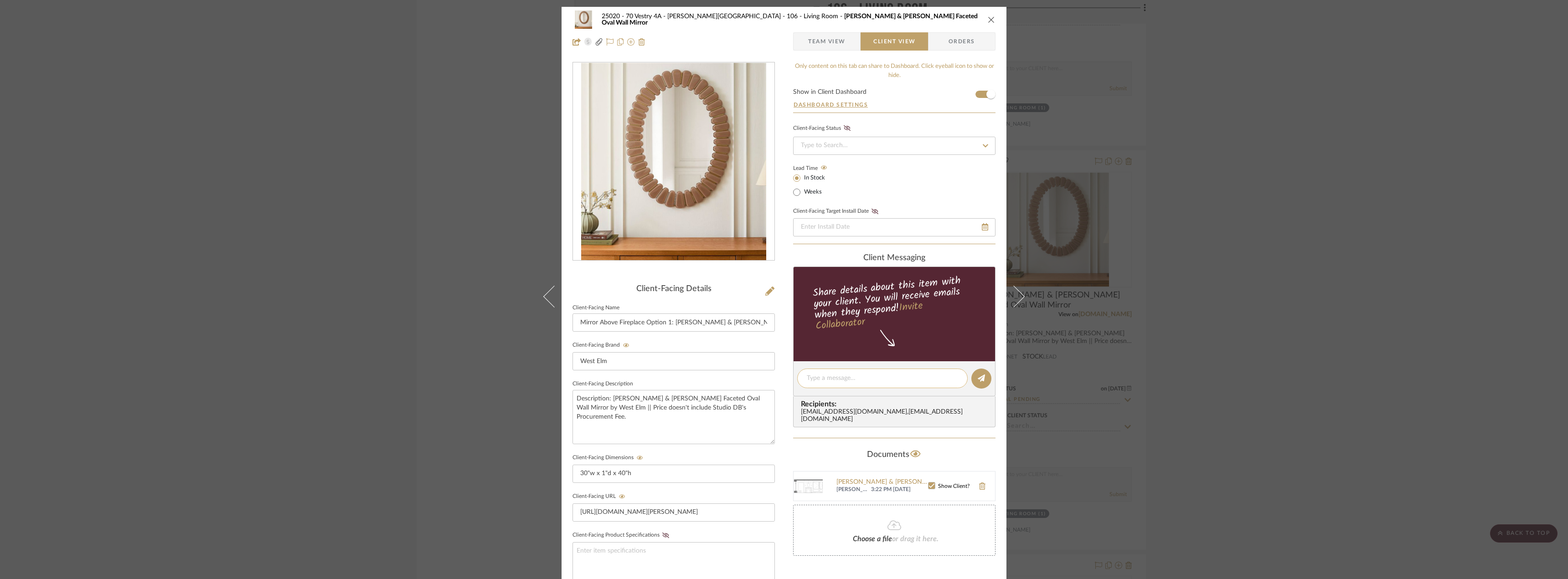
scroll to position [0, 0]
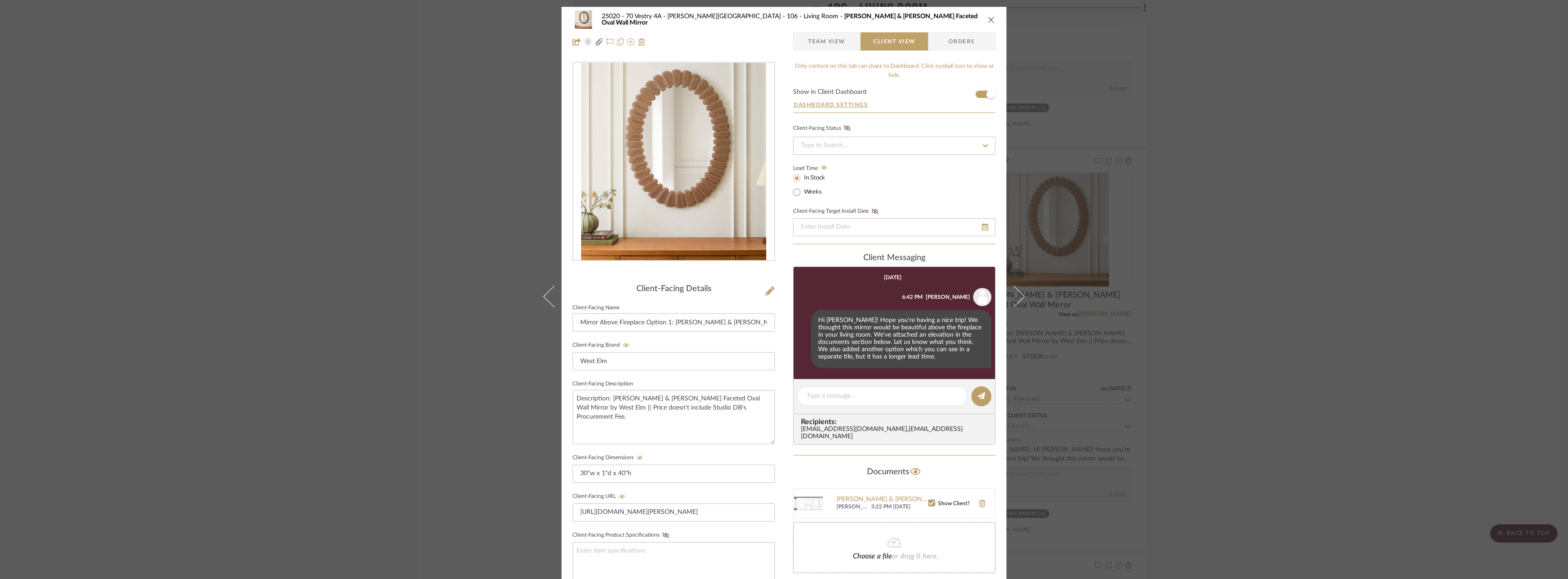
click at [1197, 272] on div "25020 - 70 Vestry 4A - Grant-Stanleigh 106 - Living Room Pierce & Ward Faceted …" at bounding box center [784, 290] width 1568 height 579
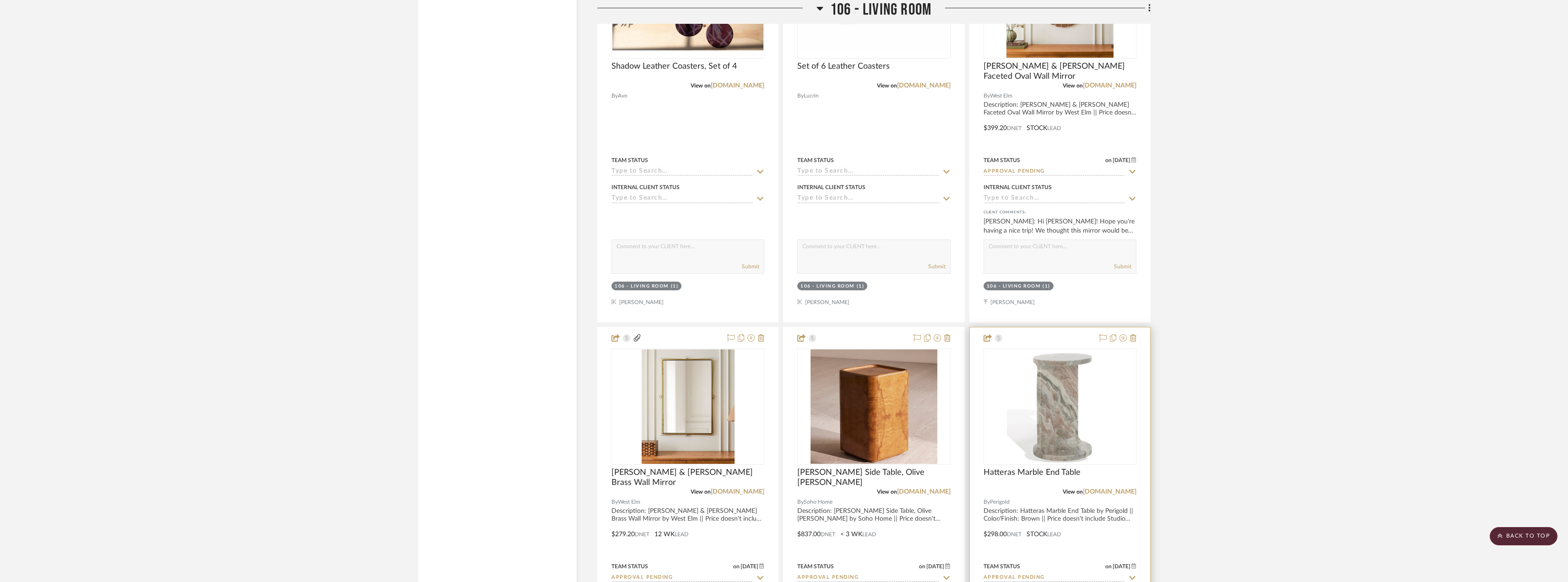
scroll to position [4396, 0]
click at [0, 0] on img at bounding box center [0, 0] width 0 height 0
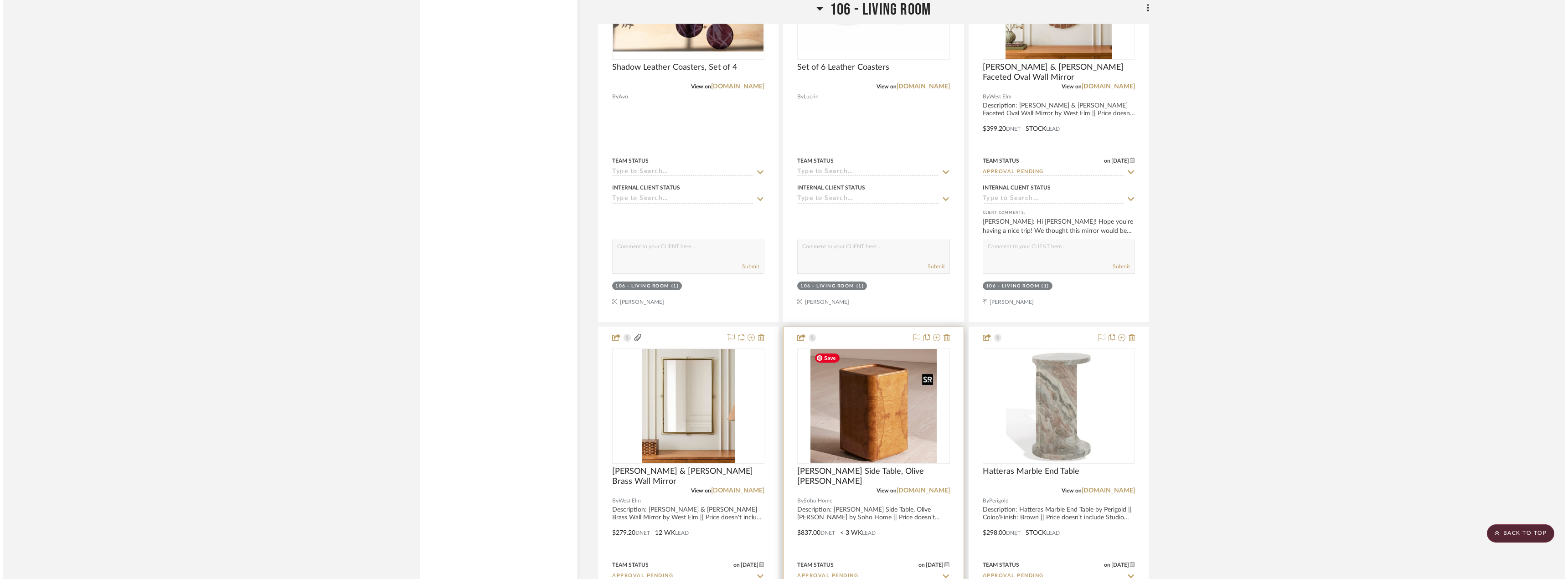
scroll to position [0, 0]
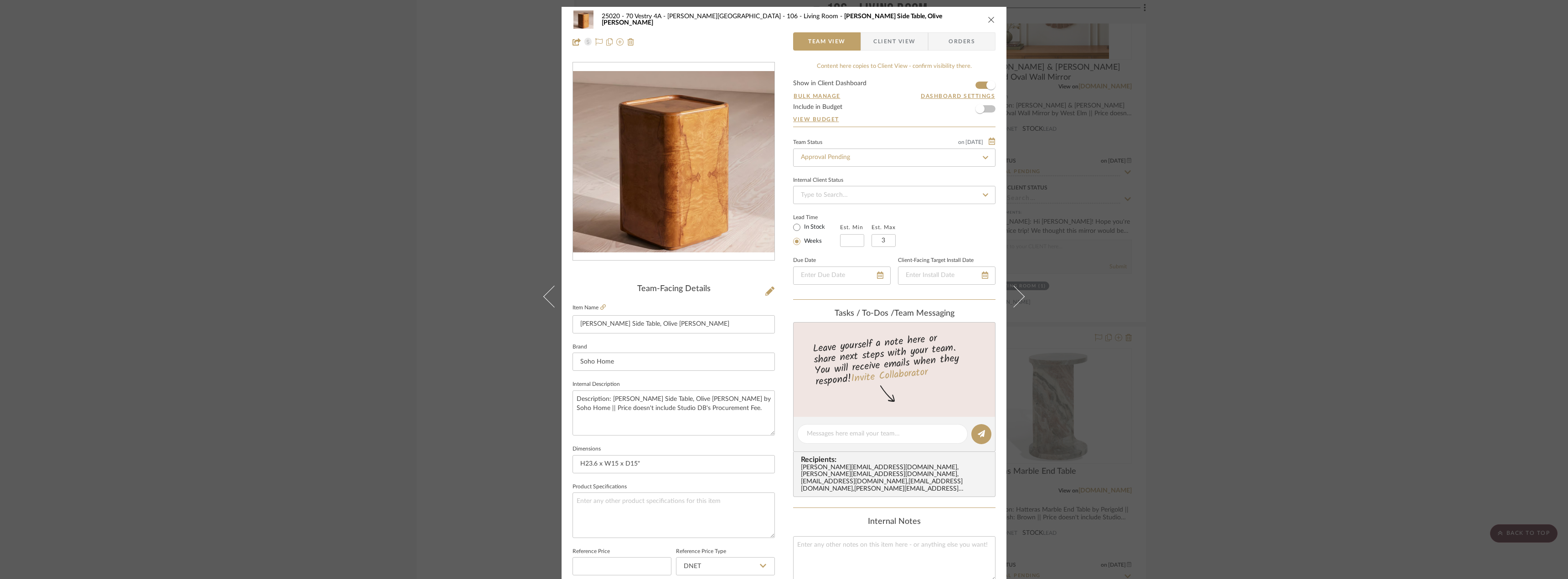
click at [878, 45] on span "Client View" at bounding box center [894, 42] width 42 height 19
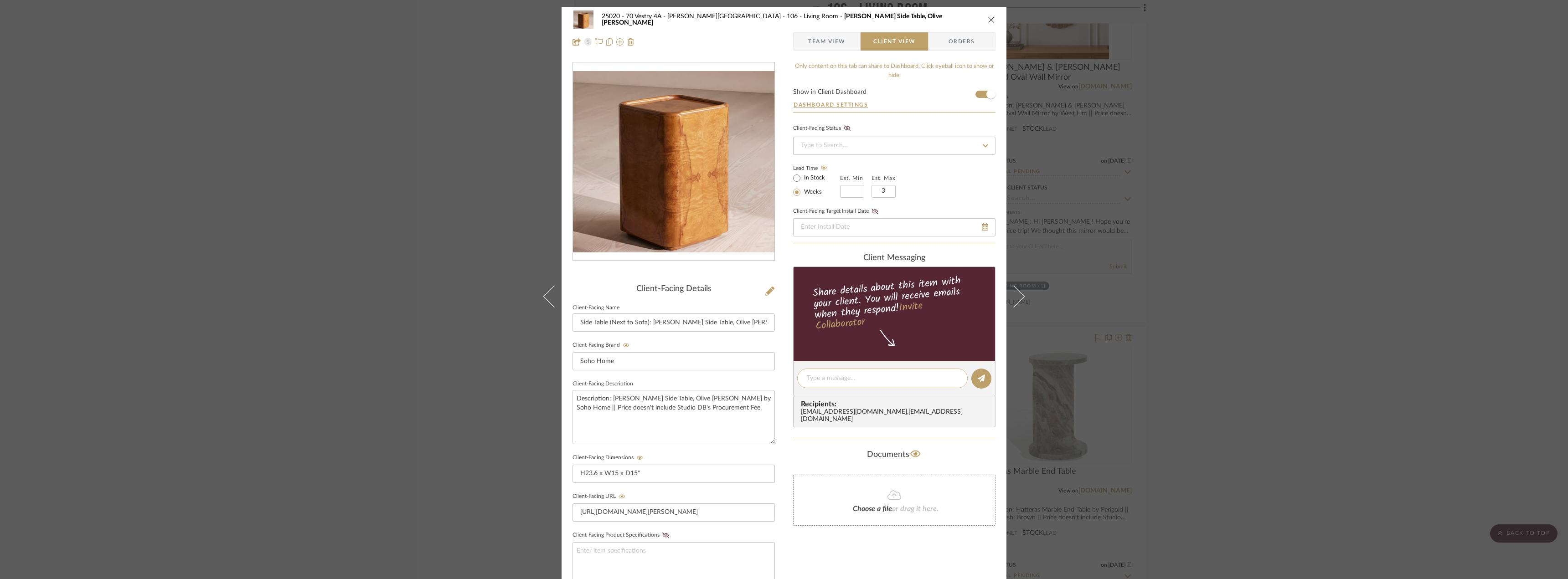
click at [826, 374] on textarea at bounding box center [882, 379] width 151 height 9
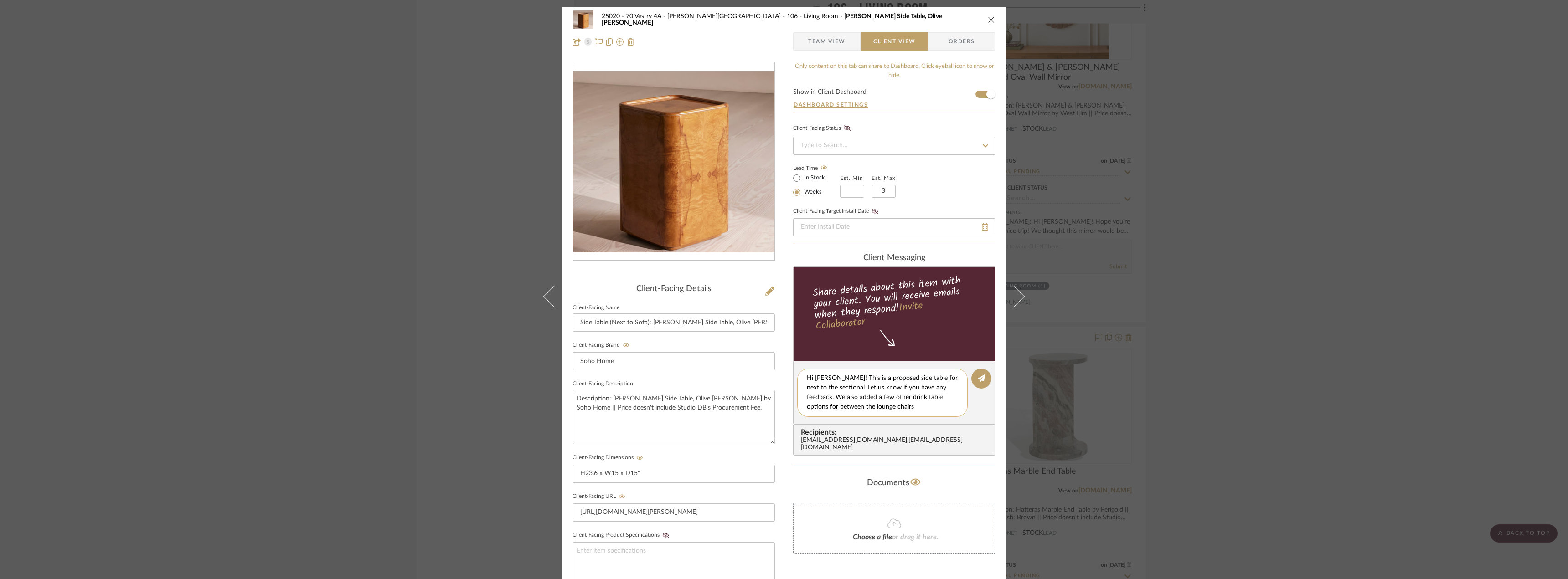
type textarea "Hi [PERSON_NAME]! This is a proposed side table for next to the sectional. Let …"
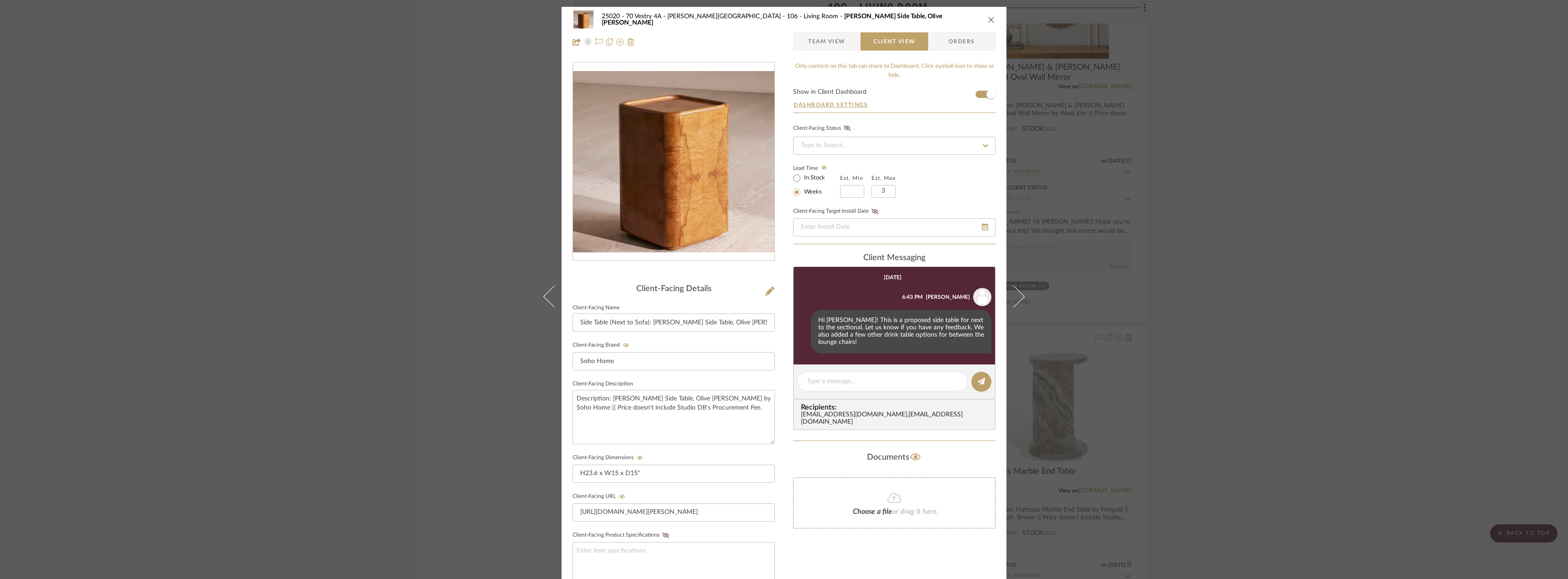
click at [1142, 330] on div "25020 - 70 Vestry 4A - Grant-Stanleigh 106 - Living Room Dawson Side Table, Oli…" at bounding box center [784, 290] width 1568 height 579
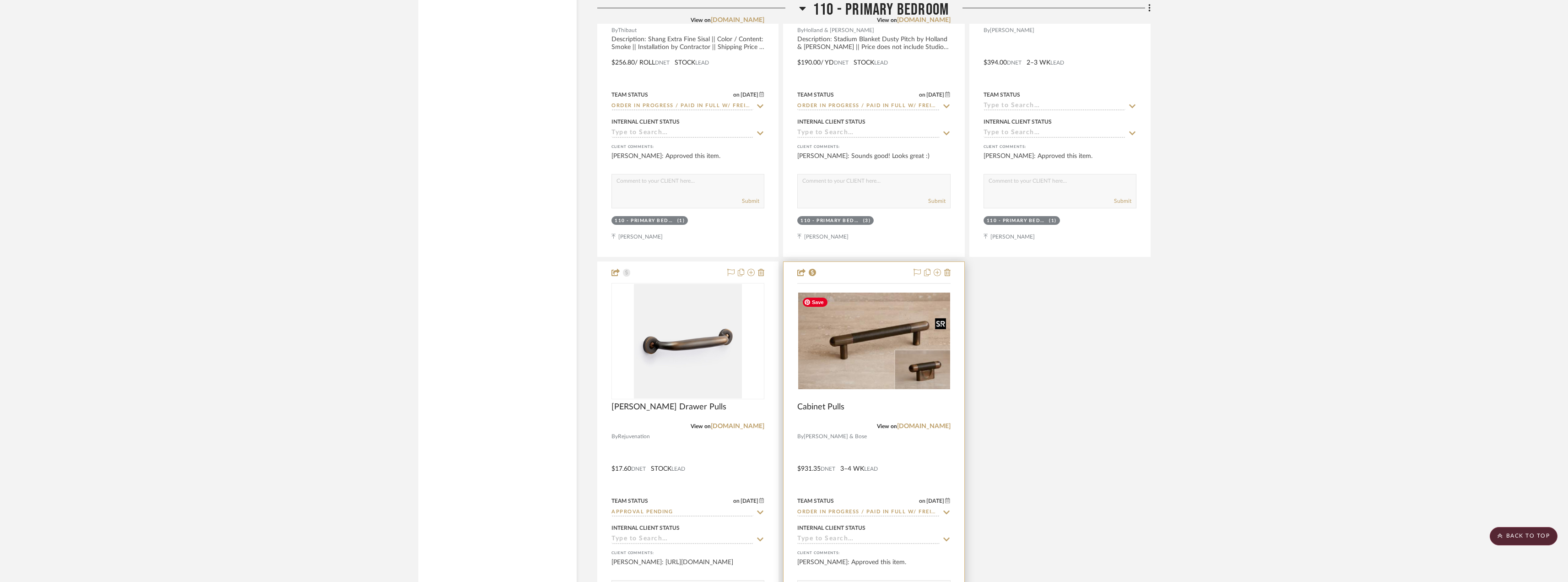
scroll to position [13553, 0]
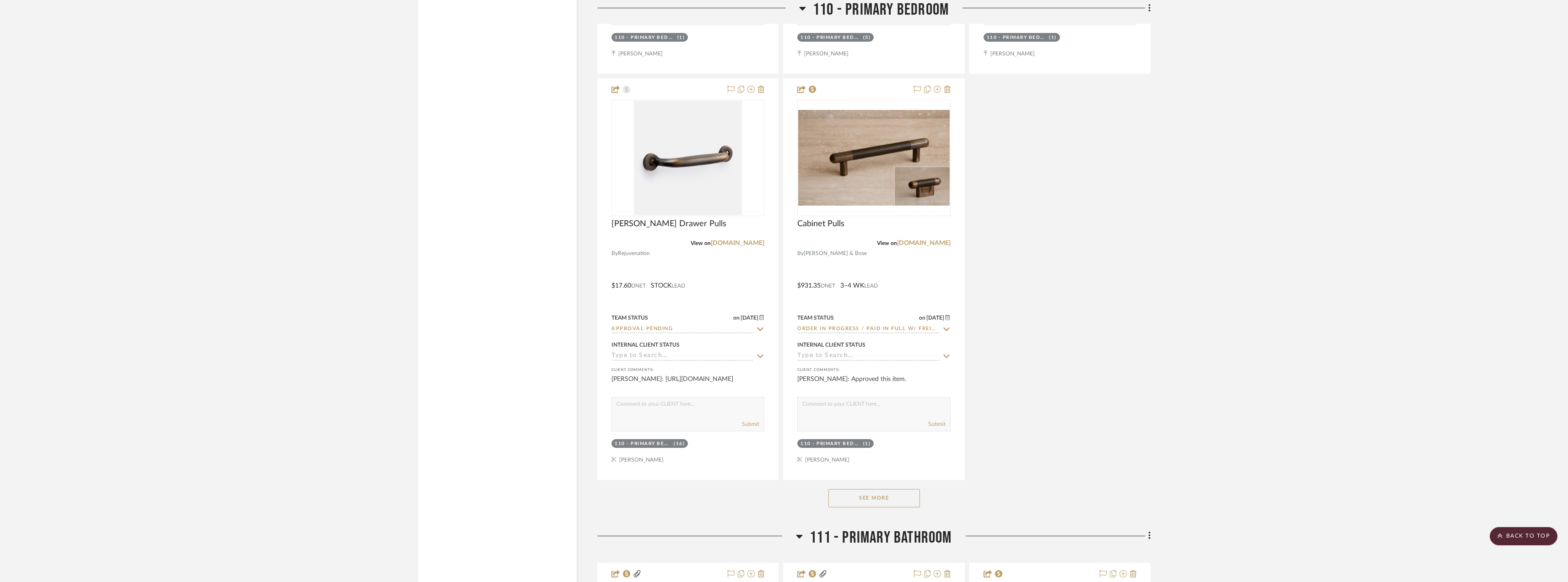
click at [898, 500] on button "See More" at bounding box center [874, 498] width 91 height 19
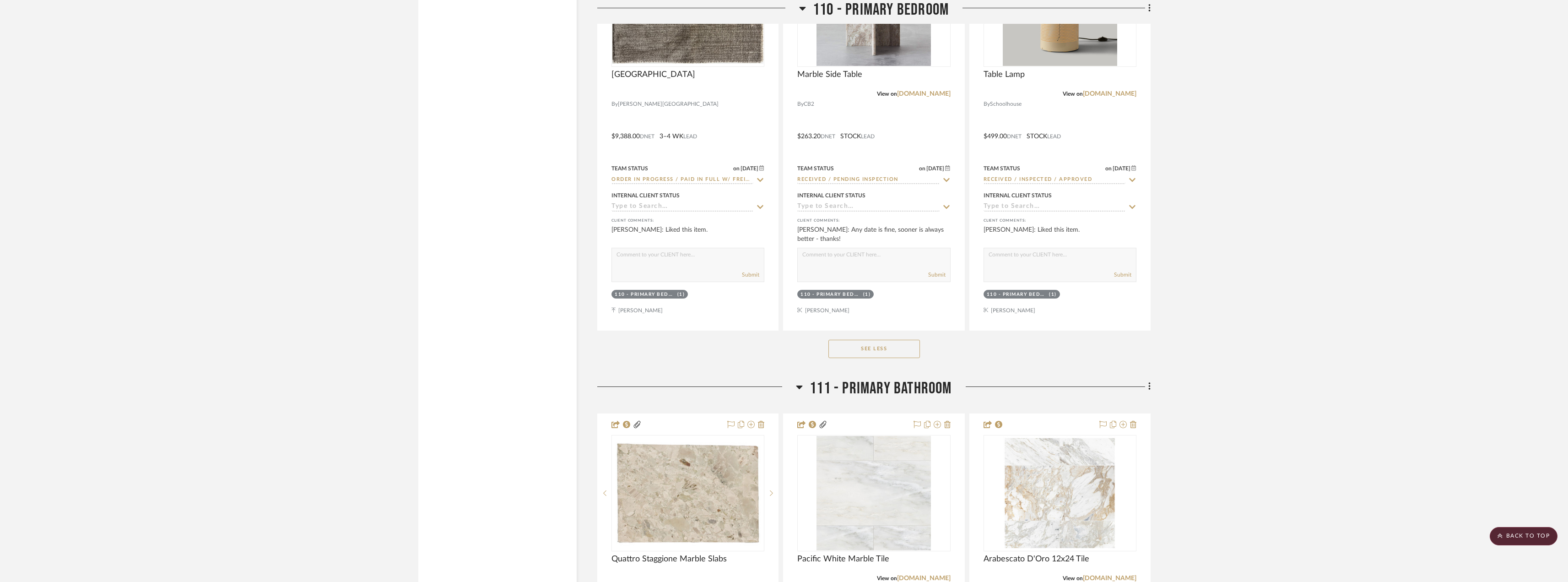
scroll to position [15338, 0]
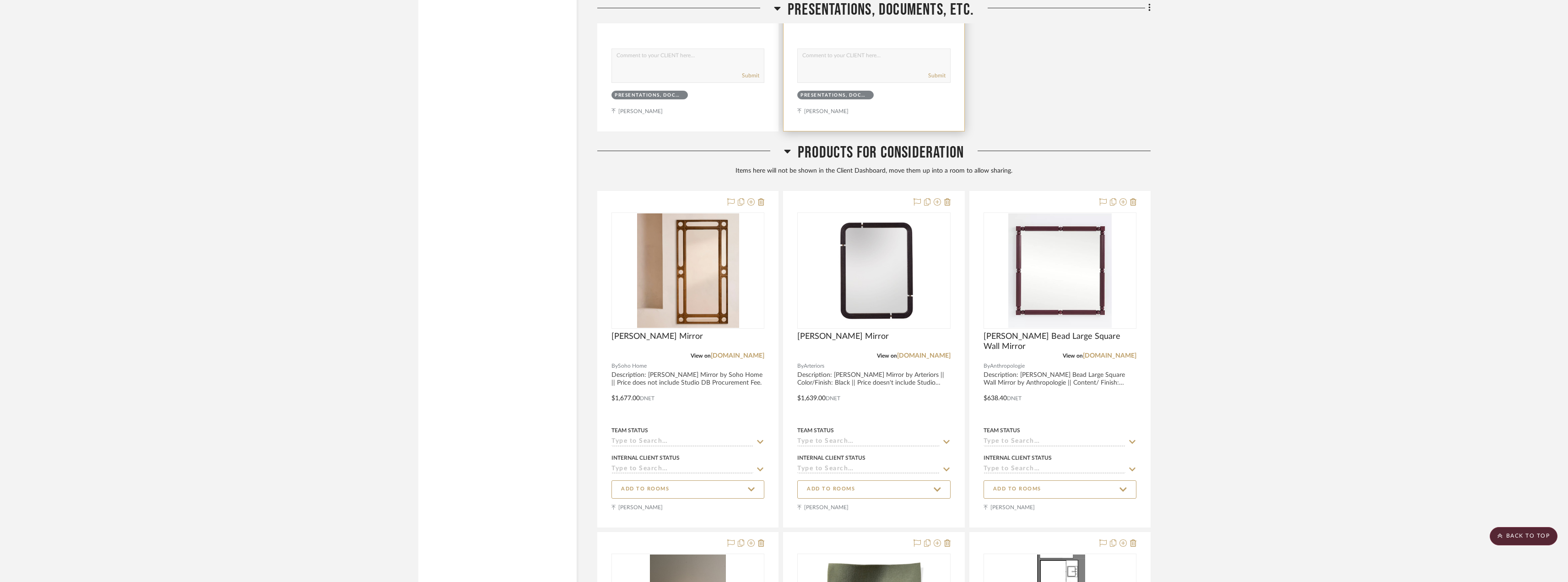
scroll to position [14880, 0]
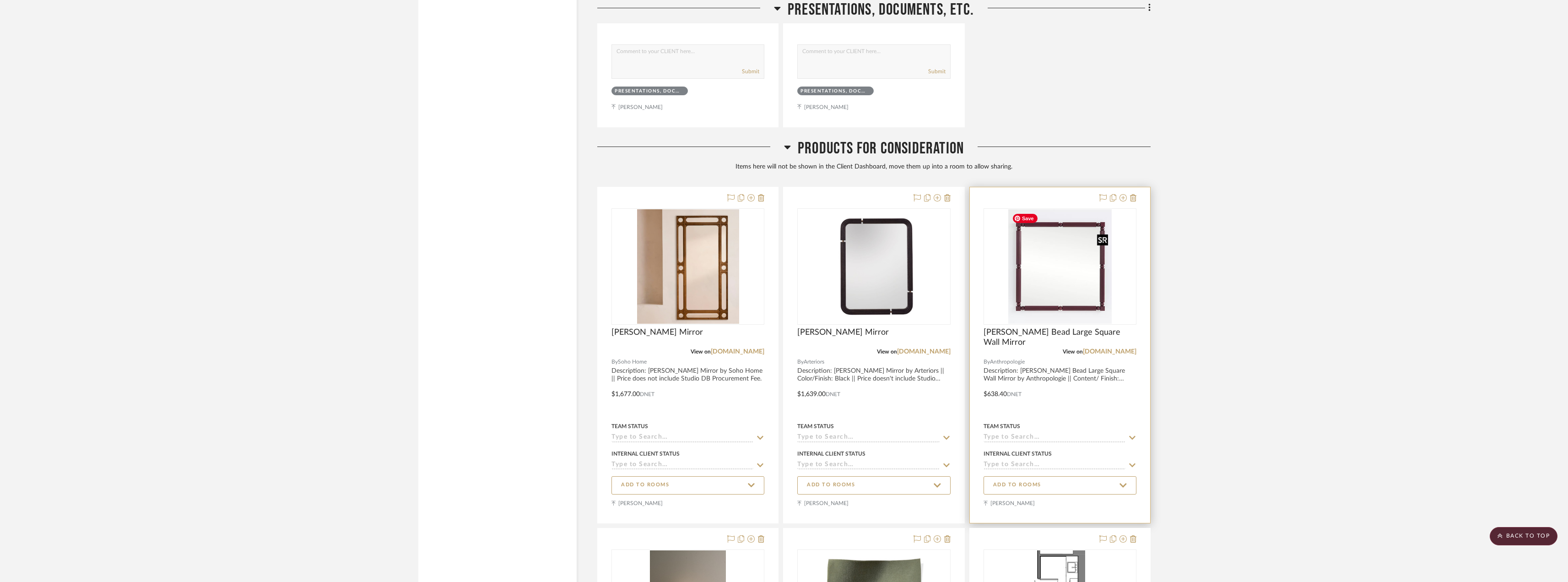
click at [1060, 271] on img "0" at bounding box center [1059, 266] width 103 height 115
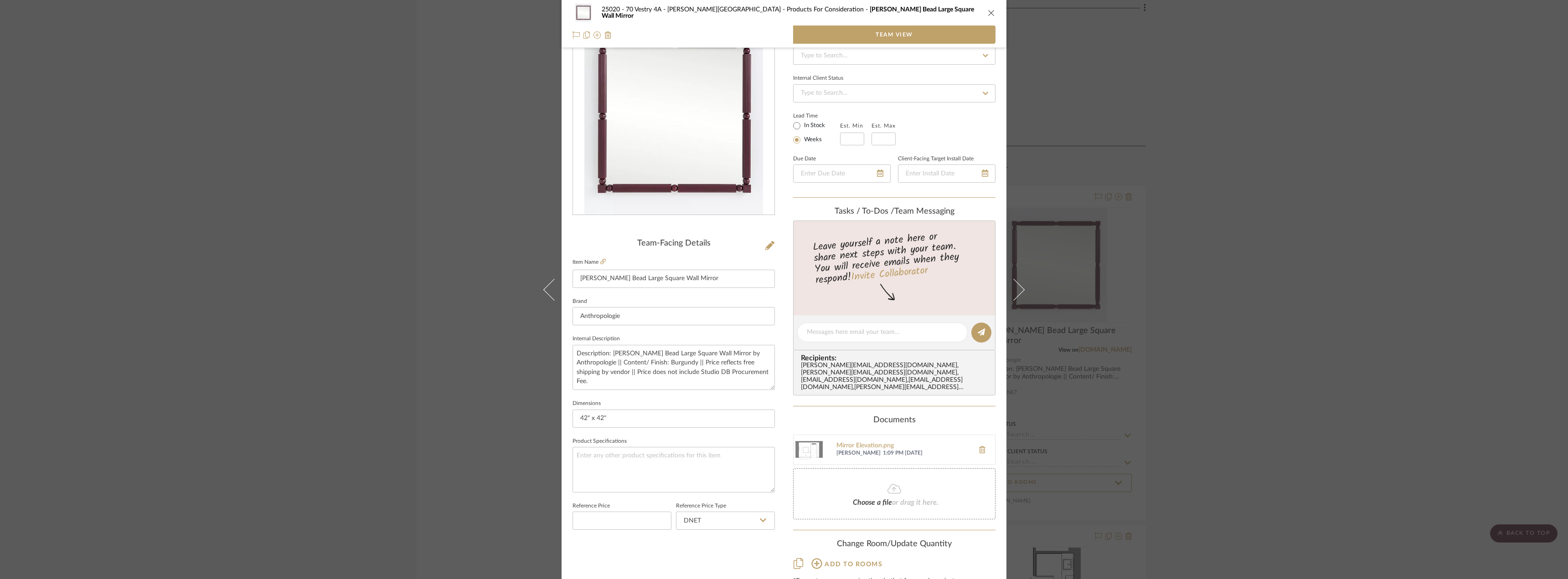
scroll to position [81, 0]
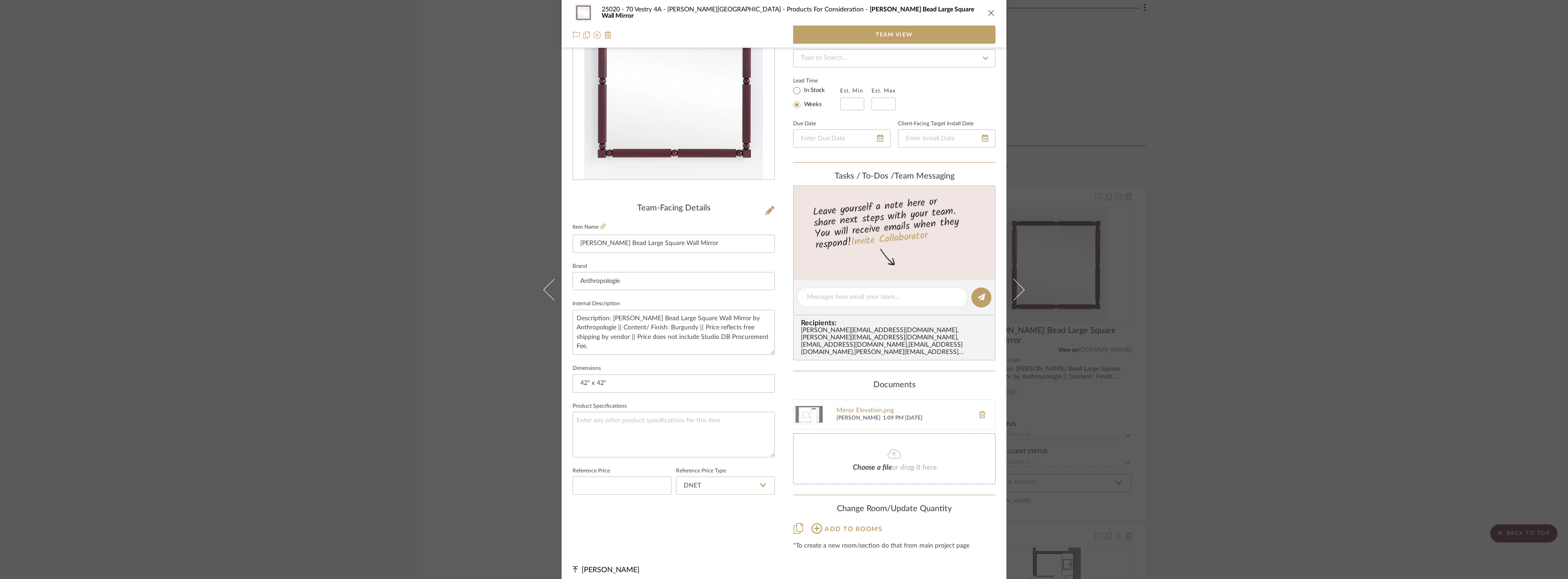
click at [838, 526] on span "Add to rooms" at bounding box center [853, 529] width 58 height 6
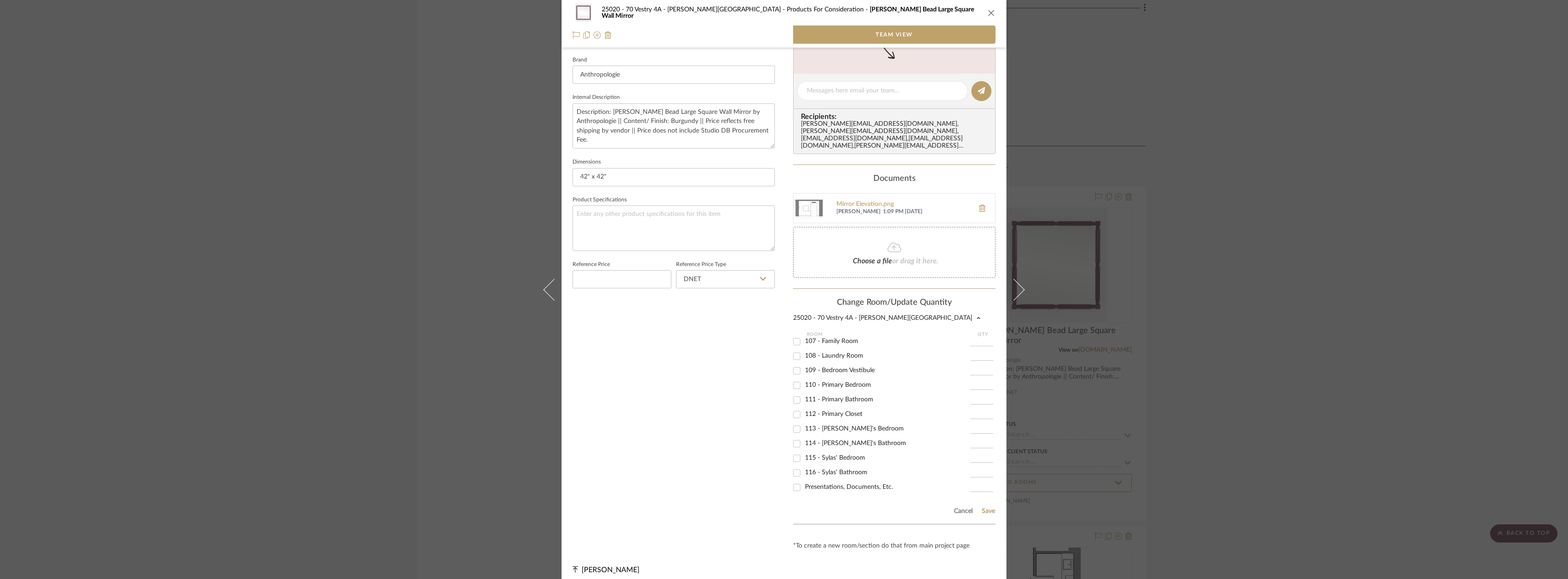
scroll to position [107, 0]
click at [844, 380] on span "110 - Primary Bedroom" at bounding box center [837, 382] width 66 height 6
click at [804, 376] on input "110 - Primary Bedroom" at bounding box center [797, 383] width 15 height 15
checkbox input "true"
type input "1"
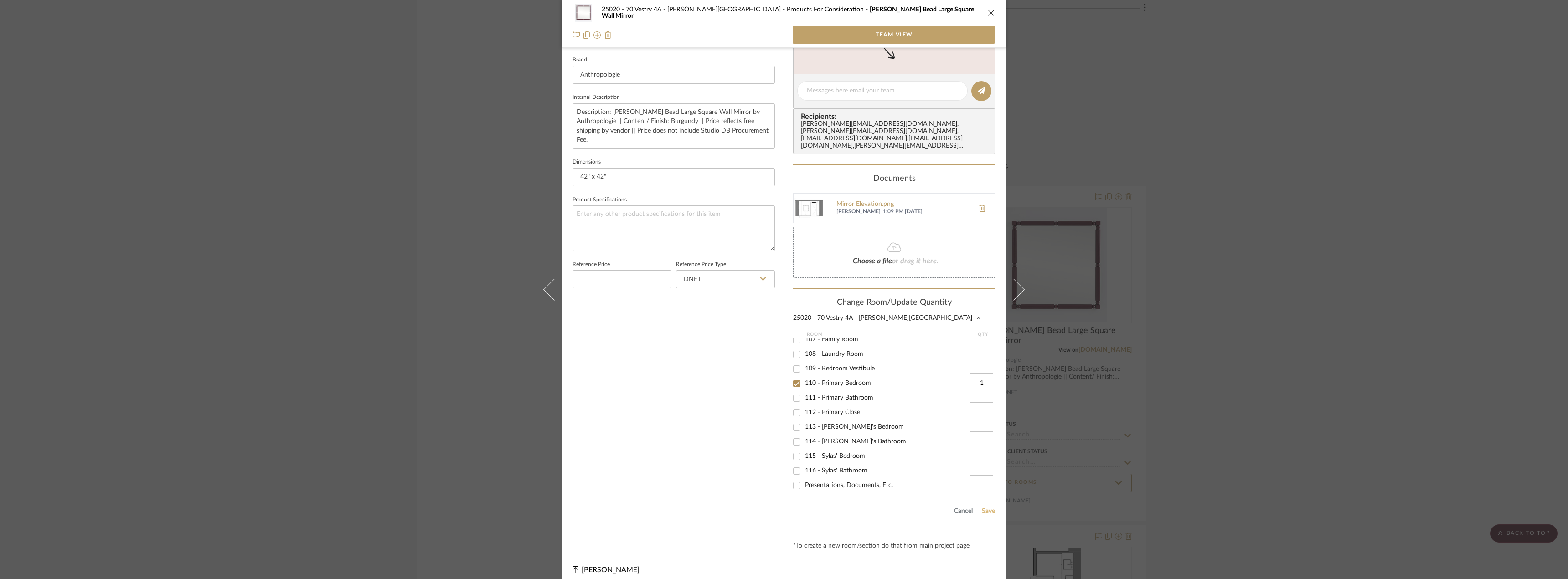
drag, startPoint x: 991, startPoint y: 504, endPoint x: 986, endPoint y: 502, distance: 5.4
click at [986, 508] on button "Save" at bounding box center [988, 511] width 14 height 7
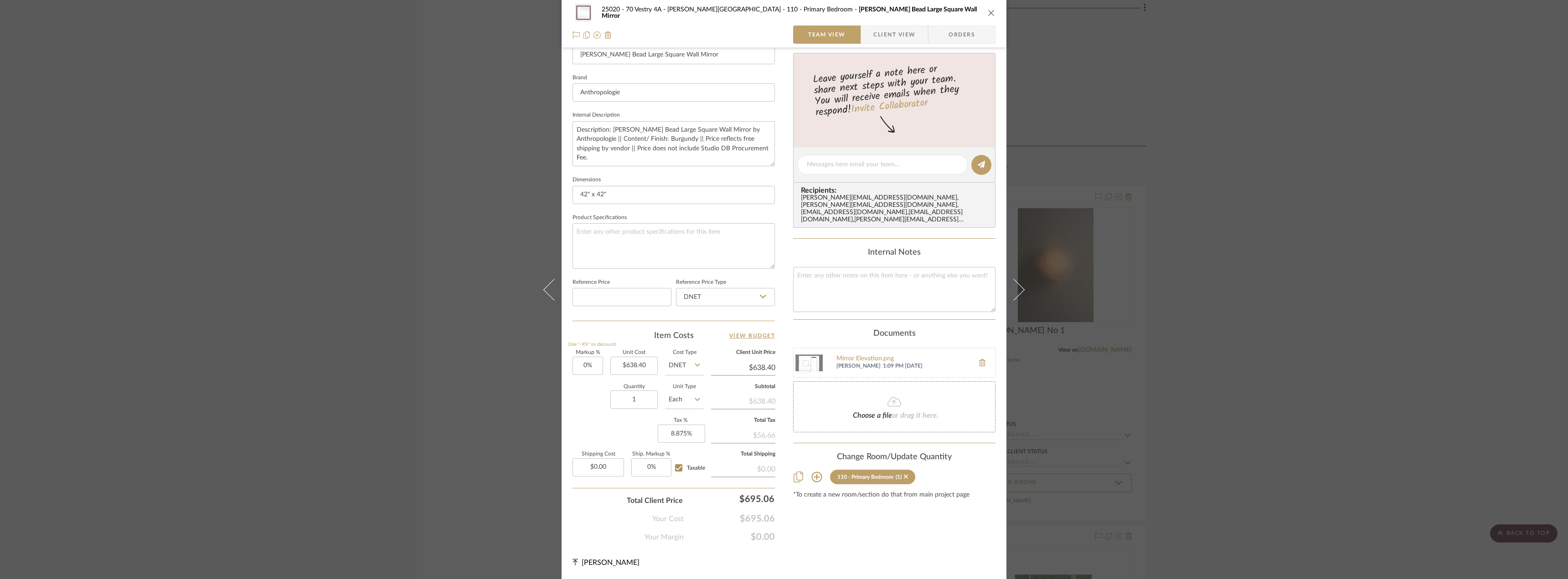
scroll to position [269, 0]
click at [1198, 355] on div "25020 - 70 Vestry 4A - [PERSON_NAME] 110 - Primary Bedroom [PERSON_NAME] Bead L…" at bounding box center [784, 290] width 1568 height 579
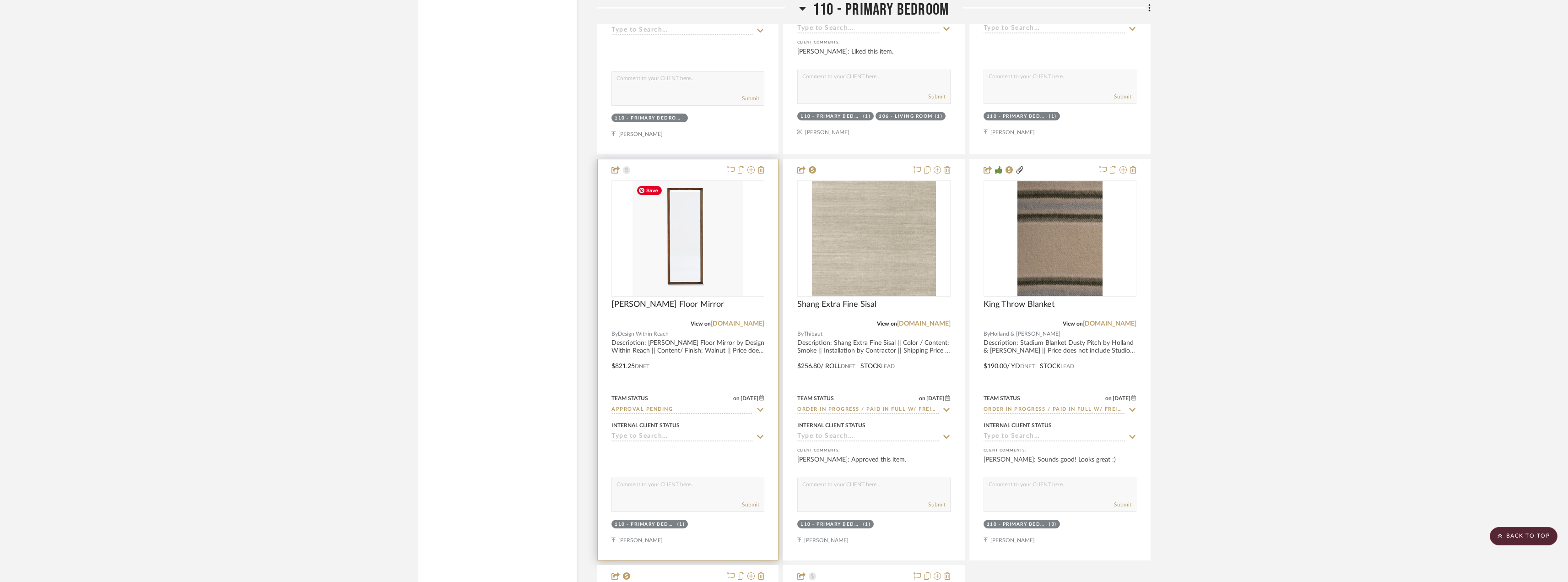
scroll to position [7051, 0]
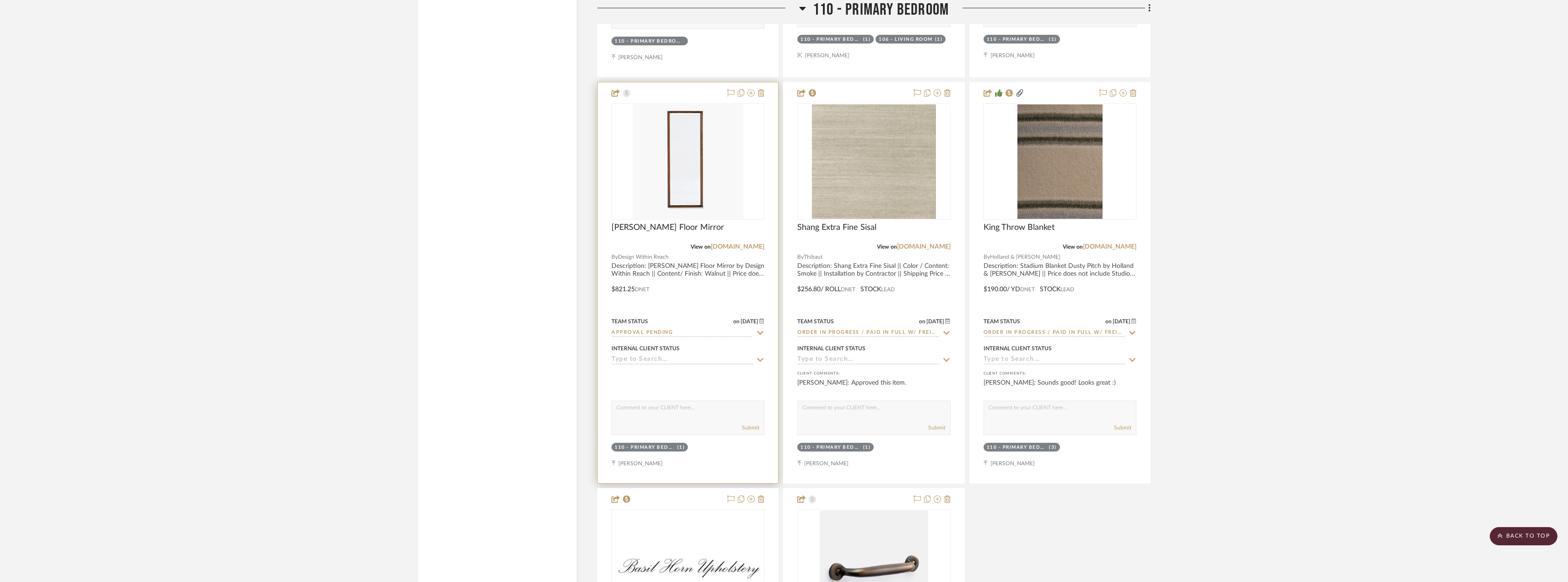
click at [702, 177] on img "0" at bounding box center [687, 161] width 110 height 115
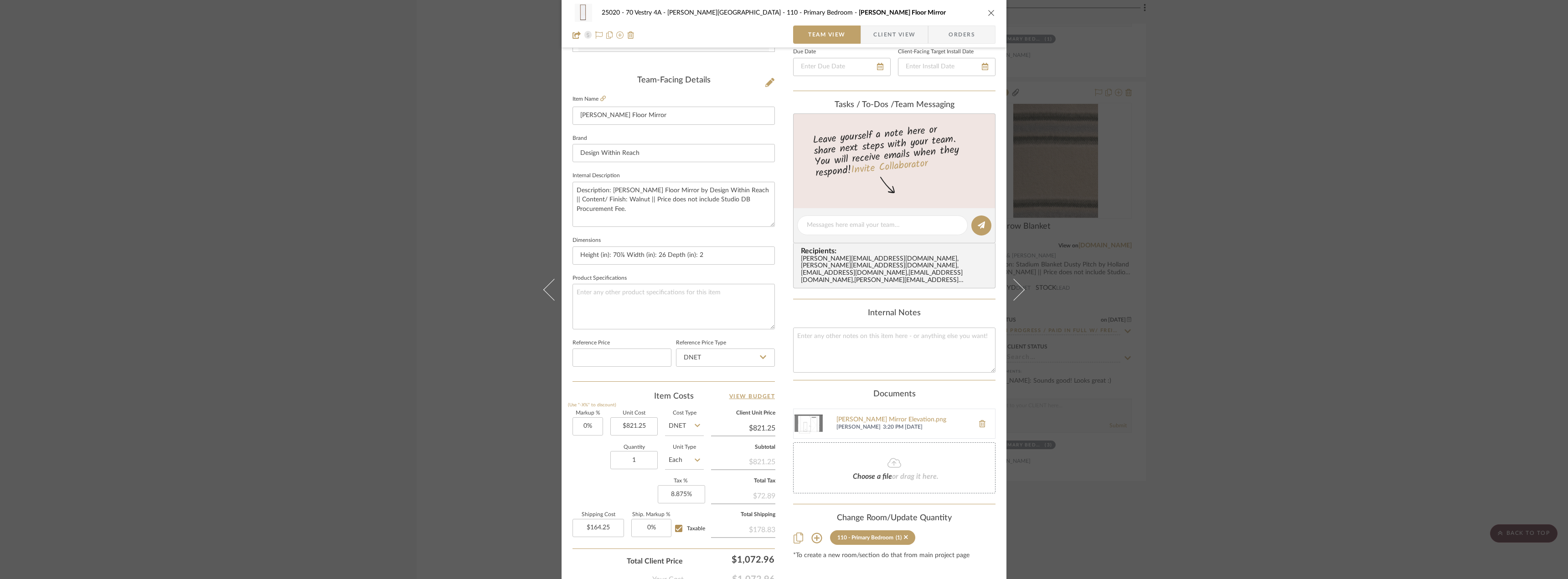
scroll to position [269, 0]
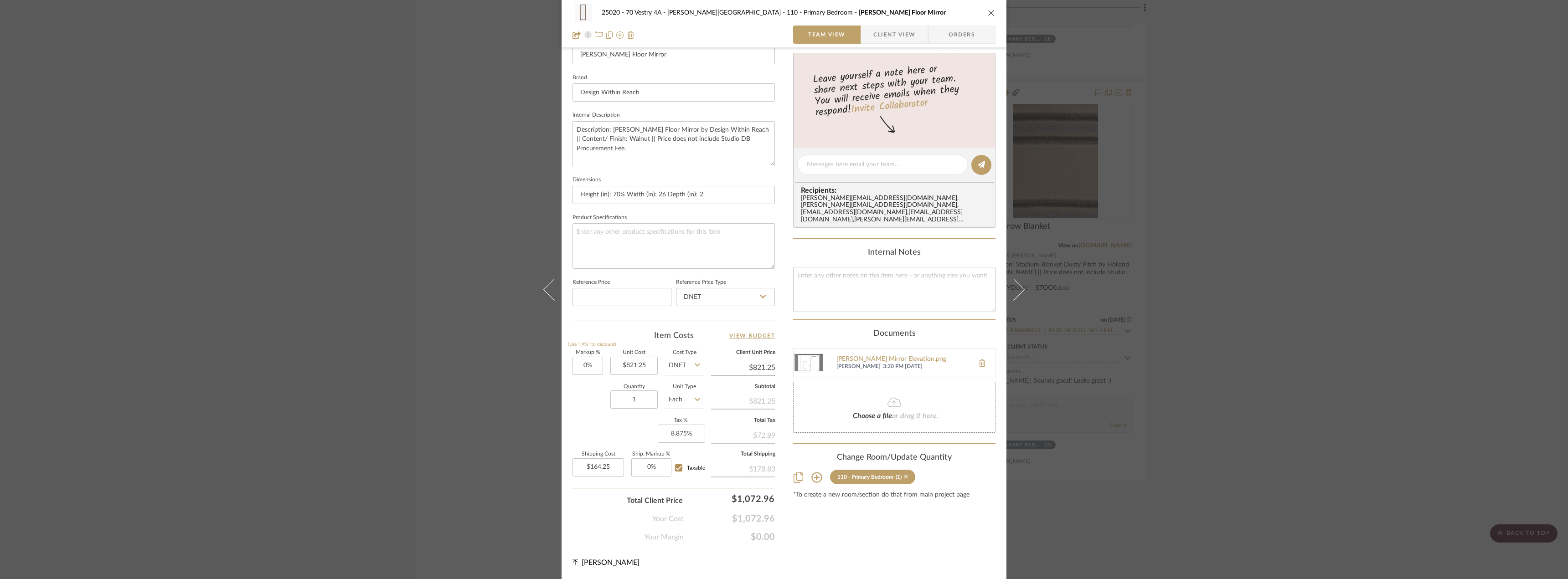
click at [905, 475] on icon at bounding box center [905, 477] width 4 height 4
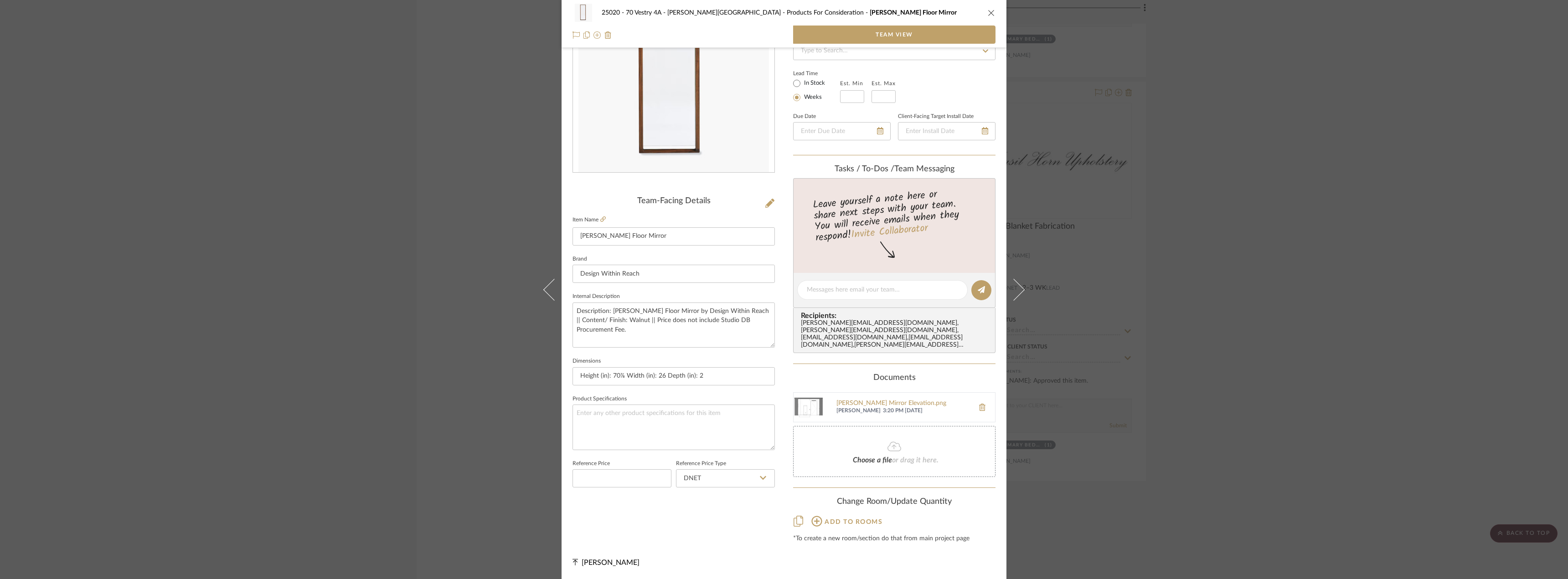
scroll to position [81, 0]
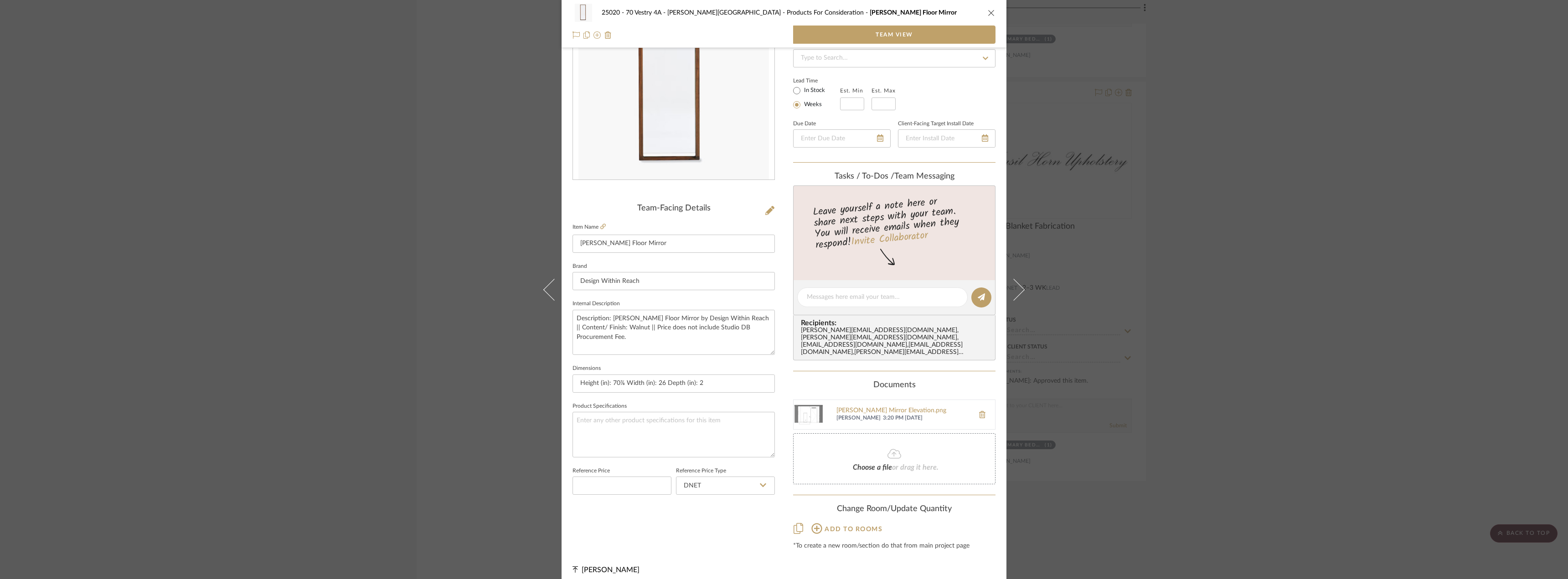
click at [1255, 304] on div "25020 - 70 Vestry 4A - [PERSON_NAME] Products For Consideration [PERSON_NAME] F…" at bounding box center [784, 290] width 1568 height 579
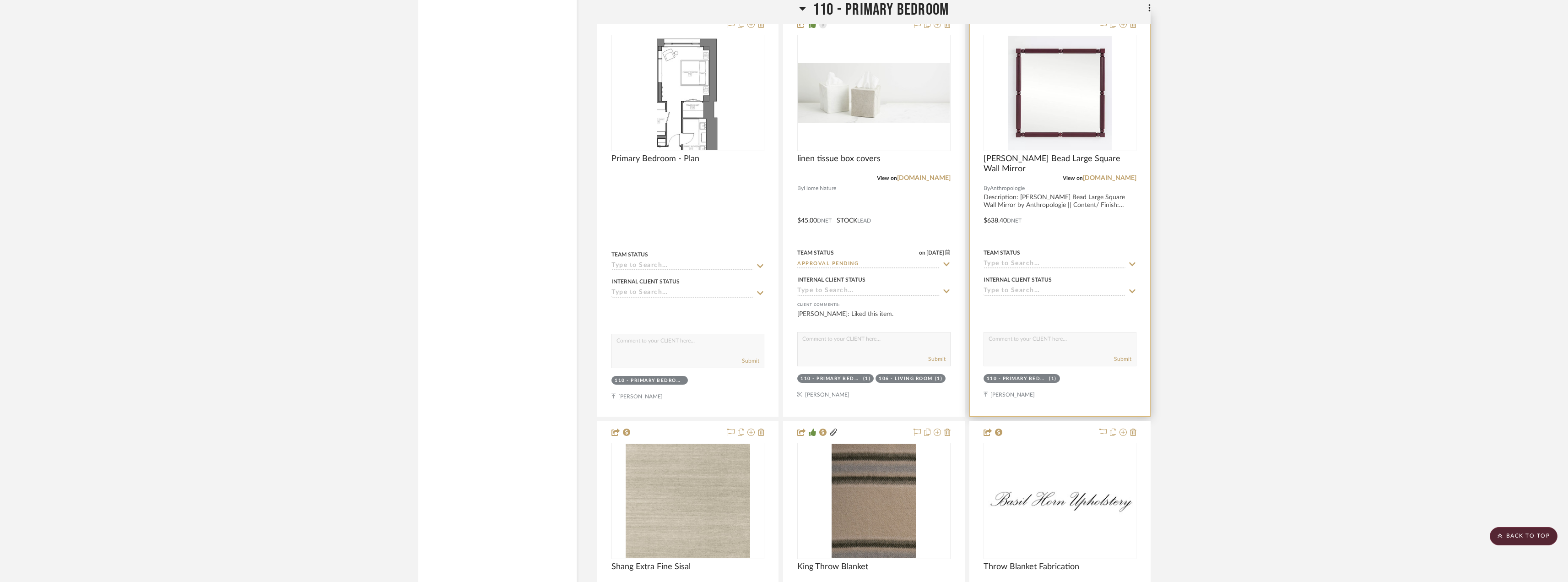
scroll to position [6502, 0]
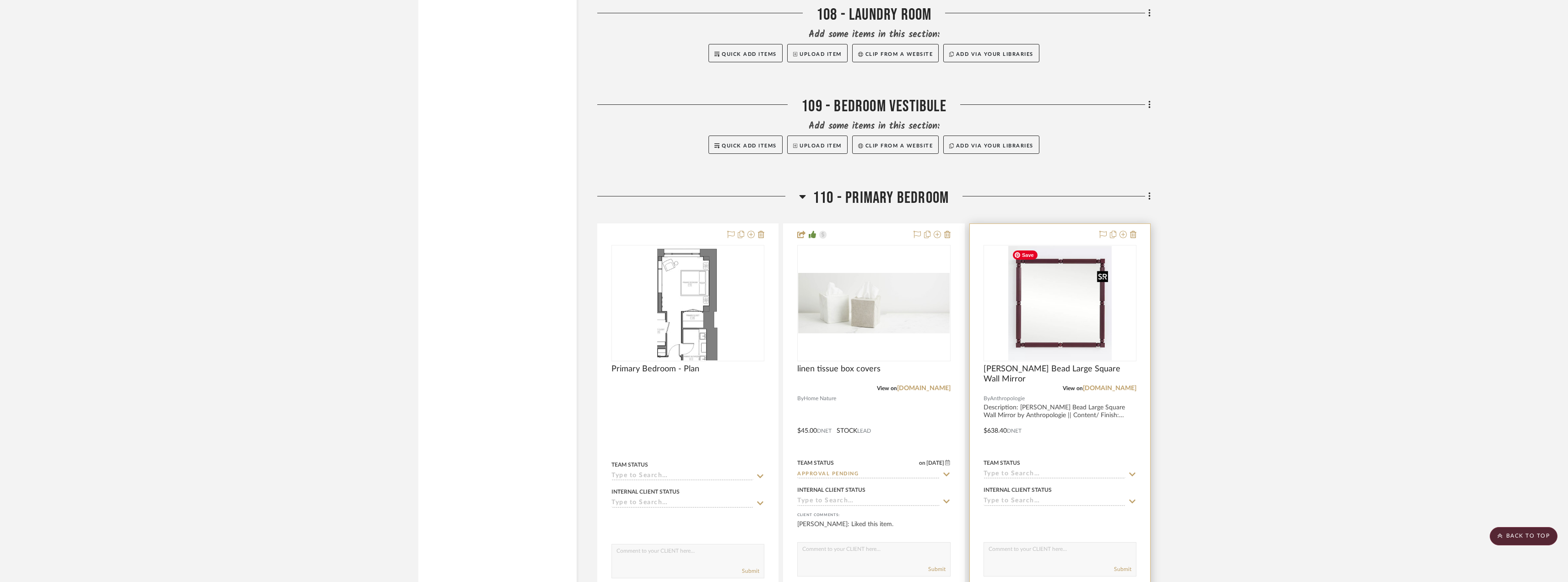
click at [1047, 286] on img "0" at bounding box center [1059, 303] width 103 height 115
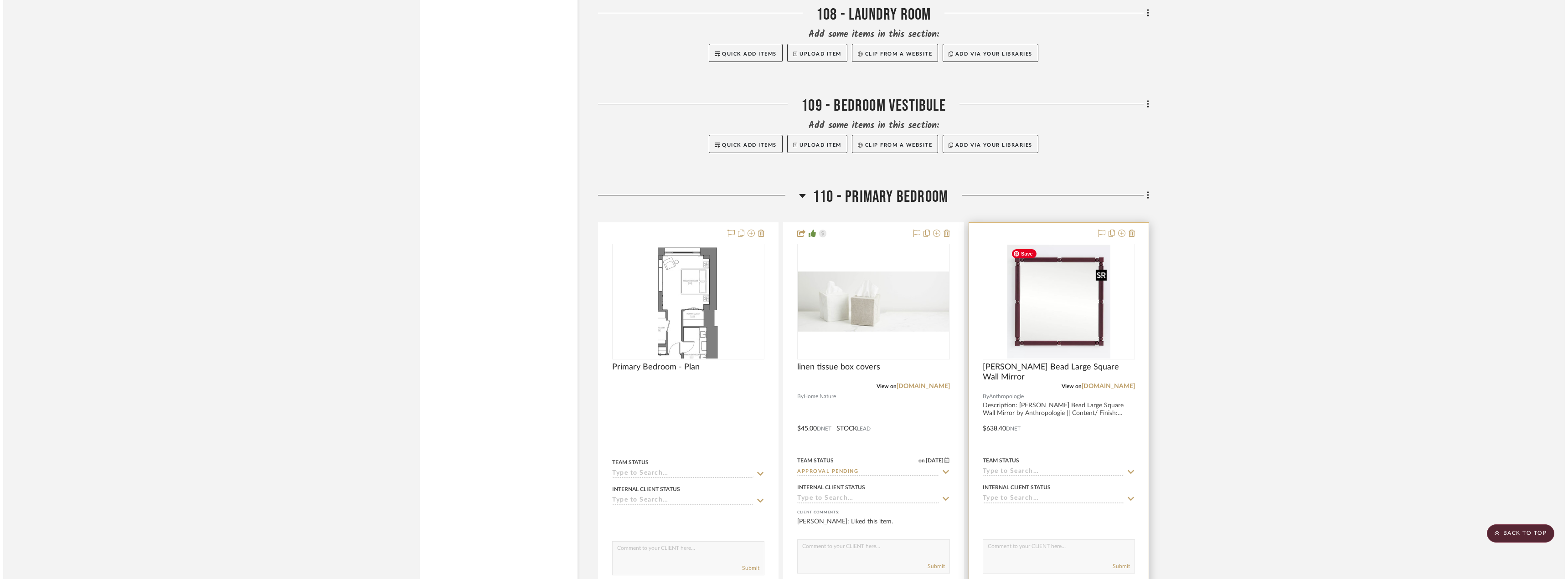
scroll to position [0, 0]
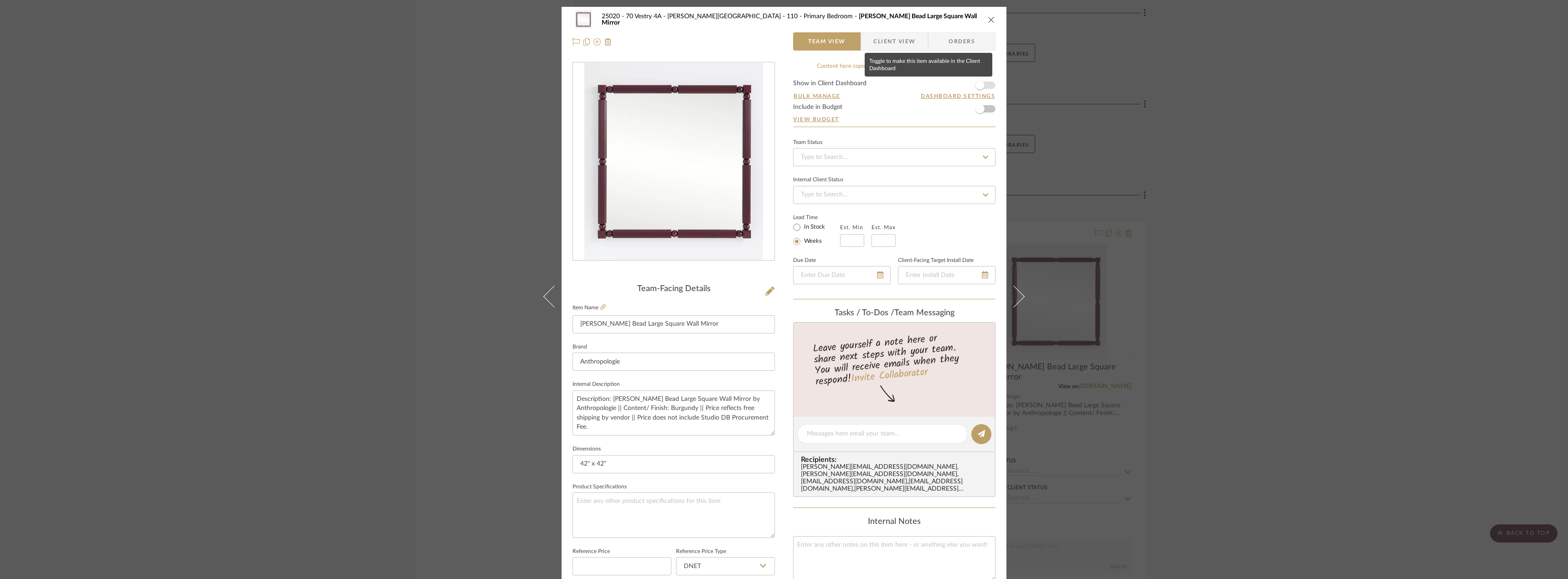
click at [978, 84] on span "button" at bounding box center [980, 85] width 9 height 9
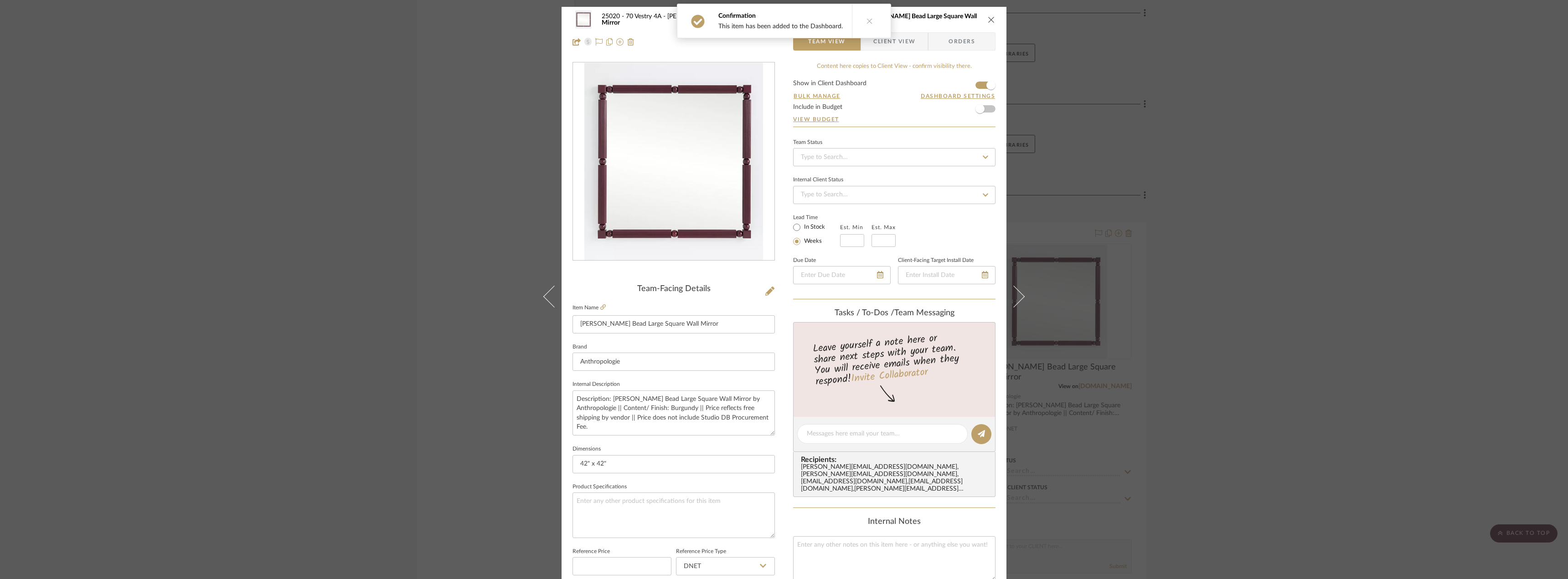
click at [813, 225] on label "In Stock" at bounding box center [813, 227] width 23 height 8
click at [802, 225] on input "In Stock" at bounding box center [797, 227] width 11 height 11
radio input "true"
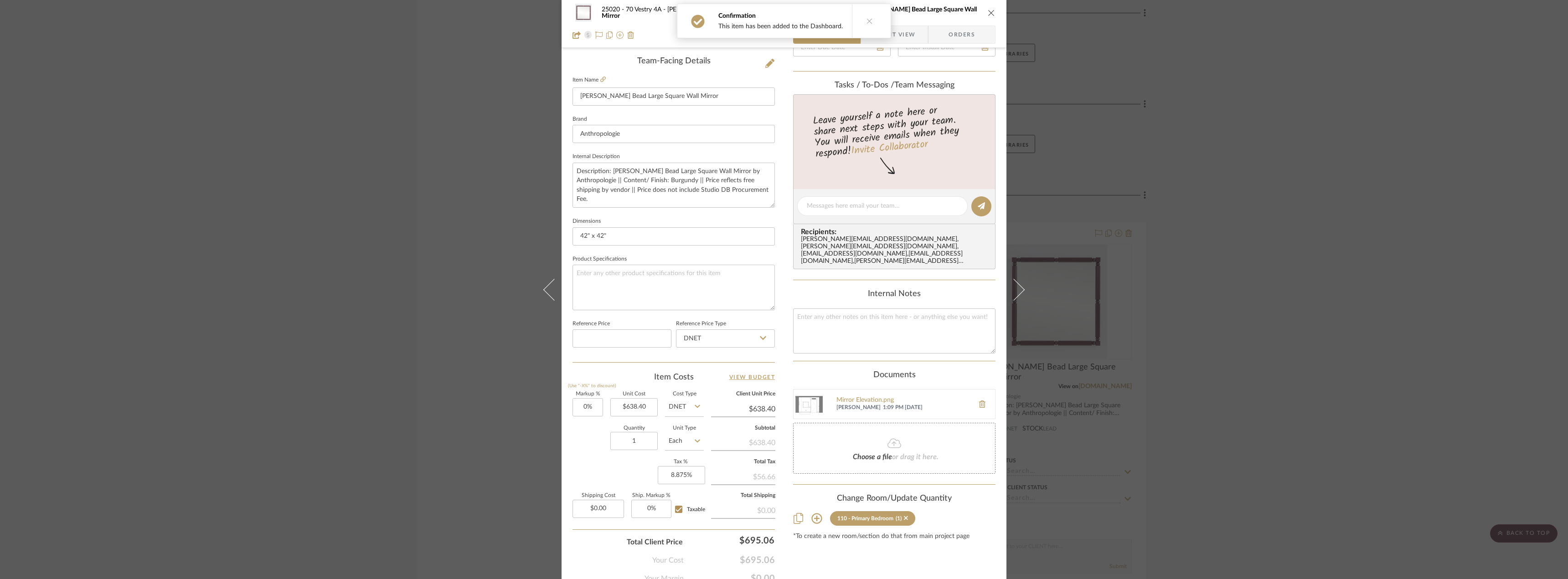
click at [908, 32] on span "Client View" at bounding box center [894, 34] width 42 height 19
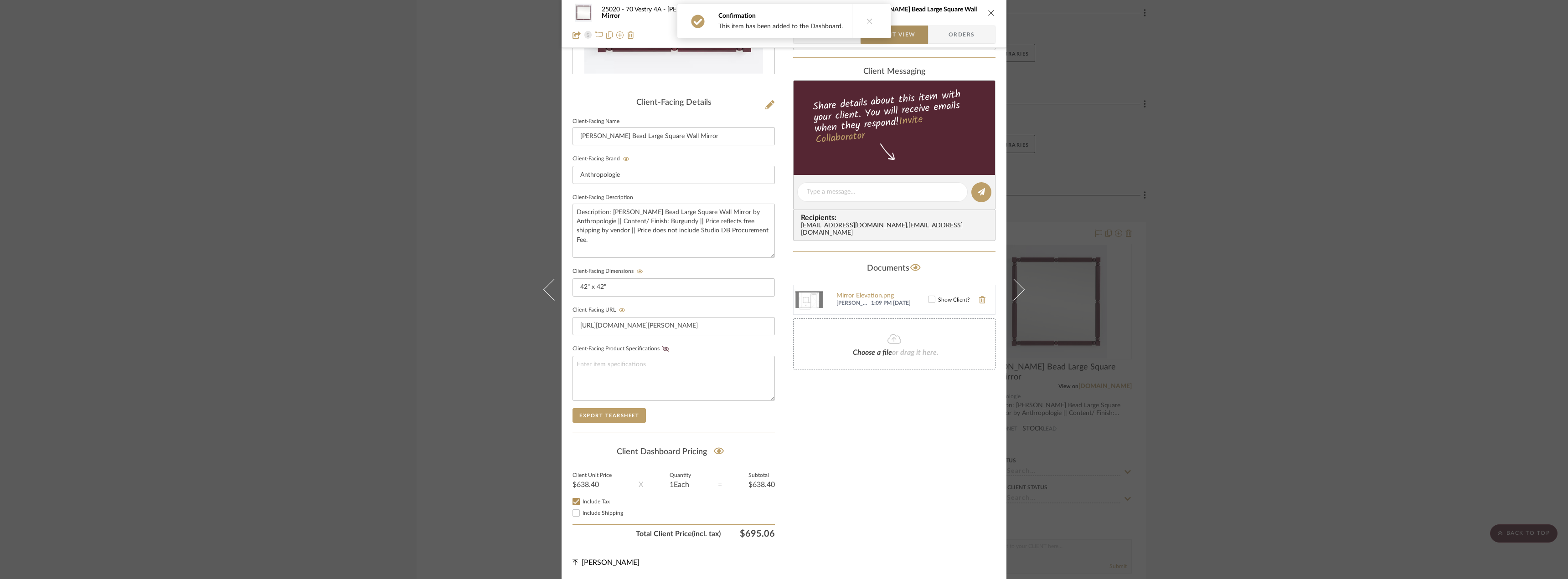
scroll to position [187, 0]
click at [930, 296] on icon at bounding box center [931, 299] width 6 height 6
click at [886, 445] on div "Only content on this tab can share to Dashboard. Click eyeball icon to show or …" at bounding box center [894, 209] width 202 height 667
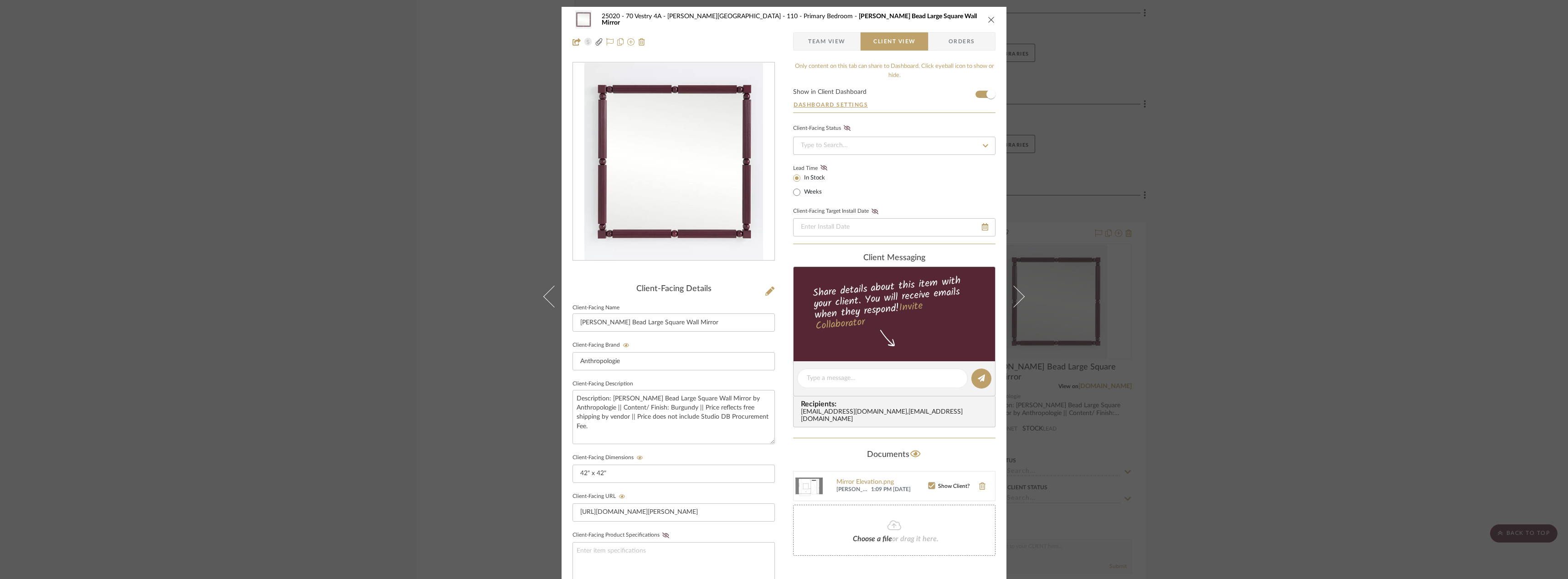
click at [833, 44] on span "Team View" at bounding box center [826, 42] width 37 height 19
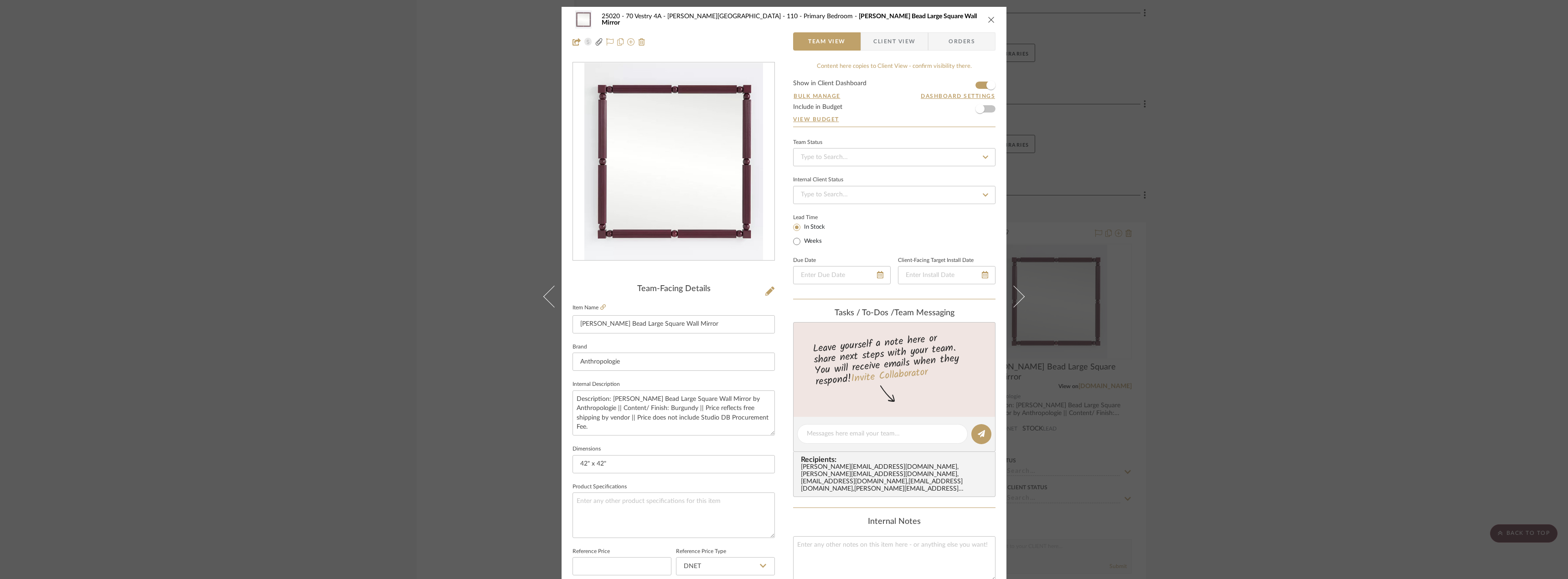
click at [889, 48] on span "Client View" at bounding box center [894, 42] width 42 height 19
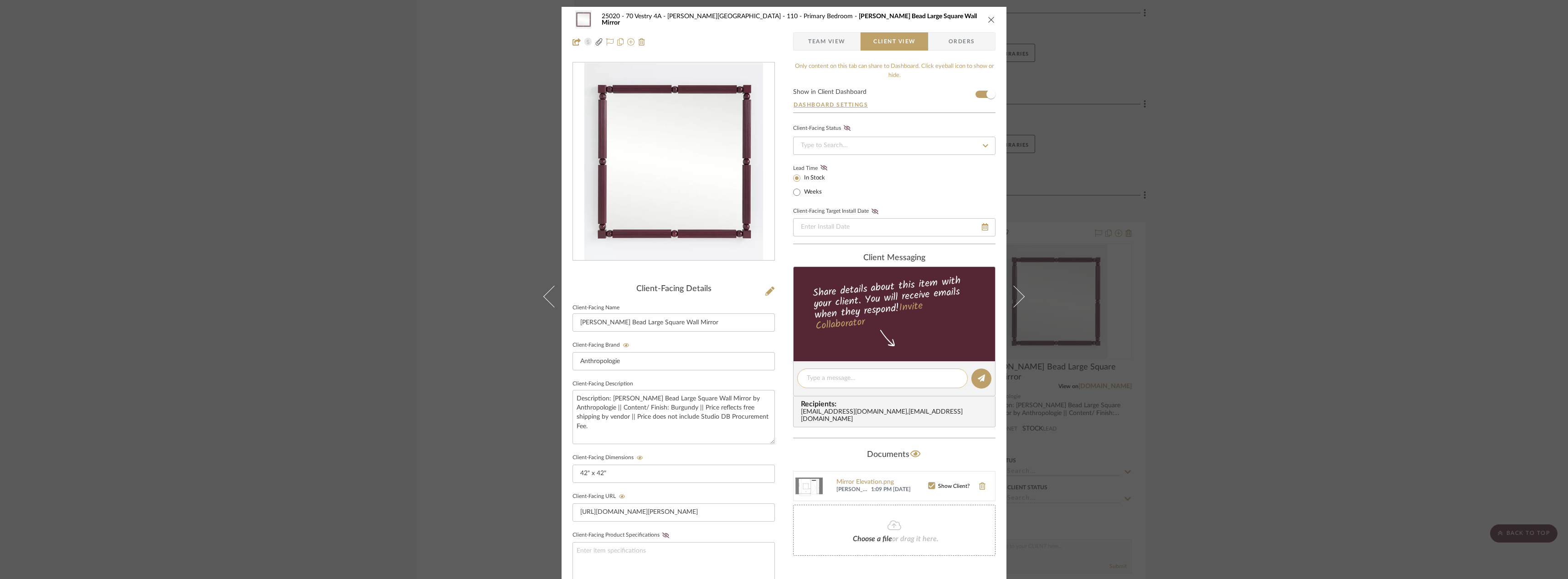
click at [809, 373] on div at bounding box center [883, 378] width 171 height 19
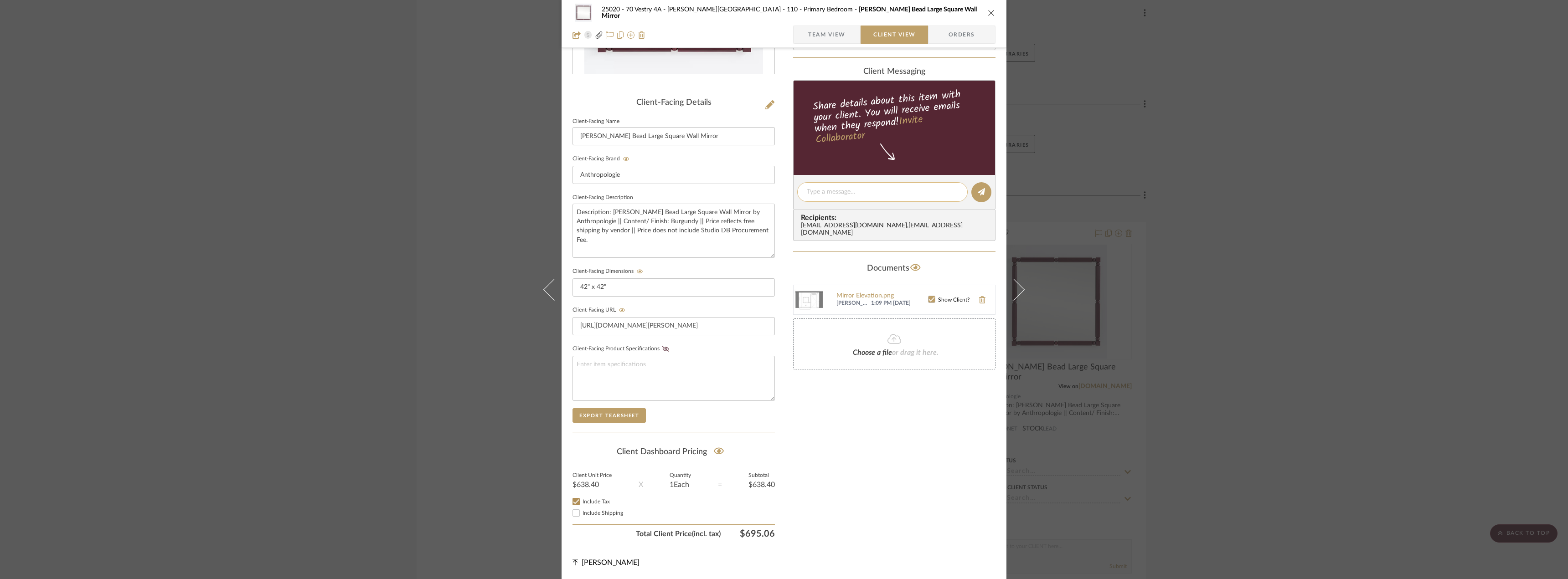
click at [829, 189] on textarea at bounding box center [882, 192] width 151 height 9
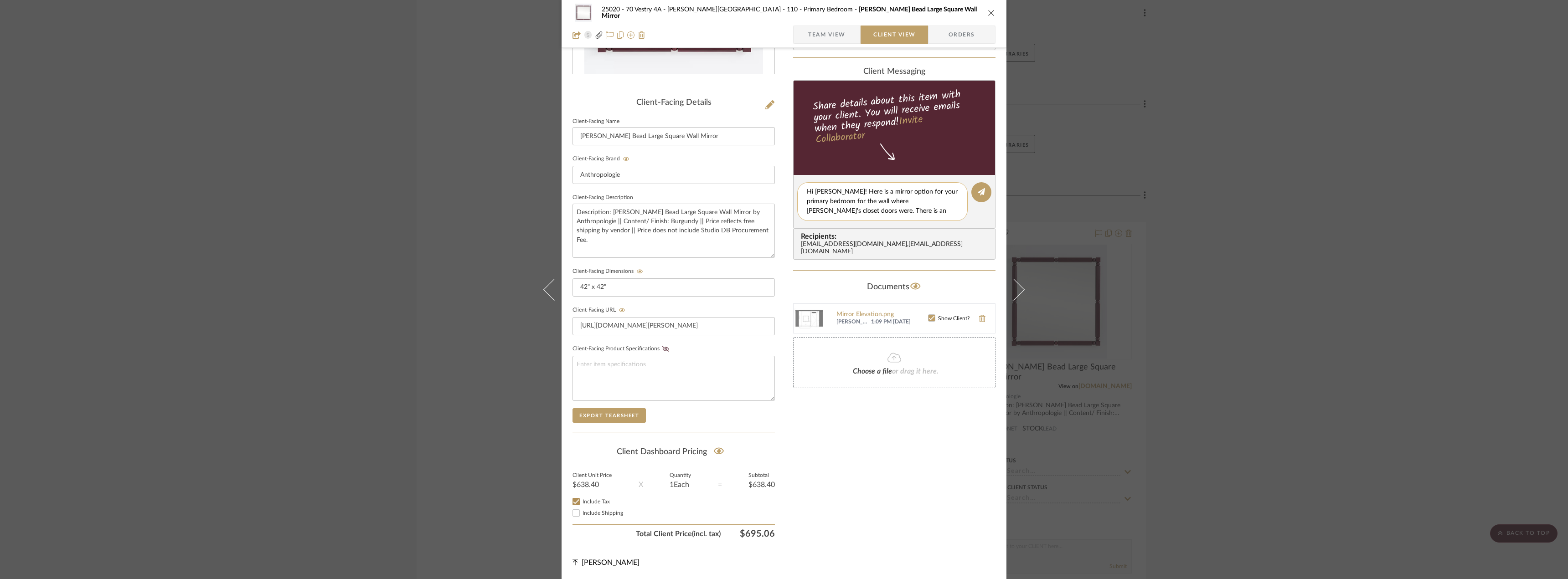
scroll to position [0, 0]
type textarea "Hi [PERSON_NAME]! Here is a mirror option for your primary bedroom for the wall…"
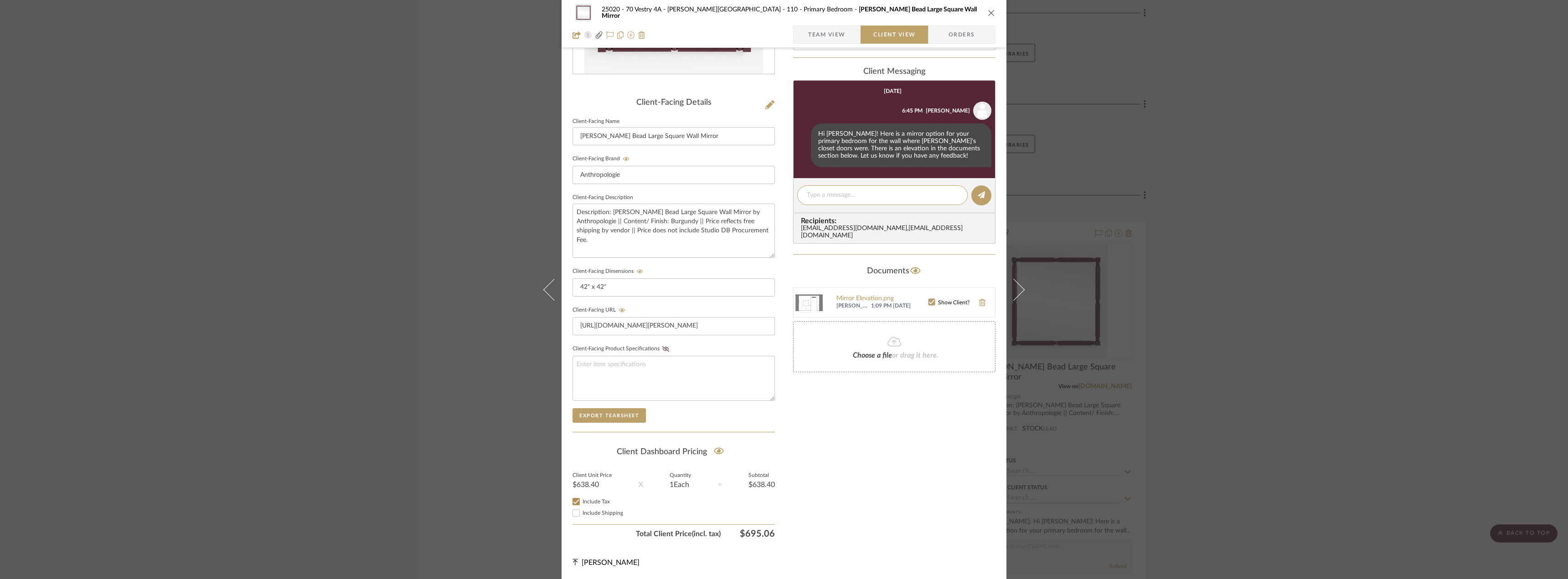
click at [1451, 197] on div "25020 - 70 Vestry 4A - [PERSON_NAME] 110 - Primary Bedroom [PERSON_NAME] Bead L…" at bounding box center [784, 290] width 1568 height 579
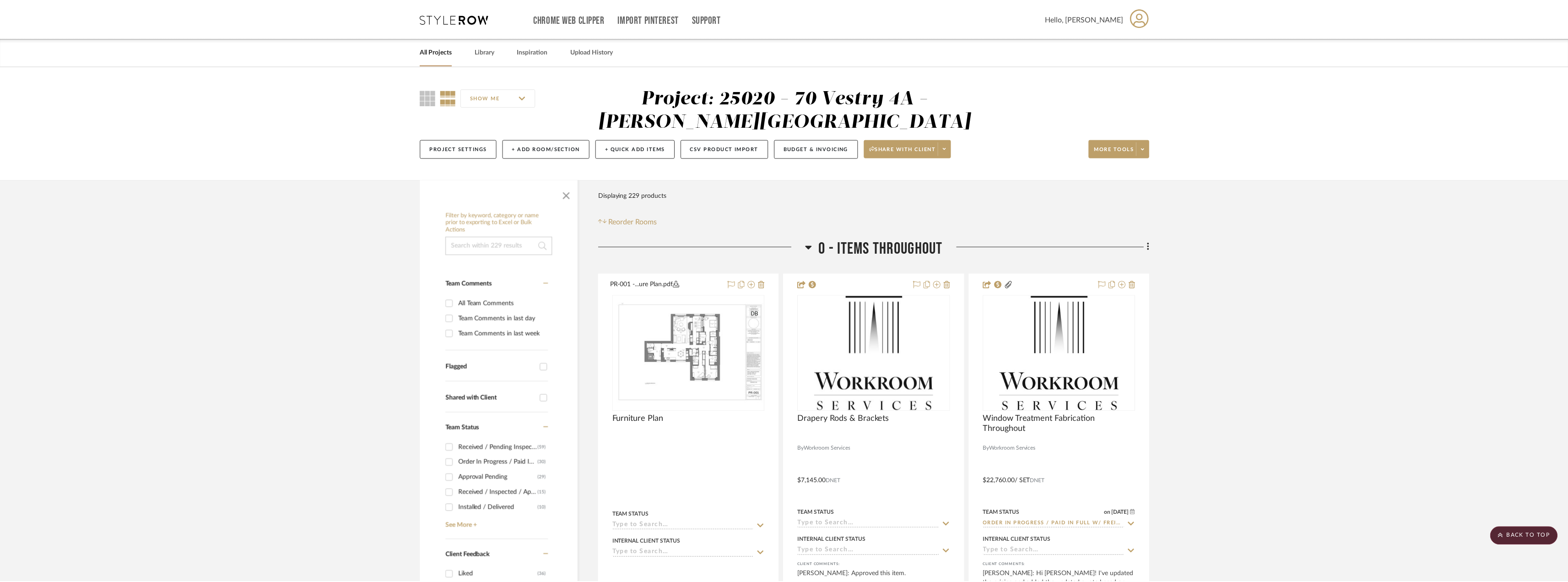
scroll to position [6502, 0]
